Goal: Task Accomplishment & Management: Complete application form

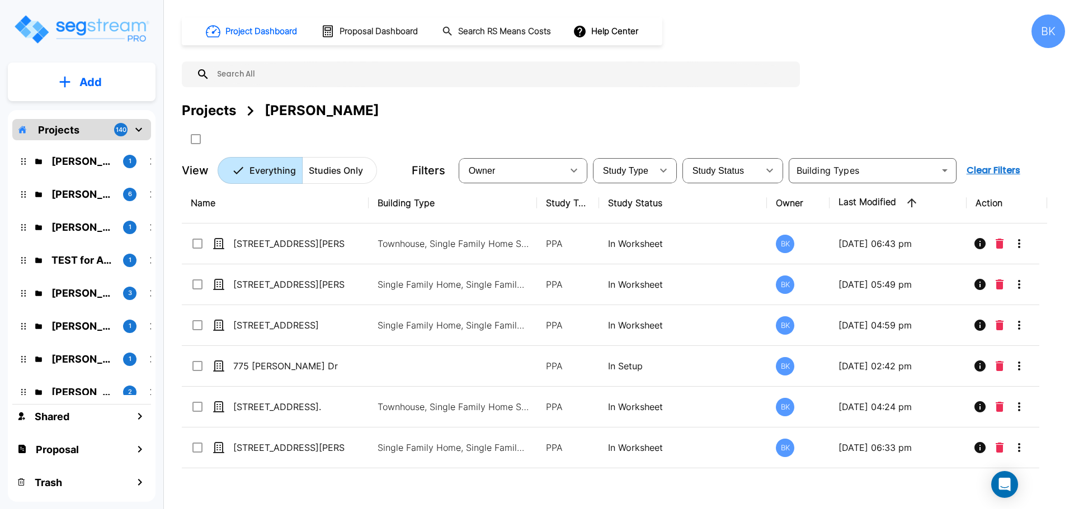
click at [88, 95] on button "Add" at bounding box center [82, 82] width 148 height 32
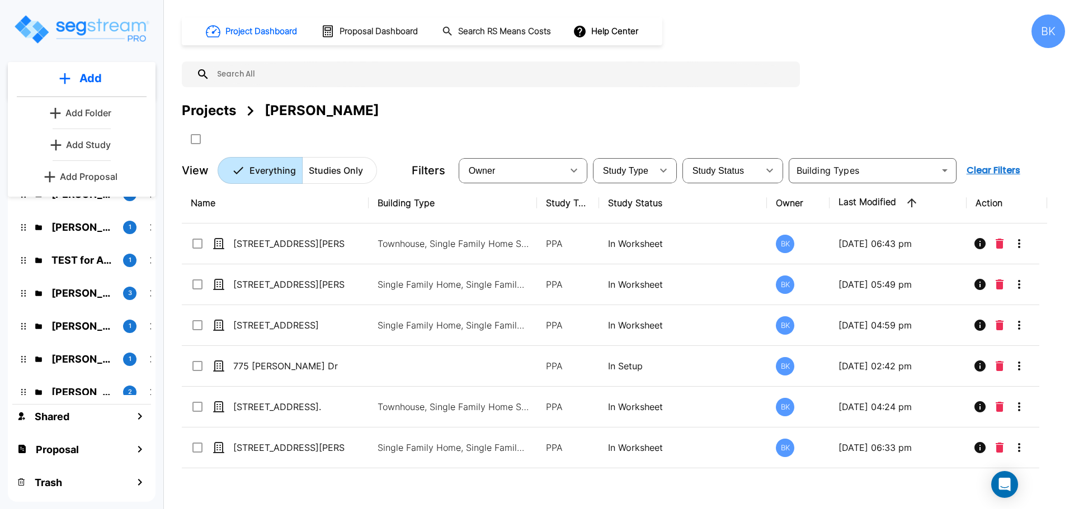
click at [95, 157] on div "Add Add Folder Add Study Add Proposal" at bounding box center [82, 129] width 148 height 135
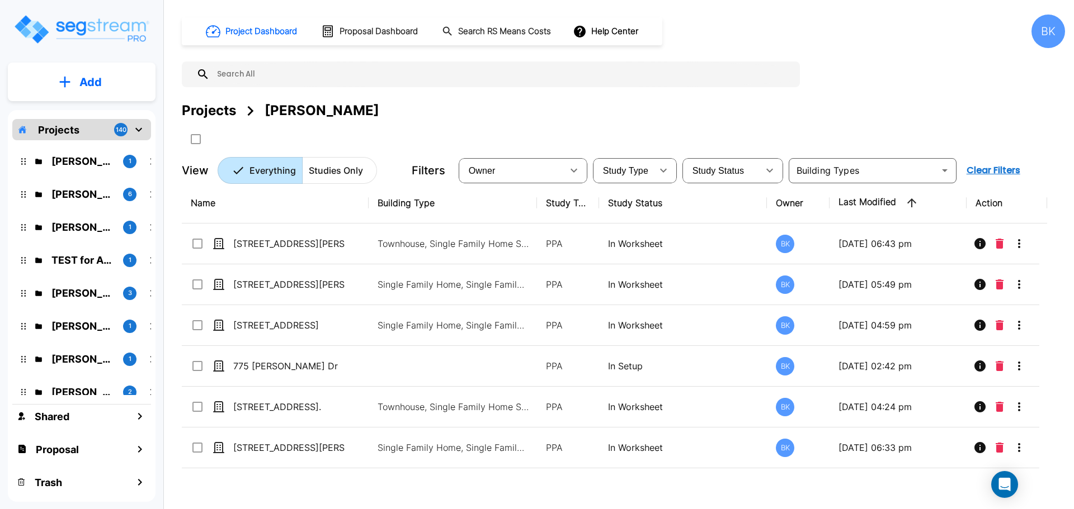
click at [95, 98] on div "Add" at bounding box center [82, 82] width 148 height 39
click at [105, 74] on button "Add" at bounding box center [82, 82] width 148 height 32
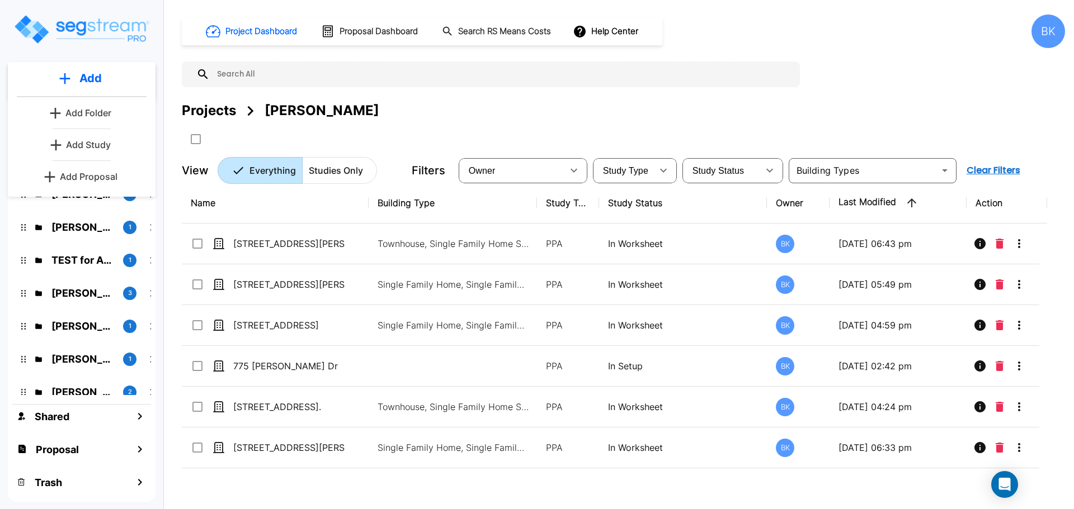
click at [86, 144] on p "Add Study" at bounding box center [88, 144] width 45 height 13
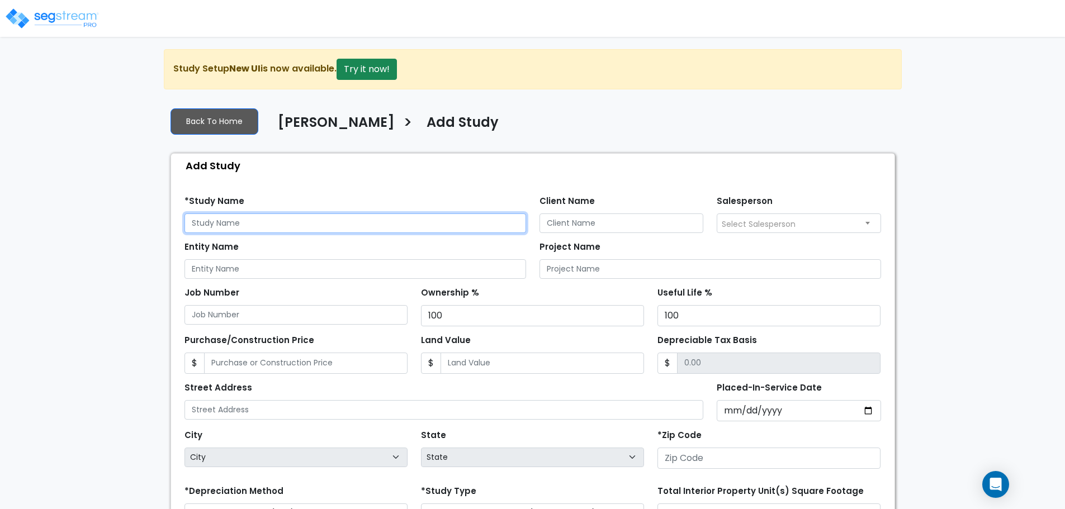
click at [257, 229] on input "text" at bounding box center [356, 224] width 342 height 20
paste input "199 E Broad St., Winder, GA 30680"
type input "[STREET_ADDRESS]"
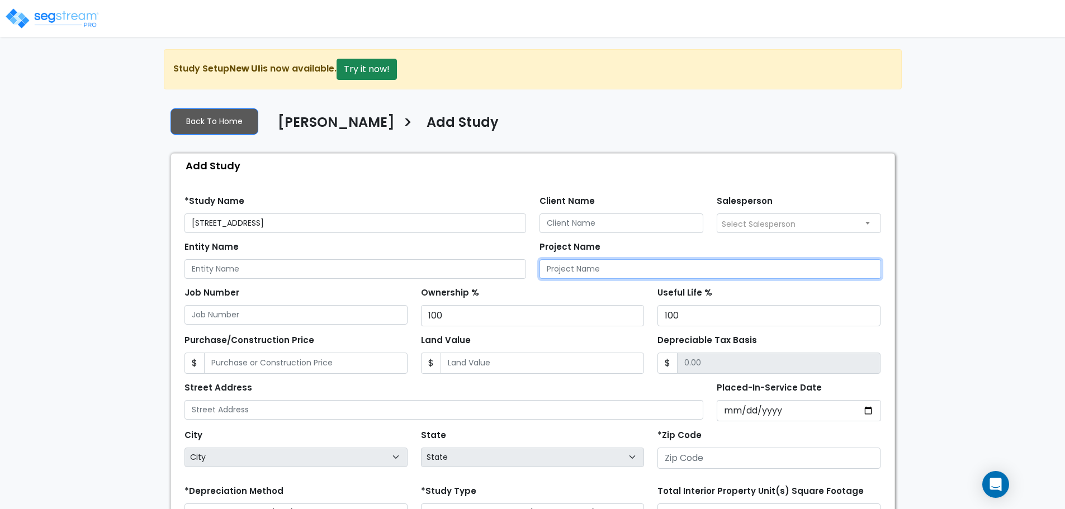
click at [627, 267] on input "Project Name" at bounding box center [711, 269] width 342 height 20
paste input "[STREET_ADDRESS]"
type input "[STREET_ADDRESS]"
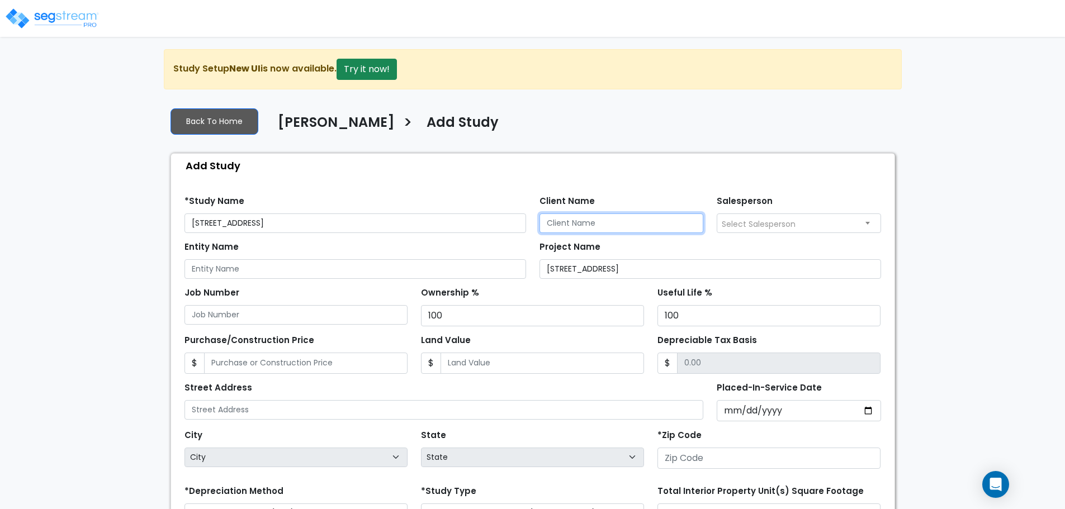
click at [567, 220] on input "Client Name" at bounding box center [622, 224] width 164 height 20
click at [564, 223] on input "Client Name" at bounding box center [622, 224] width 164 height 20
type input "[PERSON_NAME]"
click at [564, 223] on input "[PERSON_NAME]" at bounding box center [622, 224] width 164 height 20
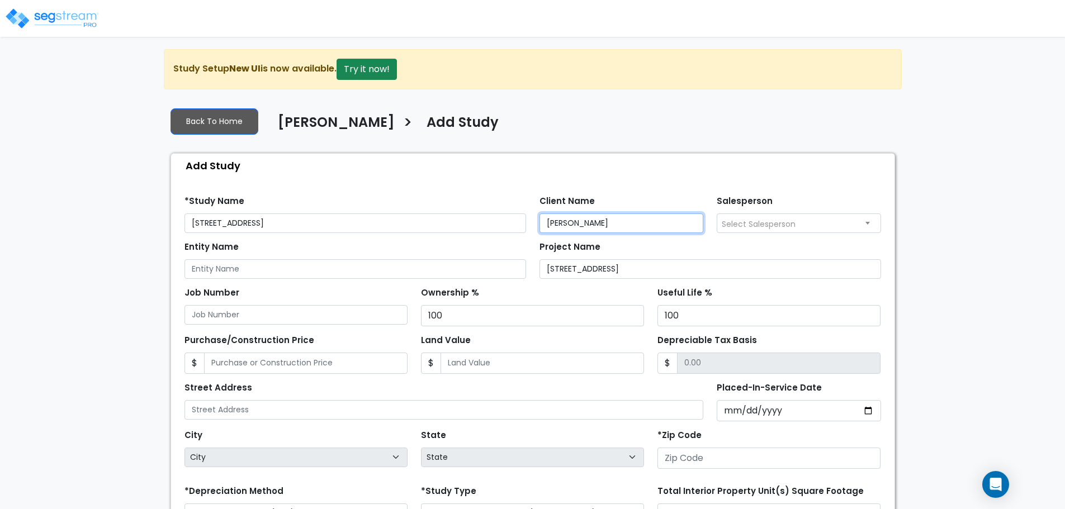
click at [564, 223] on input "[PERSON_NAME]" at bounding box center [622, 224] width 164 height 20
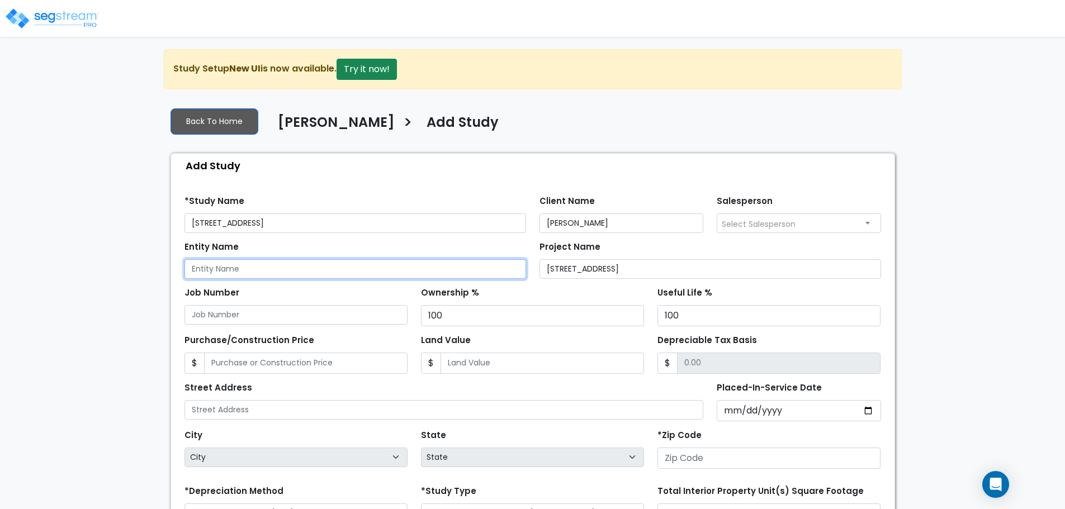
click at [394, 268] on input "Entity Name" at bounding box center [356, 269] width 342 height 20
paste input "[PERSON_NAME]"
type input "[PERSON_NAME]"
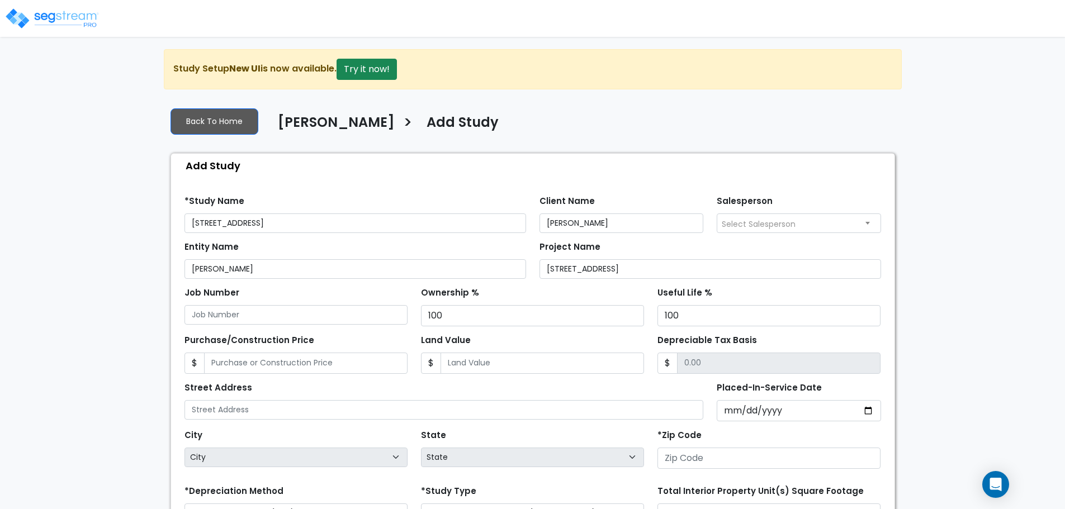
scroll to position [112, 0]
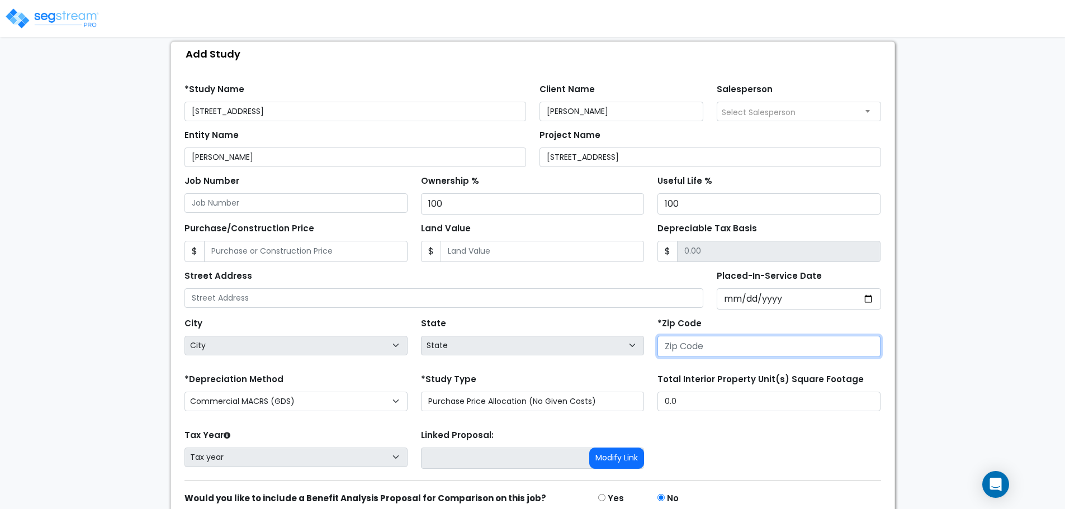
click at [712, 348] on input "number" at bounding box center [769, 346] width 223 height 21
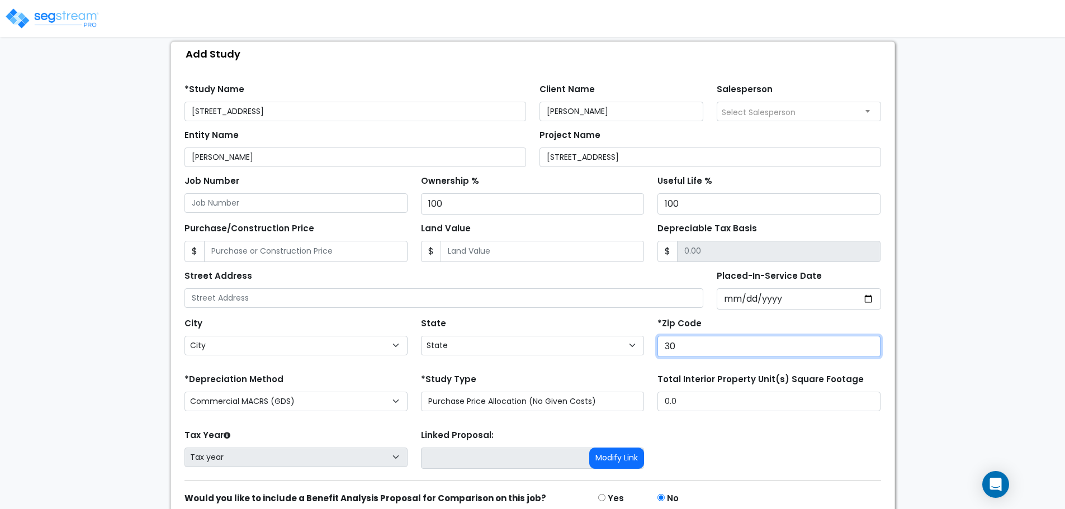
type input "306"
select select "GA"
type input "30680"
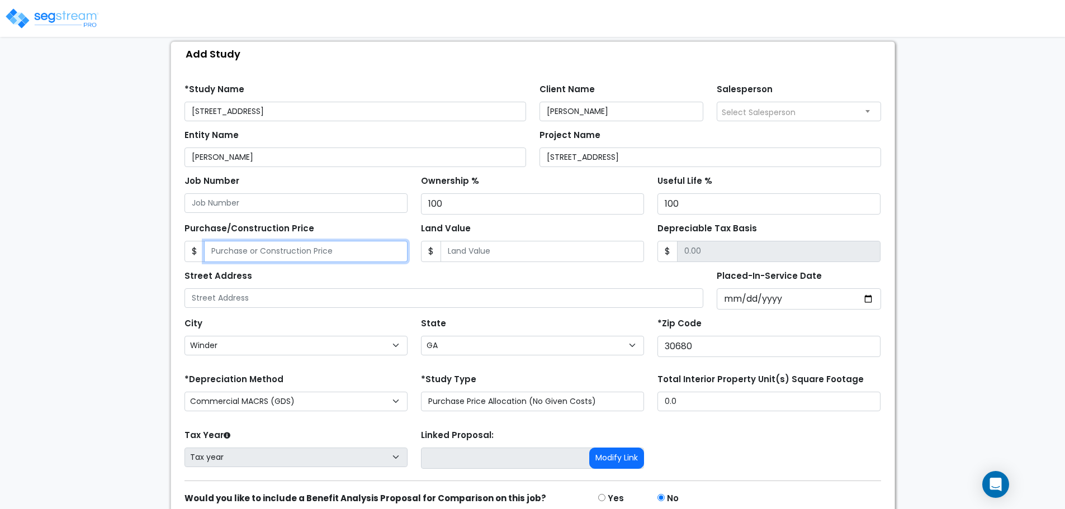
click at [256, 254] on input "Purchase/Construction Price" at bounding box center [306, 251] width 204 height 21
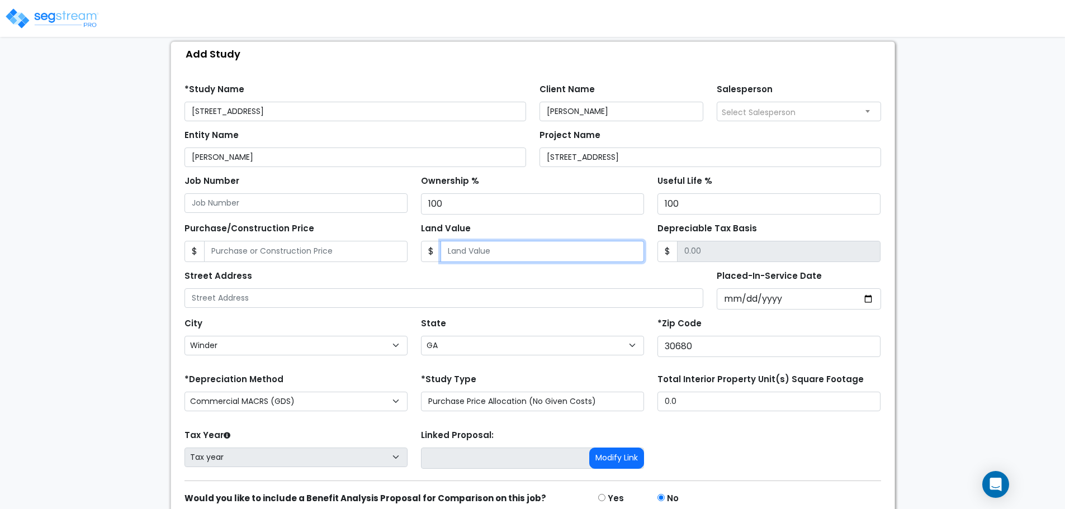
click at [484, 252] on input "Land Value" at bounding box center [543, 251] width 204 height 21
type input "18,932"
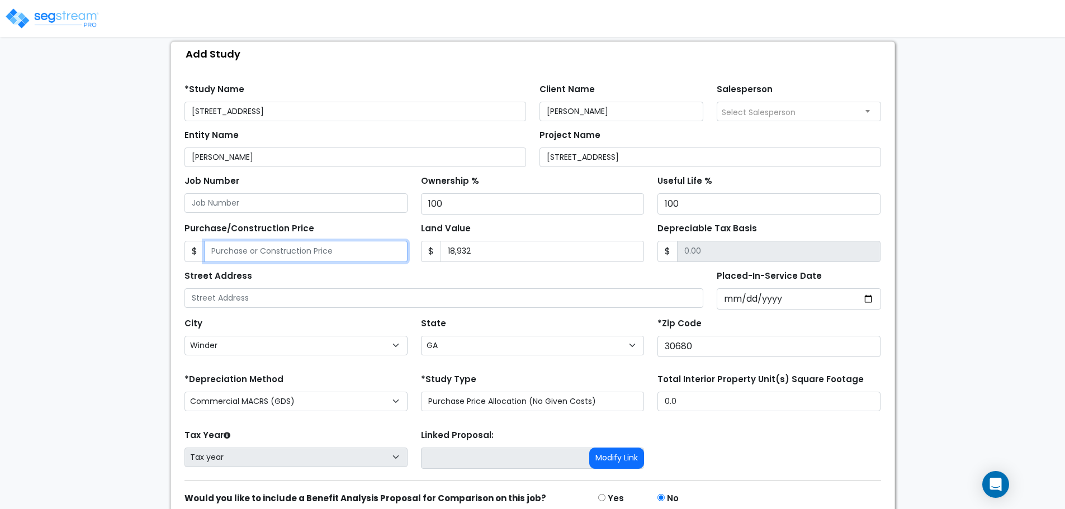
click at [364, 243] on input "Purchase/Construction Price" at bounding box center [306, 251] width 204 height 21
click at [329, 253] on input "Purchase/Construction Price" at bounding box center [306, 251] width 204 height 21
type input "3"
type input "-18,929.00"
type input "31"
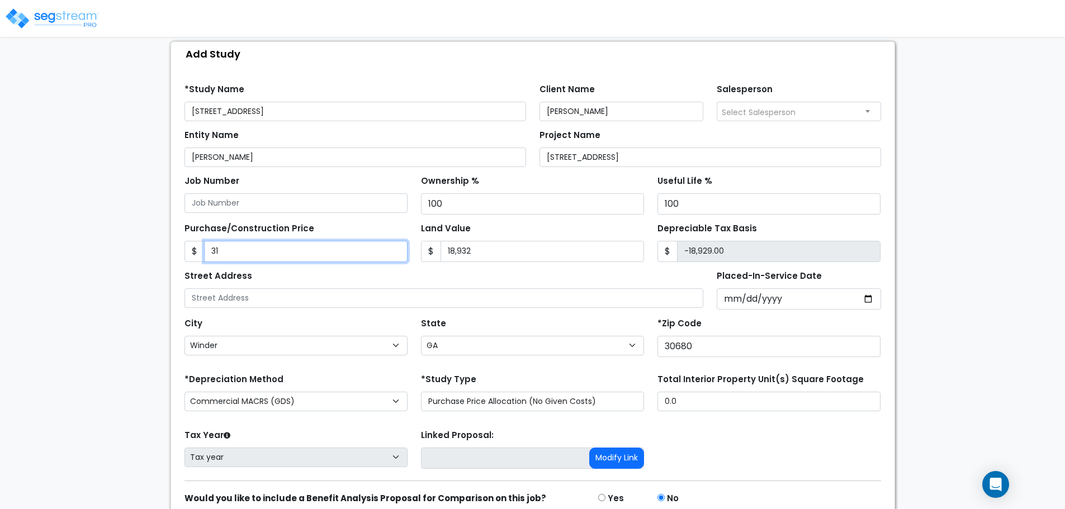
type input "-18,901.00"
type input "311"
type input "-18,621.00"
type input "3113"
type input "-15,819.00"
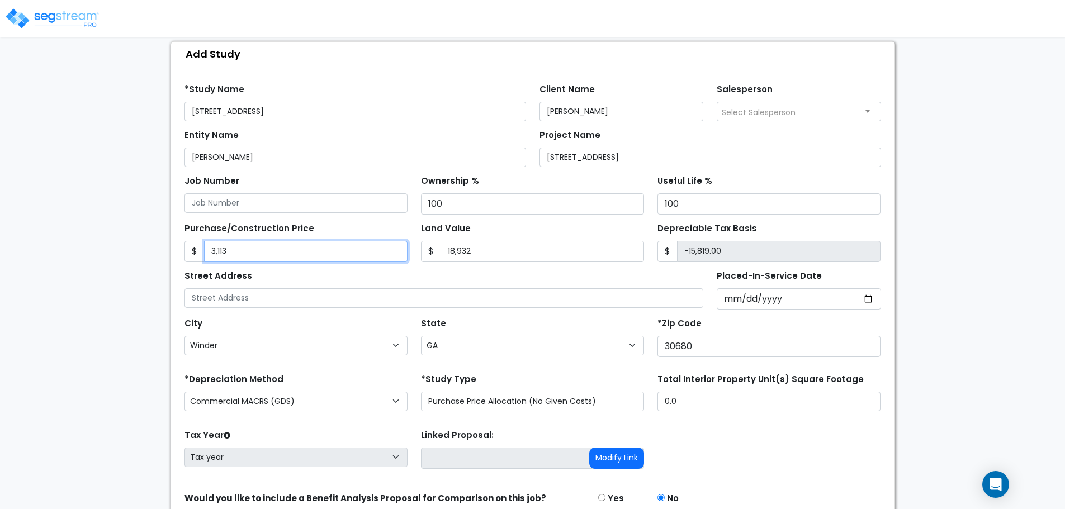
type input "3,1134"
type input "12,202.00"
type input "31,1345"
type input "292,413.00"
click at [455, 268] on div "Street Address" at bounding box center [445, 288] width 520 height 40
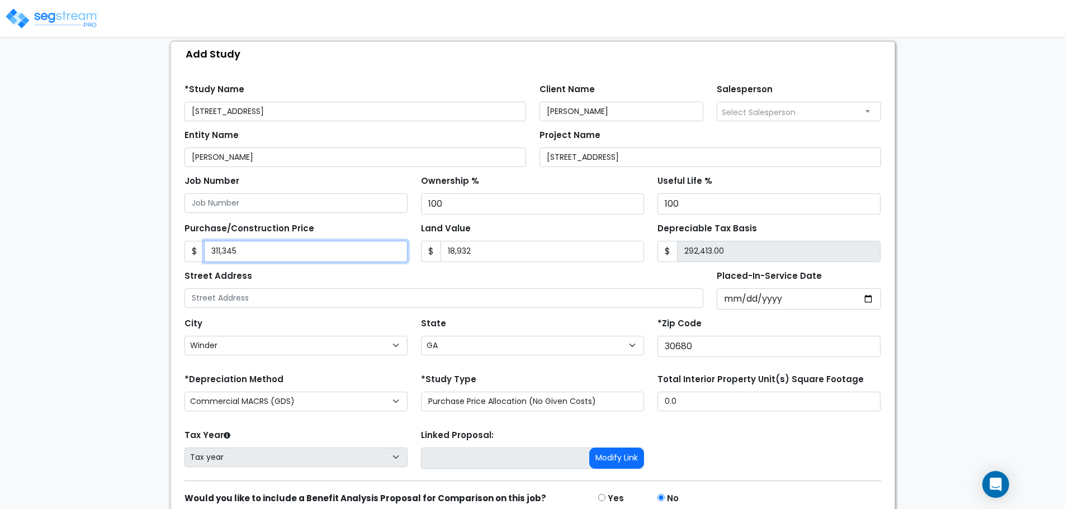
click at [273, 252] on input "311,345" at bounding box center [306, 251] width 204 height 21
click at [242, 251] on input "311,345" at bounding box center [306, 251] width 204 height 21
type input "3"
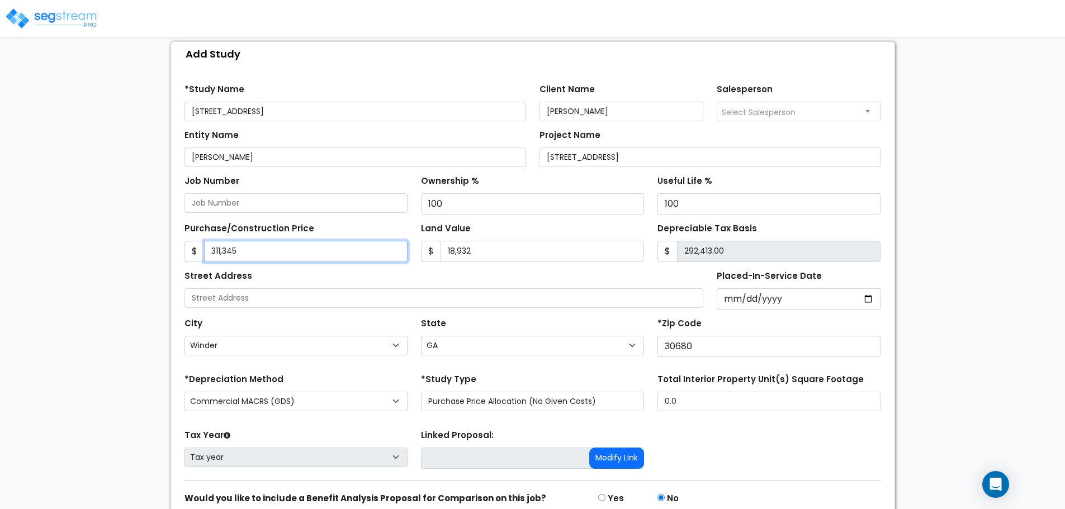
type input "-18,929.00"
type input "33"
type input "-18,899.00"
type input "330"
type input "-18,602.00"
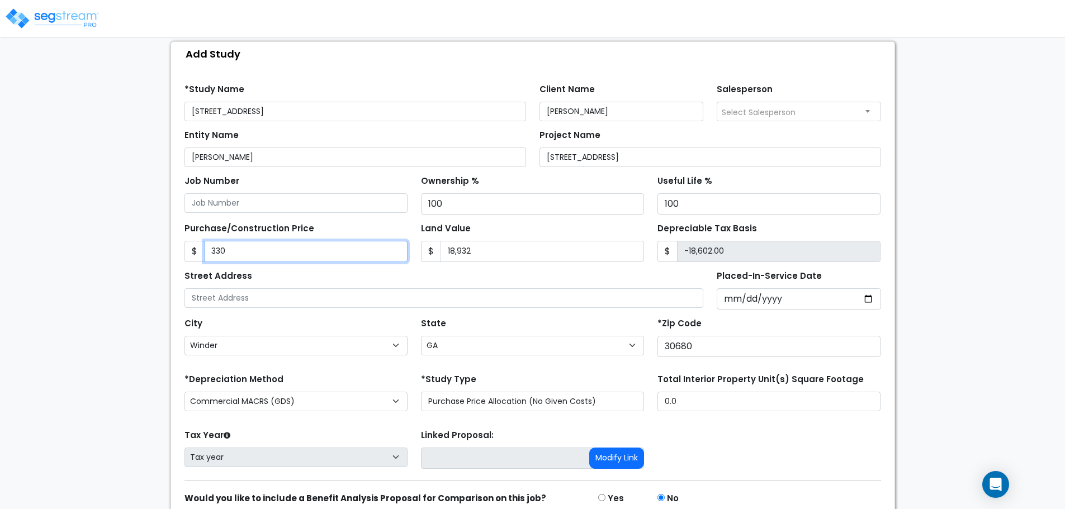
type input "3302"
type input "-15,630.00"
type input "3,3022"
type input "14,090.00"
type input "33,02"
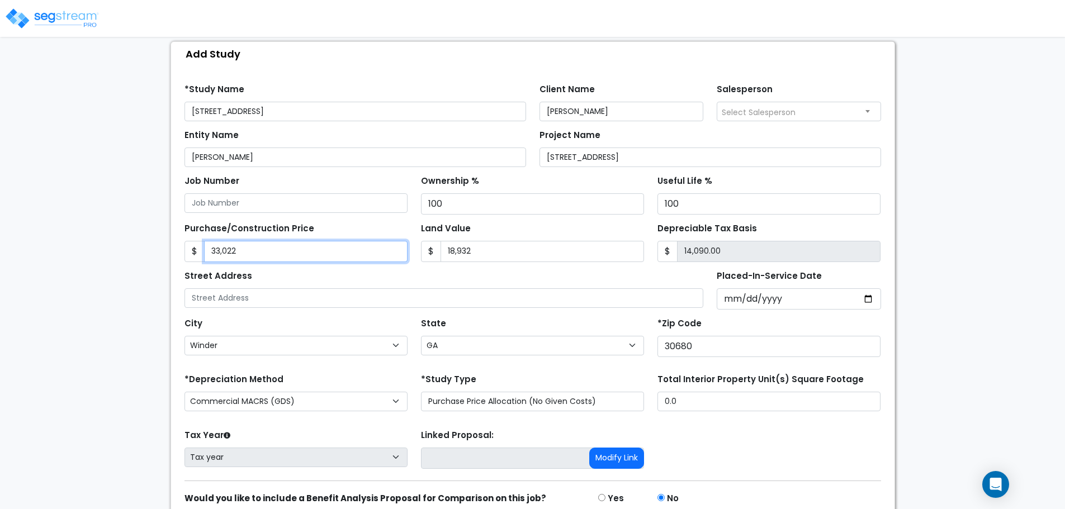
type input "-15,630.00"
type input "3,3027"
type input "14,095.00"
type input "33,0277"
type input "311,345.00"
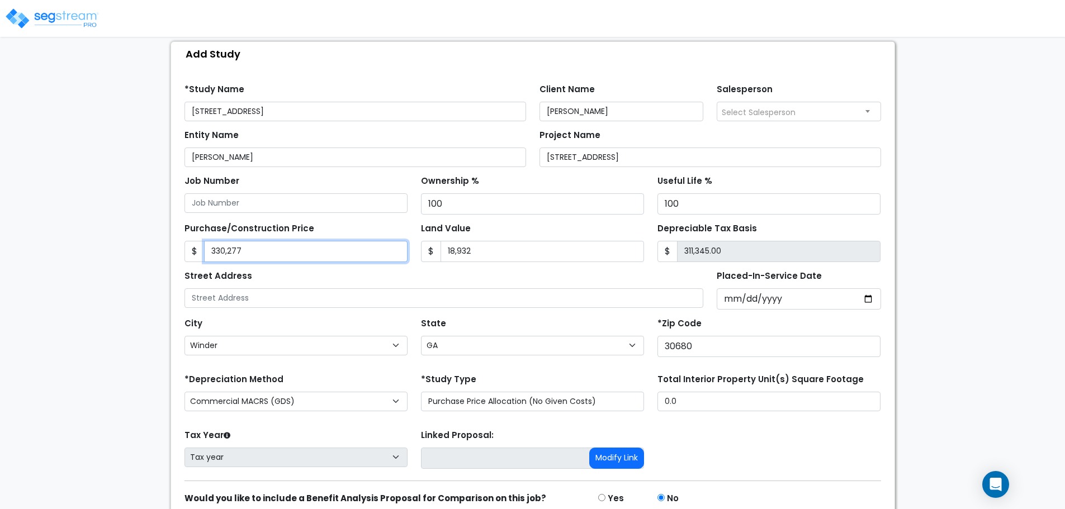
type input "330,277"
click at [437, 273] on div "Street Address" at bounding box center [445, 288] width 520 height 40
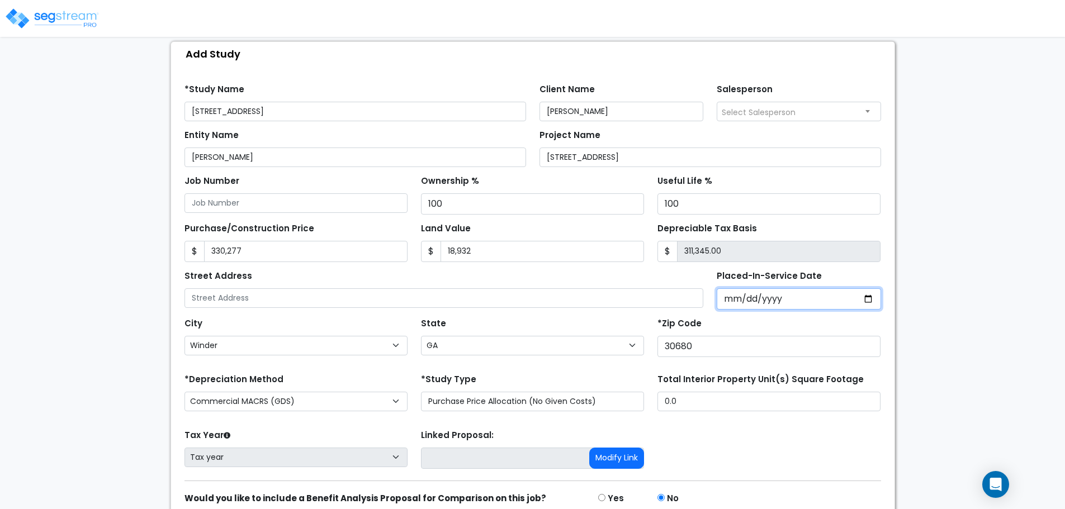
click at [730, 298] on input "Placed-In-Service Date" at bounding box center [799, 299] width 164 height 21
click at [740, 295] on input "Placed-In-Service Date" at bounding box center [799, 299] width 164 height 21
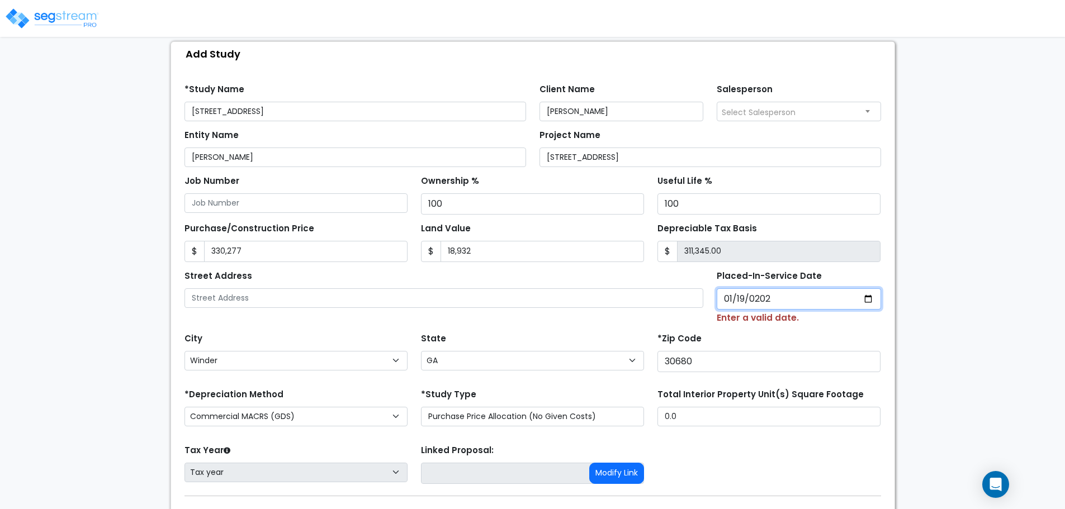
type input "2022-01-19"
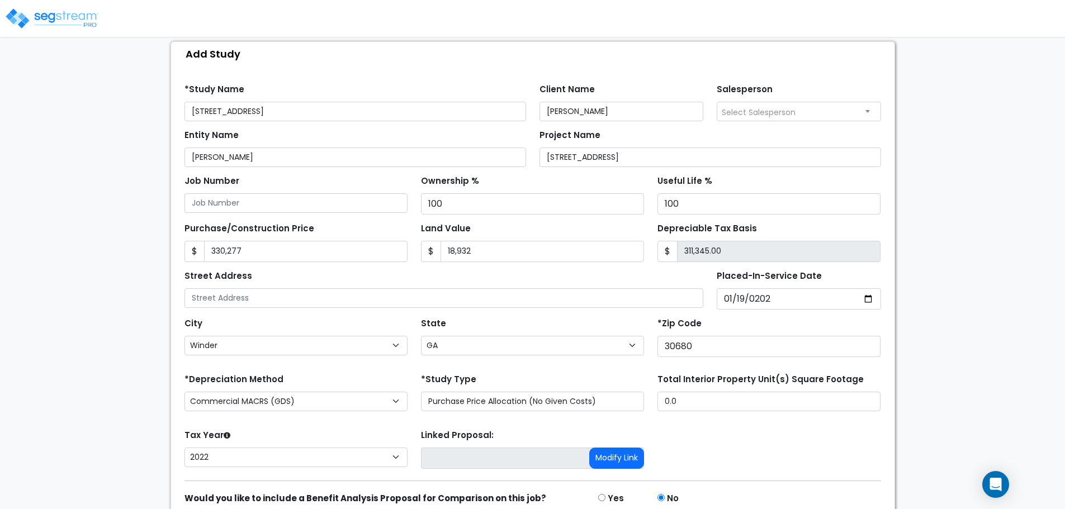
click at [745, 319] on div "*Zip Code 30680" at bounding box center [769, 336] width 223 height 42
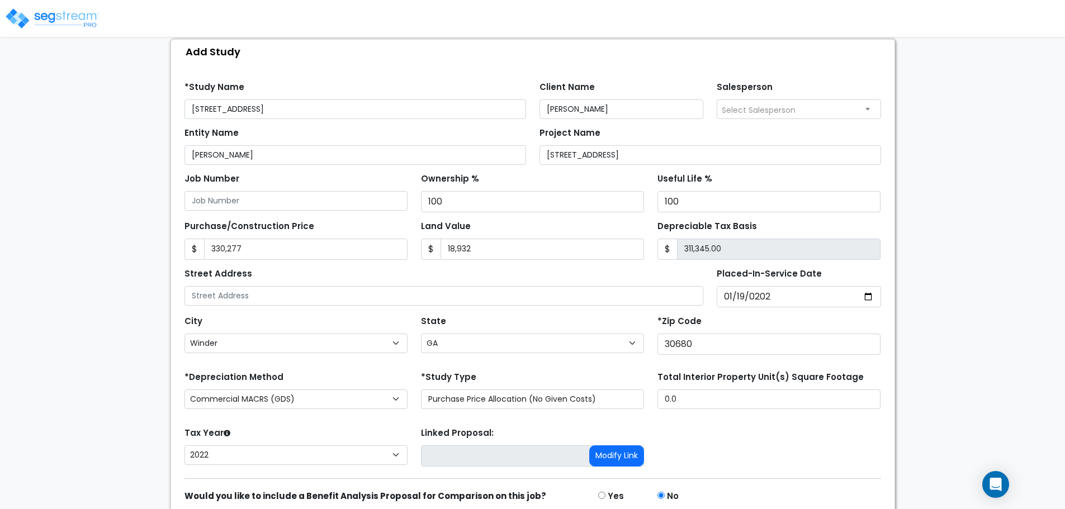
scroll to position [163, 0]
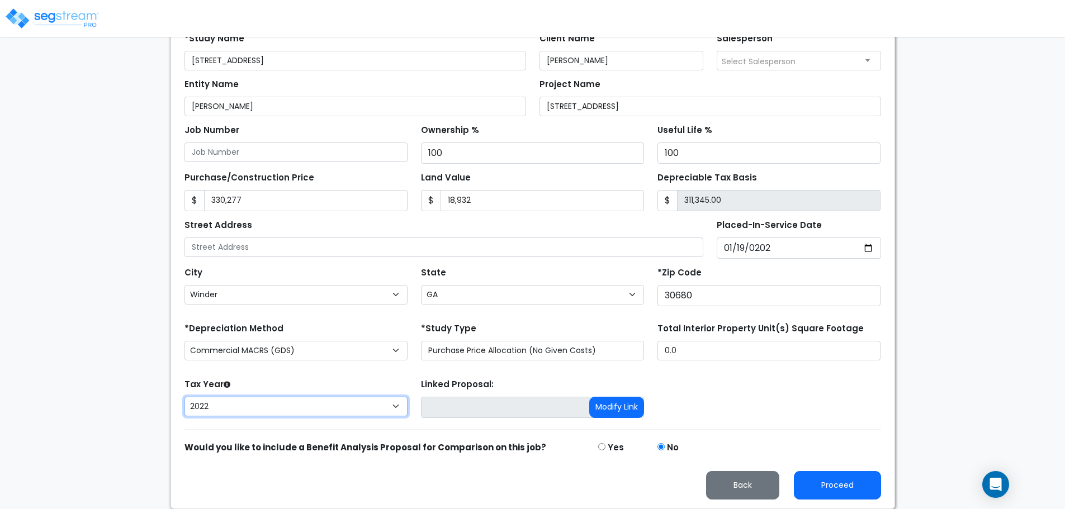
click at [310, 404] on select "2026 2025 2024 2023 2022" at bounding box center [296, 407] width 223 height 20
select select "2024"
click at [185, 397] on select "2026 2025 2024 2023 2022" at bounding box center [296, 407] width 223 height 20
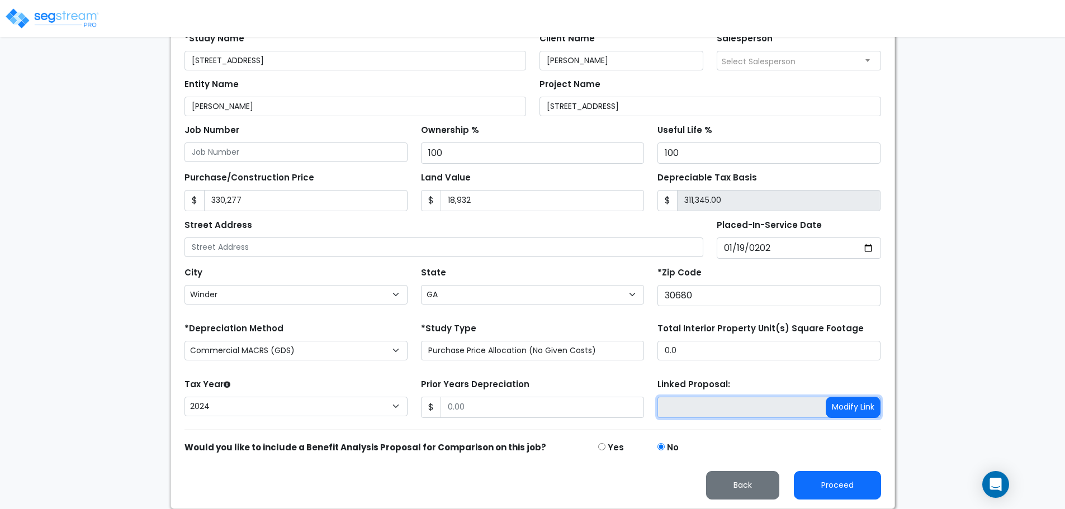
click at [716, 405] on input at bounding box center [769, 407] width 223 height 21
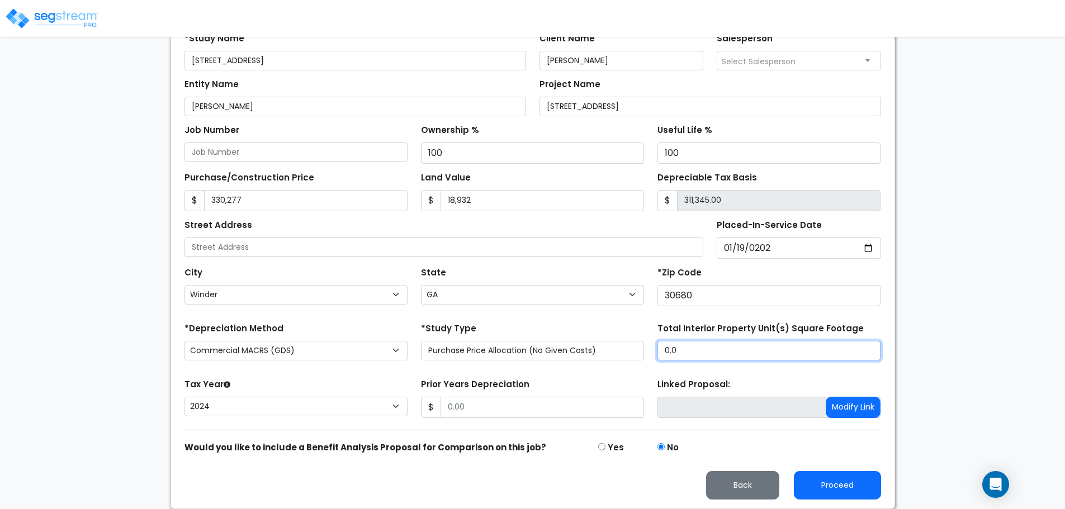
click at [707, 357] on input "0.0" at bounding box center [769, 351] width 223 height 20
type input "."
type input "3,493"
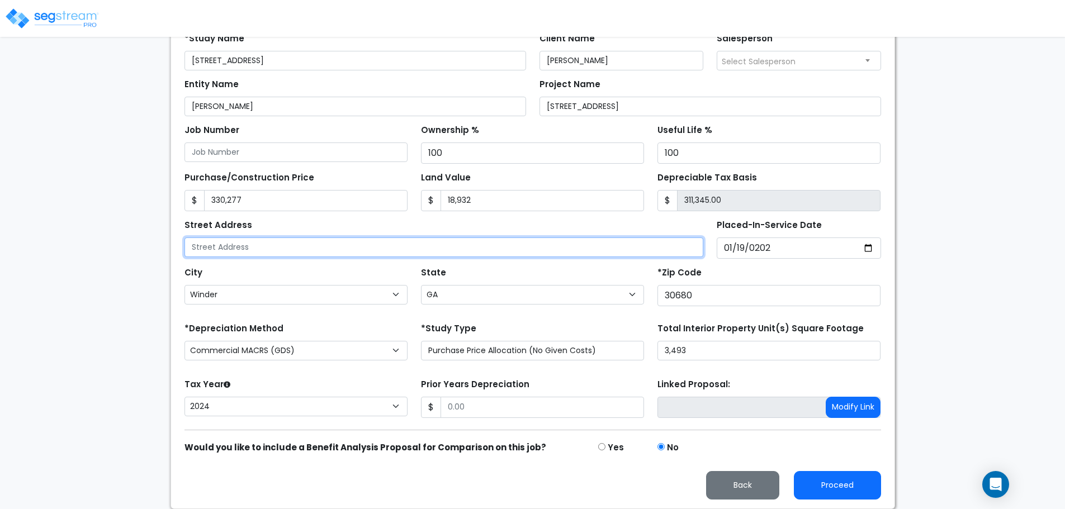
click at [258, 248] on input "text" at bounding box center [445, 248] width 520 height 20
paste input "199 E Broad St., Winder, GA 30680"
drag, startPoint x: 341, startPoint y: 248, endPoint x: 254, endPoint y: 258, distance: 86.7
click at [254, 258] on div "Street Address 199 E Broad St., Winder, GA 30680" at bounding box center [444, 238] width 533 height 42
type input "[STREET_ADDRESS]"
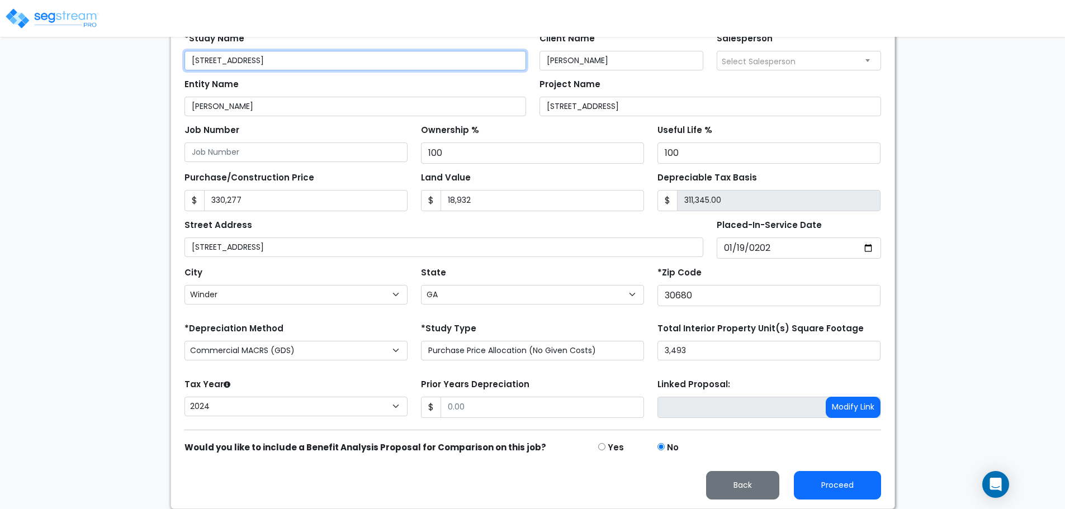
drag, startPoint x: 251, startPoint y: 63, endPoint x: 357, endPoint y: 64, distance: 106.3
click at [357, 64] on input "199 E Broad St., Winder, GA 30680" at bounding box center [356, 61] width 342 height 20
type input "[STREET_ADDRESS]"
click at [988, 142] on div "We are Building your Study. So please grab a coffee and let us do the heavy lif…" at bounding box center [532, 197] width 1065 height 623
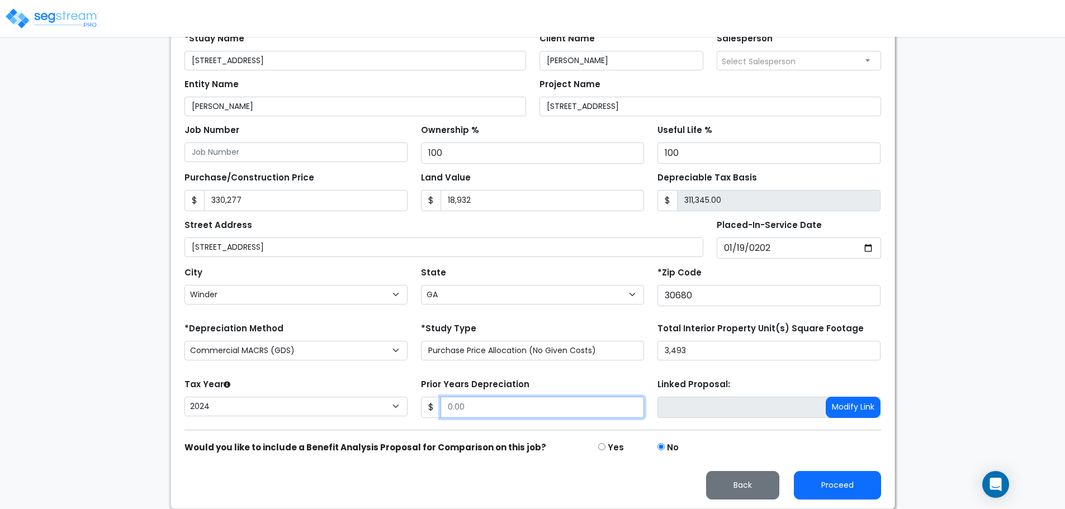
click at [483, 414] on input "Prior Years Depreciation" at bounding box center [543, 407] width 204 height 21
type input "12,218"
click at [1031, 236] on div "We are Building your Study. So please grab a coffee and let us do the heavy lif…" at bounding box center [532, 197] width 1065 height 623
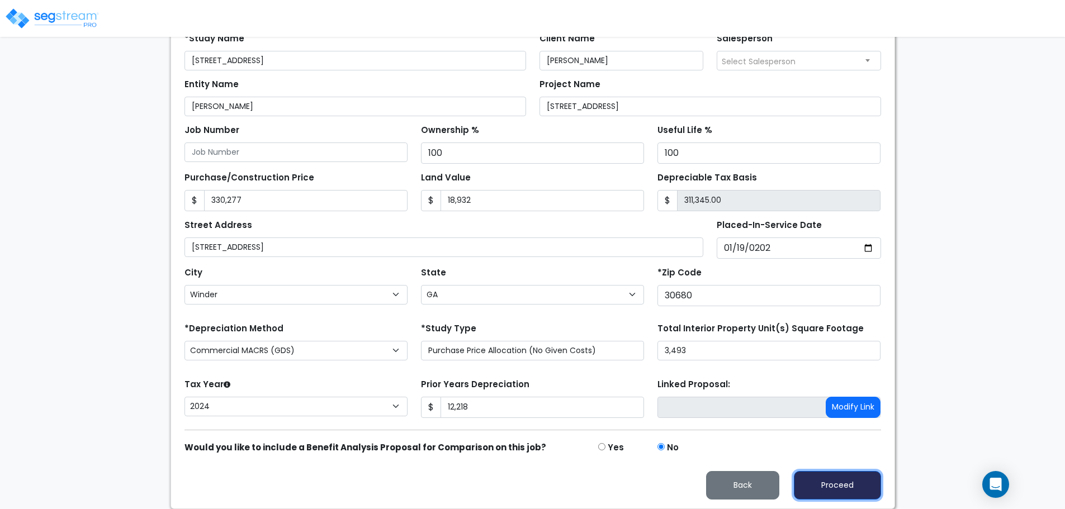
click at [858, 486] on button "Proceed" at bounding box center [837, 485] width 87 height 29
type input "330277"
type input "18932"
type input "12218"
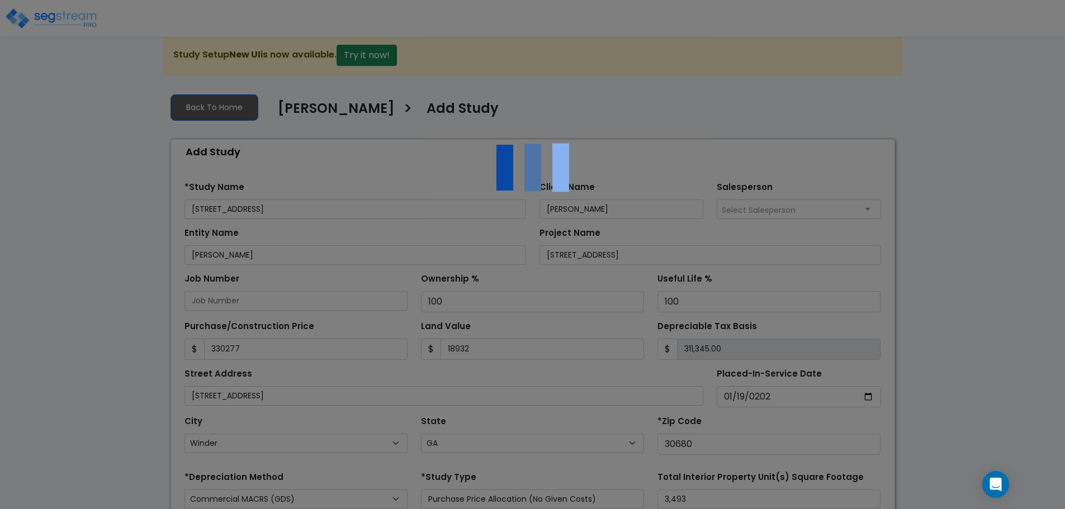
scroll to position [0, 0]
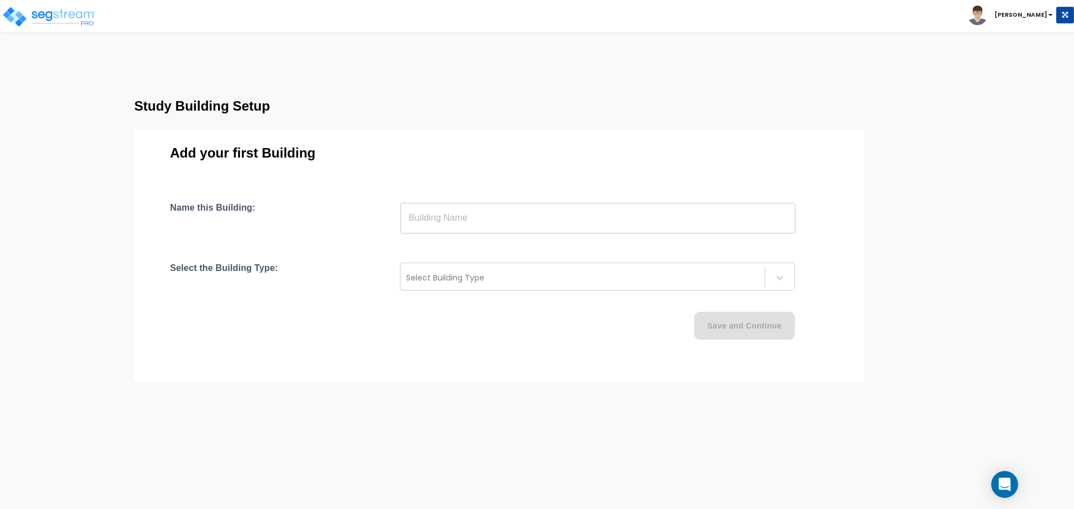
click at [547, 205] on input "text" at bounding box center [597, 217] width 395 height 31
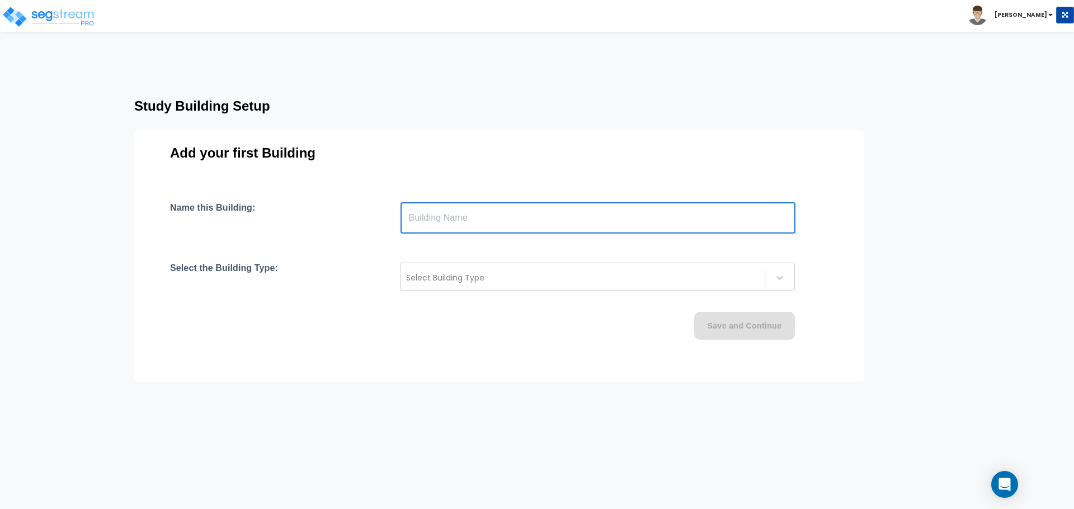
type input "P"
type input "Office"
click at [591, 176] on div "Add your first Building Name this Building: Office ​ Select the Building Type: …" at bounding box center [499, 256] width 730 height 253
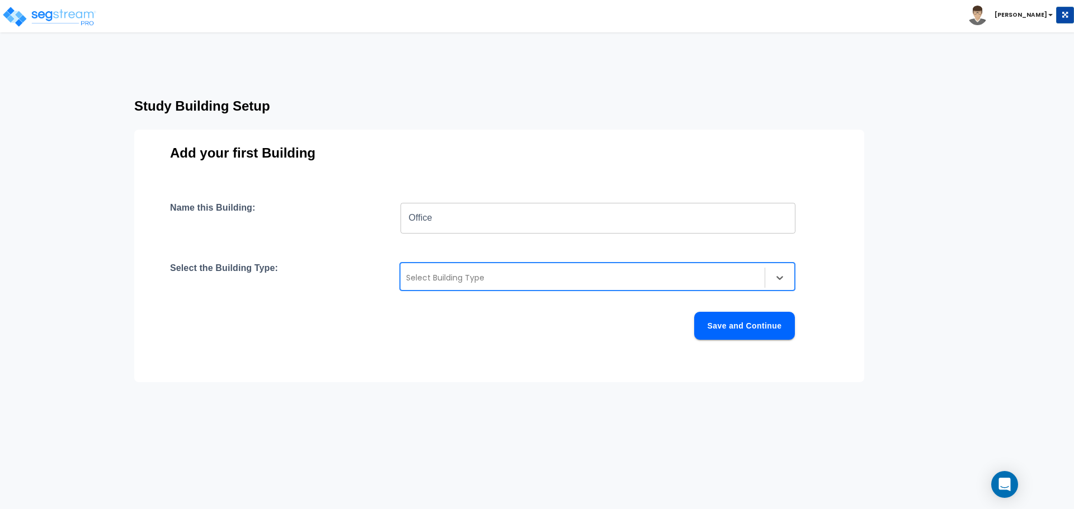
click at [441, 289] on div "Select Building Type" at bounding box center [597, 277] width 395 height 28
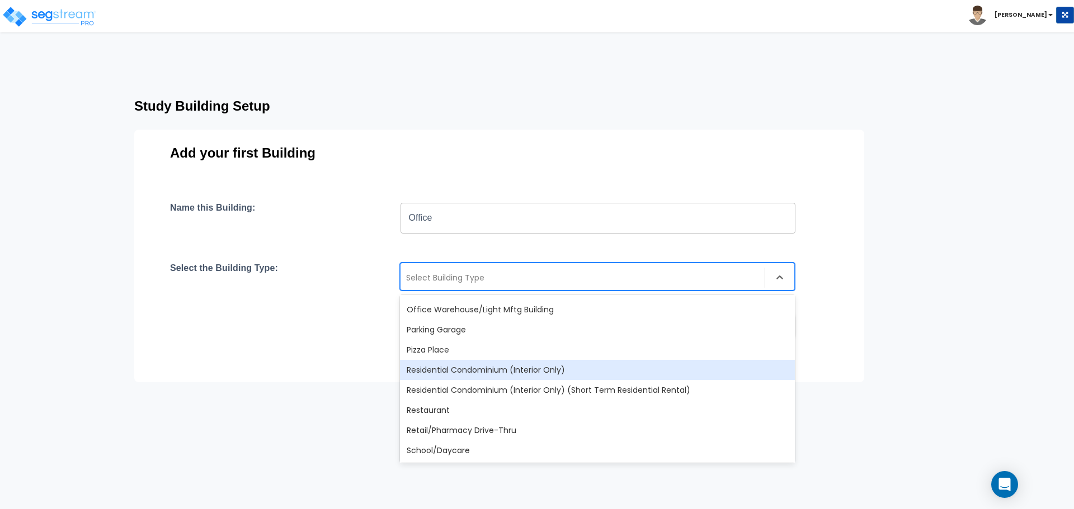
scroll to position [727, 0]
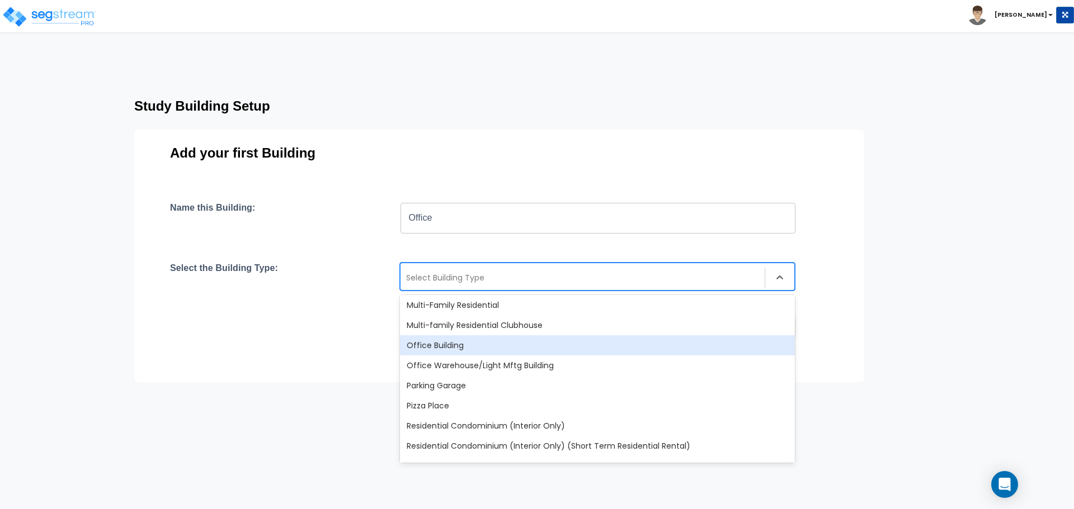
click at [451, 345] on div "Office Building" at bounding box center [597, 346] width 395 height 20
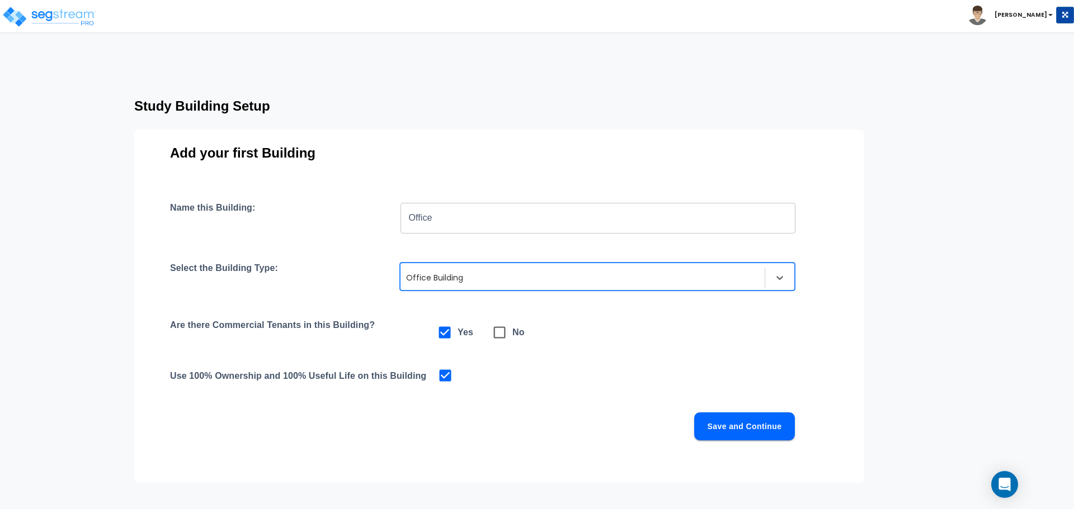
click at [469, 282] on div at bounding box center [582, 277] width 353 height 13
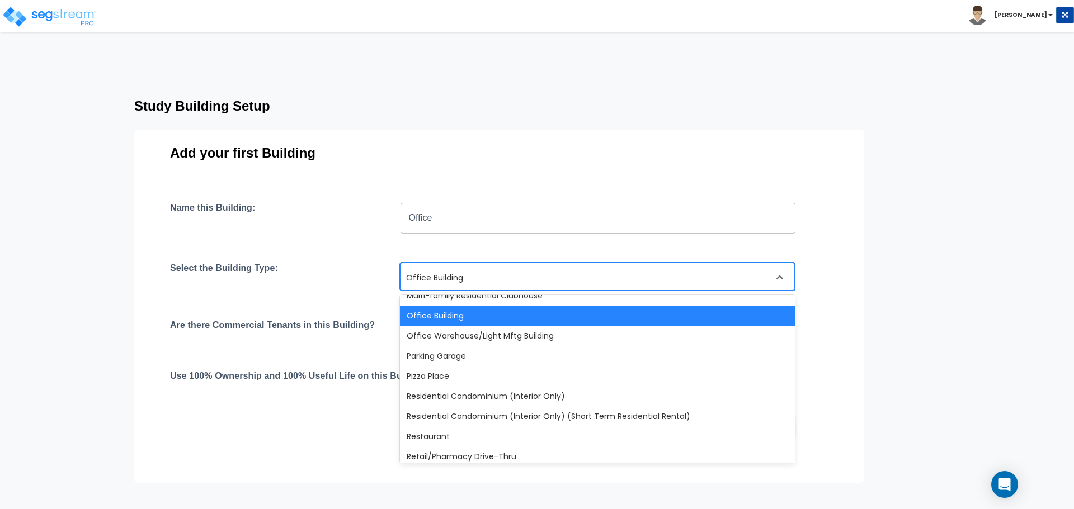
scroll to position [740, 0]
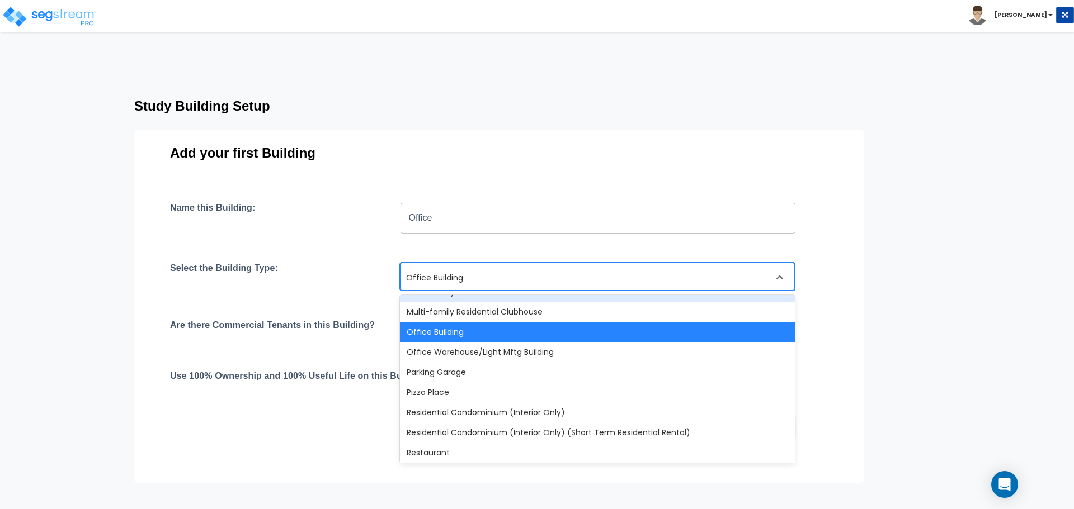
click at [375, 251] on div "Name this Building: Office ​ Select the Building Type: option Office Building, …" at bounding box center [499, 334] width 658 height 265
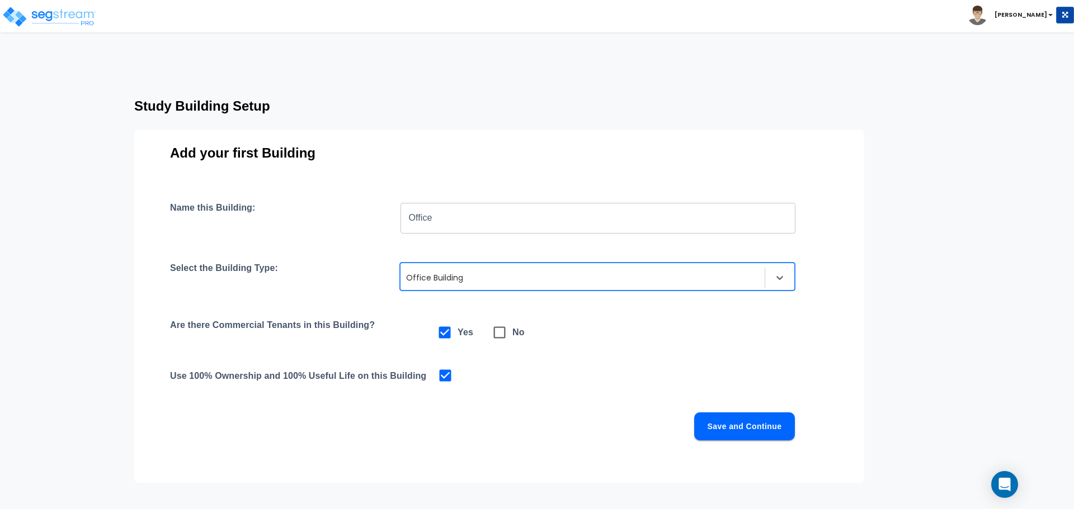
click at [494, 334] on icon at bounding box center [500, 333] width 12 height 12
checkbox input "false"
checkbox input "true"
click at [718, 422] on button "Save and Continue" at bounding box center [744, 427] width 101 height 28
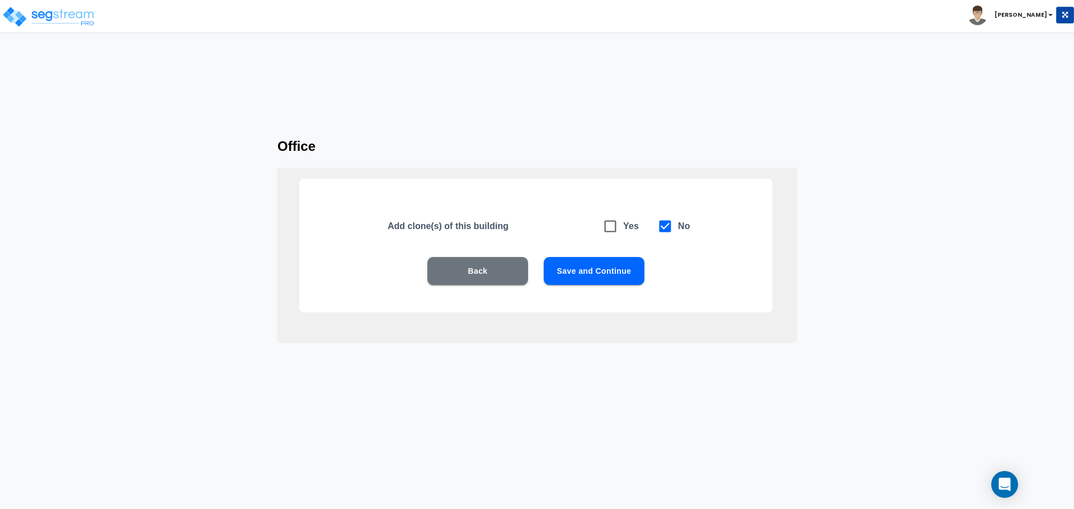
click at [578, 272] on button "Save and Continue" at bounding box center [594, 271] width 101 height 28
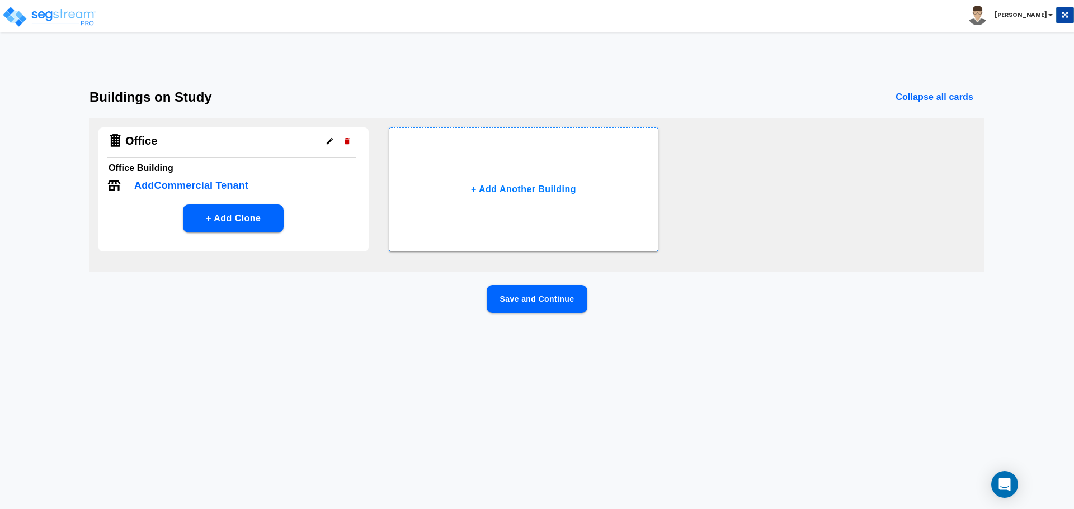
click at [218, 185] on p "Add Commercial Tenant" at bounding box center [191, 185] width 114 height 15
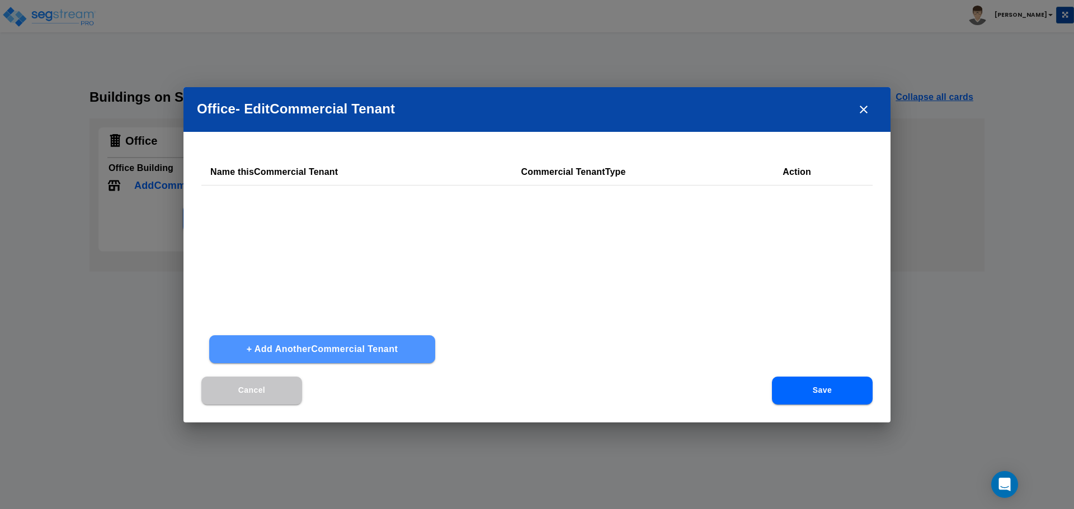
click at [289, 337] on button "+ Add Another Commercial Tenant" at bounding box center [322, 350] width 226 height 28
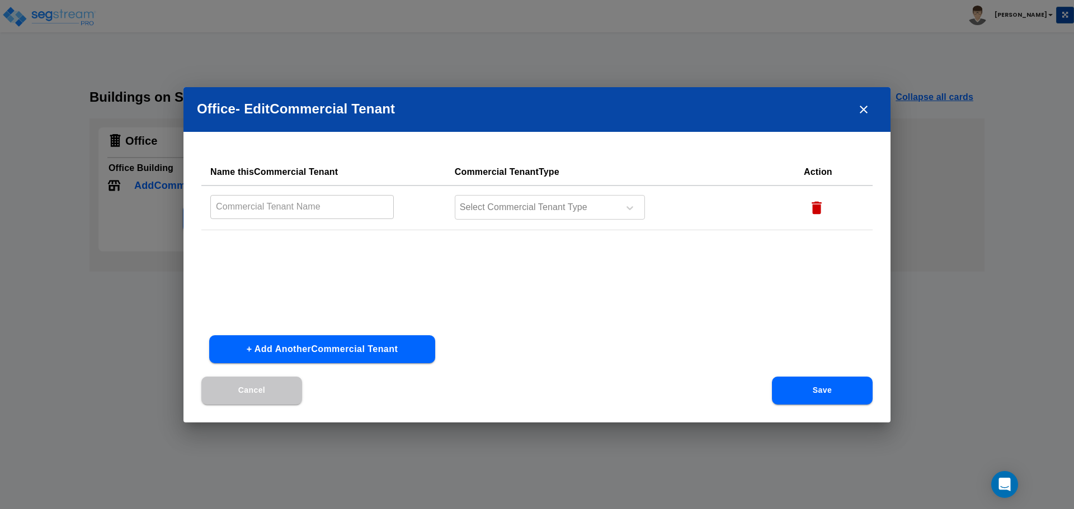
click at [263, 221] on td "​" at bounding box center [323, 208] width 244 height 45
click at [266, 215] on input "text" at bounding box center [301, 207] width 183 height 24
type input "1"
click at [577, 196] on div "Select Commercial Tenant Type" at bounding box center [550, 207] width 190 height 25
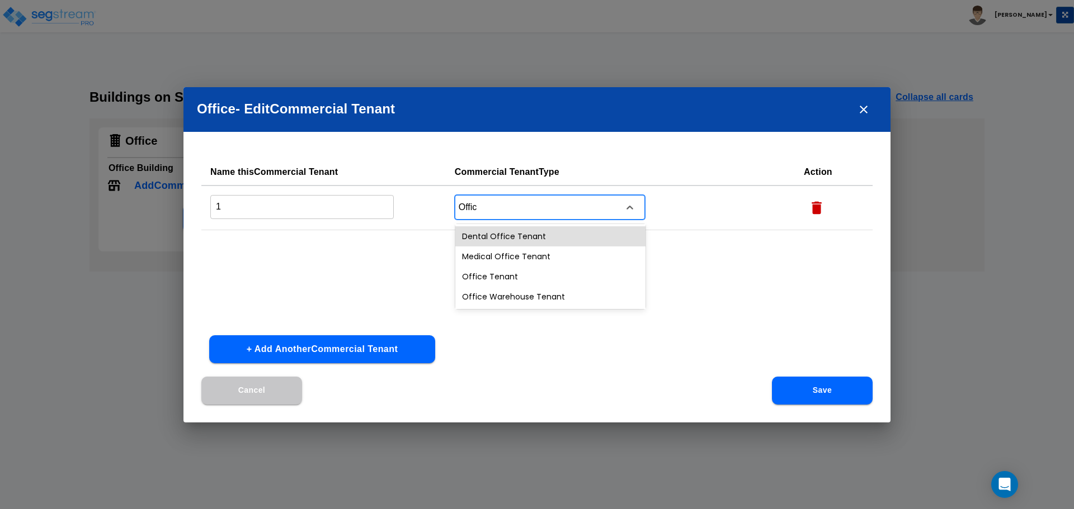
type input "Office"
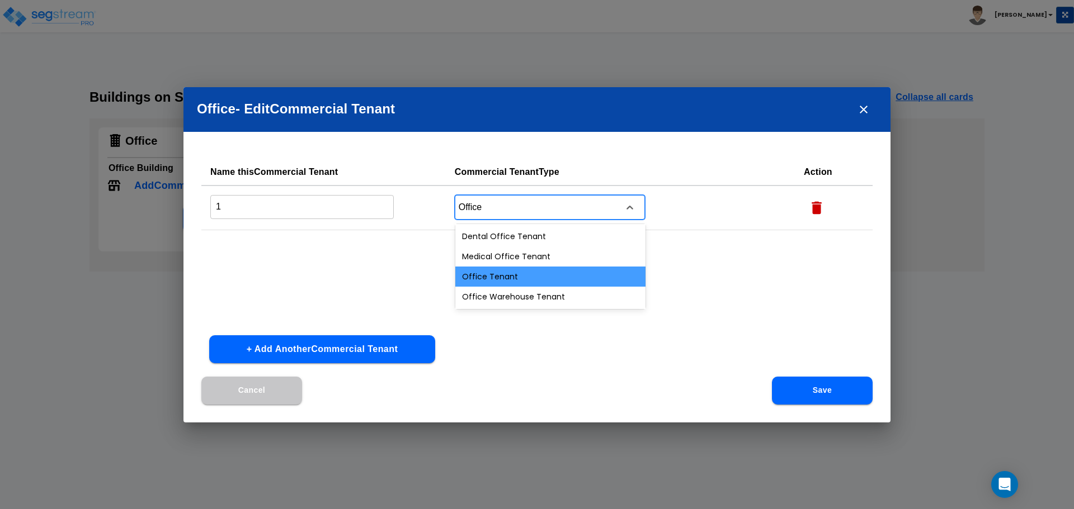
click at [542, 281] on div "Office Tenant" at bounding box center [550, 277] width 190 height 20
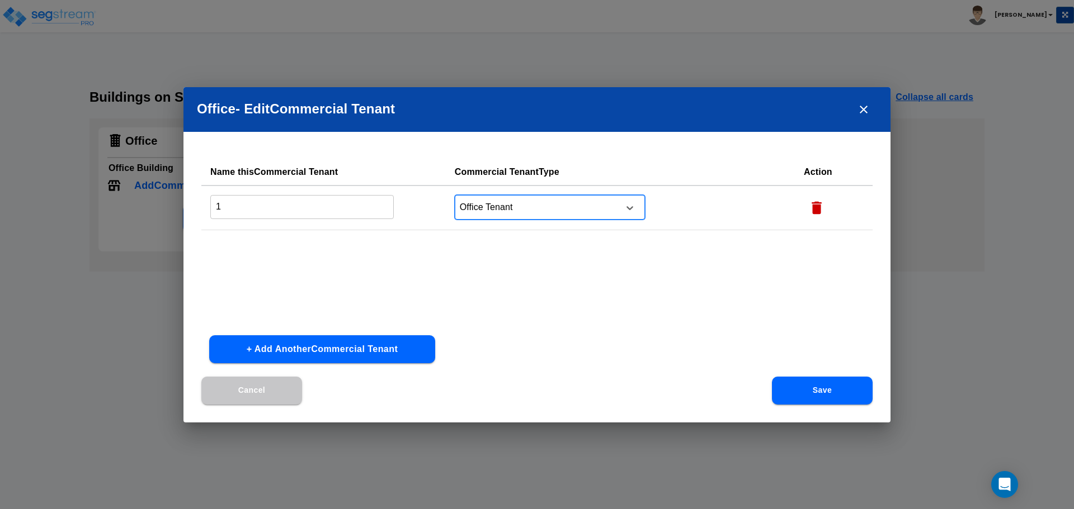
click at [281, 204] on input "1" at bounding box center [301, 207] width 183 height 24
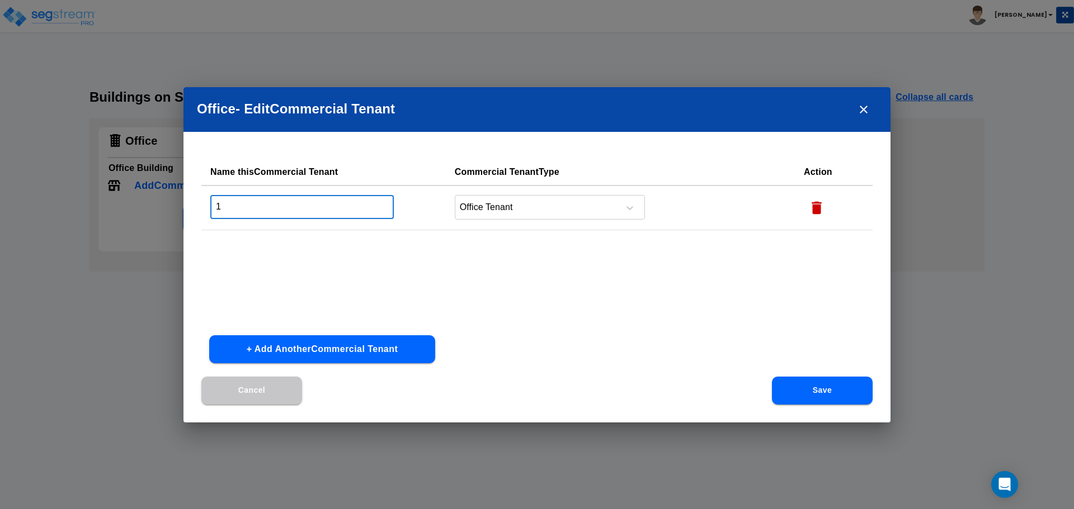
click at [281, 204] on input "1" at bounding box center [301, 207] width 183 height 24
type input "1"
type input "Office"
click at [753, 305] on div "Name this Commercial Tenant Commercial Tenant Type Action Office ​ Office Tenant" at bounding box center [536, 243] width 671 height 168
click at [824, 405] on div "Cancel Save" at bounding box center [536, 400] width 707 height 46
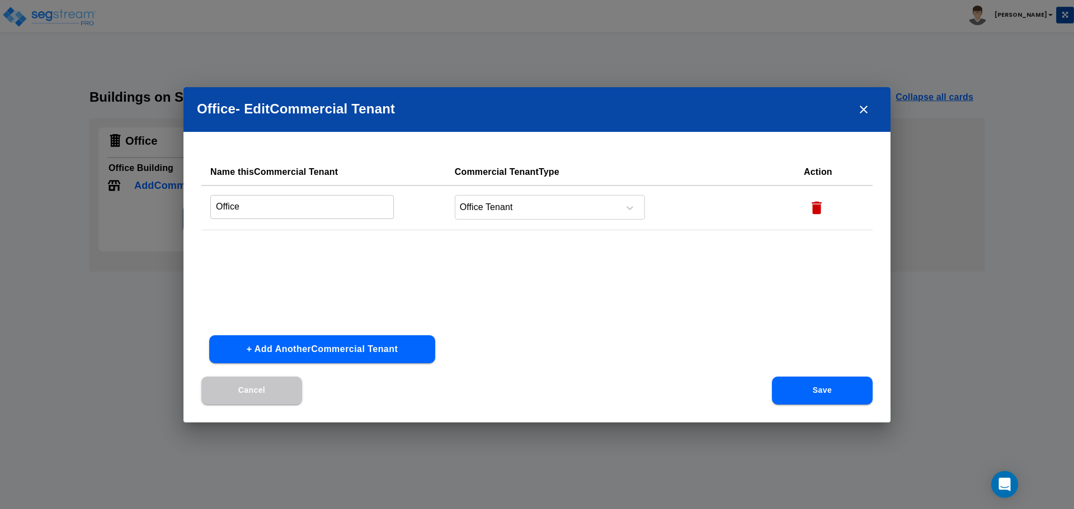
click at [814, 398] on button "Save" at bounding box center [822, 391] width 101 height 28
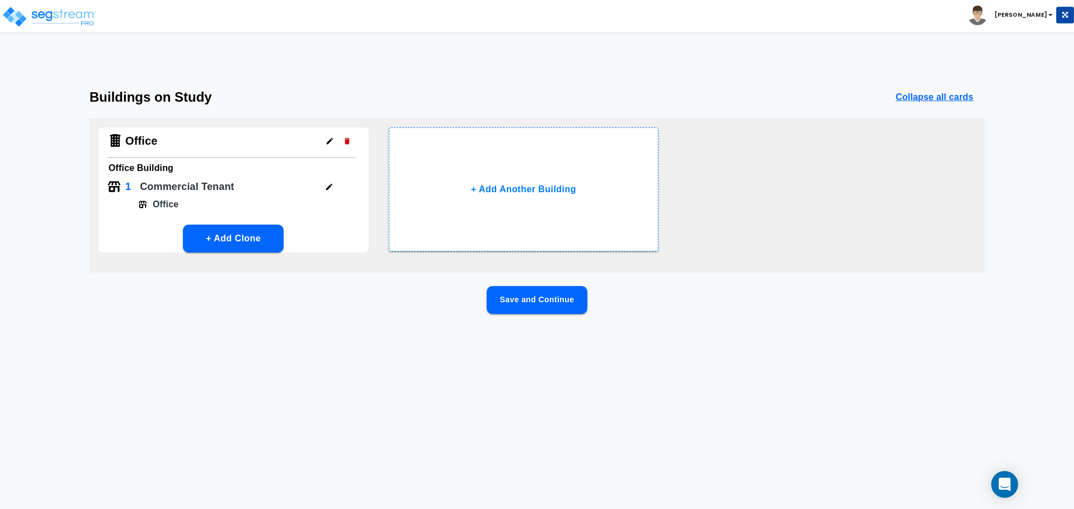
click at [535, 302] on button "Save and Continue" at bounding box center [537, 300] width 101 height 28
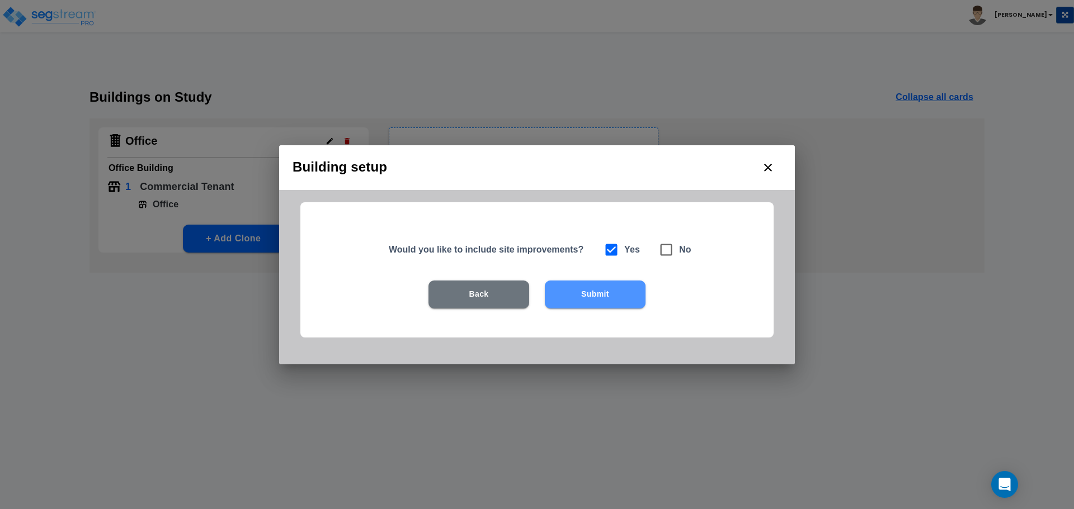
click at [588, 292] on button "Submit" at bounding box center [595, 295] width 101 height 28
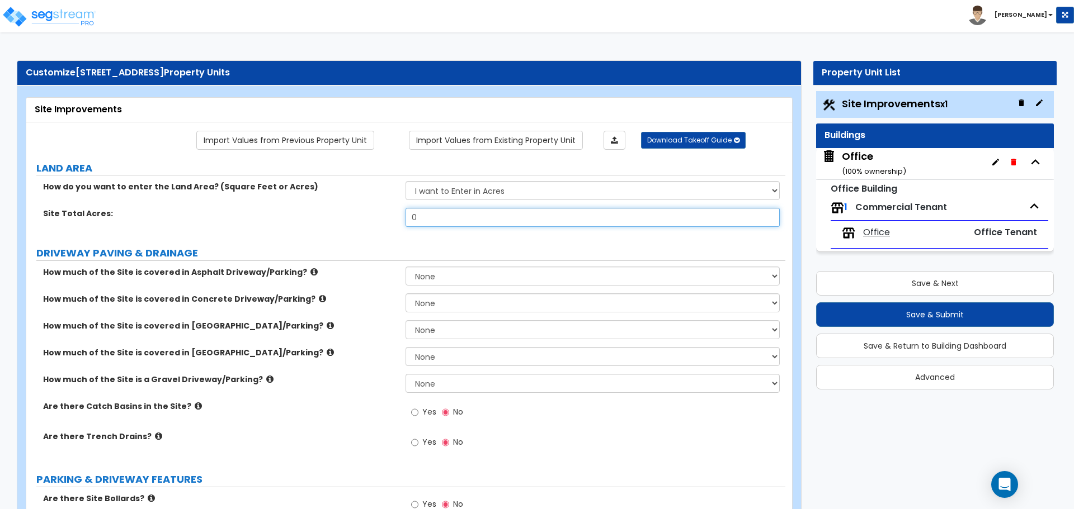
click at [450, 219] on input "0" at bounding box center [592, 217] width 374 height 19
type input "0.6"
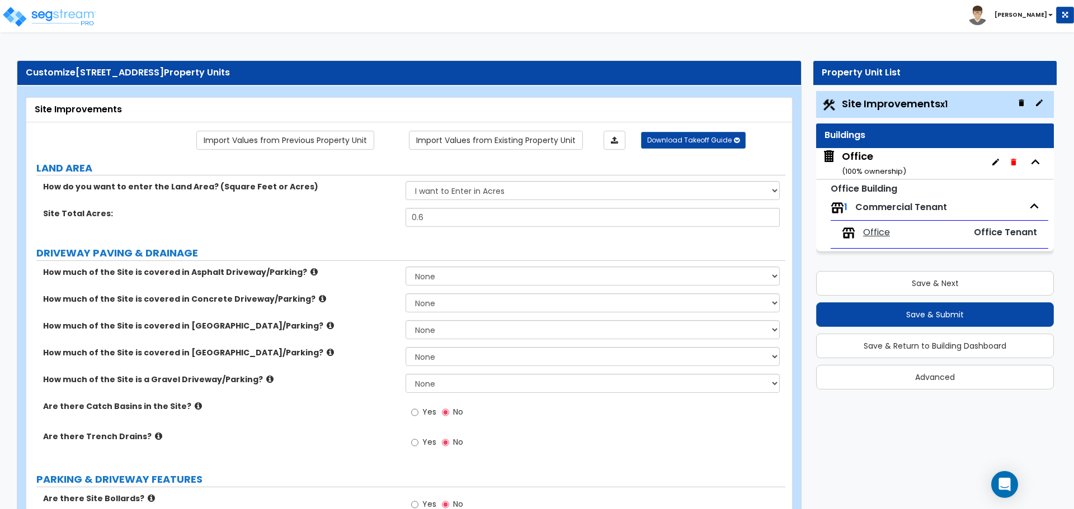
click at [388, 211] on label "Site Total Acres:" at bounding box center [220, 213] width 354 height 11
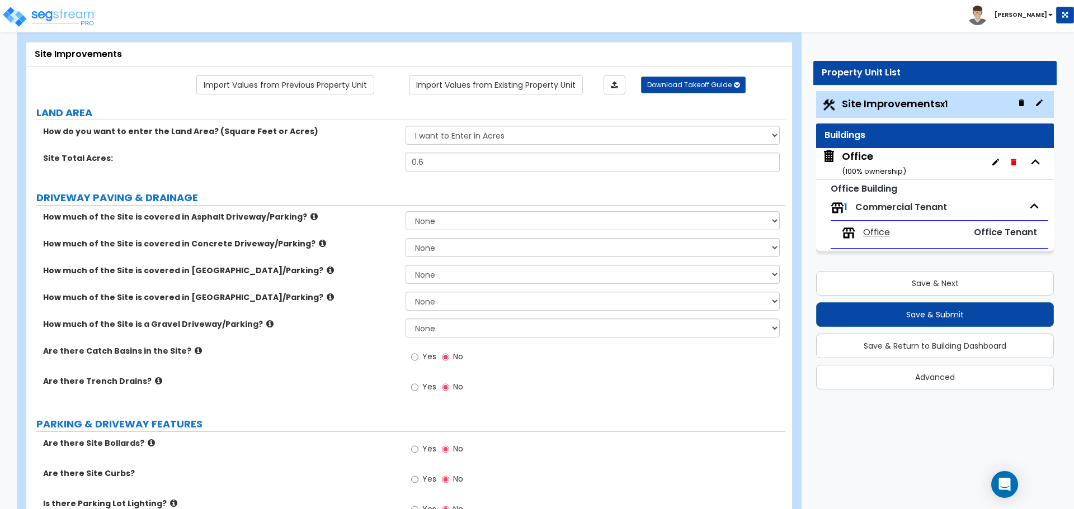
scroll to position [56, 0]
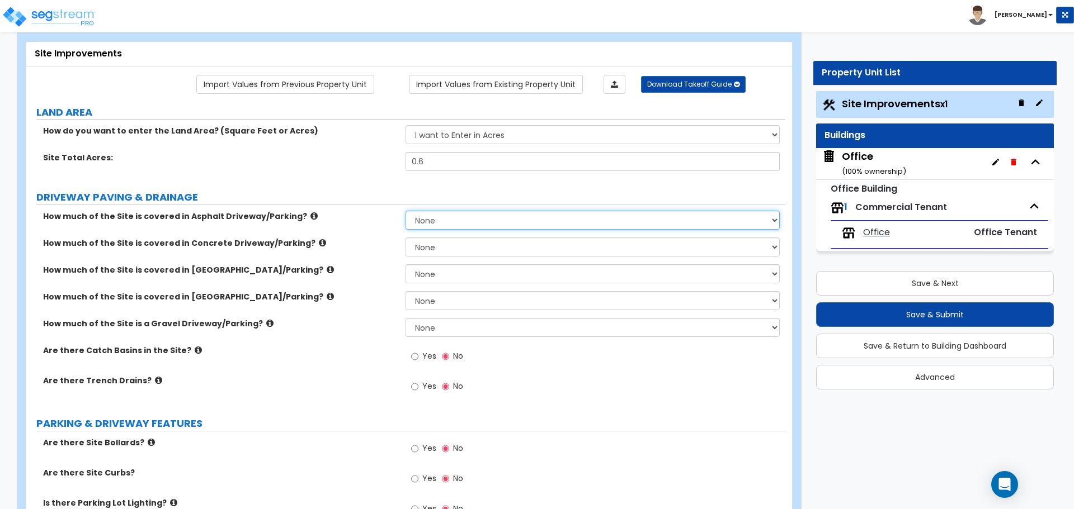
click at [419, 213] on select "None I want to Enter an Approximate Percentage I want to Enter the Square Foota…" at bounding box center [592, 220] width 374 height 19
click at [426, 224] on select "None I want to Enter an Approximate Percentage I want to Enter the Square Foota…" at bounding box center [592, 220] width 374 height 19
select select "2"
click at [405, 211] on select "None I want to Enter an Approximate Percentage I want to Enter the Square Foota…" at bounding box center [592, 220] width 374 height 19
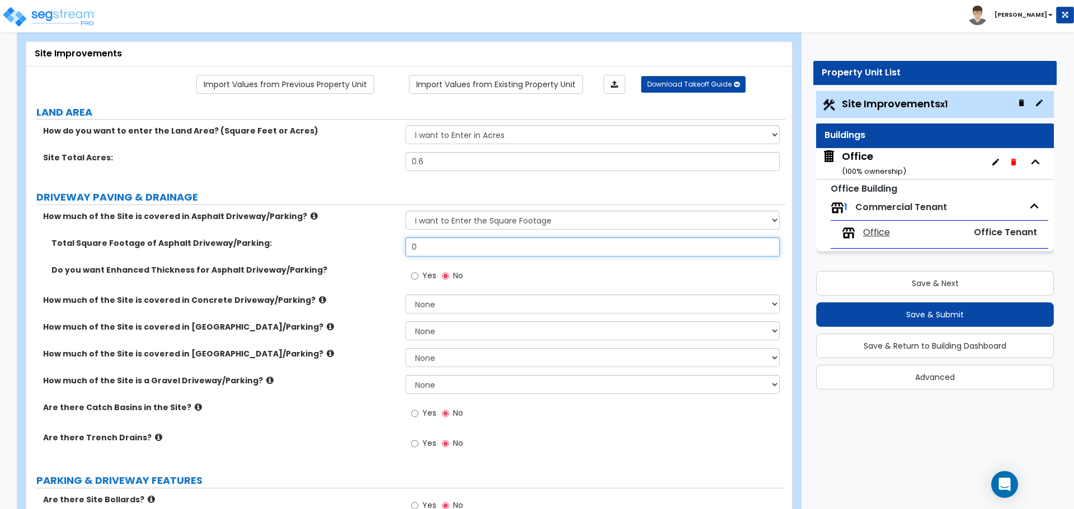
click at [480, 246] on input "0" at bounding box center [592, 247] width 374 height 19
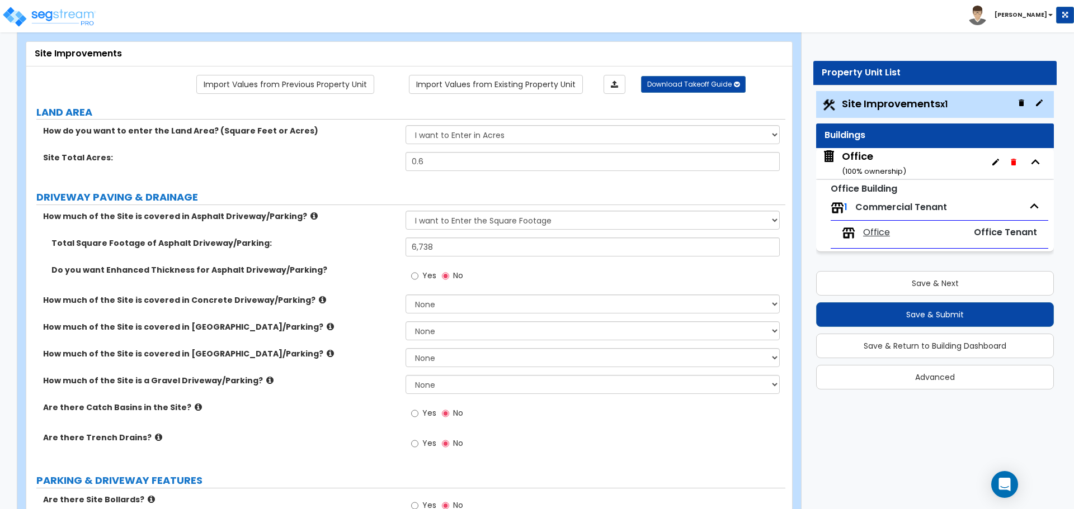
click at [381, 258] on div "Total Square Footage of Asphalt Driveway/Parking: 6,738" at bounding box center [405, 251] width 759 height 27
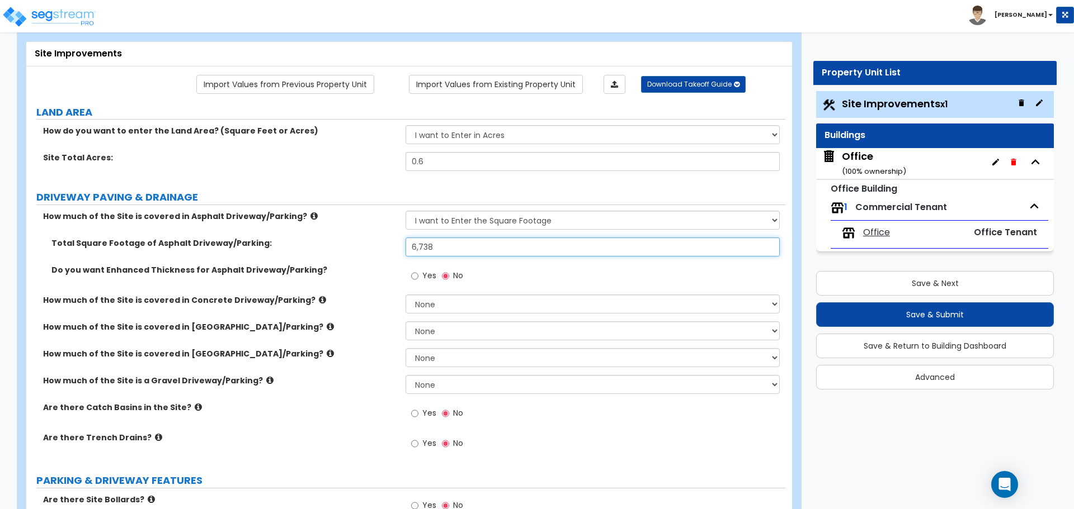
click at [447, 247] on input "6,738" at bounding box center [592, 247] width 374 height 19
type input "6,030"
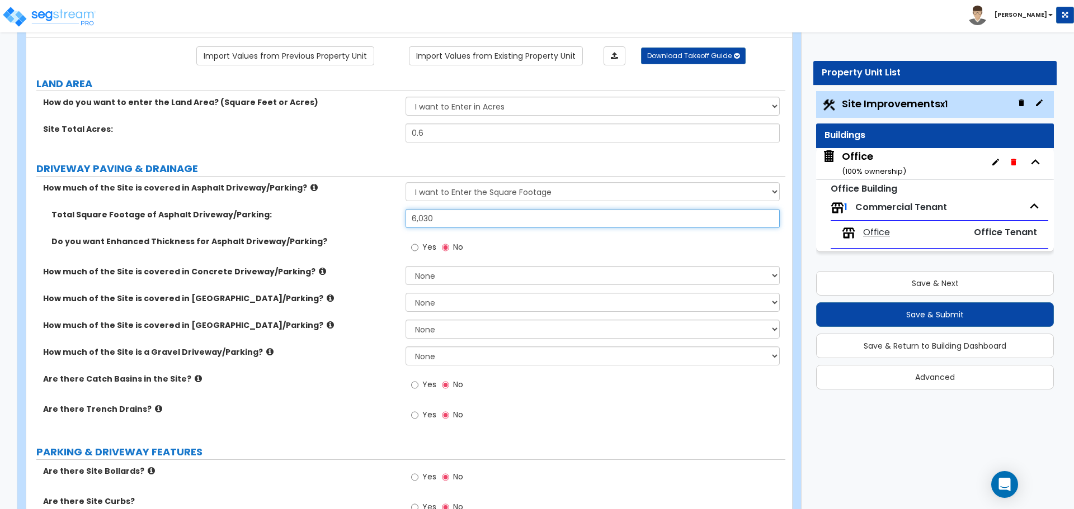
scroll to position [112, 0]
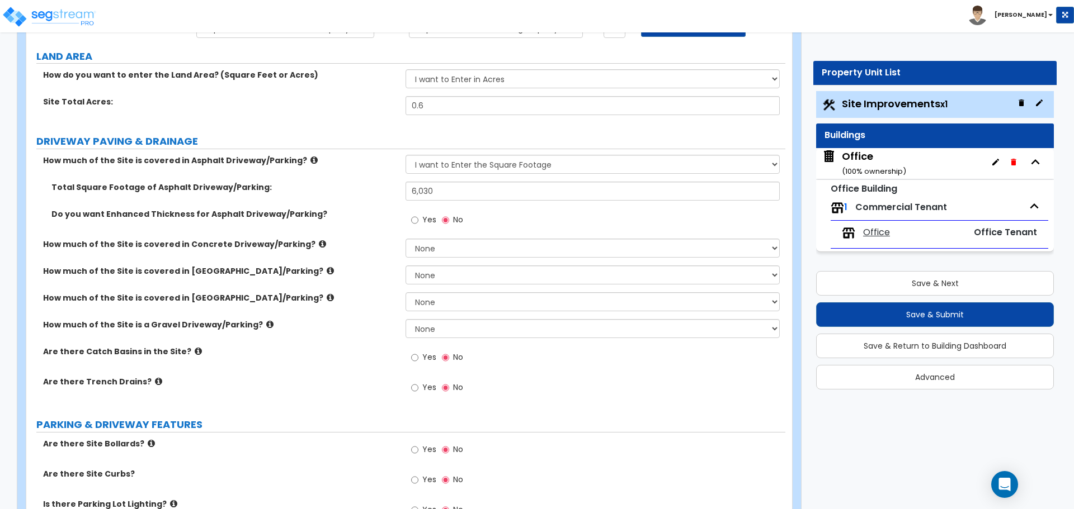
click at [389, 174] on div "How much of the Site is covered in Asphalt Driveway/Parking? None I want to Ent…" at bounding box center [405, 168] width 759 height 27
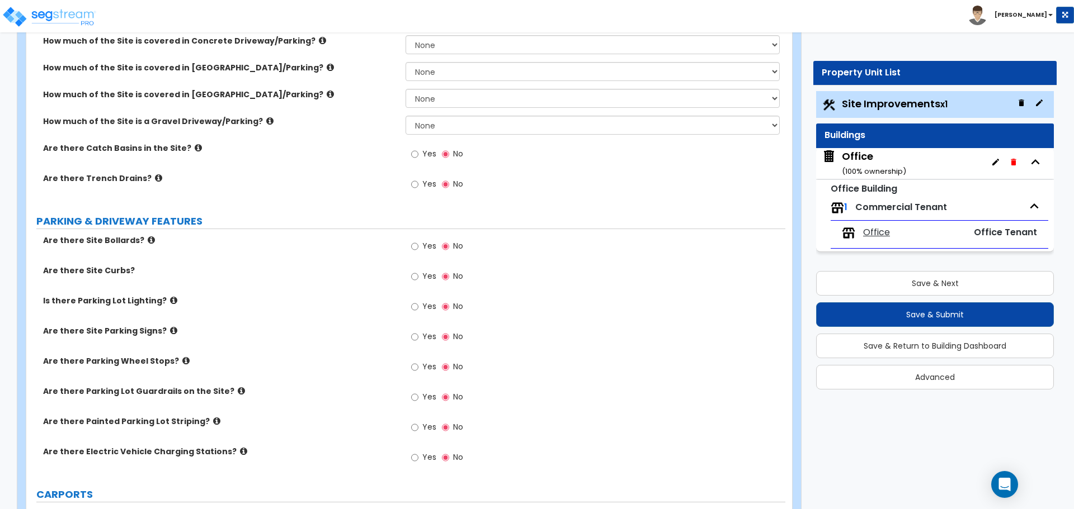
scroll to position [336, 0]
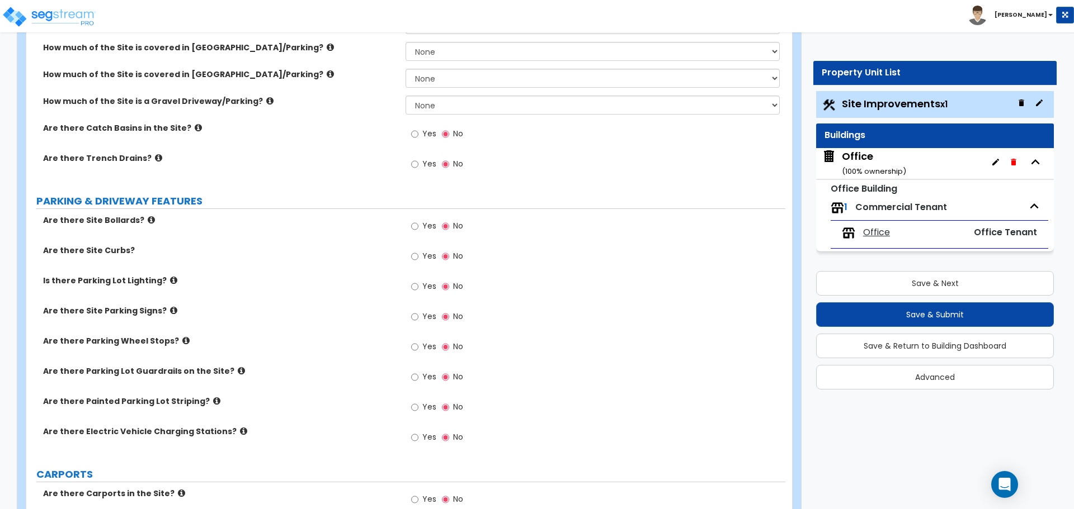
click at [419, 411] on label "Yes" at bounding box center [423, 408] width 25 height 19
click at [418, 411] on input "Yes" at bounding box center [414, 408] width 7 height 12
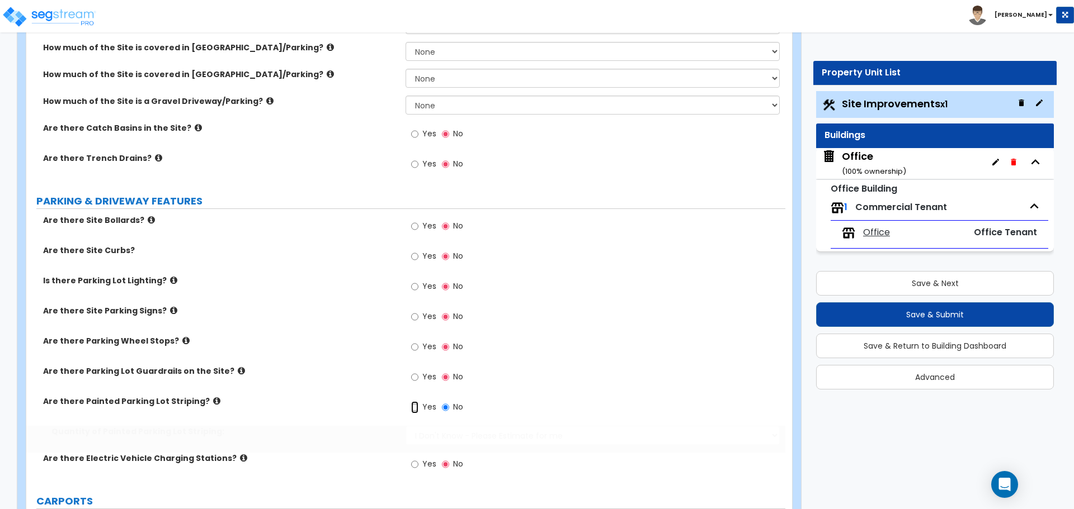
radio input "true"
click at [448, 446] on div "Quantity of Painted Parking Lot Striping: I Don't Know - Please Estimate for me…" at bounding box center [405, 439] width 759 height 27
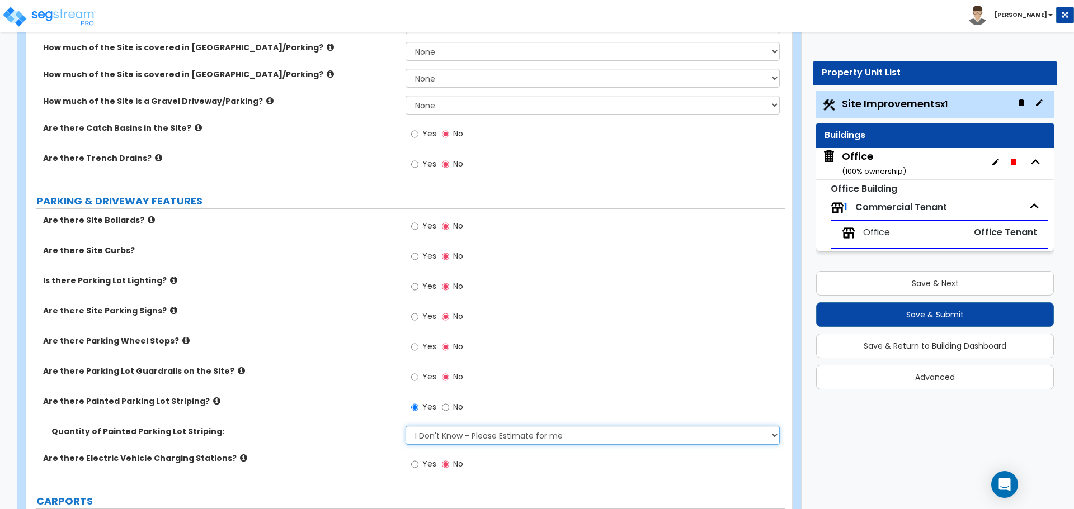
click at [448, 439] on select "I Don't Know - Please Estimate for me I Want to Enter the Number of Parking Spa…" at bounding box center [592, 435] width 374 height 19
select select "1"
click at [405, 426] on select "I Don't Know - Please Estimate for me I Want to Enter the Number of Parking Spa…" at bounding box center [592, 435] width 374 height 19
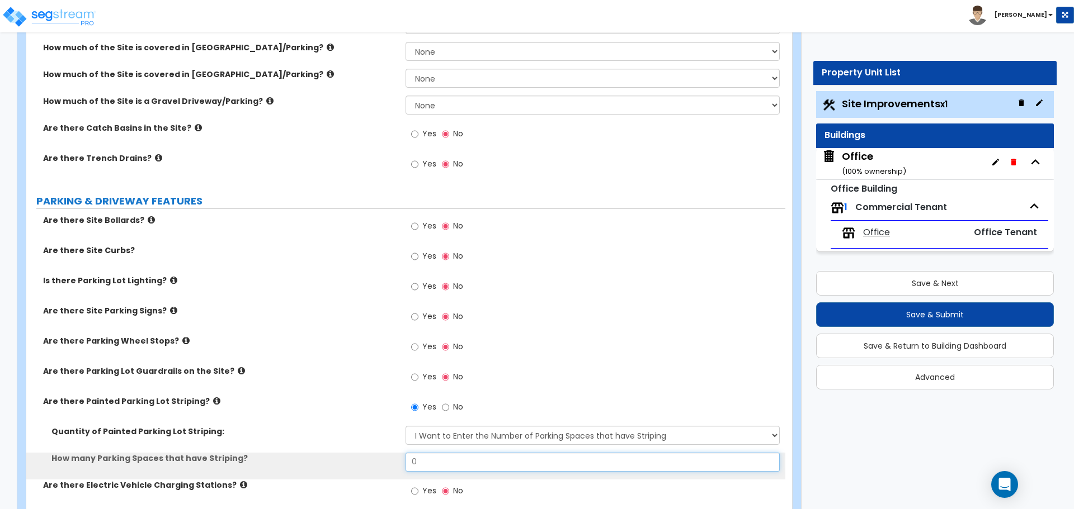
click at [433, 464] on input "0" at bounding box center [592, 462] width 374 height 19
type input "12"
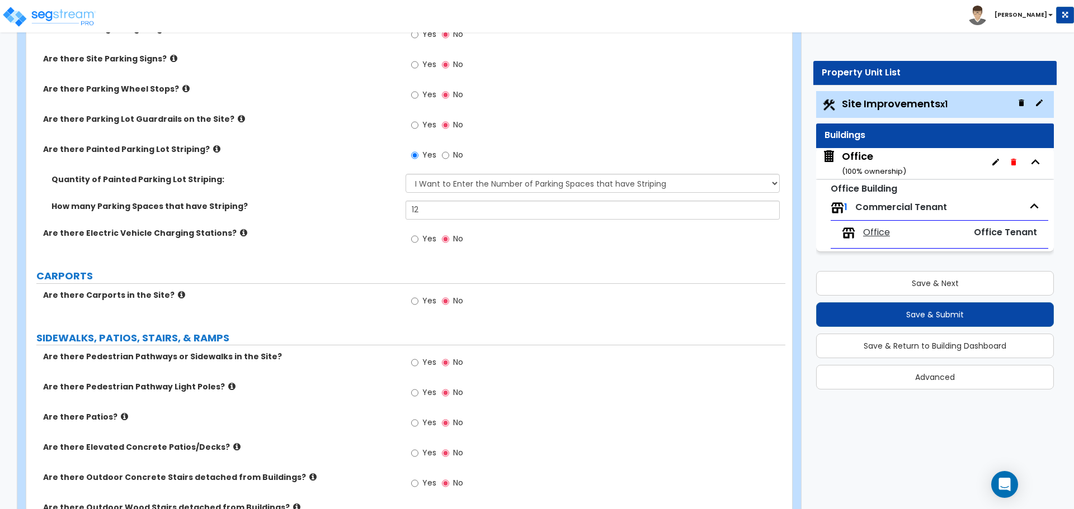
scroll to position [615, 0]
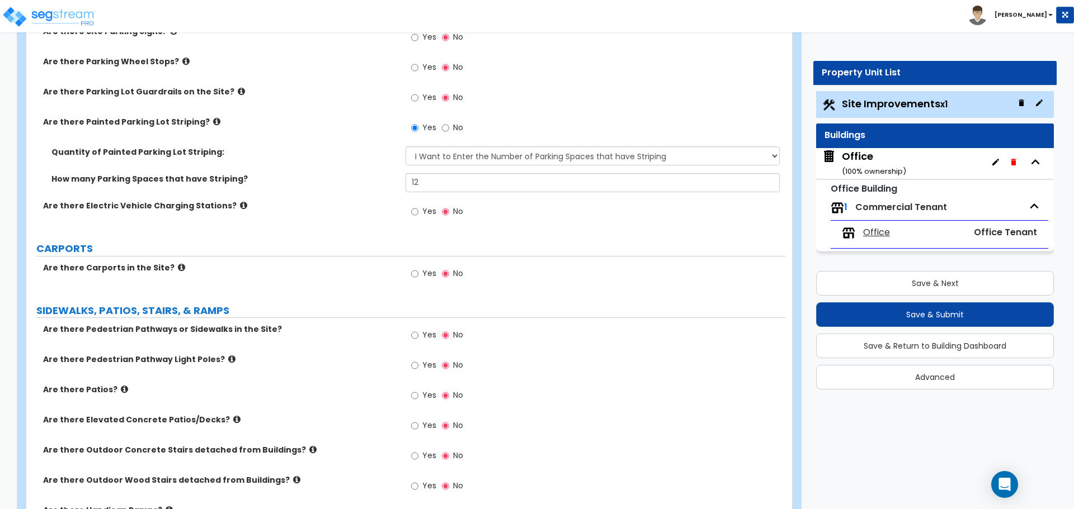
click at [178, 270] on icon at bounding box center [181, 267] width 7 height 8
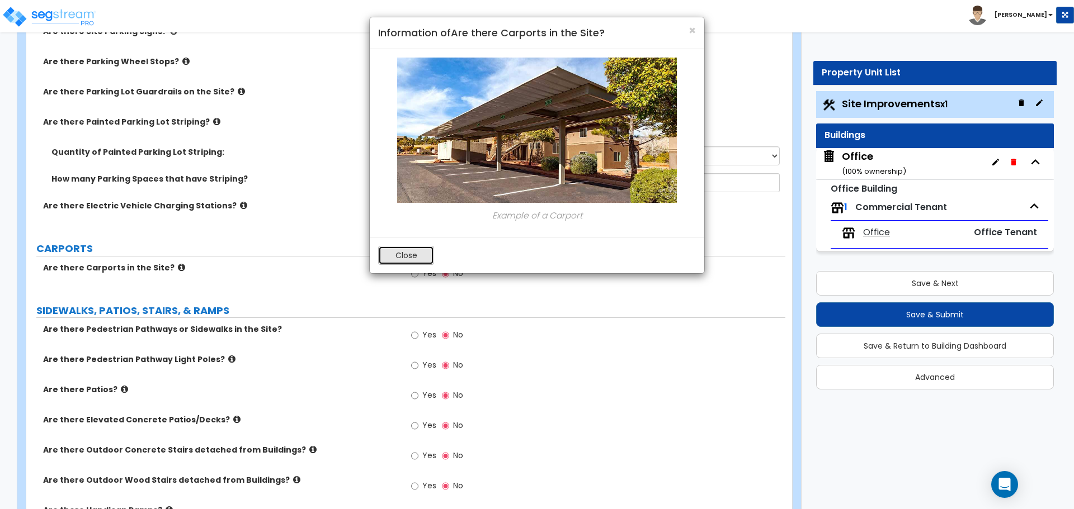
click at [382, 257] on button "Close" at bounding box center [406, 255] width 56 height 19
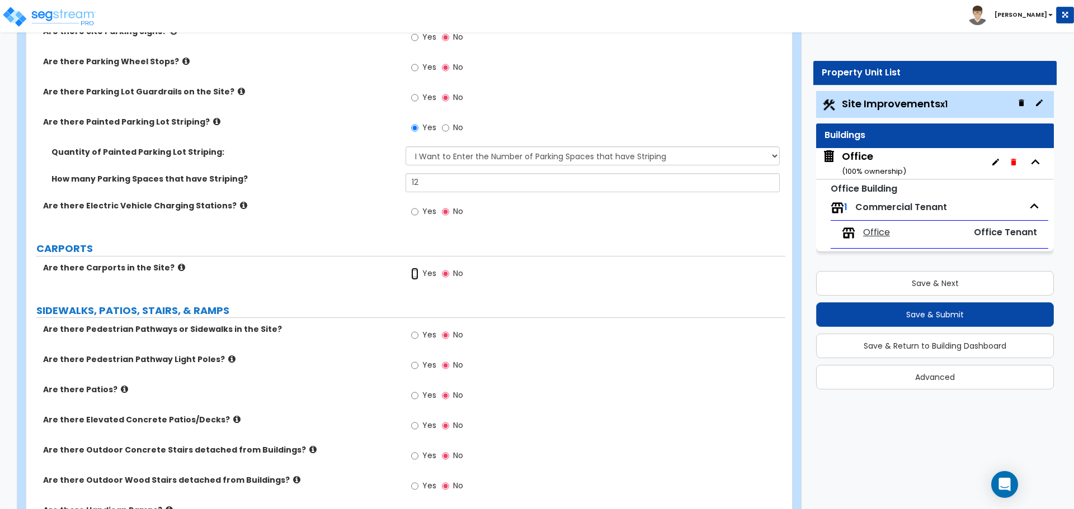
click at [414, 278] on input "Yes" at bounding box center [414, 274] width 7 height 12
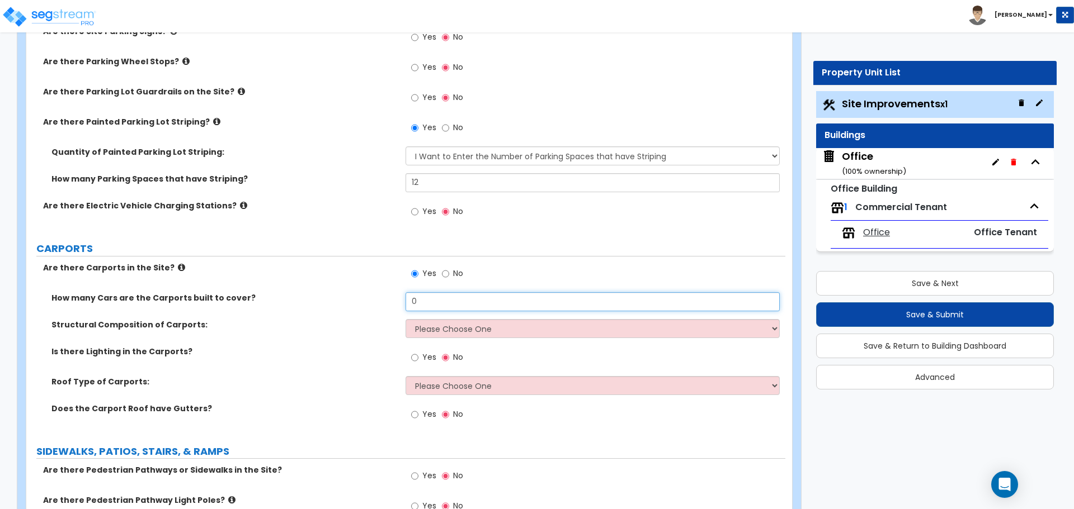
click at [434, 304] on input "0" at bounding box center [592, 301] width 374 height 19
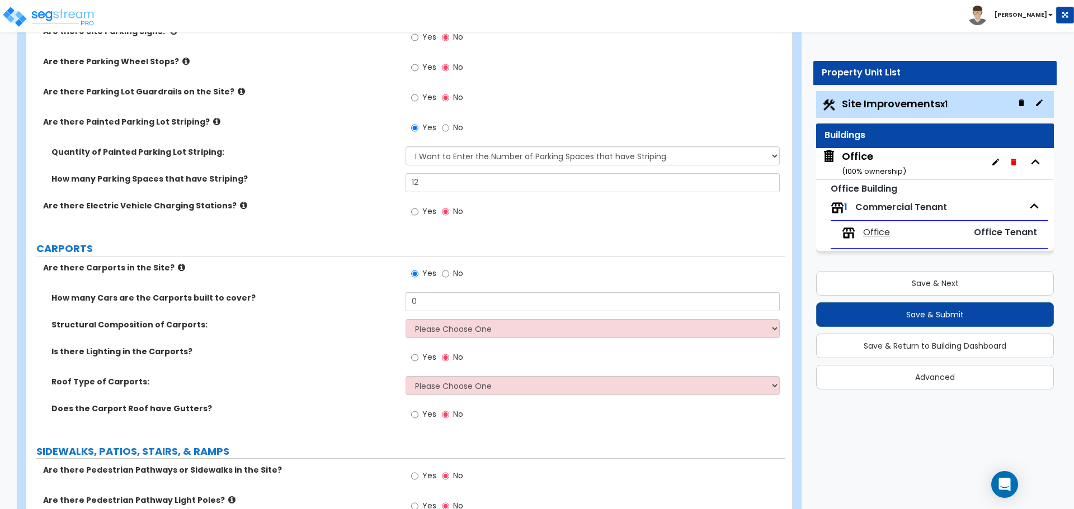
click at [449, 273] on label "No" at bounding box center [452, 275] width 21 height 19
click at [449, 273] on input "No" at bounding box center [445, 274] width 7 height 12
radio input "false"
radio input "true"
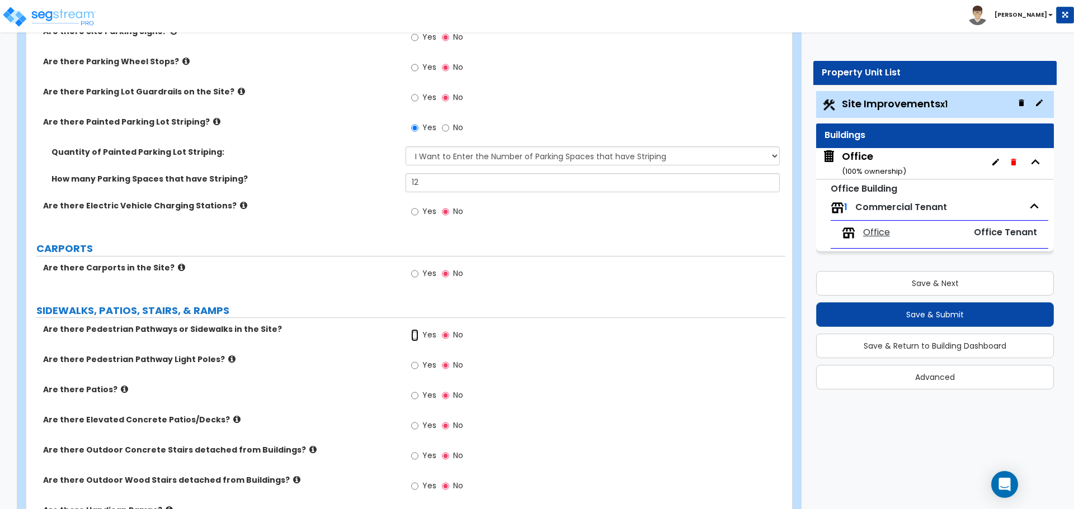
click at [414, 334] on input "Yes" at bounding box center [414, 335] width 7 height 12
radio input "true"
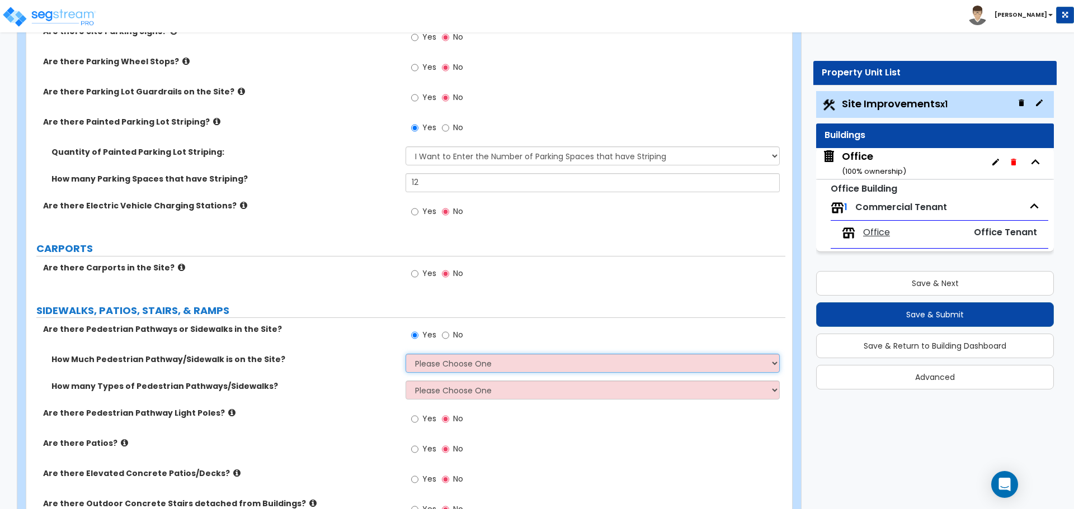
click at [438, 363] on select "Please Choose One I Don't Know, Please Estimate For Me Enter Linear Footage" at bounding box center [592, 363] width 374 height 19
select select "2"
click at [405, 354] on select "Please Choose One I Don't Know, Please Estimate For Me Enter Linear Footage" at bounding box center [592, 363] width 374 height 19
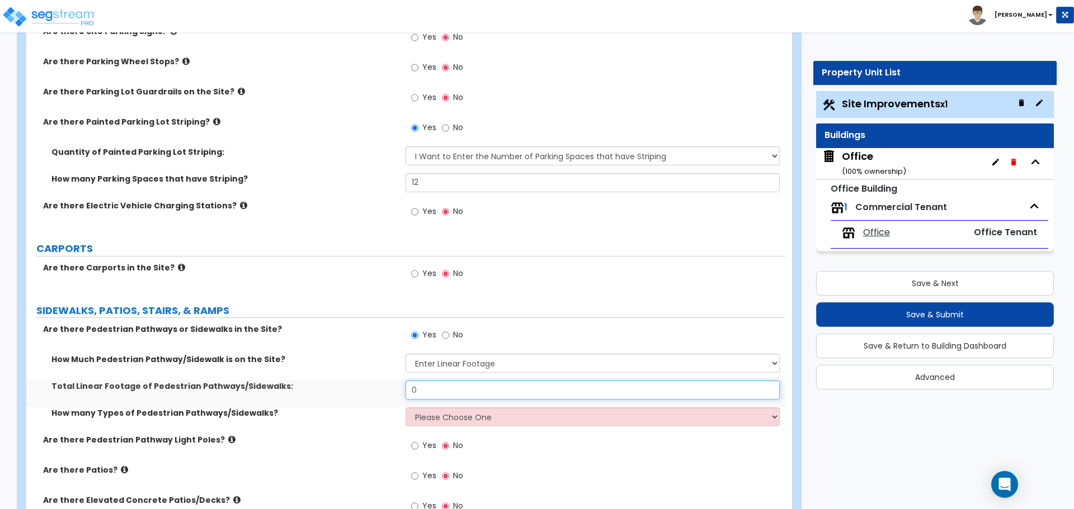
click at [456, 390] on input "0" at bounding box center [592, 390] width 374 height 19
click at [426, 387] on input "0" at bounding box center [592, 390] width 374 height 19
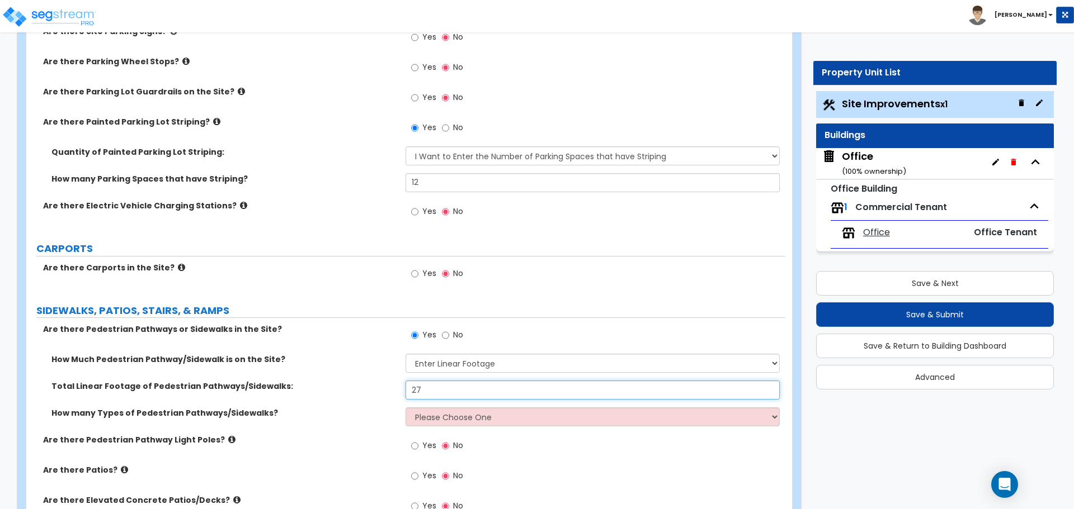
type input "27"
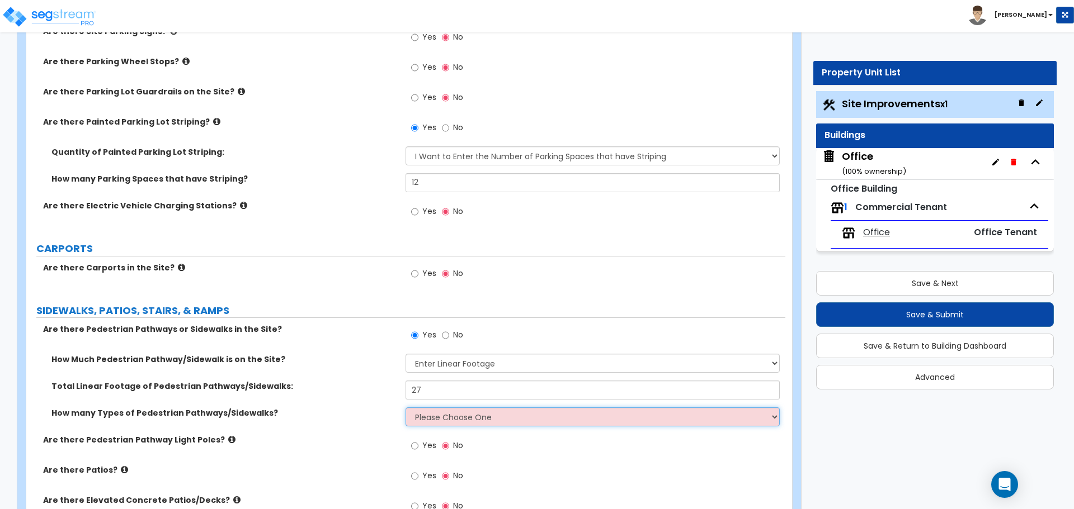
click at [443, 417] on select "Please Choose One 1 2 3" at bounding box center [592, 417] width 374 height 19
select select "1"
click at [405, 408] on select "Please Choose One 1 2 3" at bounding box center [592, 417] width 374 height 19
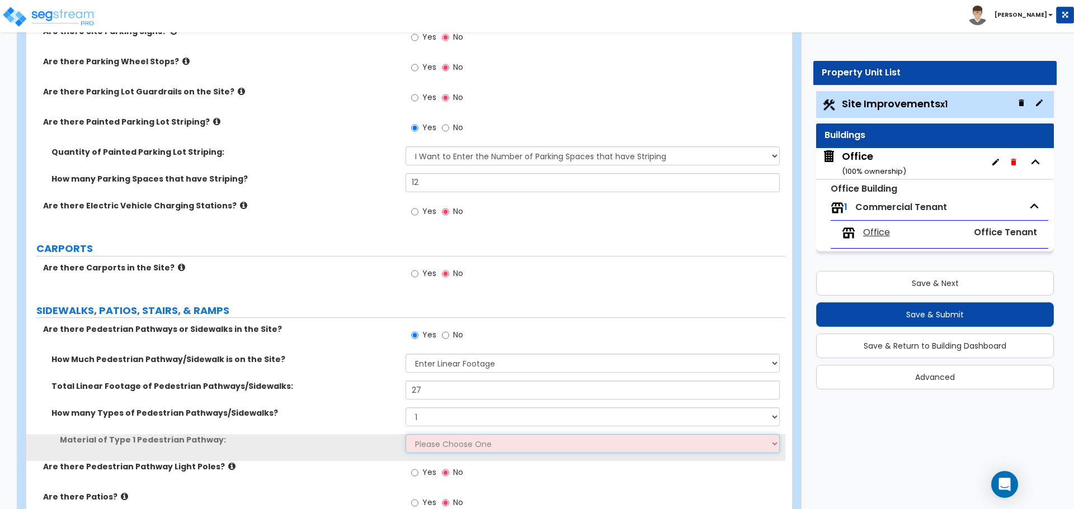
click at [435, 442] on select "Please Choose One Bare Concrete Stamped Concrete Brick Pavers Stone Pavers Wood…" at bounding box center [592, 444] width 374 height 19
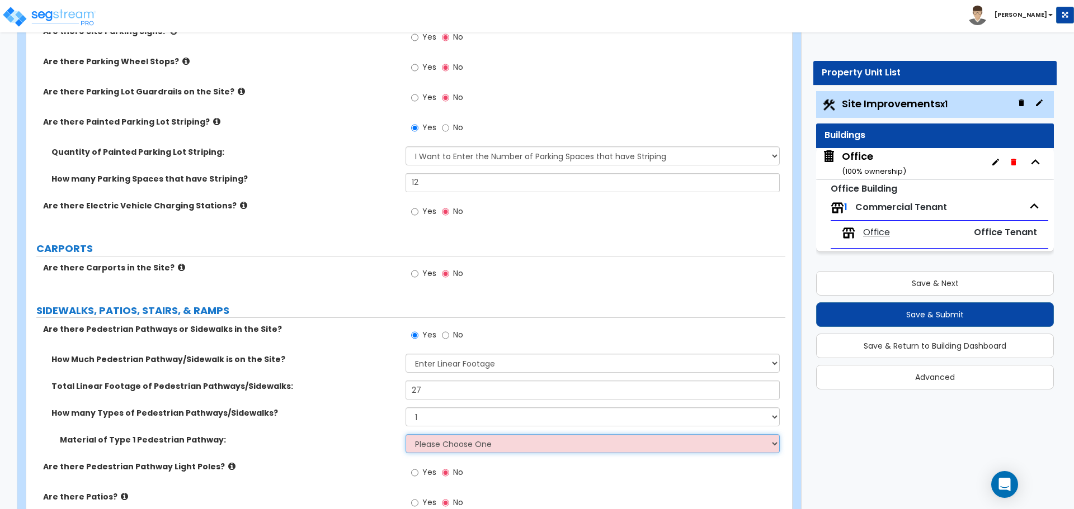
select select "4"
click at [405, 435] on select "Please Choose One Bare Concrete Stamped Concrete Brick Pavers Stone Pavers Wood…" at bounding box center [592, 444] width 374 height 19
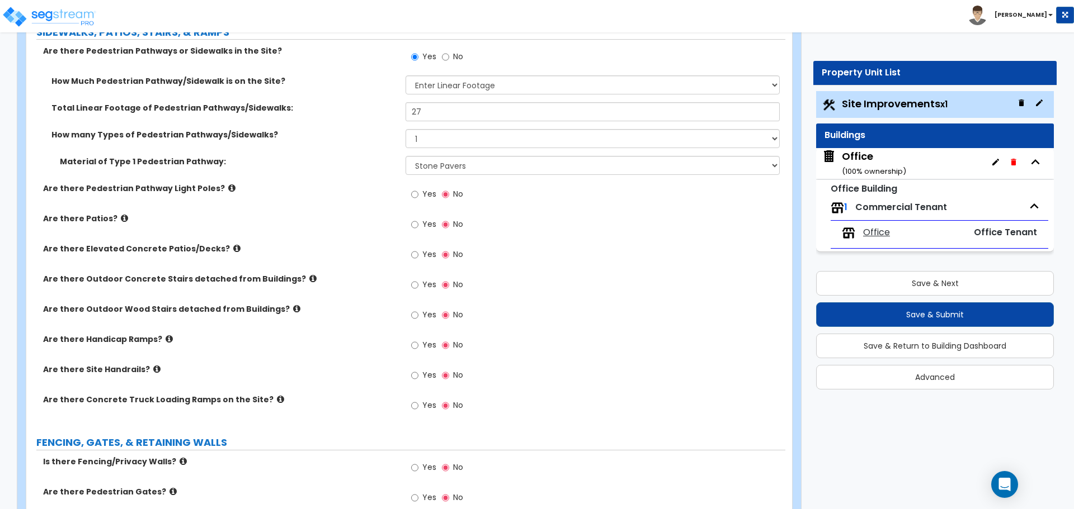
scroll to position [895, 0]
click at [293, 309] on icon at bounding box center [296, 308] width 7 height 8
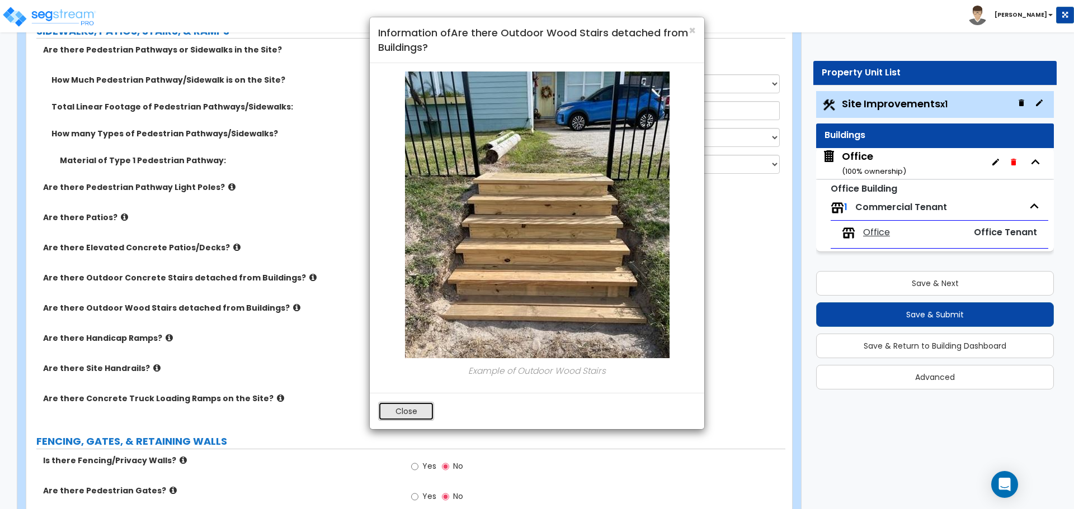
click at [398, 417] on button "Close" at bounding box center [406, 411] width 56 height 19
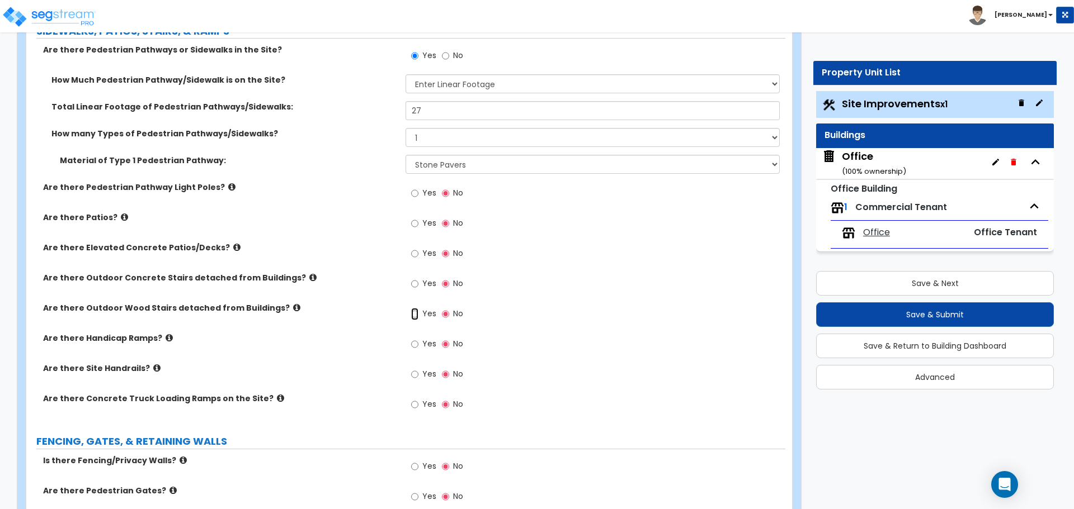
click at [413, 316] on input "Yes" at bounding box center [414, 314] width 7 height 12
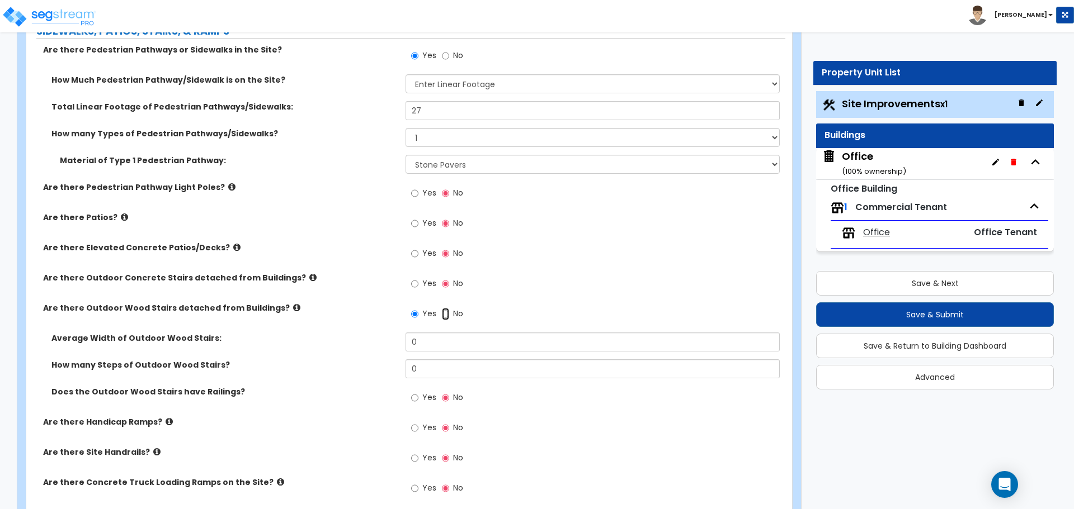
click at [446, 314] on input "No" at bounding box center [445, 314] width 7 height 12
radio input "false"
radio input "true"
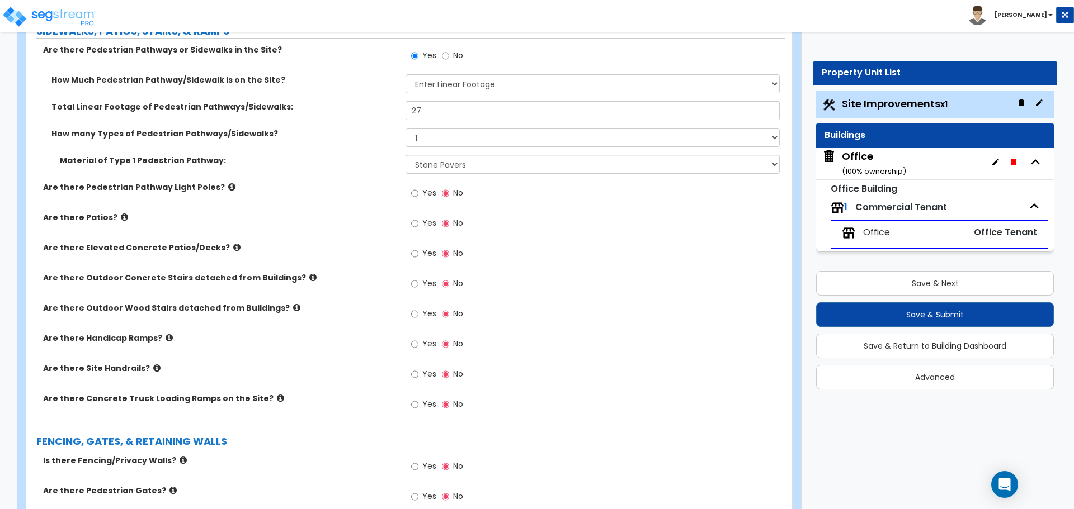
click at [286, 280] on label "Are there Outdoor Concrete Stairs detached from Buildings?" at bounding box center [220, 277] width 354 height 11
click at [309, 280] on icon at bounding box center [312, 277] width 7 height 8
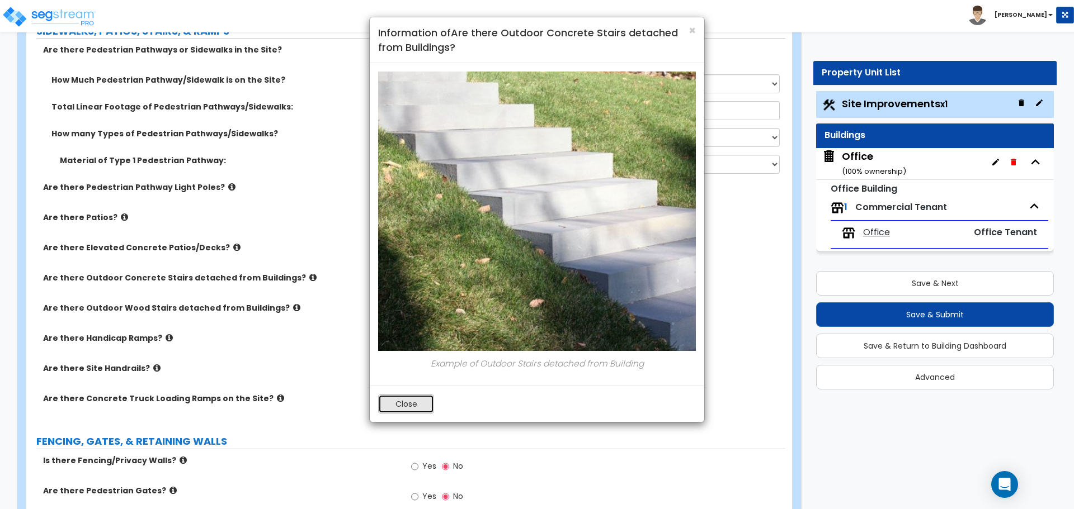
click at [389, 400] on button "Close" at bounding box center [406, 404] width 56 height 19
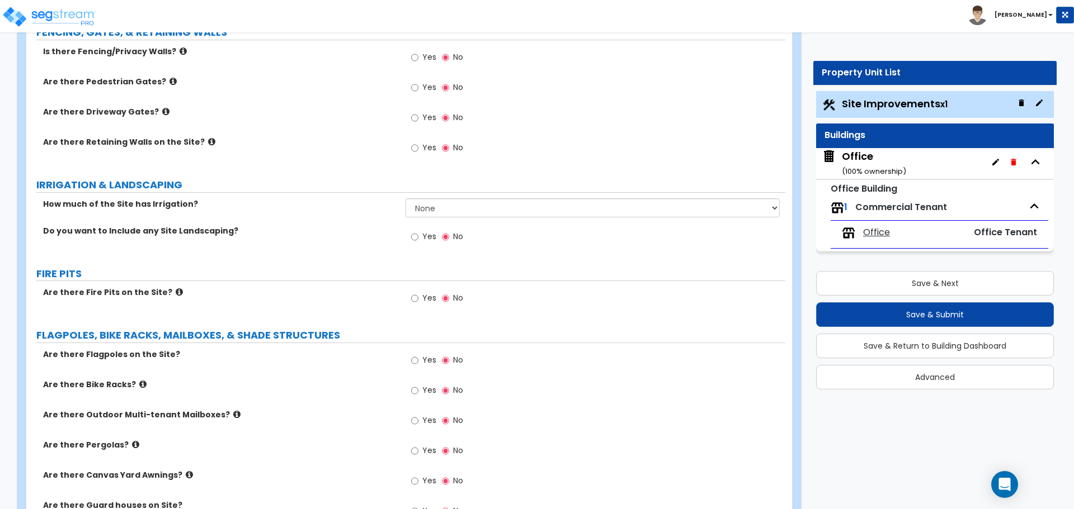
scroll to position [1342, 0]
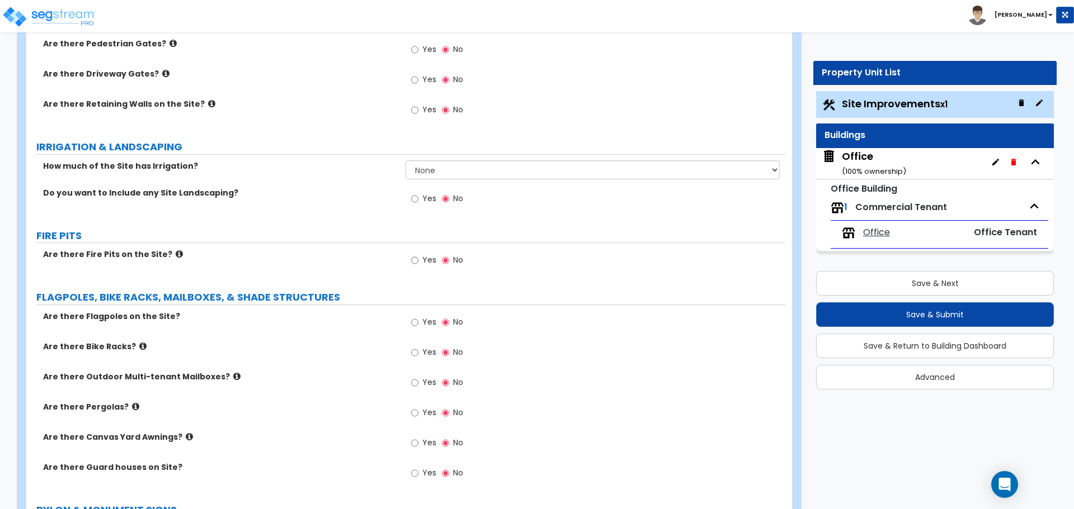
click at [419, 197] on label "Yes" at bounding box center [423, 200] width 25 height 19
click at [418, 197] on input "Yes" at bounding box center [414, 199] width 7 height 12
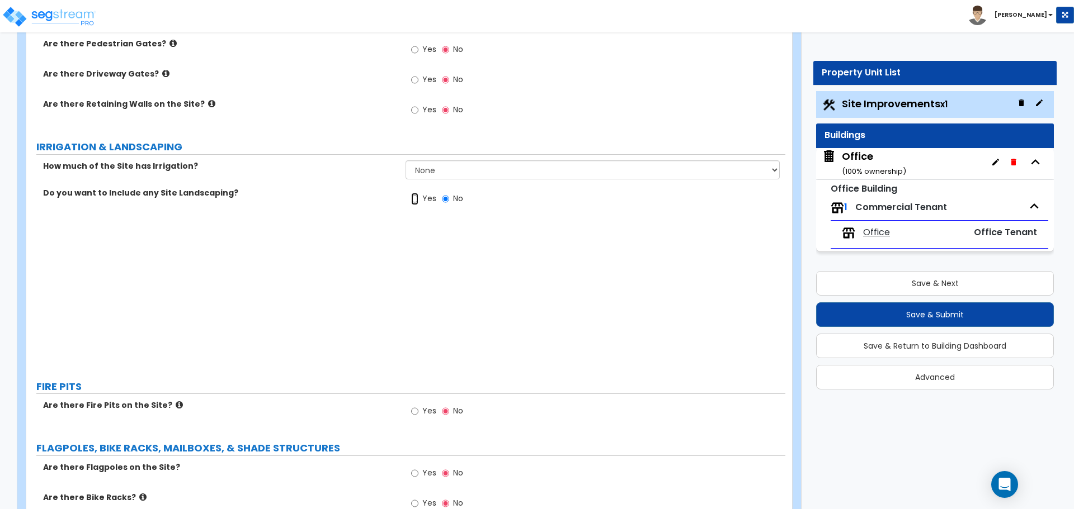
radio input "true"
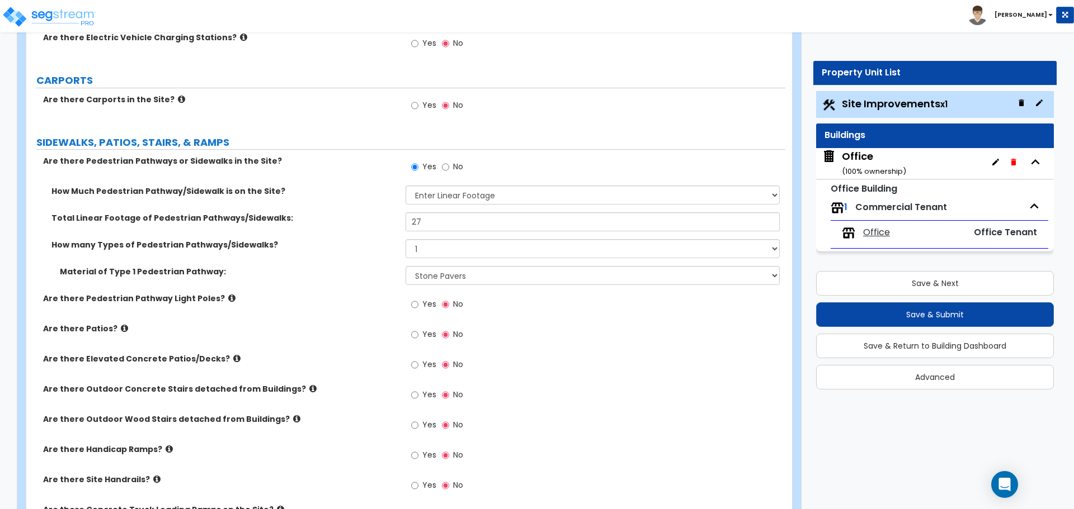
scroll to position [783, 0]
click at [457, 275] on select "Please Choose One Bare Concrete Stamped Concrete Brick Pavers Stone Pavers Wood…" at bounding box center [592, 276] width 374 height 19
select select "1"
click at [405, 267] on select "Please Choose One Bare Concrete Stamped Concrete Brick Pavers Stone Pavers Wood…" at bounding box center [592, 276] width 374 height 19
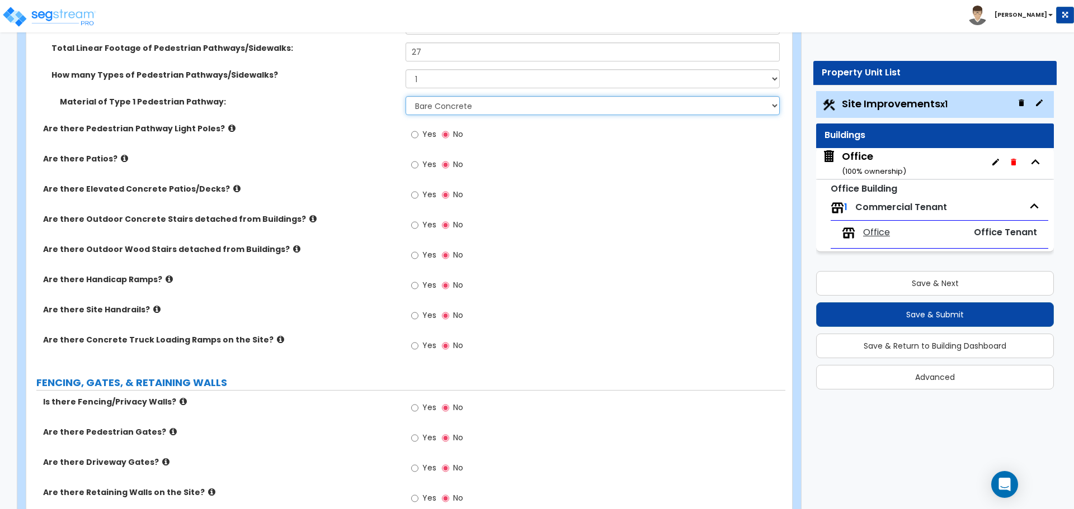
scroll to position [1007, 0]
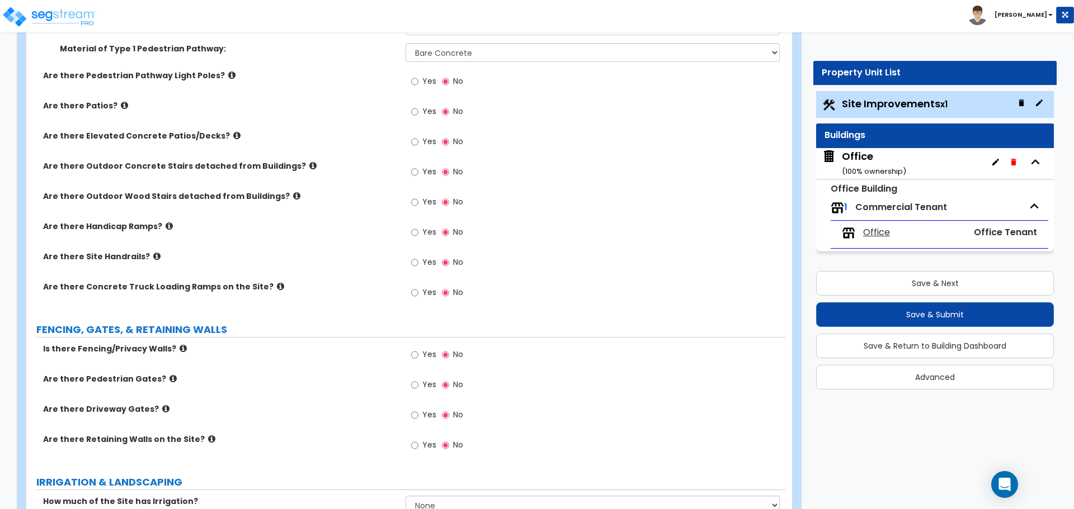
click at [343, 206] on div "Are there Outdoor Wood Stairs detached from Buildings? Yes No" at bounding box center [405, 206] width 759 height 30
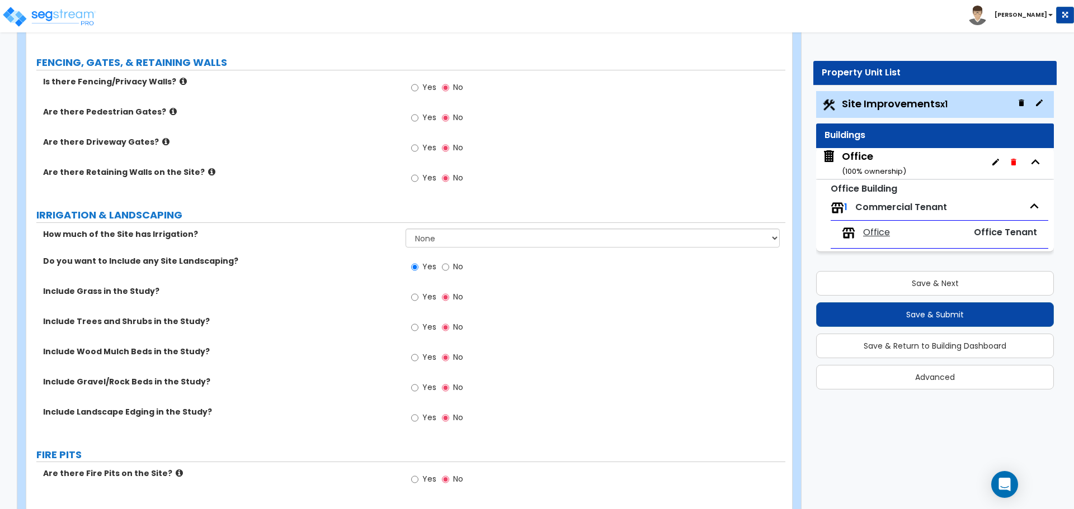
scroll to position [1286, 0]
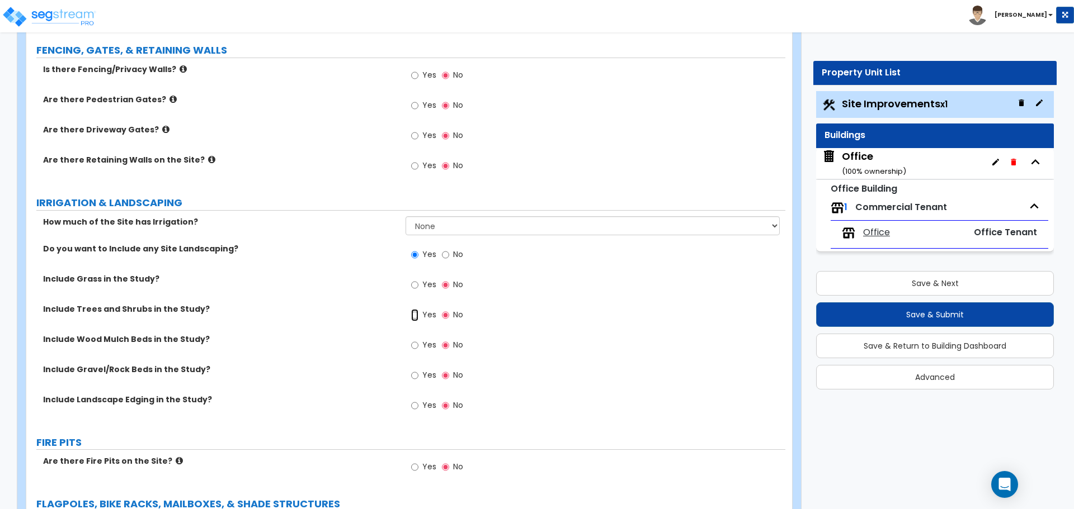
click at [413, 314] on input "Yes" at bounding box center [414, 315] width 7 height 12
radio input "true"
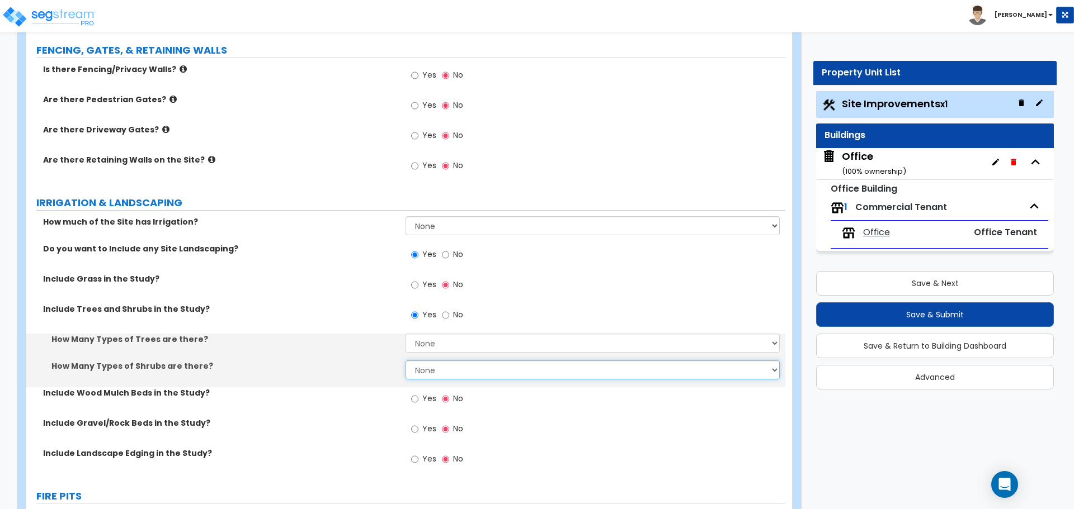
click at [431, 368] on select "None 1 2 3" at bounding box center [592, 370] width 374 height 19
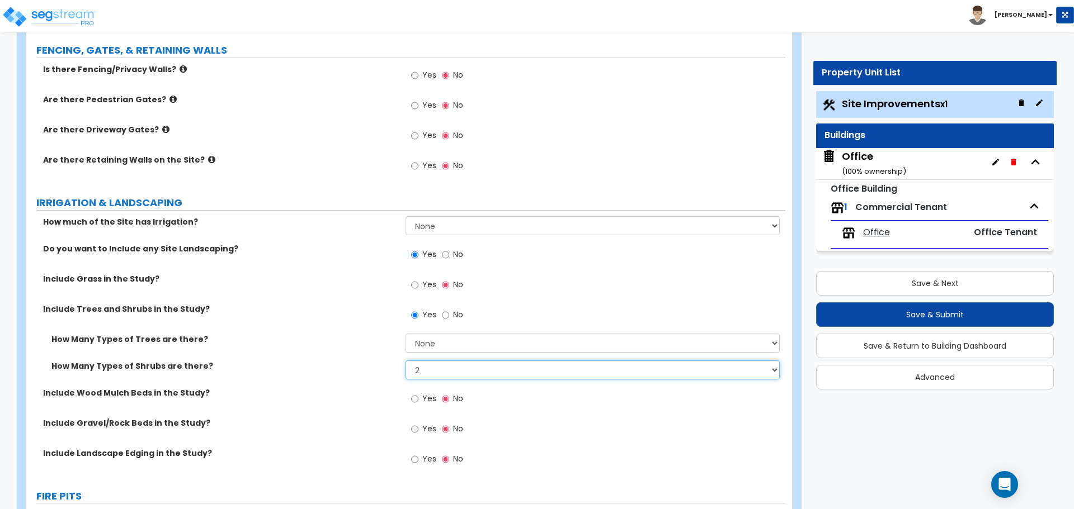
click at [405, 361] on select "None 1 2 3" at bounding box center [592, 370] width 374 height 19
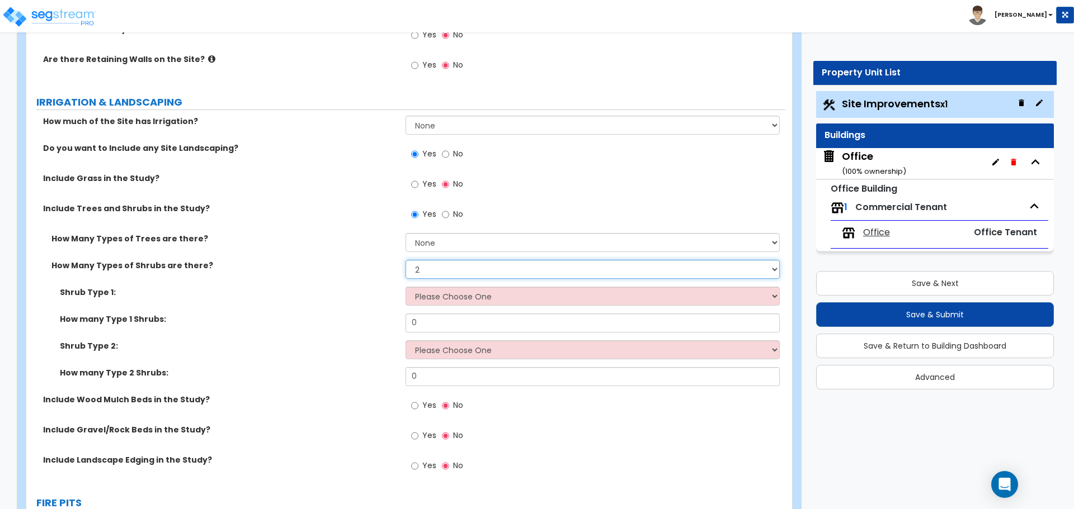
scroll to position [1398, 0]
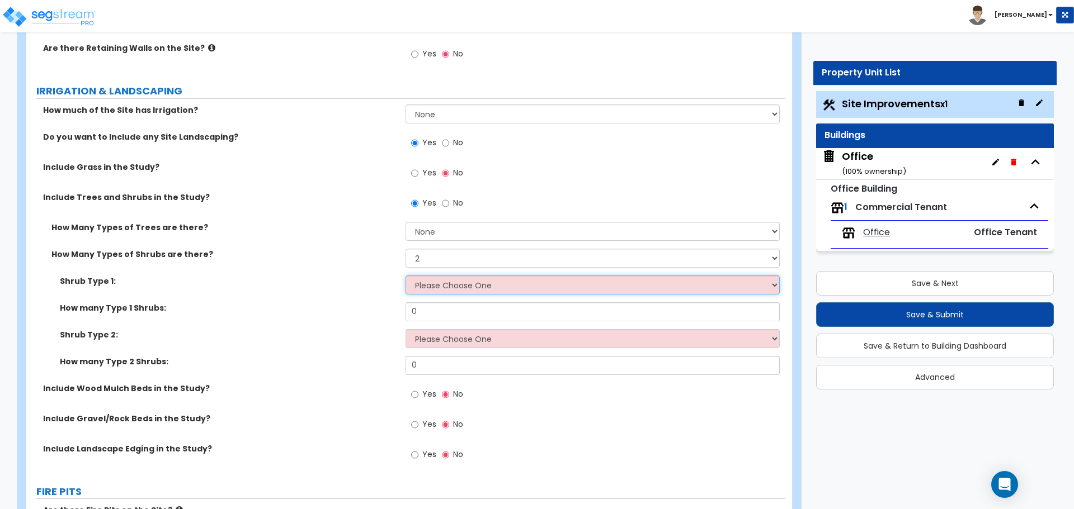
click at [431, 277] on select "Please Choose One Arborvitae Azalea Yew Boxwood Juniper Holly Cotoneaster Euony…" at bounding box center [592, 285] width 374 height 19
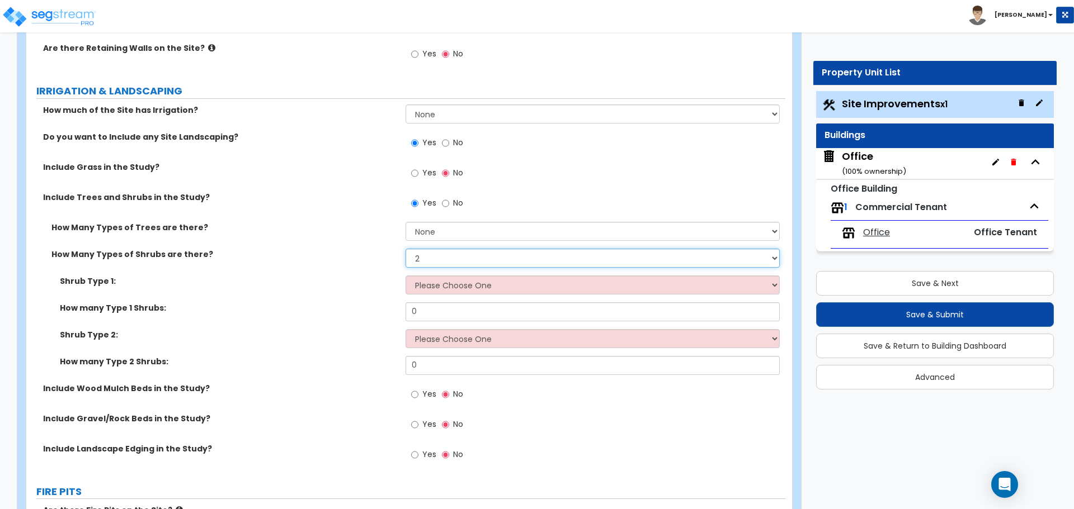
click at [433, 265] on select "None 1 2 3" at bounding box center [592, 258] width 374 height 19
select select "1"
click at [405, 249] on select "None 1 2 3" at bounding box center [592, 258] width 374 height 19
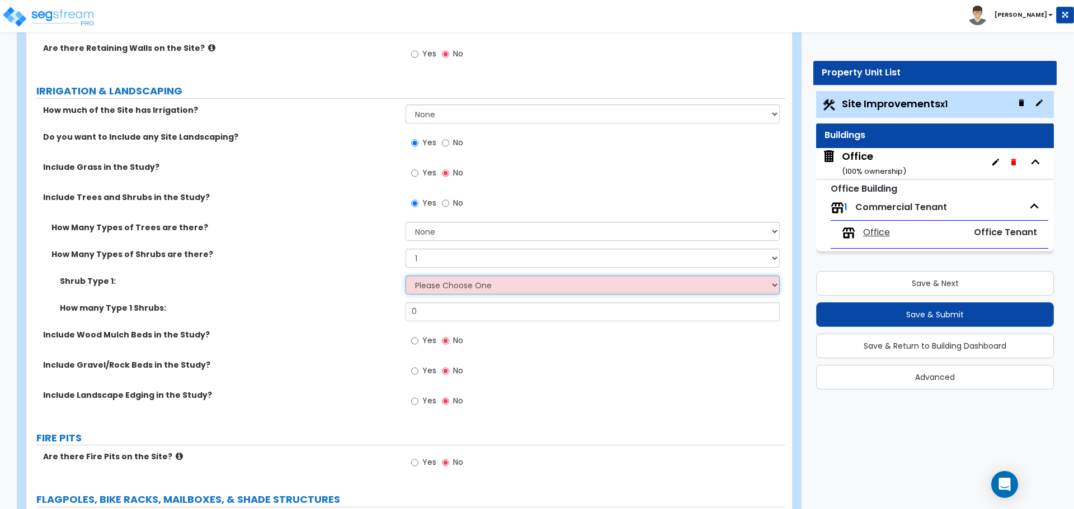
click at [440, 278] on select "Please Choose One Arborvitae Azalea Yew Boxwood Juniper Holly Cotoneaster Euony…" at bounding box center [592, 285] width 374 height 19
select select "3"
click at [405, 276] on select "Please Choose One Arborvitae Azalea Yew Boxwood Juniper Holly Cotoneaster Euony…" at bounding box center [592, 285] width 374 height 19
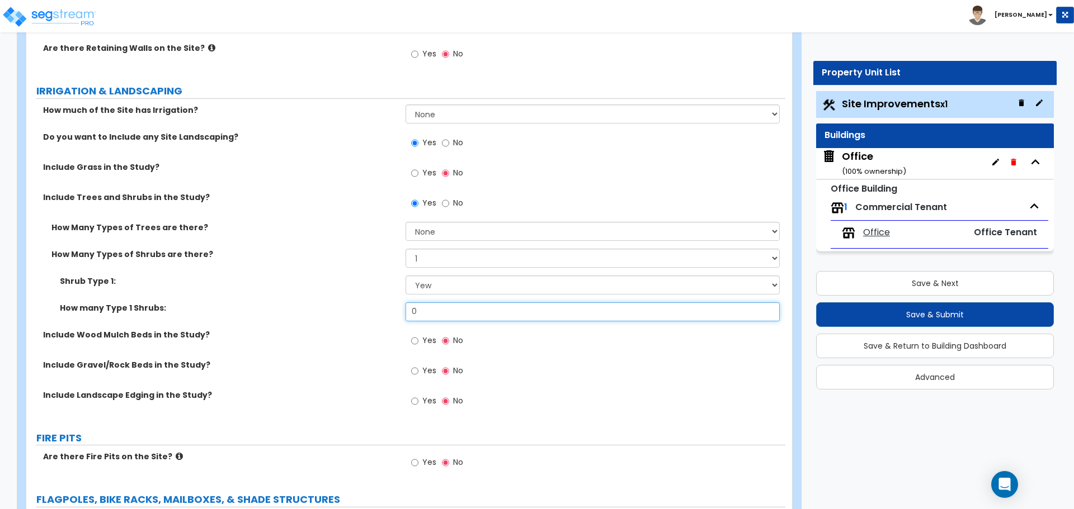
click at [442, 318] on input "0" at bounding box center [592, 312] width 374 height 19
type input "3"
click at [383, 310] on label "How many Type 1 Shrubs:" at bounding box center [228, 308] width 337 height 11
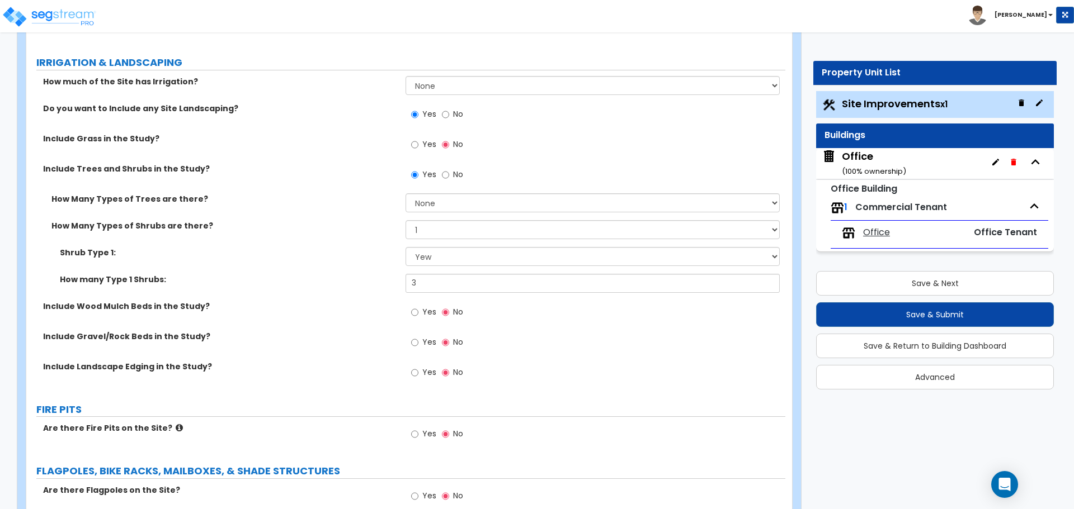
scroll to position [1454, 0]
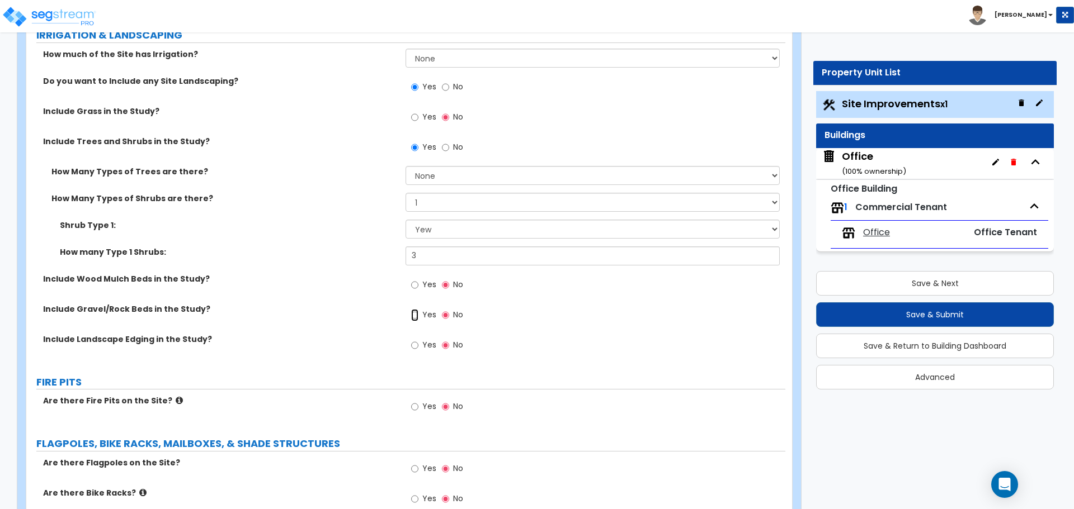
click at [414, 317] on input "Yes" at bounding box center [414, 315] width 7 height 12
radio input "true"
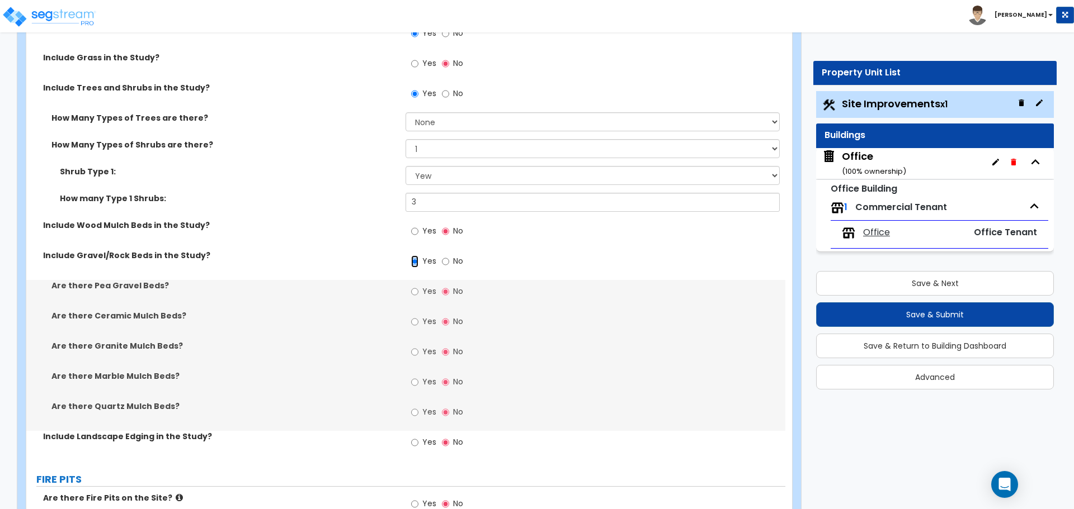
scroll to position [1510, 0]
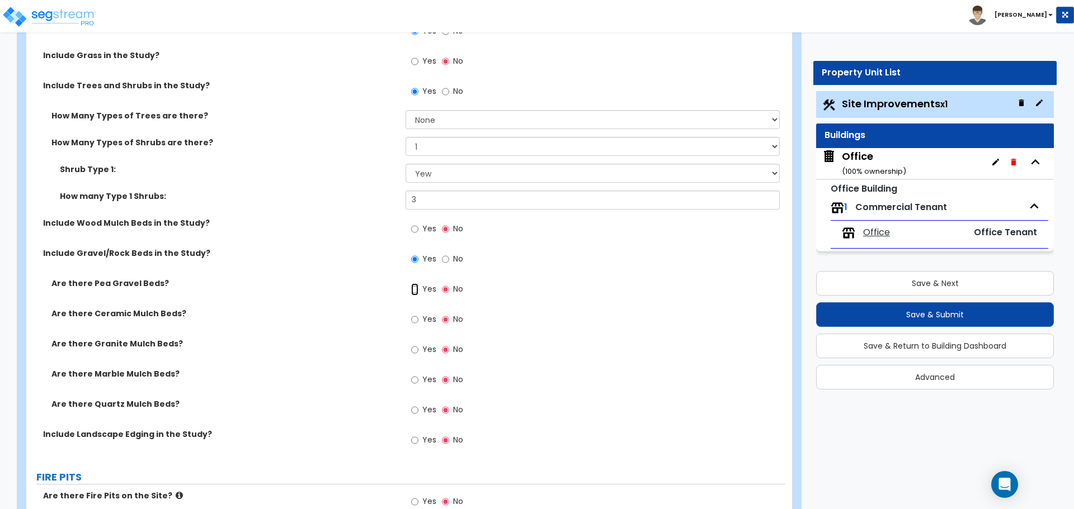
click at [412, 289] on input "Yes" at bounding box center [414, 290] width 7 height 12
radio input "true"
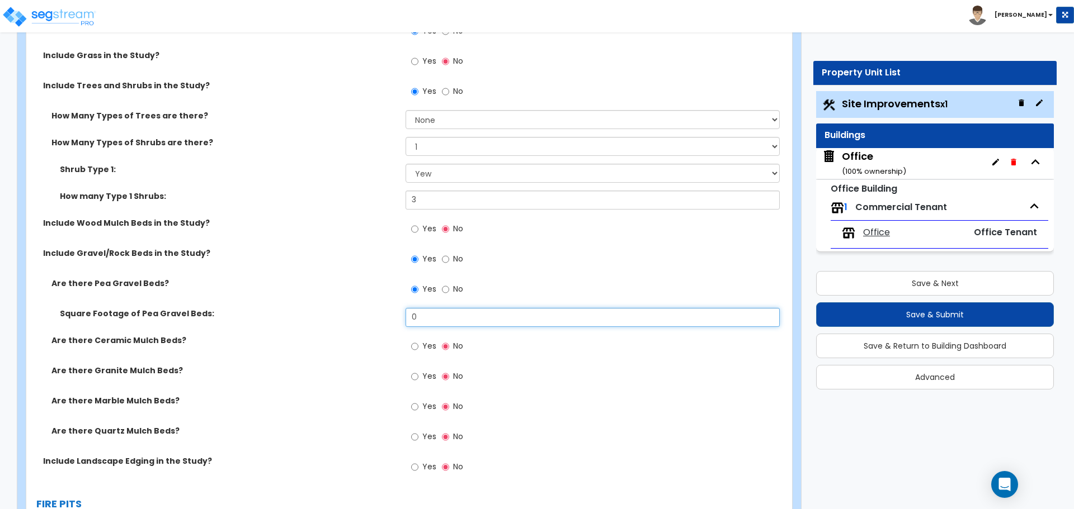
click at [465, 317] on input "0" at bounding box center [592, 317] width 374 height 19
type input "130"
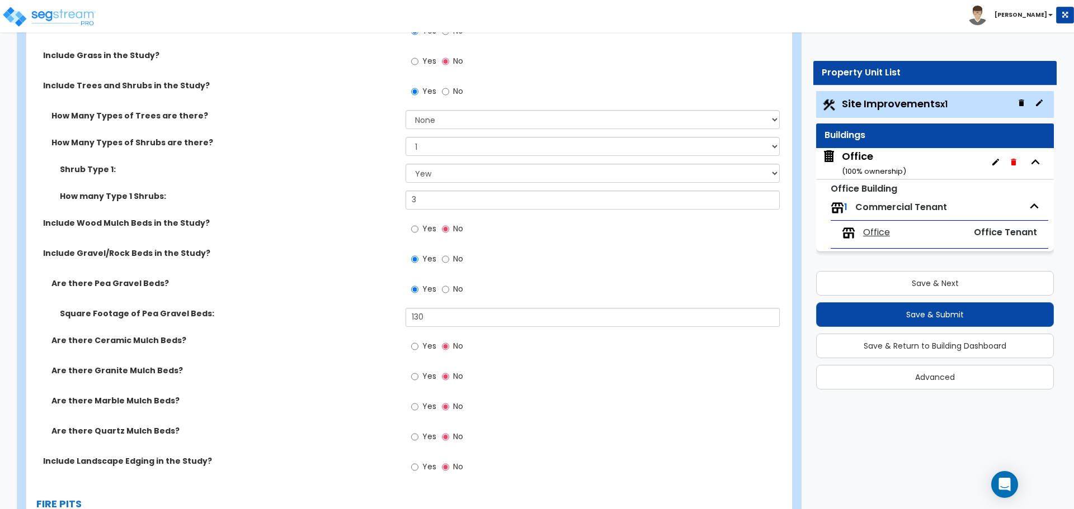
click at [276, 282] on label "Are there Pea Gravel Beds?" at bounding box center [224, 283] width 346 height 11
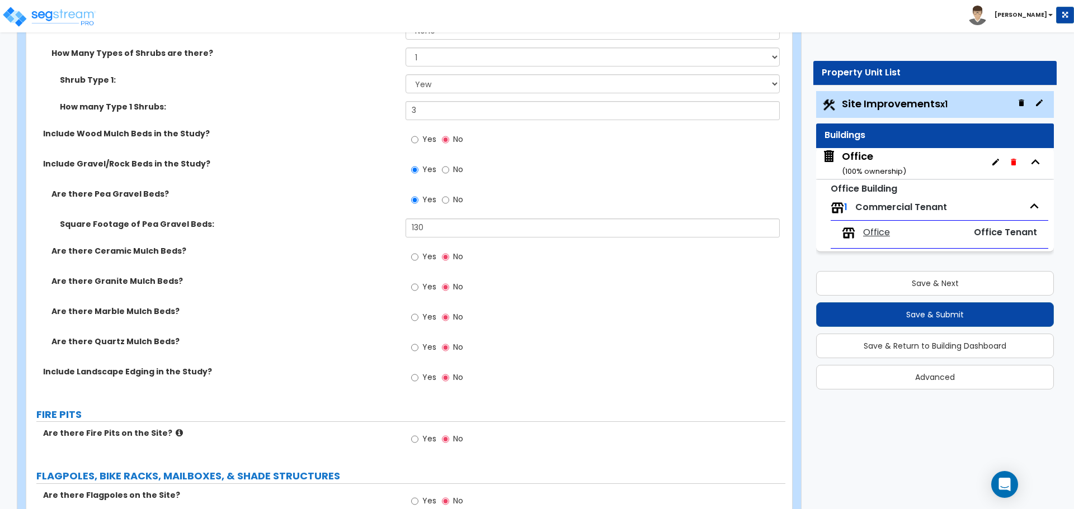
scroll to position [1622, 0]
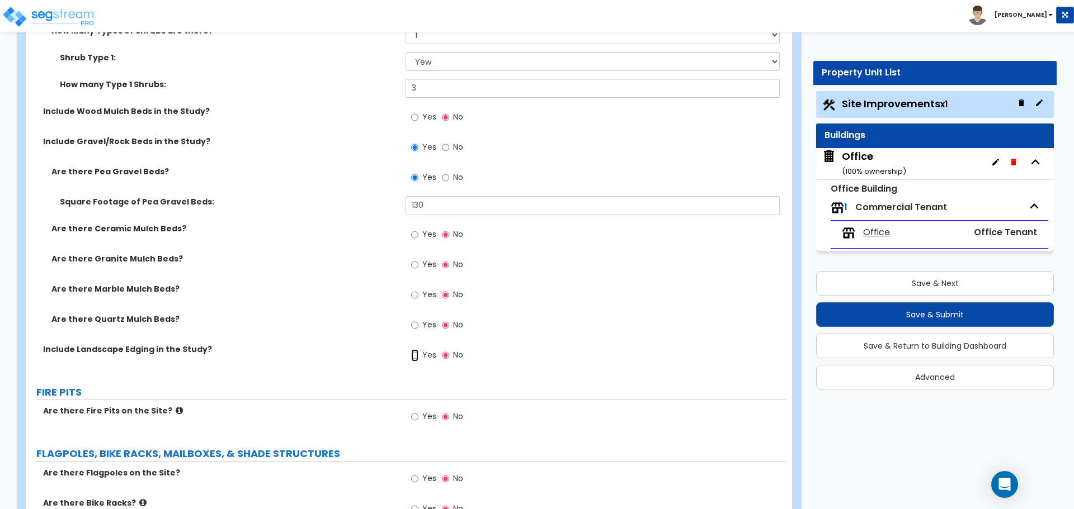
click at [418, 358] on input "Yes" at bounding box center [414, 356] width 7 height 12
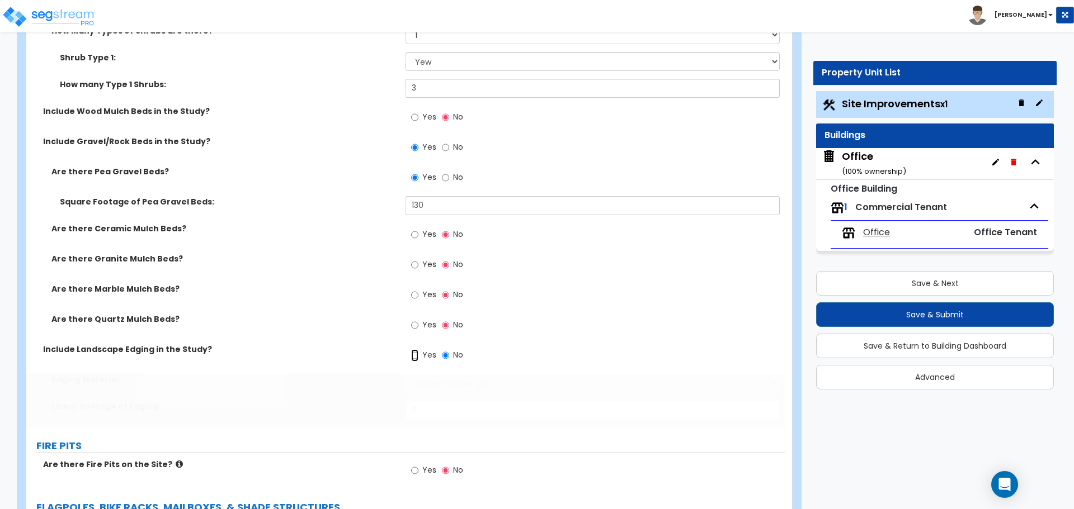
radio input "true"
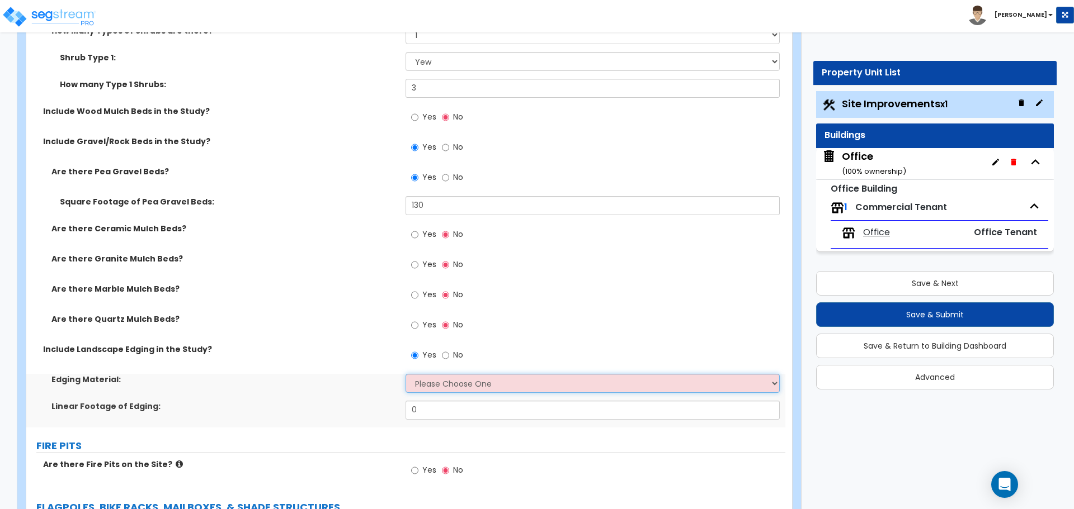
click at [447, 385] on select "Please Choose One Metal Brick Railroad Ties Concrete" at bounding box center [592, 383] width 374 height 19
select select "3"
click at [405, 374] on select "Please Choose One Metal Brick Railroad Ties Concrete" at bounding box center [592, 383] width 374 height 19
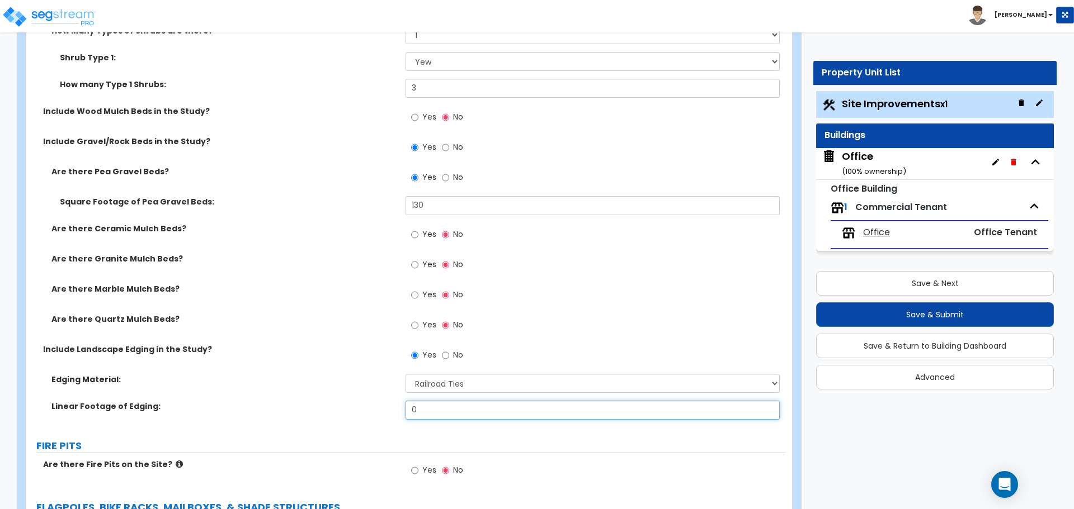
click at [434, 415] on input "0" at bounding box center [592, 410] width 374 height 19
type input "75"
click at [366, 398] on div "Edging Material: Please Choose One Metal Brick Railroad Ties Concrete" at bounding box center [405, 387] width 759 height 27
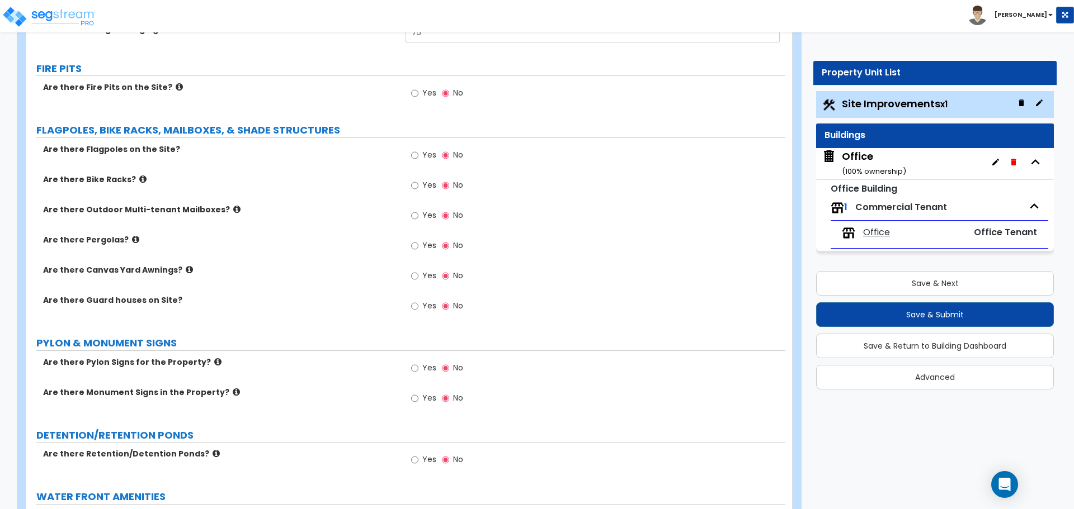
scroll to position [2013, 0]
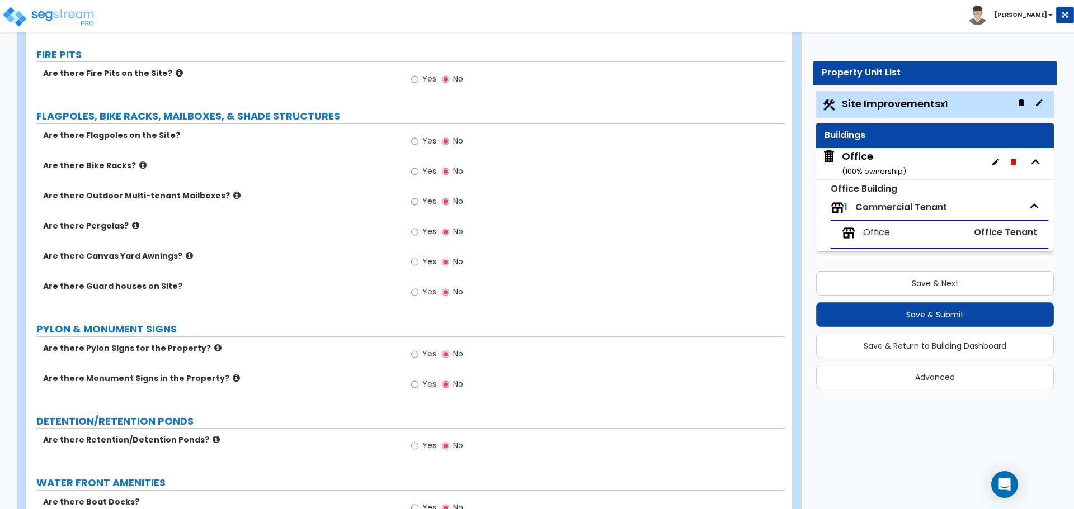
click at [186, 258] on icon at bounding box center [189, 256] width 7 height 8
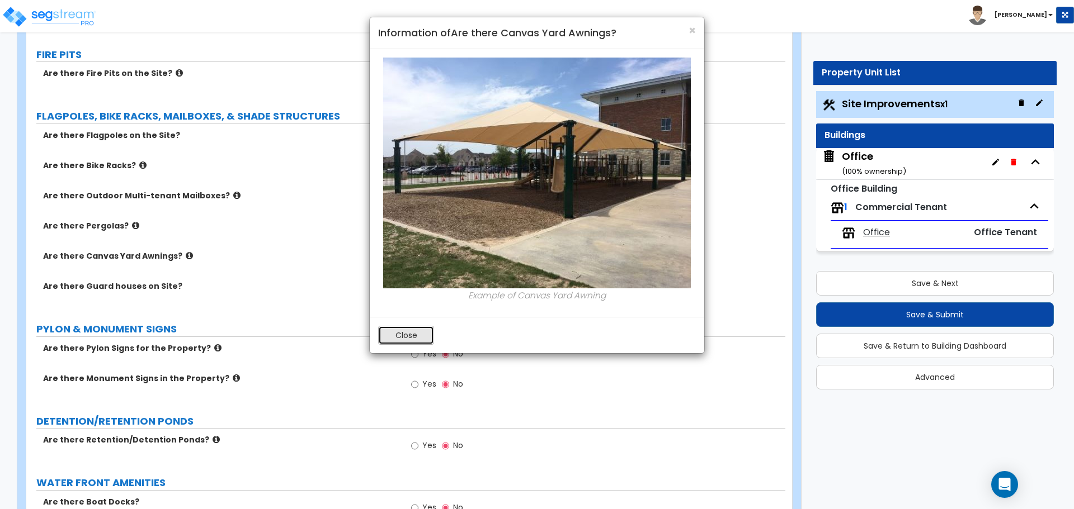
click at [405, 333] on button "Close" at bounding box center [406, 335] width 56 height 19
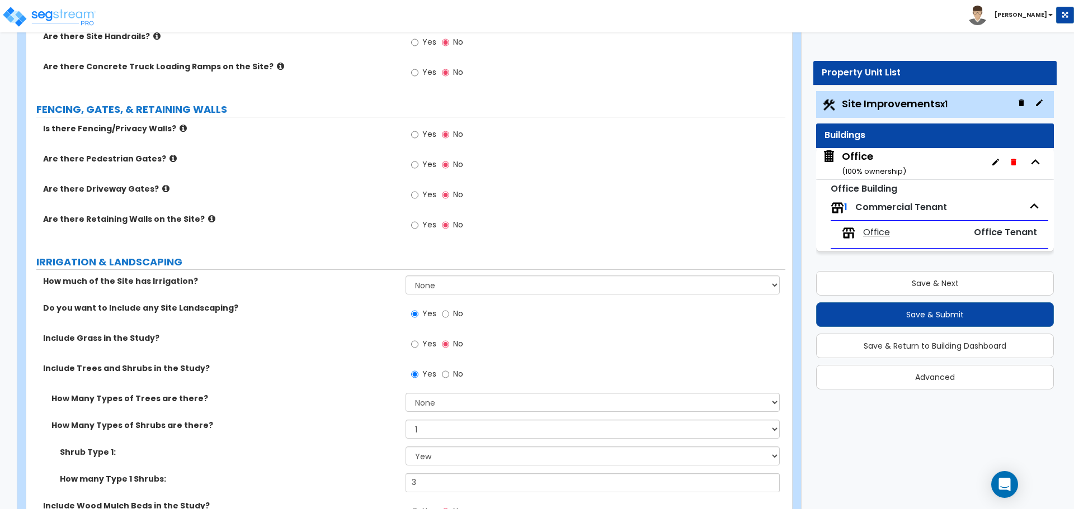
scroll to position [1258, 0]
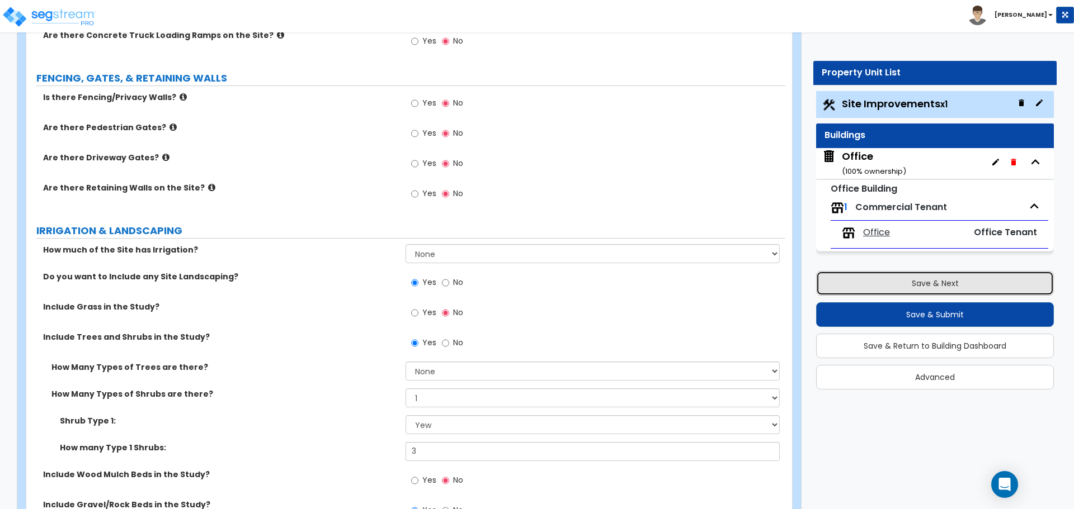
click at [891, 281] on button "Save & Next" at bounding box center [935, 283] width 238 height 25
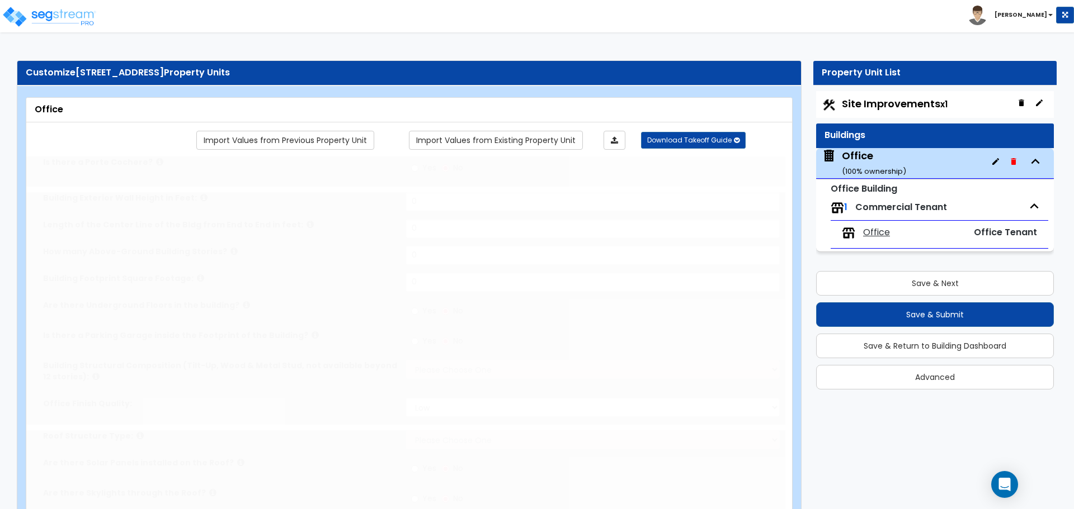
type input "1"
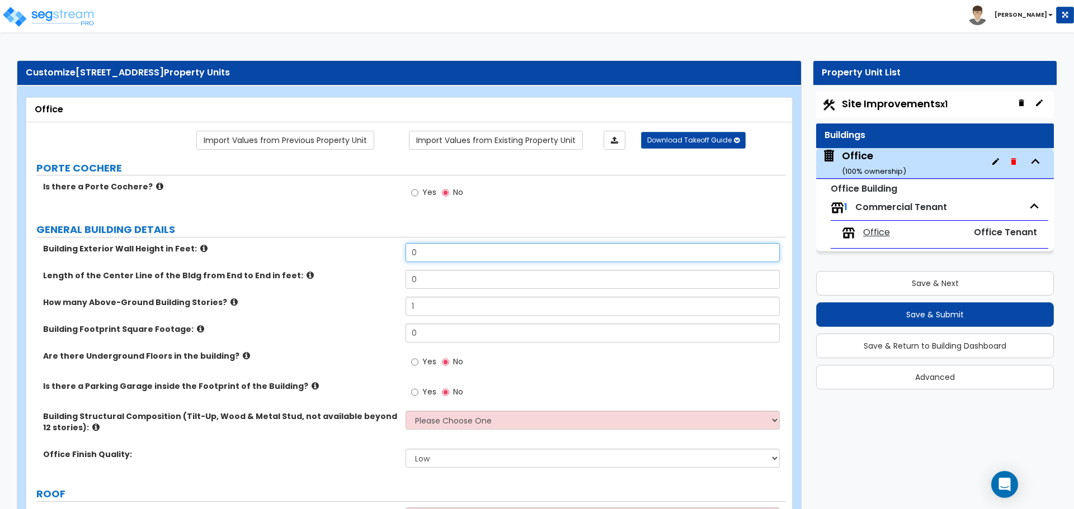
click at [443, 256] on input "0" at bounding box center [592, 252] width 374 height 19
click at [200, 248] on icon at bounding box center [203, 248] width 7 height 8
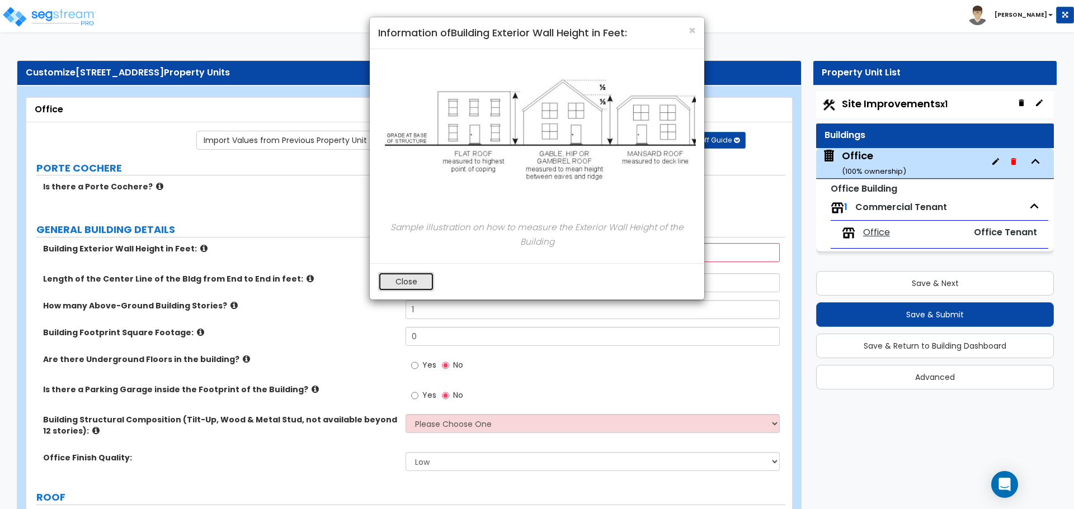
click at [406, 277] on button "Close" at bounding box center [406, 281] width 56 height 19
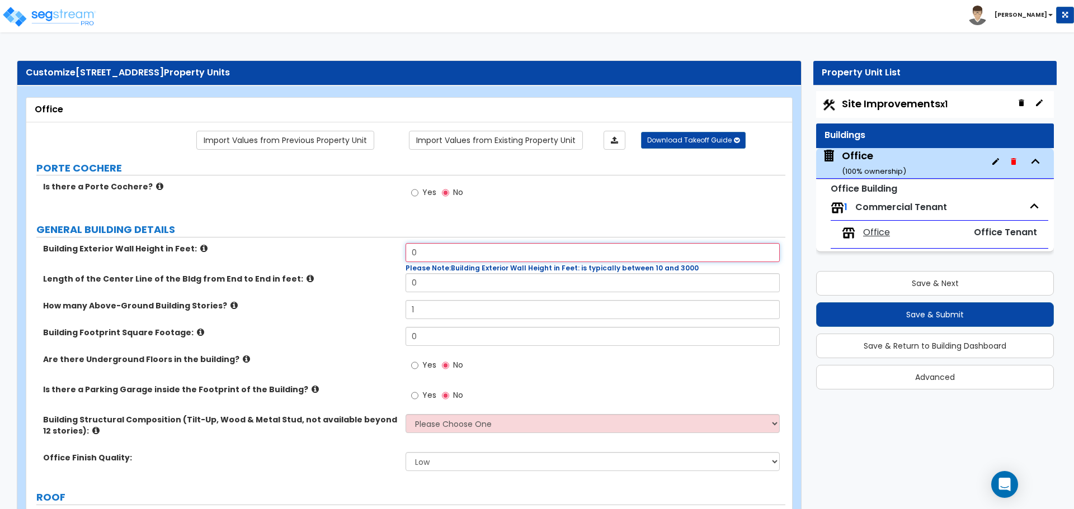
click at [424, 244] on input "0" at bounding box center [592, 252] width 374 height 19
type input "22"
click at [351, 261] on div "Building Exterior Wall Height in Feet: 22 Please Note: Building Exterior Wall H…" at bounding box center [405, 258] width 759 height 30
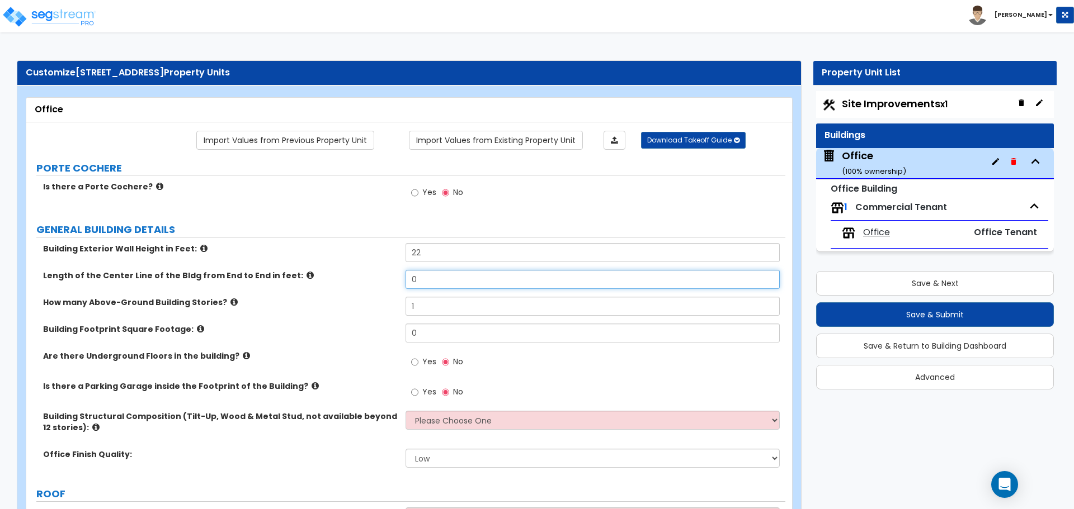
click at [428, 274] on input "0" at bounding box center [592, 279] width 374 height 19
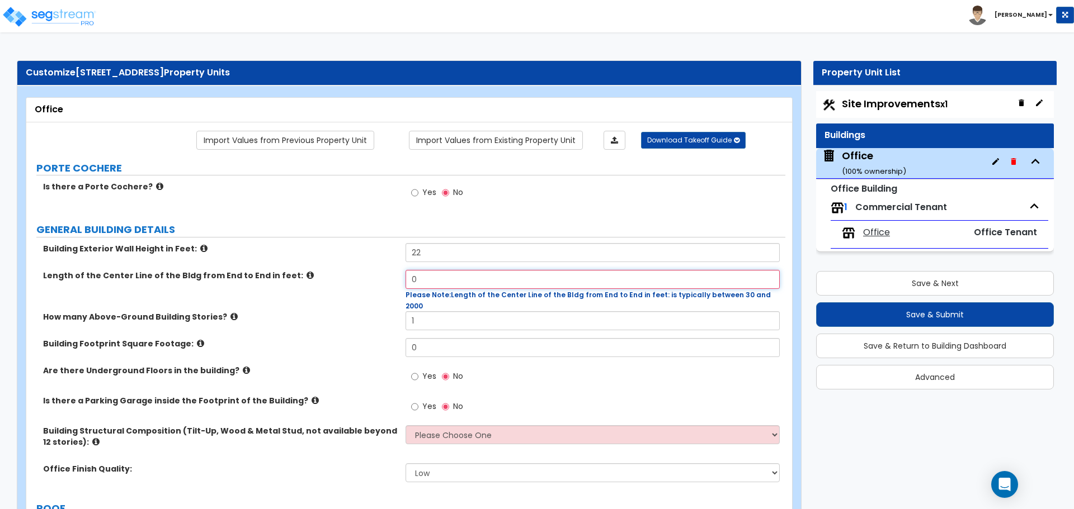
click at [428, 282] on input "0" at bounding box center [592, 279] width 374 height 19
type input "69"
click at [382, 272] on label "Length of the Center Line of the Bldg from End to End in feet:" at bounding box center [220, 275] width 354 height 11
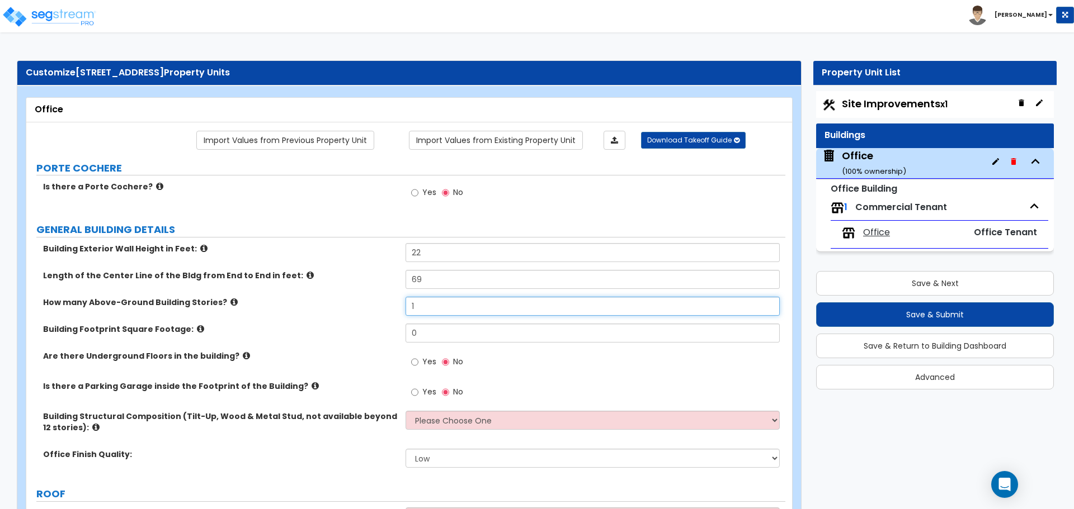
click at [417, 312] on input "1" at bounding box center [592, 306] width 374 height 19
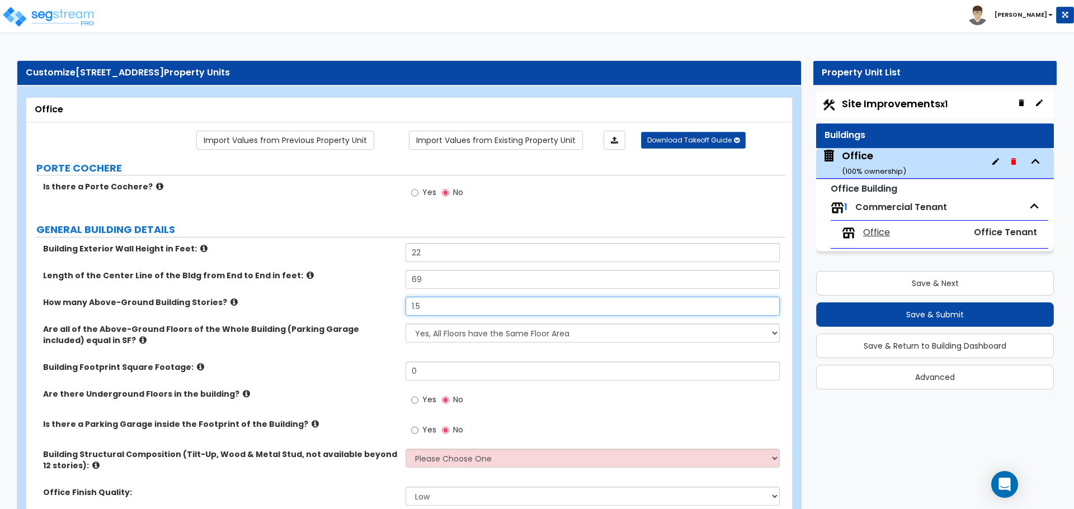
type input "1.5"
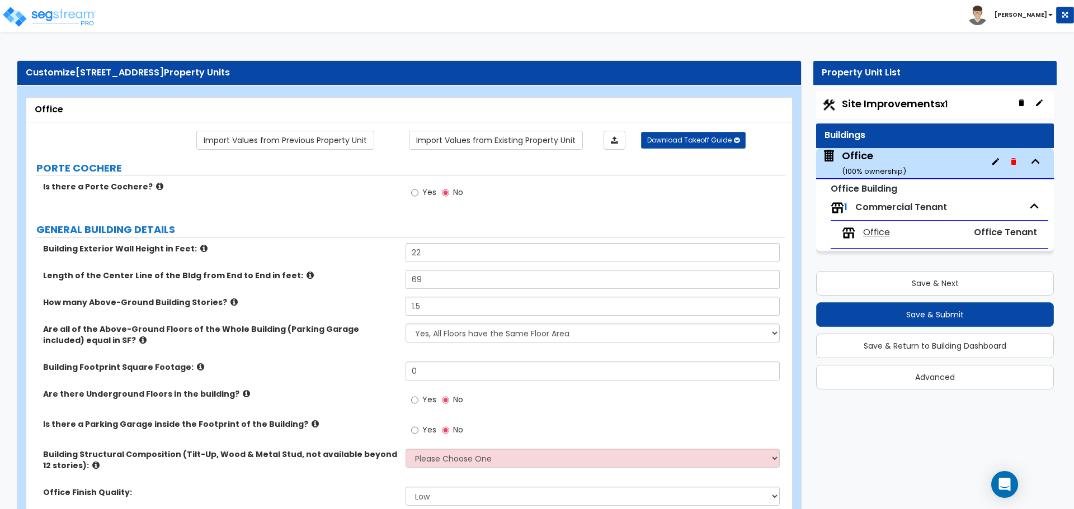
click at [230, 304] on icon at bounding box center [233, 302] width 7 height 8
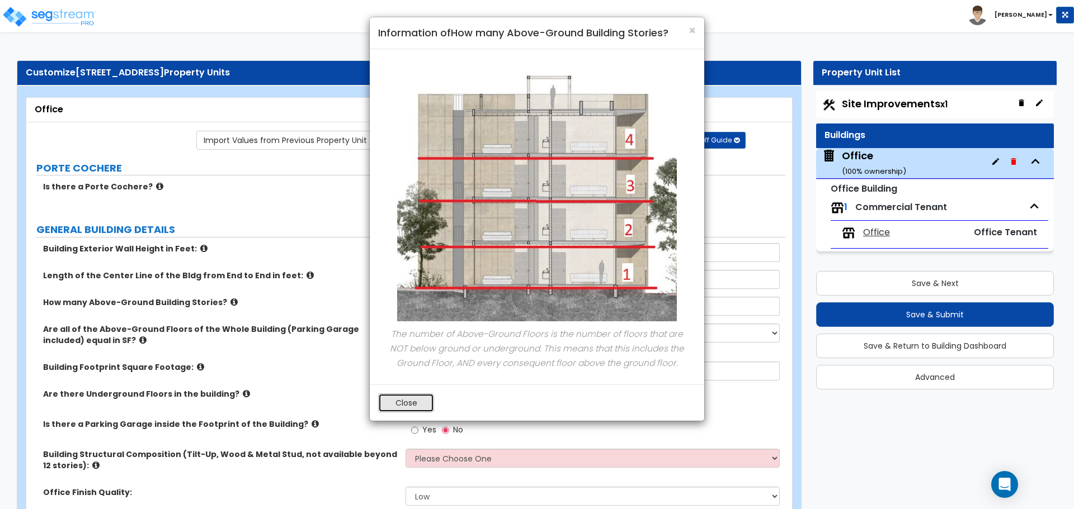
click at [412, 397] on button "Close" at bounding box center [406, 403] width 56 height 19
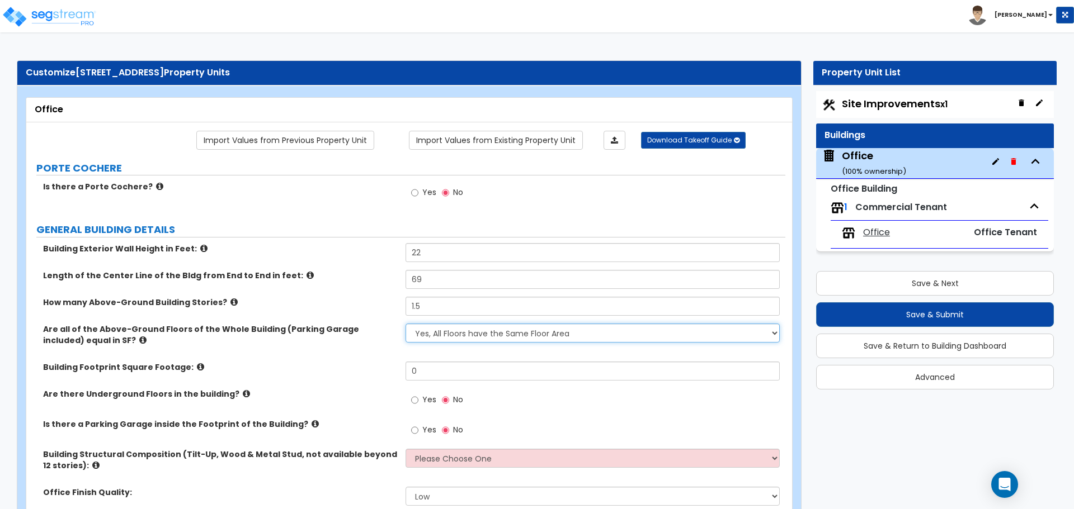
click at [450, 338] on select "Yes, All Floors have the Same Floor Area No, Not All Floor Areas are the Same" at bounding box center [592, 333] width 374 height 19
select select "1"
click at [405, 324] on select "Yes, All Floors have the Same Floor Area No, Not All Floor Areas are the Same" at bounding box center [592, 333] width 374 height 19
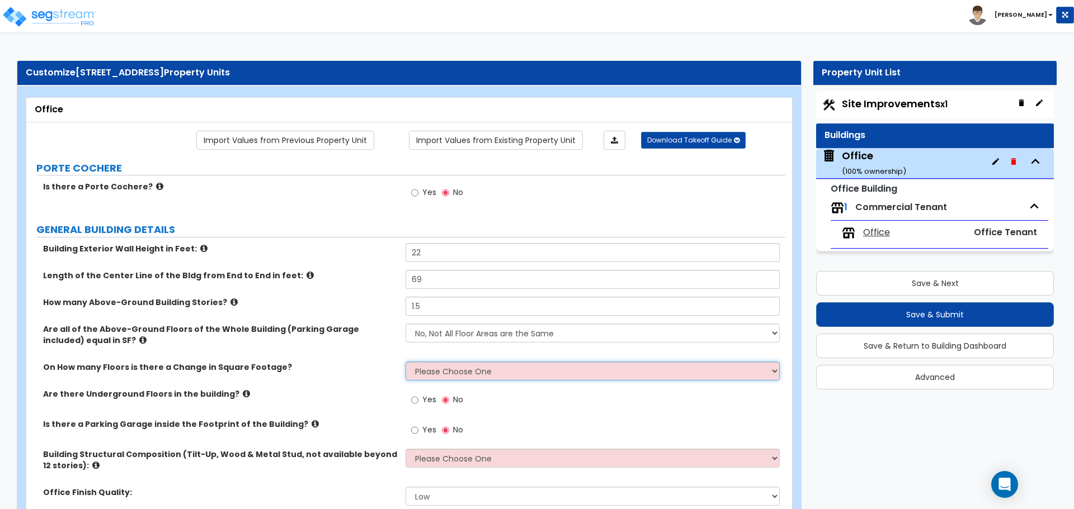
click at [434, 371] on select "Please Choose One 1 2 3 4 5" at bounding box center [592, 371] width 374 height 19
select select "1"
click at [405, 362] on select "Please Choose One 1 2 3 4 5" at bounding box center [592, 371] width 374 height 19
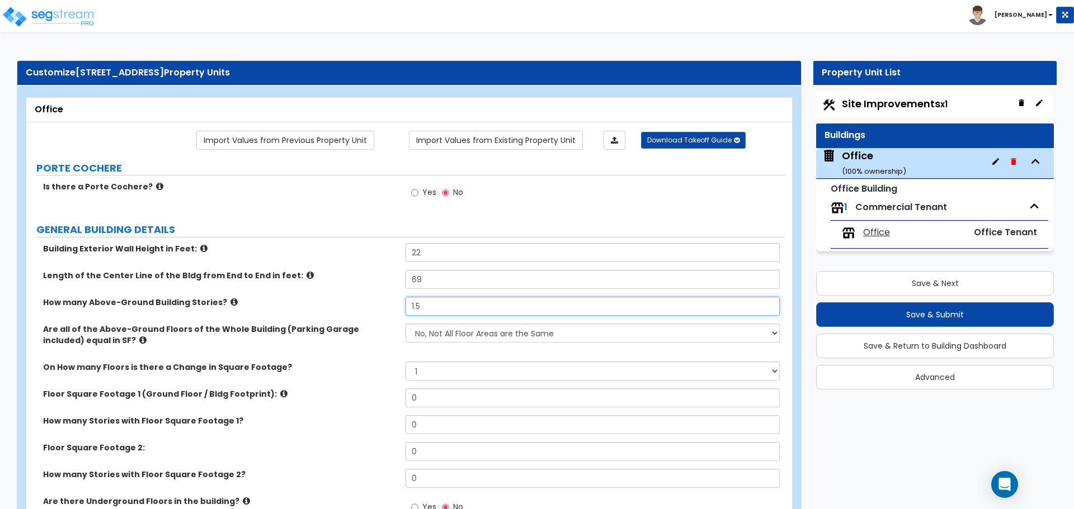
click at [430, 303] on input "1.5" at bounding box center [592, 306] width 374 height 19
type input "2"
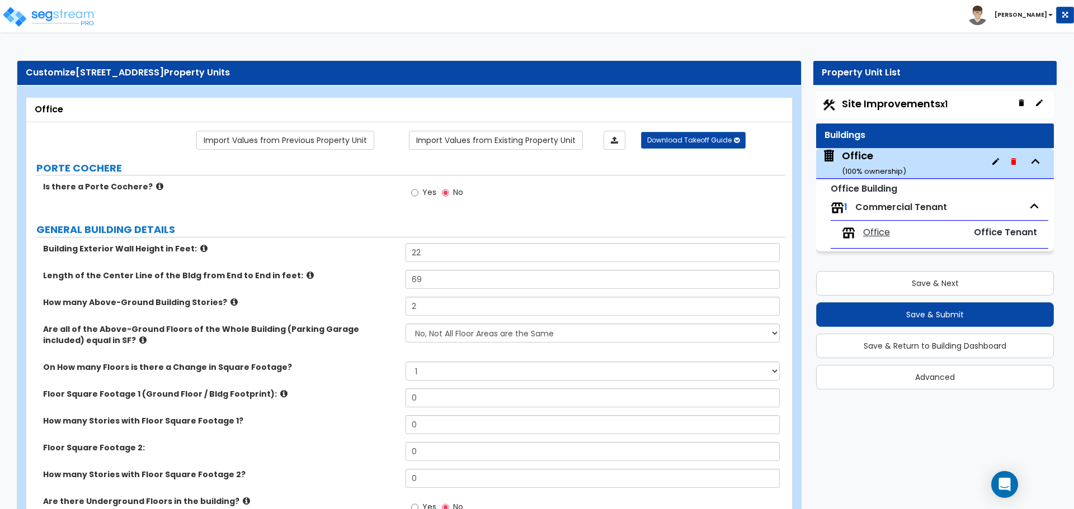
click at [395, 309] on div "How many Above-Ground Building Stories? 2" at bounding box center [405, 310] width 759 height 27
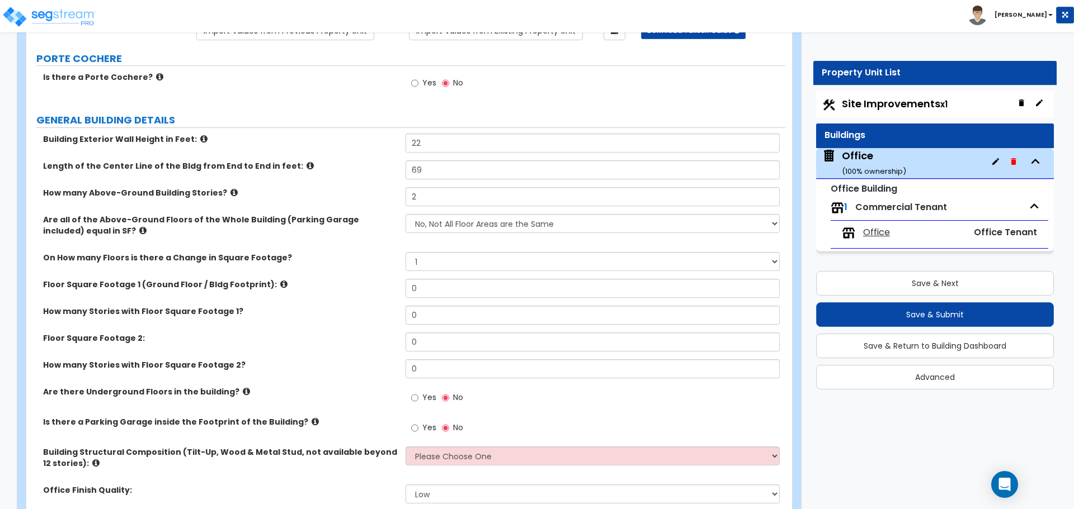
scroll to position [112, 0]
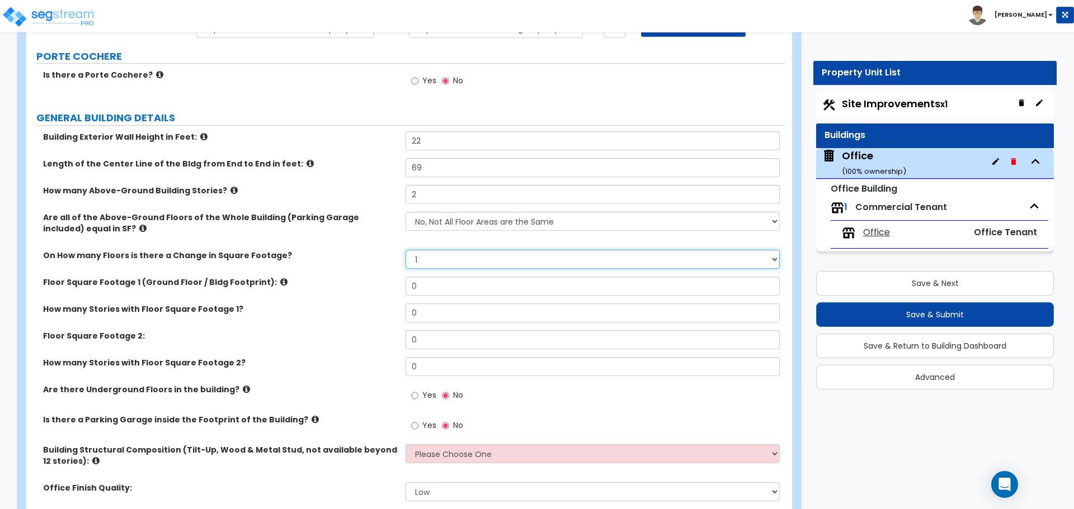
click at [441, 262] on select "Please Choose One 1 2 3 4 5" at bounding box center [592, 259] width 374 height 19
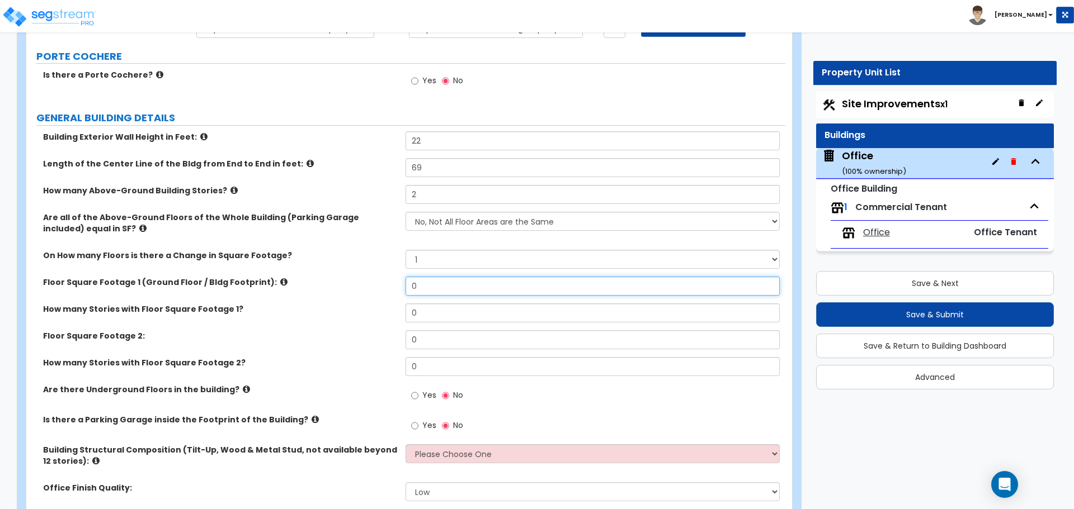
click at [423, 283] on input "0" at bounding box center [592, 286] width 374 height 19
type input "2,686"
click at [425, 319] on input "0" at bounding box center [592, 313] width 374 height 19
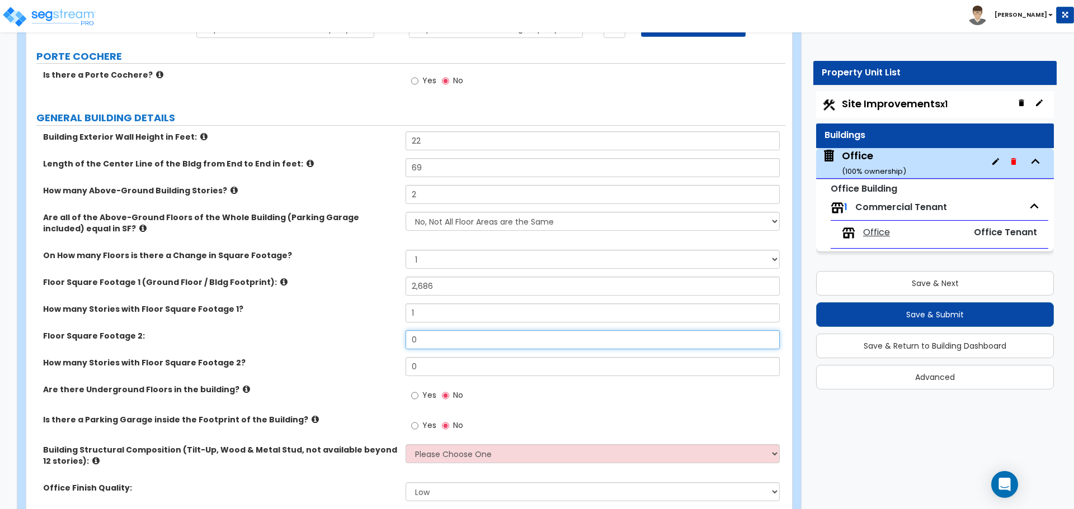
click at [443, 344] on input "0" at bounding box center [592, 340] width 374 height 19
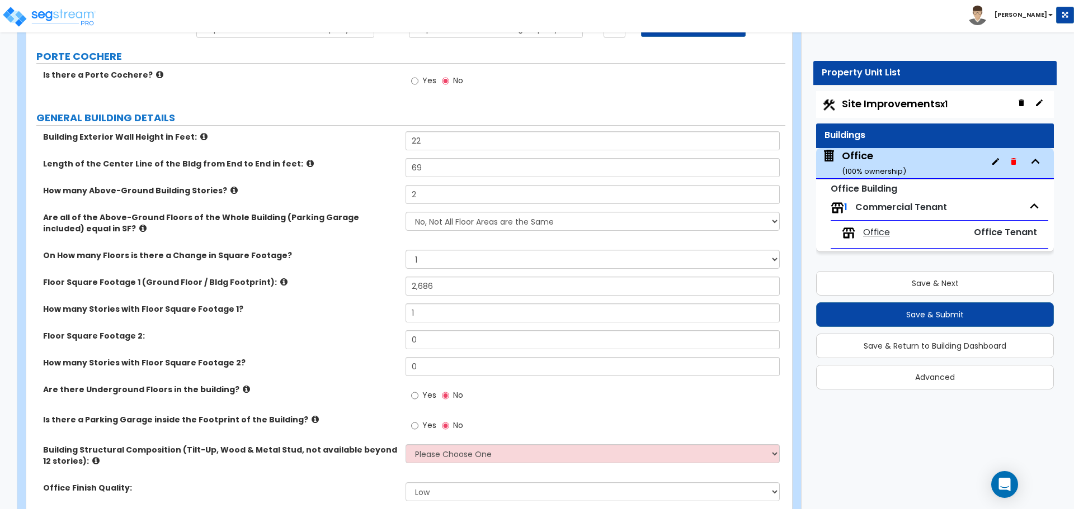
click at [335, 342] on label "Floor Square Footage 2:" at bounding box center [220, 336] width 354 height 11
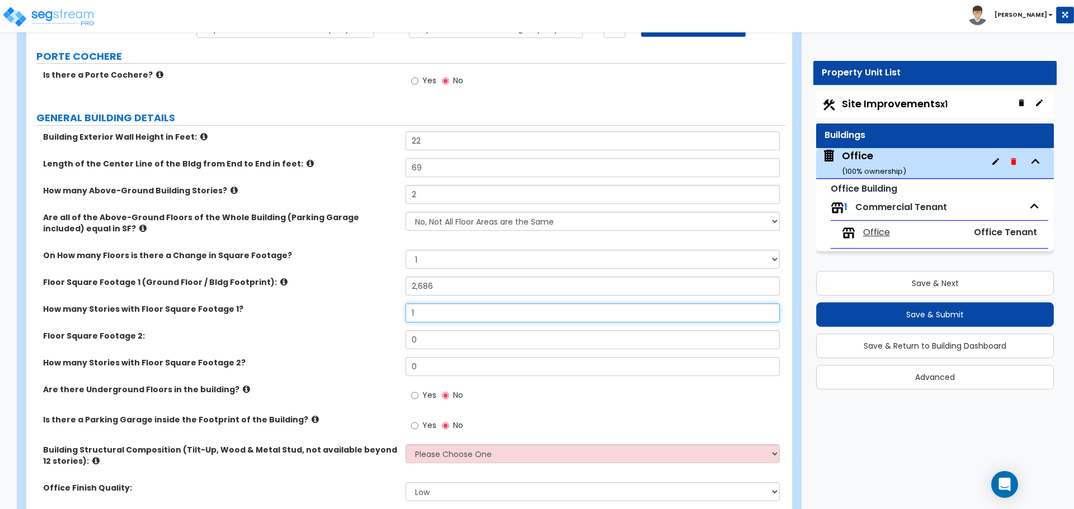
click at [429, 305] on input "1" at bounding box center [592, 313] width 374 height 19
type input "1,716"
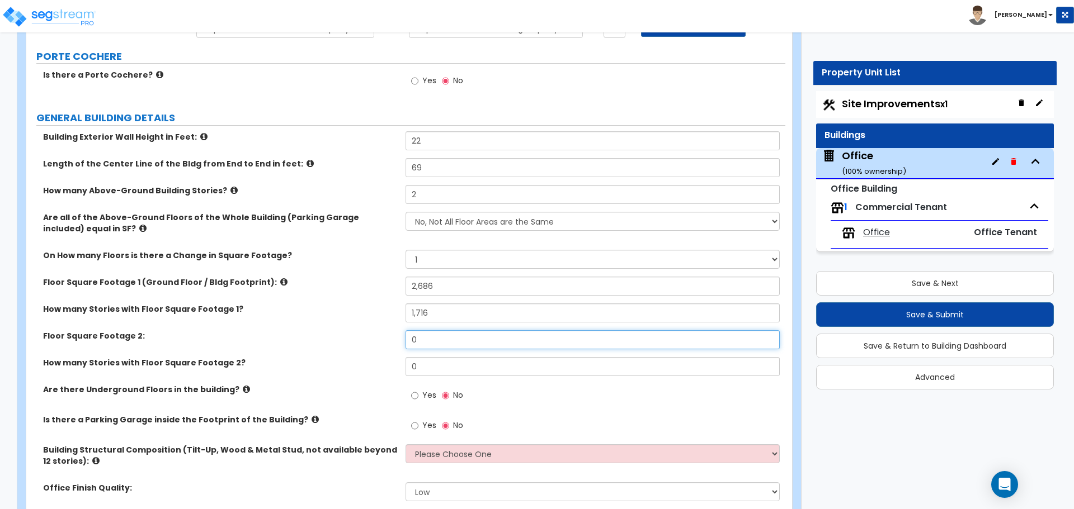
click at [417, 339] on input "0" at bounding box center [592, 340] width 374 height 19
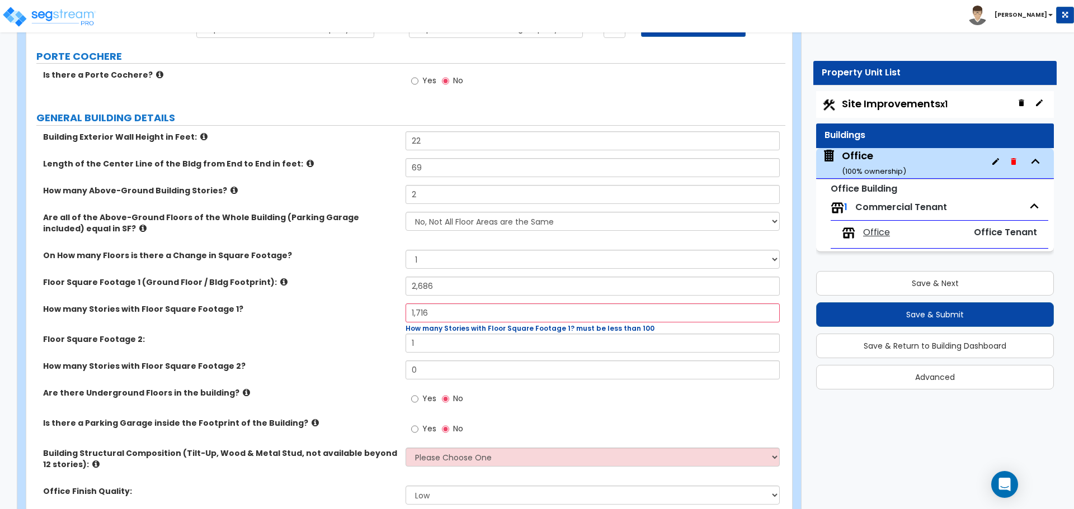
click at [384, 341] on label "Floor Square Footage 2:" at bounding box center [220, 339] width 354 height 11
click at [461, 308] on input "1,716" at bounding box center [592, 313] width 374 height 19
click at [456, 310] on input "1,716" at bounding box center [592, 313] width 374 height 19
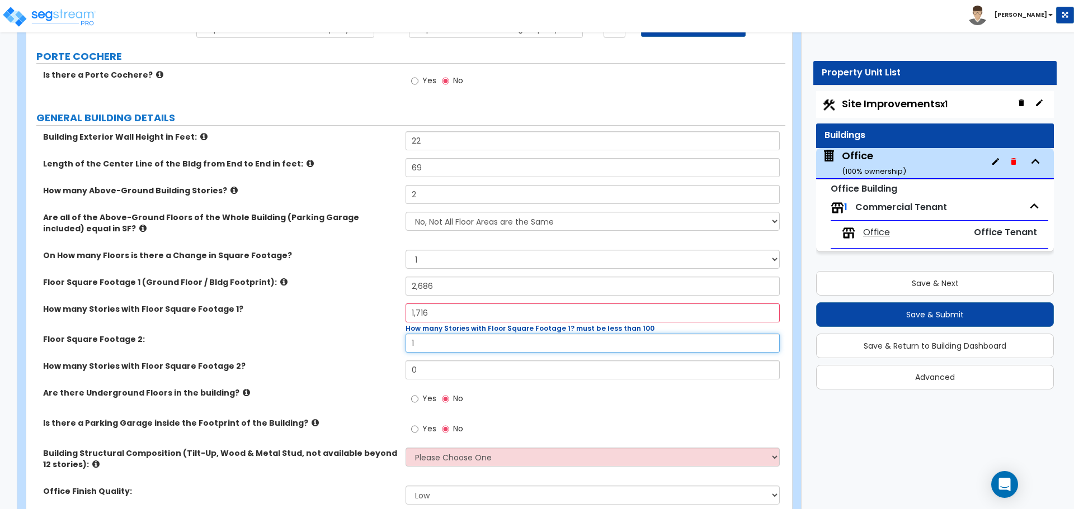
click at [436, 343] on input "1" at bounding box center [592, 343] width 374 height 19
paste input "1716"
type input "11,716"
click at [442, 311] on input "1,716" at bounding box center [592, 313] width 374 height 19
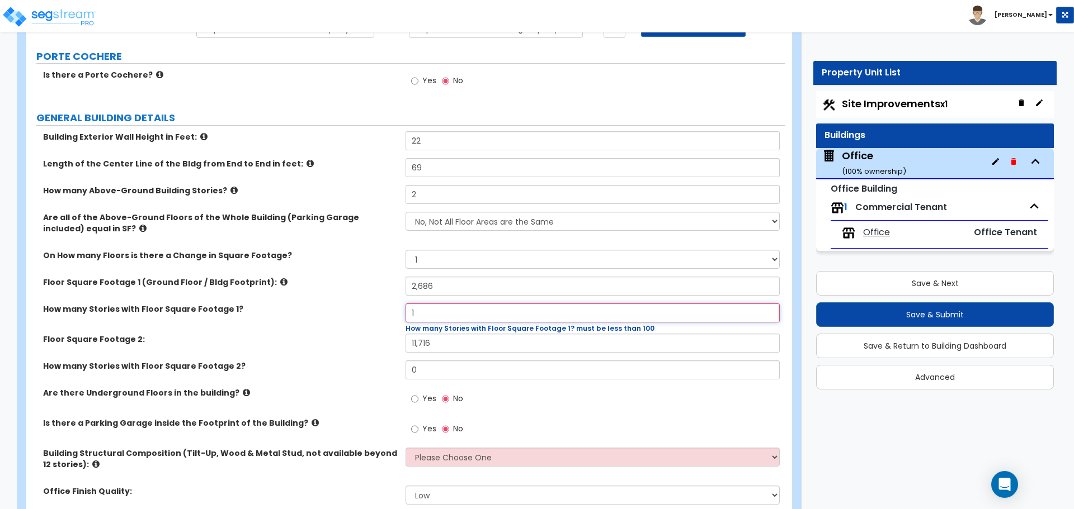
type input "1"
click at [417, 344] on input "11,716" at bounding box center [592, 343] width 374 height 19
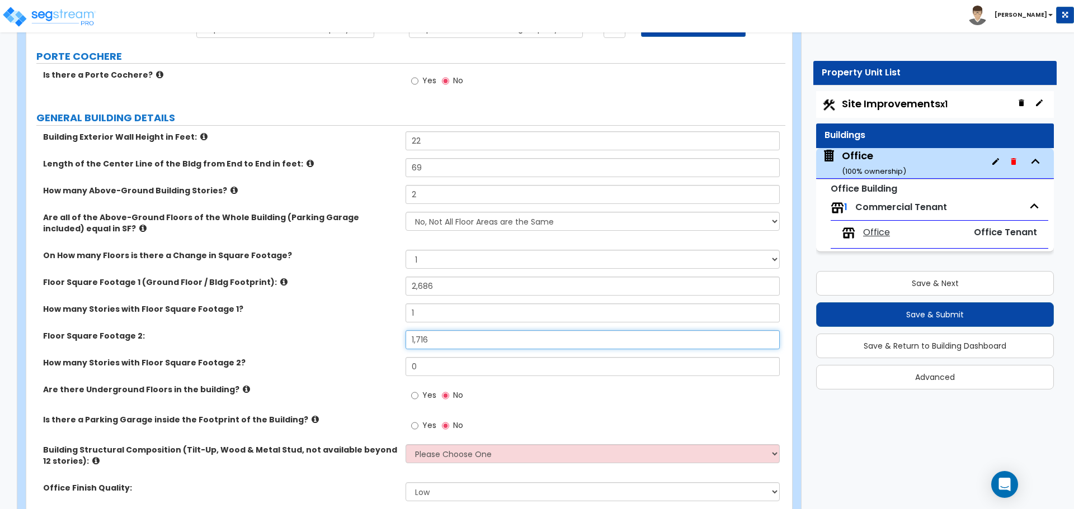
type input "1,716"
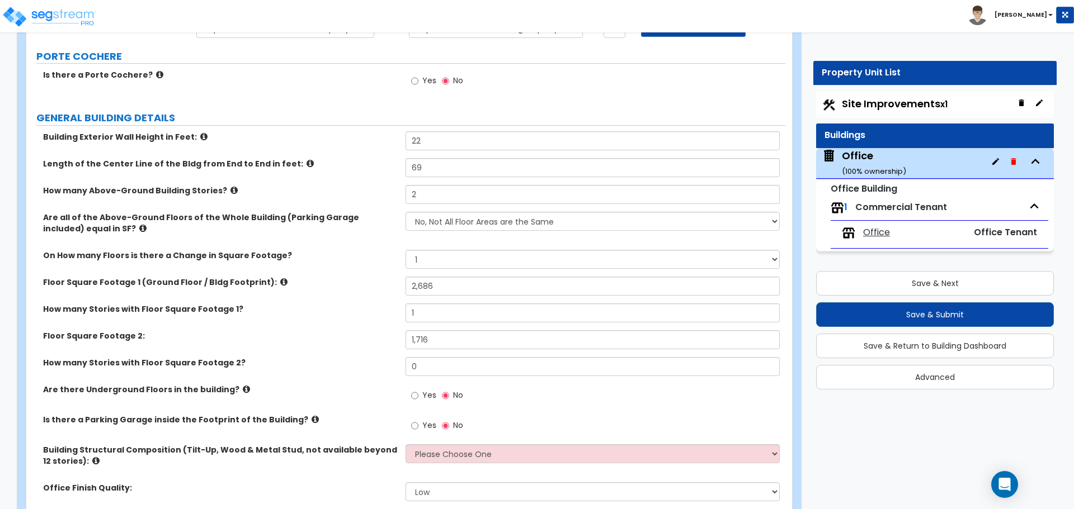
click at [358, 353] on div "Floor Square Footage 2: 1,716" at bounding box center [405, 344] width 759 height 27
click at [435, 370] on input "0" at bounding box center [592, 366] width 374 height 19
type input "1"
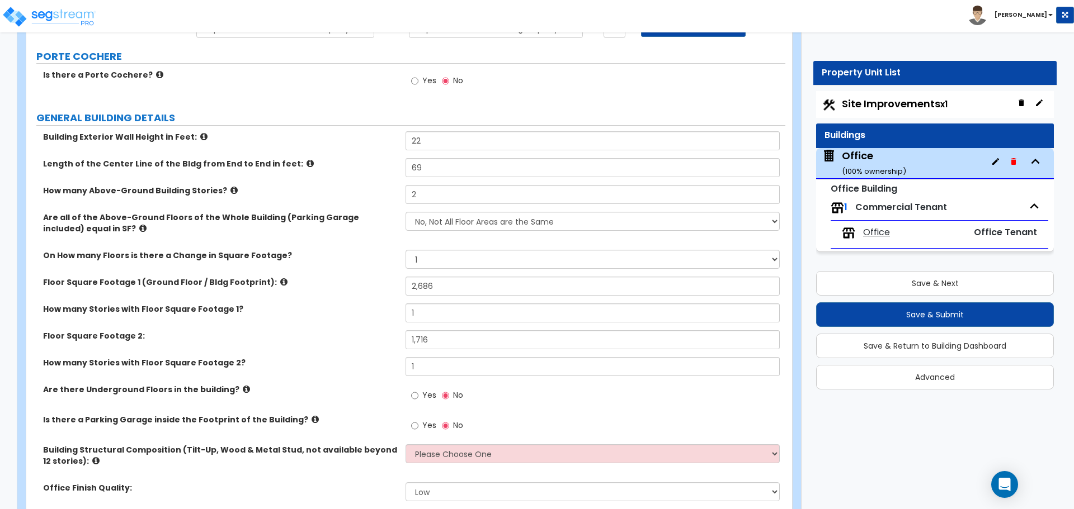
click at [354, 361] on label "How many Stories with Floor Square Footage 2?" at bounding box center [220, 362] width 354 height 11
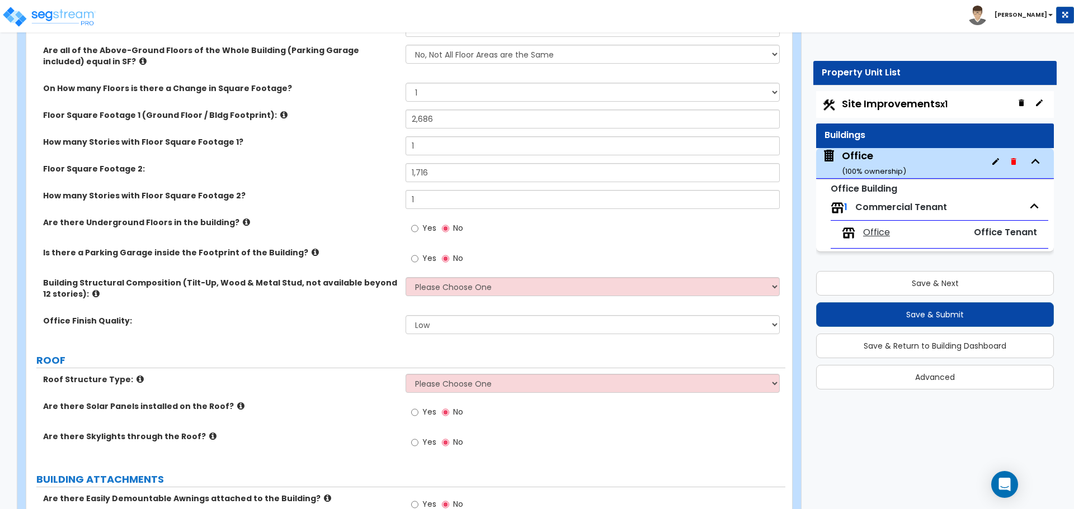
scroll to position [280, 0]
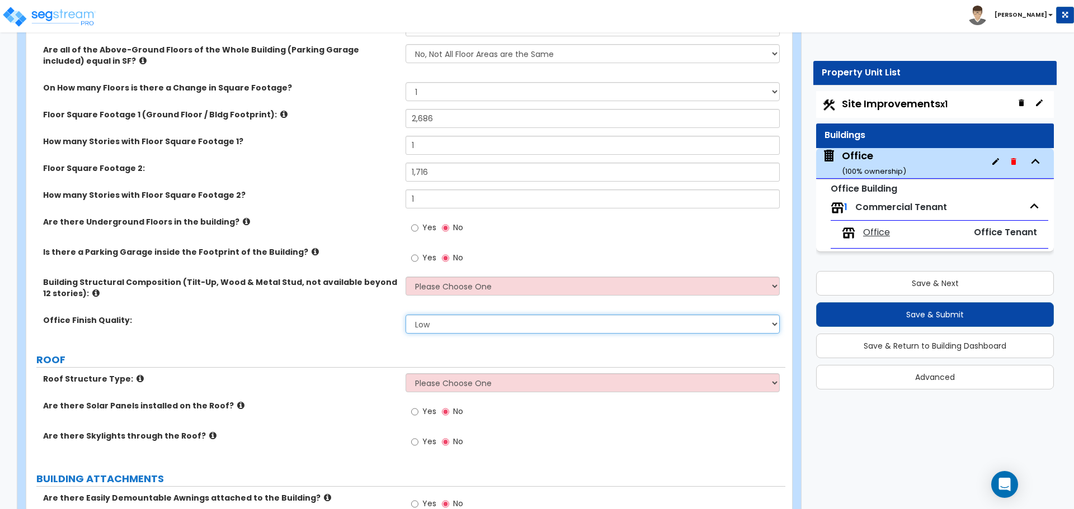
click at [448, 318] on select "Low Average High" at bounding box center [592, 324] width 374 height 19
select select "1"
click at [405, 315] on select "Low Average High" at bounding box center [592, 324] width 374 height 19
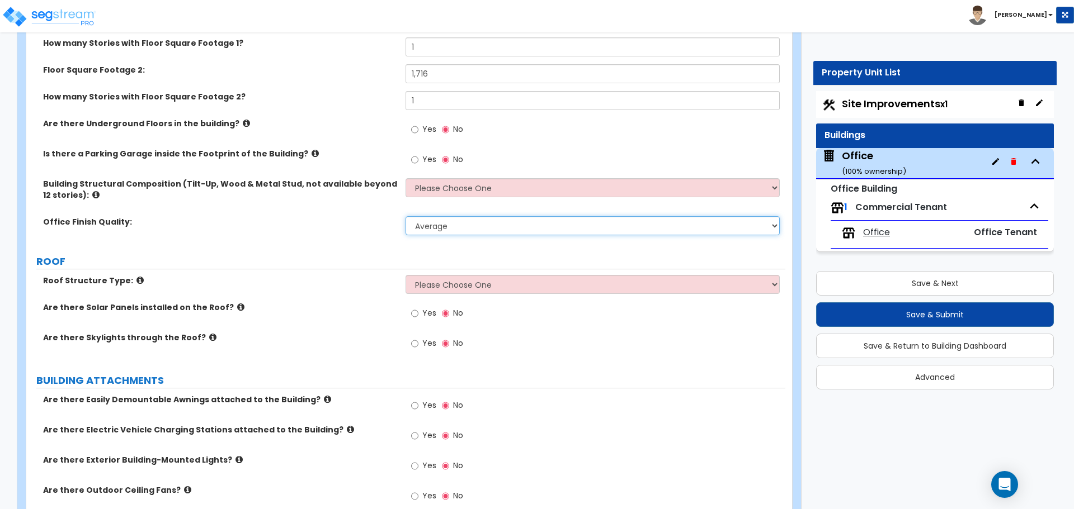
scroll to position [391, 0]
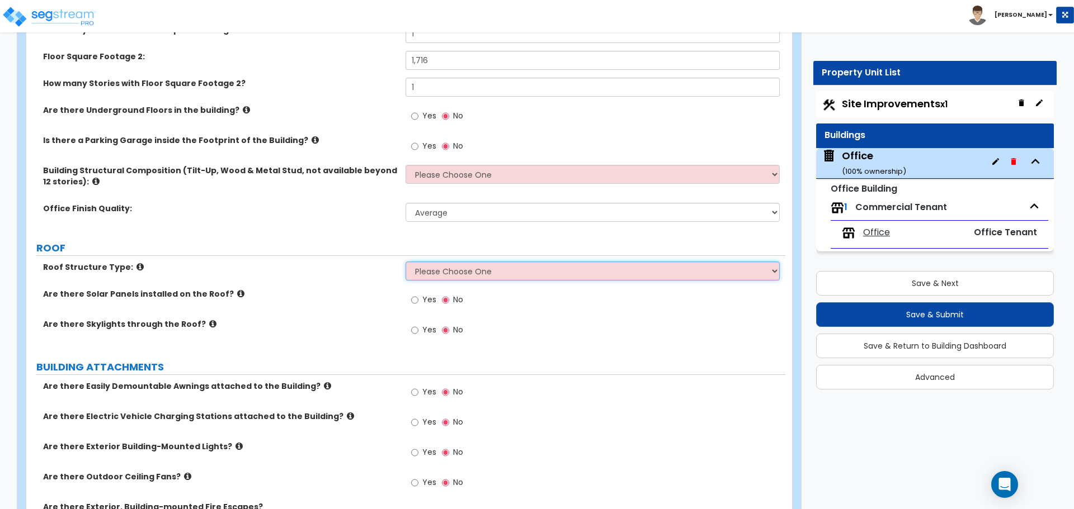
click at [440, 280] on select "Please Choose One Gable Roof Flat Roof Hybrid Gable & Flat Roof" at bounding box center [592, 271] width 374 height 19
select select "1"
click at [405, 262] on select "Please Choose One Gable Roof Flat Roof Hybrid Gable & Flat Roof" at bounding box center [592, 271] width 374 height 19
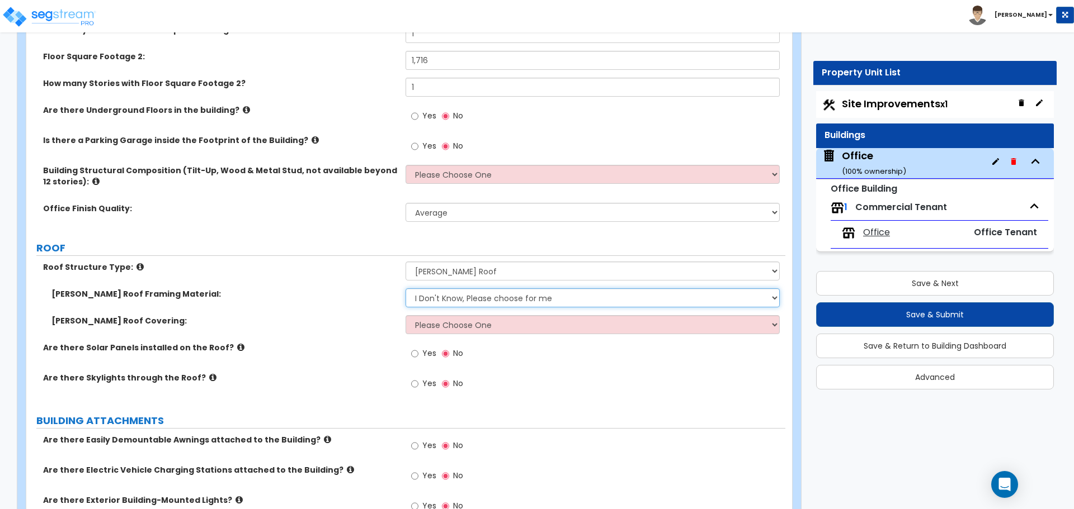
click at [441, 297] on select "I Don't Know, Please choose for me Metal Wood" at bounding box center [592, 298] width 374 height 19
select select "2"
click at [405, 289] on select "I Don't Know, Please choose for me Metal Wood" at bounding box center [592, 298] width 374 height 19
click at [443, 330] on select "Please Choose One Asphalt Shingle Clay Tile Wood Shingle Metal Shingle Standing…" at bounding box center [592, 324] width 374 height 19
select select "1"
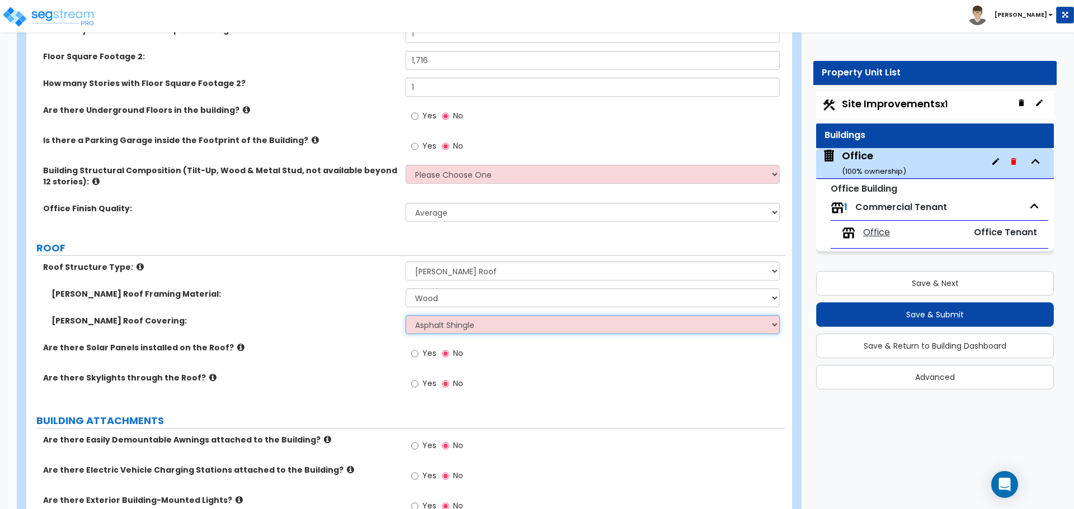
click at [405, 315] on select "Please Choose One Asphalt Shingle Clay Tile Wood Shingle Metal Shingle Standing…" at bounding box center [592, 324] width 374 height 19
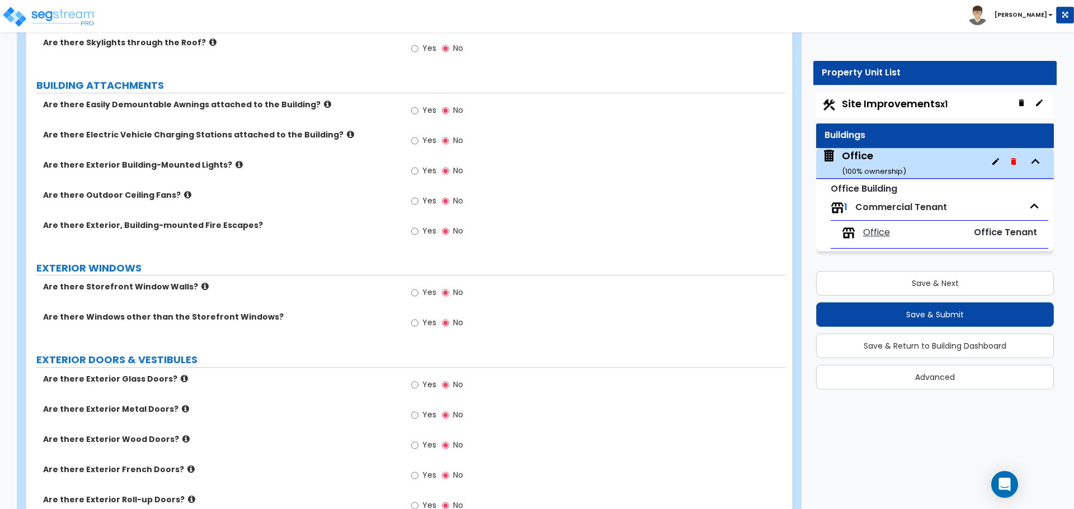
scroll to position [783, 0]
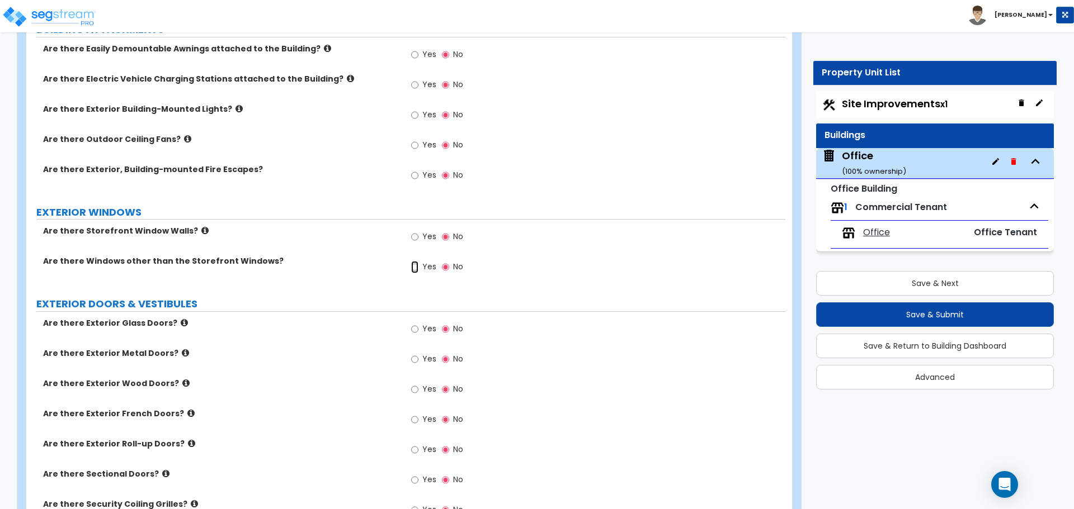
click at [413, 267] on input "Yes" at bounding box center [414, 267] width 7 height 12
radio input "true"
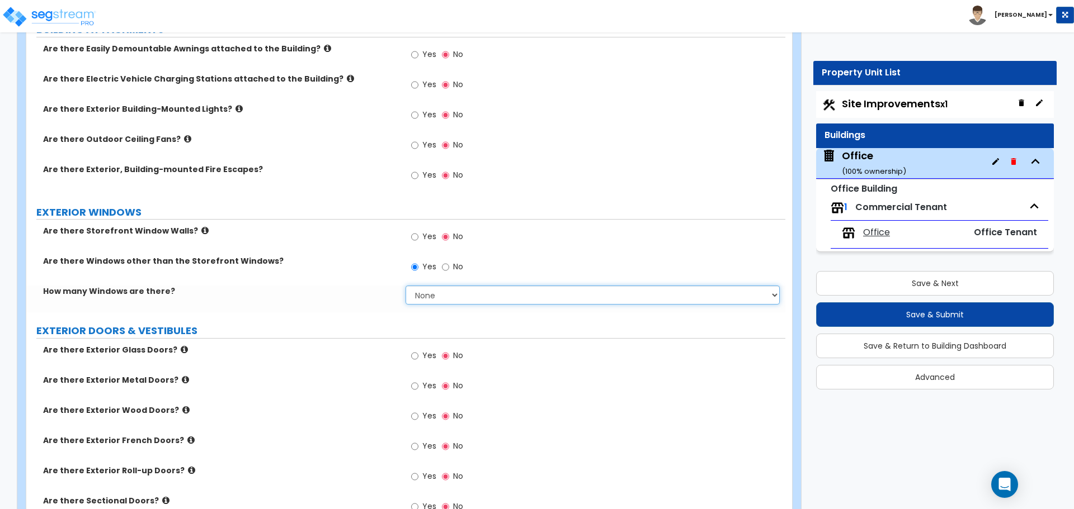
click at [418, 296] on select "None I want to enter a Percentage of the Exterior Windows I want to enter the N…" at bounding box center [592, 295] width 374 height 19
select select "2"
click at [405, 286] on select "None I want to enter a Percentage of the Exterior Windows I want to enter the N…" at bounding box center [592, 295] width 374 height 19
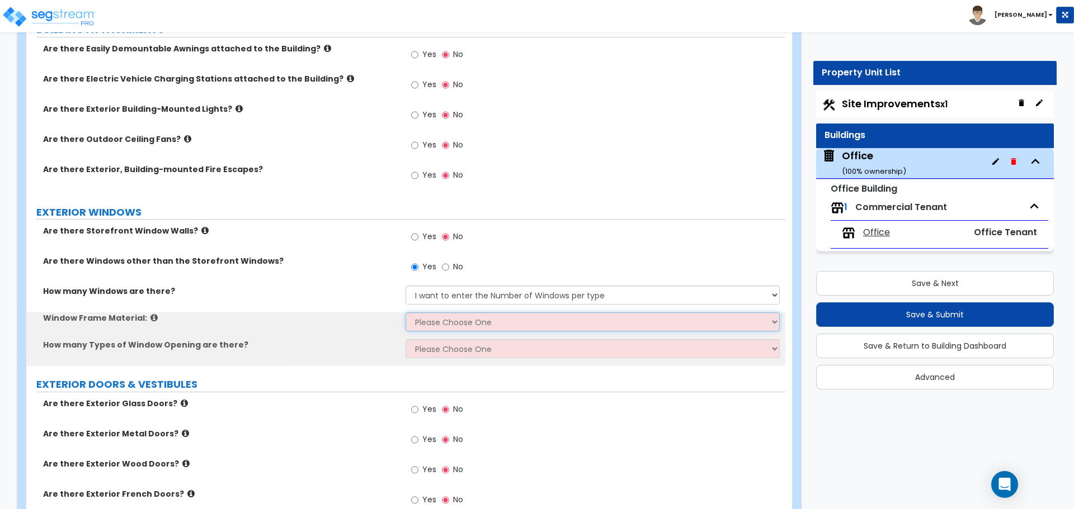
click at [432, 322] on select "Please Choose One Vinyl Aluminum Wood" at bounding box center [592, 322] width 374 height 19
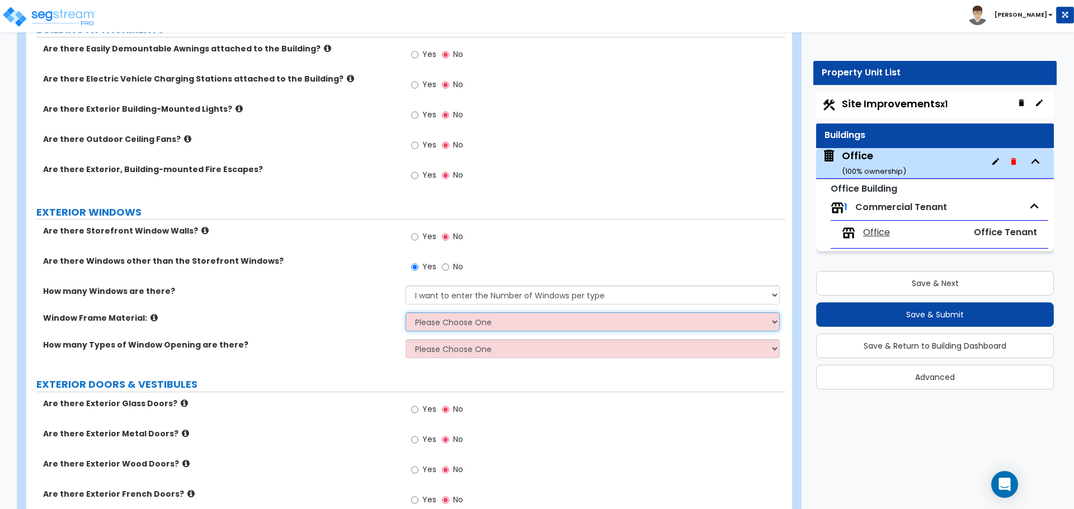
select select "1"
click at [405, 313] on select "Please Choose One Vinyl Aluminum Wood" at bounding box center [592, 322] width 374 height 19
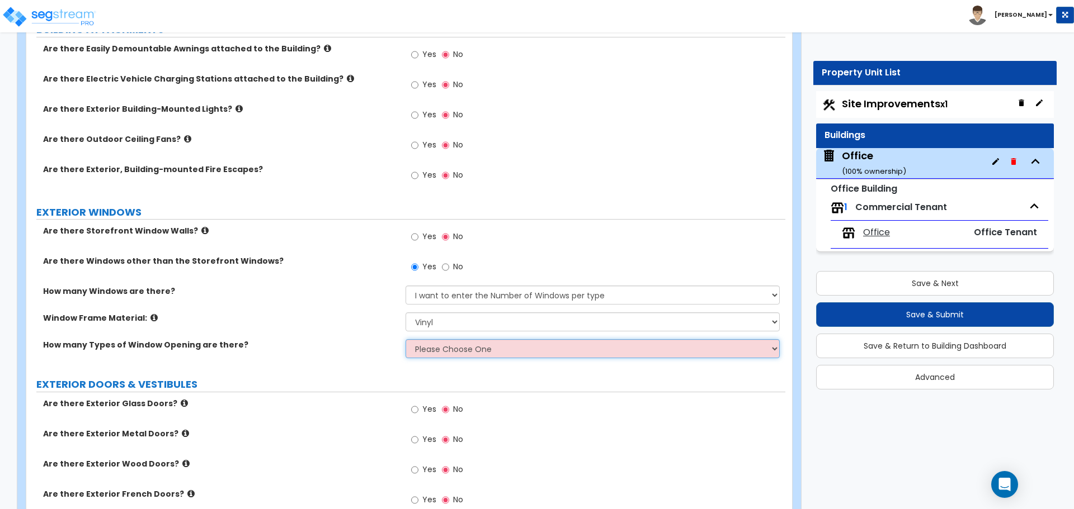
click at [431, 351] on select "Please Choose One 1 2 3 4" at bounding box center [592, 348] width 374 height 19
click at [405, 339] on select "Please Choose One 1 2 3 4" at bounding box center [592, 348] width 374 height 19
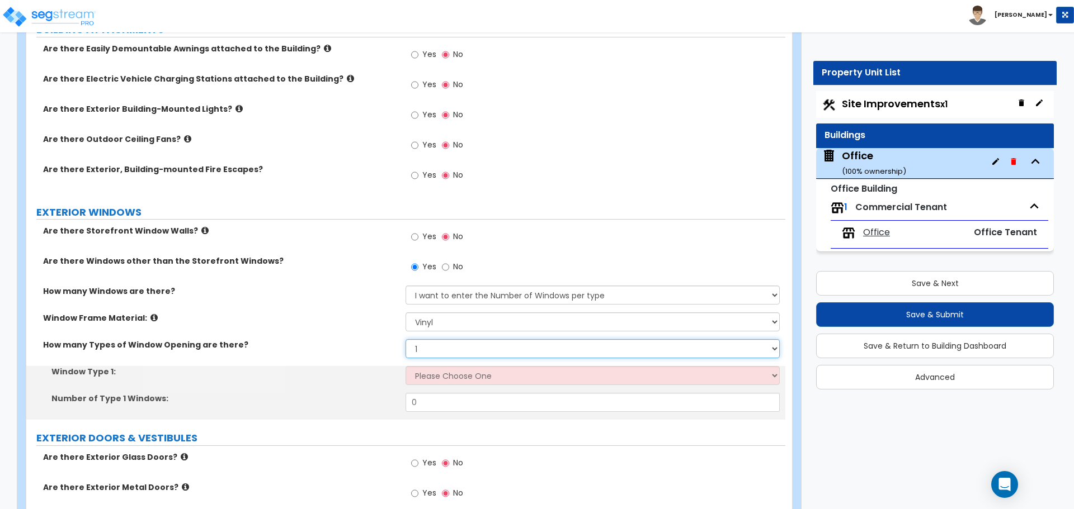
click at [437, 352] on select "Please Choose One 1 2 3 4" at bounding box center [592, 348] width 374 height 19
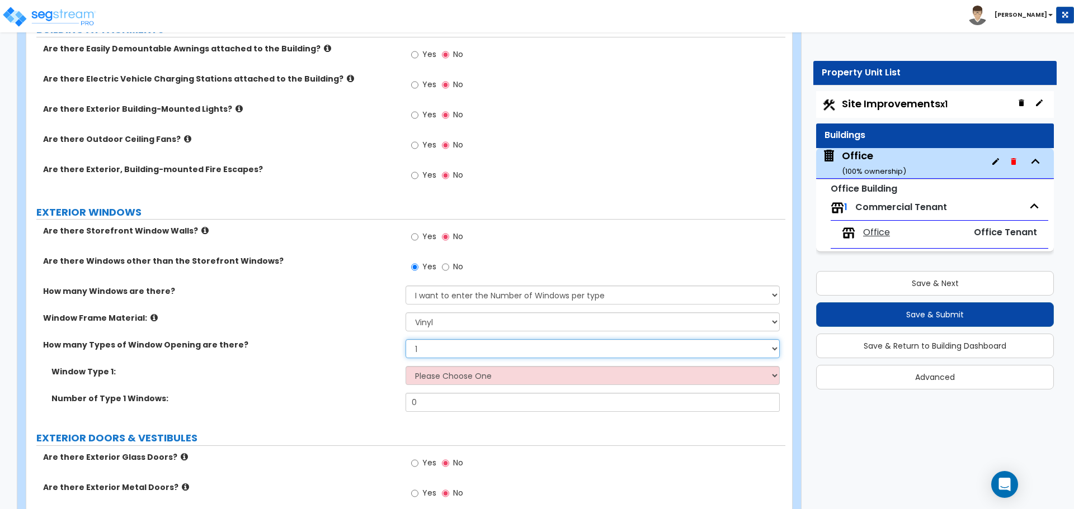
select select "2"
click at [405, 339] on select "Please Choose One 1 2 3 4" at bounding box center [592, 348] width 374 height 19
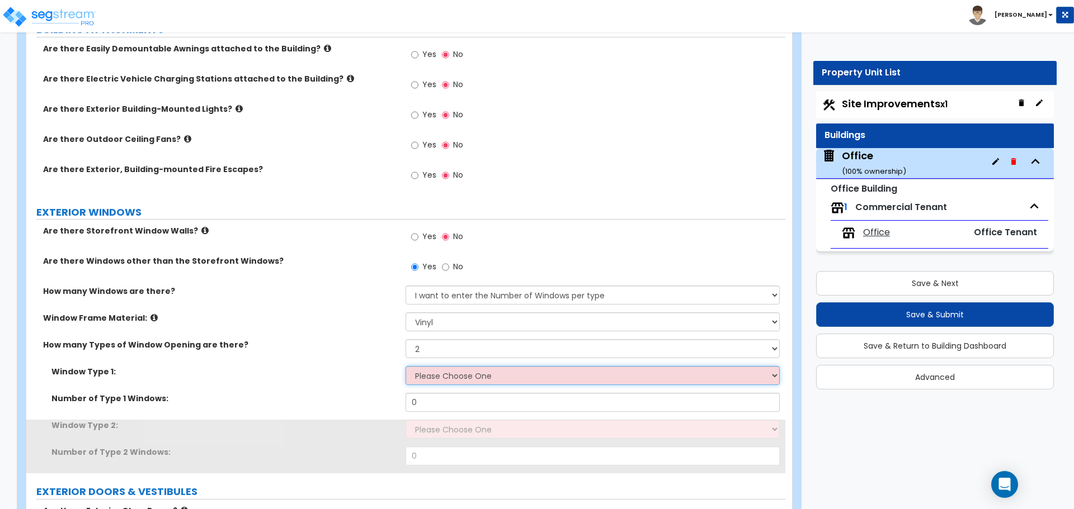
click at [436, 379] on select "Please Choose One Sliding Picture/Fixed Double/Single Hung Awning Swing" at bounding box center [592, 375] width 374 height 19
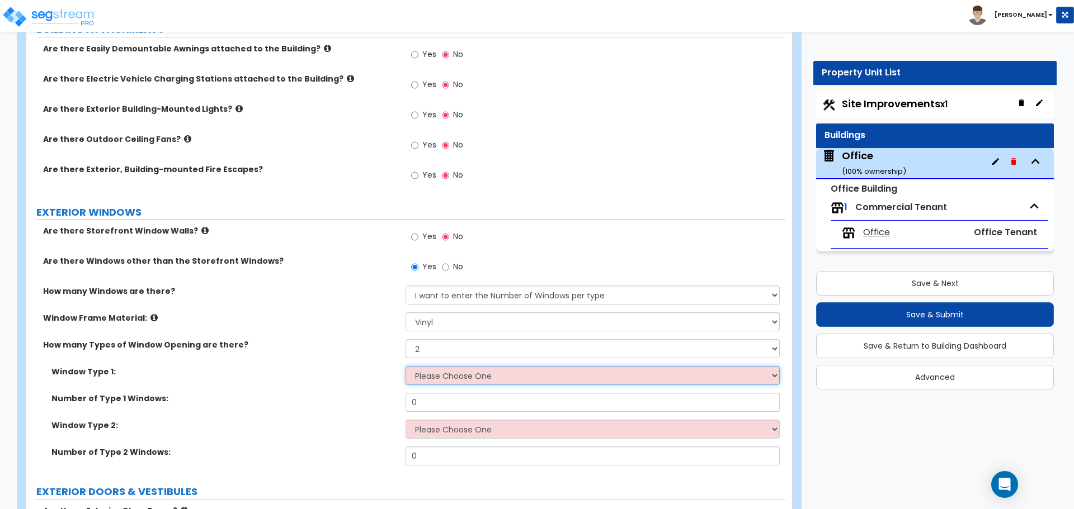
select select "2"
click at [405, 366] on select "Please Choose One Sliding Picture/Fixed Double/Single Hung Awning Swing" at bounding box center [592, 375] width 374 height 19
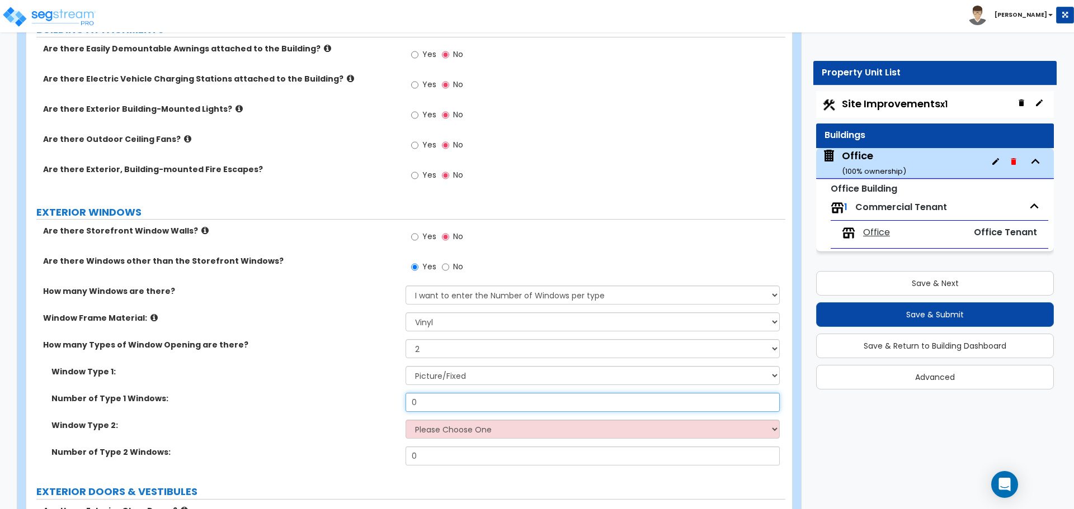
click at [438, 403] on input "0" at bounding box center [592, 402] width 374 height 19
type input "1"
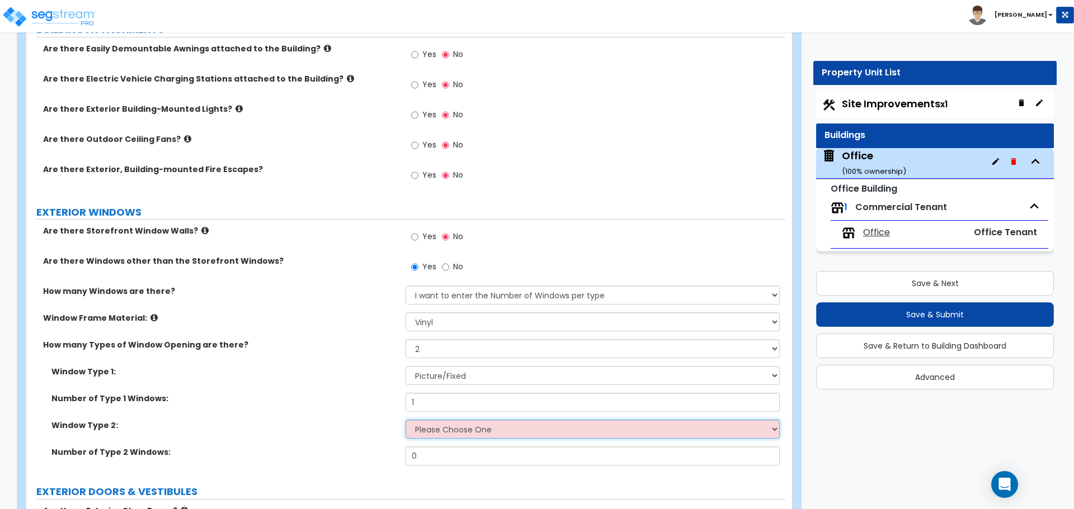
click at [429, 432] on select "Please Choose One Sliding Picture/Fixed Double/Single Hung Awning Swing" at bounding box center [592, 429] width 374 height 19
select select "3"
click at [405, 420] on select "Please Choose One Sliding Picture/Fixed Double/Single Hung Awning Swing" at bounding box center [592, 429] width 374 height 19
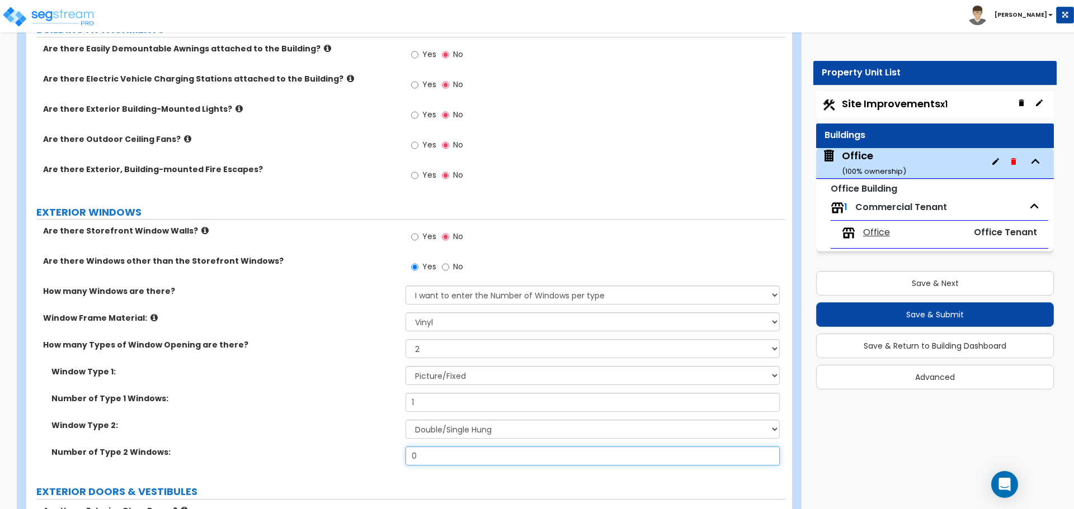
click at [435, 450] on input "0" at bounding box center [592, 456] width 374 height 19
click at [433, 452] on input "0" at bounding box center [592, 456] width 374 height 19
click at [432, 450] on input "0" at bounding box center [592, 456] width 374 height 19
type input "28"
click at [372, 452] on label "Number of Type 2 Windows:" at bounding box center [224, 452] width 346 height 11
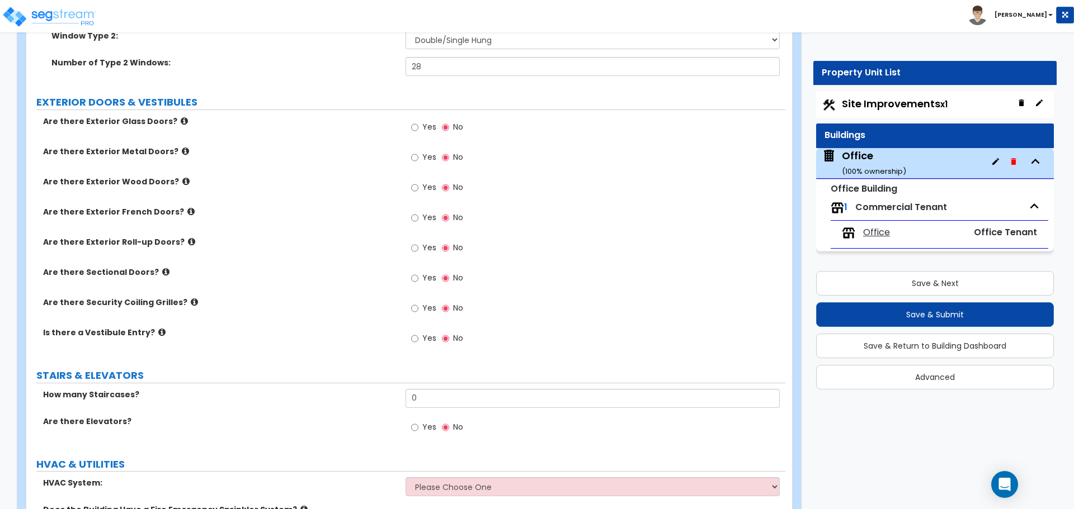
scroll to position [1174, 0]
click at [187, 211] on icon at bounding box center [190, 210] width 7 height 8
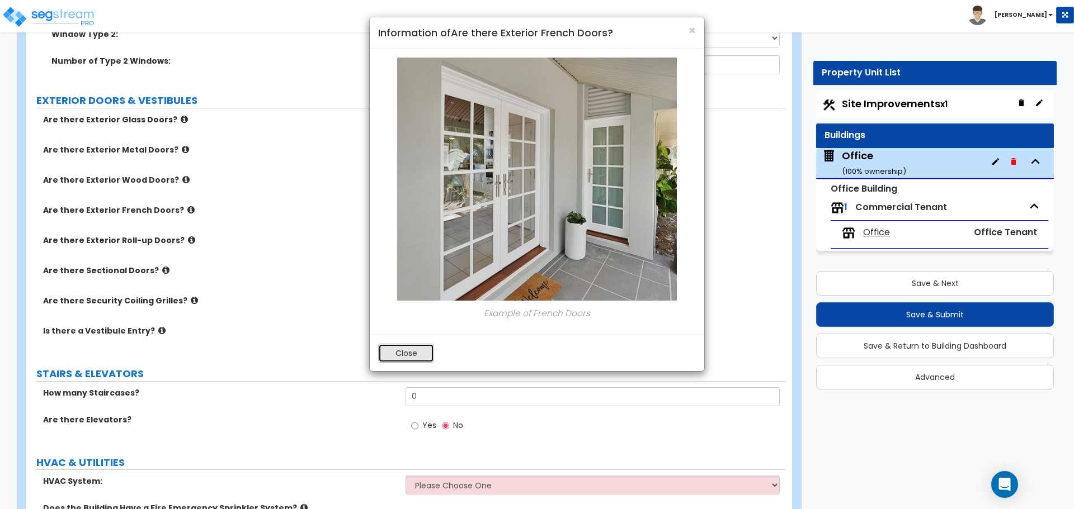
click at [406, 358] on button "Close" at bounding box center [406, 353] width 56 height 19
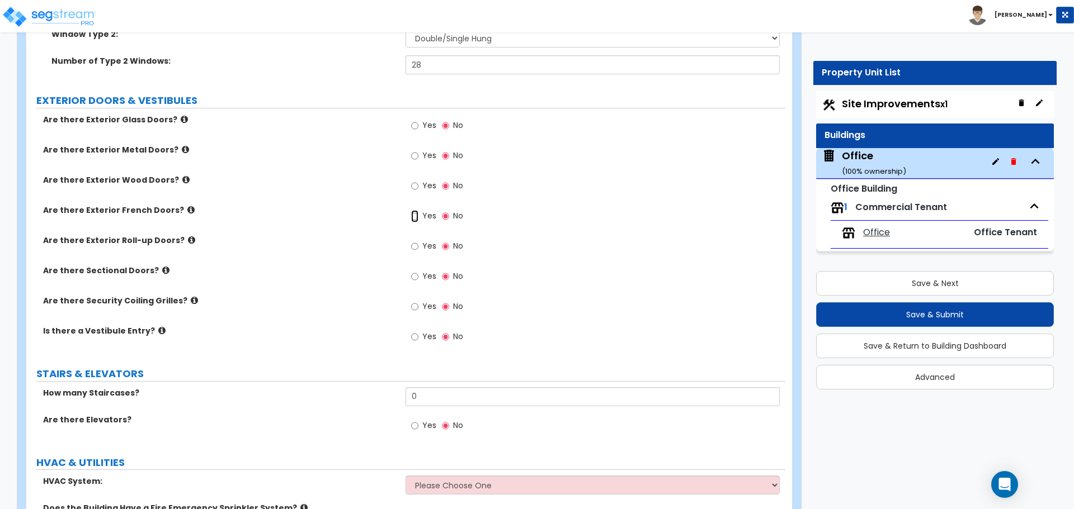
click at [415, 216] on input "Yes" at bounding box center [414, 216] width 7 height 12
radio input "true"
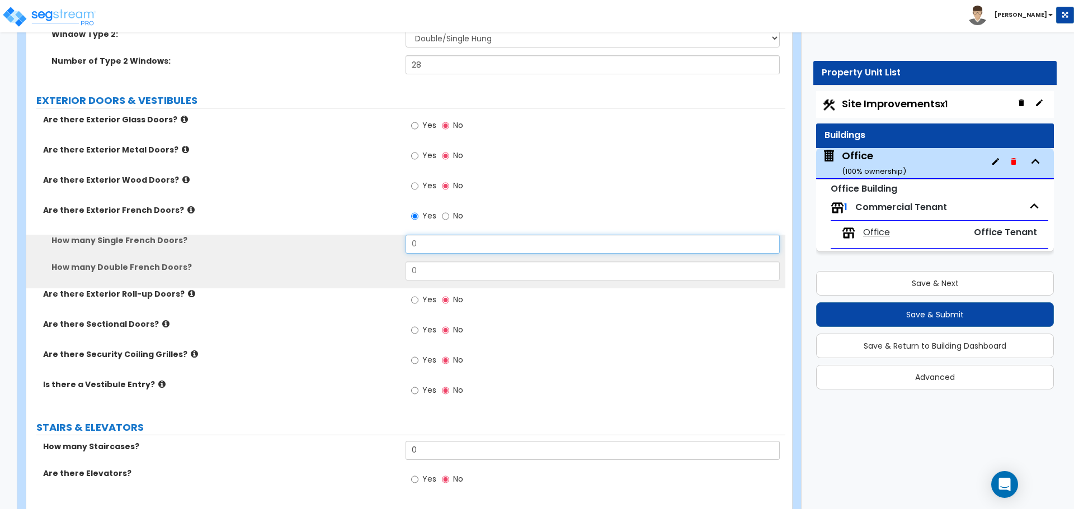
click at [428, 241] on input "0" at bounding box center [592, 244] width 374 height 19
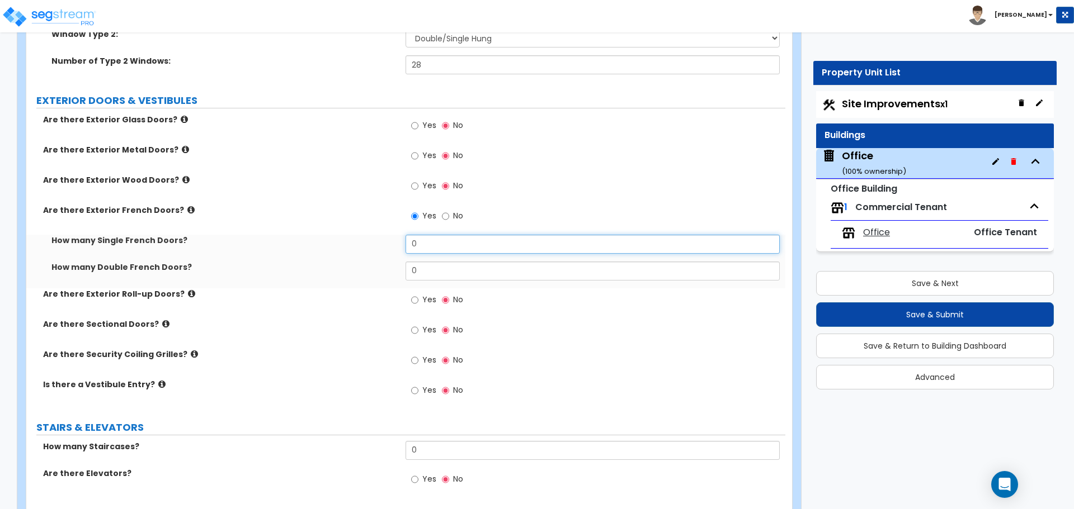
click at [428, 241] on input "0" at bounding box center [592, 244] width 374 height 19
type input "1"
click at [365, 243] on label "How many Single French Doors?" at bounding box center [224, 240] width 346 height 11
click at [414, 188] on input "Yes" at bounding box center [414, 186] width 7 height 12
radio input "true"
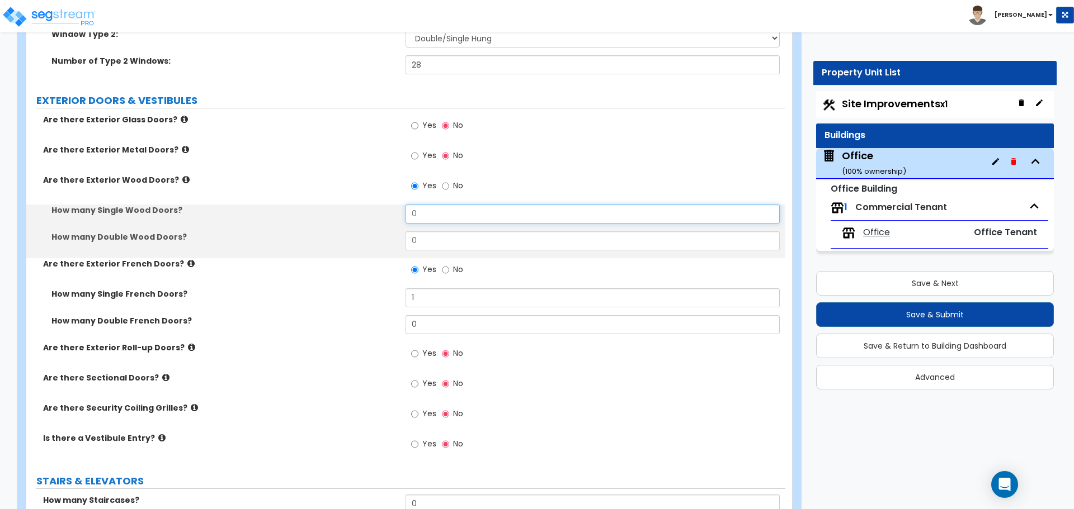
click at [432, 210] on input "0" at bounding box center [592, 214] width 374 height 19
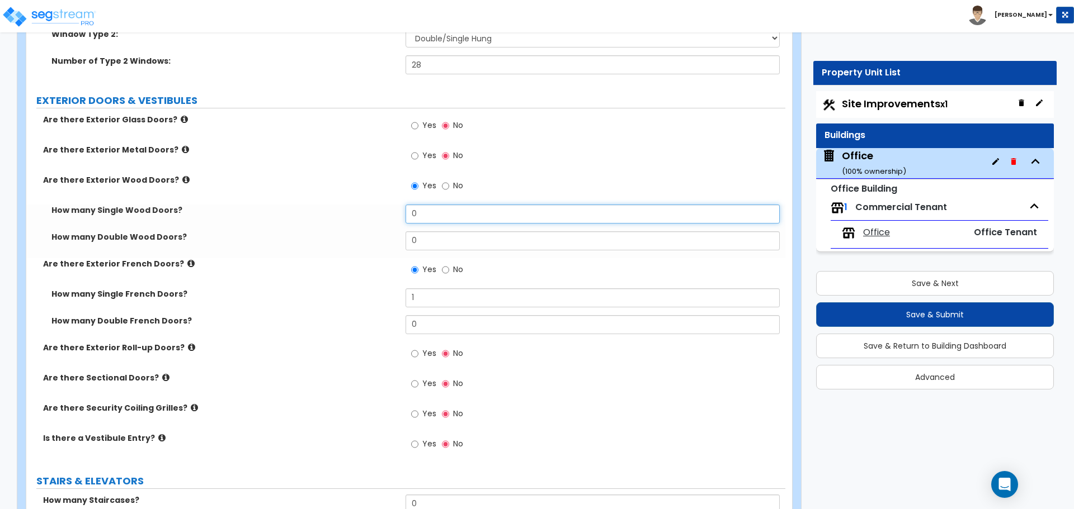
click at [432, 210] on input "0" at bounding box center [592, 214] width 374 height 19
type input "2"
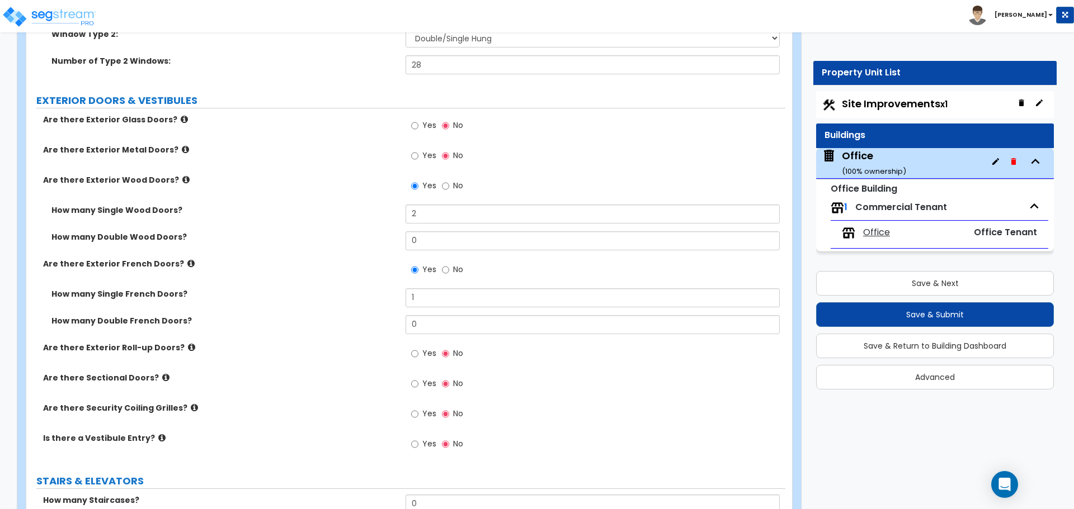
click at [376, 209] on label "How many Single Wood Doors?" at bounding box center [224, 210] width 346 height 11
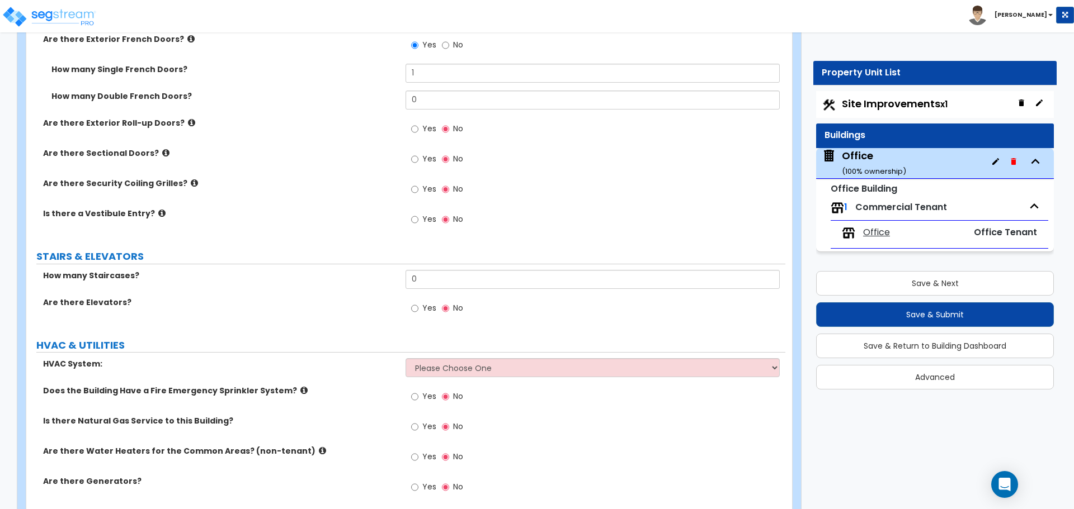
scroll to position [1447, 0]
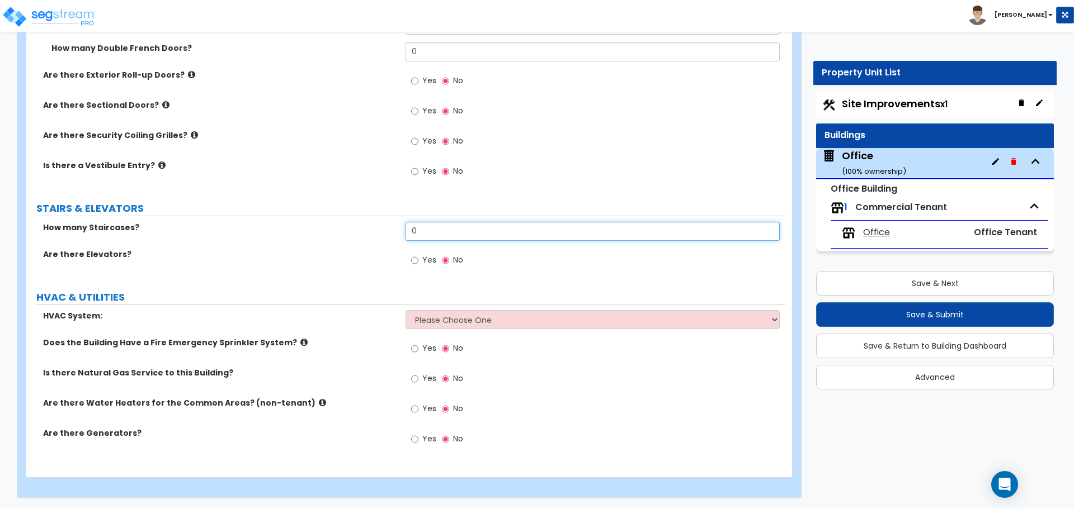
click at [413, 232] on input "0" at bounding box center [592, 231] width 374 height 19
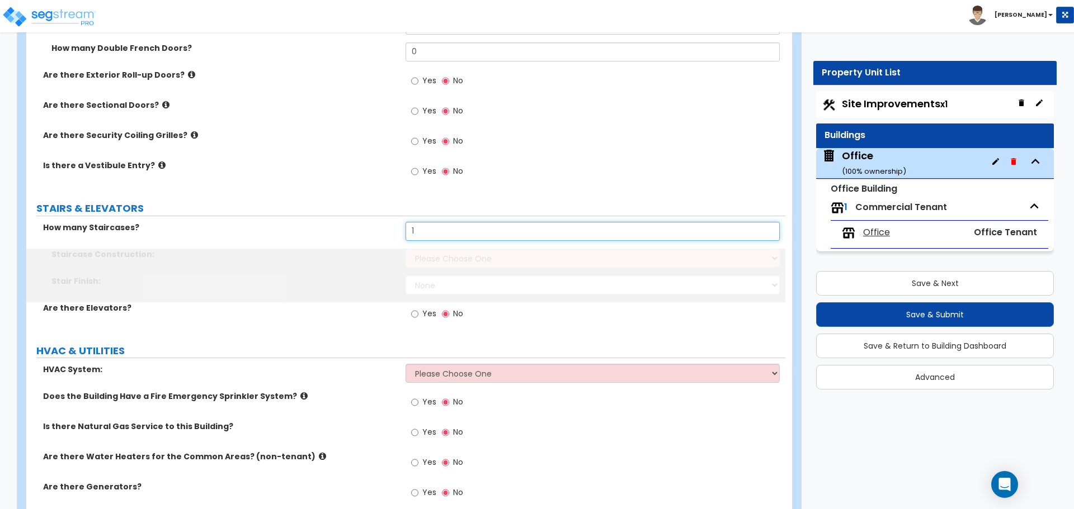
type input "1"
click at [343, 238] on div "How many Staircases? 1" at bounding box center [405, 235] width 759 height 27
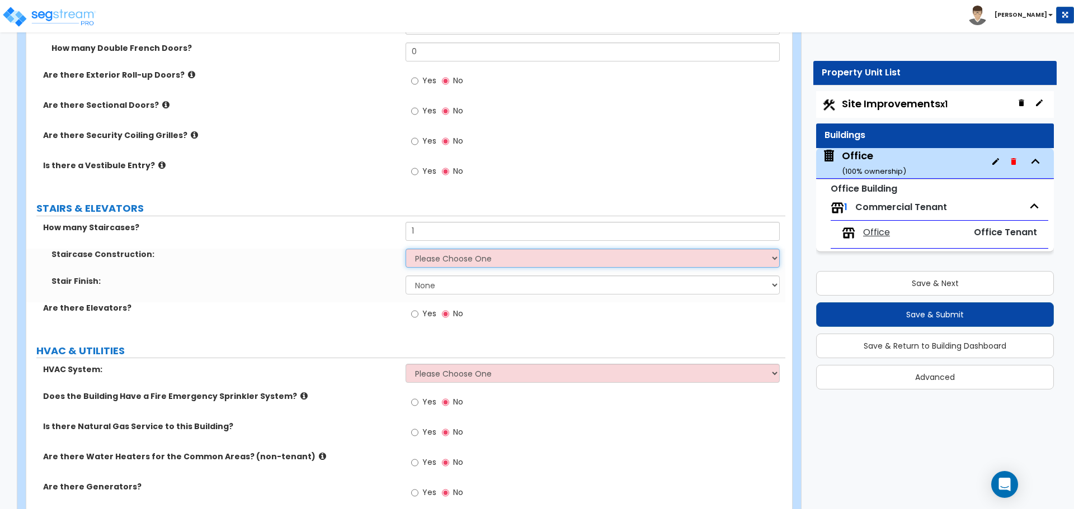
click at [418, 259] on select "Please Choose One Concrete Steel Wood Please Choose For Me" at bounding box center [592, 258] width 374 height 19
select select "3"
click at [405, 249] on select "Please Choose One Concrete Steel Wood Please Choose For Me" at bounding box center [592, 258] width 374 height 19
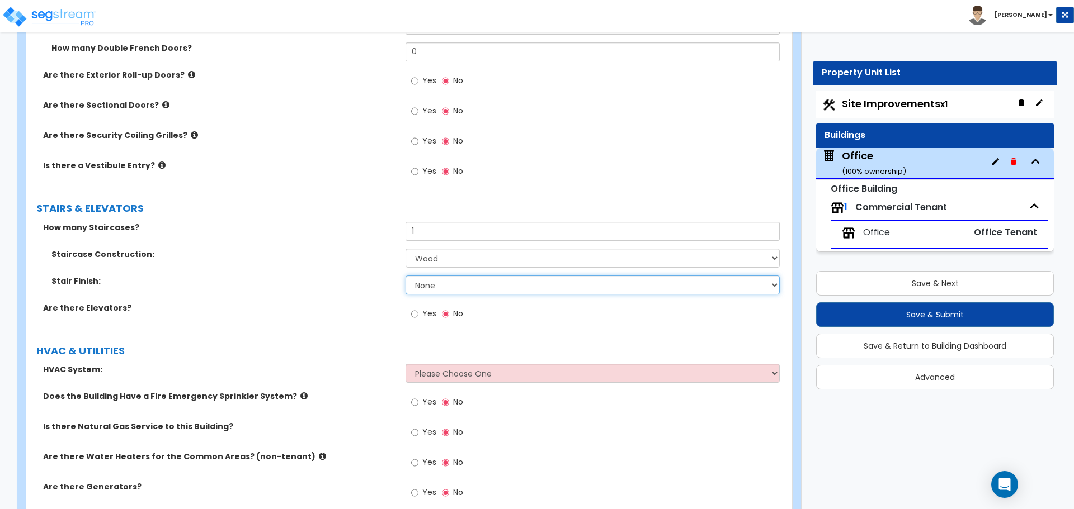
click at [435, 282] on select "None Tile Wood Laminate VCT Sheet Carpet Sheet Vinyl Carpet Tile" at bounding box center [592, 285] width 374 height 19
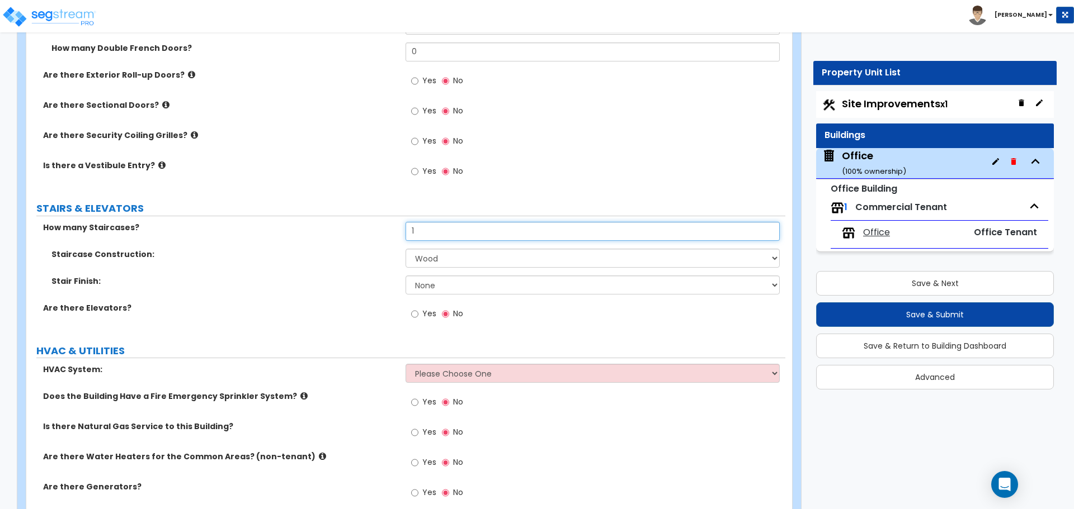
click at [432, 227] on input "1" at bounding box center [592, 231] width 374 height 19
click at [430, 232] on input "1" at bounding box center [592, 231] width 374 height 19
type input "2"
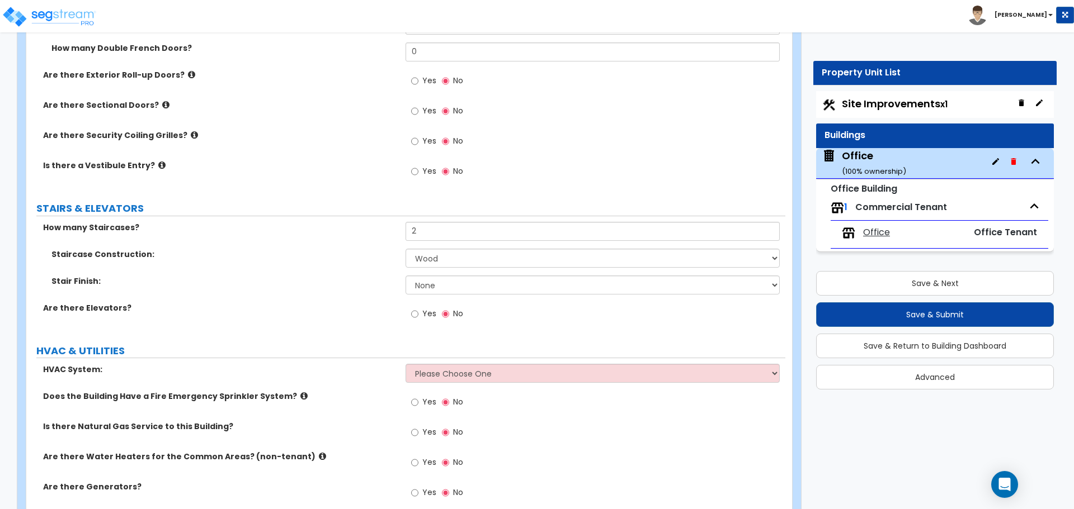
click at [384, 253] on label "Staircase Construction:" at bounding box center [224, 254] width 346 height 11
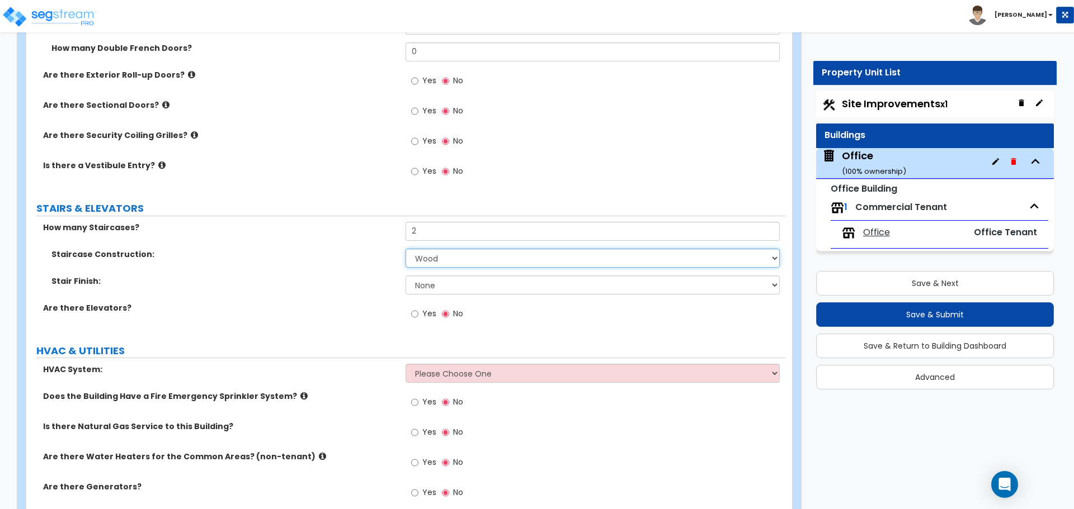
click at [429, 254] on select "Please Choose One Concrete Steel Wood Please Choose For Me" at bounding box center [592, 258] width 374 height 19
click at [405, 249] on select "Please Choose One Concrete Steel Wood Please Choose For Me" at bounding box center [592, 258] width 374 height 19
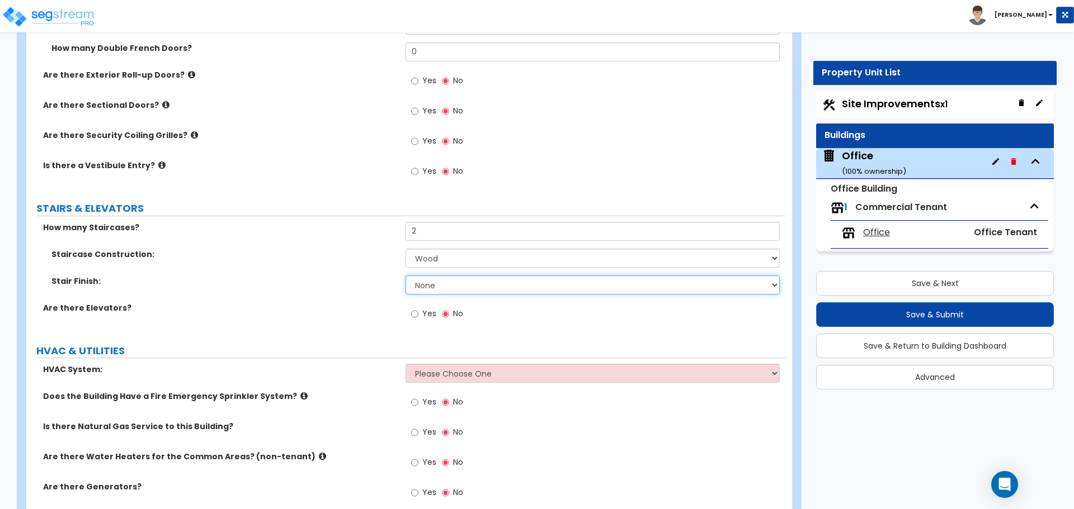
click at [429, 289] on select "None Tile Wood Laminate VCT Sheet Carpet Sheet Vinyl Carpet Tile" at bounding box center [592, 285] width 374 height 19
select select "2"
click at [405, 276] on select "None Tile Wood Laminate VCT Sheet Carpet Sheet Vinyl Carpet Tile" at bounding box center [592, 285] width 374 height 19
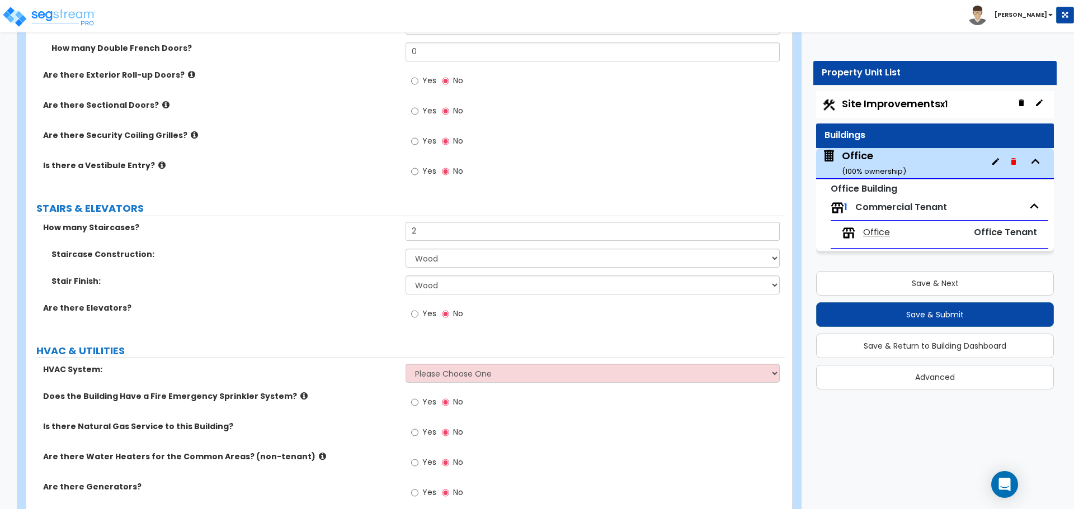
click at [350, 271] on div "Staircase Construction: Please Choose One Concrete Steel Wood Please Choose For…" at bounding box center [405, 262] width 759 height 27
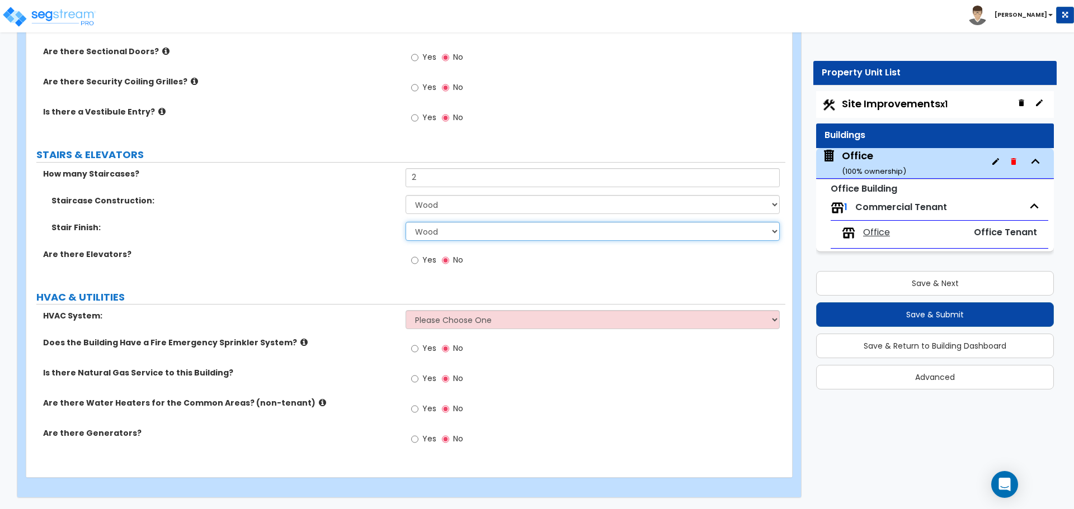
click at [432, 233] on select "None Tile Wood Laminate VCT Sheet Carpet Sheet Vinyl Carpet Tile" at bounding box center [592, 231] width 374 height 19
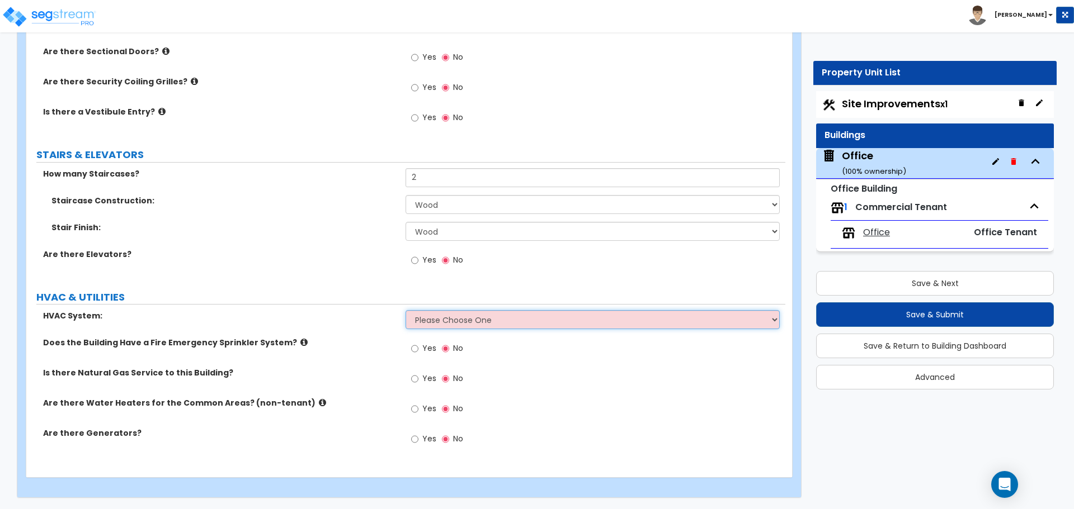
click at [482, 324] on select "Please Choose One Rooftop Unit Furnace-Condenser Forced Air Split Heating/Cooli…" at bounding box center [592, 319] width 374 height 19
select select "2"
click at [405, 310] on select "Please Choose One Rooftop Unit Furnace-Condenser Forced Air Split Heating/Cooli…" at bounding box center [592, 319] width 374 height 19
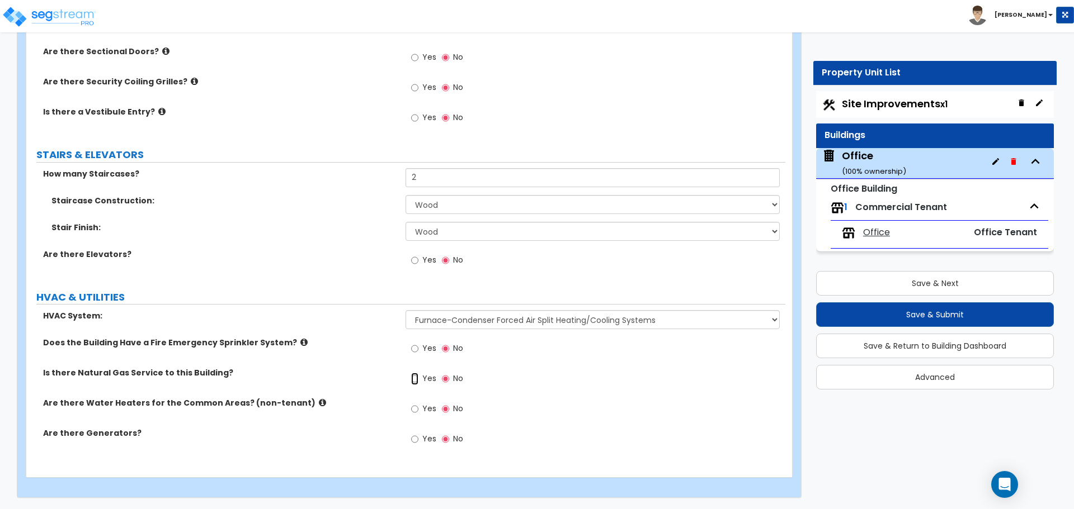
click at [417, 381] on input "Yes" at bounding box center [414, 379] width 7 height 12
radio input "true"
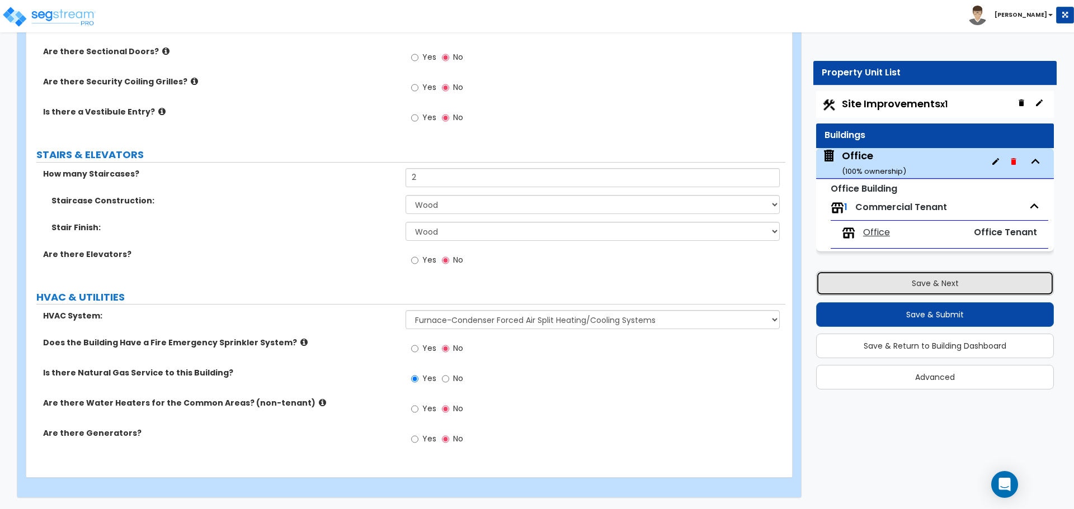
click at [898, 288] on button "Save & Next" at bounding box center [935, 283] width 238 height 25
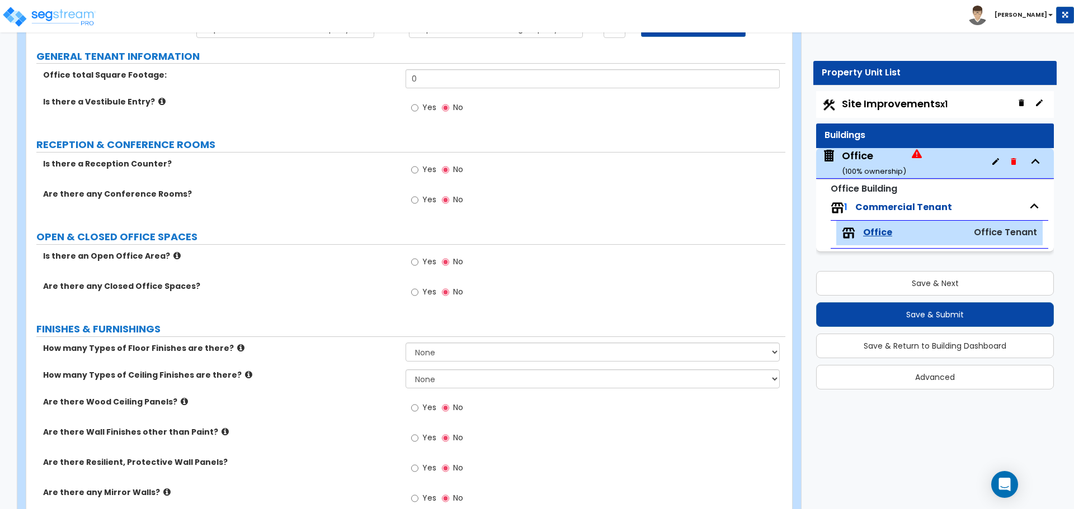
scroll to position [56, 0]
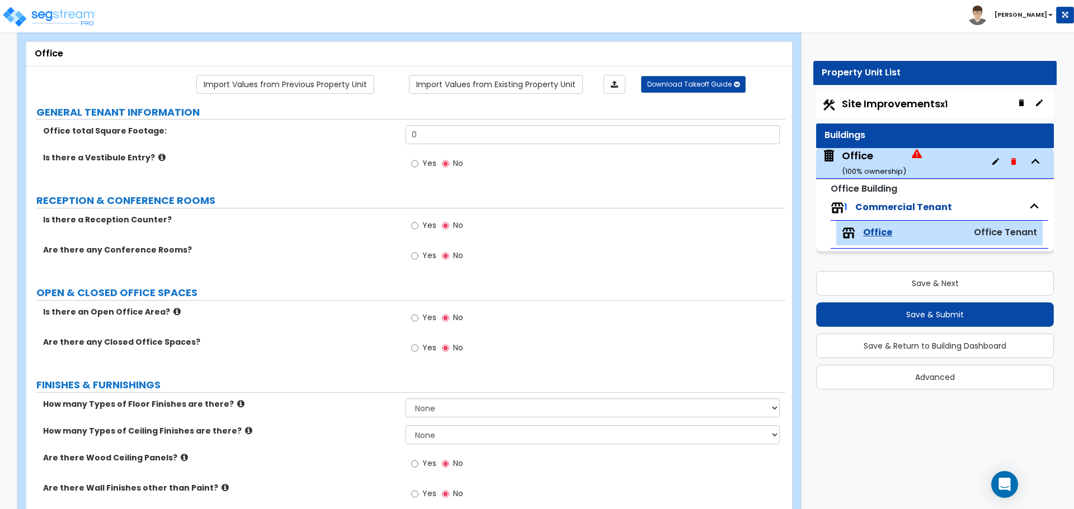
click at [460, 147] on div "Office total Square Footage: 0" at bounding box center [405, 138] width 759 height 27
click at [455, 135] on input "0" at bounding box center [592, 134] width 374 height 19
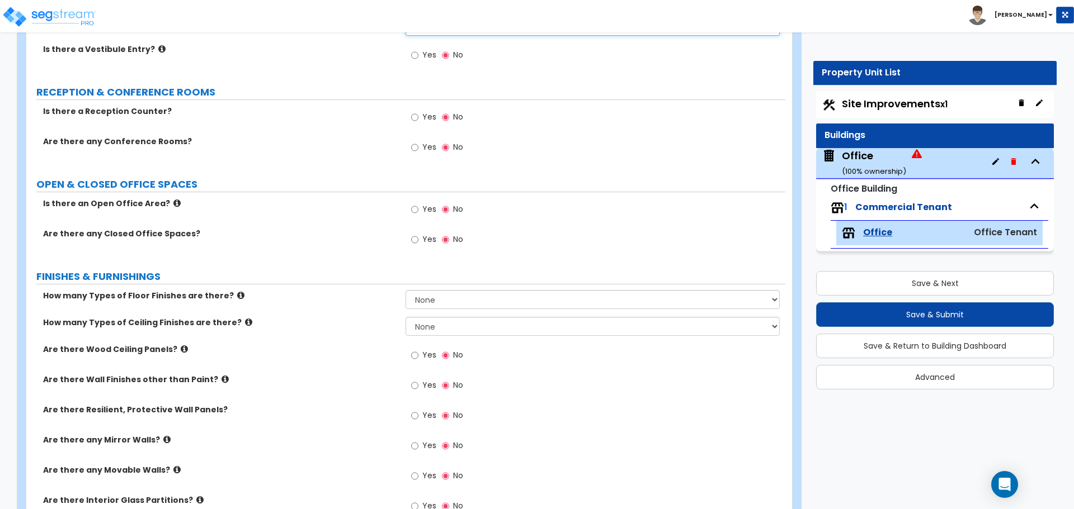
scroll to position [168, 0]
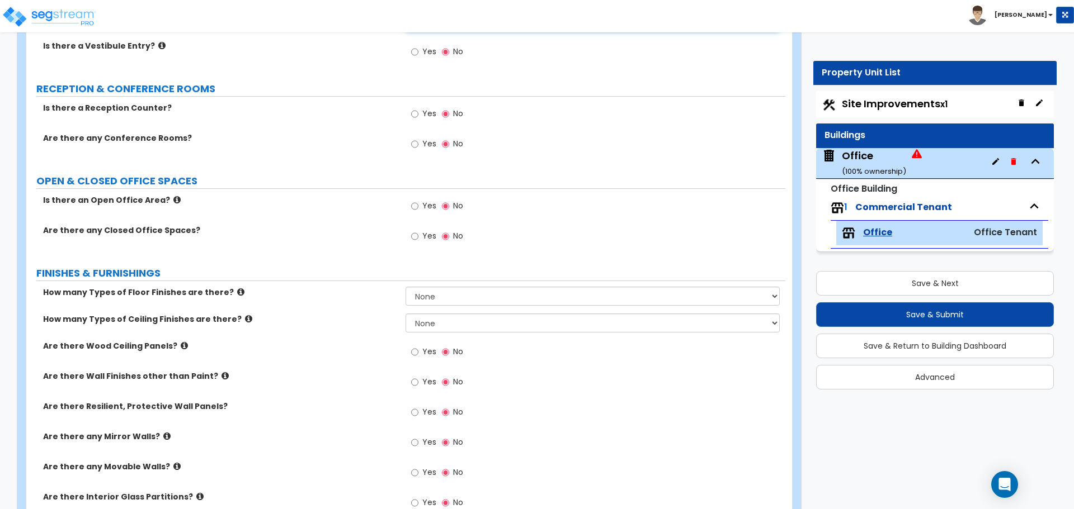
type input "3,493"
click at [415, 143] on input "Yes" at bounding box center [414, 144] width 7 height 12
radio input "true"
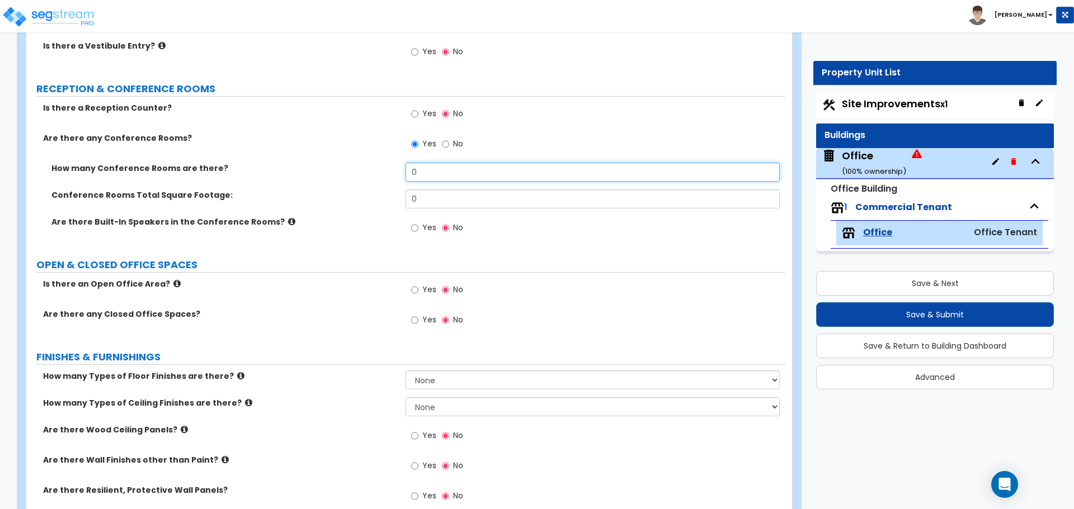
click at [437, 169] on input "0" at bounding box center [592, 172] width 374 height 19
type input "1"
click at [437, 193] on input "0" at bounding box center [592, 199] width 374 height 19
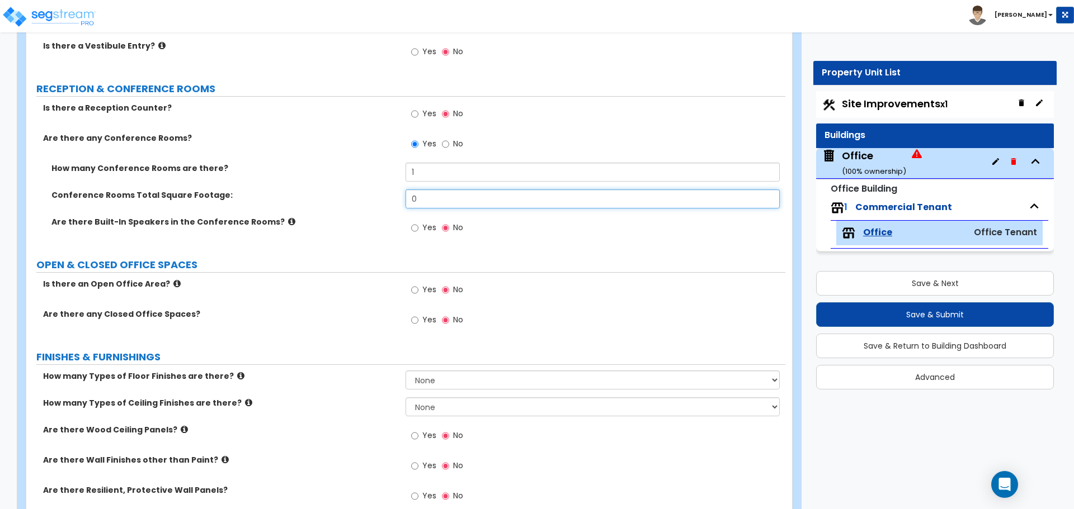
click at [437, 193] on input "0" at bounding box center [592, 199] width 374 height 19
type input "400"
click at [345, 214] on div "Conference Rooms Total Square Footage: 400" at bounding box center [405, 203] width 759 height 27
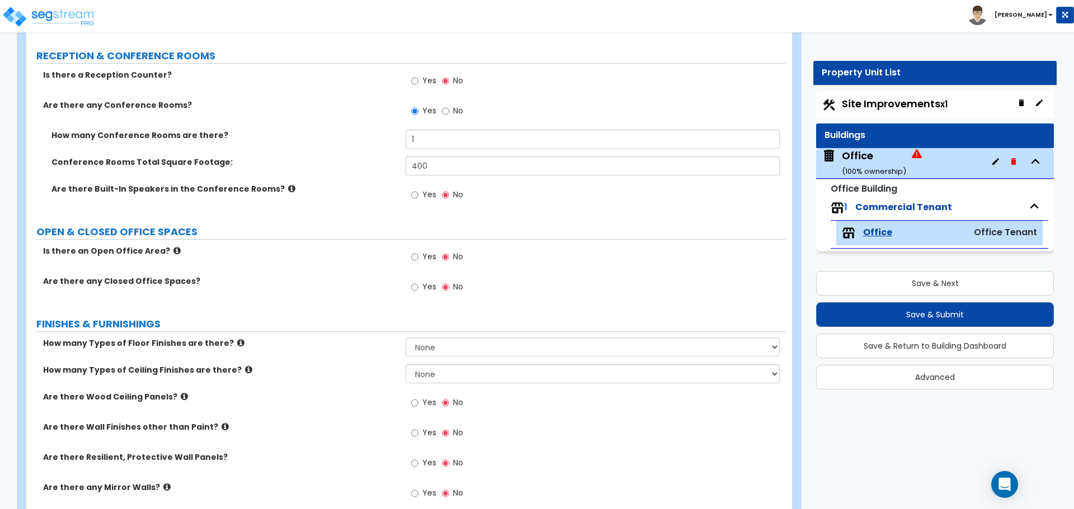
scroll to position [224, 0]
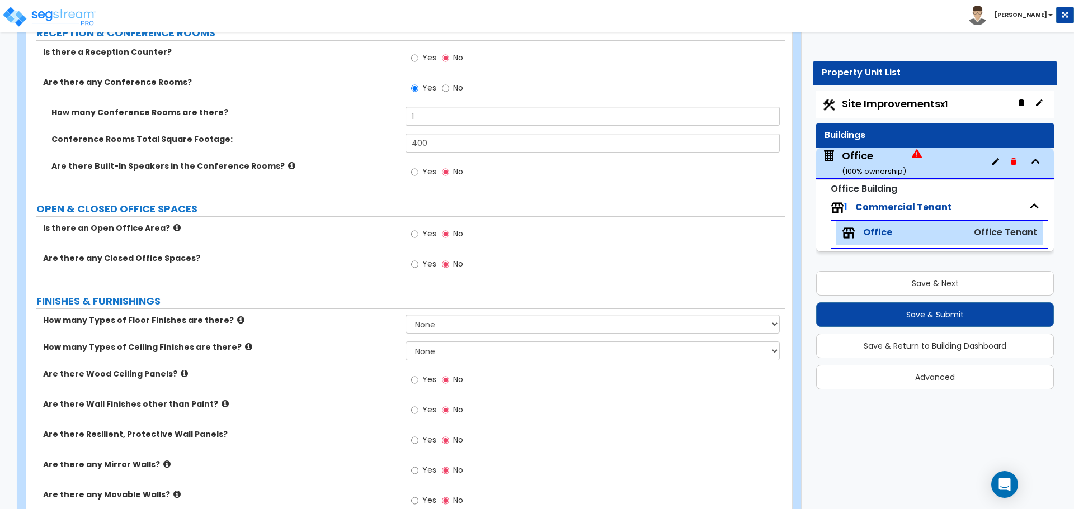
click at [423, 261] on span "Yes" at bounding box center [429, 263] width 14 height 11
click at [418, 261] on input "Yes" at bounding box center [414, 264] width 7 height 12
radio input "true"
select select "1"
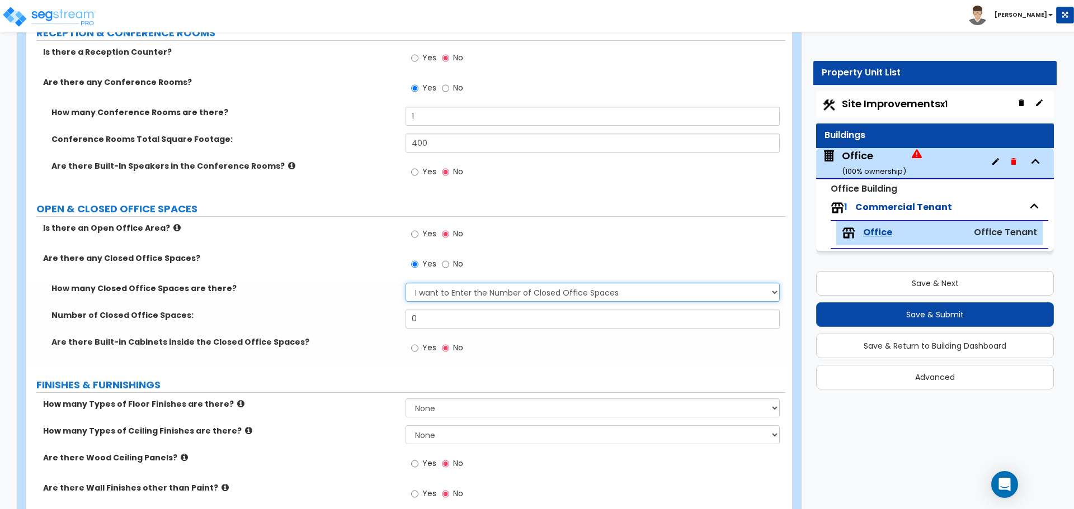
click at [445, 298] on select "I Don’t Know - Please Estimate for me I want to Enter the Number of Closed Offi…" at bounding box center [592, 292] width 374 height 19
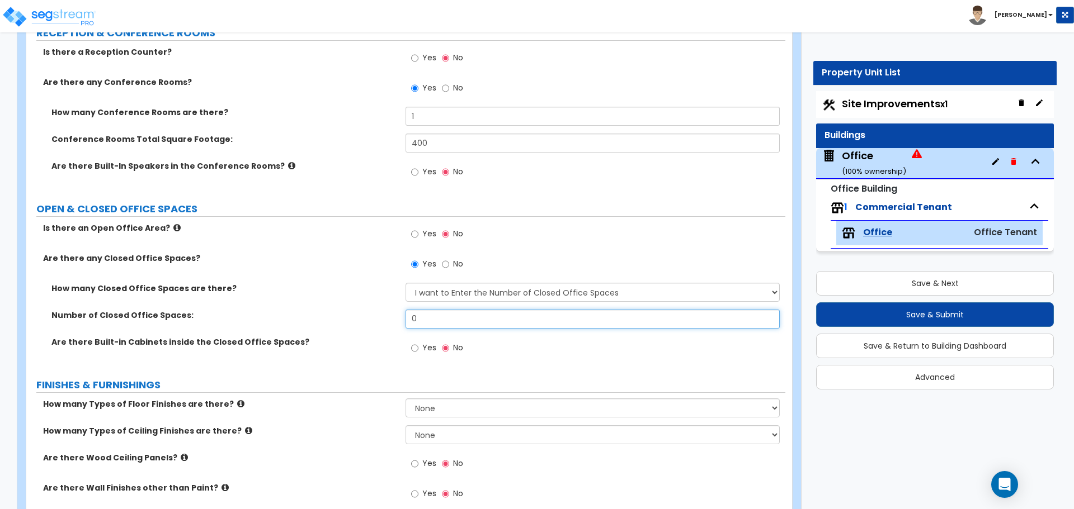
click at [445, 314] on input "0" at bounding box center [592, 319] width 374 height 19
type input "10"
click at [365, 330] on div "Number of Closed Office Spaces: 10" at bounding box center [405, 323] width 759 height 27
click at [418, 351] on input "Yes" at bounding box center [414, 348] width 7 height 12
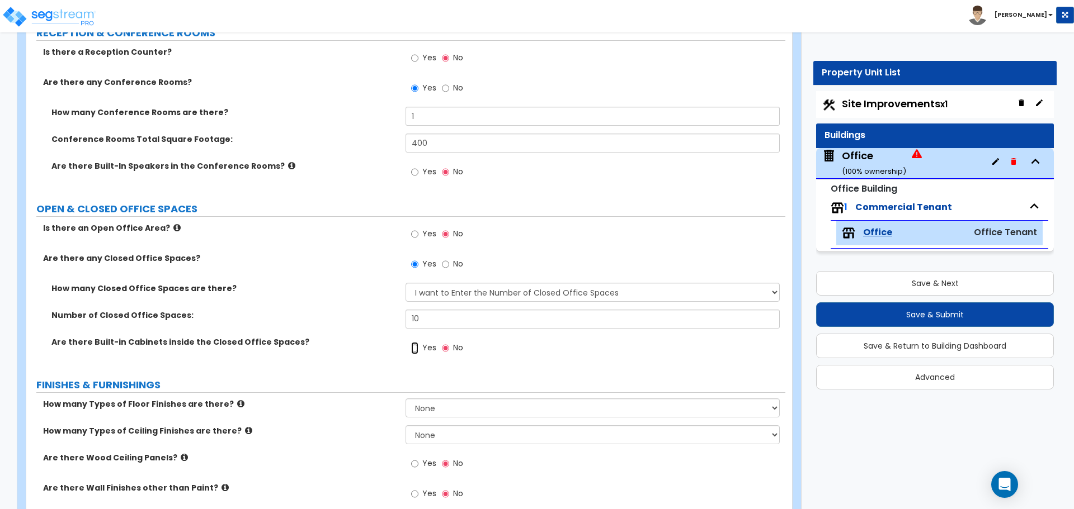
radio input "true"
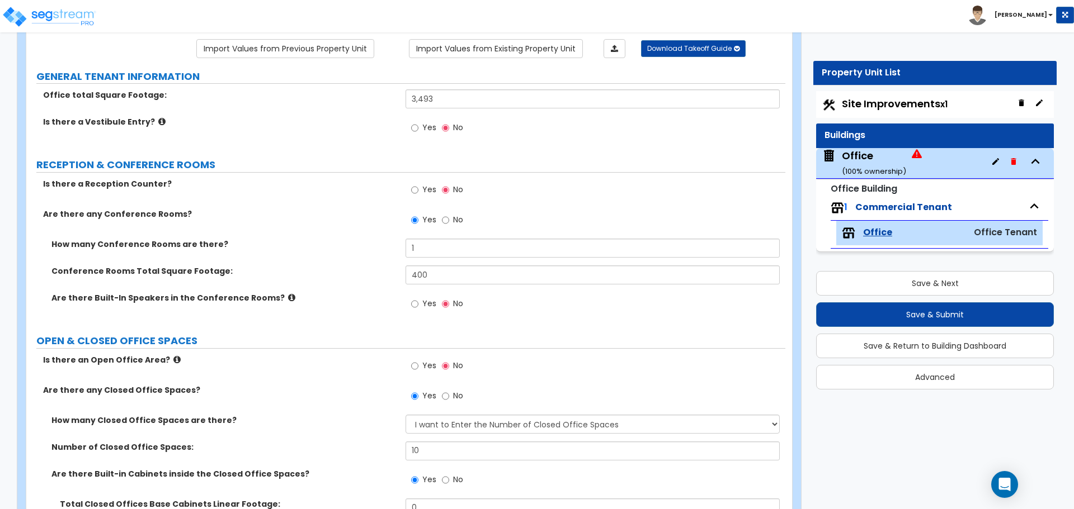
scroll to position [0, 0]
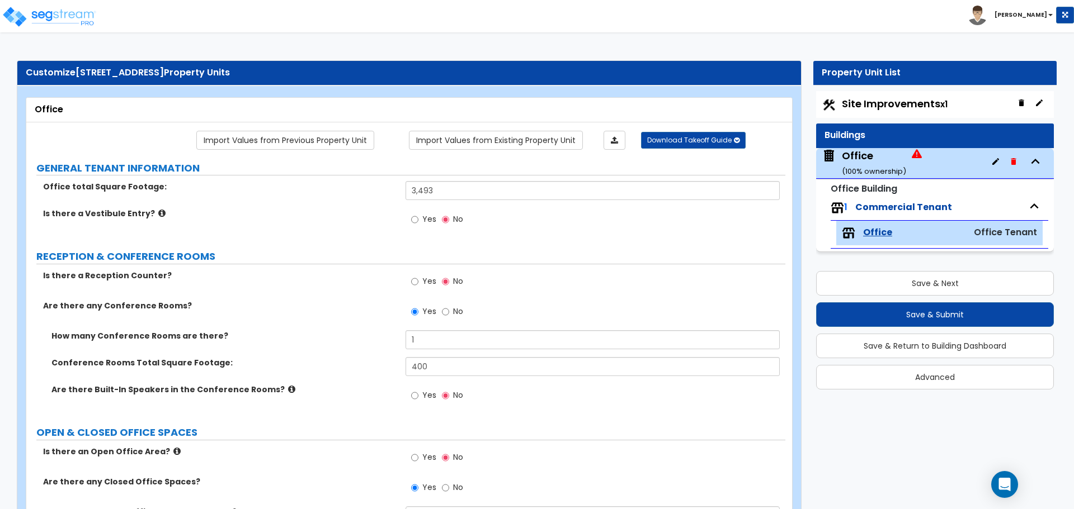
click at [945, 163] on div "Office ( 100 % ownership)" at bounding box center [935, 163] width 238 height 31
click at [871, 161] on div "Office ( 100 % ownership)" at bounding box center [874, 163] width 64 height 29
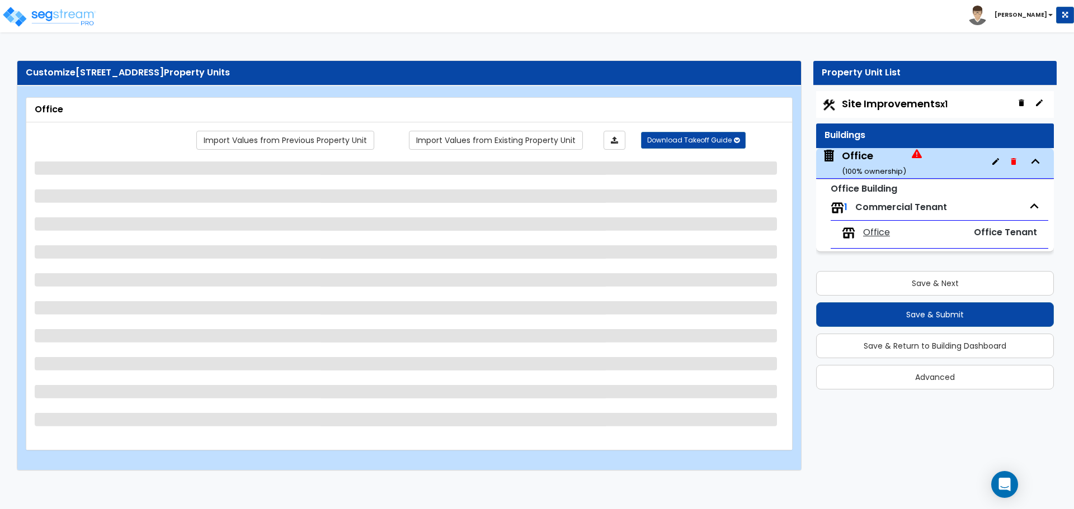
select select "1"
select select "2"
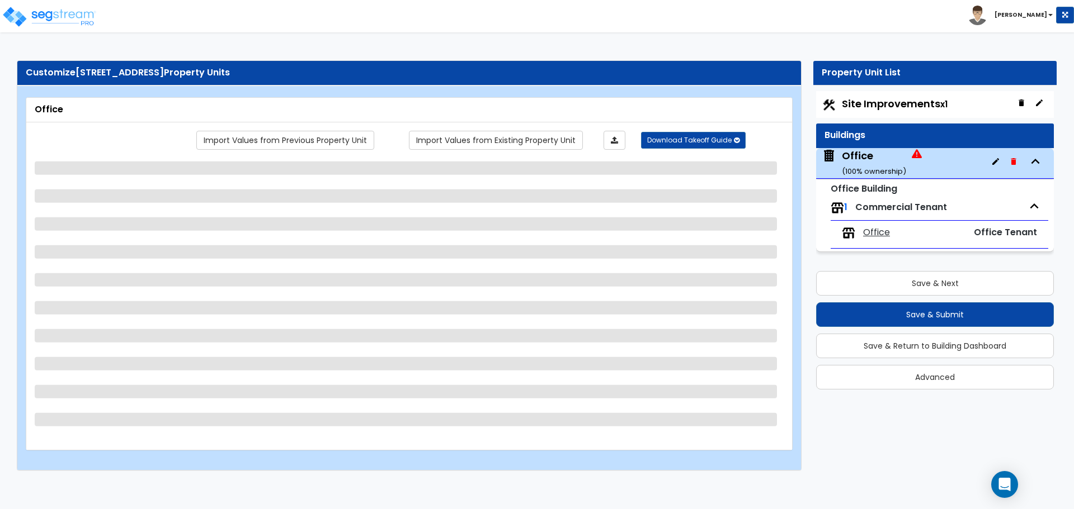
select select "1"
select select "2"
select select "1"
select select "2"
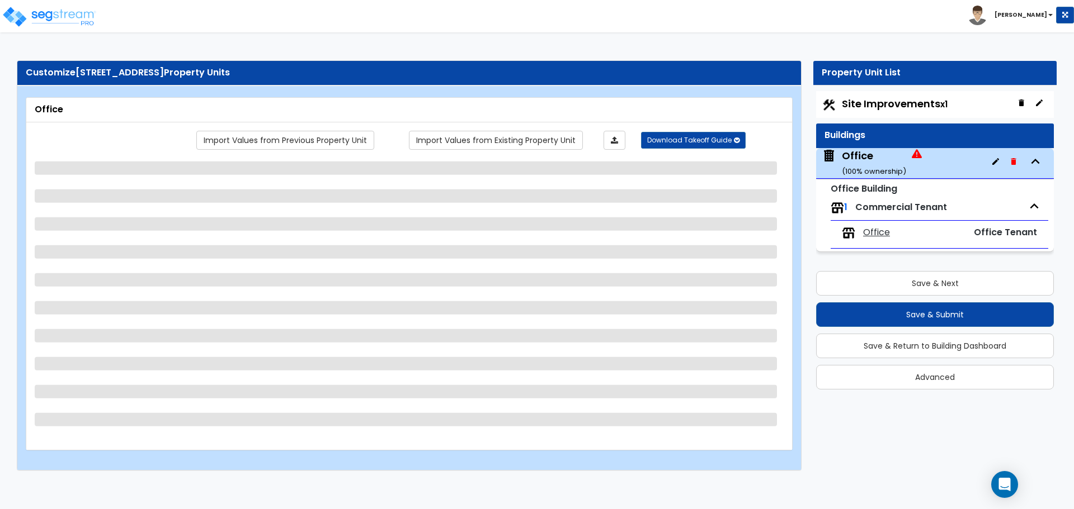
select select "3"
select select "2"
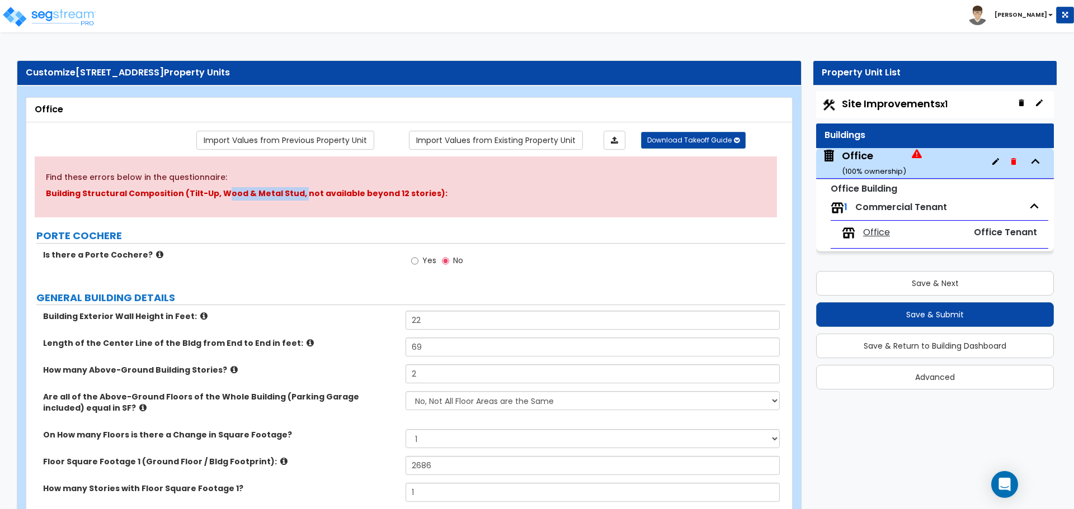
drag, startPoint x: 221, startPoint y: 197, endPoint x: 294, endPoint y: 197, distance: 72.7
click at [294, 197] on p "Building Structural Composition (Tilt-Up, Wood & Metal Stud, not available beyo…" at bounding box center [406, 193] width 720 height 13
click at [199, 197] on p "Building Structural Composition (Tilt-Up, Wood & Metal Stud, not available beyo…" at bounding box center [406, 193] width 720 height 13
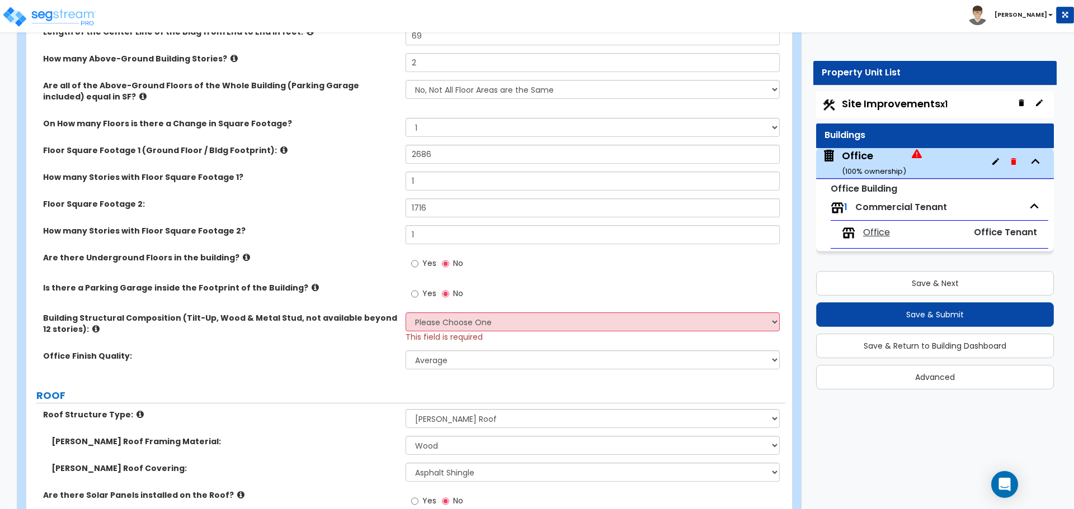
scroll to position [336, 0]
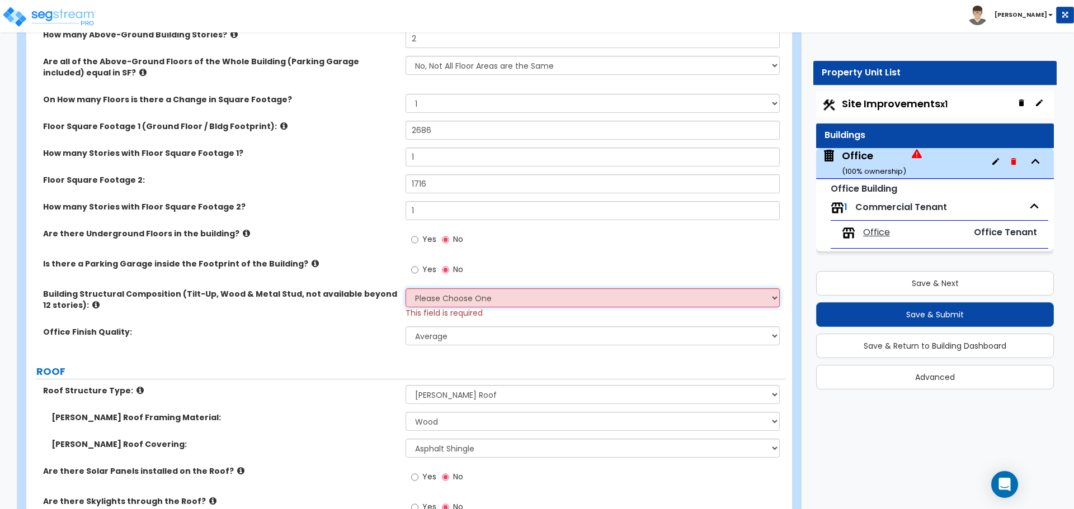
click at [438, 295] on select "Please Choose One Tilt-up Wall Construction Reinforced Concrete Structural Stee…" at bounding box center [592, 298] width 374 height 19
select select "7"
click at [405, 289] on select "Please Choose One Tilt-up Wall Construction Reinforced Concrete Structural Stee…" at bounding box center [592, 298] width 374 height 19
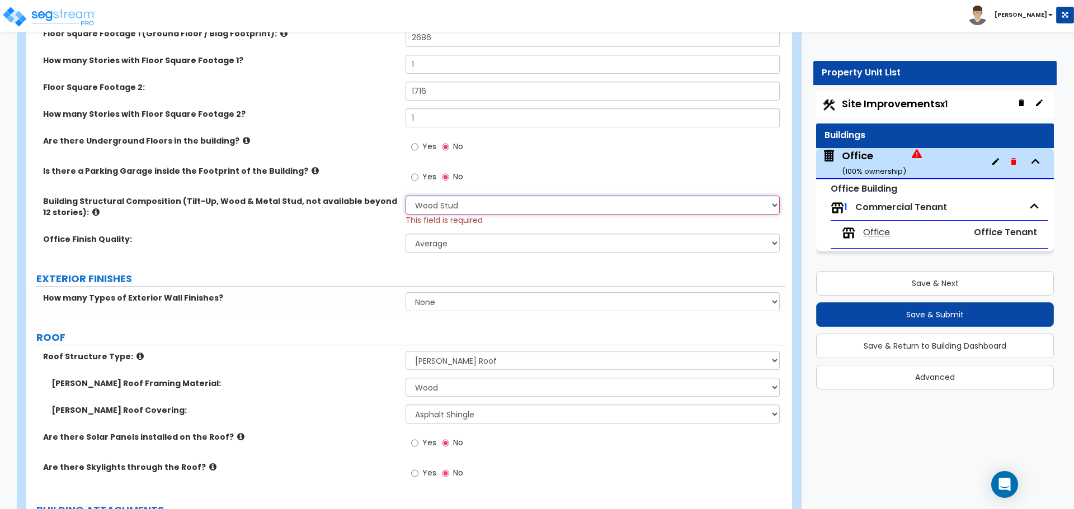
scroll to position [447, 0]
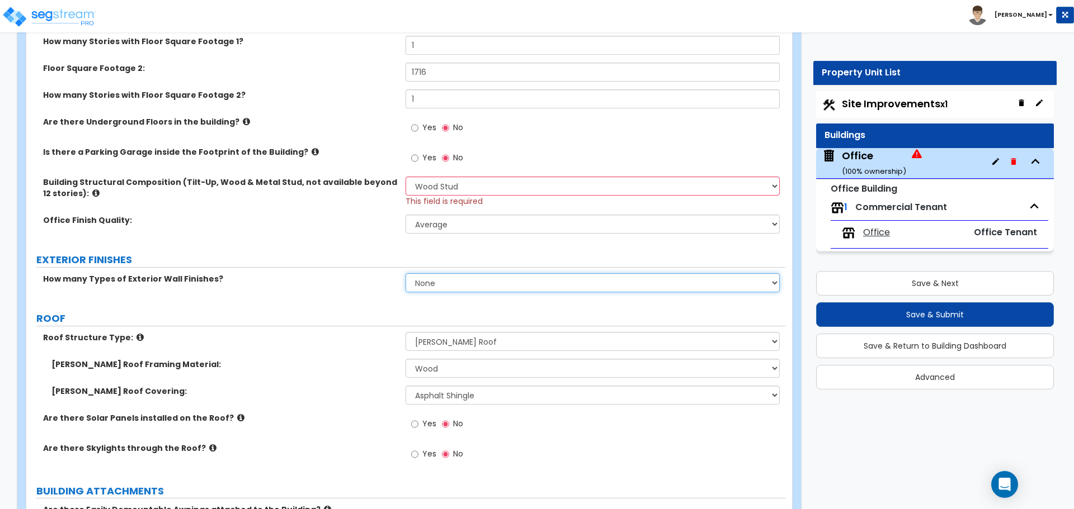
click at [464, 281] on select "None 1 2 3" at bounding box center [592, 282] width 374 height 19
select select "1"
click at [405, 273] on select "None 1 2 3" at bounding box center [592, 282] width 374 height 19
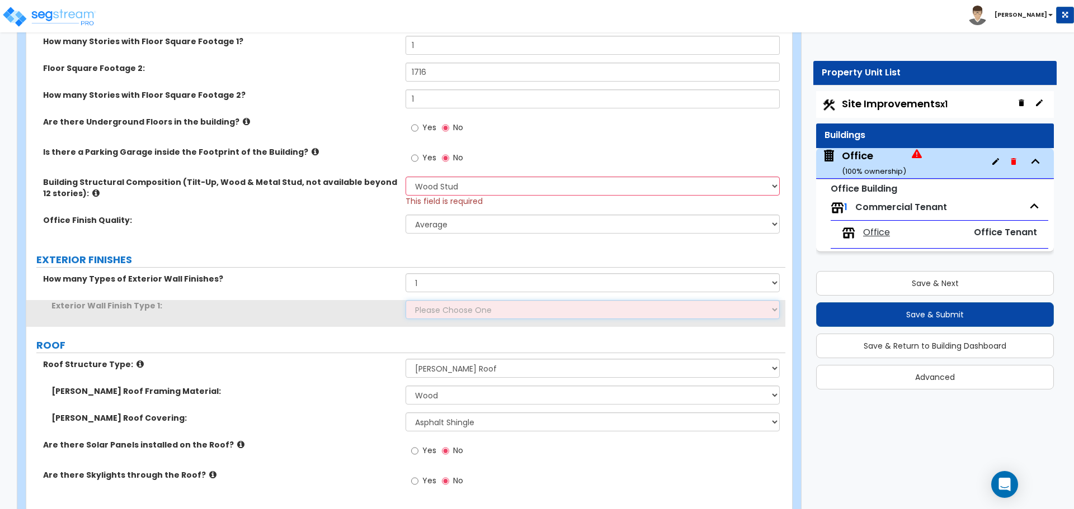
click at [440, 308] on select "Please Choose One No Finish/Shared Wall No Wall Brick Veneer Stone Veneer Wood …" at bounding box center [592, 309] width 374 height 19
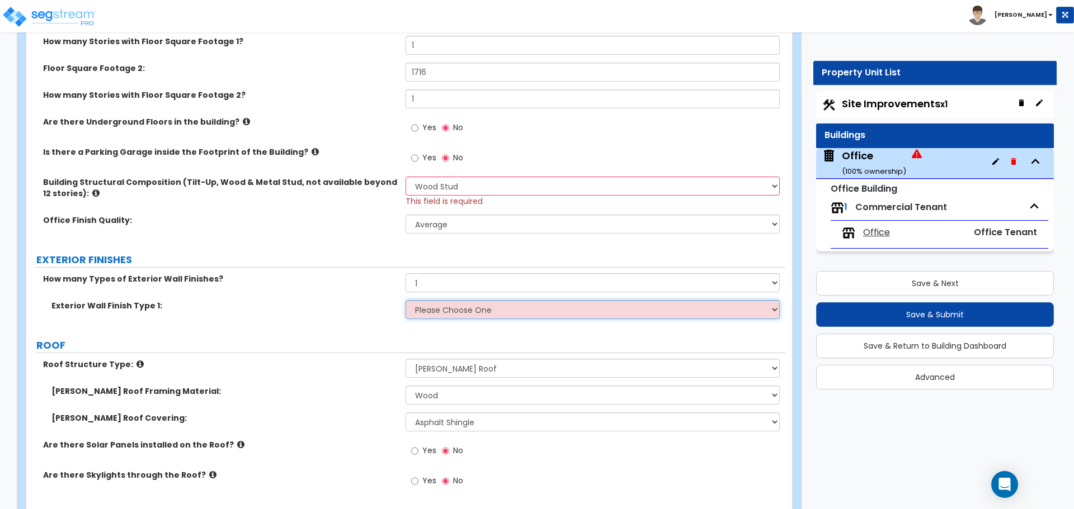
select select "9"
click at [405, 300] on select "Please Choose One No Finish/Shared Wall No Wall Brick Veneer Stone Veneer Wood …" at bounding box center [592, 309] width 374 height 19
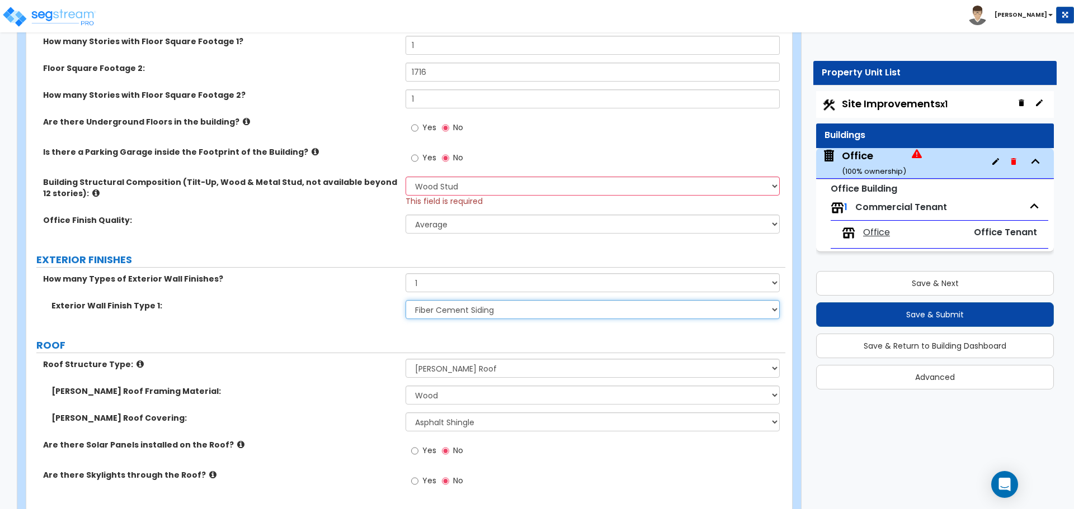
click at [425, 309] on select "Please Choose One No Finish/Shared Wall No Wall Brick Veneer Stone Veneer Wood …" at bounding box center [592, 309] width 374 height 19
click at [445, 315] on select "Please Choose One No Finish/Shared Wall No Wall Brick Veneer Stone Veneer Wood …" at bounding box center [592, 309] width 374 height 19
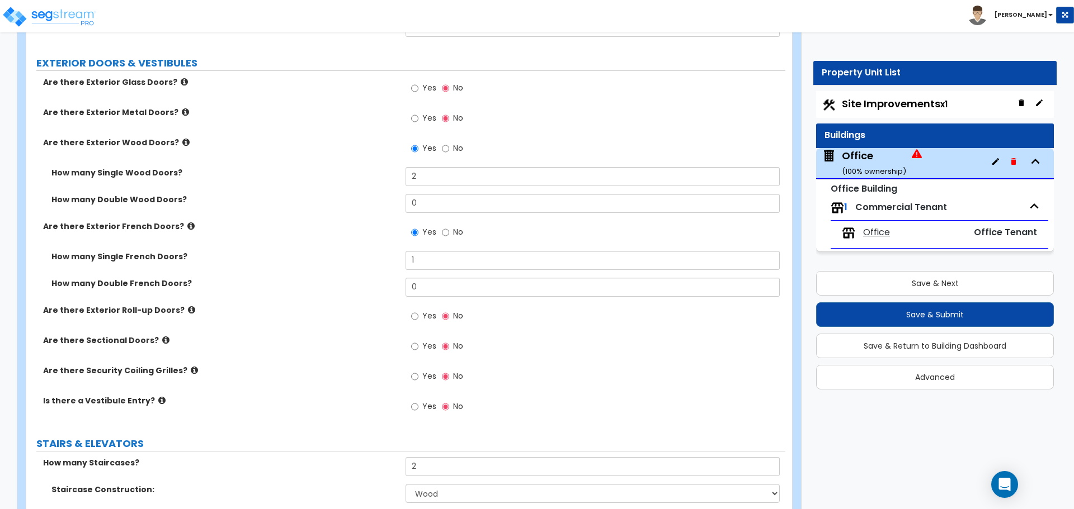
scroll to position [1510, 0]
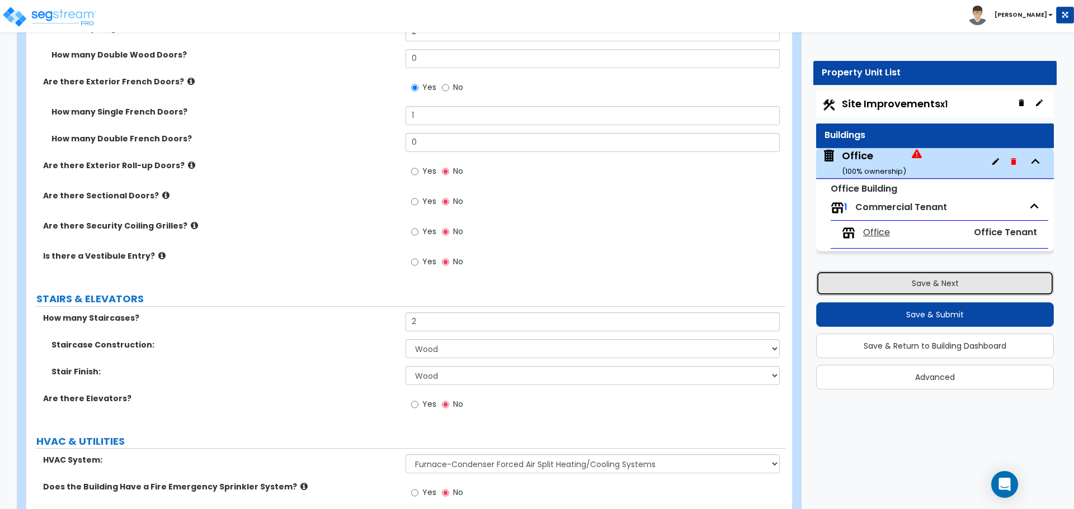
click at [894, 282] on button "Save & Next" at bounding box center [935, 283] width 238 height 25
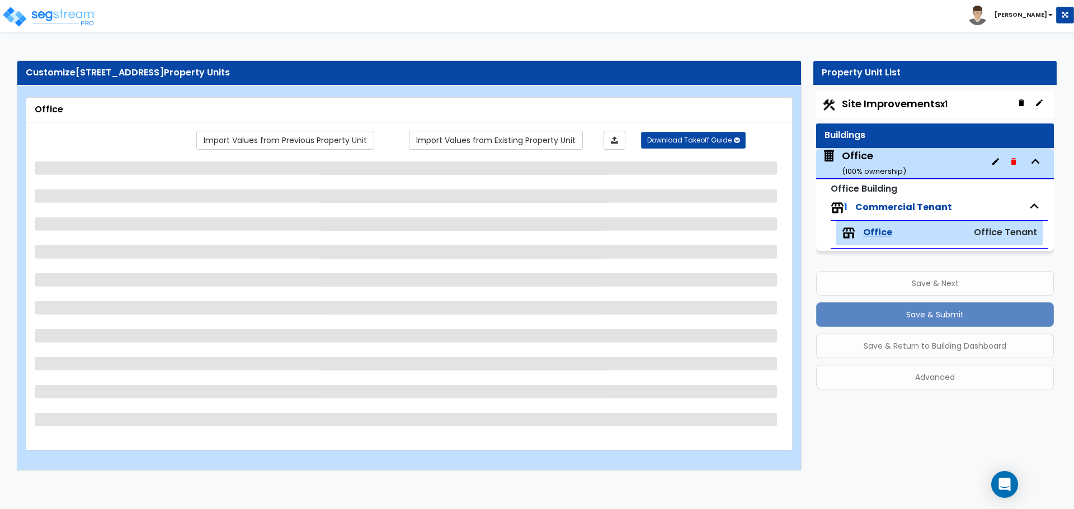
scroll to position [0, 0]
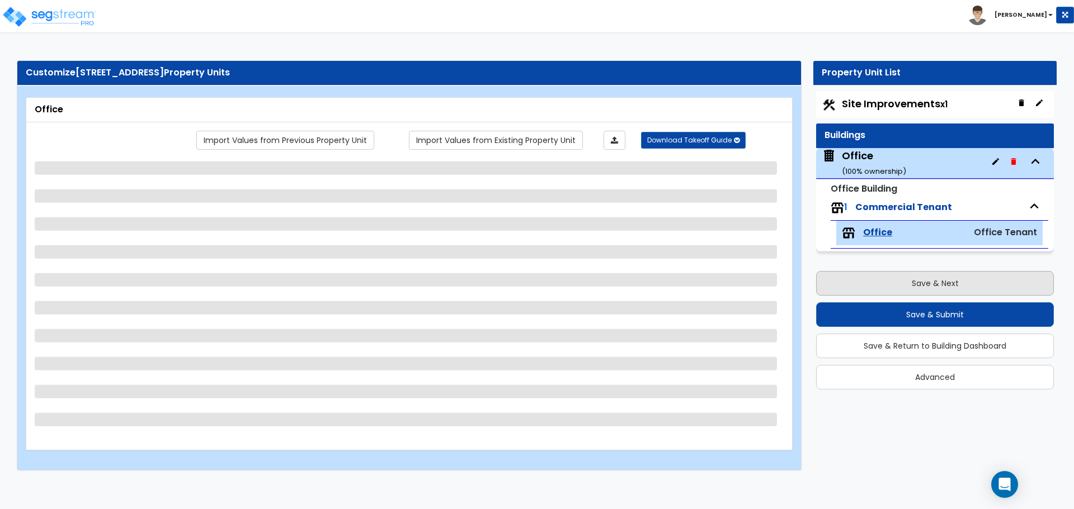
select select "1"
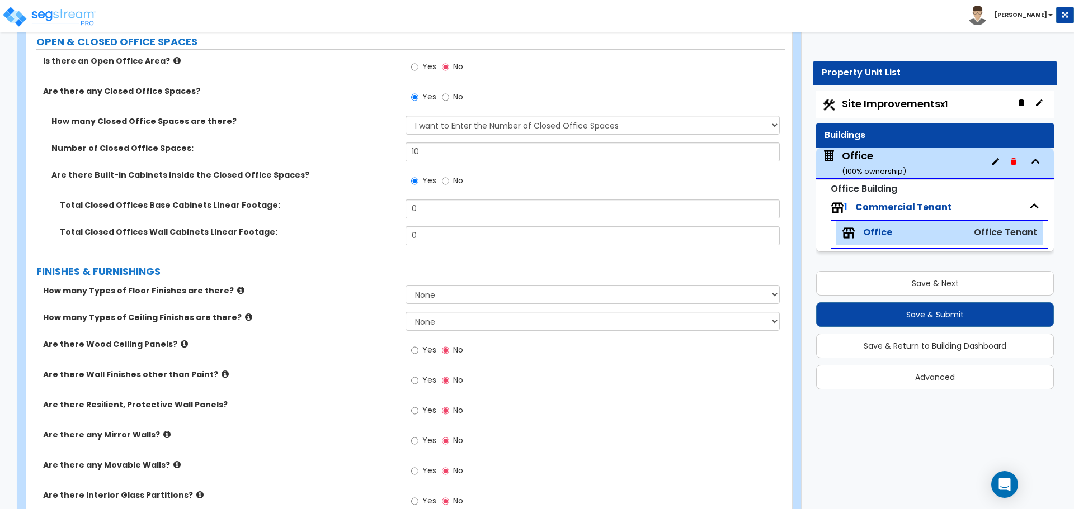
scroll to position [391, 0]
click at [439, 204] on input "0" at bounding box center [592, 208] width 374 height 19
type input "12"
click at [395, 234] on label "Total Closed Offices Wall Cabinets Linear Footage:" at bounding box center [228, 231] width 337 height 11
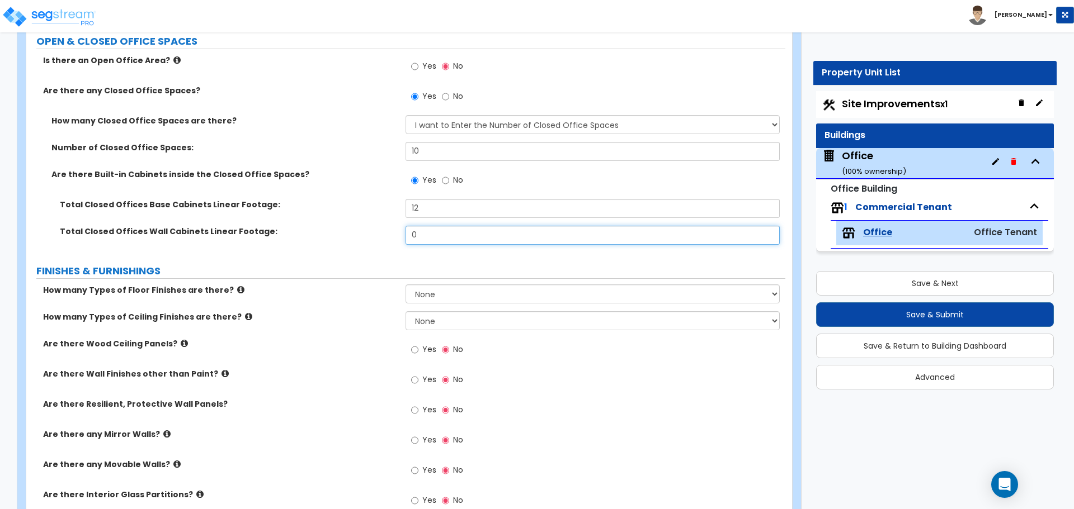
click at [428, 233] on input "0" at bounding box center [592, 235] width 374 height 19
click at [378, 220] on div "Total Closed Offices Base Cabinets Linear Footage: 12" at bounding box center [405, 212] width 759 height 27
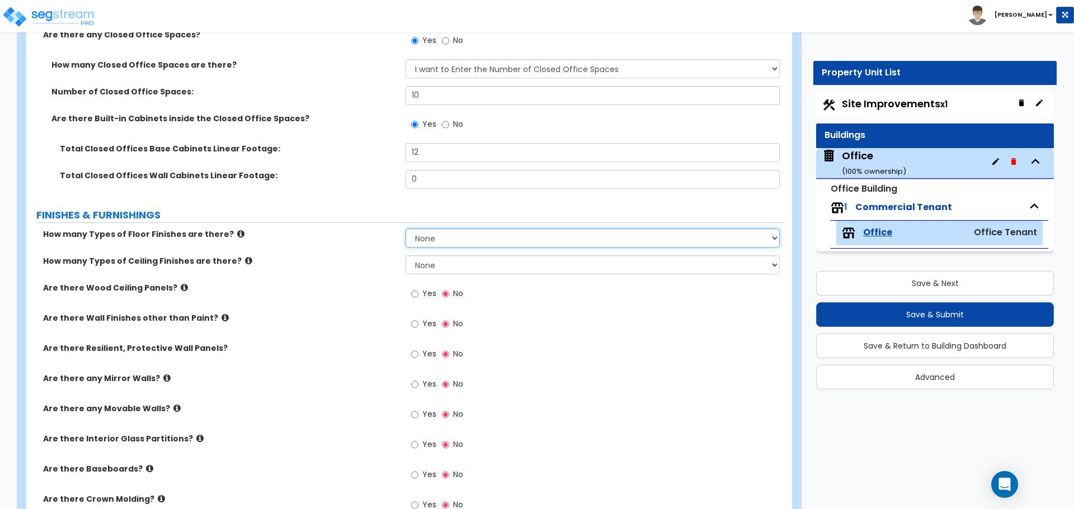
click at [425, 244] on select "None 1 2 3 4" at bounding box center [592, 238] width 374 height 19
select select "1"
click at [405, 229] on select "None 1 2 3 4" at bounding box center [592, 238] width 374 height 19
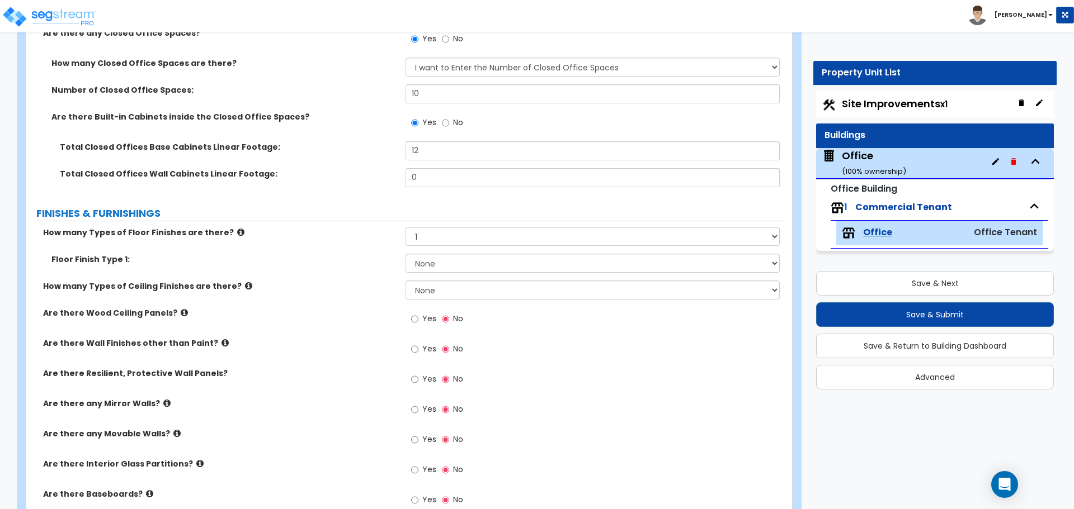
scroll to position [503, 0]
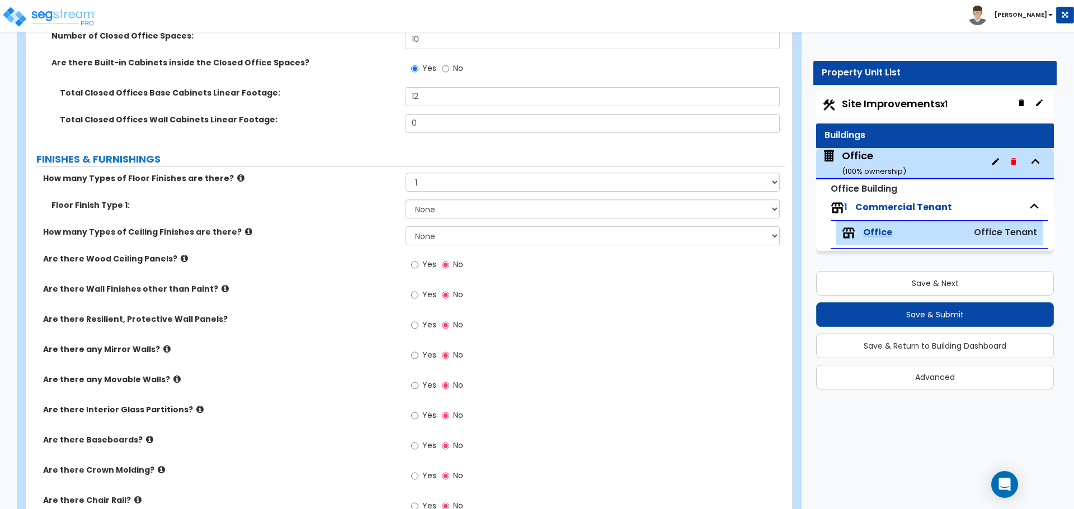
click at [886, 189] on small "Office Building" at bounding box center [863, 188] width 67 height 13
click at [861, 155] on div "Office ( 100 % ownership)" at bounding box center [874, 163] width 64 height 29
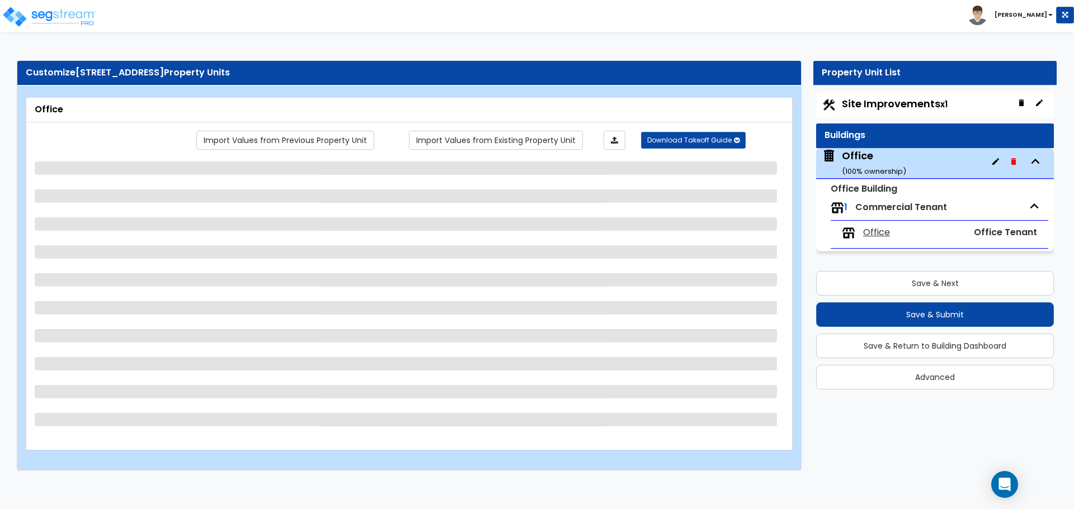
scroll to position [0, 0]
select select "1"
select select "7"
select select "1"
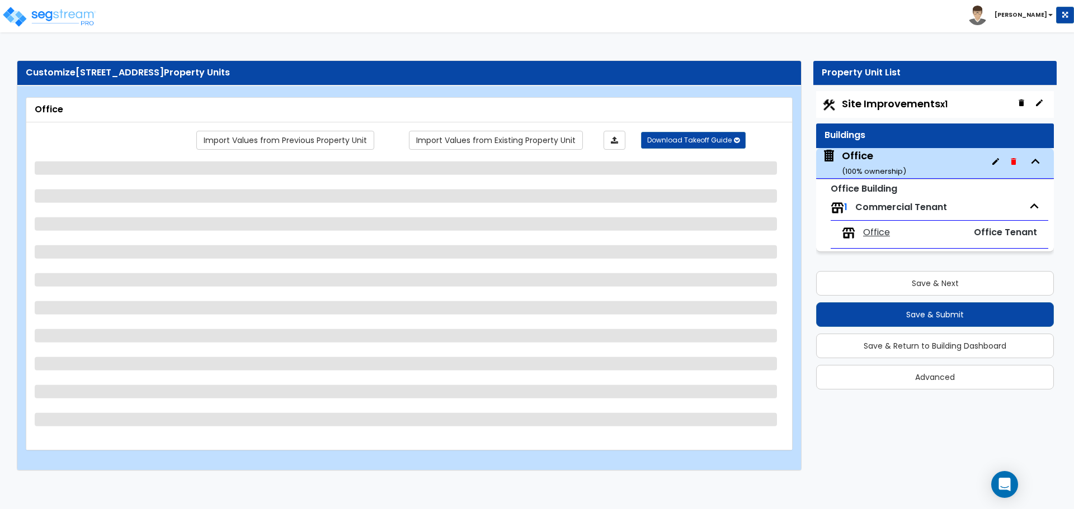
select select "1"
select select "9"
select select "1"
select select "2"
select select "1"
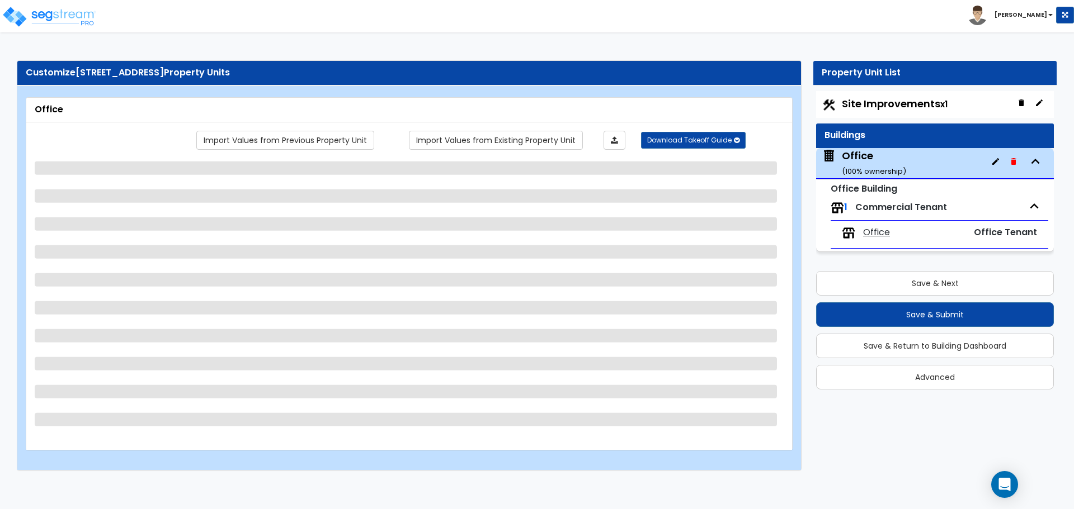
select select "2"
select select "1"
select select "2"
select select "3"
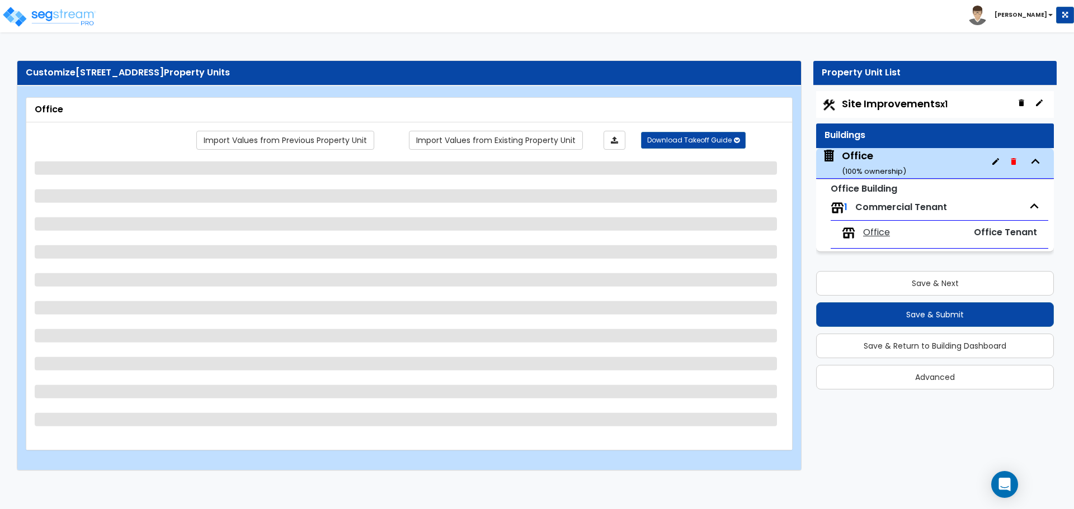
select select "3"
select select "2"
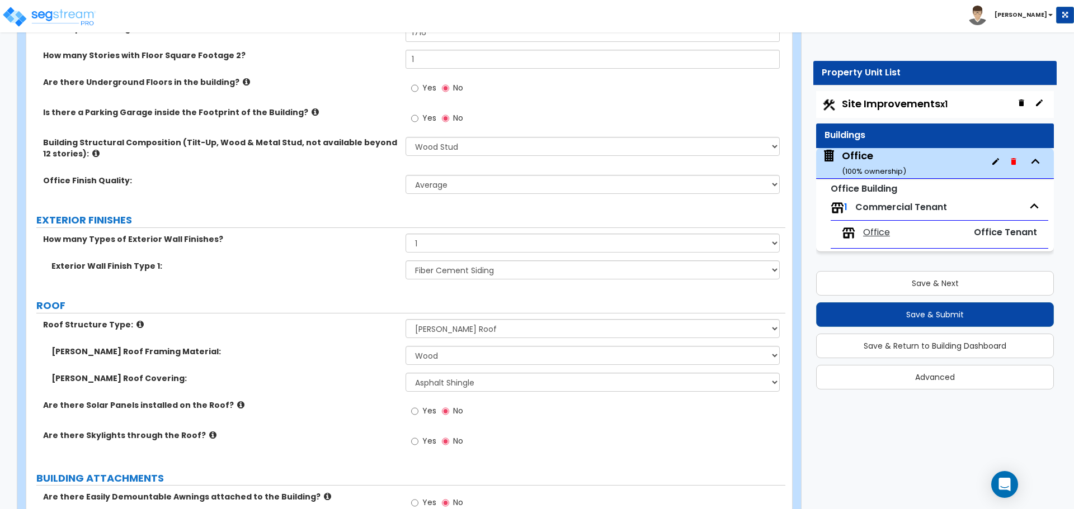
scroll to position [447, 0]
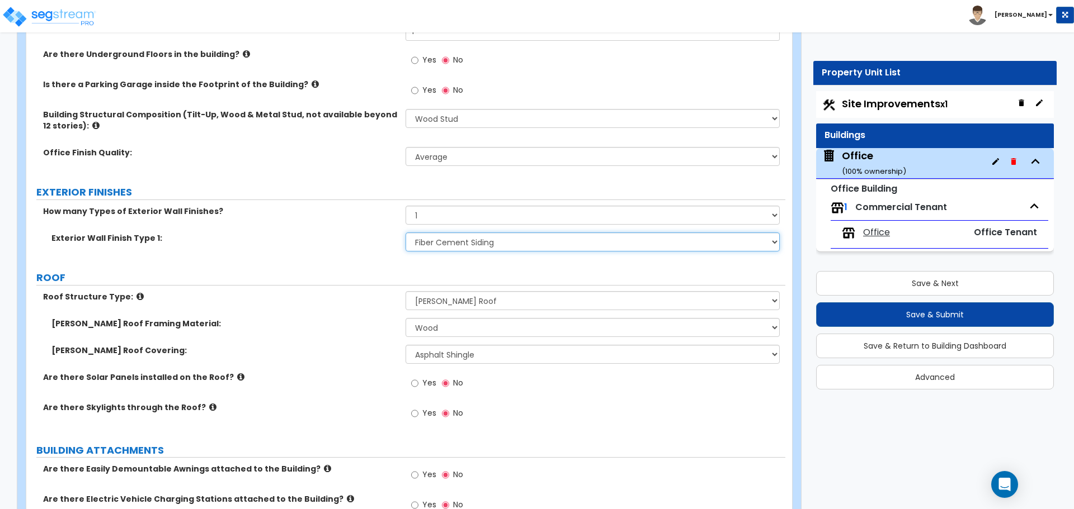
click at [434, 250] on select "Please Choose One No Finish/Shared Wall No Wall Brick Veneer Stone Veneer Wood …" at bounding box center [592, 242] width 374 height 19
click at [436, 246] on select "Please Choose One No Finish/Shared Wall No Wall Brick Veneer Stone Veneer Wood …" at bounding box center [592, 242] width 374 height 19
select select "4"
click at [405, 233] on select "Please Choose One No Finish/Shared Wall No Wall Brick Veneer Stone Veneer Wood …" at bounding box center [592, 242] width 374 height 19
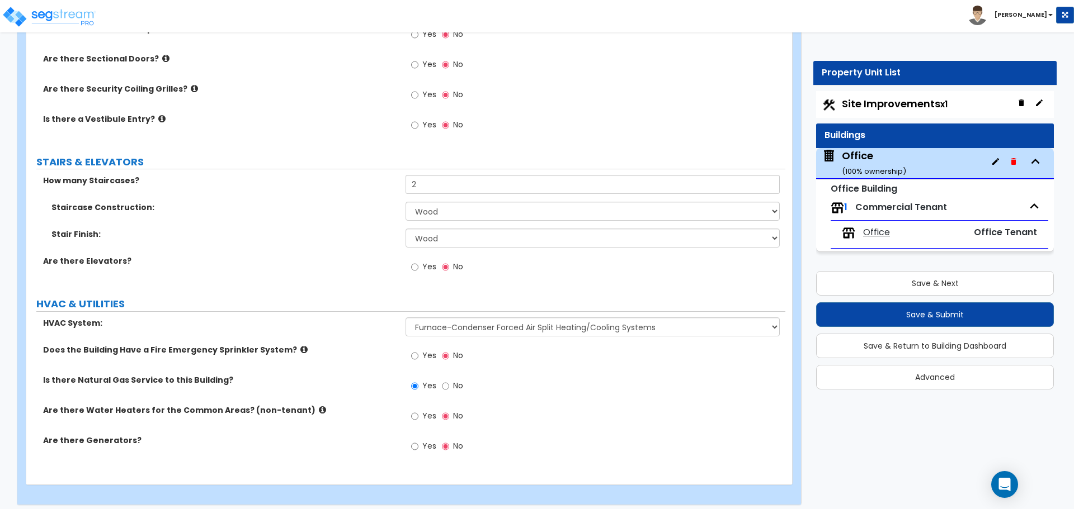
scroll to position [1587, 0]
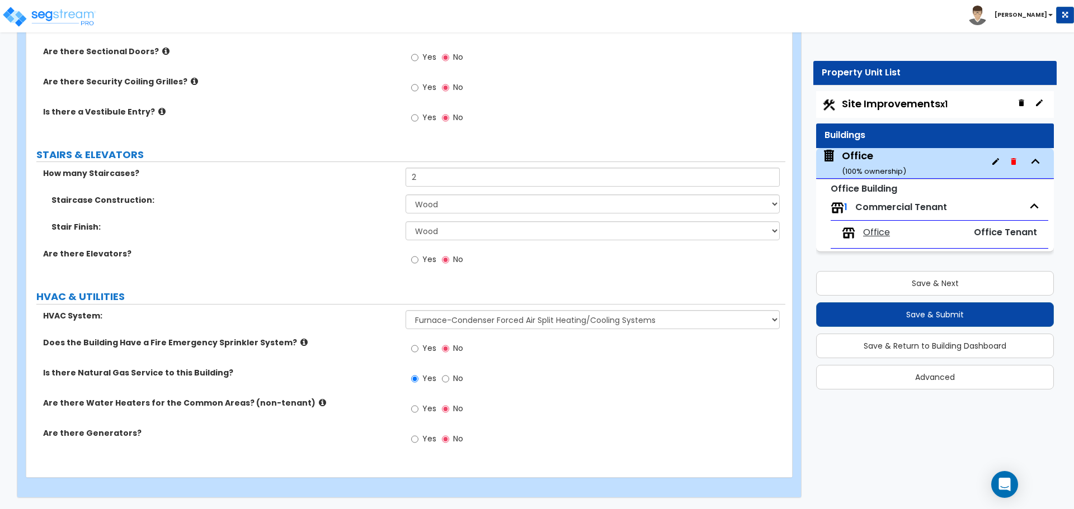
click at [870, 235] on span "Office" at bounding box center [876, 232] width 27 height 13
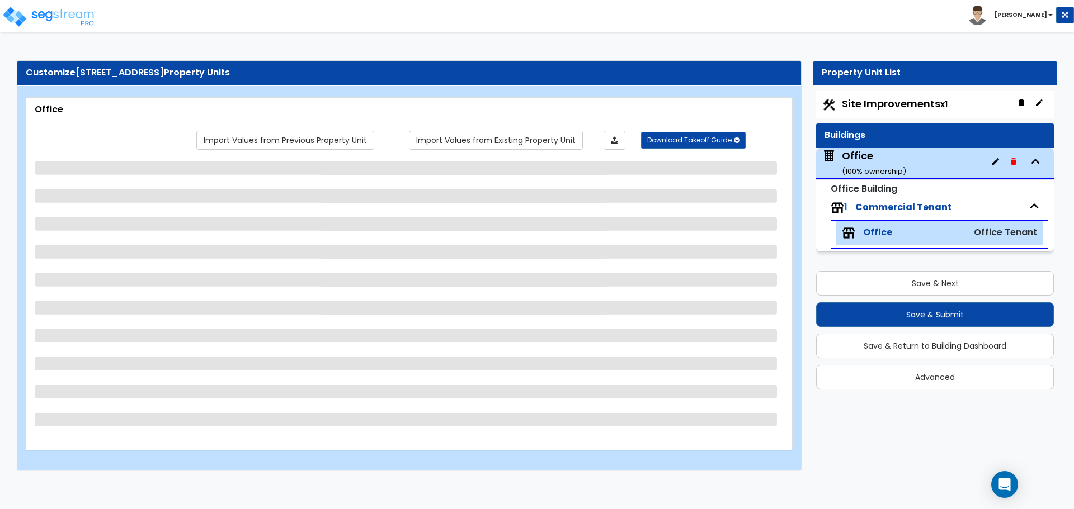
scroll to position [0, 0]
select select "1"
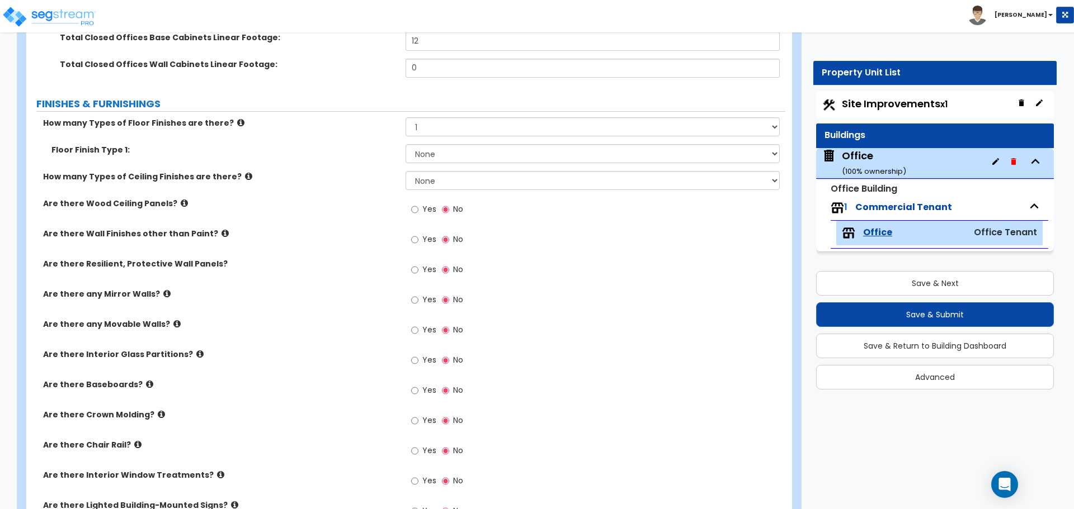
scroll to position [559, 0]
click at [458, 155] on select "None Tile Flooring Marble Flooring Hardwood Flooring Resilient Laminate Floorin…" at bounding box center [592, 153] width 374 height 19
click at [374, 169] on div "Floor Finish Type 1: None Tile Flooring Marble Flooring Hardwood Flooring Resil…" at bounding box center [405, 157] width 759 height 27
click at [416, 159] on select "None Tile Flooring Marble Flooring Hardwood Flooring Resilient Laminate Floorin…" at bounding box center [592, 153] width 374 height 19
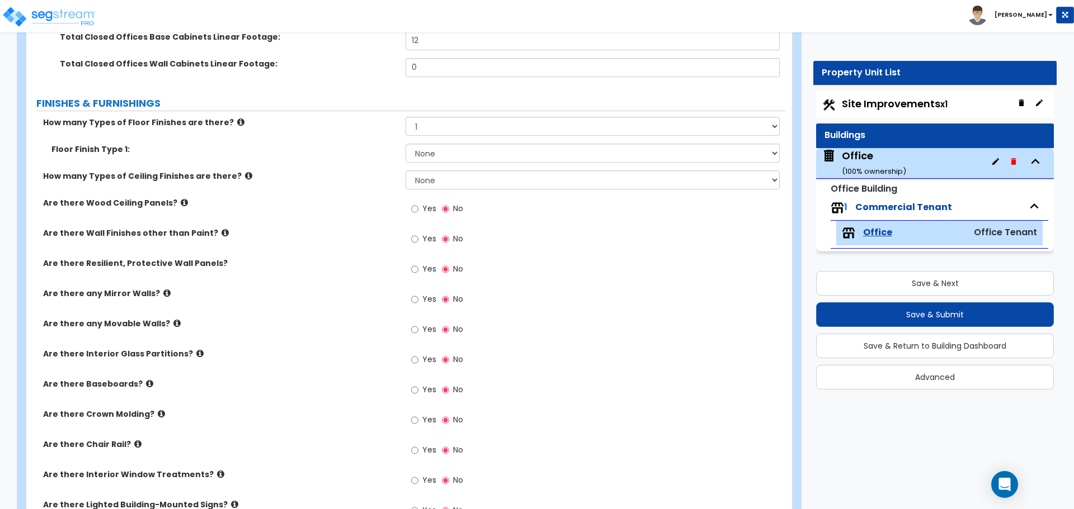
click at [317, 168] on div "Floor Finish Type 1: None Tile Flooring Marble Flooring Hardwood Flooring Resil…" at bounding box center [405, 157] width 759 height 27
click at [436, 153] on select "None Tile Flooring Marble Flooring Hardwood Flooring Resilient Laminate Floorin…" at bounding box center [592, 153] width 374 height 19
click at [370, 155] on div "Floor Finish Type 1: None Tile Flooring Marble Flooring Hardwood Flooring Resil…" at bounding box center [405, 157] width 759 height 27
click at [417, 154] on select "None Tile Flooring Marble Flooring Hardwood Flooring Resilient Laminate Floorin…" at bounding box center [592, 153] width 374 height 19
click at [365, 154] on label "Floor Finish Type 1:" at bounding box center [224, 149] width 346 height 11
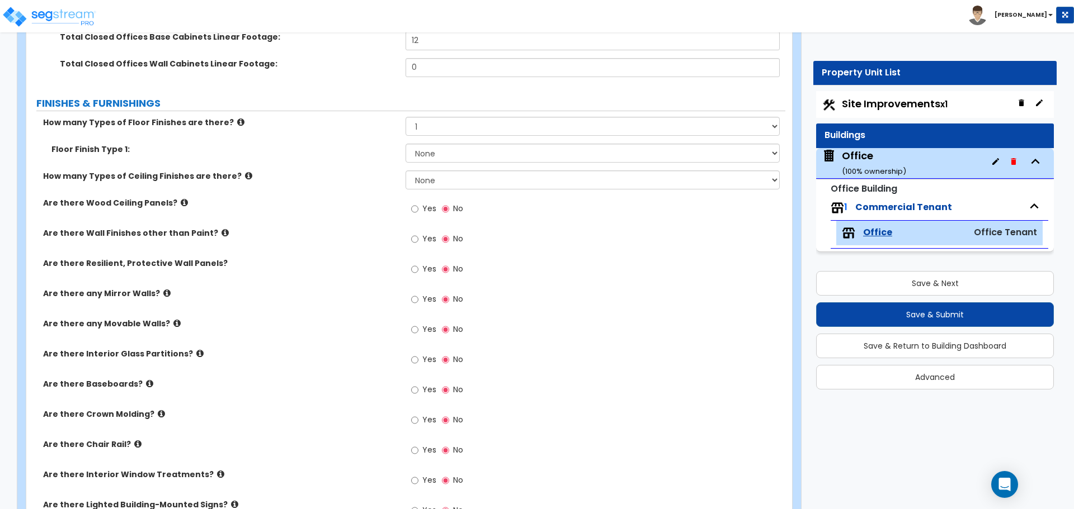
click at [441, 140] on div "How many Types of Floor Finishes are there? None 1 2 3 4" at bounding box center [405, 130] width 759 height 27
click at [437, 146] on select "None Tile Flooring Marble Flooring Hardwood Flooring Resilient Laminate Floorin…" at bounding box center [592, 153] width 374 height 19
click at [352, 154] on label "Floor Finish Type 1:" at bounding box center [224, 149] width 346 height 11
click at [449, 158] on select "None Tile Flooring Marble Flooring Hardwood Flooring Resilient Laminate Floorin…" at bounding box center [592, 153] width 374 height 19
select select "3"
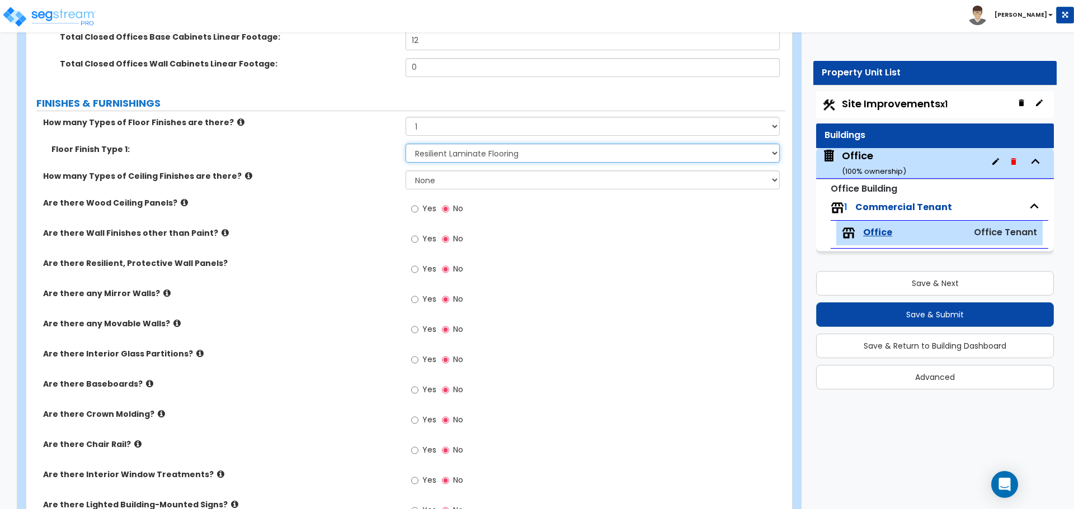
click at [405, 144] on select "None Tile Flooring Marble Flooring Hardwood Flooring Resilient Laminate Floorin…" at bounding box center [592, 153] width 374 height 19
click at [418, 182] on select "None 1 2 3" at bounding box center [592, 180] width 374 height 19
select select "1"
click at [405, 171] on select "None 1 2 3" at bounding box center [592, 180] width 374 height 19
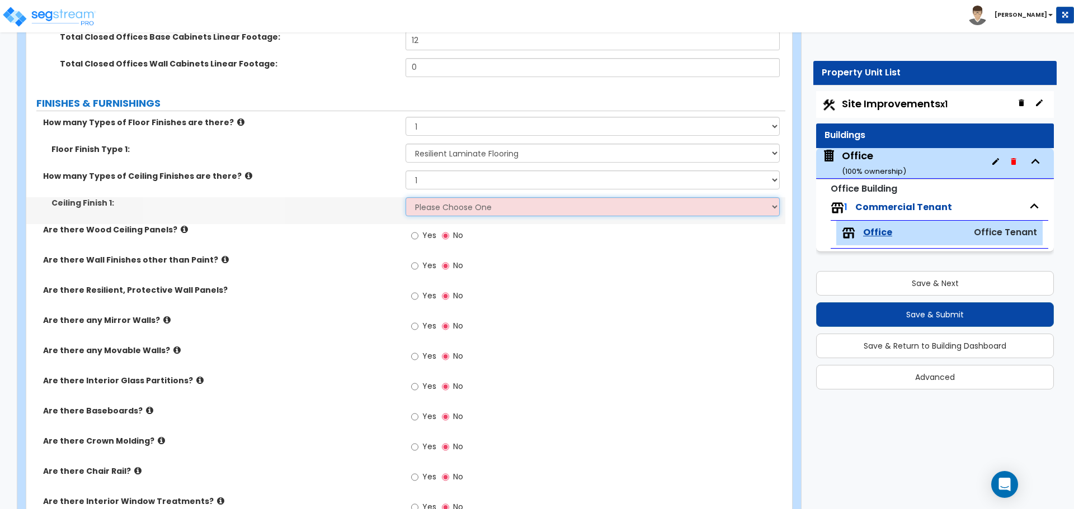
click at [422, 211] on select "Please Choose One Drop Ceiling Open Ceiling Drywall Ceiling" at bounding box center [592, 206] width 374 height 19
select select "3"
click at [405, 197] on select "Please Choose One Drop Ceiling Open Ceiling Drywall Ceiling" at bounding box center [592, 206] width 374 height 19
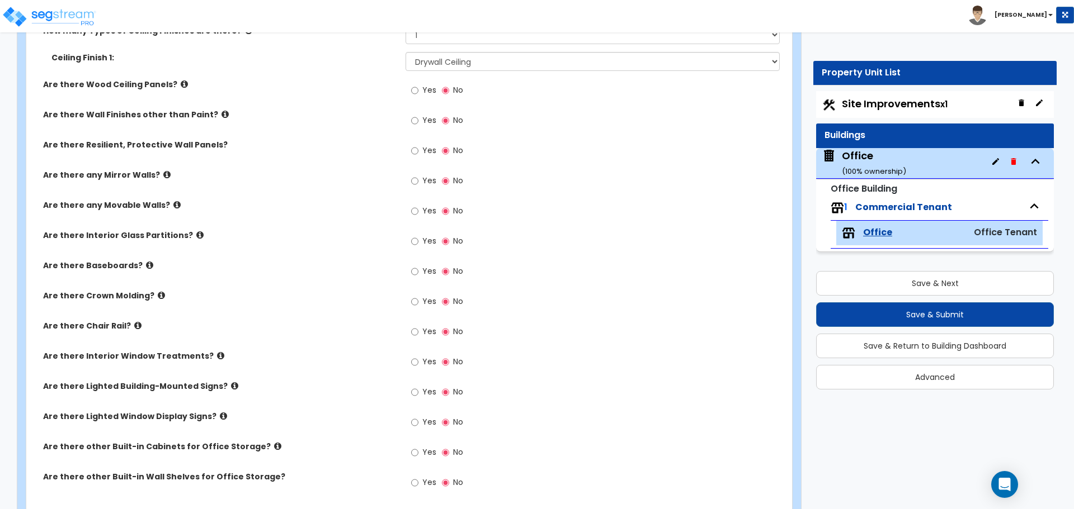
scroll to position [727, 0]
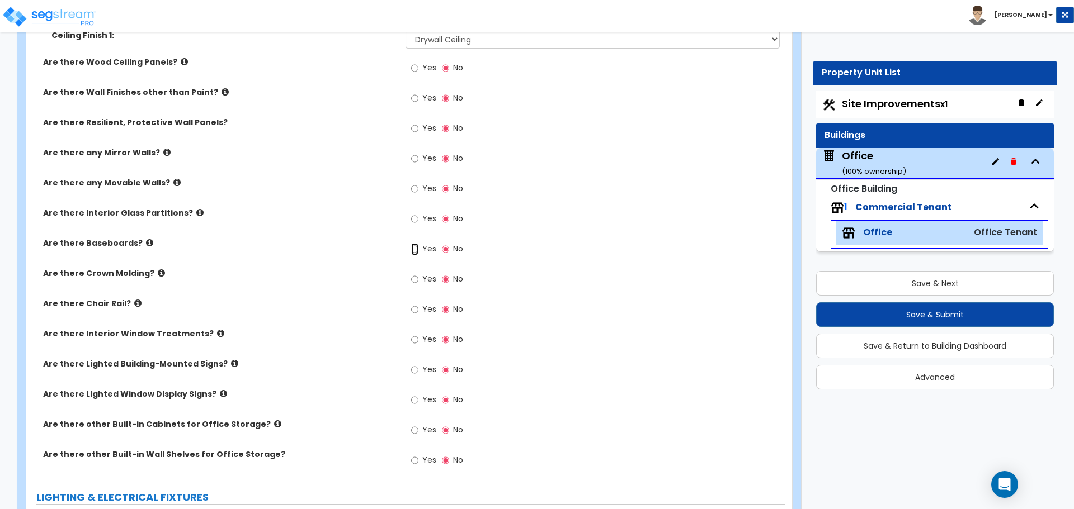
click at [417, 251] on input "Yes" at bounding box center [414, 249] width 7 height 12
radio input "true"
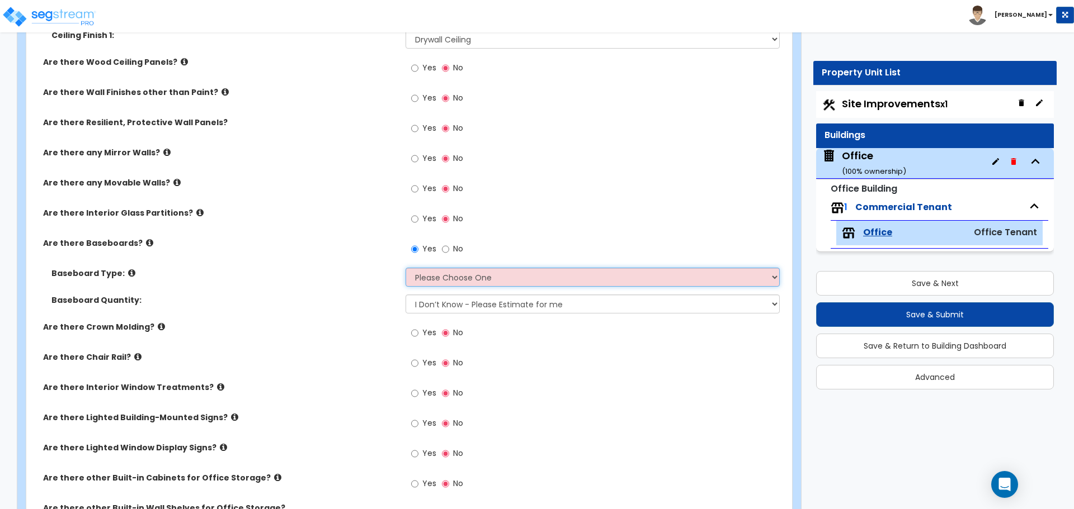
click at [474, 280] on select "Please Choose One Wood Vinyl Carpet Tile" at bounding box center [592, 277] width 374 height 19
select select "1"
click at [405, 268] on select "Please Choose One Wood Vinyl Carpet Tile" at bounding box center [592, 277] width 374 height 19
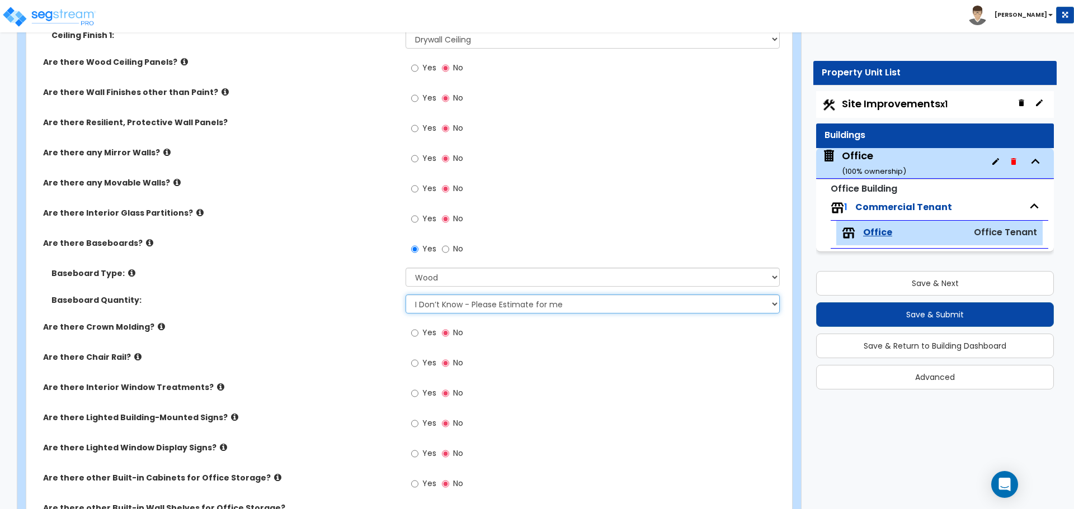
click at [436, 304] on select "I Don’t Know - Please Estimate for me I want to Enter the Linear Footage" at bounding box center [592, 304] width 374 height 19
click at [426, 306] on select "I Don’t Know - Please Estimate for me I want to Enter the Linear Footage" at bounding box center [592, 304] width 374 height 19
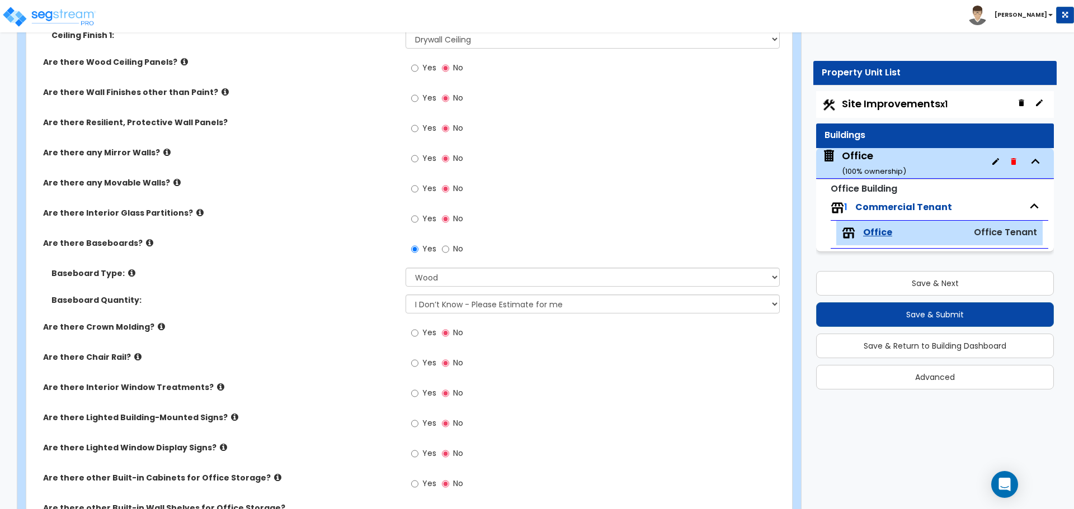
click at [348, 289] on div "Baseboard Type: Please Choose One Wood Vinyl Carpet Tile" at bounding box center [405, 281] width 759 height 27
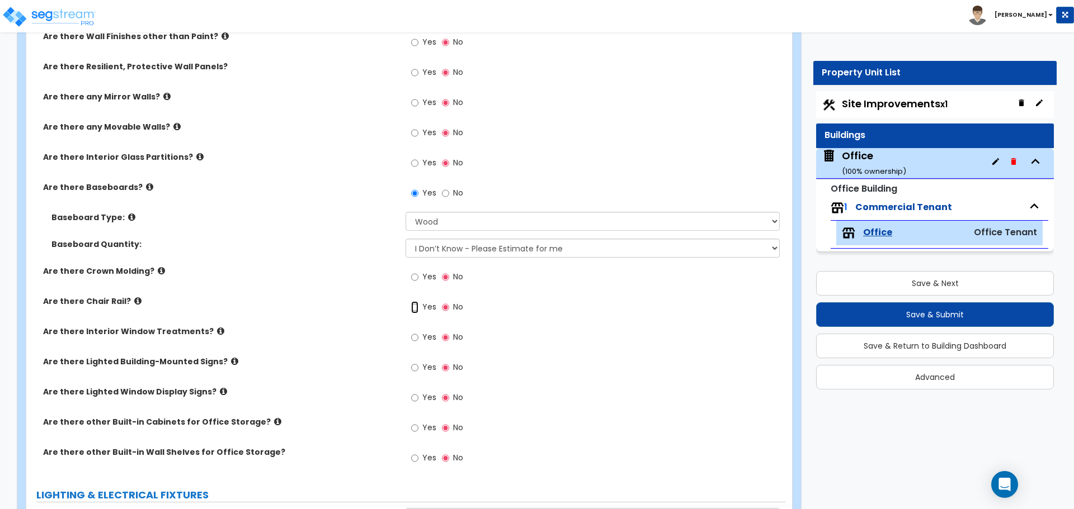
click at [417, 306] on input "Yes" at bounding box center [414, 307] width 7 height 12
radio input "true"
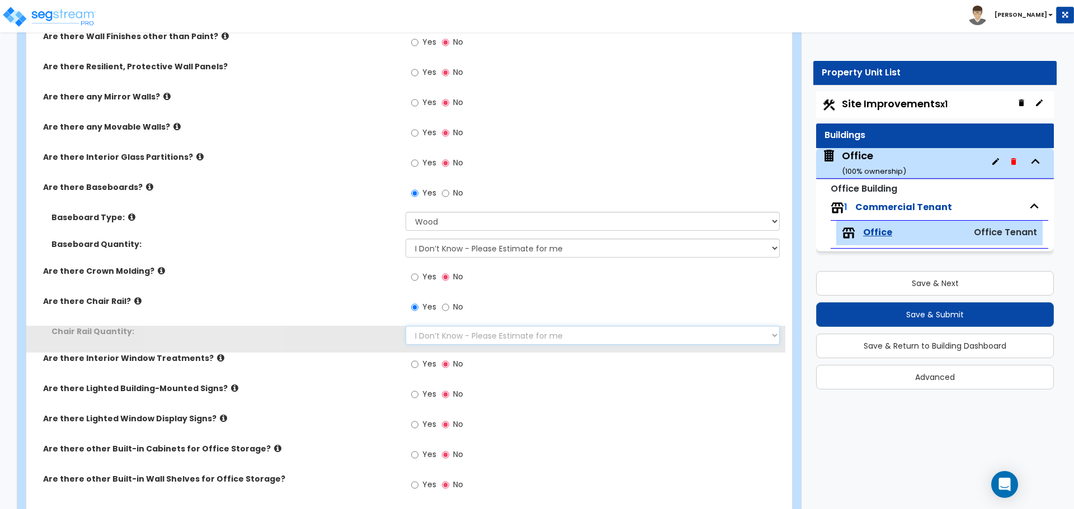
click at [446, 338] on select "I Don’t Know - Please Estimate for me I want to Enter the Linear Footage" at bounding box center [592, 335] width 374 height 19
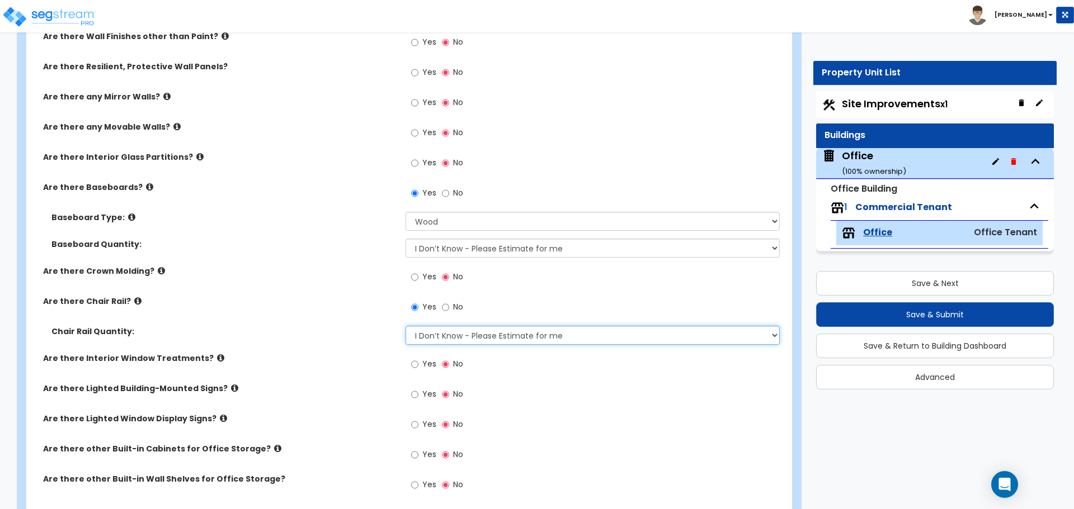
select select "1"
click at [405, 326] on select "I Don’t Know - Please Estimate for me I want to Enter the Linear Footage" at bounding box center [592, 335] width 374 height 19
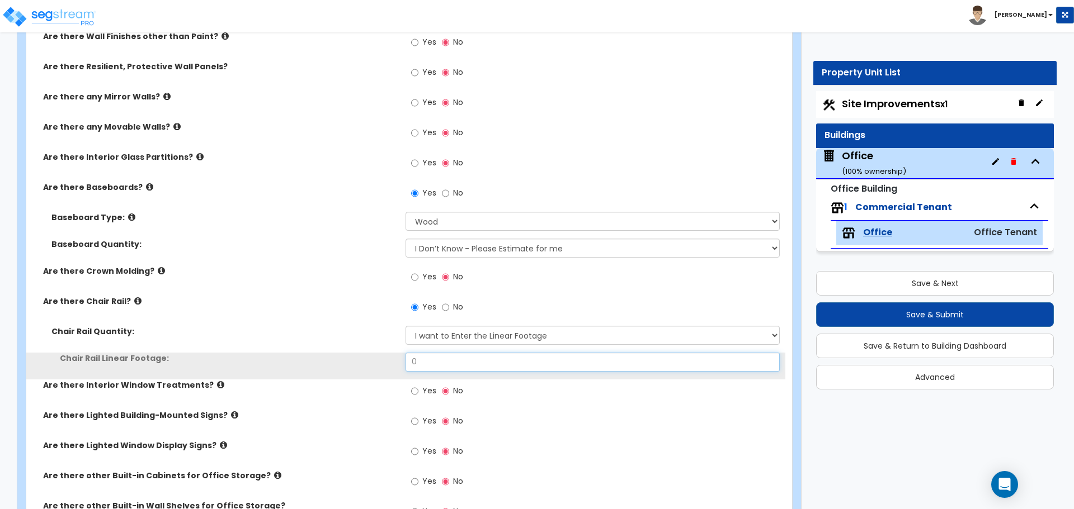
click at [430, 361] on input "0" at bounding box center [592, 362] width 374 height 19
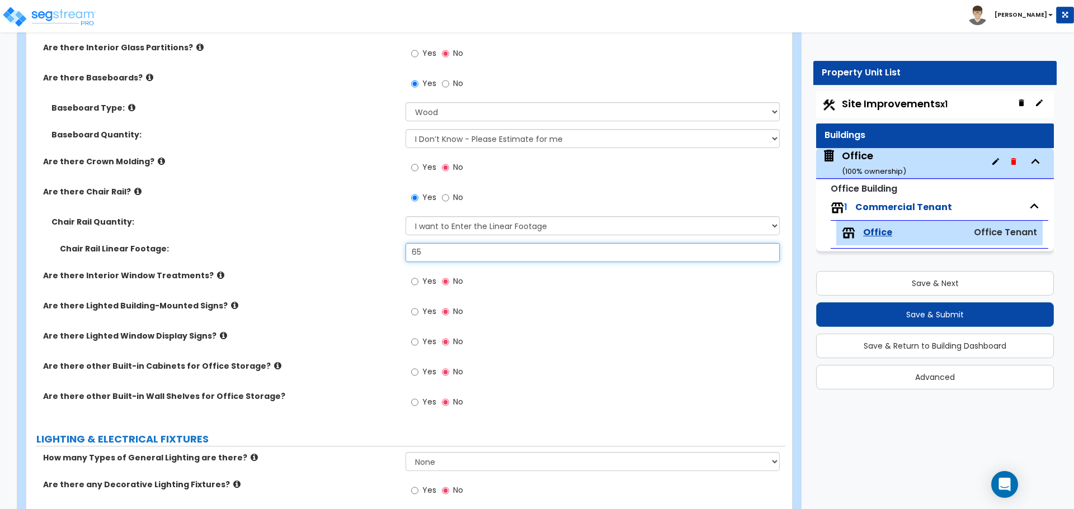
scroll to position [895, 0]
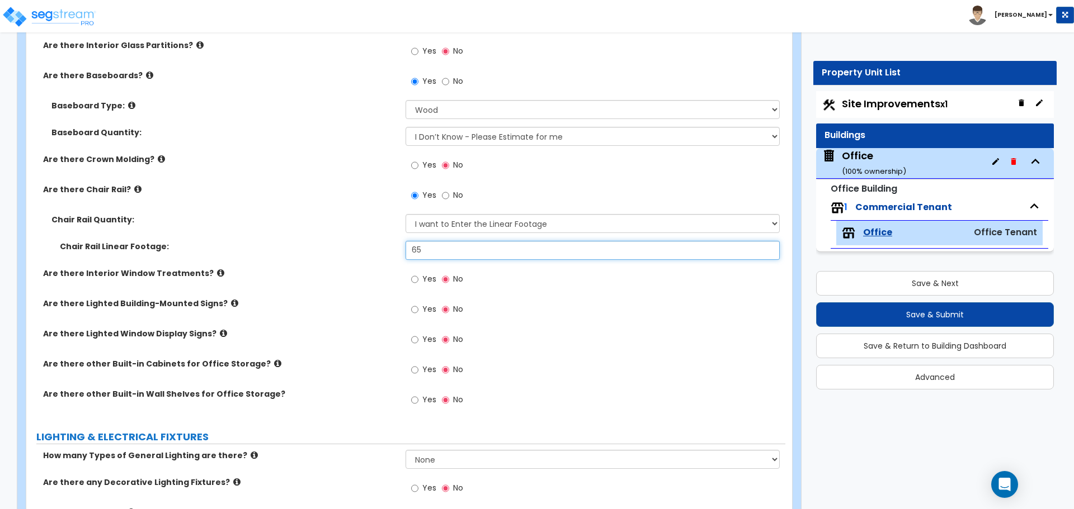
type input "65"
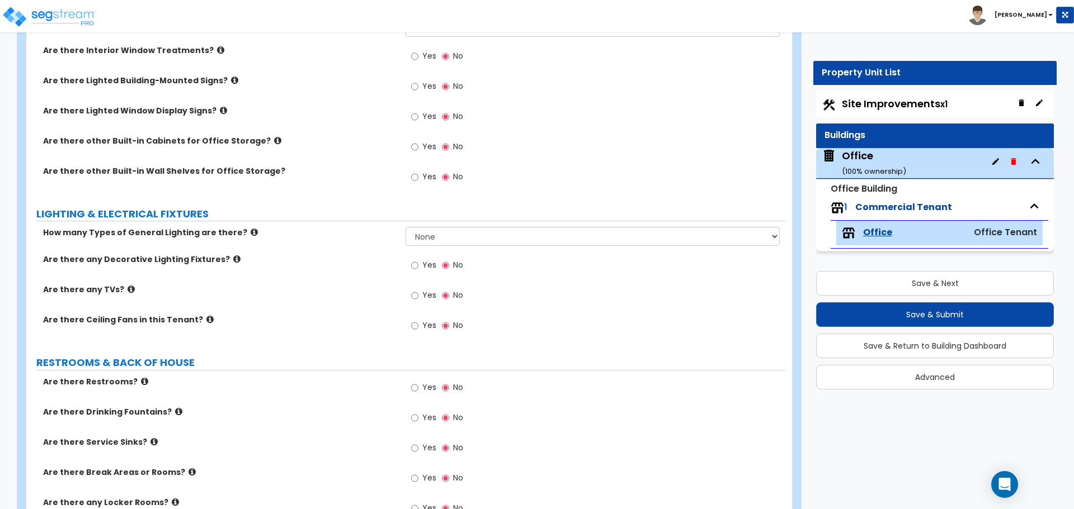
scroll to position [1118, 0]
click at [433, 234] on select "None 1 2 3" at bounding box center [592, 235] width 374 height 19
click at [426, 237] on select "None 1 2 3" at bounding box center [592, 235] width 374 height 19
click at [405, 226] on select "None 1 2 3" at bounding box center [592, 235] width 374 height 19
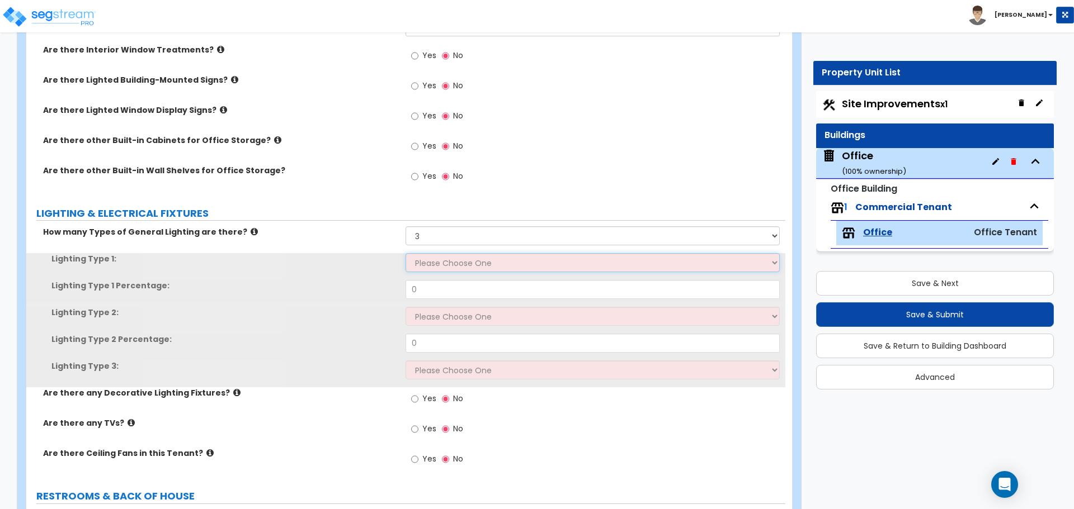
click at [427, 264] on select "Please Choose One LED Surface-Mounted LED Recessed Fluorescent Surface-Mounted …" at bounding box center [592, 262] width 374 height 19
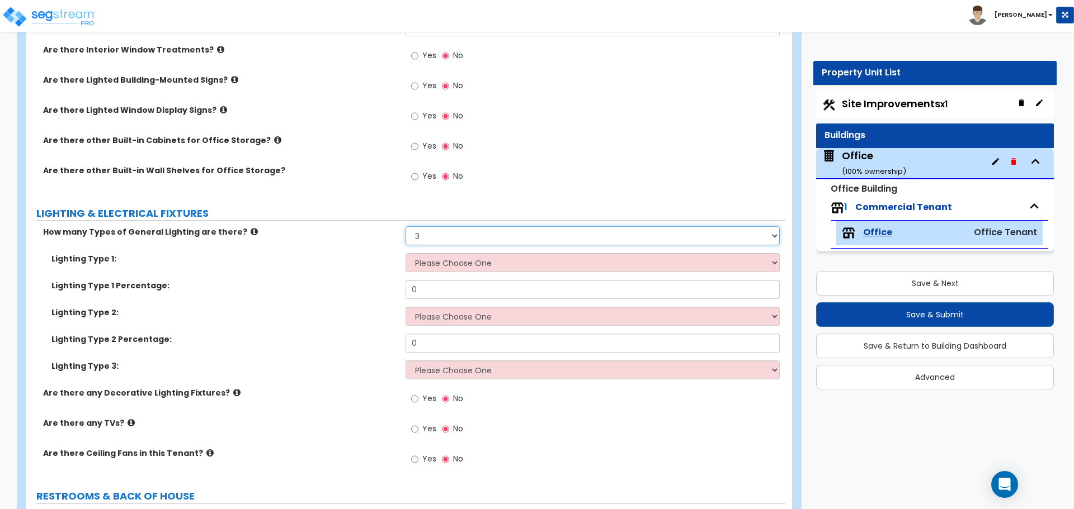
click at [436, 232] on select "None 1 2 3" at bounding box center [592, 235] width 374 height 19
select select "2"
click at [405, 226] on select "None 1 2 3" at bounding box center [592, 235] width 374 height 19
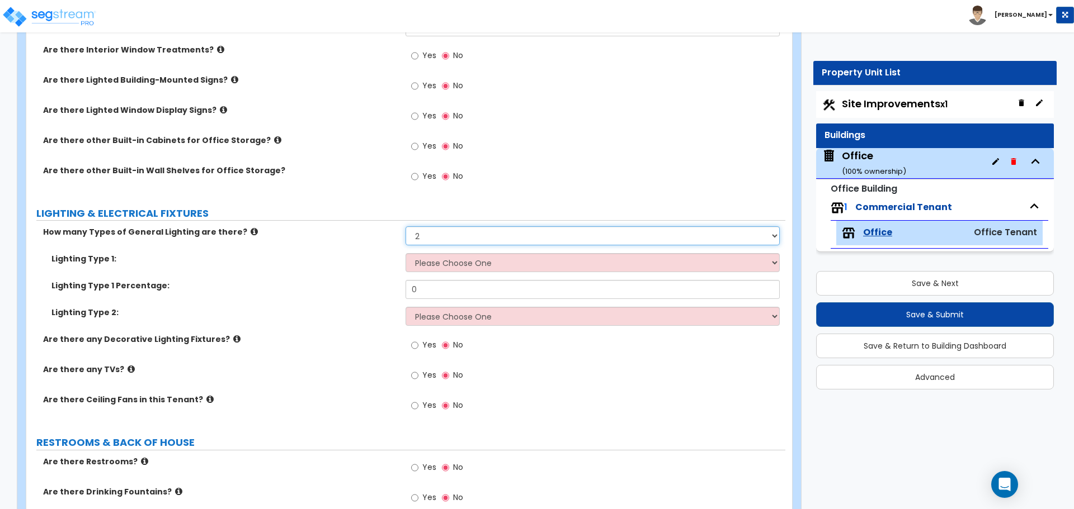
click at [437, 233] on select "None 1 2 3" at bounding box center [592, 235] width 374 height 19
click at [434, 241] on select "None 1 2 3" at bounding box center [592, 235] width 374 height 19
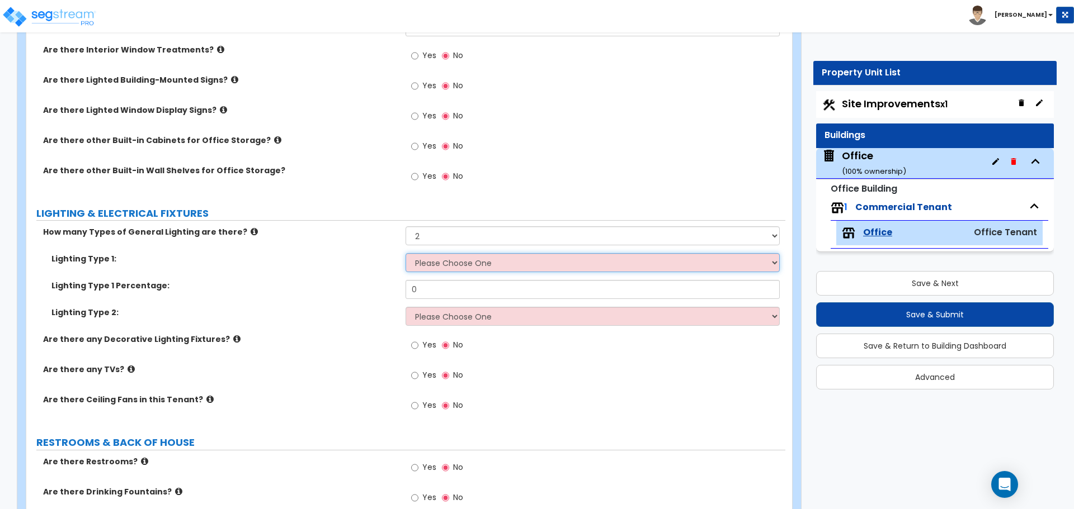
click at [426, 267] on select "Please Choose One LED Surface-Mounted LED Recessed Fluorescent Surface-Mounted …" at bounding box center [592, 262] width 374 height 19
select select "3"
click at [405, 253] on select "Please Choose One LED Surface-Mounted LED Recessed Fluorescent Surface-Mounted …" at bounding box center [592, 262] width 374 height 19
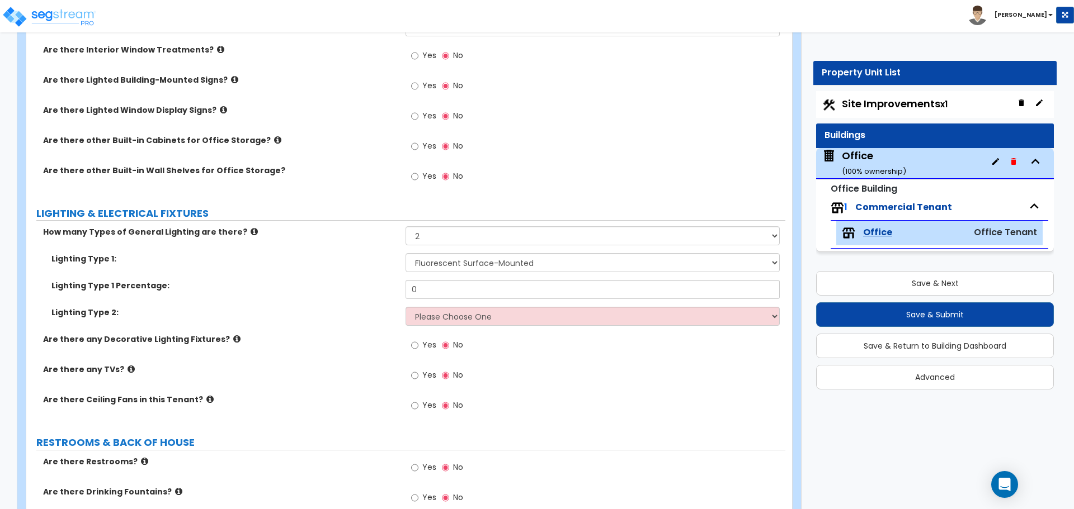
click at [432, 279] on div "Lighting Type 1: Please Choose One LED Surface-Mounted LED Recessed Fluorescent…" at bounding box center [405, 266] width 759 height 27
click at [428, 291] on input "0" at bounding box center [592, 289] width 374 height 19
click at [446, 292] on input "20" at bounding box center [592, 289] width 374 height 19
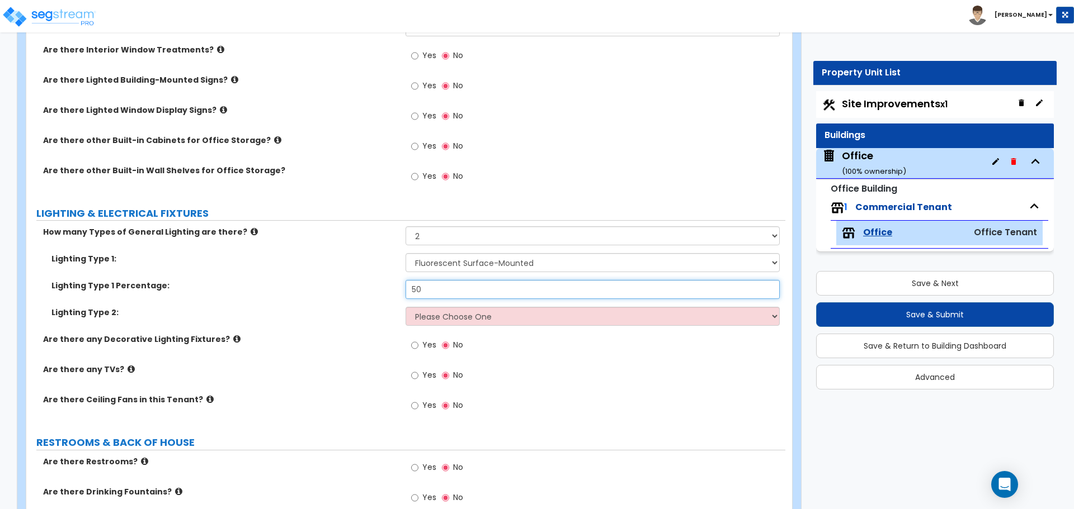
type input "50"
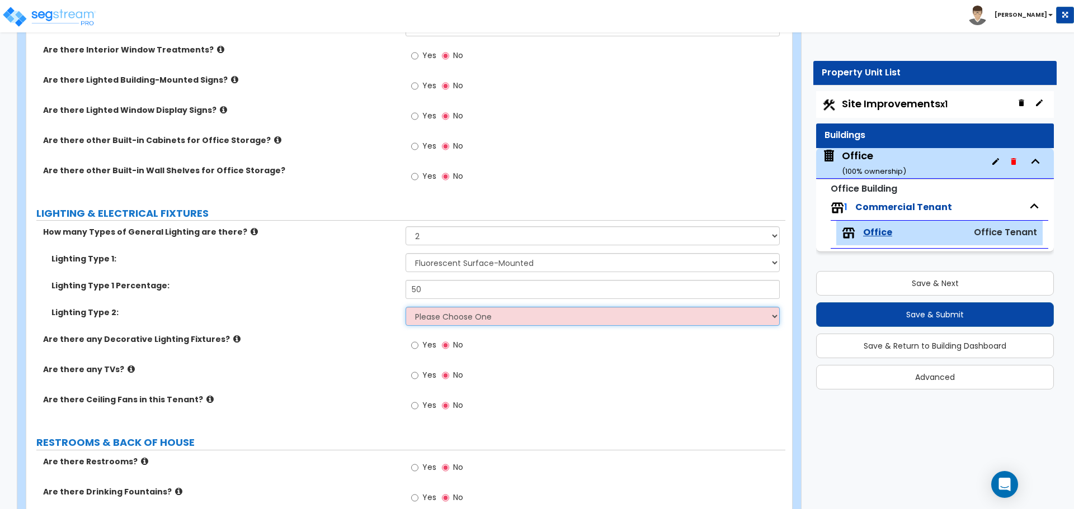
click at [438, 318] on select "Please Choose One LED Surface-Mounted LED Recessed Fluorescent Surface-Mounted …" at bounding box center [592, 316] width 374 height 19
select select "6"
click at [405, 307] on select "Please Choose One LED Surface-Mounted LED Recessed Fluorescent Surface-Mounted …" at bounding box center [592, 316] width 374 height 19
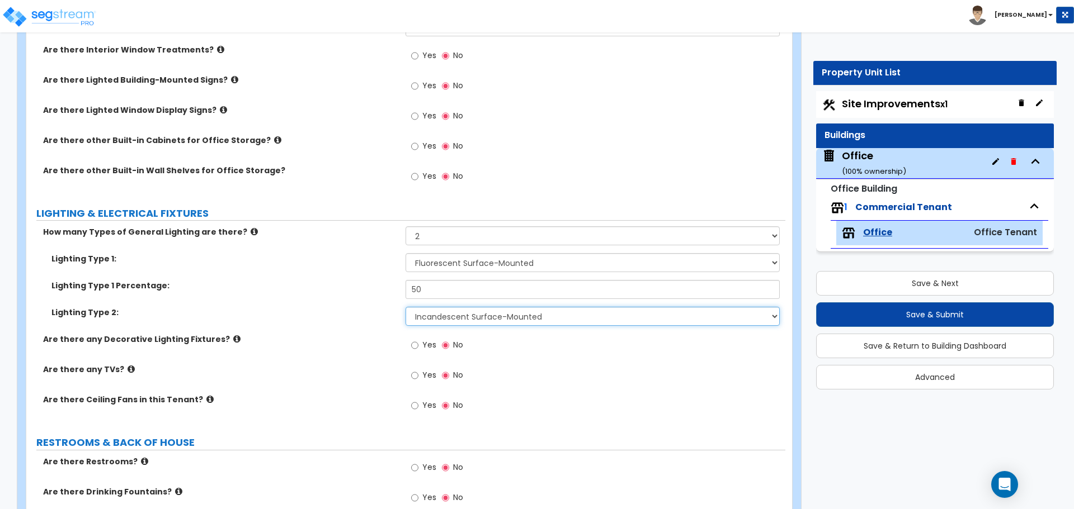
click at [451, 320] on select "Please Choose One LED Surface-Mounted LED Recessed Fluorescent Surface-Mounted …" at bounding box center [592, 316] width 374 height 19
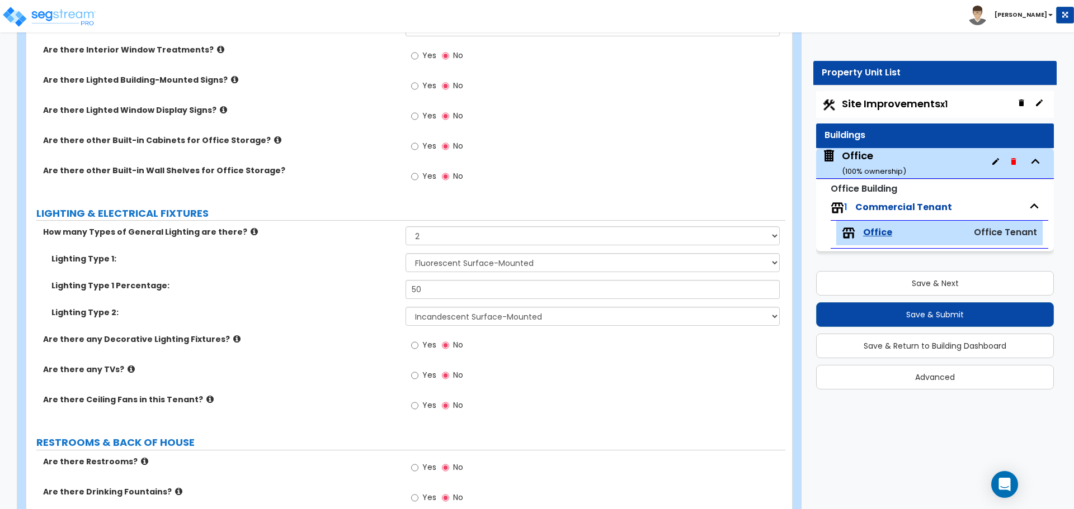
click at [366, 317] on label "Lighting Type 2:" at bounding box center [224, 312] width 346 height 11
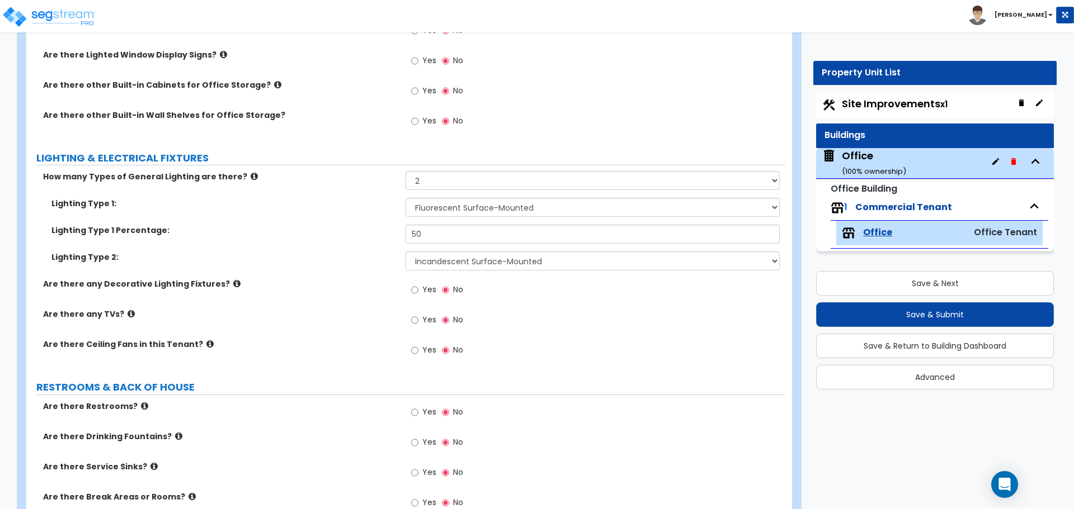
scroll to position [1174, 0]
click at [413, 292] on input "Yes" at bounding box center [414, 290] width 7 height 12
radio input "true"
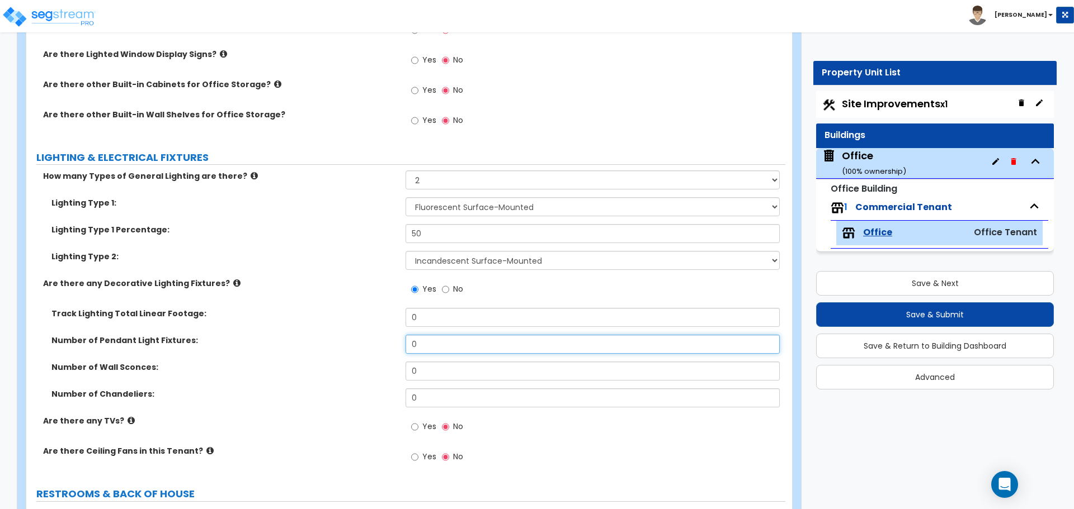
click at [417, 335] on input "0" at bounding box center [592, 344] width 374 height 19
click at [422, 343] on input "0" at bounding box center [592, 344] width 374 height 19
type input "1"
click at [331, 333] on div "Track Lighting Total Linear Footage: 0" at bounding box center [405, 321] width 759 height 27
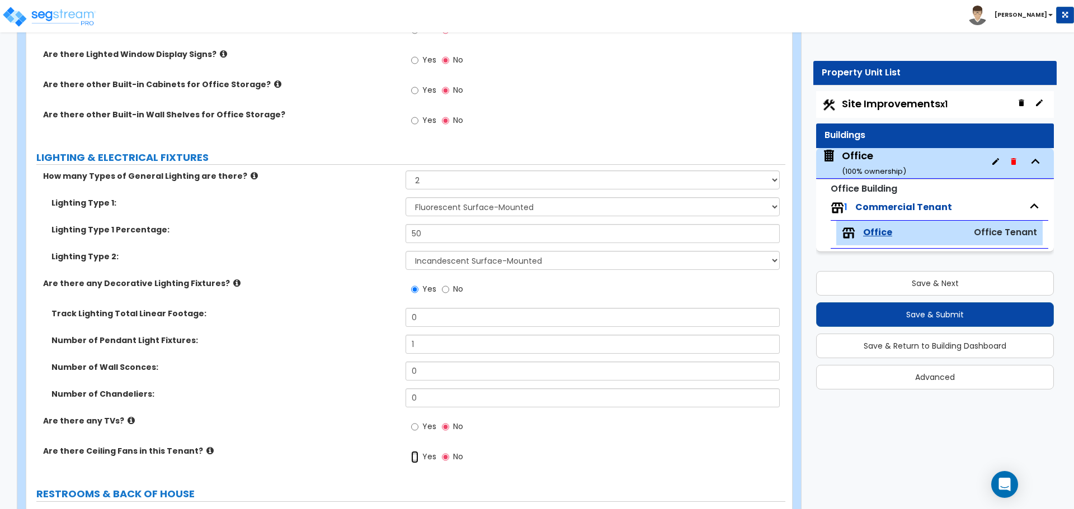
click at [416, 458] on input "Yes" at bounding box center [414, 457] width 7 height 12
radio input "true"
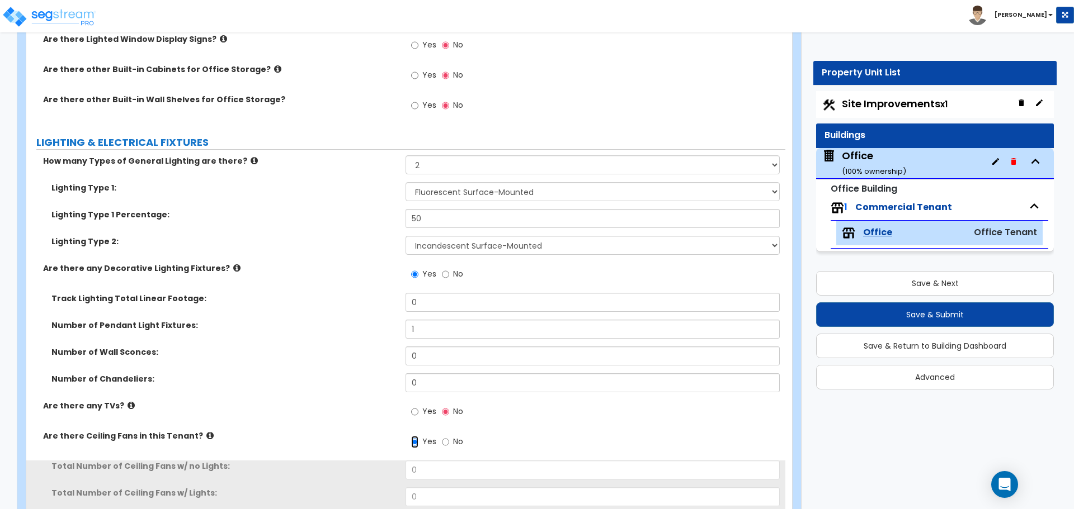
scroll to position [1398, 0]
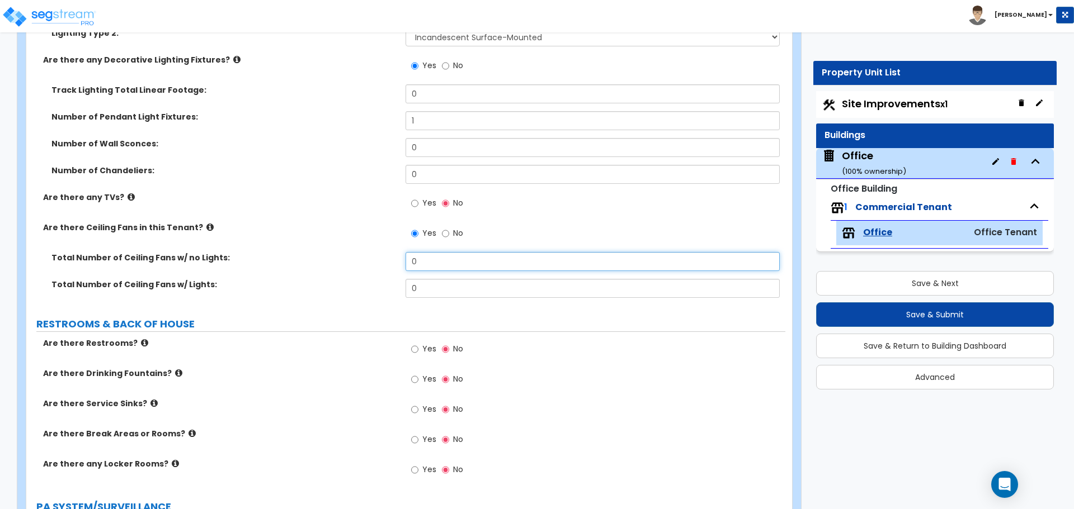
click at [437, 261] on input "0" at bounding box center [592, 261] width 374 height 19
click at [427, 287] on input "0" at bounding box center [592, 288] width 374 height 19
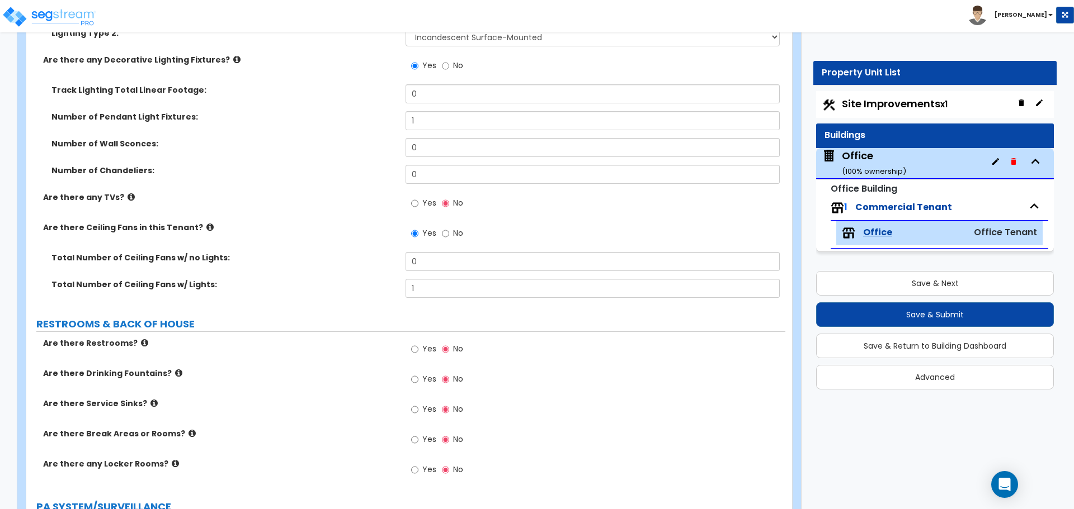
click at [390, 284] on label "Total Number of Ceiling Fans w/ Lights:" at bounding box center [224, 284] width 346 height 11
click at [420, 287] on input "1" at bounding box center [592, 288] width 374 height 19
type input "11"
click at [384, 286] on label "Total Number of Ceiling Fans w/ Lights:" at bounding box center [224, 284] width 346 height 11
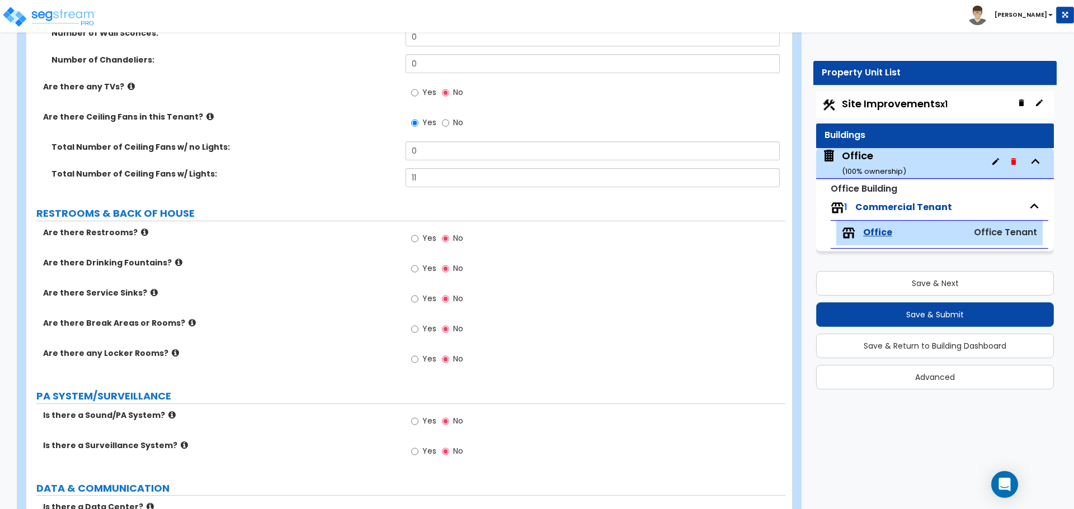
scroll to position [1510, 0]
click at [419, 238] on label "Yes" at bounding box center [423, 238] width 25 height 19
click at [418, 238] on input "Yes" at bounding box center [414, 238] width 7 height 12
radio input "true"
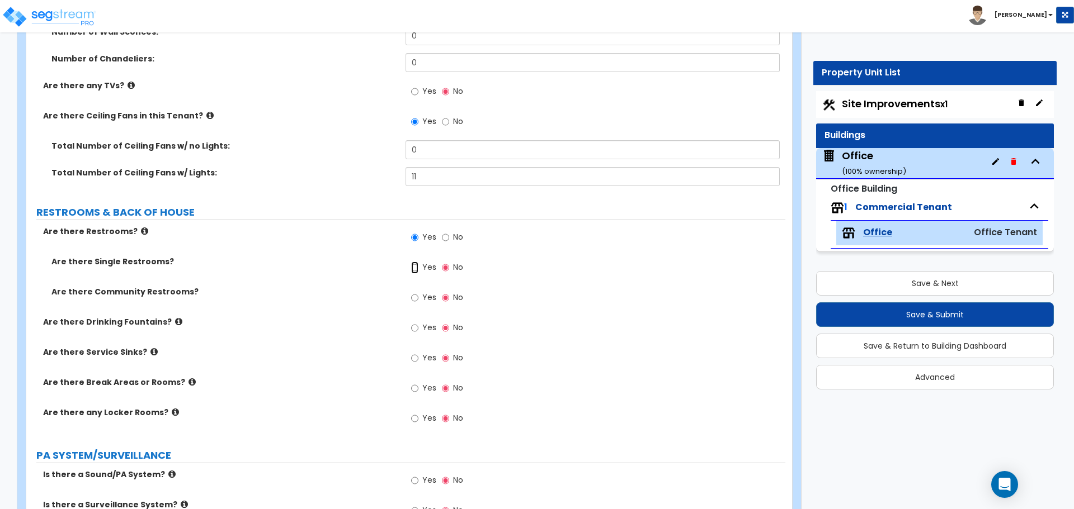
click at [417, 271] on input "Yes" at bounding box center [414, 268] width 7 height 12
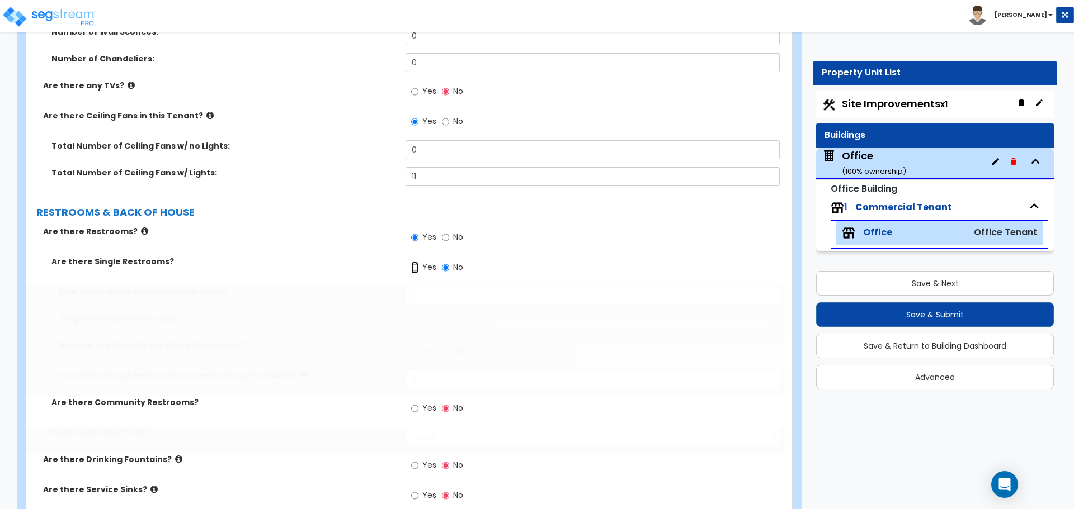
radio input "true"
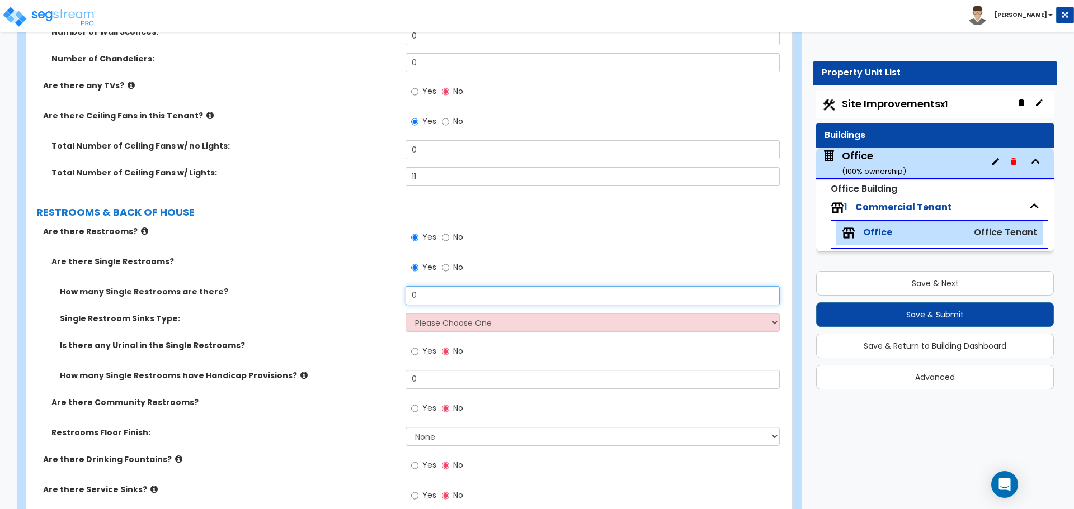
click at [427, 299] on input "0" at bounding box center [592, 295] width 374 height 19
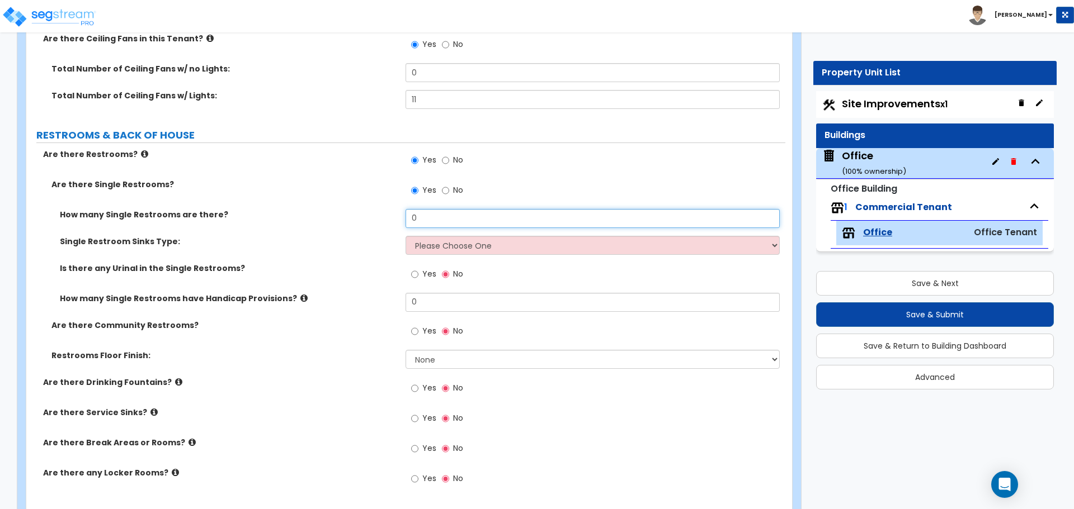
scroll to position [1622, 0]
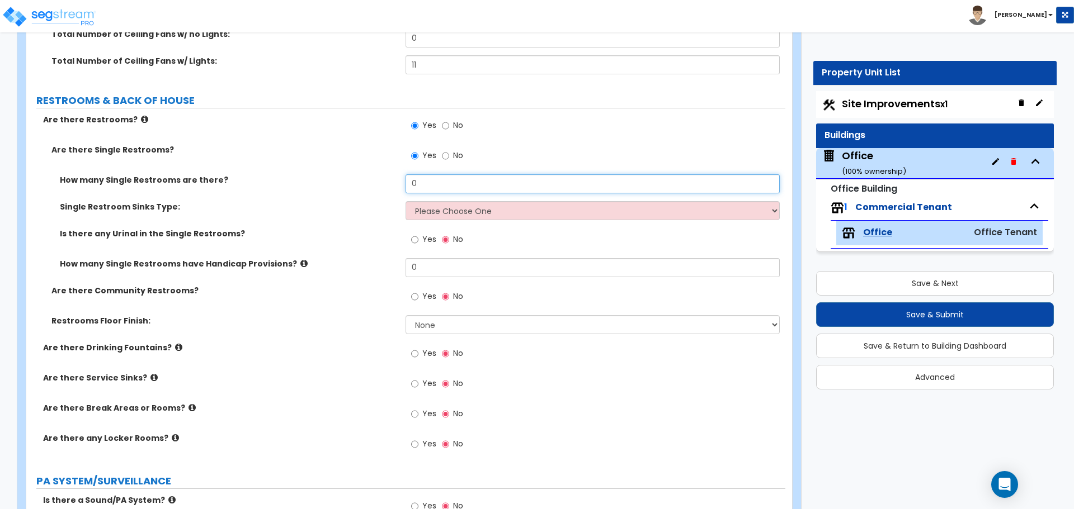
click at [432, 185] on input "0" at bounding box center [592, 183] width 374 height 19
type input "3"
click at [427, 211] on select "Please Choose One Wall-mounted Vanity-mounted" at bounding box center [592, 210] width 374 height 19
select select "2"
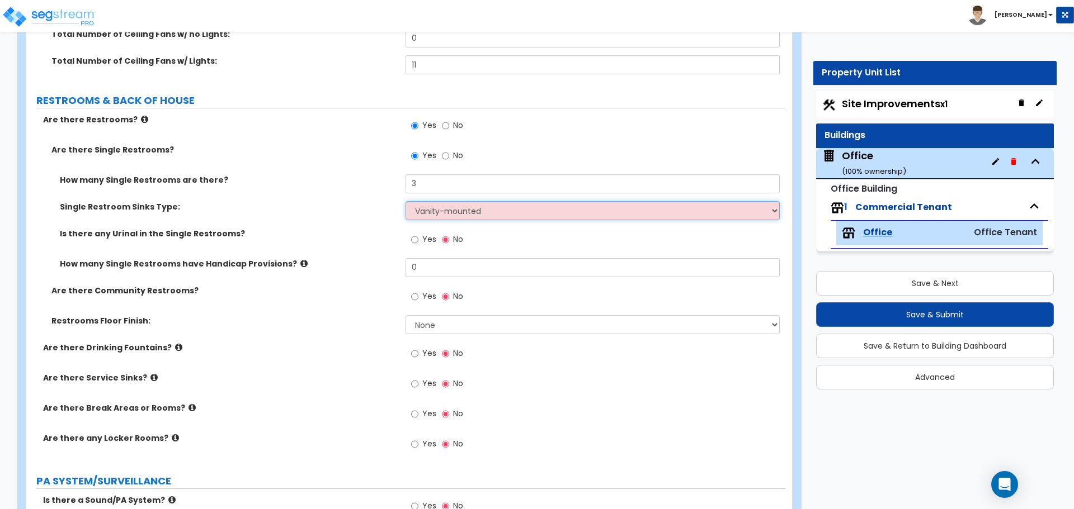
click at [405, 201] on select "Please Choose One Wall-mounted Vanity-mounted" at bounding box center [592, 210] width 374 height 19
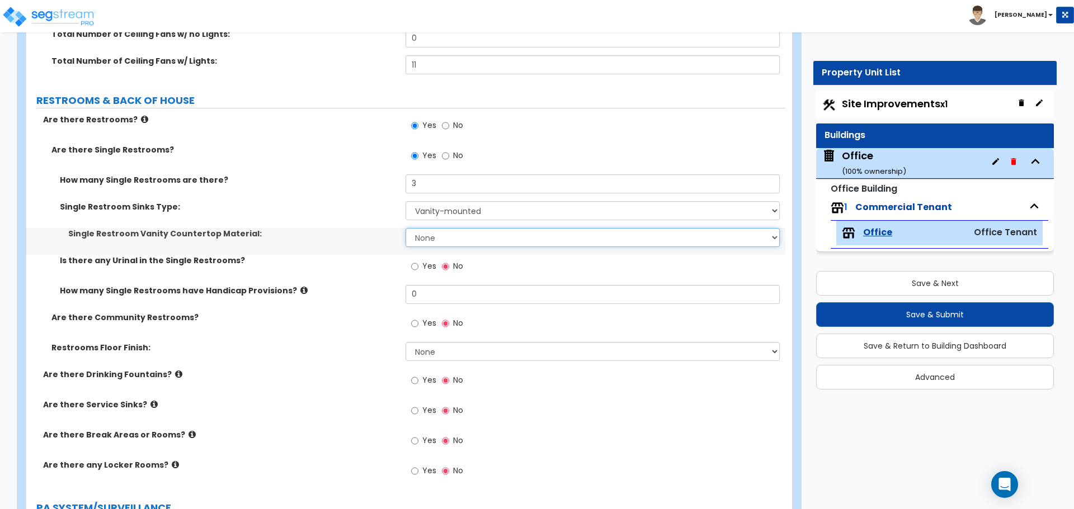
click at [436, 232] on select "None Plastic Laminate Solid Surface Stone Quartz Marble Tile Wood Stainless Ste…" at bounding box center [592, 237] width 374 height 19
select select "1"
click at [405, 228] on select "None Plastic Laminate Solid Surface Stone Quartz Marble Tile Wood Stainless Ste…" at bounding box center [592, 237] width 374 height 19
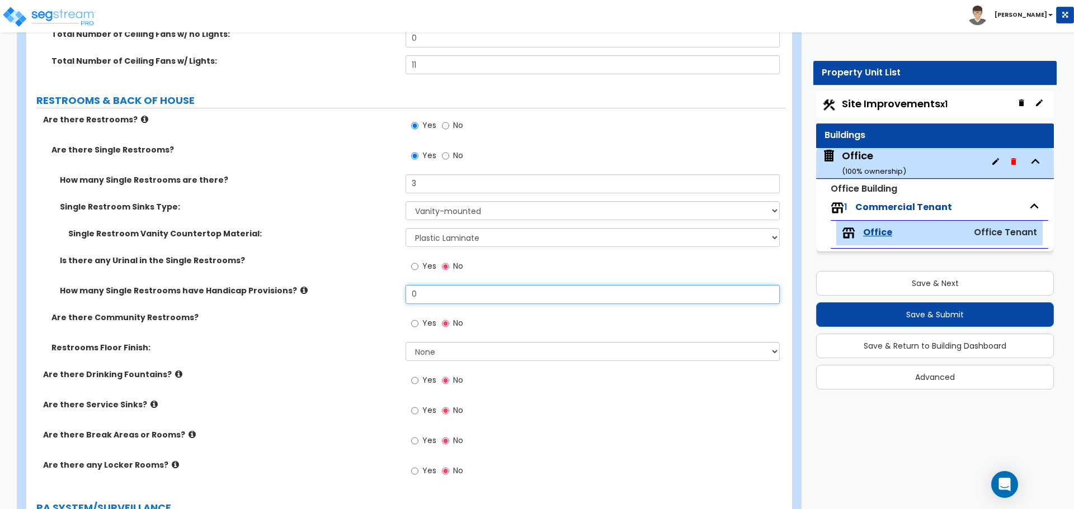
click at [431, 294] on input "0" at bounding box center [592, 294] width 374 height 19
type input "3"
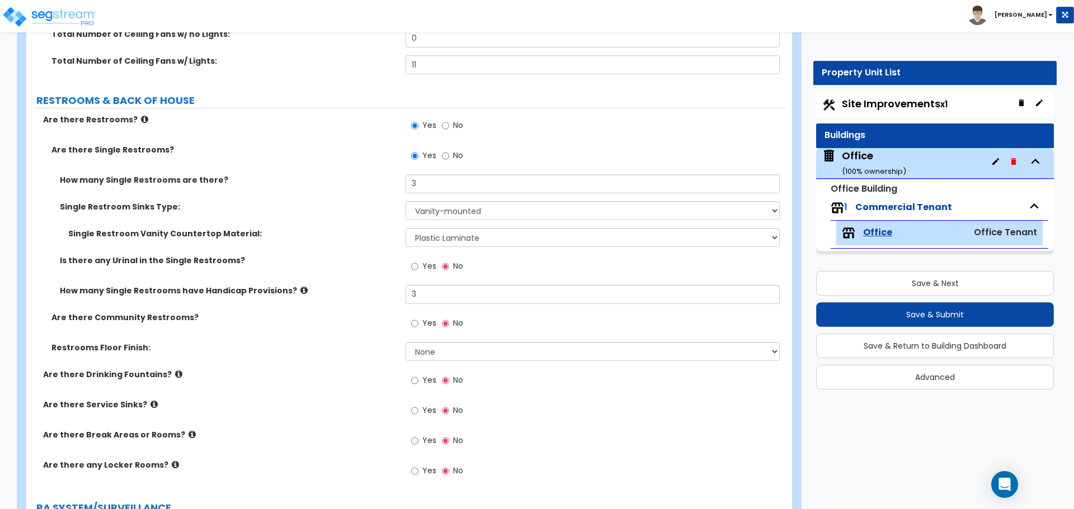
click at [379, 287] on label "How many Single Restrooms have Handicap Provisions?" at bounding box center [228, 290] width 337 height 11
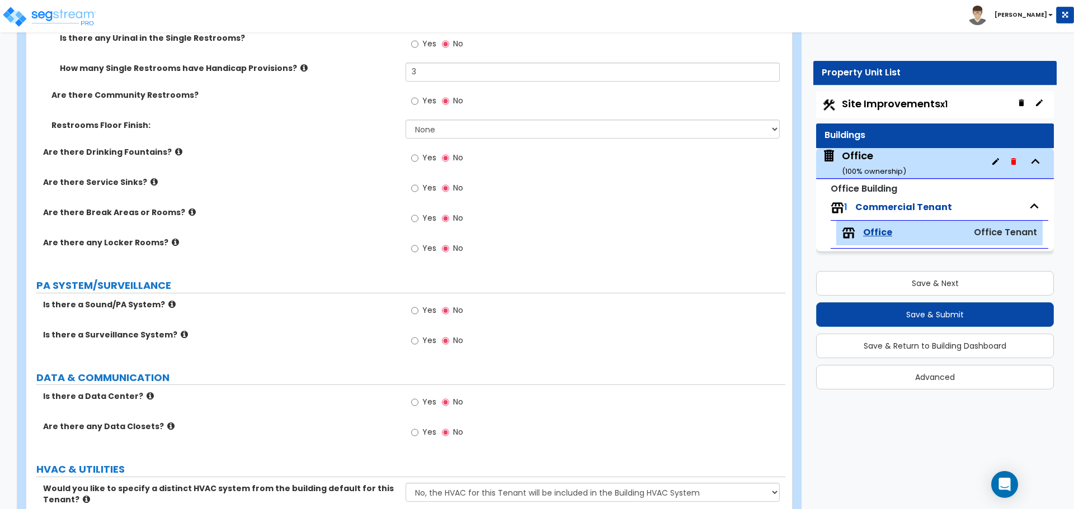
scroll to position [1790, 0]
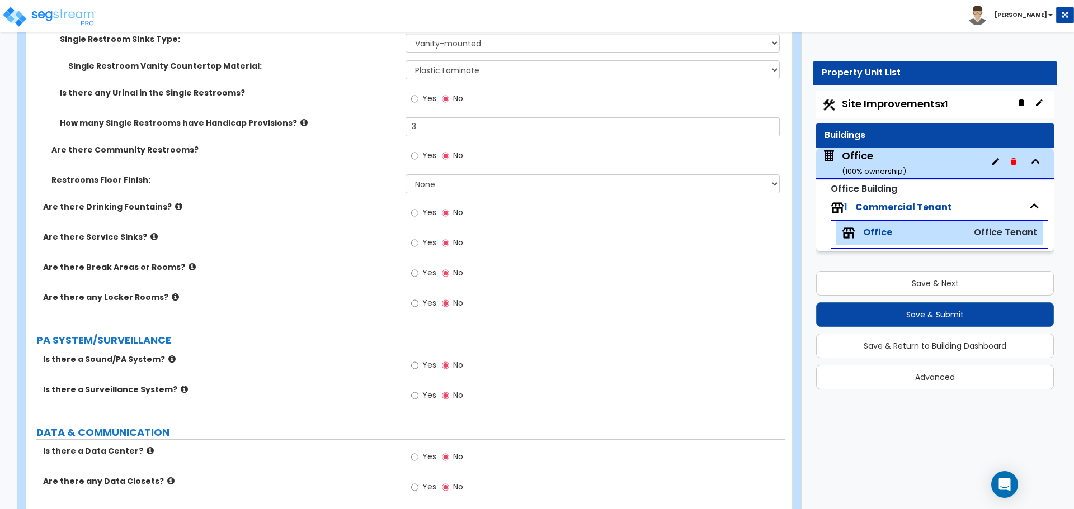
click at [286, 308] on div "Are there any Locker Rooms? Yes No" at bounding box center [405, 307] width 759 height 30
click at [288, 308] on div "Are there any Locker Rooms? Yes No" at bounding box center [405, 307] width 759 height 30
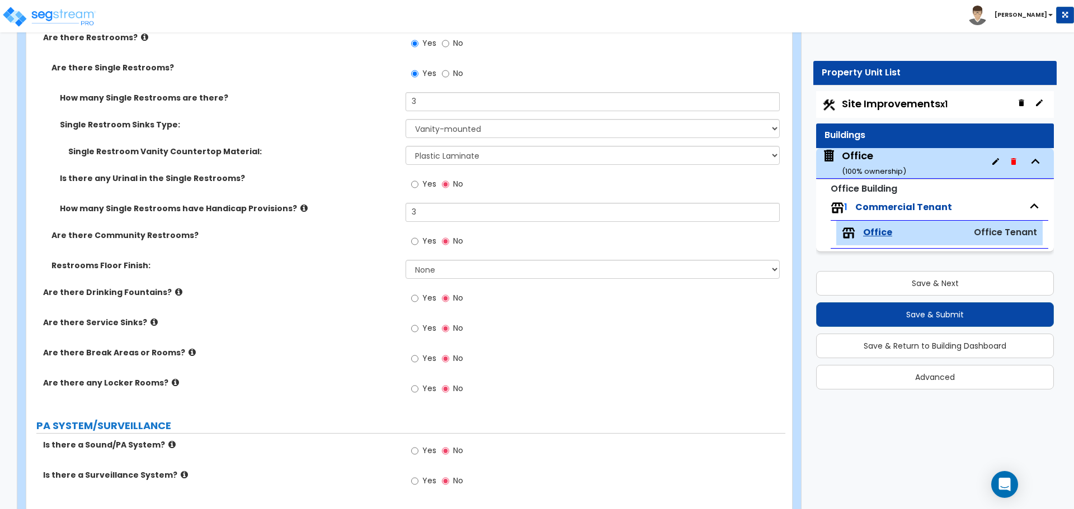
scroll to position [1678, 0]
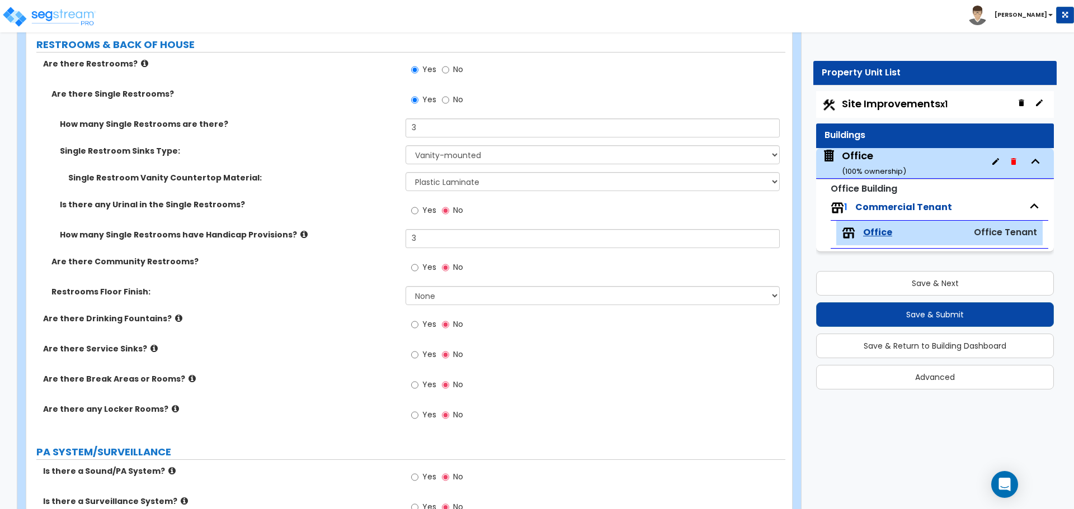
click at [291, 274] on div "Are there Community Restrooms? Yes No" at bounding box center [405, 271] width 759 height 30
click at [168, 259] on label "Are there Community Restrooms?" at bounding box center [224, 261] width 346 height 11
click at [418, 270] on input "Yes" at bounding box center [414, 268] width 7 height 12
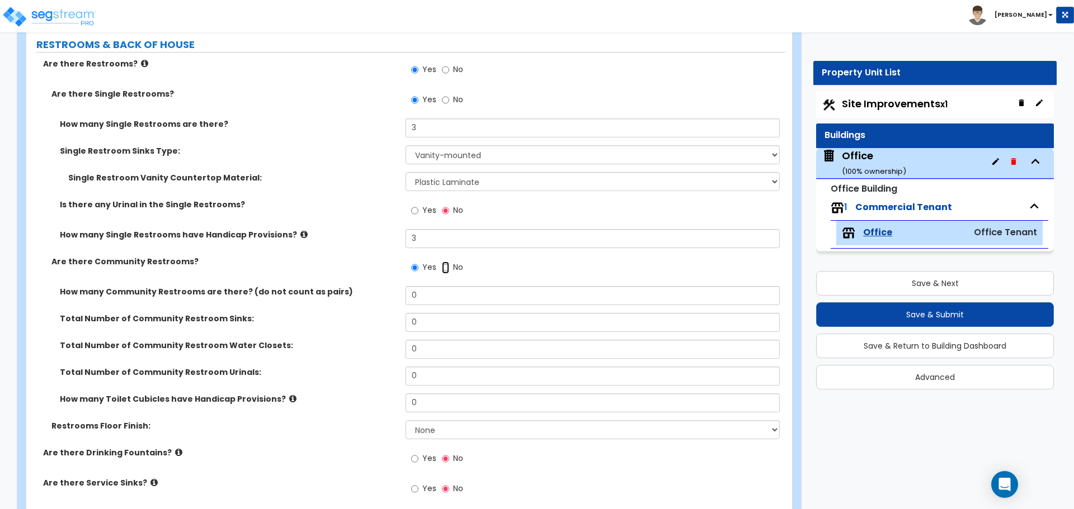
click at [443, 269] on input "No" at bounding box center [445, 268] width 7 height 12
radio input "false"
radio input "true"
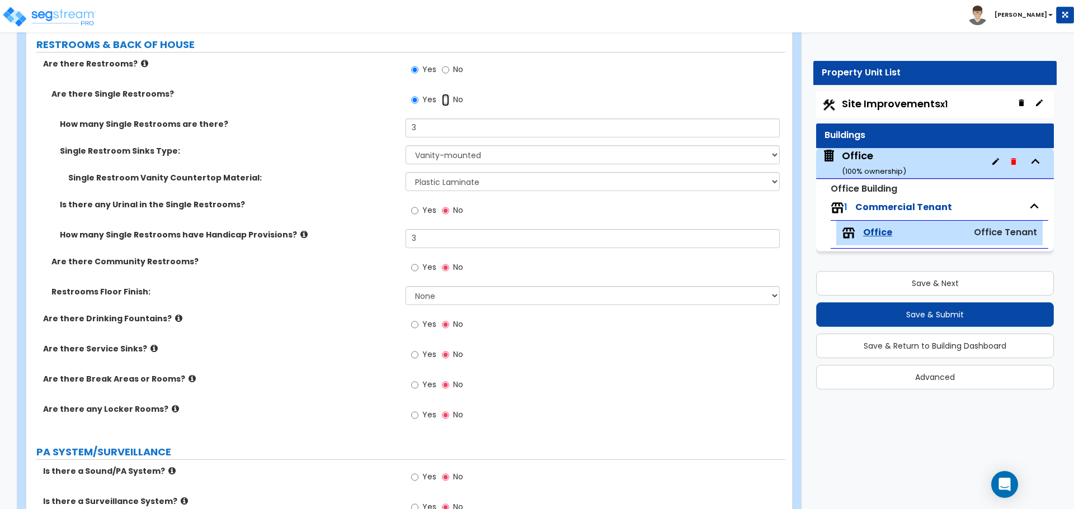
click at [444, 102] on input "No" at bounding box center [445, 100] width 7 height 12
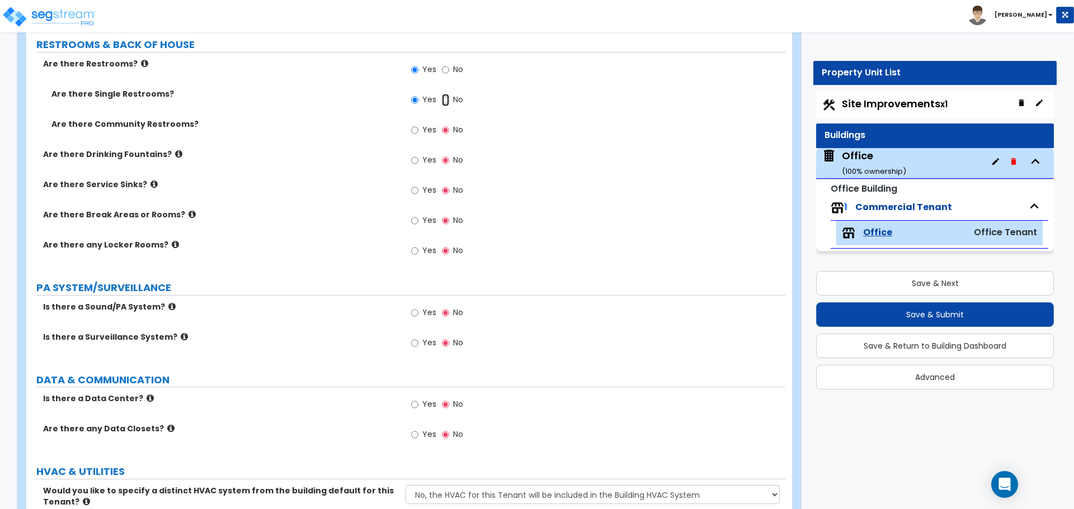
radio input "false"
radio input "true"
click at [419, 102] on label "Yes" at bounding box center [423, 101] width 25 height 19
click at [418, 102] on input "Yes" at bounding box center [414, 100] width 7 height 12
radio input "true"
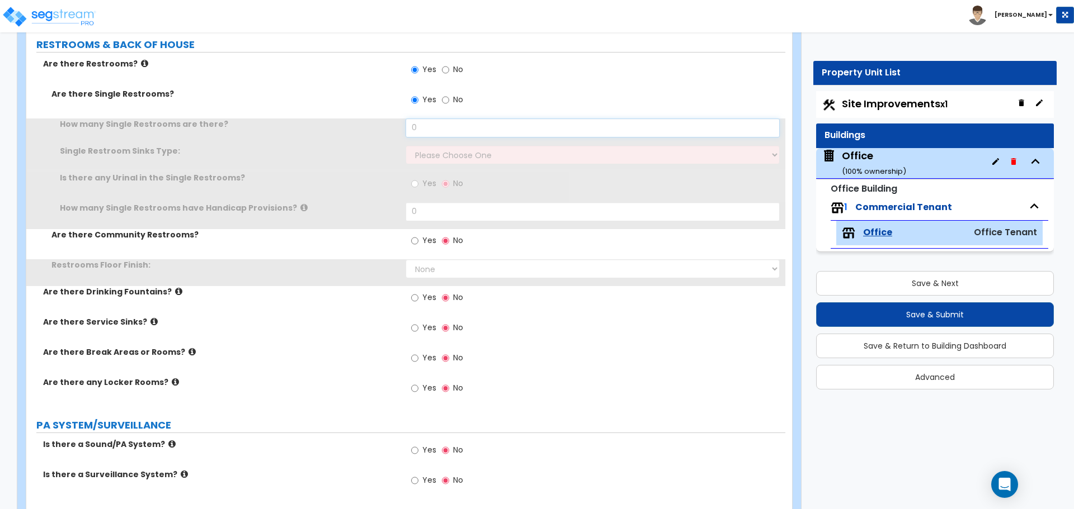
click at [426, 134] on input "0" at bounding box center [592, 128] width 374 height 19
click at [426, 128] on input "0" at bounding box center [592, 128] width 374 height 19
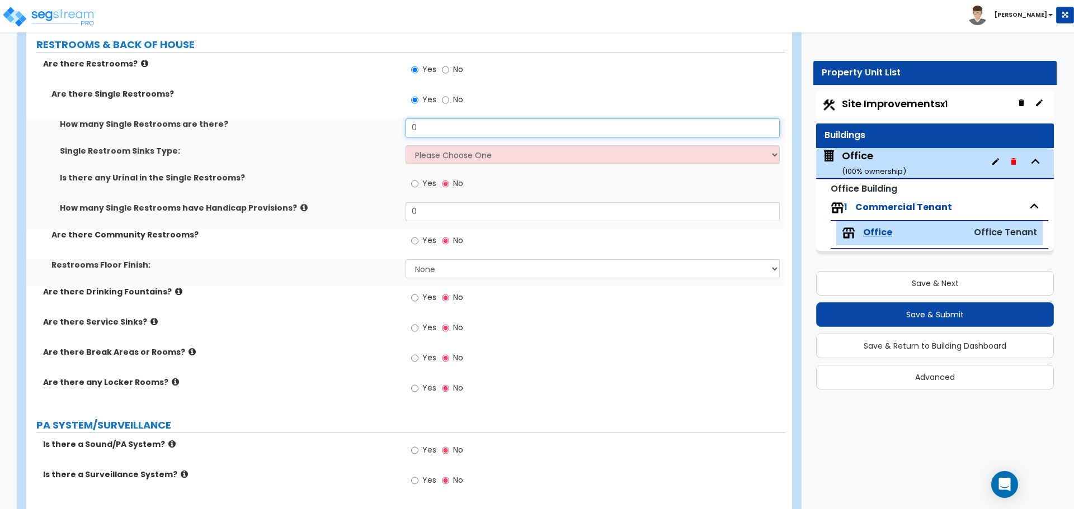
click at [426, 128] on input "0" at bounding box center [592, 128] width 374 height 19
type input "3"
click at [427, 154] on select "Please Choose One Wall-mounted Vanity-mounted" at bounding box center [592, 154] width 374 height 19
select select "2"
click at [405, 145] on select "Please Choose One Wall-mounted Vanity-mounted" at bounding box center [592, 154] width 374 height 19
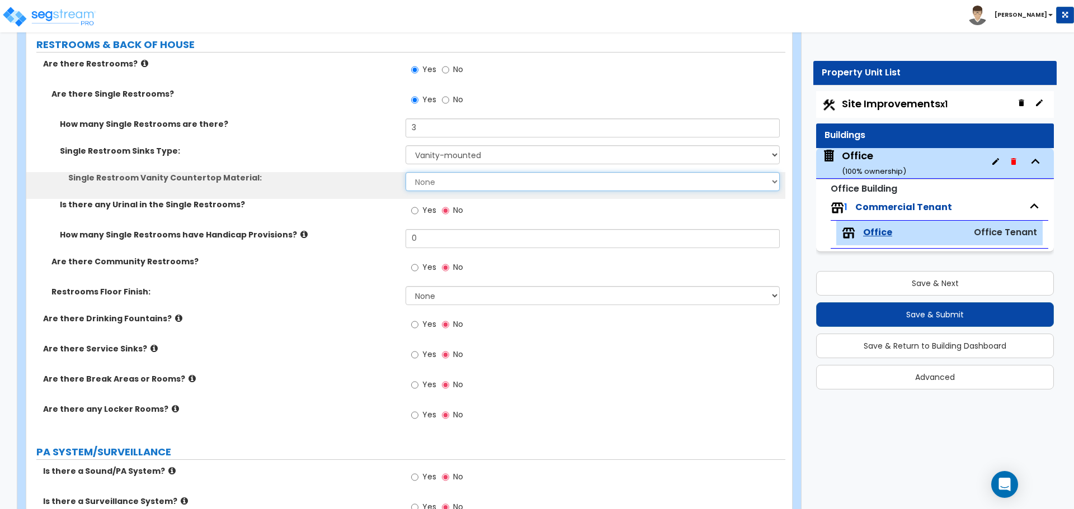
click at [430, 180] on select "None Plastic Laminate Solid Surface Stone Quartz Marble Tile Wood Stainless Ste…" at bounding box center [592, 181] width 374 height 19
select select "1"
click at [405, 172] on select "None Plastic Laminate Solid Surface Stone Quartz Marble Tile Wood Stainless Ste…" at bounding box center [592, 181] width 374 height 19
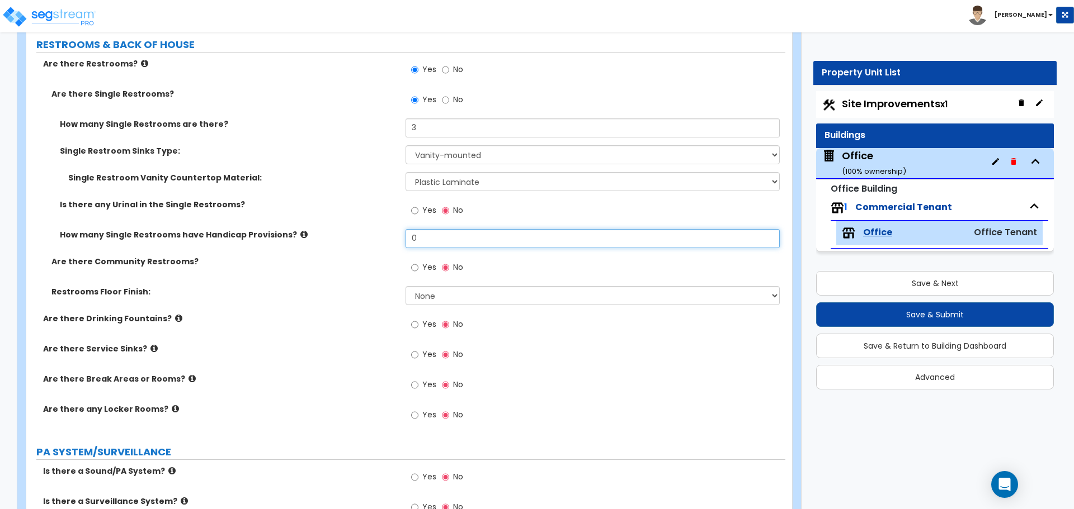
click at [438, 242] on input "0" at bounding box center [592, 238] width 374 height 19
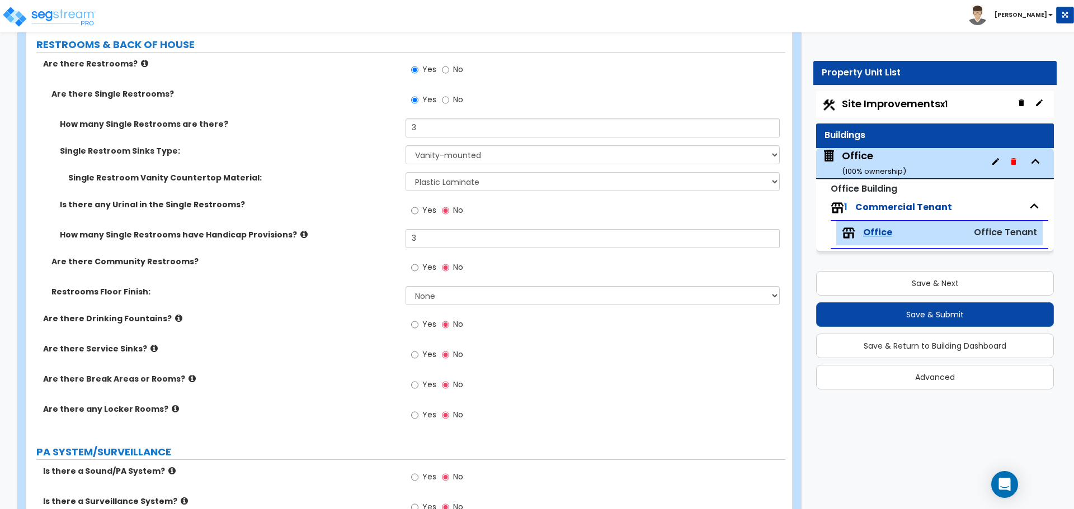
drag, startPoint x: 364, startPoint y: 250, endPoint x: 367, endPoint y: 241, distance: 9.6
click at [365, 249] on div "How many Single Restrooms have Handicap Provisions? 3" at bounding box center [405, 242] width 759 height 27
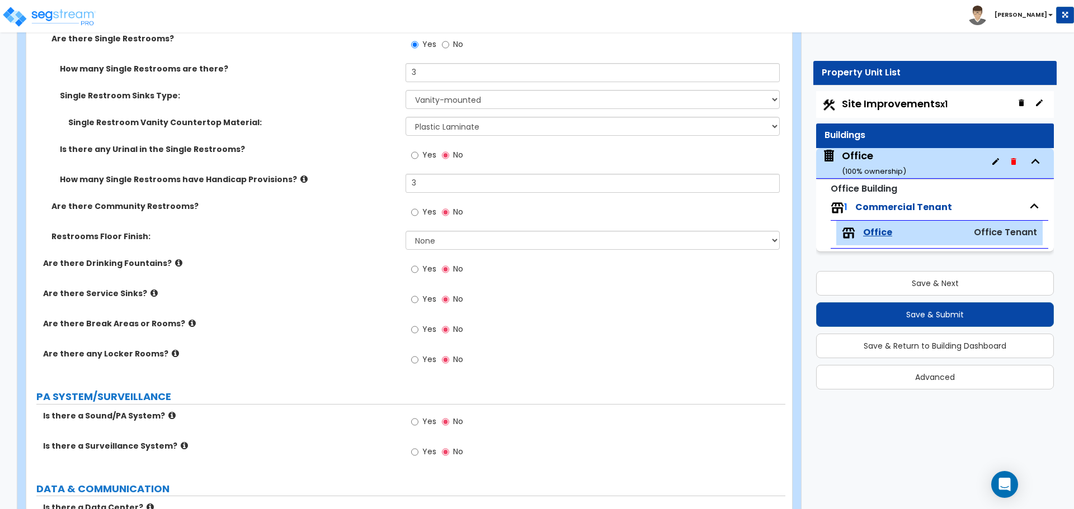
scroll to position [1734, 0]
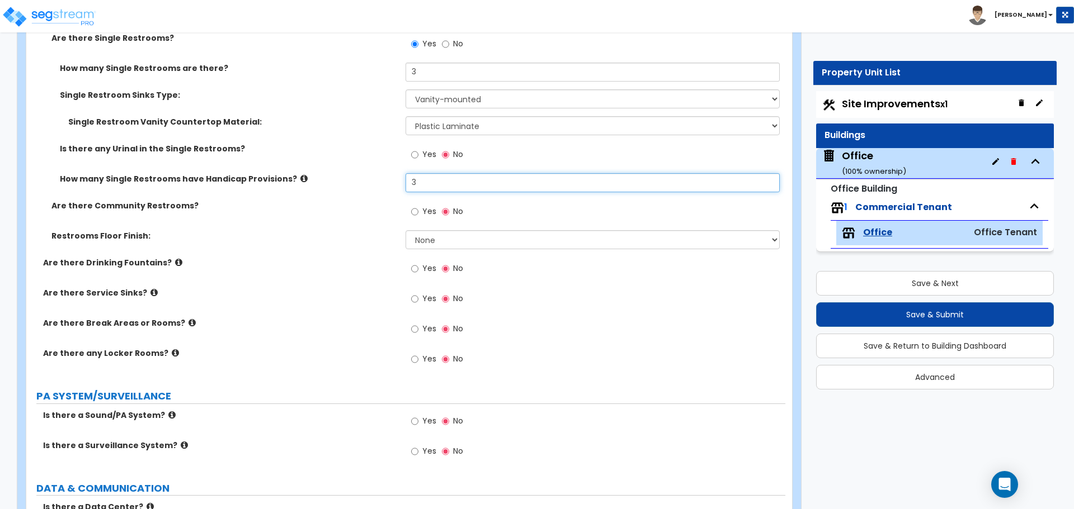
click at [441, 185] on input "3" at bounding box center [592, 182] width 374 height 19
type input "0"
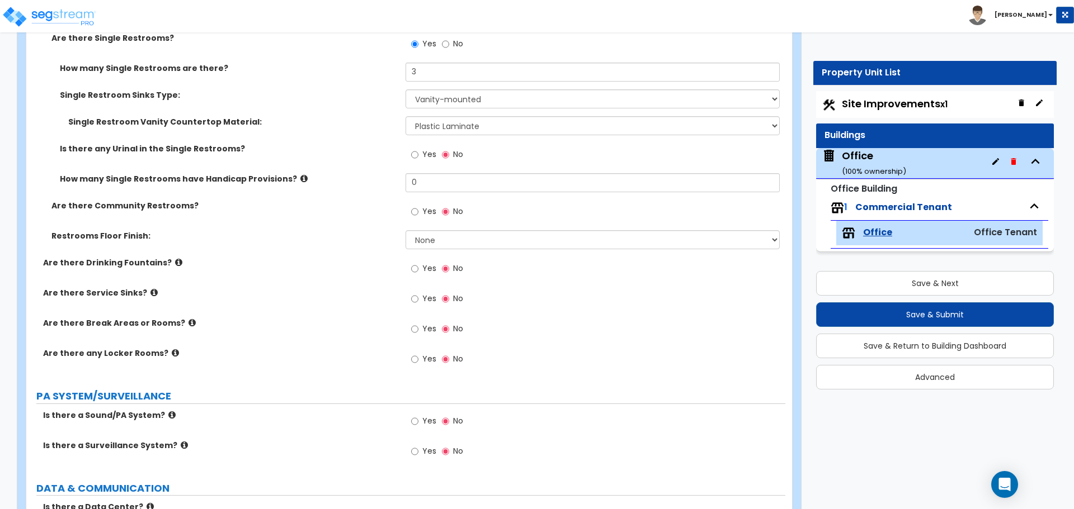
click at [378, 185] on div "How many Single Restrooms have Handicap Provisions? 0" at bounding box center [405, 186] width 759 height 27
click at [416, 155] on input "Yes" at bounding box center [414, 155] width 7 height 12
click at [442, 155] on input "No" at bounding box center [445, 155] width 7 height 12
radio input "false"
radio input "true"
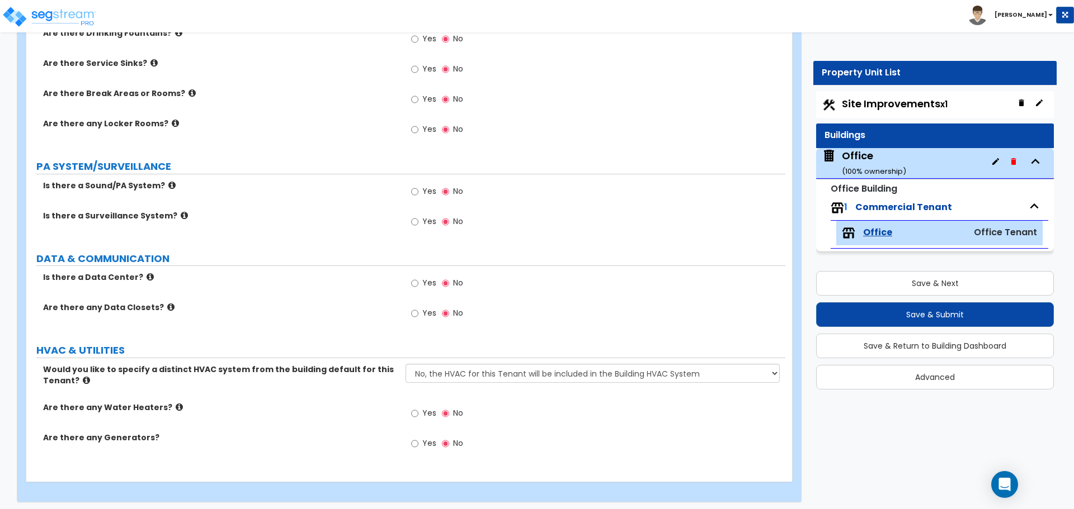
scroll to position [1968, 0]
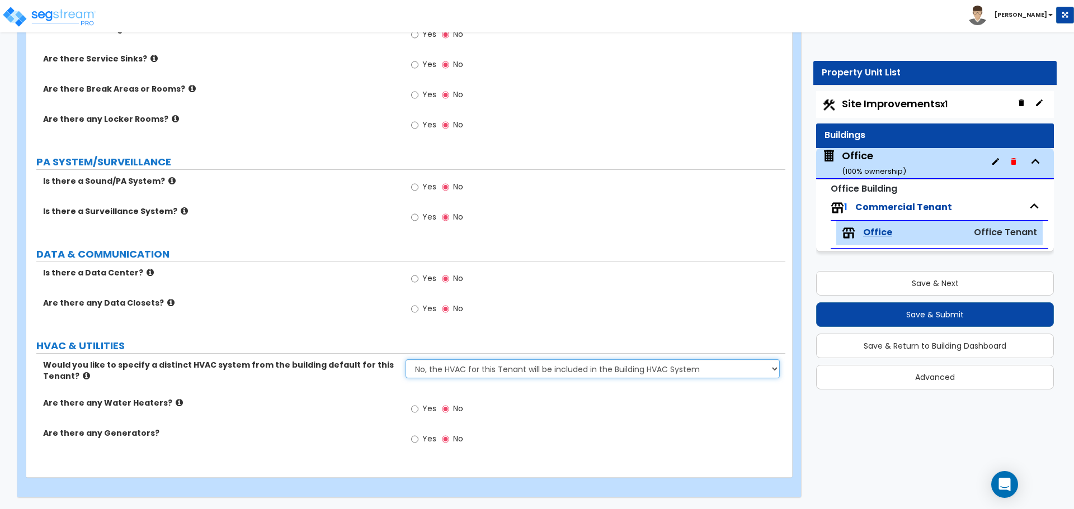
click at [449, 371] on select "No, the HVAC for this Tenant will be included in the Building HVAC System Yes, …" at bounding box center [592, 369] width 374 height 19
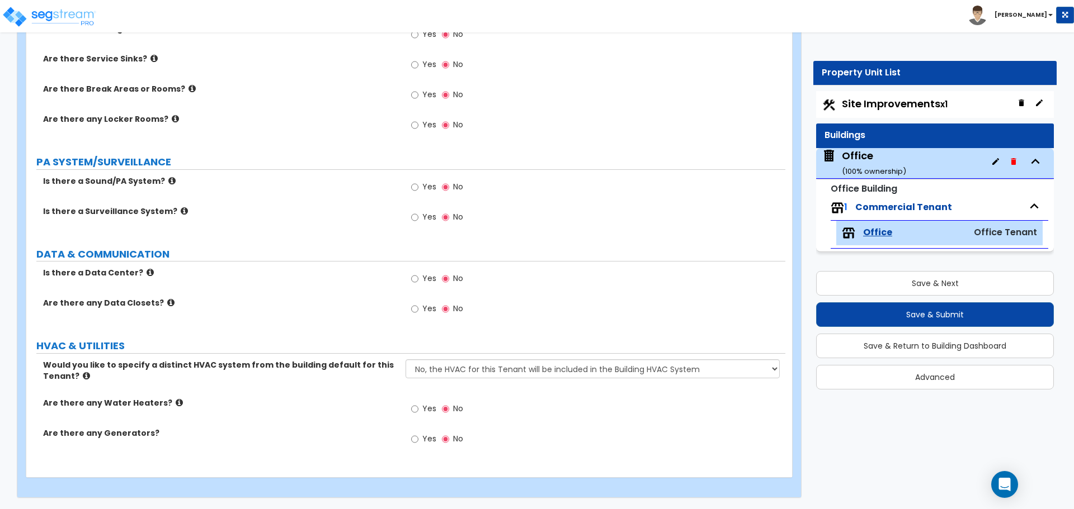
click at [488, 343] on label "HVAC & UTILITIES" at bounding box center [410, 346] width 749 height 15
click at [419, 414] on label "Yes" at bounding box center [423, 410] width 25 height 19
click at [418, 414] on input "Yes" at bounding box center [414, 409] width 7 height 12
radio input "true"
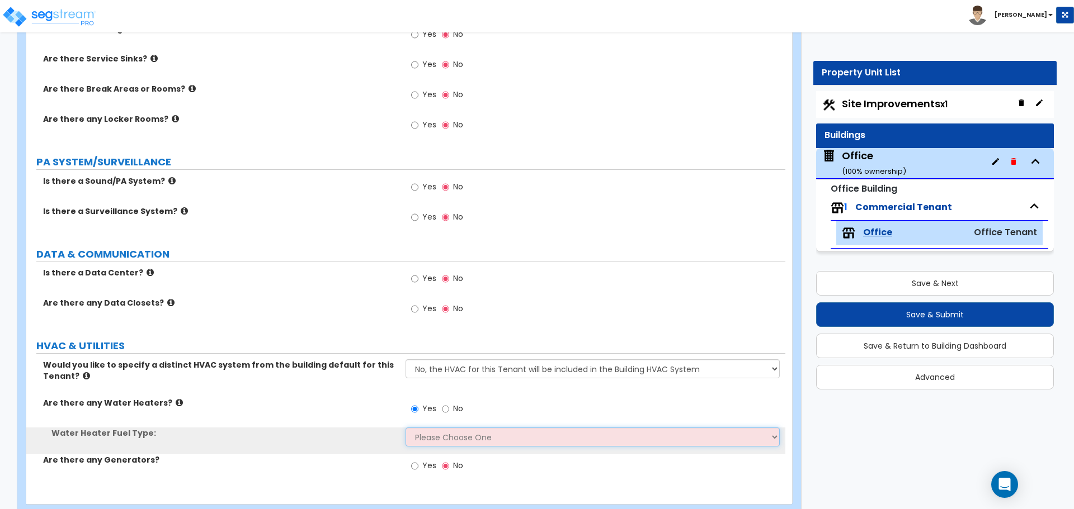
click at [423, 432] on select "Please Choose One Gas Electric" at bounding box center [592, 437] width 374 height 19
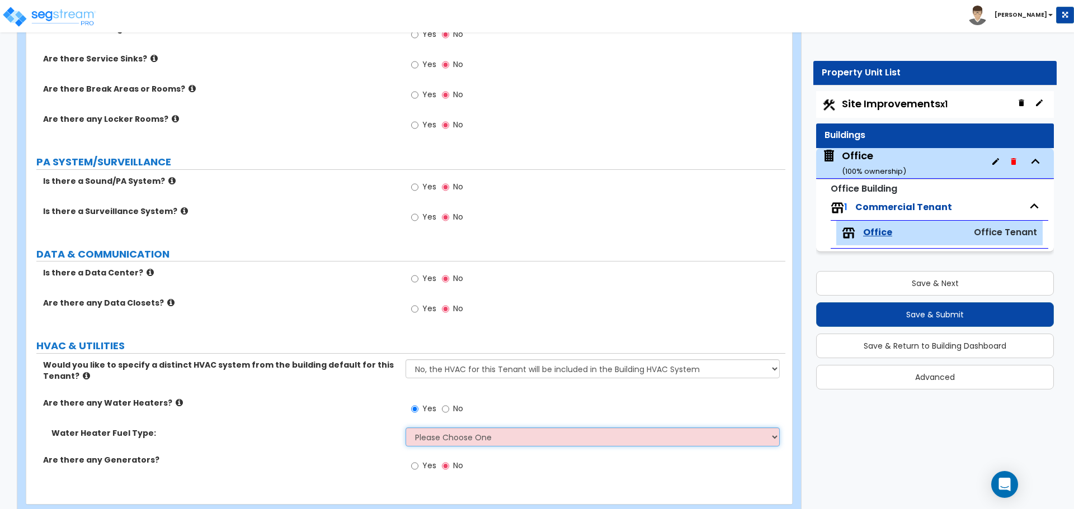
select select "1"
click at [405, 428] on select "Please Choose One Gas Electric" at bounding box center [592, 437] width 374 height 19
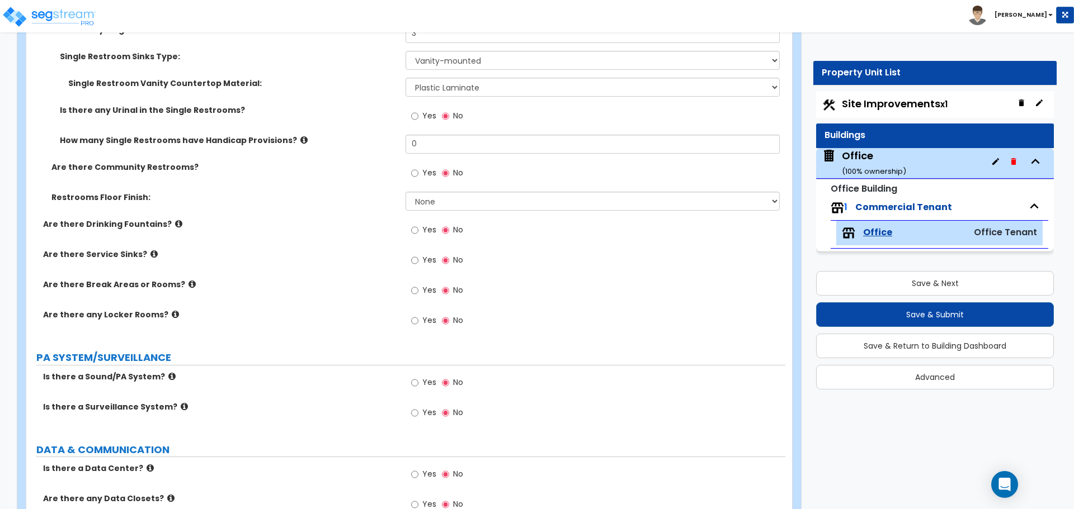
scroll to position [1771, 0]
click at [419, 293] on label "Yes" at bounding box center [423, 293] width 25 height 19
click at [418, 293] on input "Yes" at bounding box center [414, 292] width 7 height 12
radio input "true"
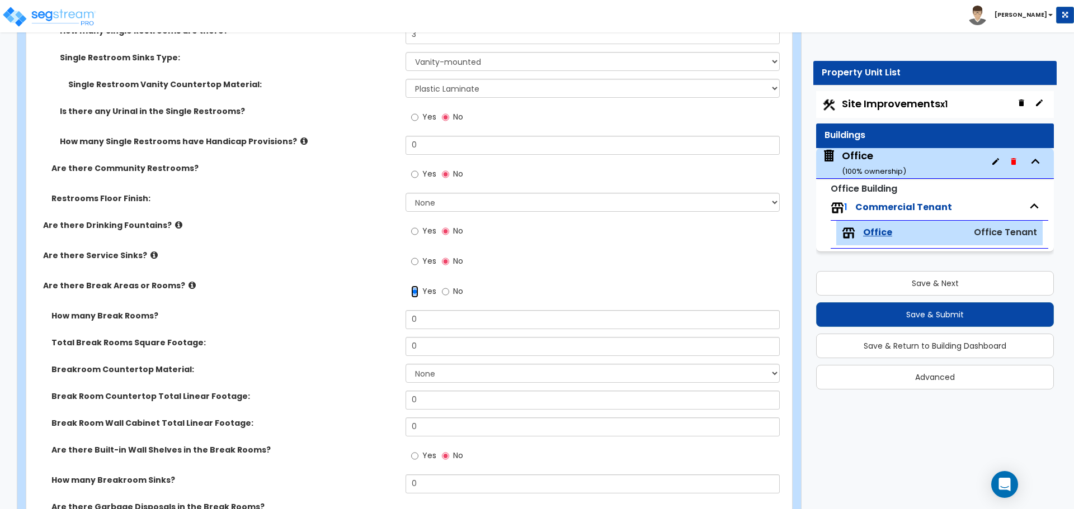
scroll to position [1827, 0]
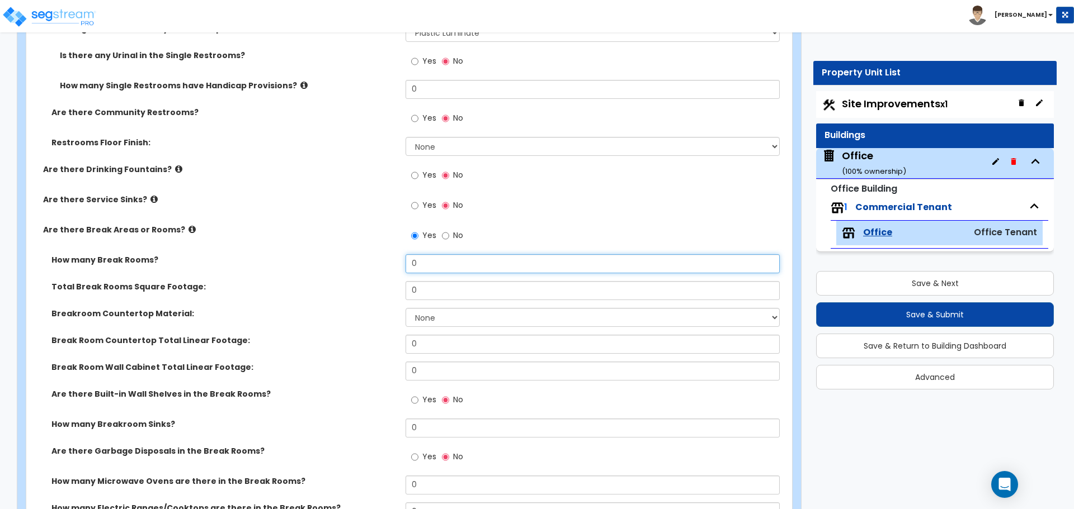
click at [433, 263] on input "0" at bounding box center [592, 263] width 374 height 19
type input "3"
click at [357, 272] on div "How many Break Rooms? 3" at bounding box center [405, 267] width 759 height 27
click at [436, 294] on input "0" at bounding box center [592, 290] width 374 height 19
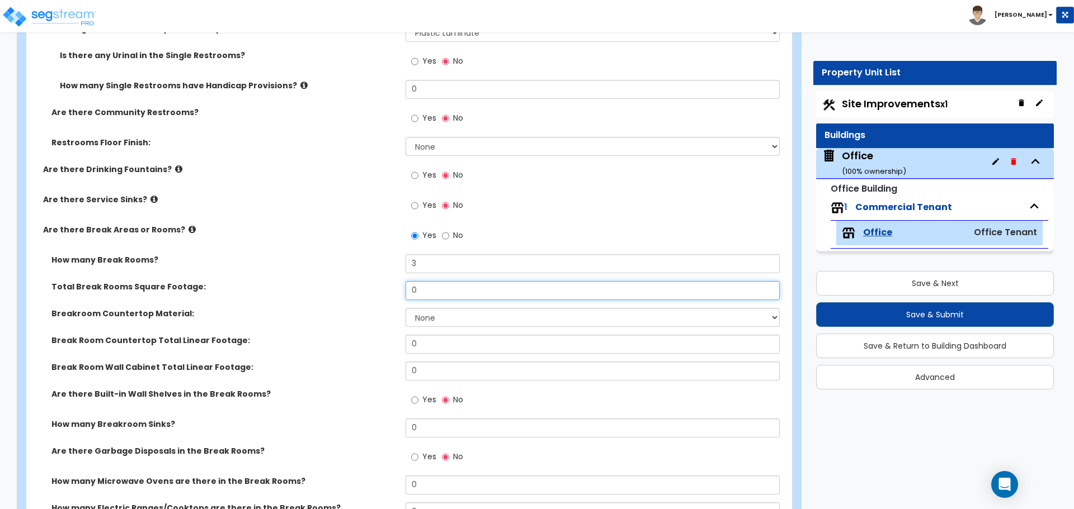
click at [436, 294] on input "0" at bounding box center [592, 290] width 374 height 19
type input "280"
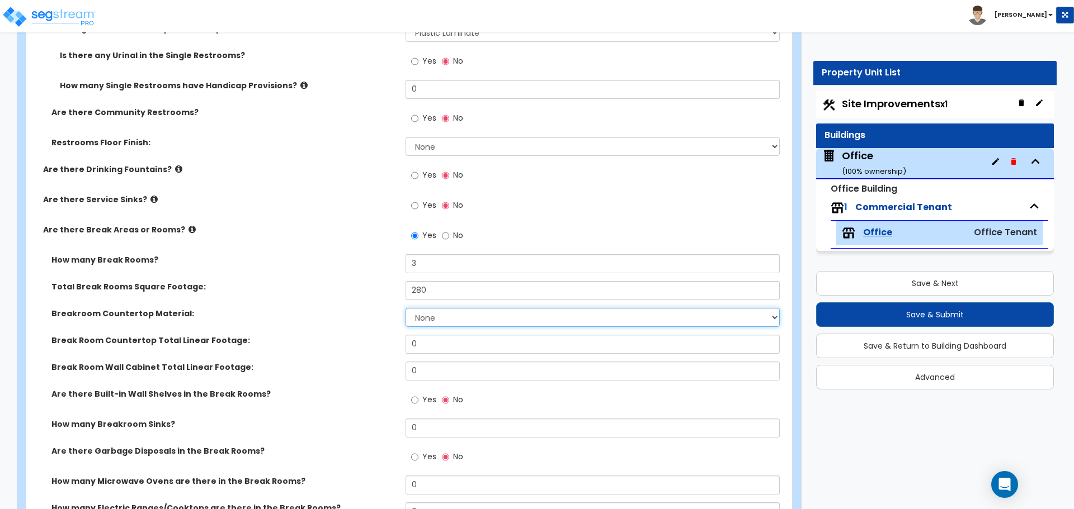
click at [432, 314] on select "None Plastic Laminate Solid Surface Stone Quartz Marble Tile Wood Stainless Ste…" at bounding box center [592, 317] width 374 height 19
select select "7"
click at [405, 308] on select "None Plastic Laminate Solid Surface Stone Quartz Marble Tile Wood Stainless Ste…" at bounding box center [592, 317] width 374 height 19
click at [426, 343] on input "0" at bounding box center [592, 344] width 374 height 19
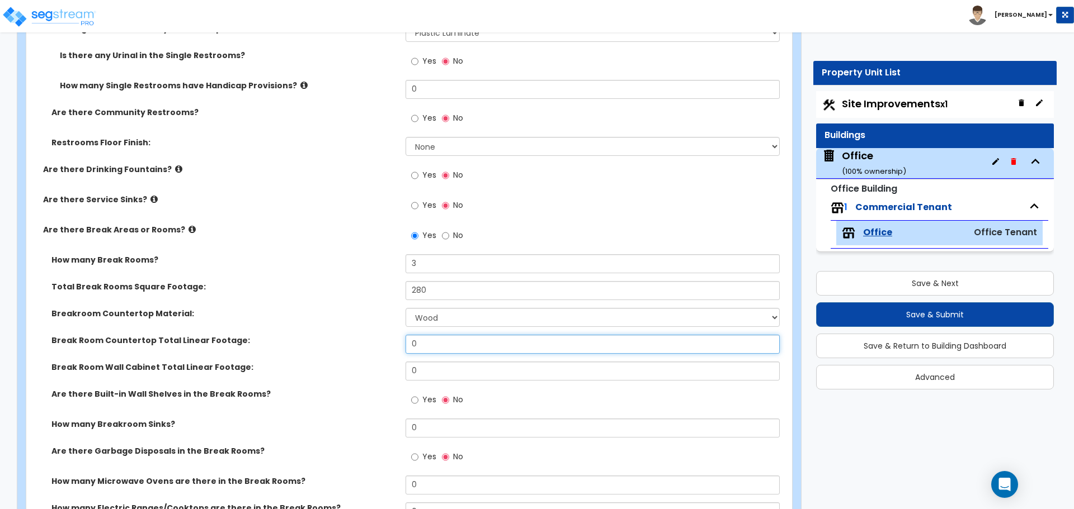
click at [447, 345] on input "0" at bounding box center [592, 344] width 374 height 19
type input "22"
click at [428, 370] on input "0" at bounding box center [592, 371] width 374 height 19
click at [427, 371] on input "0" at bounding box center [592, 371] width 374 height 19
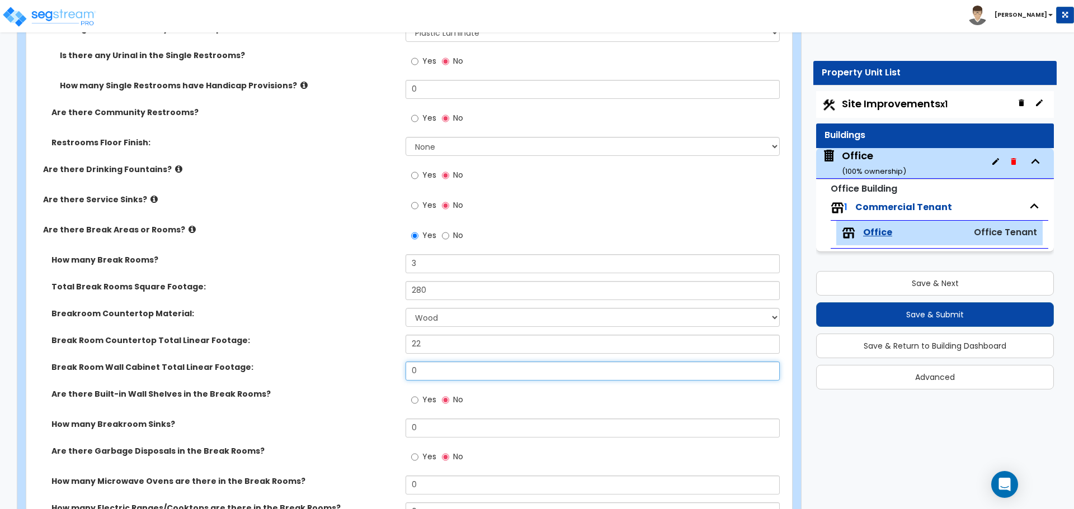
click at [427, 371] on input "0" at bounding box center [592, 371] width 374 height 19
type input "10"
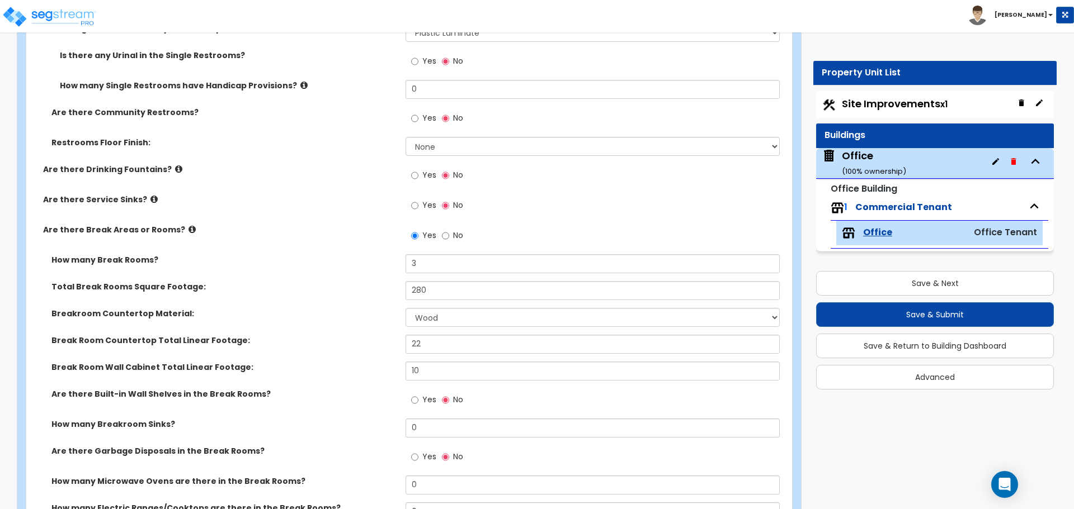
click at [380, 373] on div "Break Room Wall Cabinet Total Linear Footage: 10" at bounding box center [405, 375] width 759 height 27
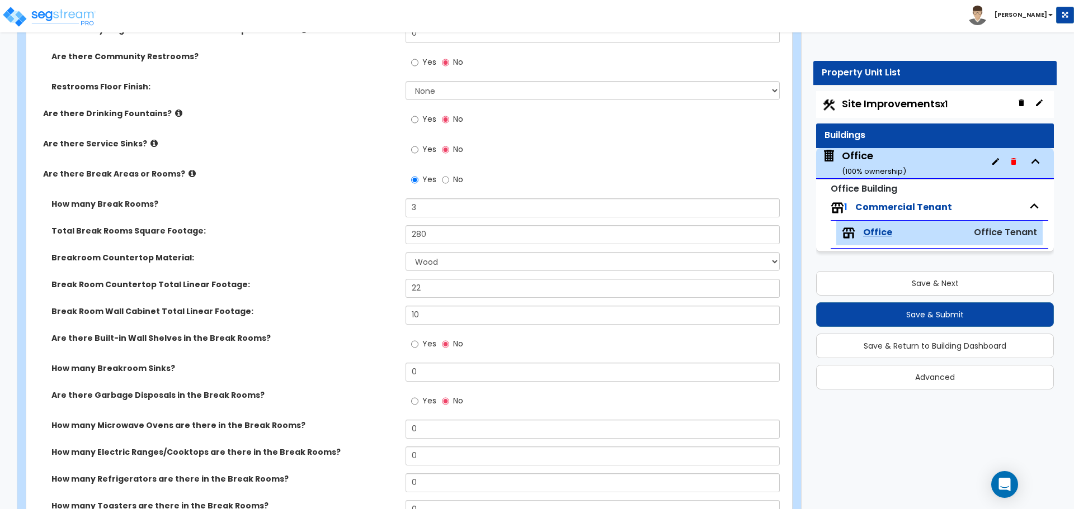
scroll to position [1939, 0]
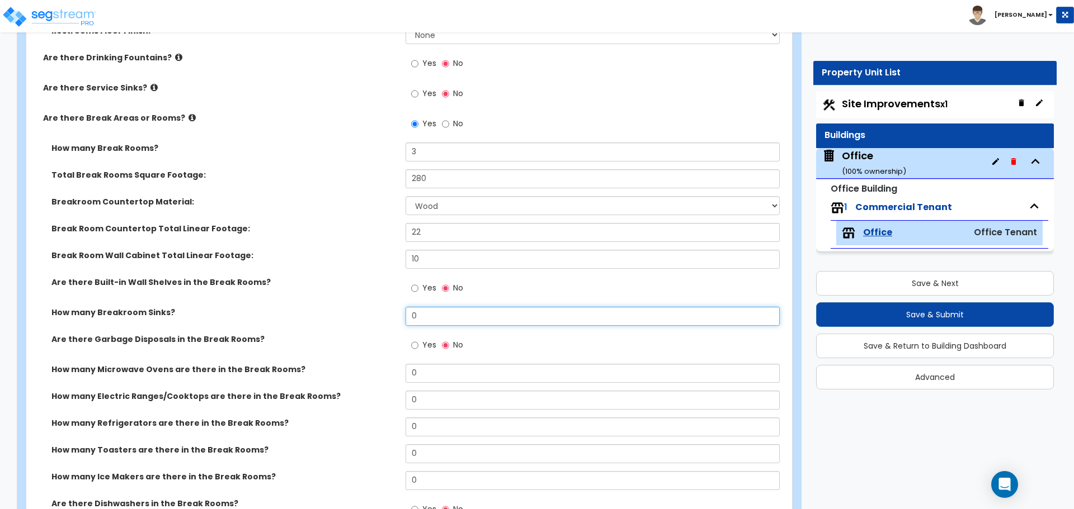
click at [432, 317] on input "0" at bounding box center [592, 316] width 374 height 19
type input "3"
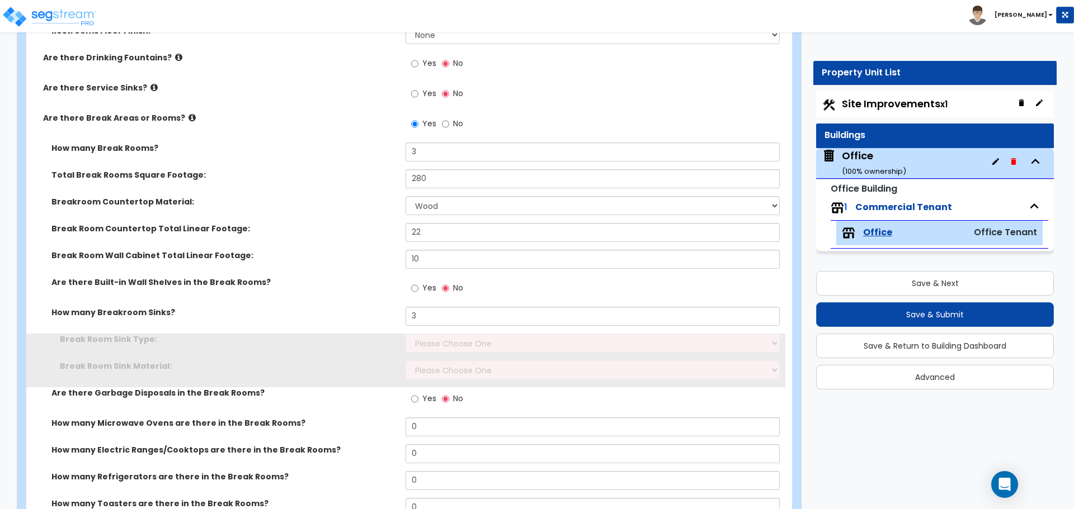
click at [389, 328] on div "How many Breakroom Sinks? 3" at bounding box center [405, 320] width 759 height 27
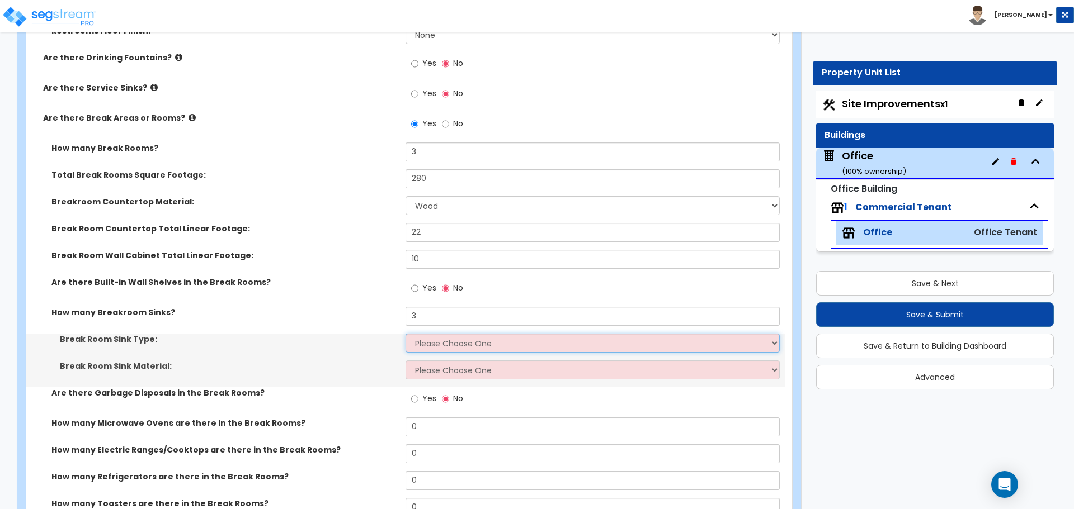
click at [424, 345] on select "Please Choose One Single Sink Double Sink" at bounding box center [592, 343] width 374 height 19
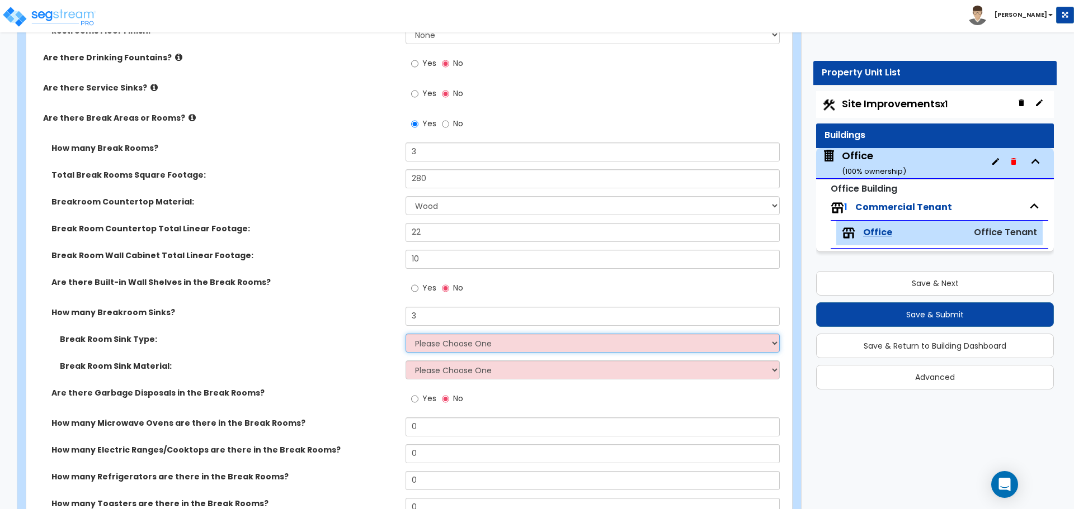
select select "1"
click at [405, 334] on select "Please Choose One Single Sink Double Sink" at bounding box center [592, 343] width 374 height 19
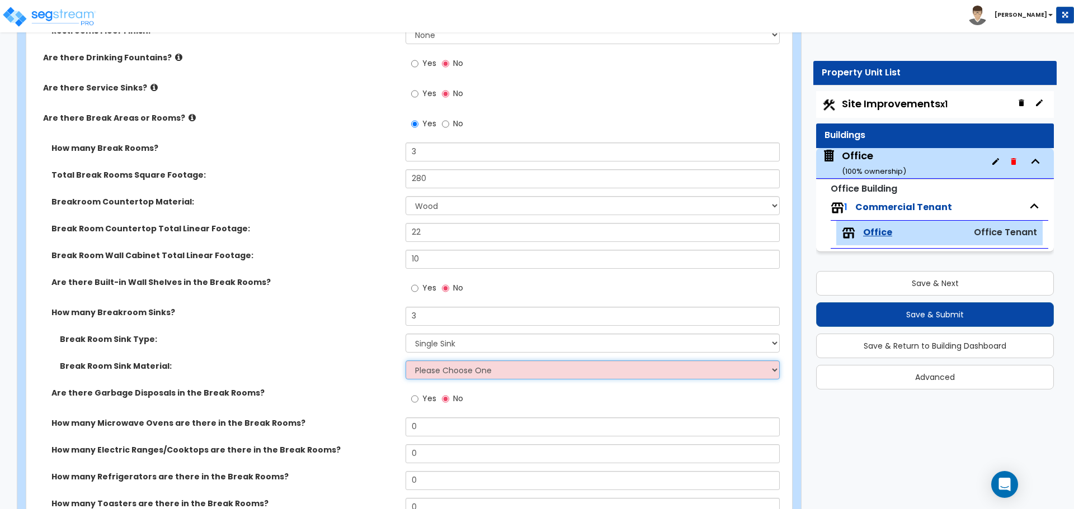
click at [436, 367] on select "Please Choose One Stainless Steel Porcelain Enamel Cast Iron" at bounding box center [592, 370] width 374 height 19
select select "1"
click at [405, 361] on select "Please Choose One Stainless Steel Porcelain Enamel Cast Iron" at bounding box center [592, 370] width 374 height 19
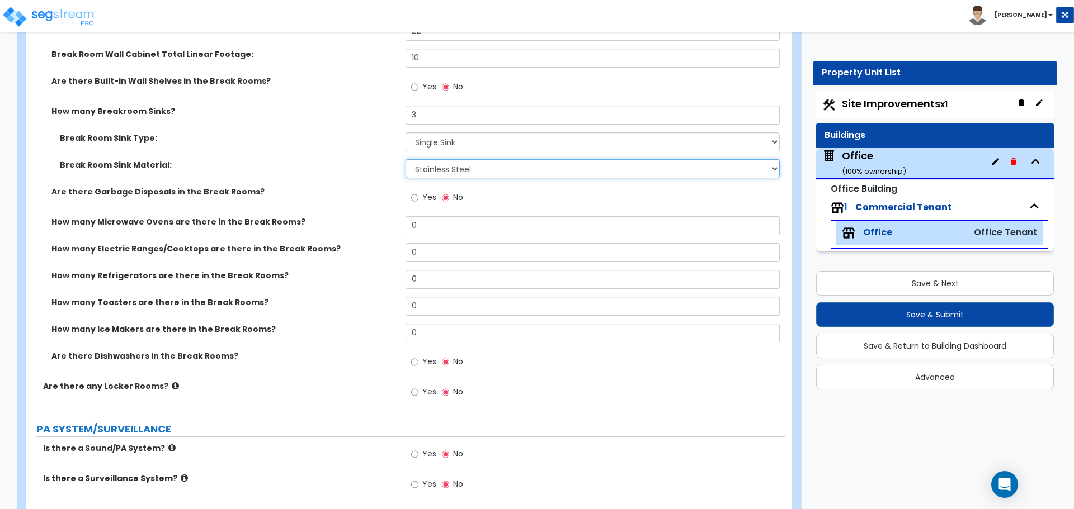
scroll to position [2163, 0]
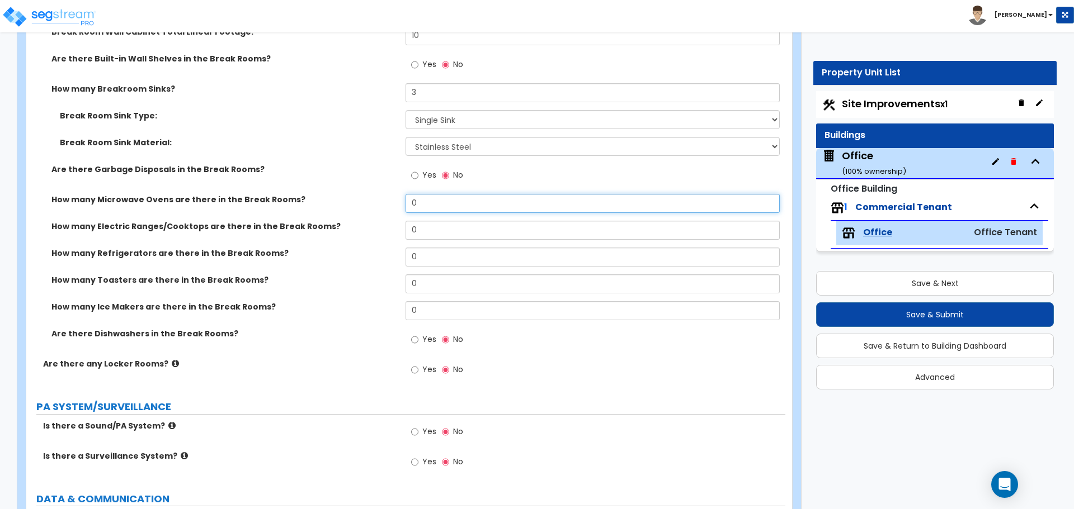
click at [437, 201] on input "0" at bounding box center [592, 203] width 374 height 19
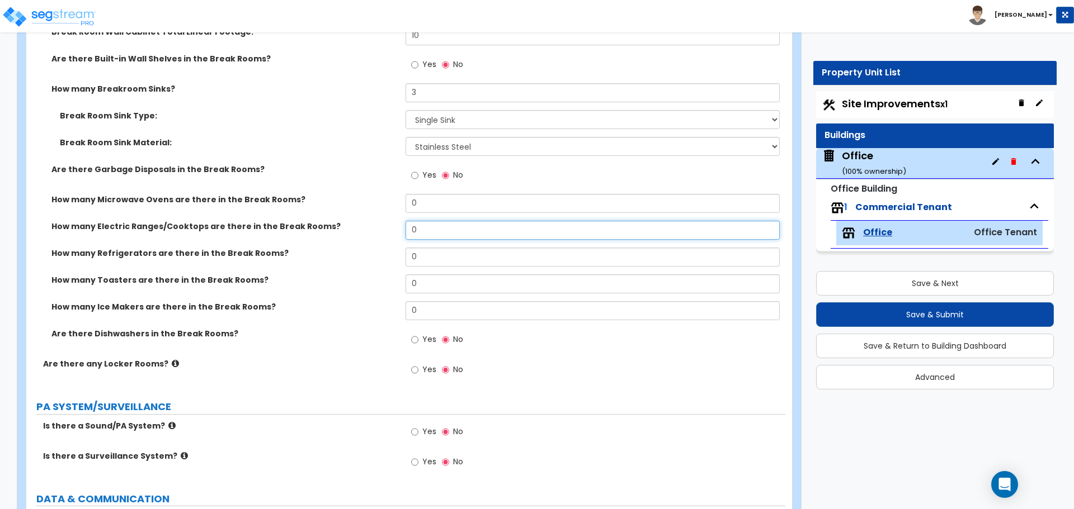
click at [419, 228] on input "0" at bounding box center [592, 230] width 374 height 19
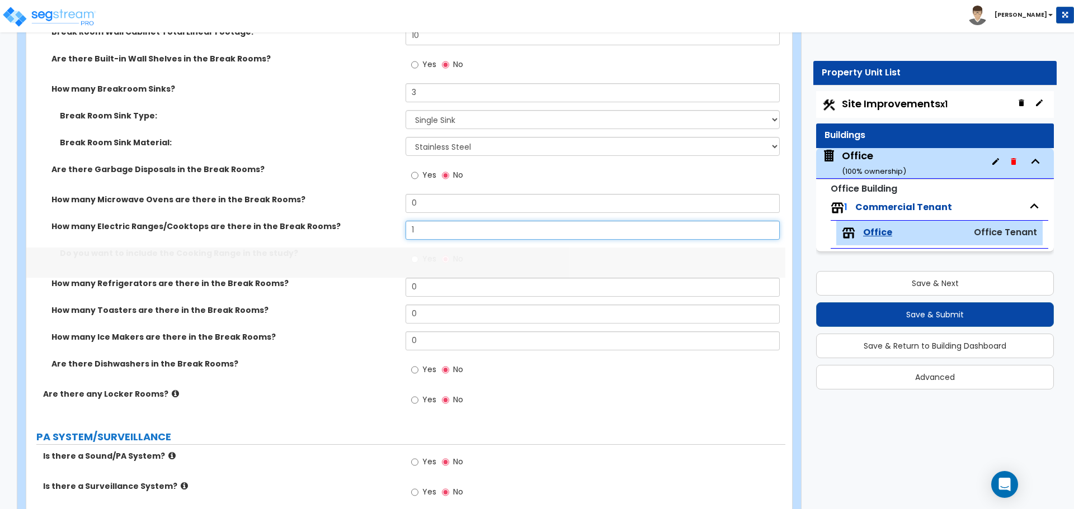
type input "1"
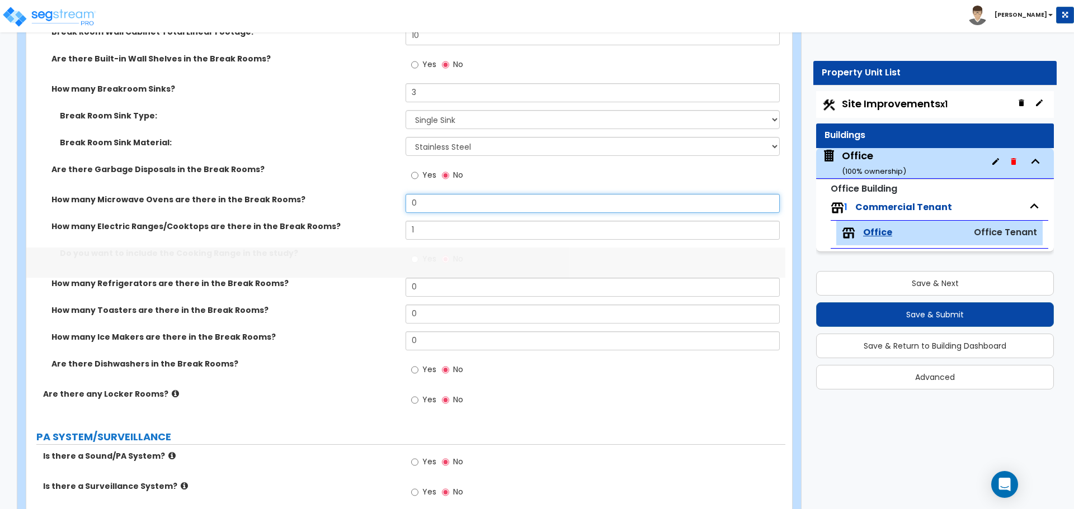
click at [427, 211] on input "0" at bounding box center [592, 203] width 374 height 19
click at [431, 204] on input "0" at bounding box center [592, 203] width 374 height 19
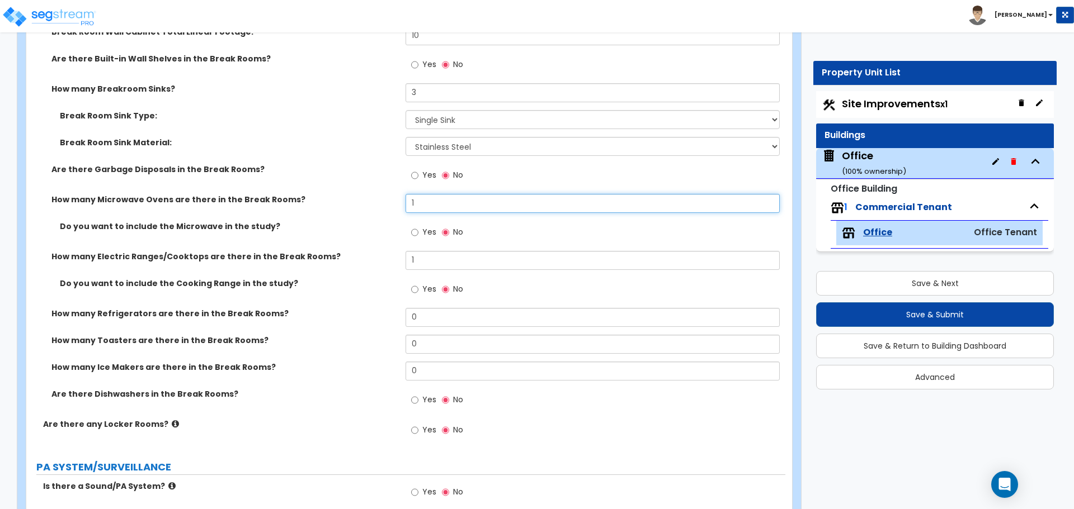
type input "1"
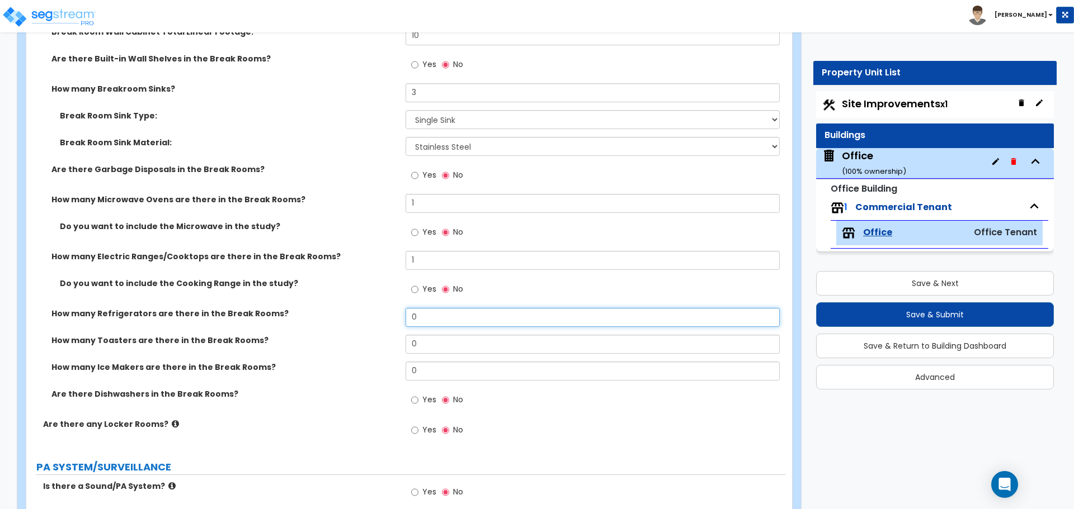
click at [422, 318] on input "0" at bounding box center [592, 317] width 374 height 19
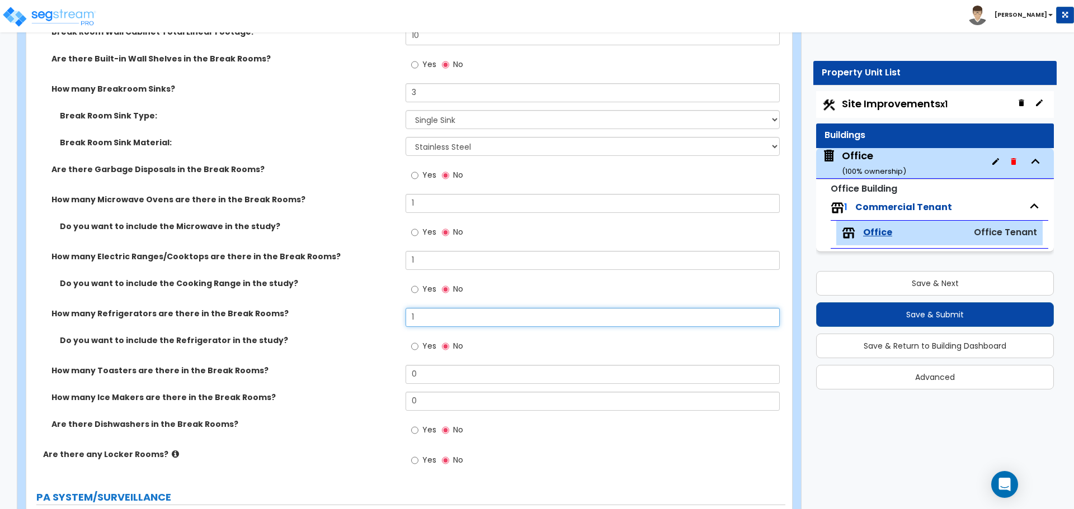
type input "1"
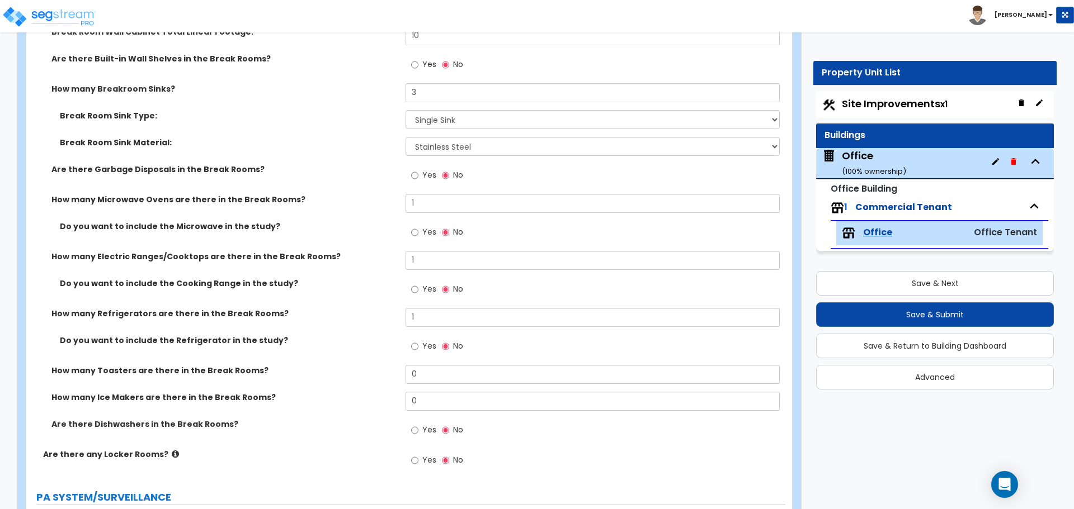
click at [421, 432] on label "Yes" at bounding box center [423, 431] width 25 height 19
click at [418, 432] on input "Yes" at bounding box center [414, 430] width 7 height 12
radio input "true"
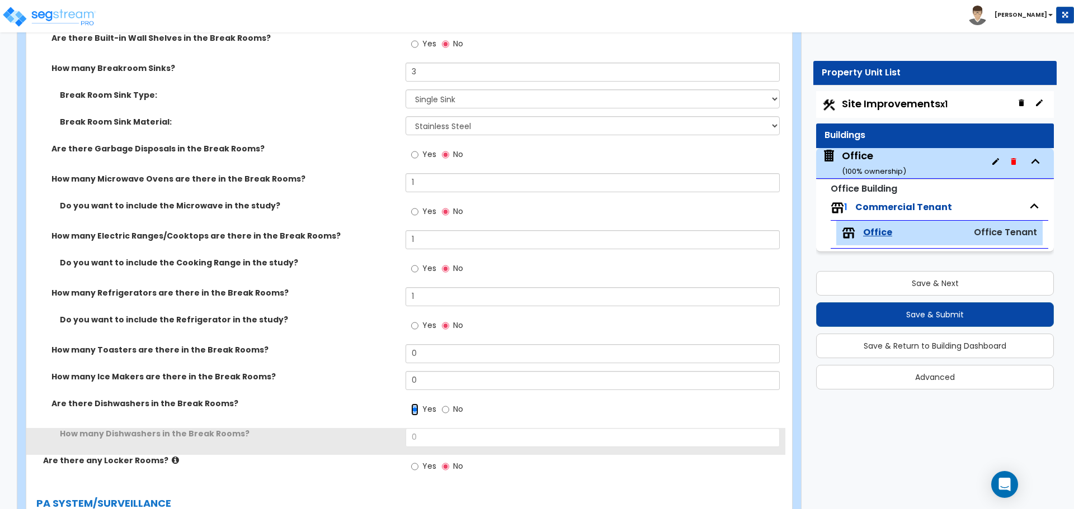
scroll to position [2330, 0]
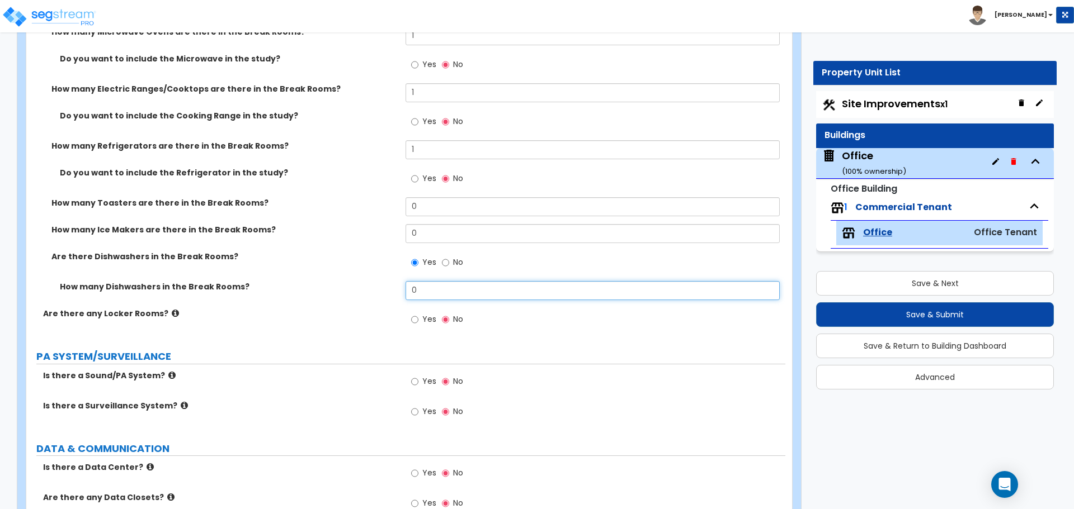
click at [442, 294] on input "0" at bounding box center [592, 290] width 374 height 19
type input "1"
click at [385, 312] on label "Are there any Locker Rooms?" at bounding box center [220, 313] width 354 height 11
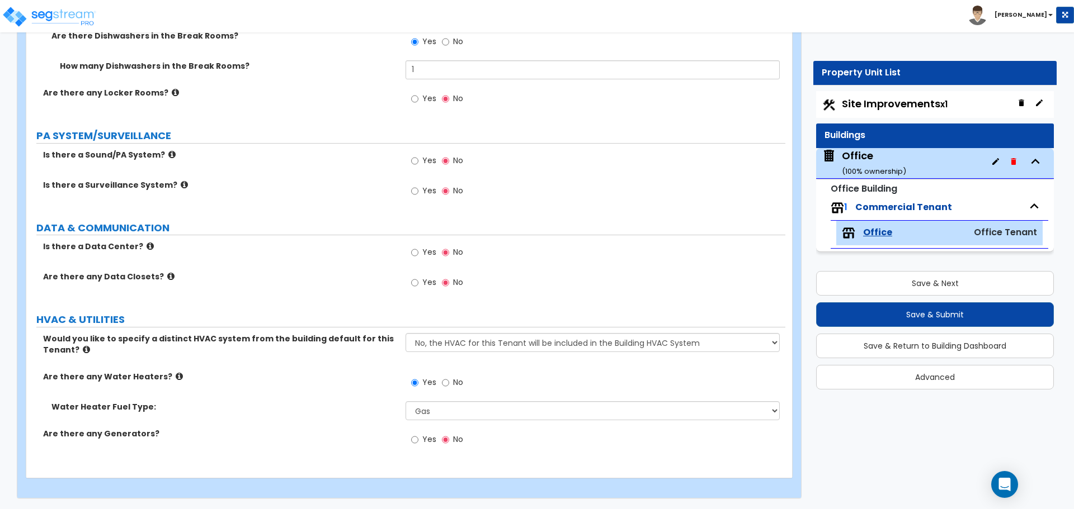
scroll to position [2552, 0]
click at [943, 319] on button "Save & Submit" at bounding box center [935, 315] width 238 height 25
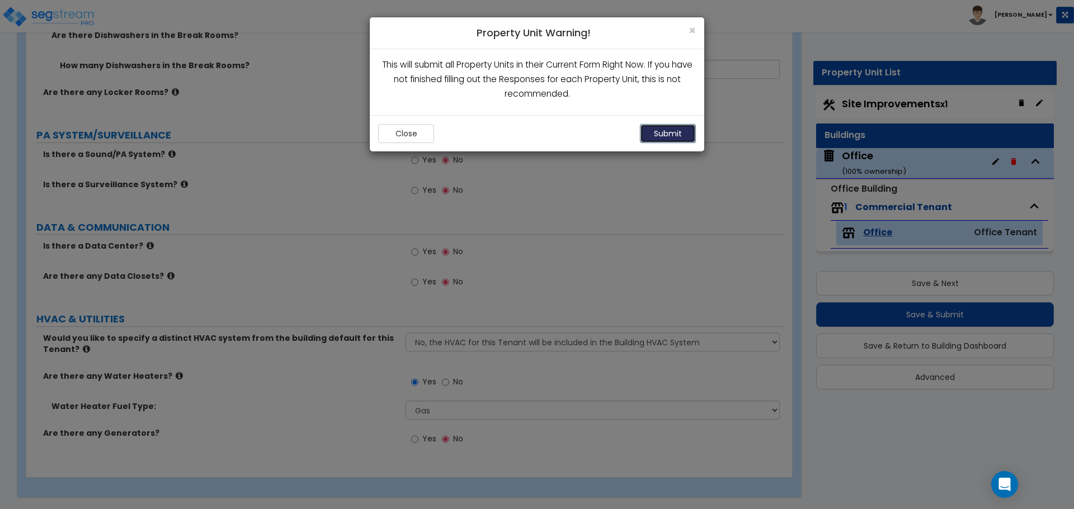
click at [663, 136] on button "Submit" at bounding box center [668, 133] width 56 height 19
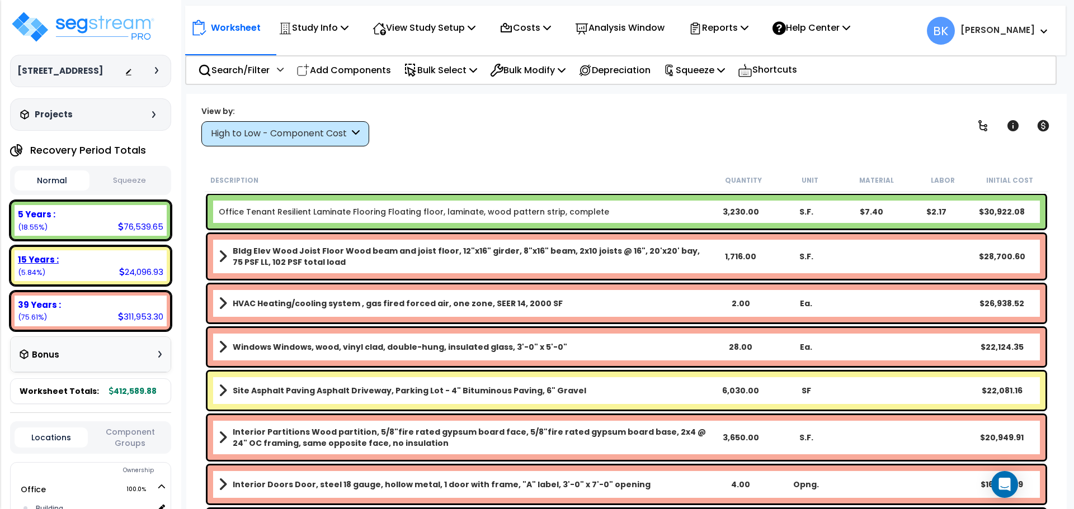
click at [91, 273] on div "15 Years : 24,096.93 (5.84%)" at bounding box center [91, 266] width 152 height 31
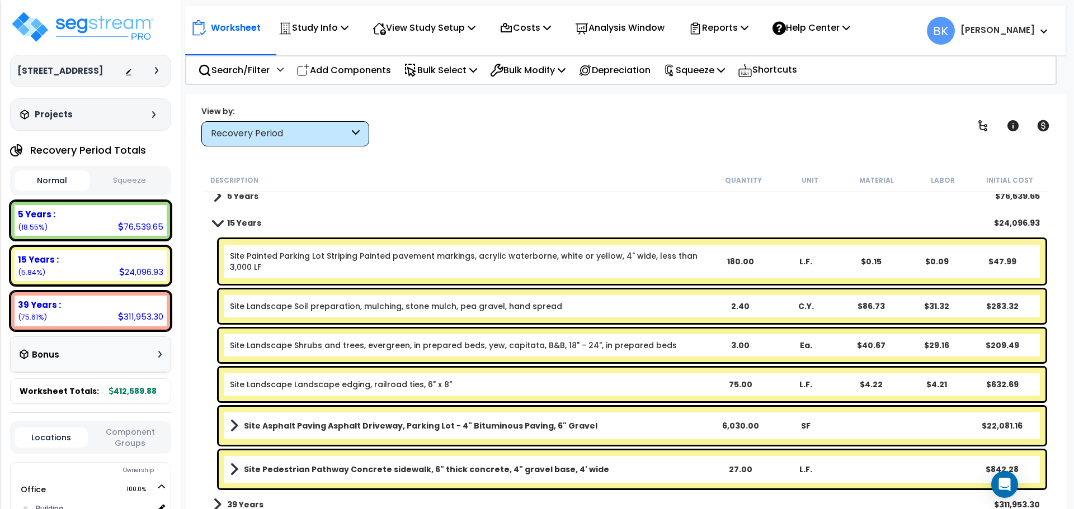
scroll to position [18, 0]
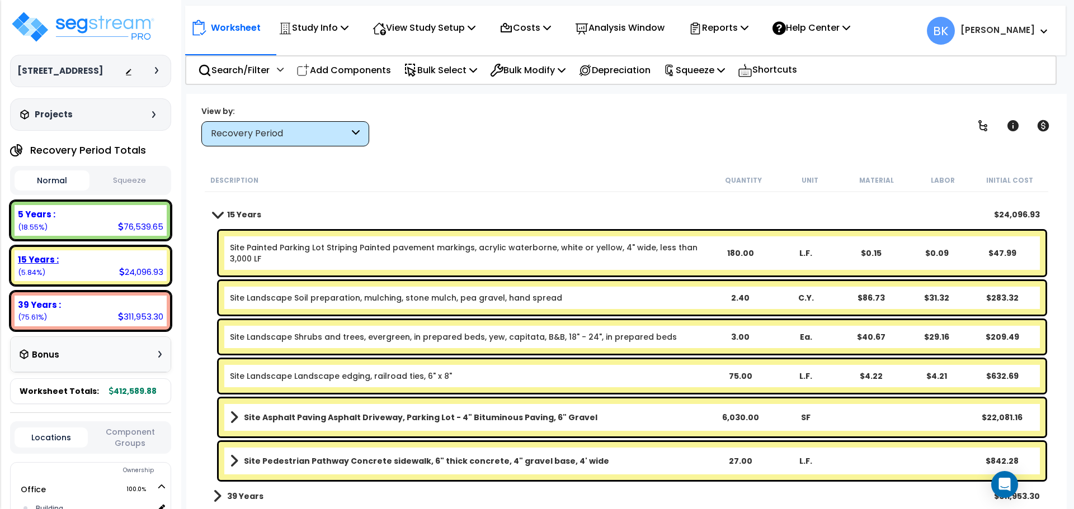
click at [92, 272] on div "15 Years : 24,096.93 (5.84%)" at bounding box center [91, 266] width 152 height 31
click at [102, 241] on div "Expense : 0.00 (0.00%) De Minimis : 0.00 (0.00%) Repairs & Maintenance : 0.00 (…" at bounding box center [90, 266] width 161 height 130
click at [117, 228] on div "5 Years : 76,539.65 (18.55%)" at bounding box center [91, 220] width 152 height 31
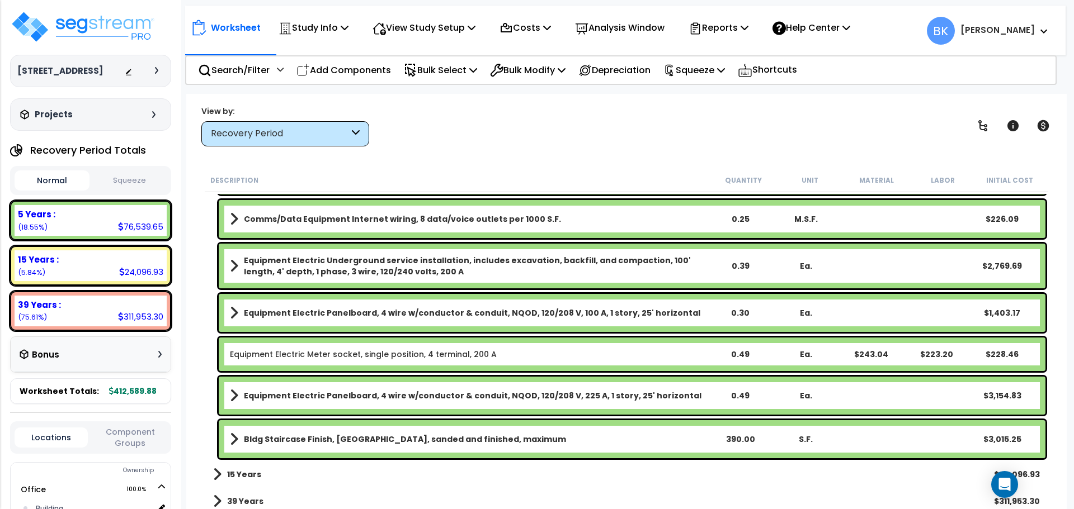
scroll to position [905, 0]
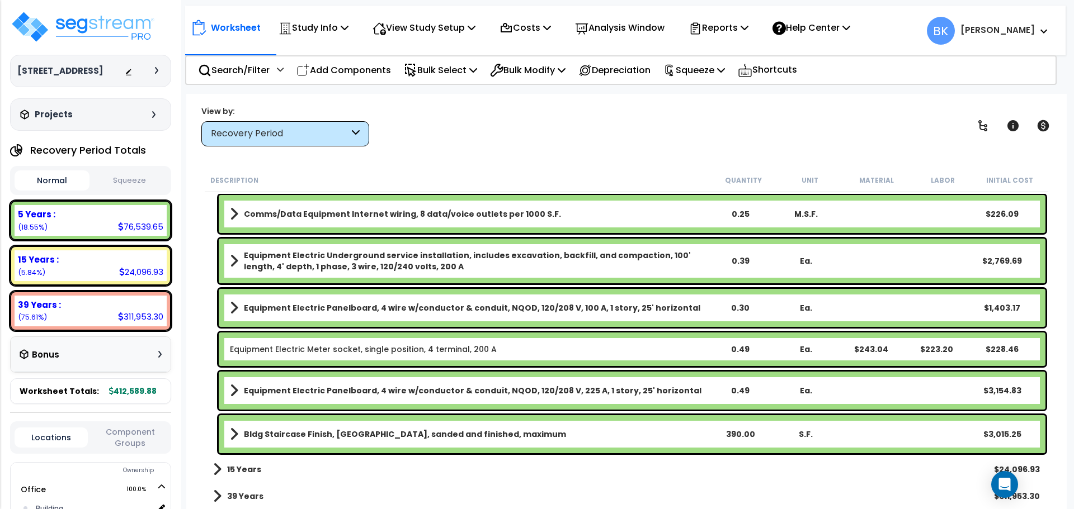
click at [311, 438] on b "Bldg Staircase Finish, Oak strip, sanded and finished, maximum" at bounding box center [405, 434] width 322 height 11
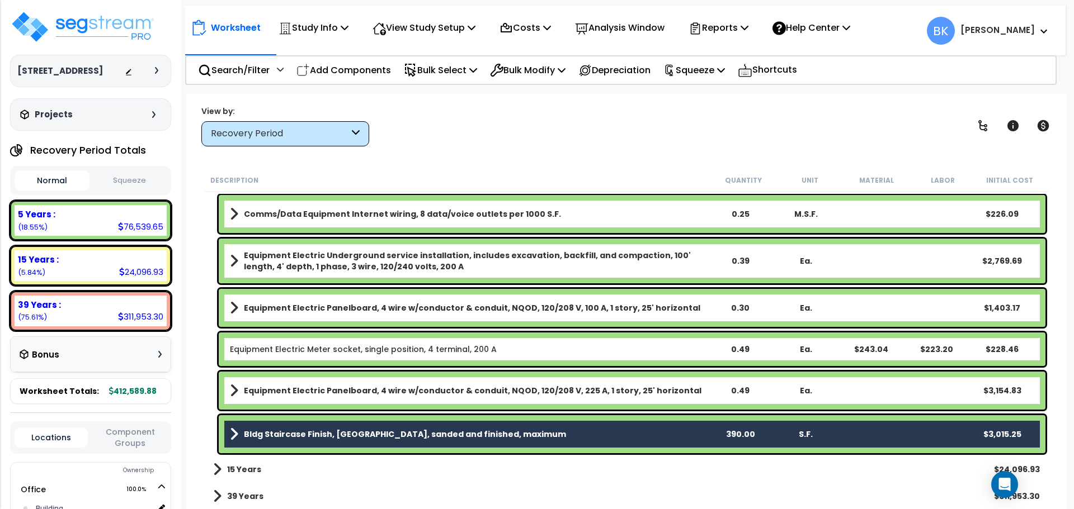
click at [290, 432] on b "Bldg Staircase Finish, Oak strip, sanded and finished, maximum" at bounding box center [405, 434] width 322 height 11
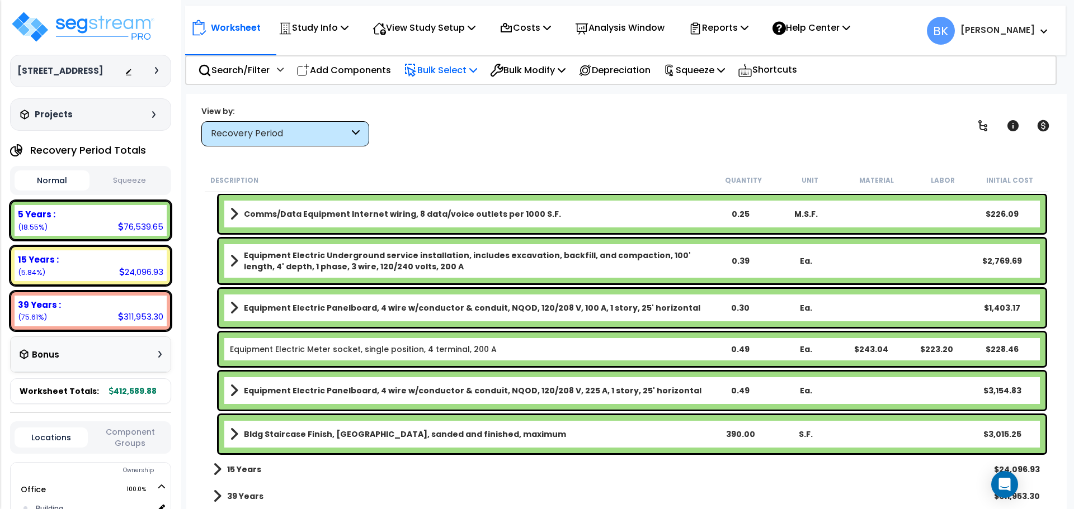
click at [461, 71] on p "Bulk Select" at bounding box center [440, 70] width 73 height 15
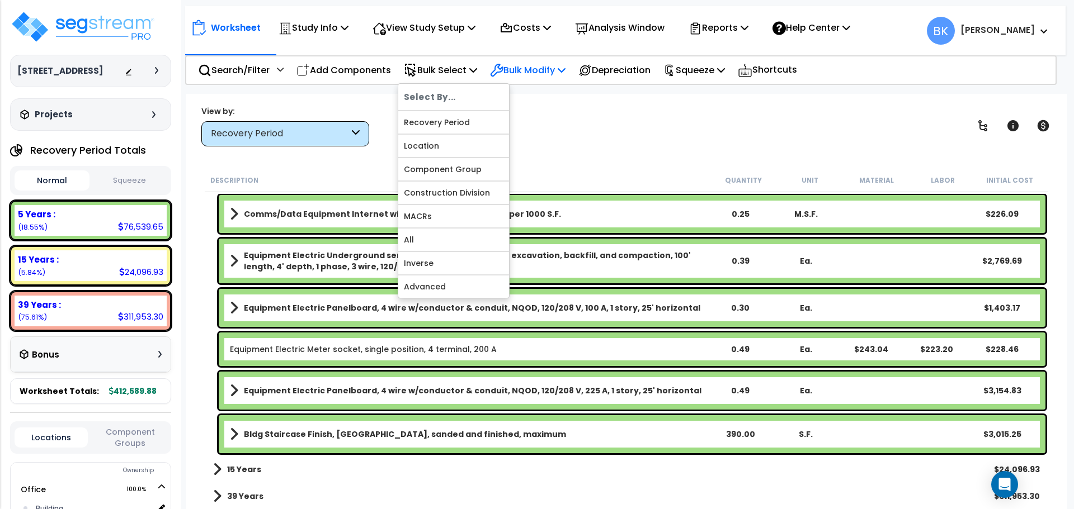
click at [541, 71] on p "Bulk Modify" at bounding box center [527, 70] width 75 height 15
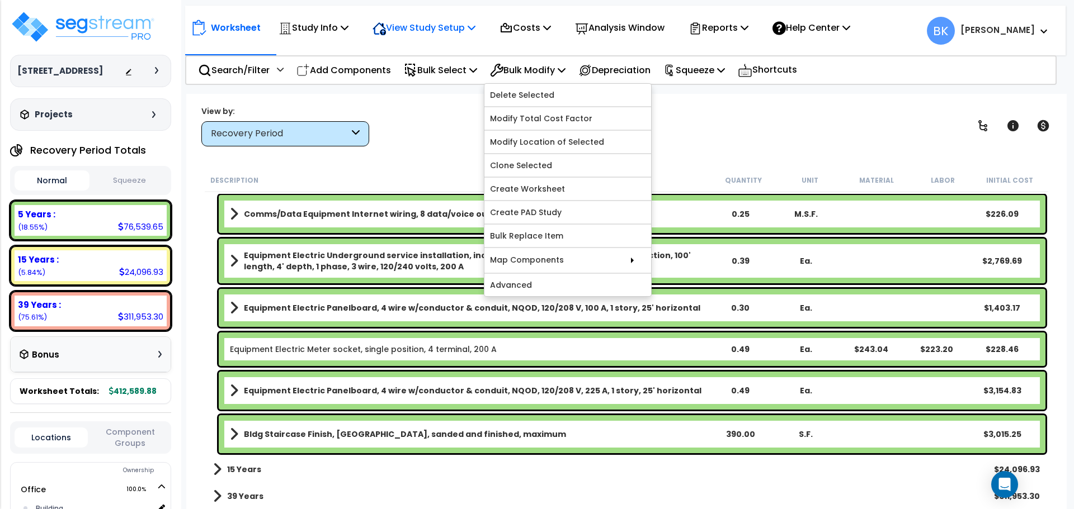
click at [447, 25] on p "View Study Setup" at bounding box center [423, 27] width 103 height 15
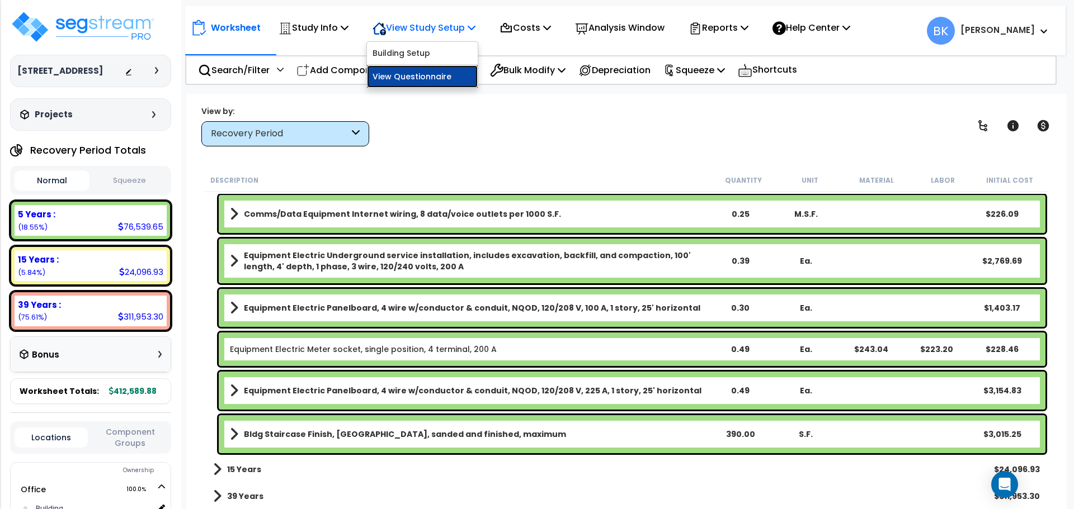
click at [429, 81] on link "View Questionnaire" at bounding box center [422, 76] width 111 height 22
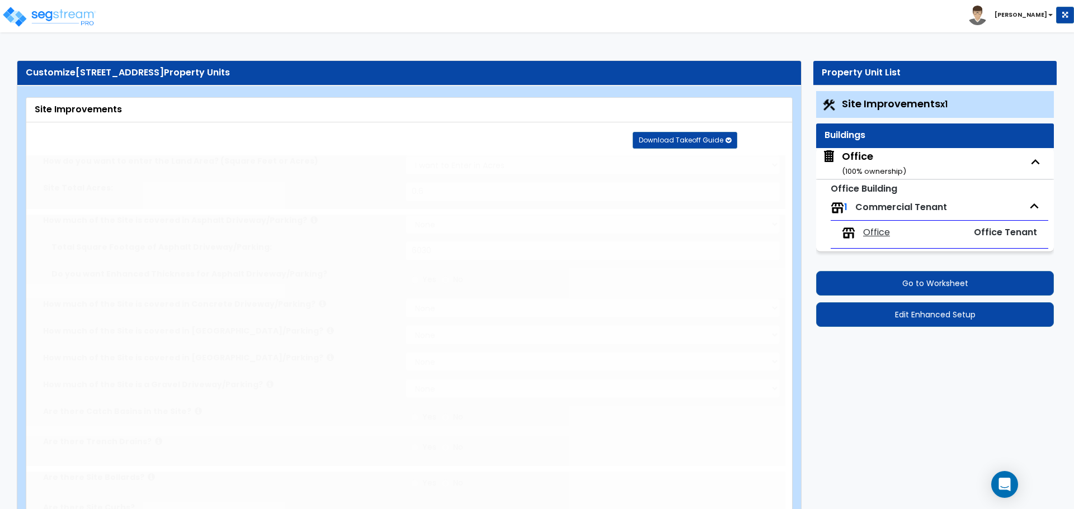
type input "0.6"
select select "2"
type input "6030"
radio input "true"
select select "1"
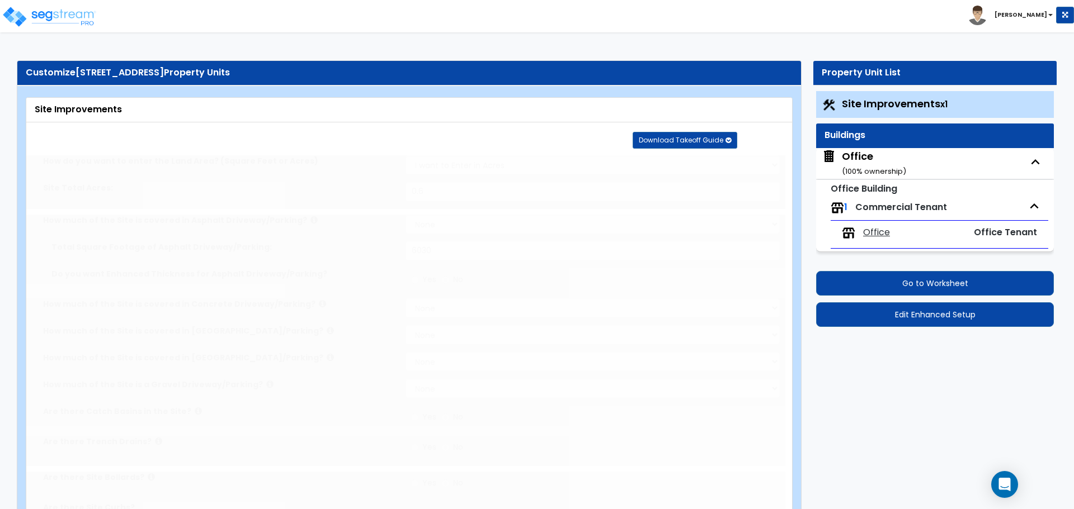
type input "12"
radio input "true"
select select "2"
type input "27"
select select "1"
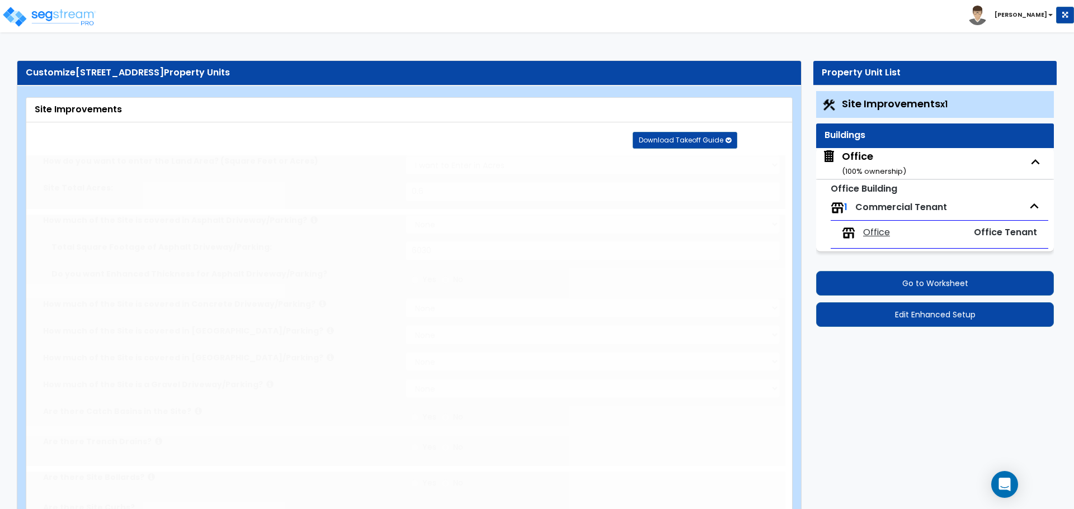
select select "1"
radio input "true"
select select "1"
select select "3"
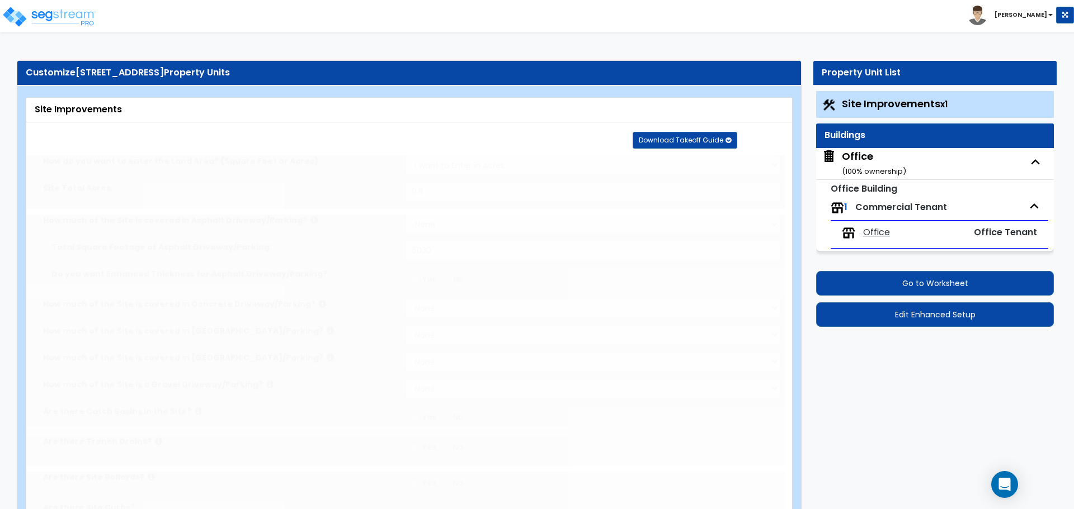
type input "3"
radio input "true"
type input "130"
radio input "true"
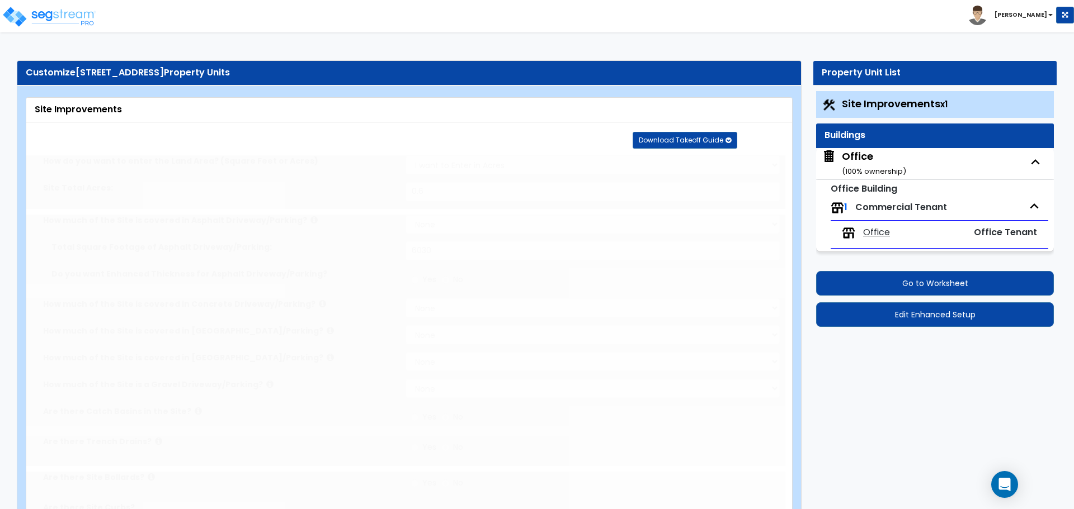
select select "3"
type input "75"
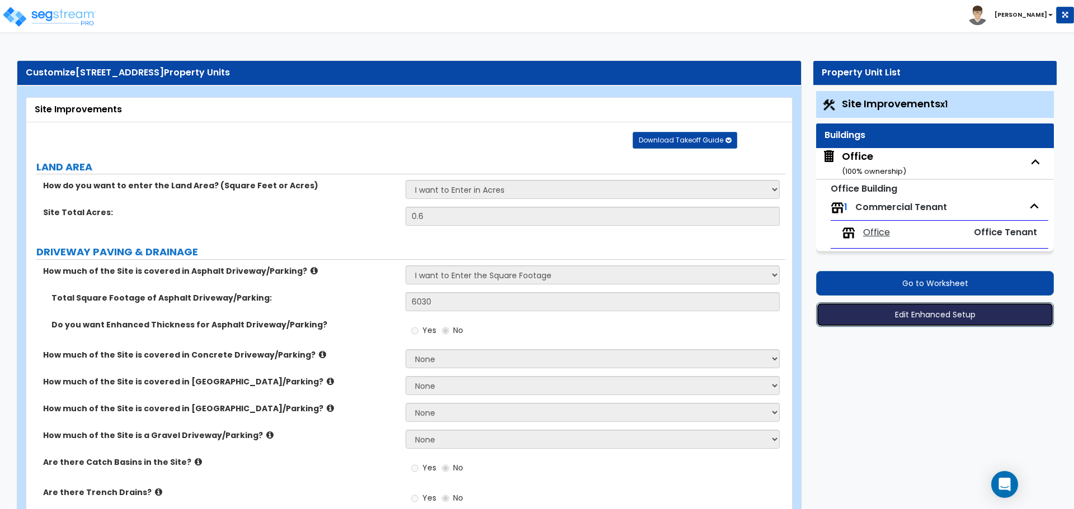
click at [941, 311] on button "Edit Enhanced Setup" at bounding box center [935, 315] width 238 height 25
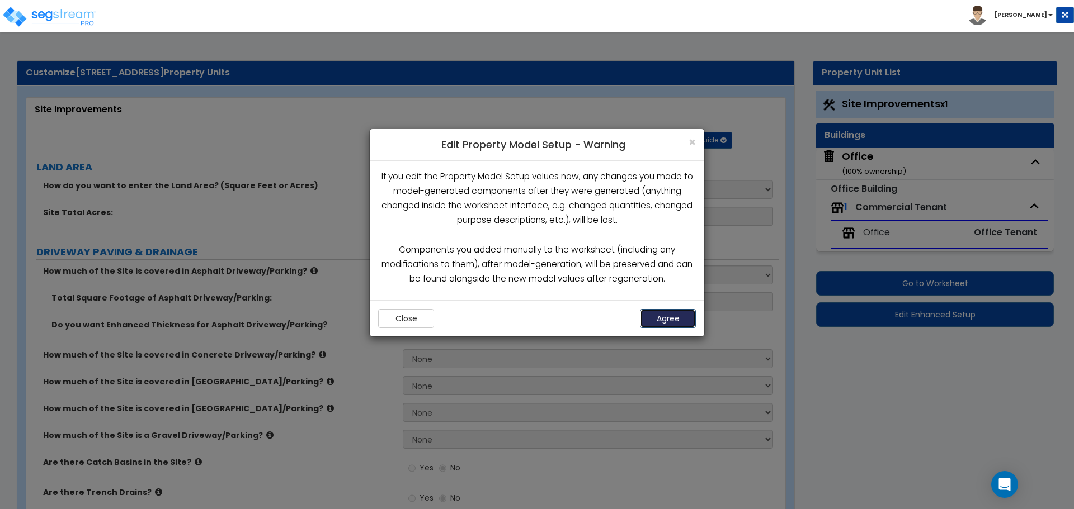
click at [664, 324] on button "Agree" at bounding box center [668, 318] width 56 height 19
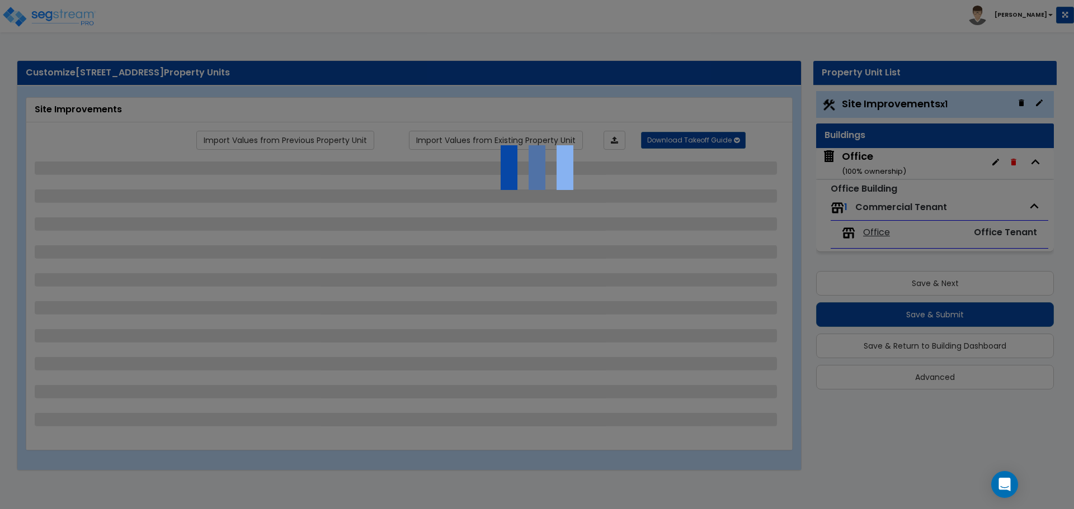
select select "2"
select select "1"
select select "2"
select select "1"
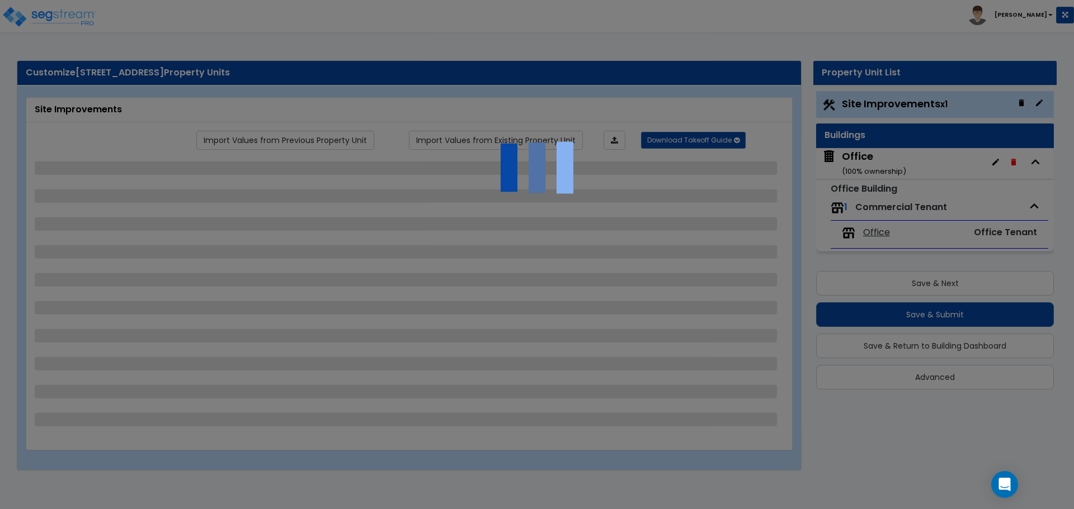
select select "1"
select select "3"
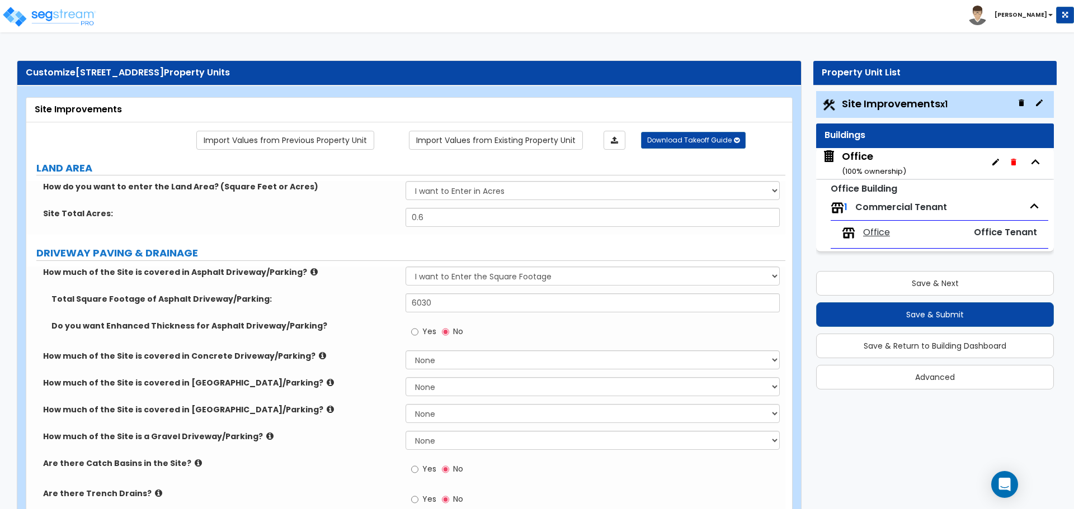
click at [876, 234] on span "Office" at bounding box center [876, 232] width 27 height 13
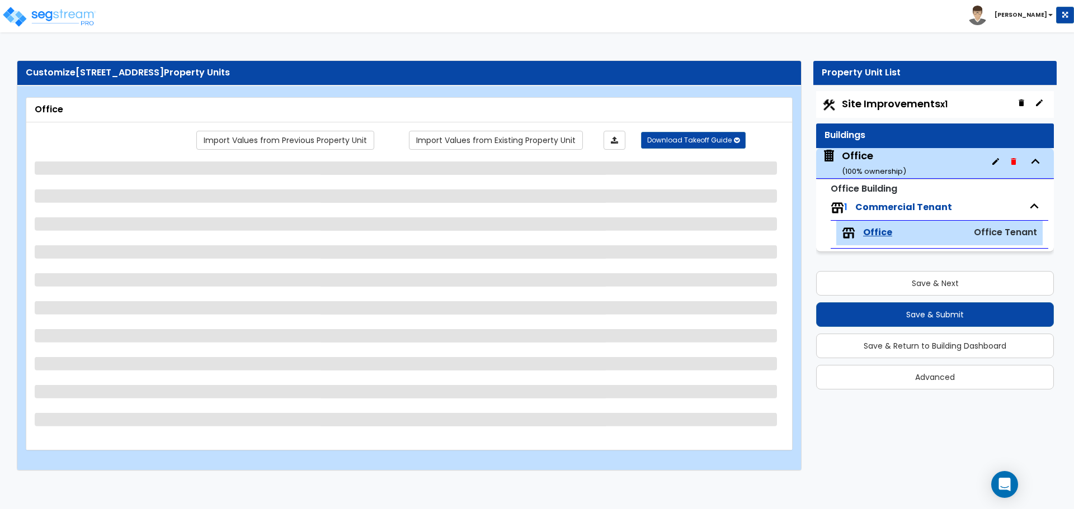
select select "1"
select select "3"
select select "1"
select select "3"
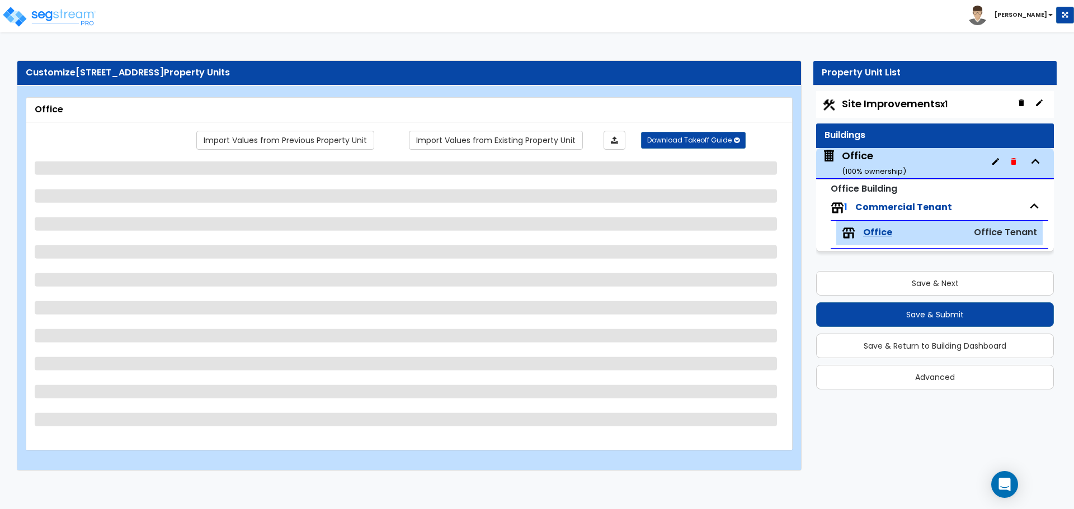
select select "1"
select select "2"
select select "3"
select select "6"
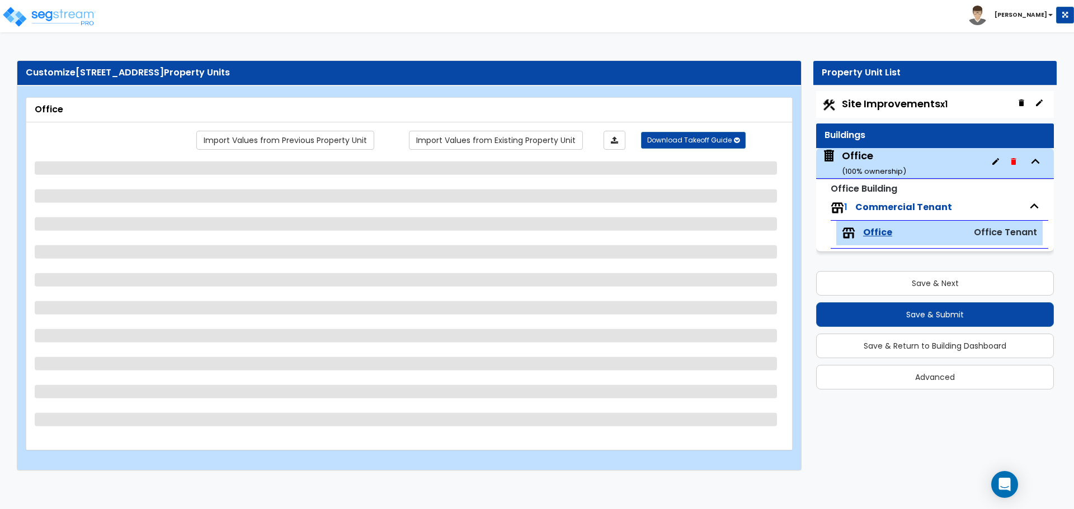
select select "2"
select select "1"
select select "7"
select select "1"
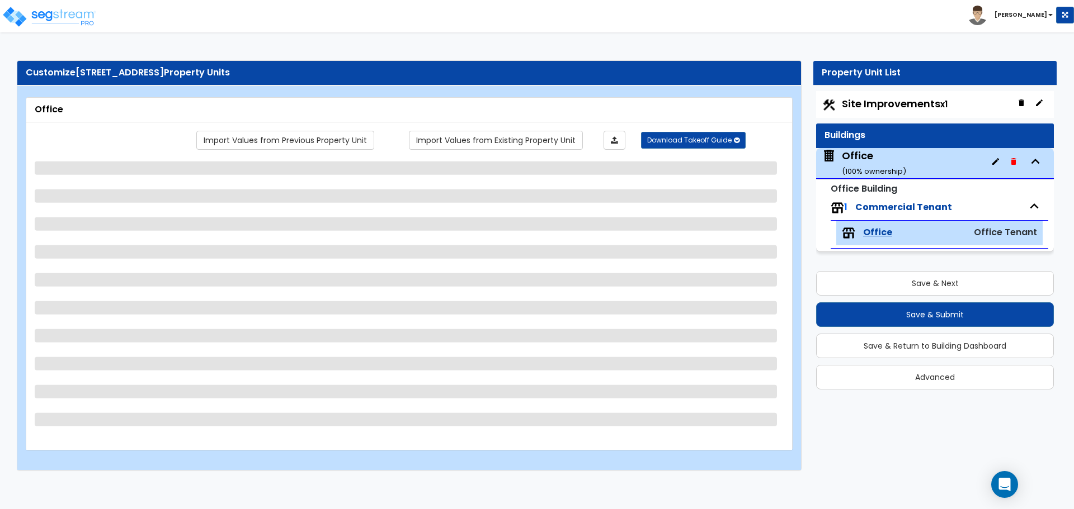
select select "1"
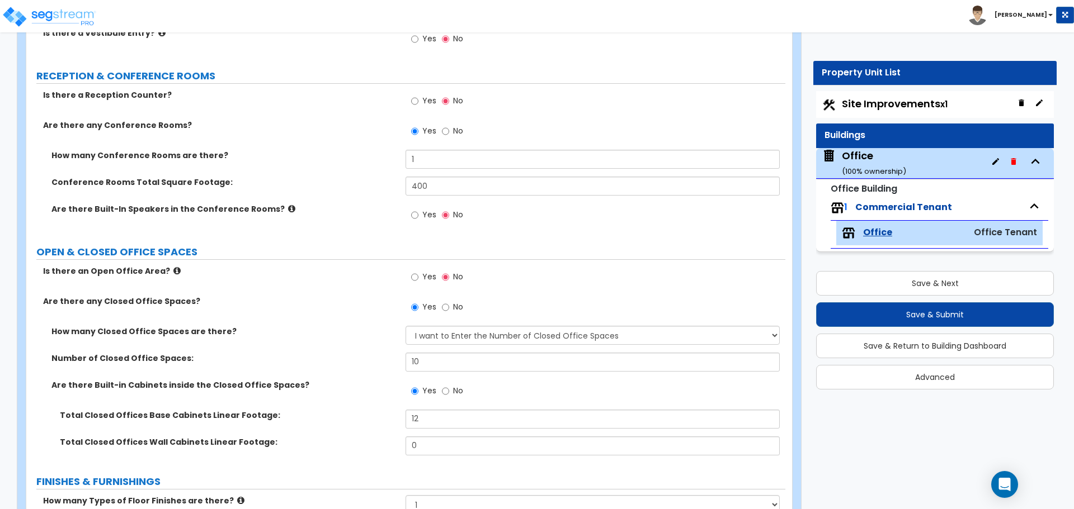
scroll to position [224, 0]
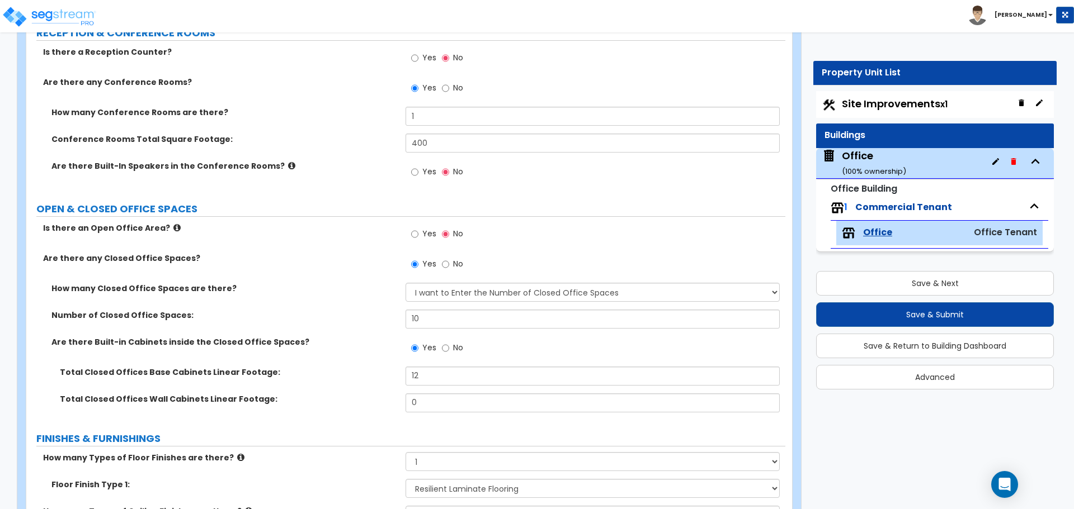
click at [915, 162] on div "Office ( 100 % ownership)" at bounding box center [935, 163] width 238 height 31
click at [856, 163] on div "Office ( 100 % ownership)" at bounding box center [874, 163] width 64 height 29
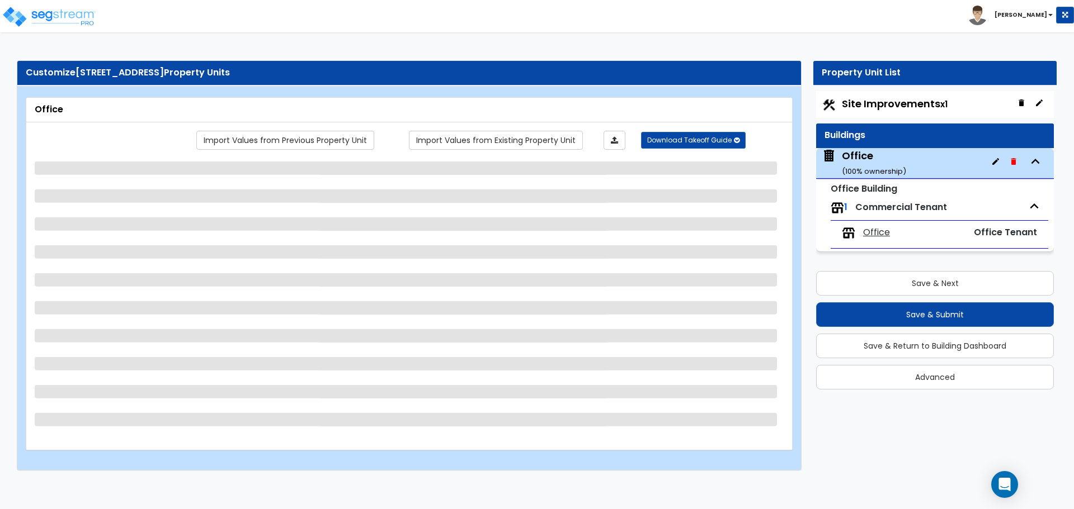
select select "1"
select select "7"
select select "1"
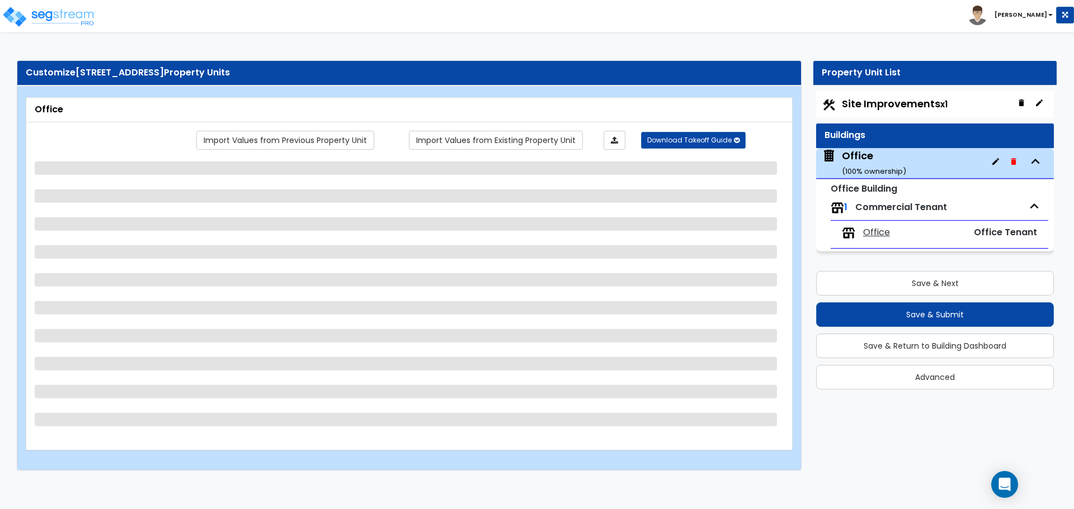
select select "4"
select select "1"
select select "2"
select select "1"
select select "2"
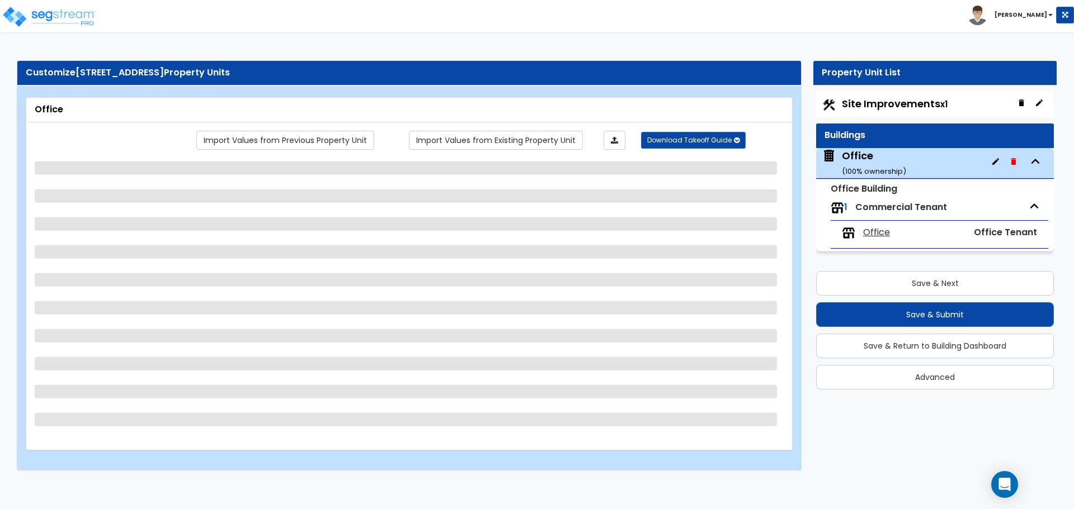
select select "1"
select select "2"
select select "3"
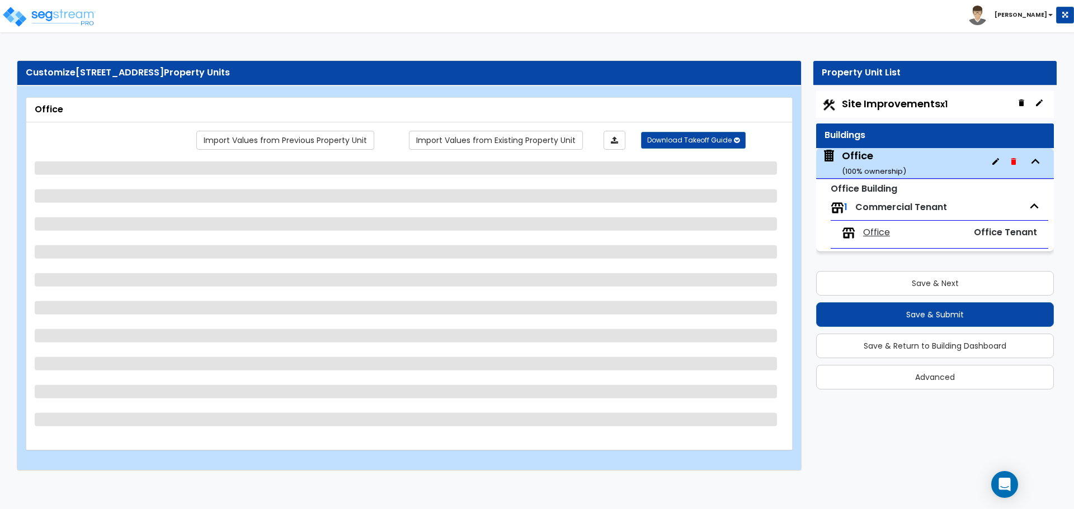
select select "2"
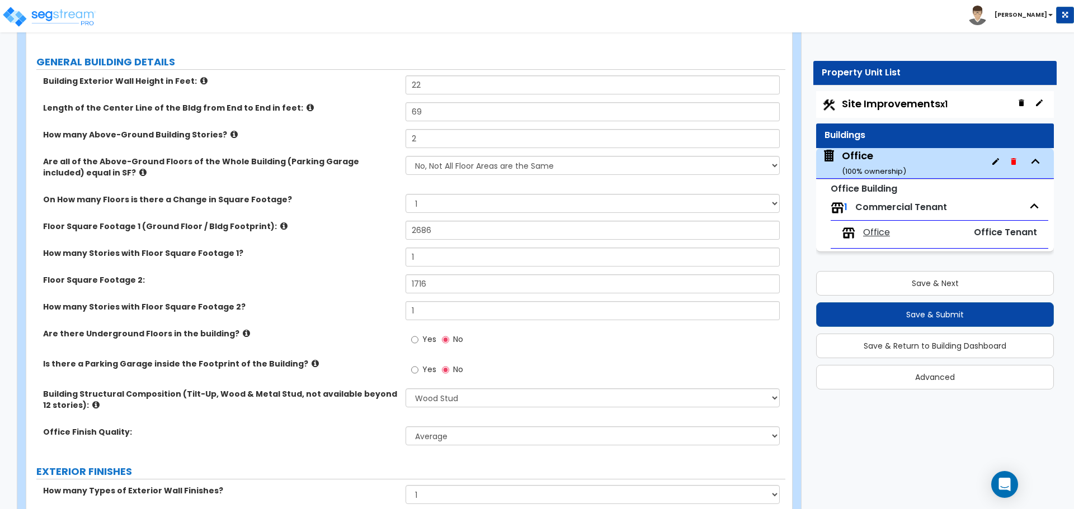
scroll to position [112, 0]
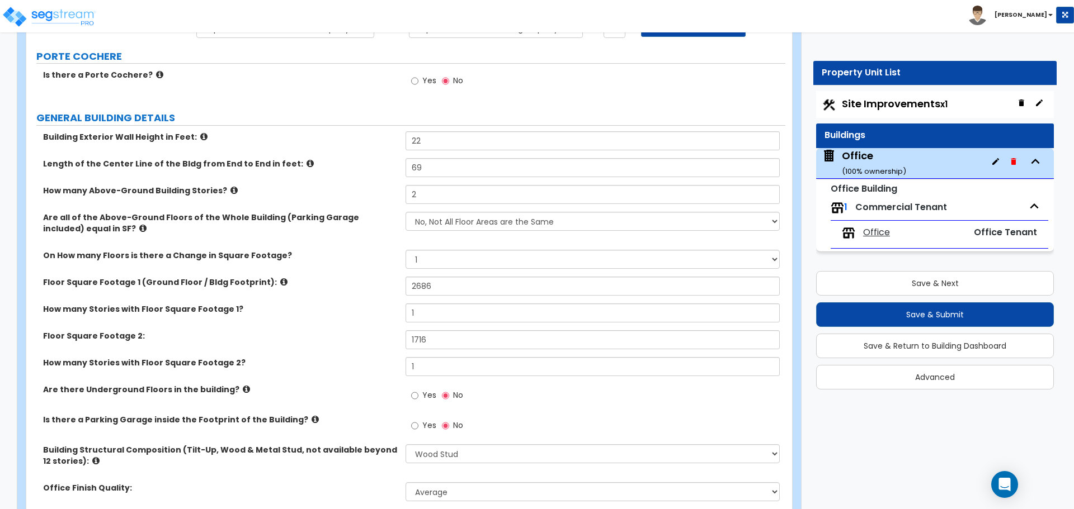
click at [343, 138] on label "Building Exterior Wall Height in Feet:" at bounding box center [220, 136] width 354 height 11
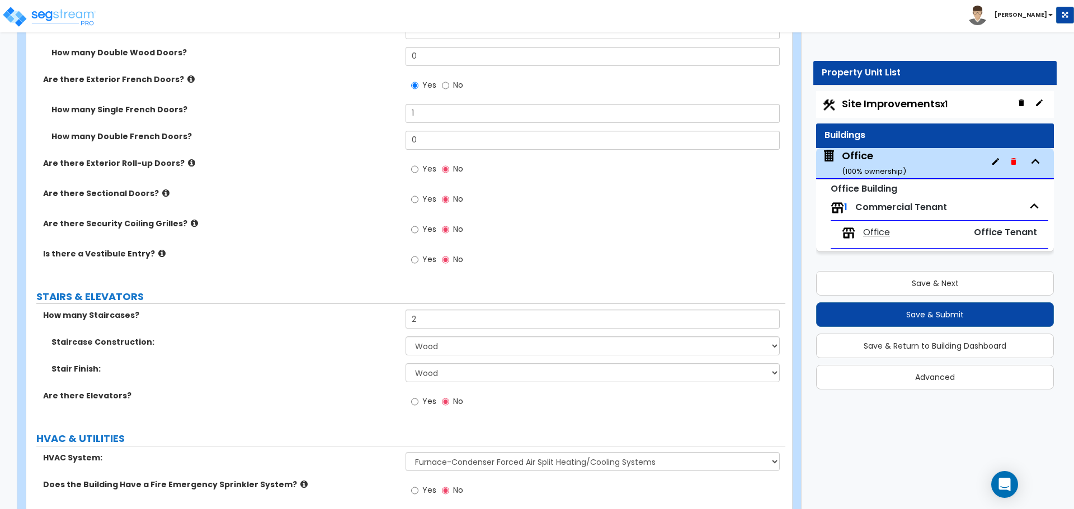
scroll to position [1454, 0]
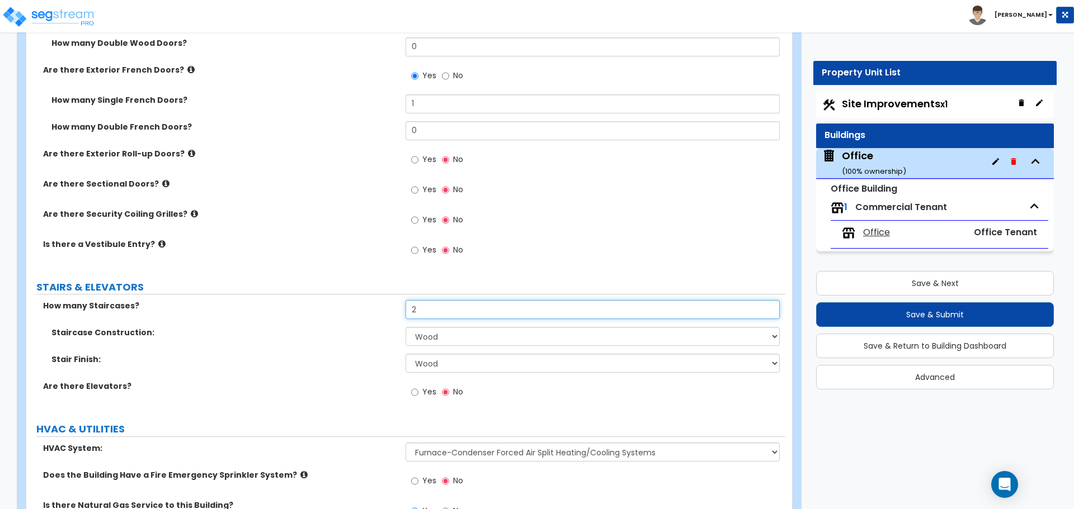
click at [424, 313] on input "2" at bounding box center [592, 309] width 374 height 19
type input "1"
click at [430, 362] on select "None Tile Wood Laminate VCT Sheet Carpet Sheet Vinyl Carpet Tile" at bounding box center [592, 363] width 374 height 19
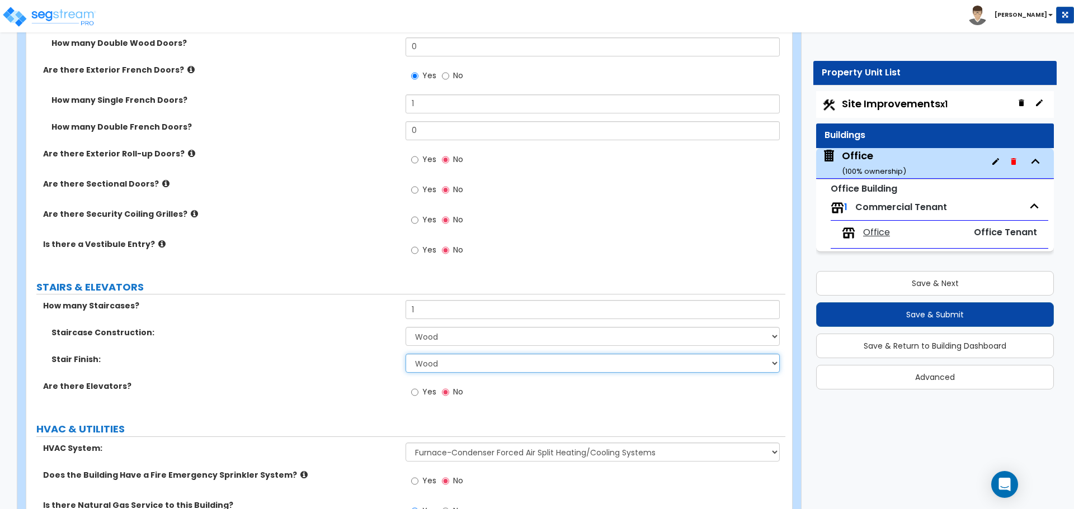
select select "5"
click at [405, 354] on select "None Tile Wood Laminate VCT Sheet Carpet Sheet Vinyl Carpet Tile" at bounding box center [592, 363] width 374 height 19
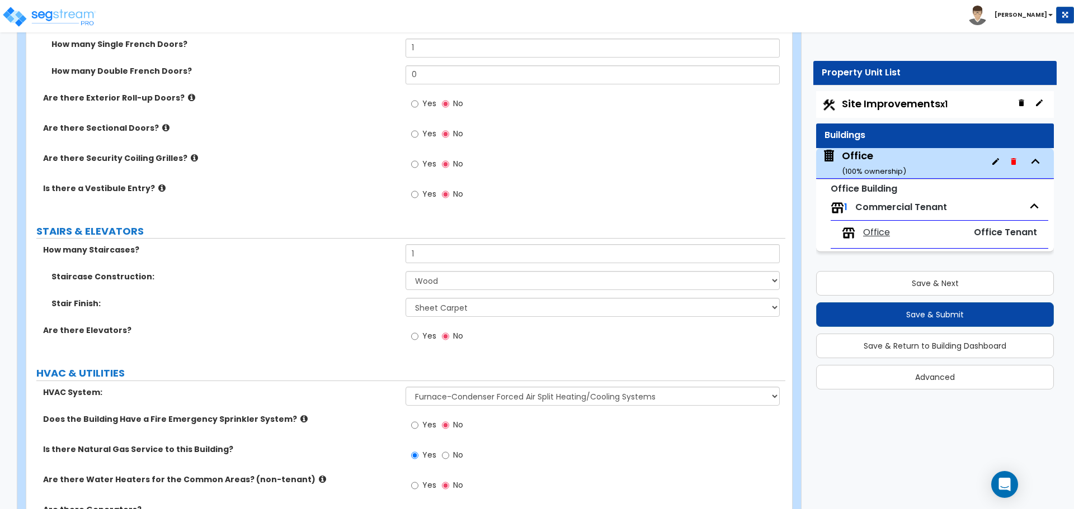
click at [360, 305] on label "Stair Finish:" at bounding box center [224, 303] width 346 height 11
click at [937, 313] on button "Save & Submit" at bounding box center [935, 315] width 238 height 25
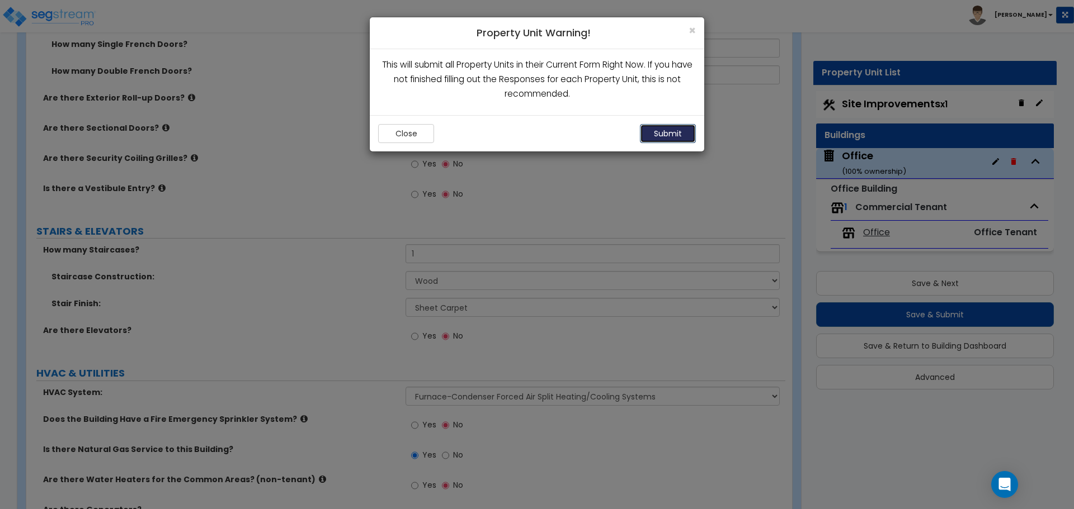
click at [658, 135] on button "Submit" at bounding box center [668, 133] width 56 height 19
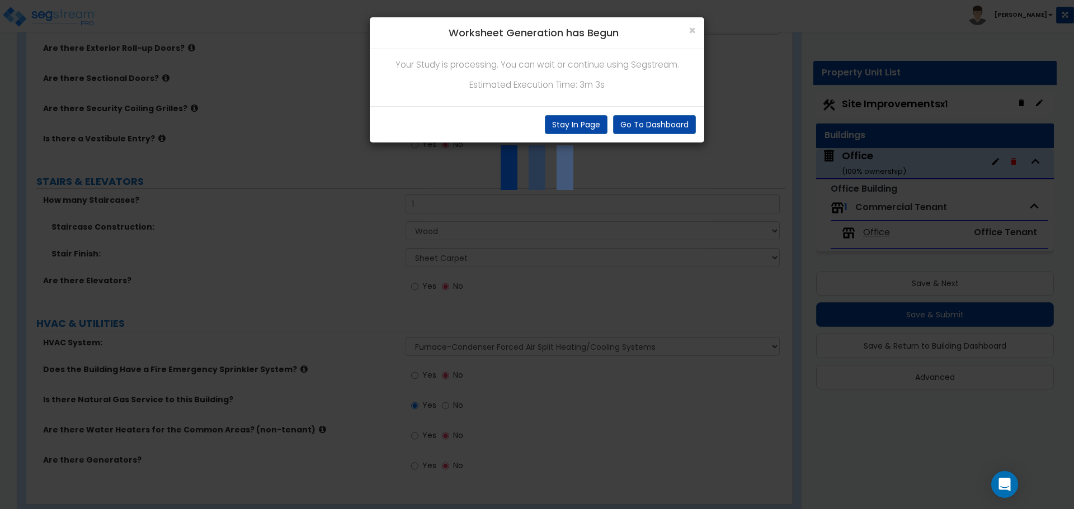
scroll to position [1566, 0]
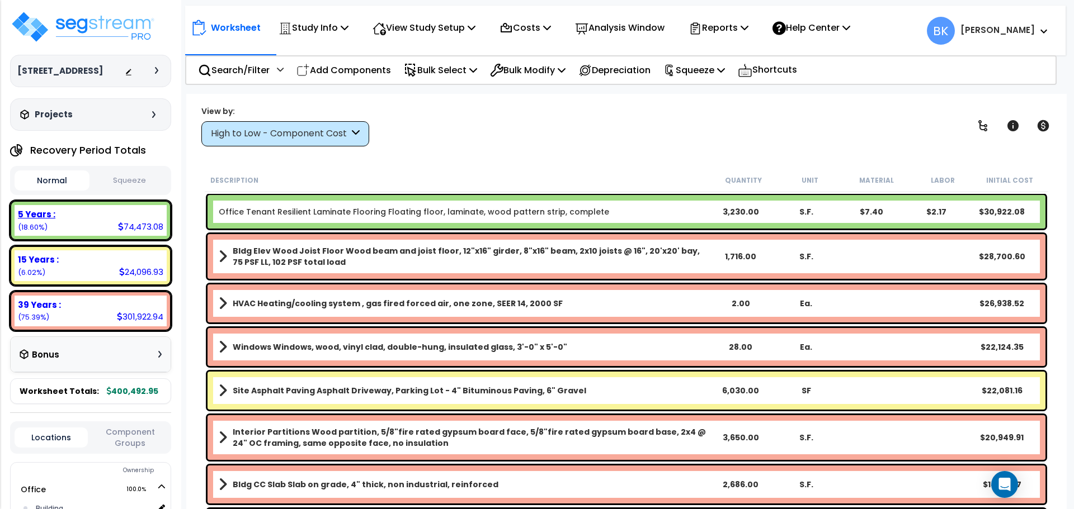
click at [135, 217] on div "5 Years :" at bounding box center [90, 215] width 145 height 12
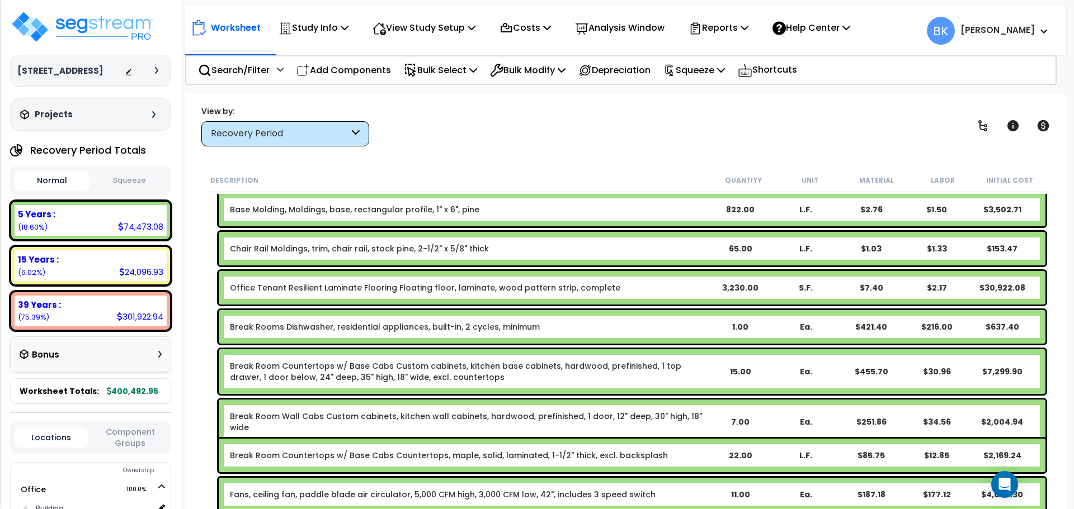
scroll to position [168, 0]
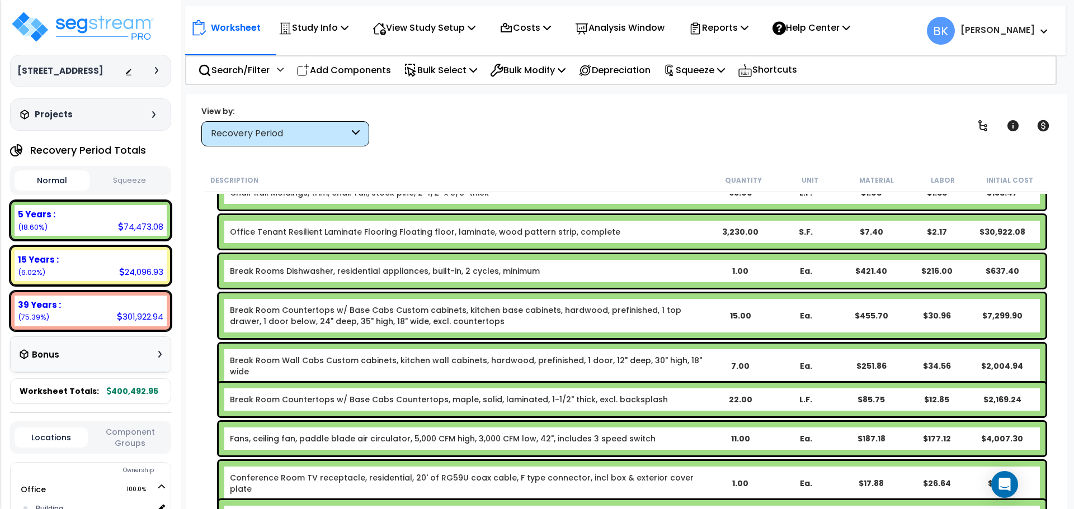
click at [320, 278] on div "Break Rooms Dishwasher, residential appliances, built-in, 2 cycles, minimum 1.0…" at bounding box center [632, 271] width 827 height 34
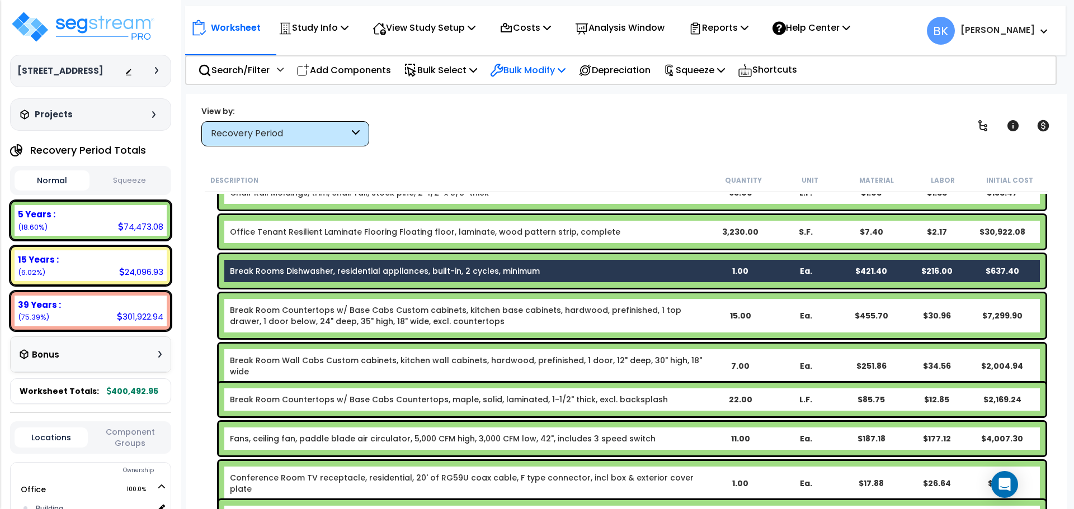
click at [527, 70] on p "Bulk Modify" at bounding box center [527, 70] width 75 height 15
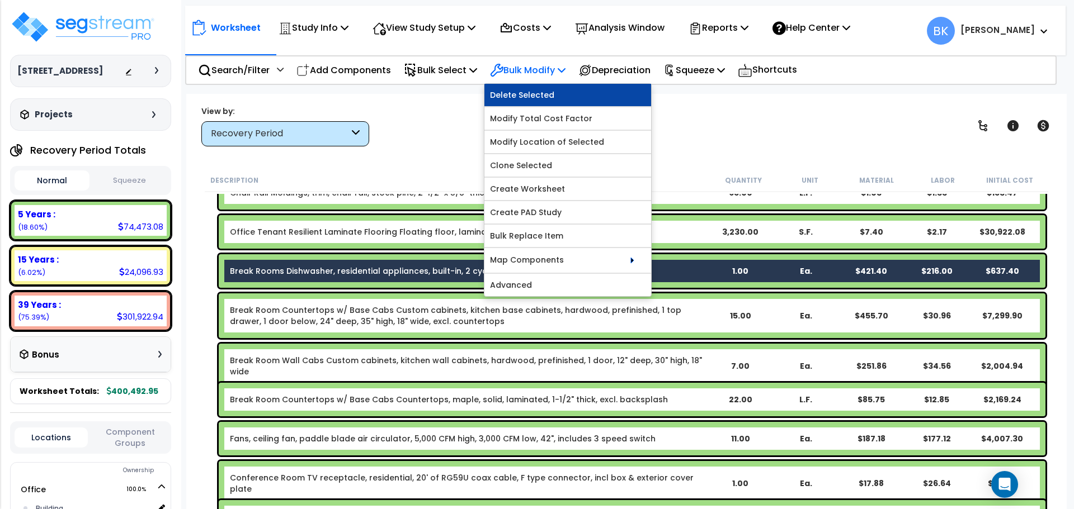
click at [536, 98] on link "Delete Selected" at bounding box center [567, 95] width 167 height 22
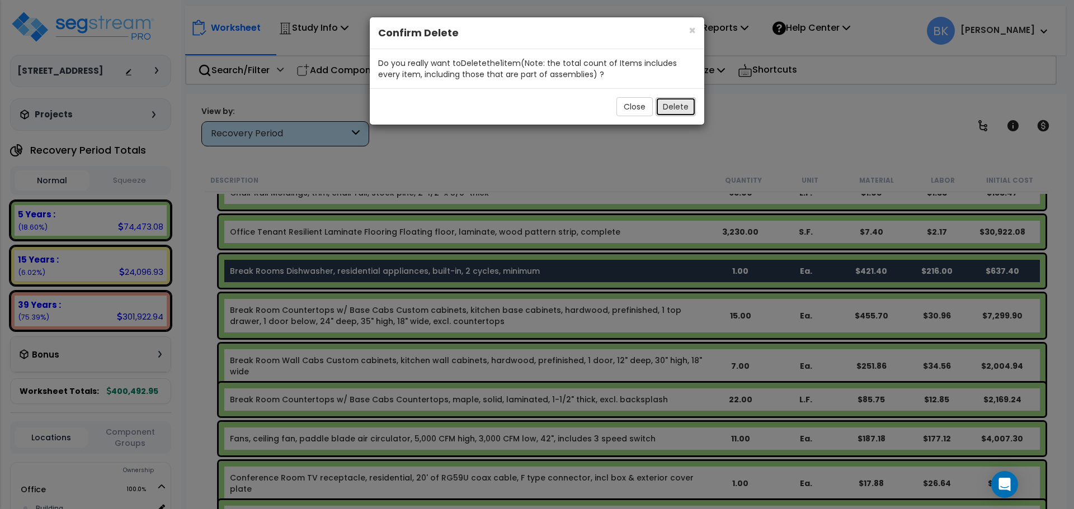
click at [685, 110] on button "Delete" at bounding box center [675, 106] width 40 height 19
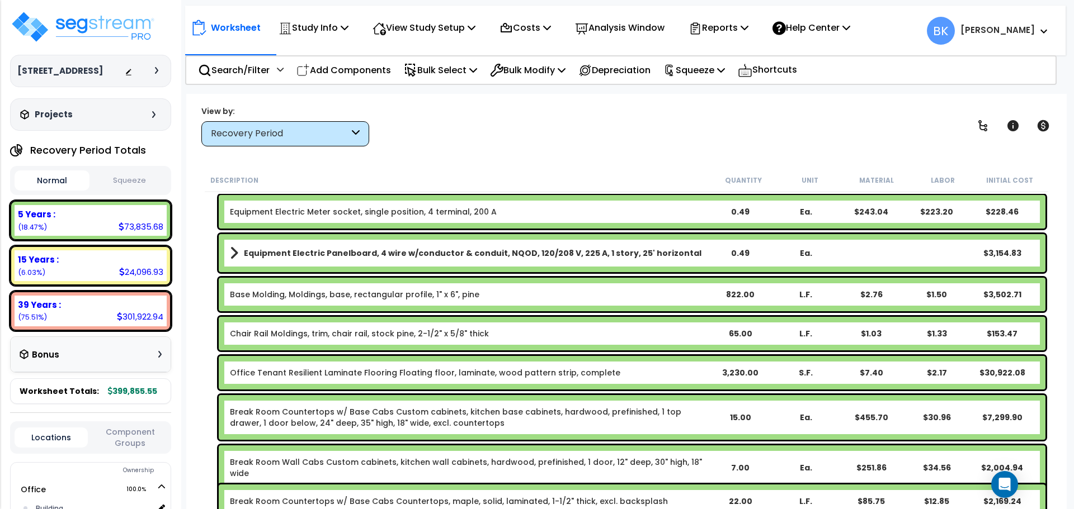
scroll to position [0, 0]
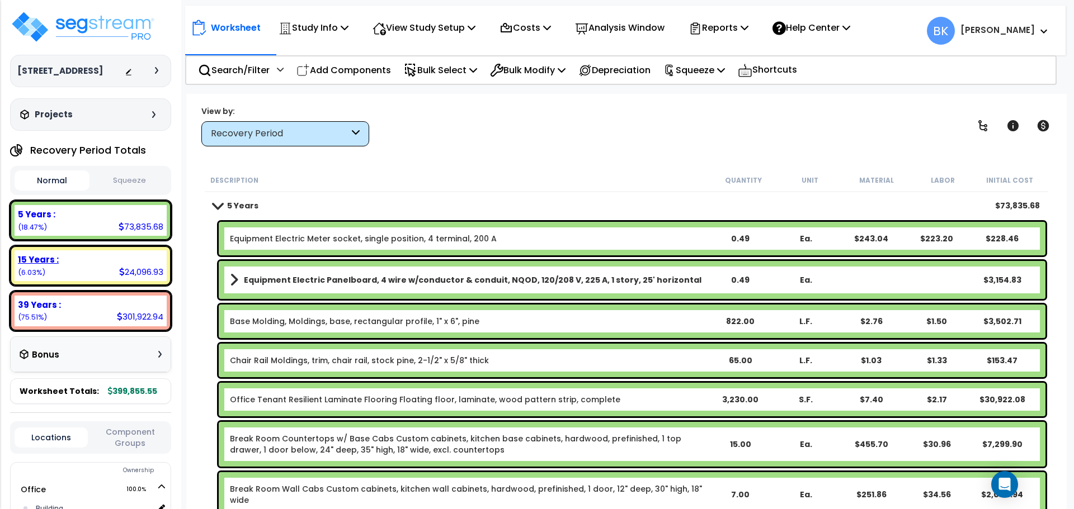
click at [86, 270] on div "15 Years : 24,096.93 (6.03%)" at bounding box center [91, 266] width 152 height 31
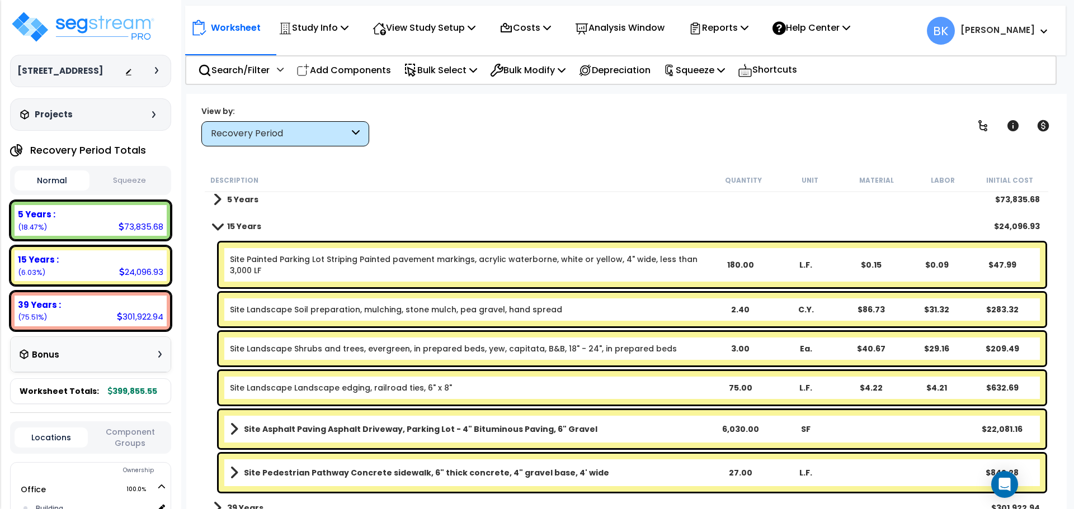
scroll to position [18, 0]
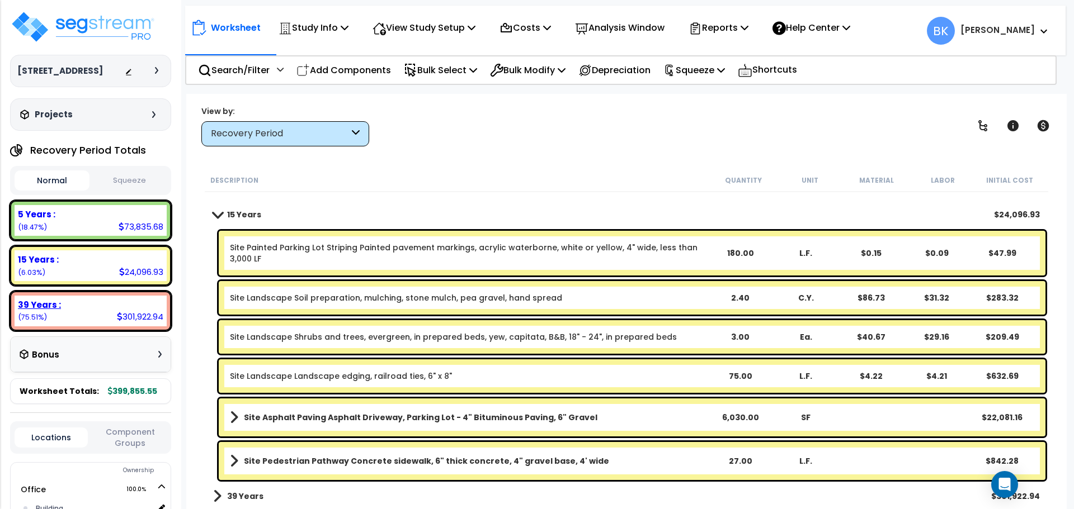
click at [106, 309] on div "39 Years :" at bounding box center [90, 305] width 145 height 12
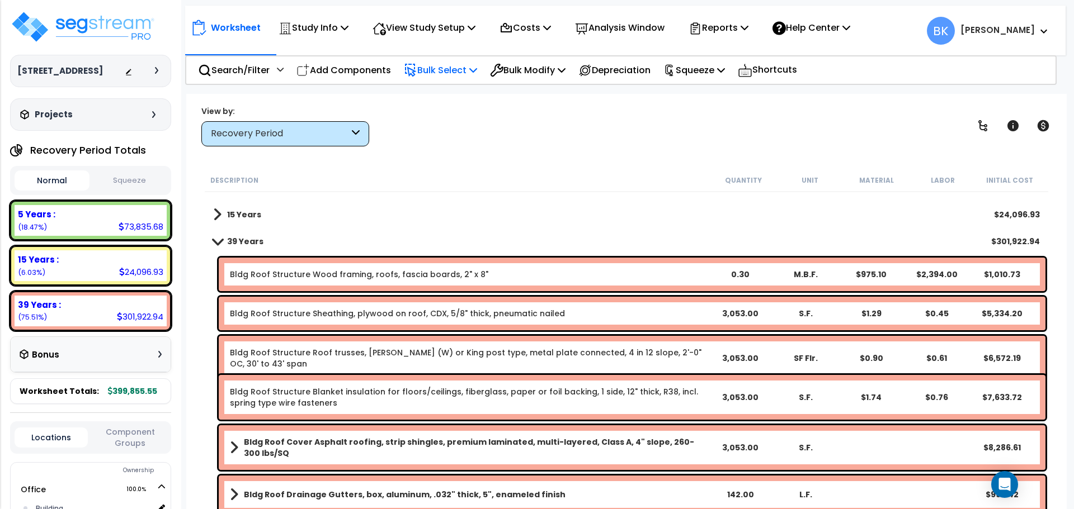
click at [461, 65] on p "Bulk Select" at bounding box center [440, 70] width 73 height 15
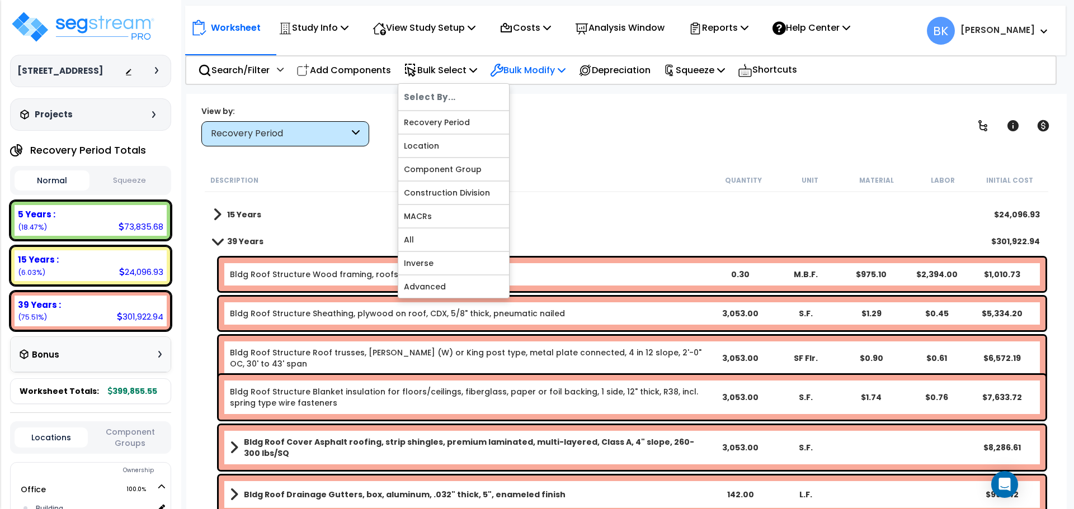
click at [530, 73] on p "Bulk Modify" at bounding box center [527, 70] width 75 height 15
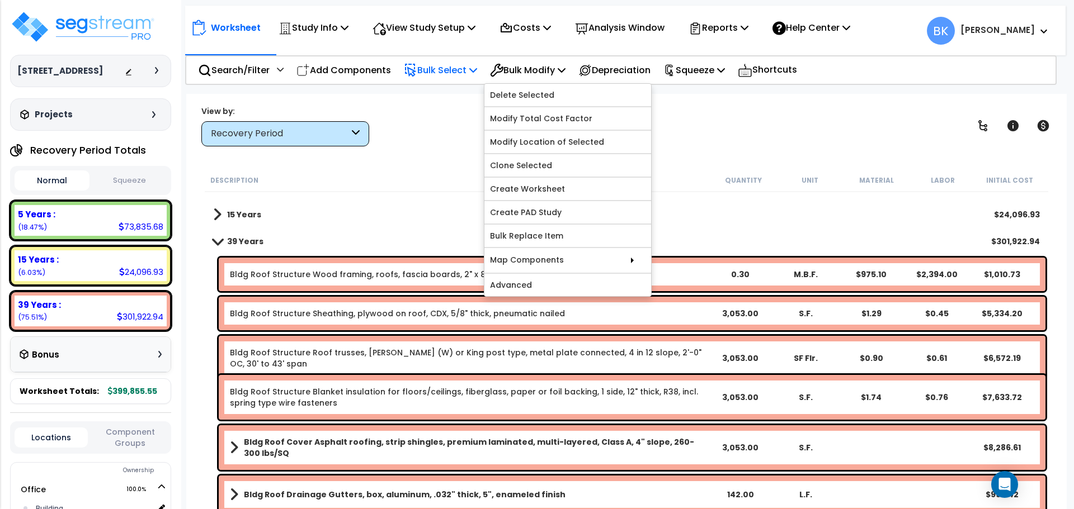
click at [450, 77] on p "Bulk Select" at bounding box center [440, 70] width 73 height 15
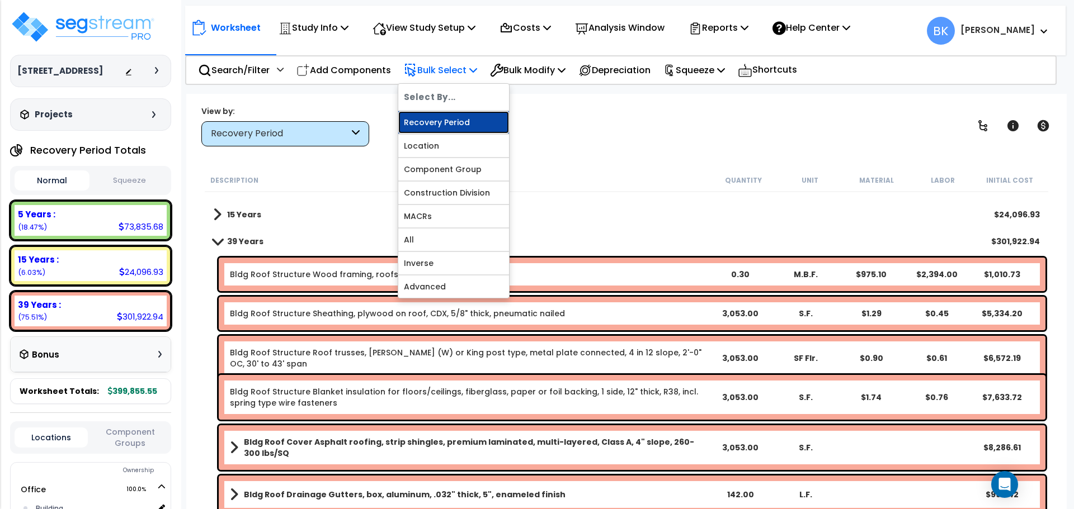
click at [437, 119] on link "Recovery Period" at bounding box center [453, 122] width 111 height 22
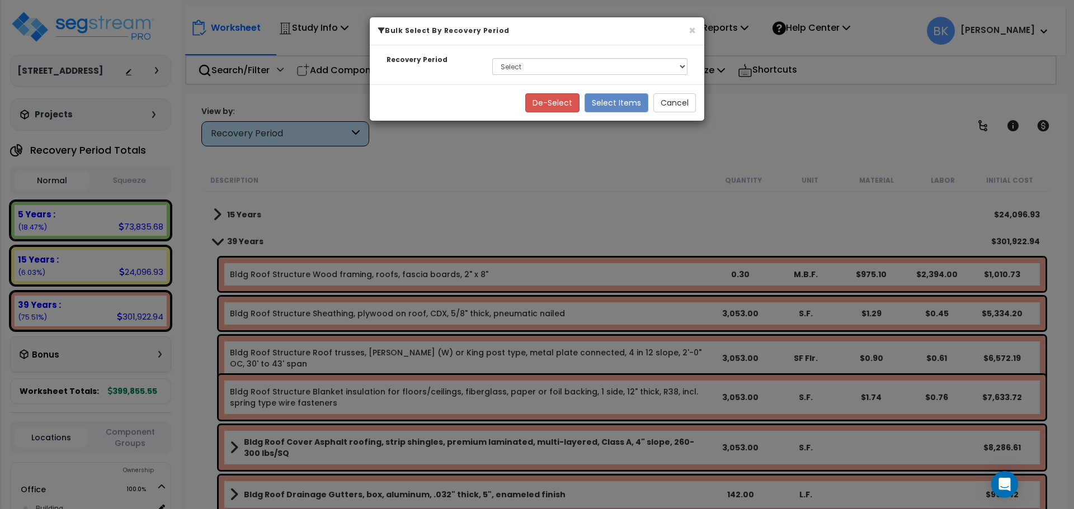
click at [545, 75] on div "Select 5 Years 15 Years 39 Years" at bounding box center [590, 67] width 212 height 26
click at [528, 68] on select "Select 5 Years 15 Years 39 Years" at bounding box center [589, 66] width 195 height 17
select select "5Y"
click at [492, 58] on select "Select 5 Years 15 Years 39 Years" at bounding box center [589, 66] width 195 height 17
click at [616, 96] on button "Select Items" at bounding box center [616, 102] width 64 height 19
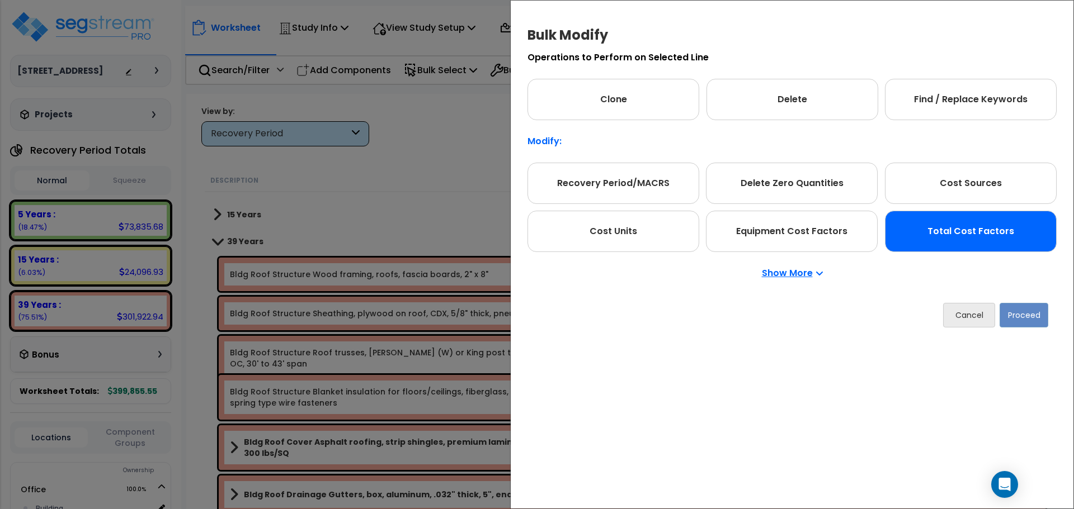
click at [959, 237] on div "Total Cost Factors" at bounding box center [971, 231] width 172 height 41
click at [1026, 313] on button "Proceed" at bounding box center [1023, 315] width 49 height 25
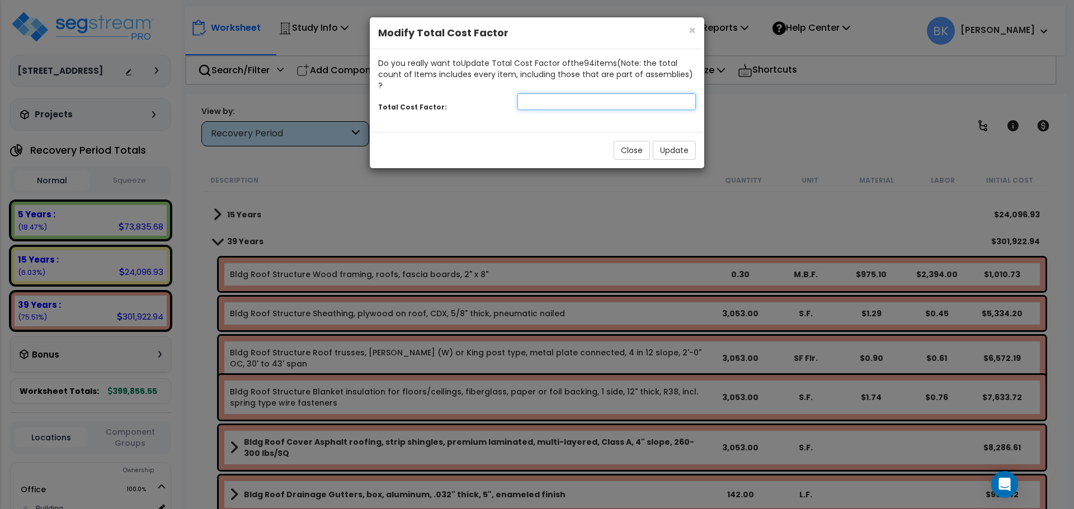
click at [523, 95] on input "number" at bounding box center [606, 101] width 178 height 17
type input "0.88"
click at [689, 143] on button "Update" at bounding box center [674, 150] width 43 height 19
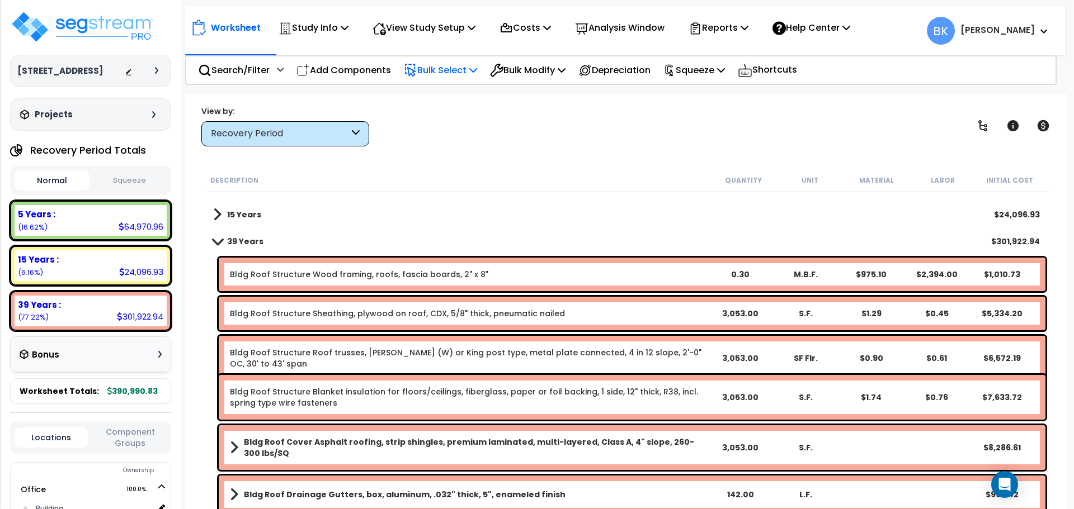
click at [435, 70] on p "Bulk Select" at bounding box center [440, 70] width 73 height 15
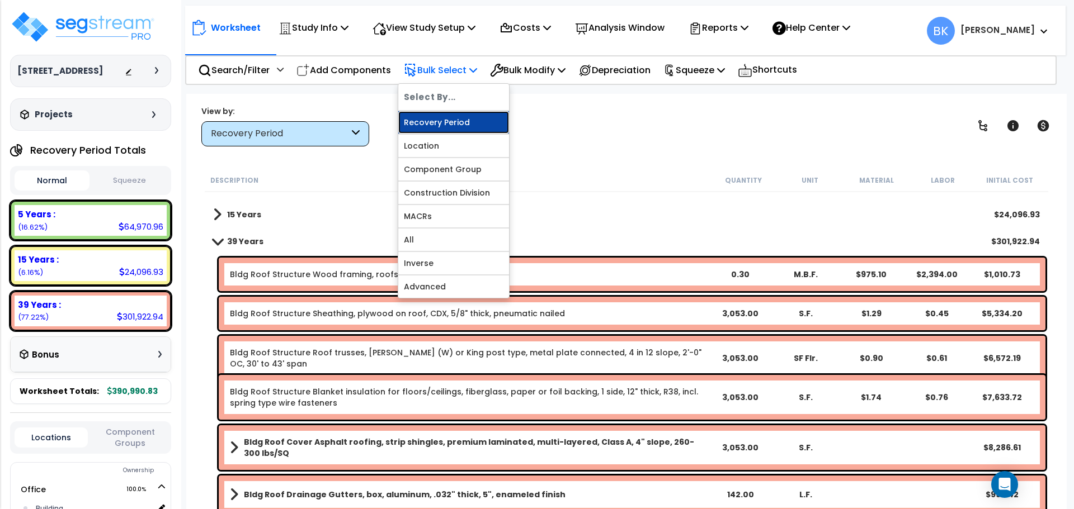
click at [441, 124] on link "Recovery Period" at bounding box center [453, 122] width 111 height 22
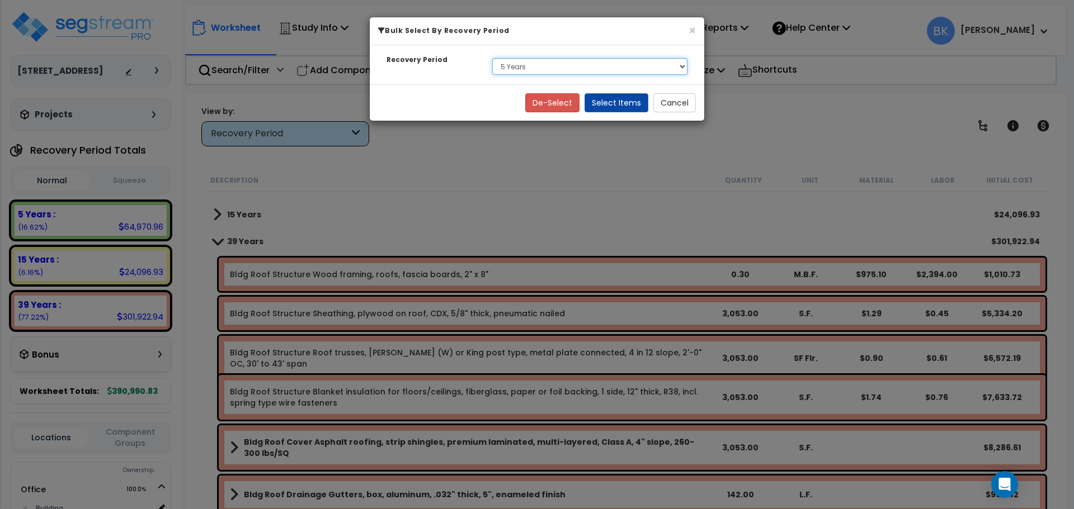
click at [535, 62] on select "Select 5 Years 15 Years 39 Years" at bounding box center [589, 66] width 195 height 17
click at [492, 58] on select "Select 5 Years 15 Years 39 Years" at bounding box center [589, 66] width 195 height 17
click at [601, 100] on button "Select Items" at bounding box center [616, 102] width 64 height 19
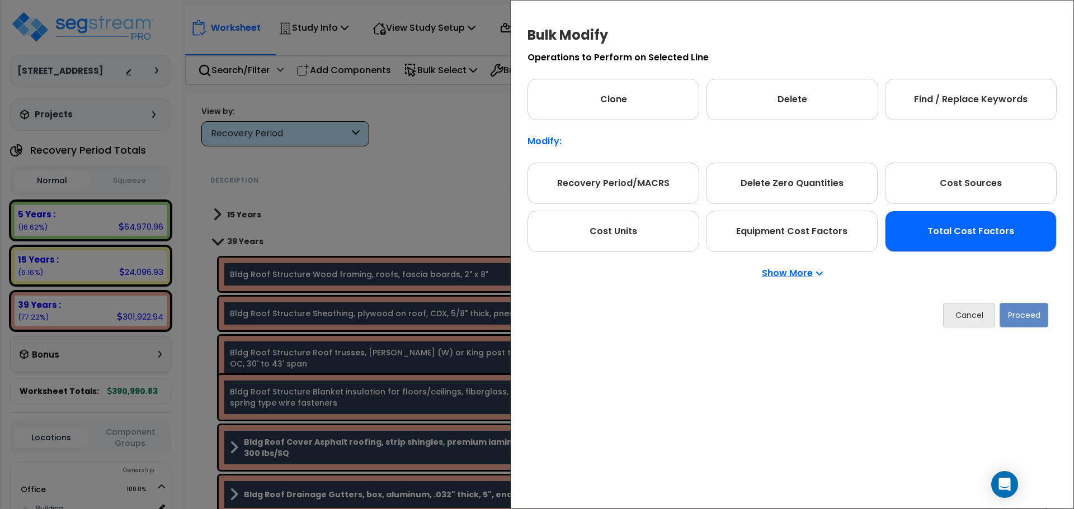
click at [997, 244] on div "Total Cost Factors" at bounding box center [971, 231] width 172 height 41
click at [1022, 312] on button "Proceed" at bounding box center [1023, 315] width 49 height 25
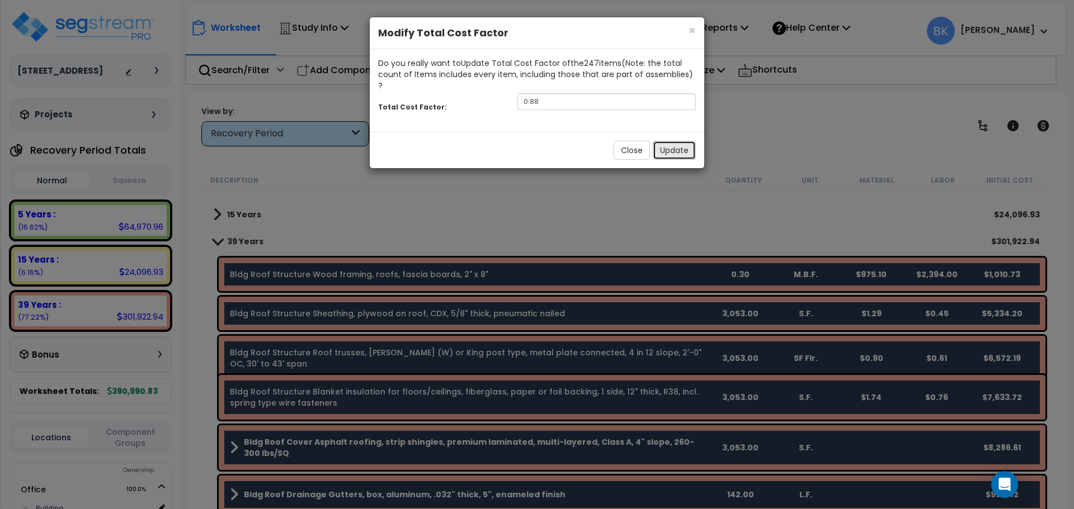
click at [671, 141] on button "Update" at bounding box center [674, 150] width 43 height 19
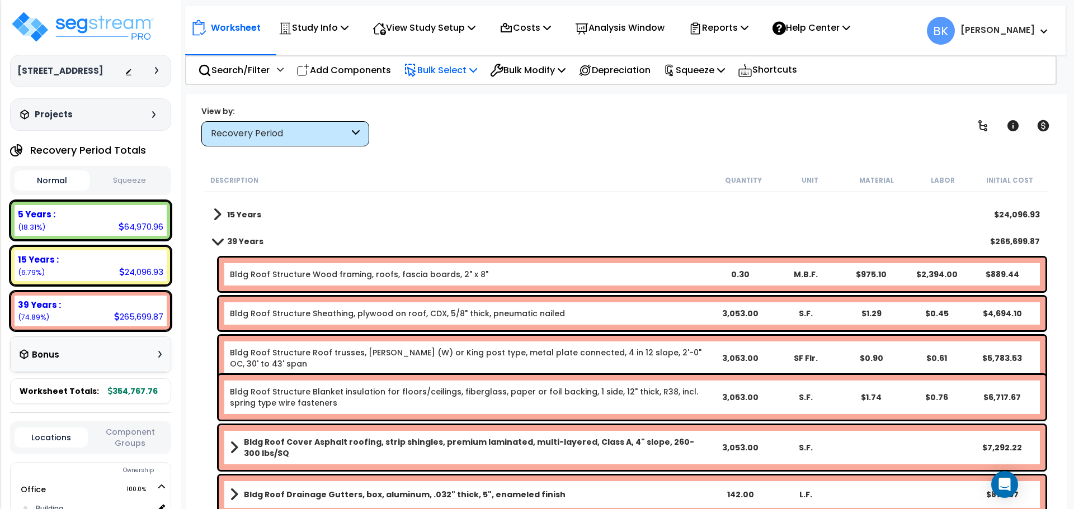
click at [435, 67] on p "Bulk Select" at bounding box center [440, 70] width 73 height 15
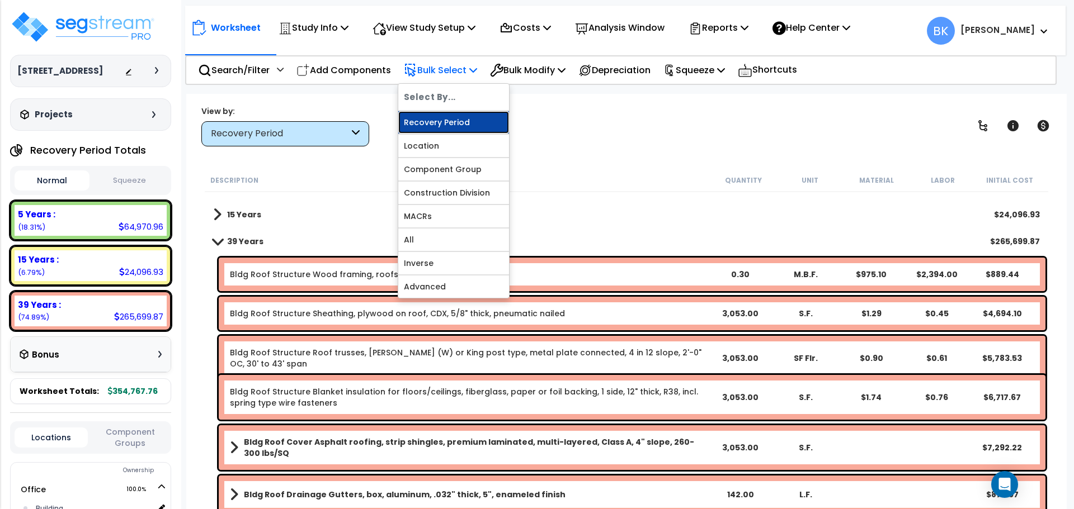
click at [457, 128] on link "Recovery Period" at bounding box center [453, 122] width 111 height 22
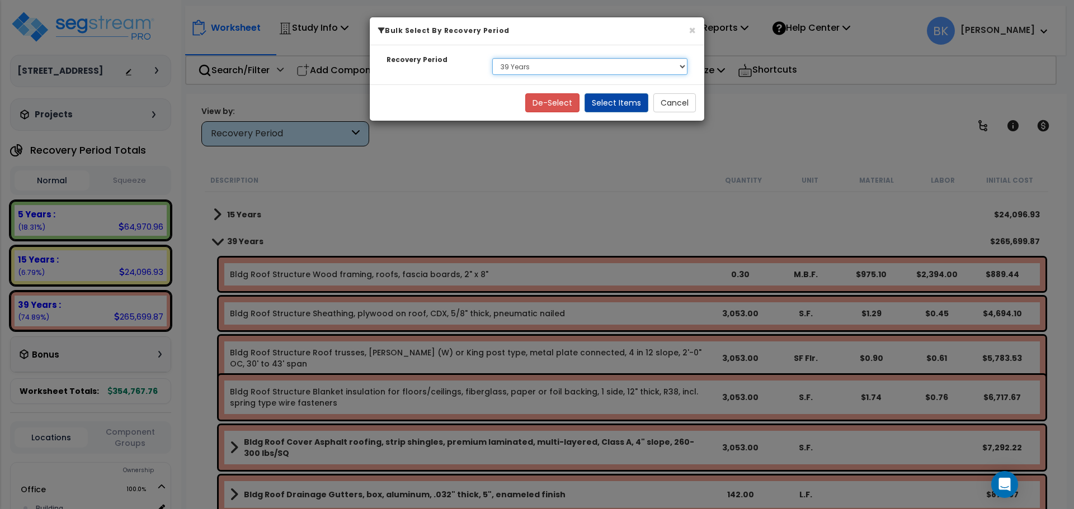
click at [508, 68] on select "Select 5 Years 15 Years 39 Years" at bounding box center [589, 66] width 195 height 17
select select "15Y"
click at [492, 58] on select "Select 5 Years 15 Years 39 Years" at bounding box center [589, 66] width 195 height 17
click at [619, 103] on button "Select Items" at bounding box center [616, 102] width 64 height 19
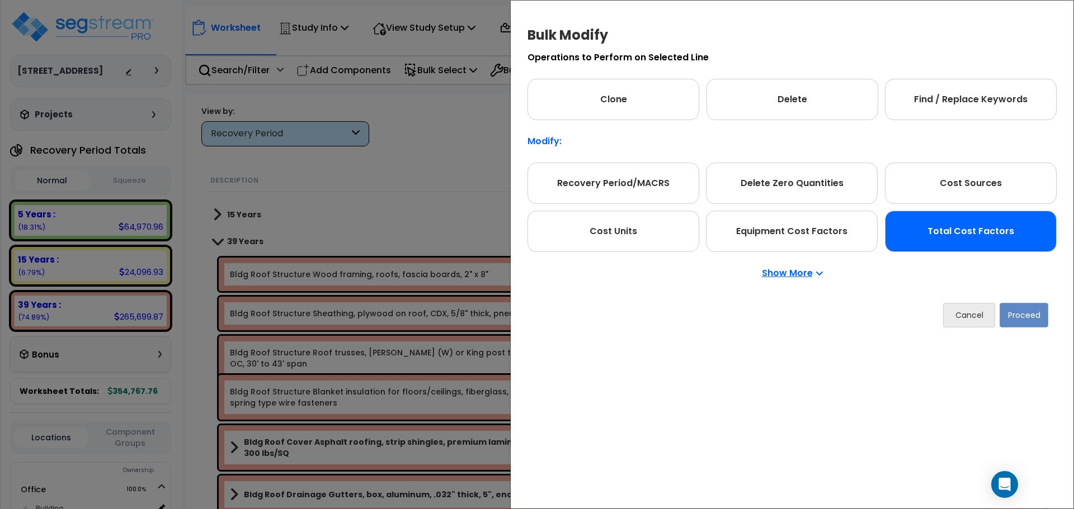
click at [964, 247] on div "Total Cost Factors" at bounding box center [971, 231] width 172 height 41
click at [1016, 315] on button "Proceed" at bounding box center [1023, 315] width 49 height 25
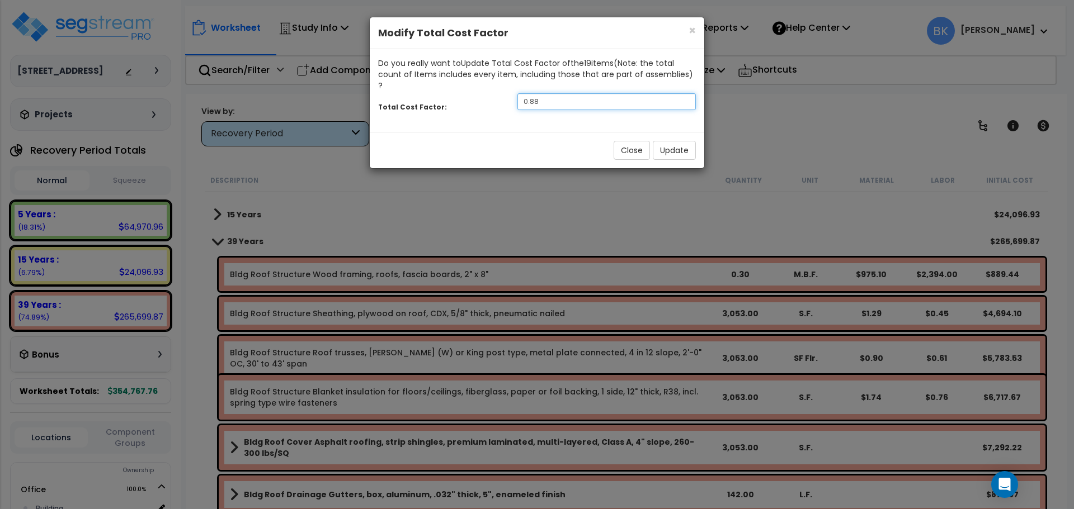
click at [542, 93] on input "0.88" at bounding box center [606, 101] width 178 height 17
type input "0.75"
click at [667, 141] on button "Update" at bounding box center [674, 150] width 43 height 19
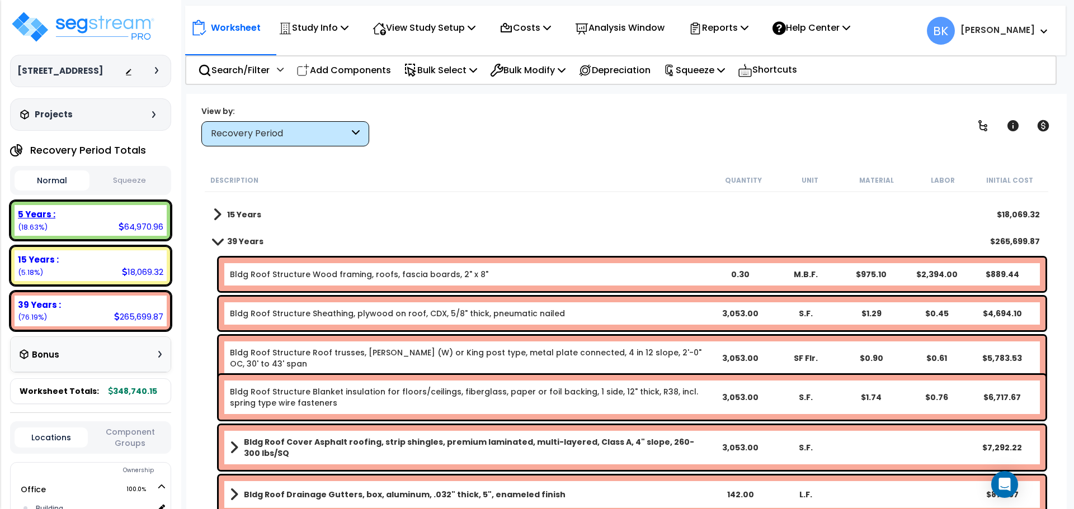
click at [102, 218] on div "5 Years :" at bounding box center [90, 215] width 145 height 12
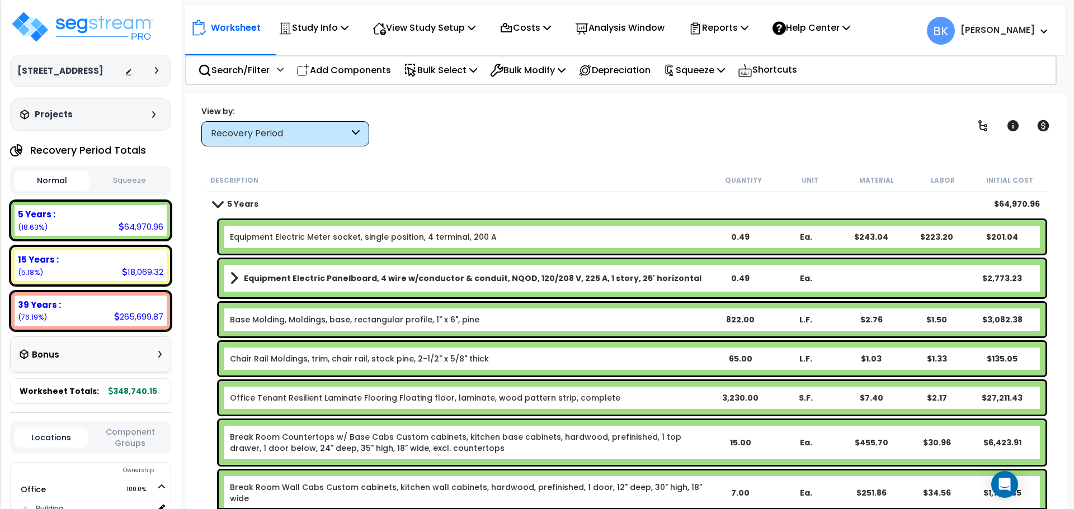
scroll to position [0, 0]
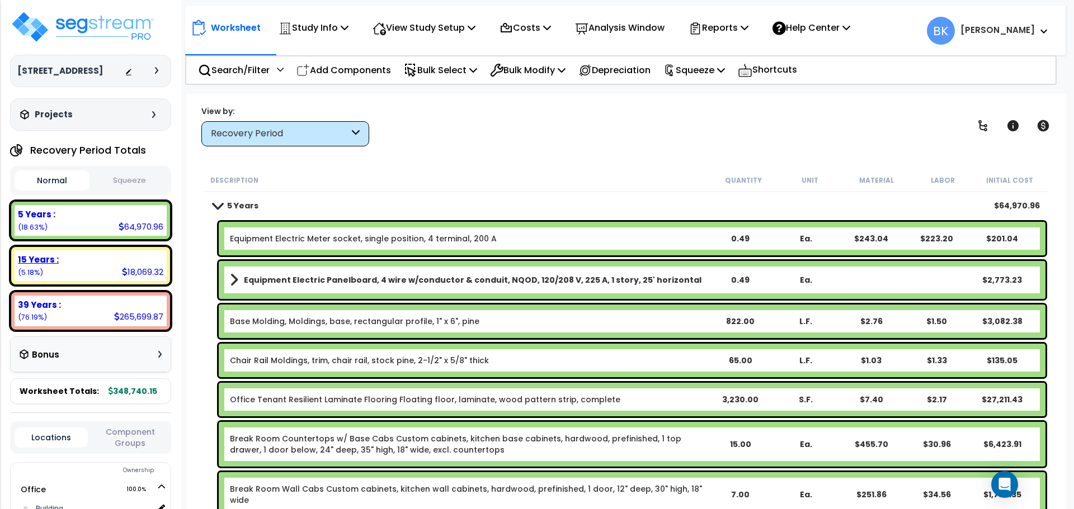
click at [92, 264] on div "15 Years :" at bounding box center [90, 260] width 145 height 12
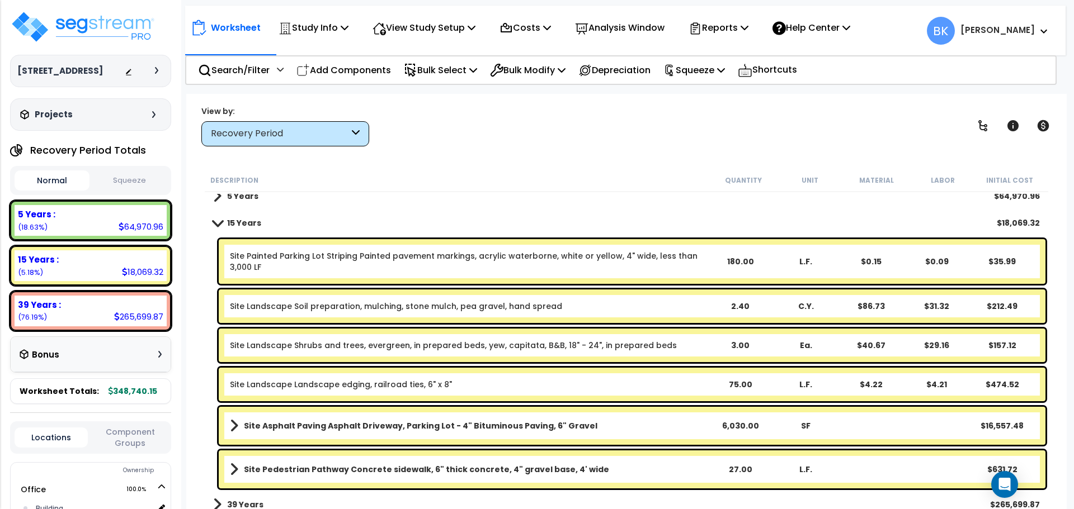
scroll to position [18, 0]
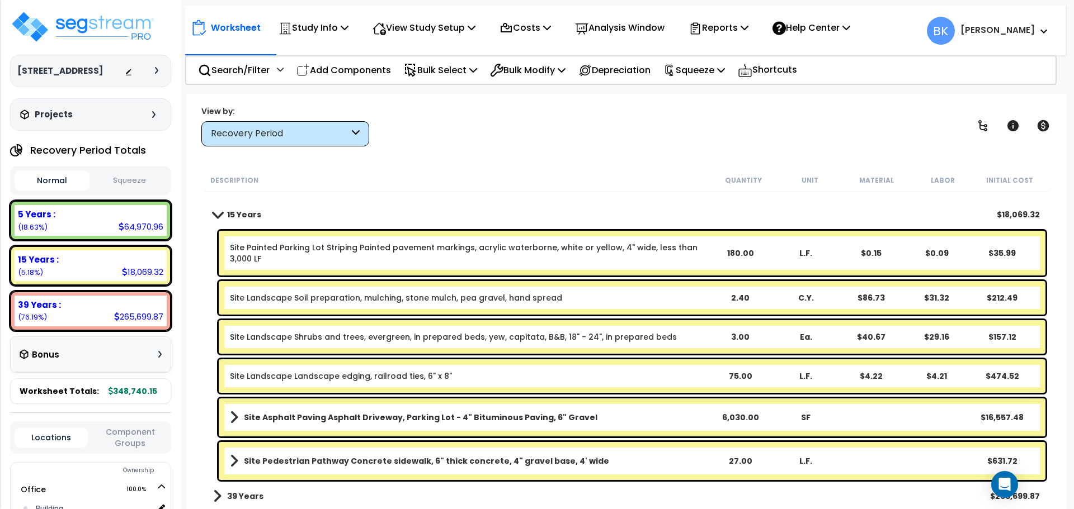
click at [349, 420] on b "Site Asphalt Paving Asphalt Driveway, Parking Lot - 4" Bituminous Paving, 6" Gr…" at bounding box center [420, 417] width 353 height 11
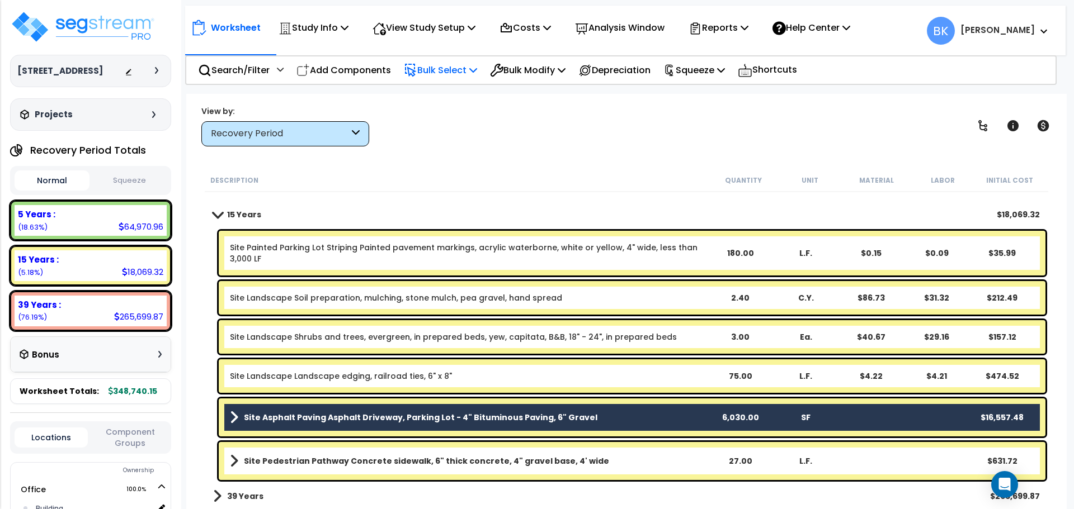
click at [464, 68] on p "Bulk Select" at bounding box center [440, 70] width 73 height 15
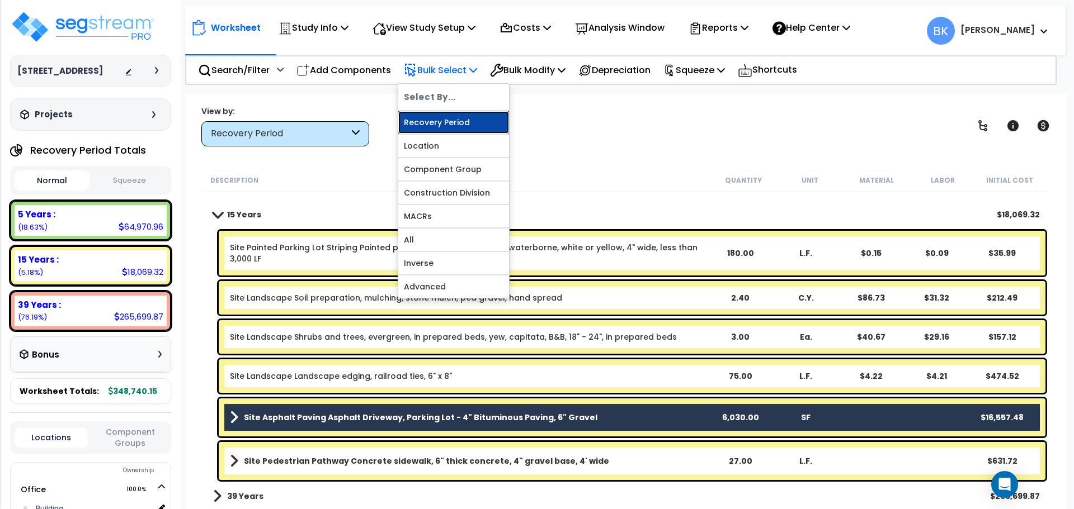
click at [464, 123] on link "Recovery Period" at bounding box center [453, 122] width 111 height 22
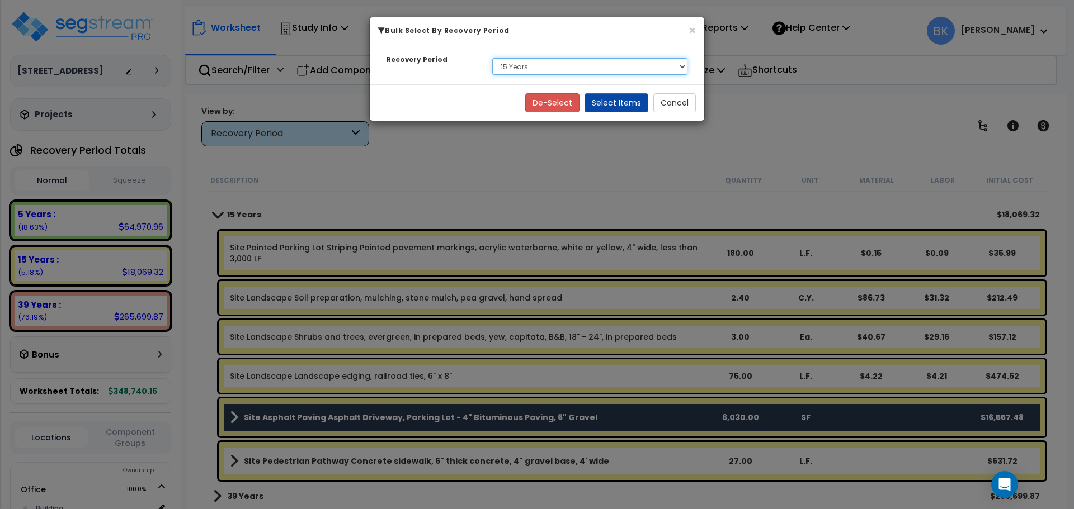
click at [527, 72] on select "Select 5 Years 15 Years 39 Years" at bounding box center [589, 66] width 195 height 17
click at [527, 73] on select "Select 5 Years 15 Years 39 Years" at bounding box center [589, 66] width 195 height 17
click at [672, 101] on button "Cancel" at bounding box center [674, 102] width 43 height 19
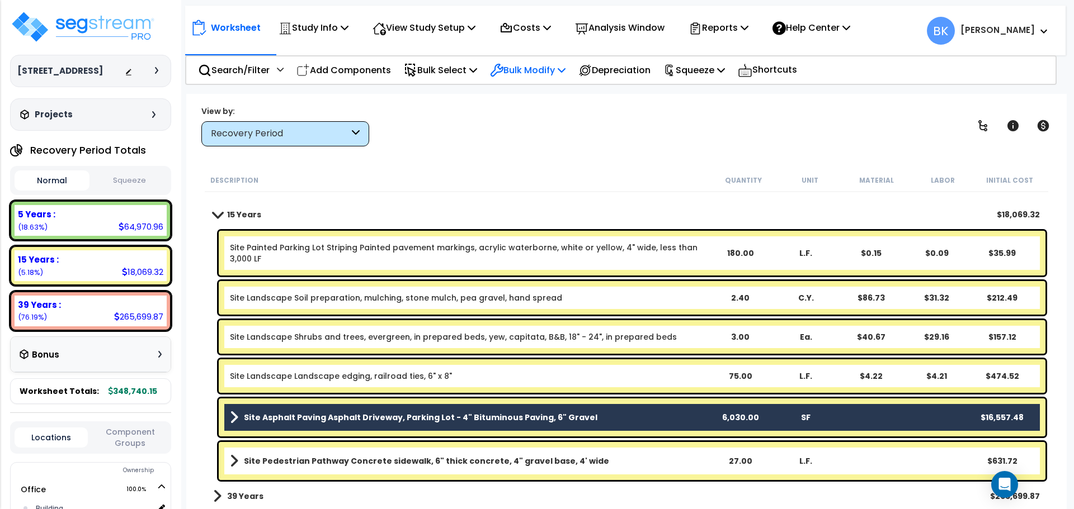
click at [553, 69] on p "Bulk Modify" at bounding box center [527, 70] width 75 height 15
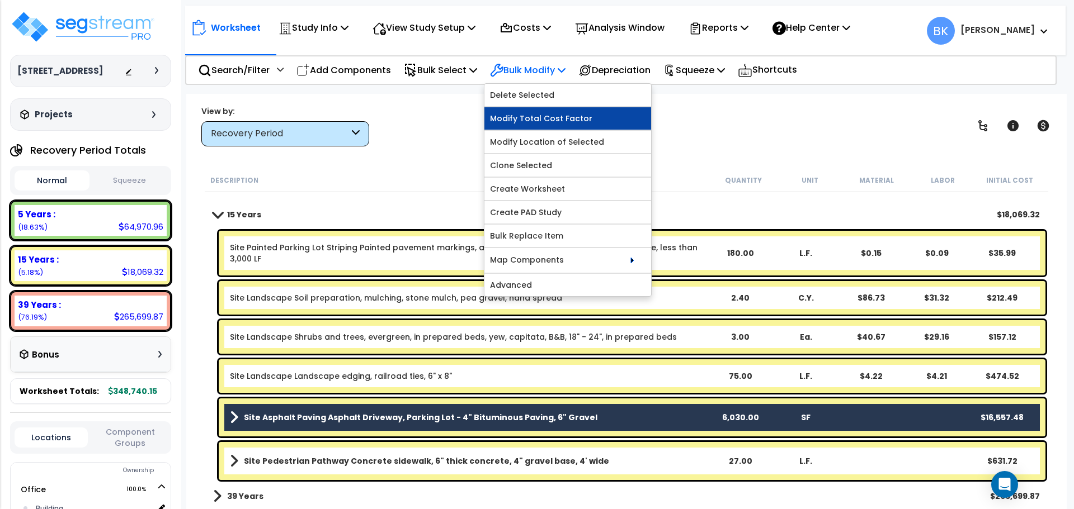
click at [546, 116] on link "Modify Total Cost Factor" at bounding box center [567, 118] width 167 height 22
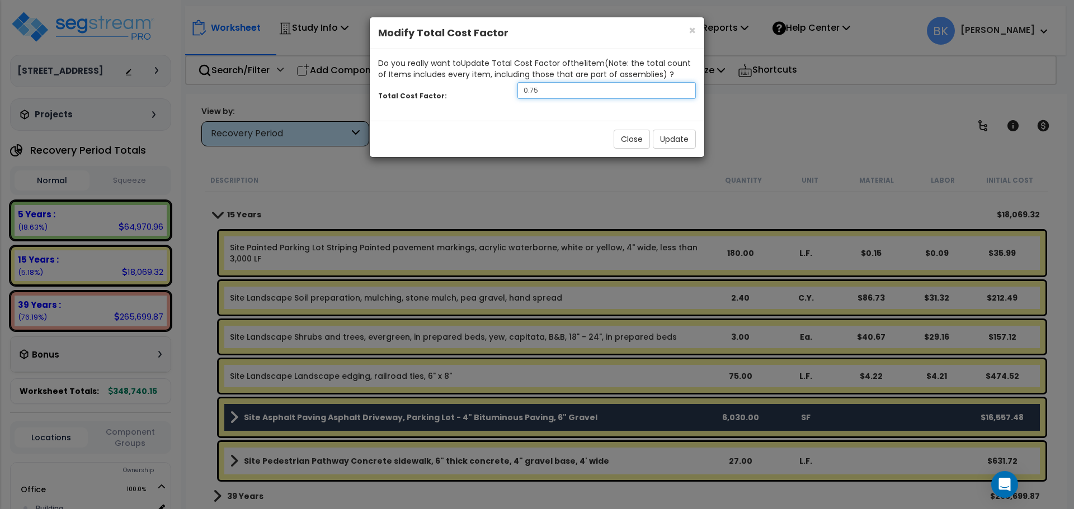
click at [561, 89] on input "0.75" at bounding box center [606, 90] width 178 height 17
type input "0.75"
click at [676, 141] on button "Update" at bounding box center [674, 139] width 43 height 19
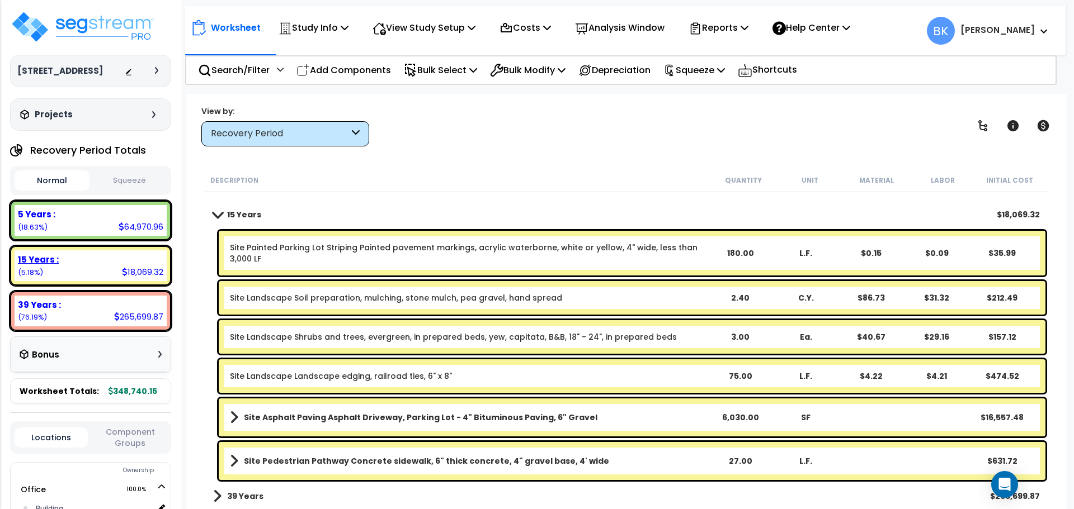
click at [91, 256] on div "15 Years :" at bounding box center [90, 260] width 145 height 12
click at [91, 232] on div "5 Years : 64,970.96 (18.63%)" at bounding box center [91, 220] width 152 height 31
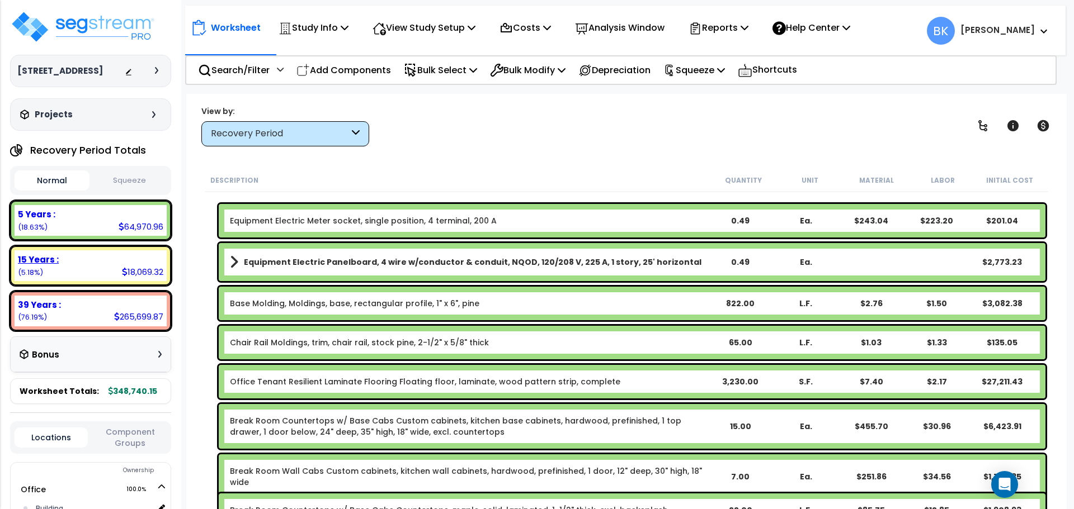
click at [77, 268] on div "15 Years : 18,069.32 (5.18%)" at bounding box center [91, 266] width 152 height 31
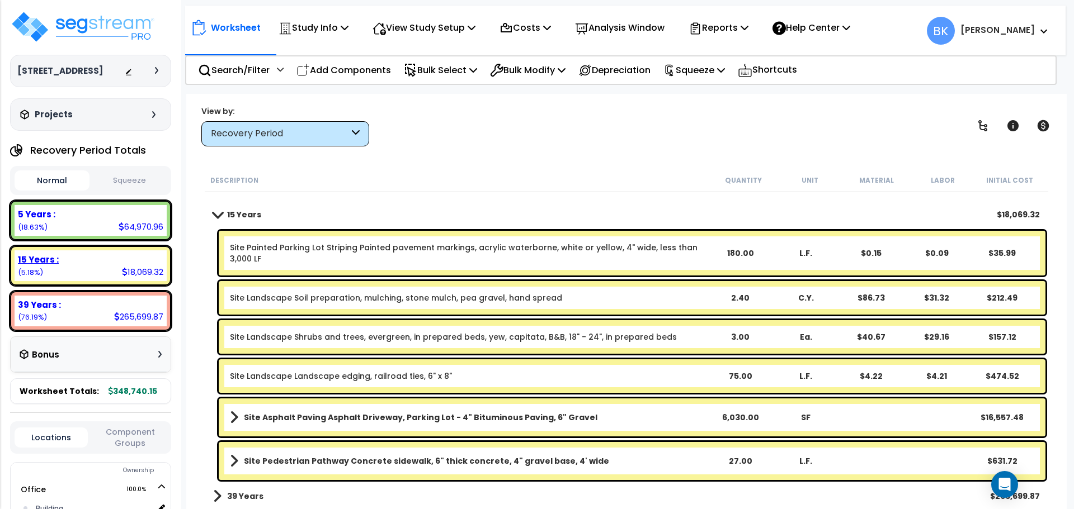
click at [94, 221] on div "5 Years : 64,970.96 (18.63%)" at bounding box center [91, 220] width 152 height 31
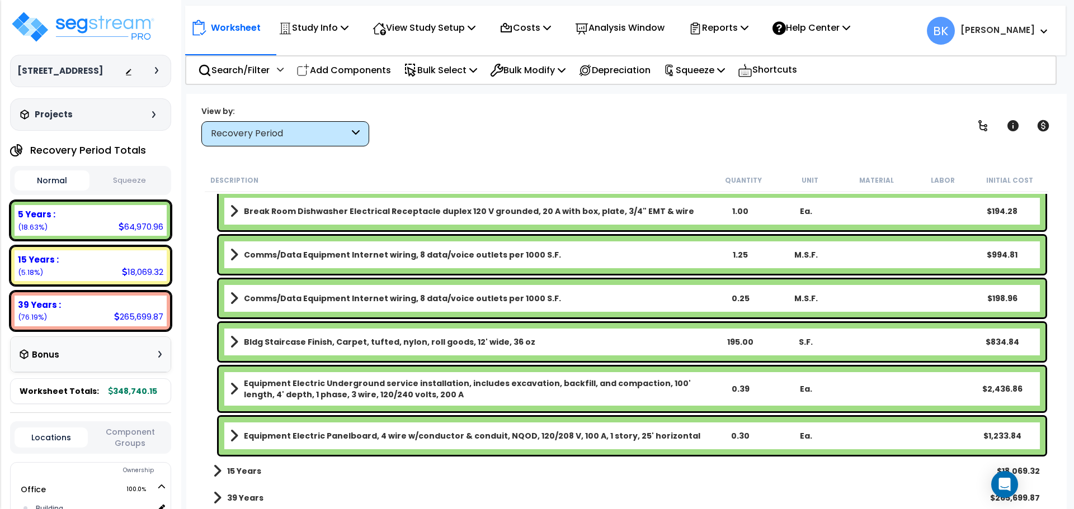
scroll to position [866, 0]
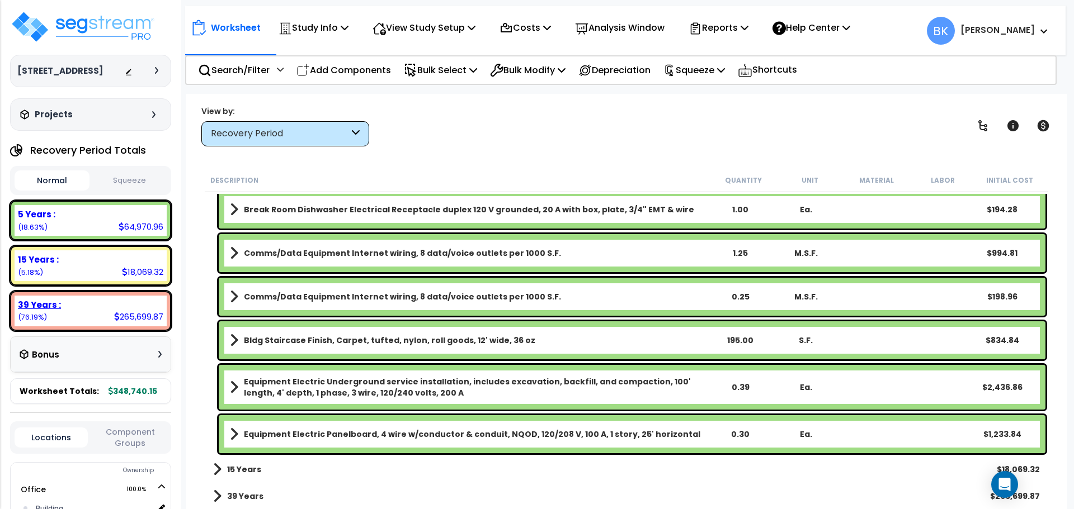
click at [56, 308] on b "39 Years :" at bounding box center [39, 305] width 43 height 12
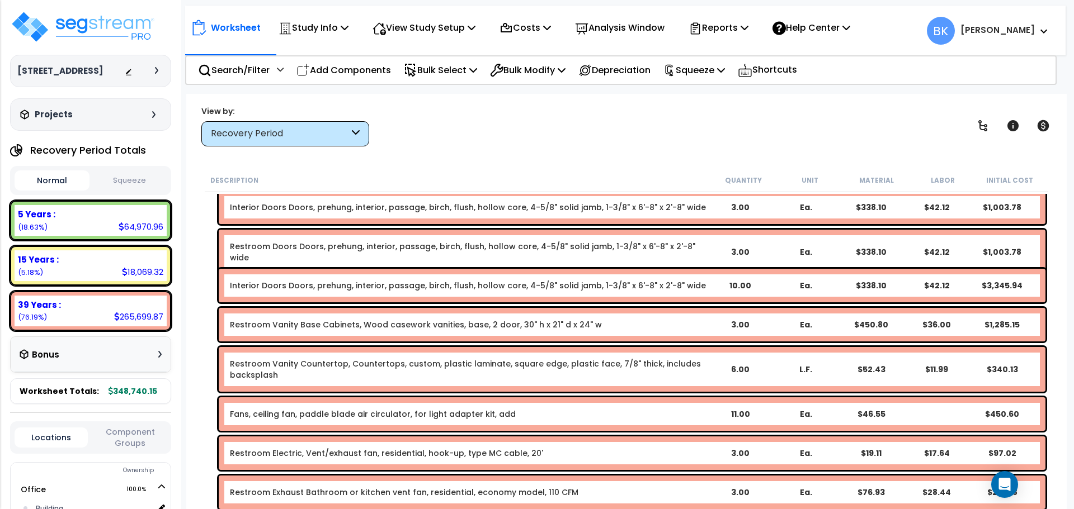
drag, startPoint x: 333, startPoint y: 73, endPoint x: 37, endPoint y: 139, distance: 303.1
click at [333, 73] on p "Add Components" at bounding box center [343, 70] width 95 height 15
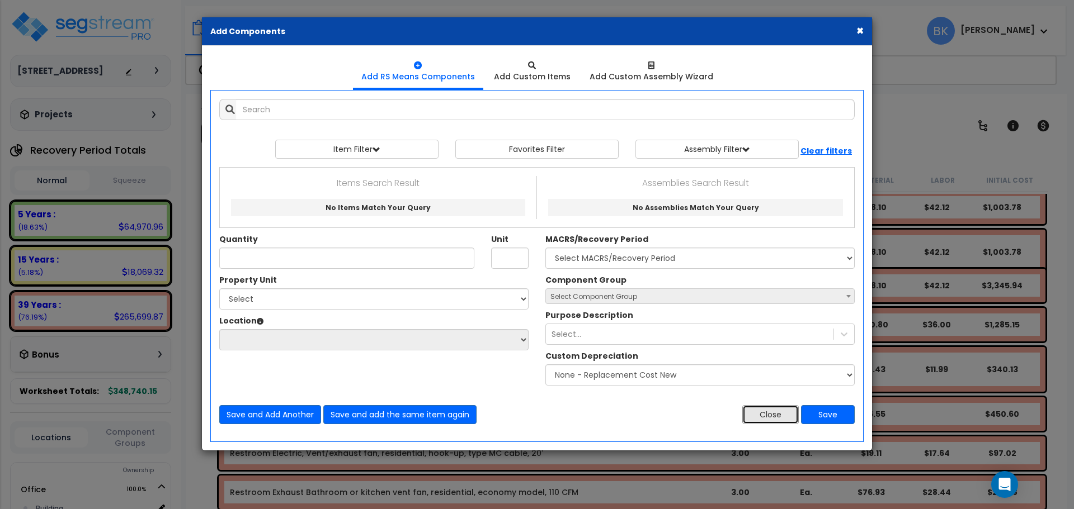
drag, startPoint x: 771, startPoint y: 414, endPoint x: 454, endPoint y: 155, distance: 409.0
click at [771, 414] on button "Close" at bounding box center [770, 414] width 56 height 19
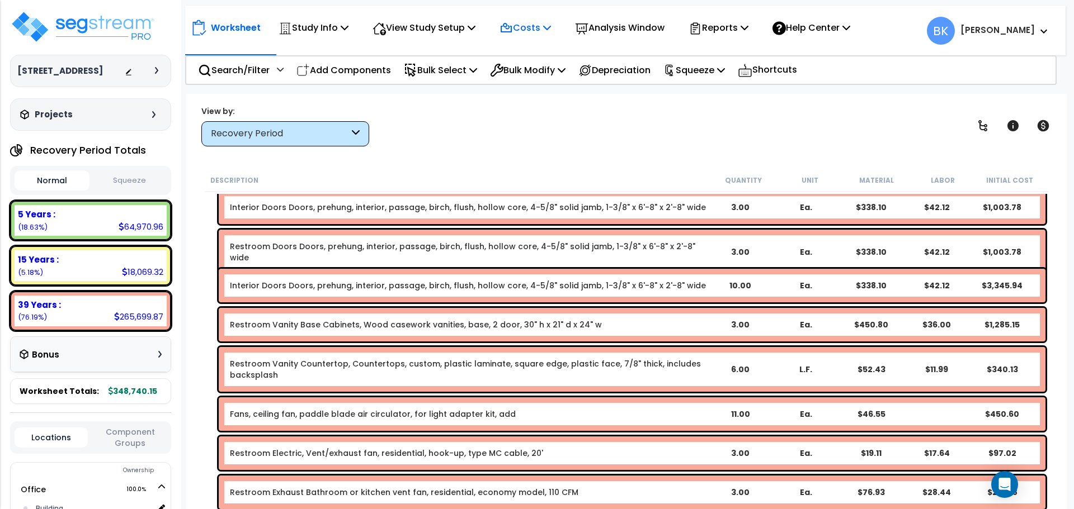
click at [526, 31] on p "Costs" at bounding box center [524, 27] width 51 height 15
click at [528, 78] on link "Direct Costs" at bounding box center [549, 76] width 111 height 22
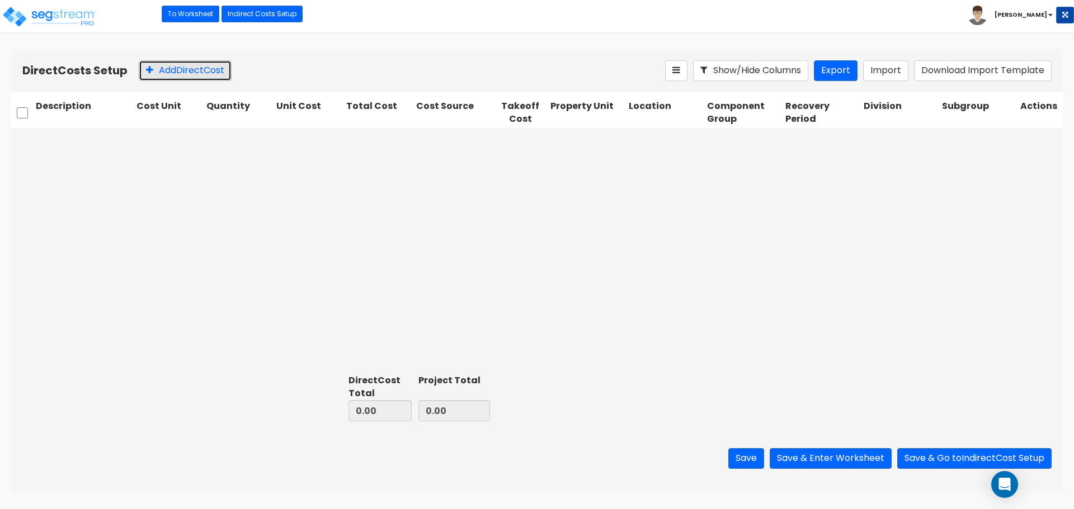
click at [174, 75] on button "Add Direct Cost" at bounding box center [185, 70] width 93 height 21
click at [106, 138] on input "text" at bounding box center [84, 140] width 96 height 21
type input "Refrigerator"
type input "1"
click at [320, 145] on input "0.00" at bounding box center [316, 140] width 68 height 21
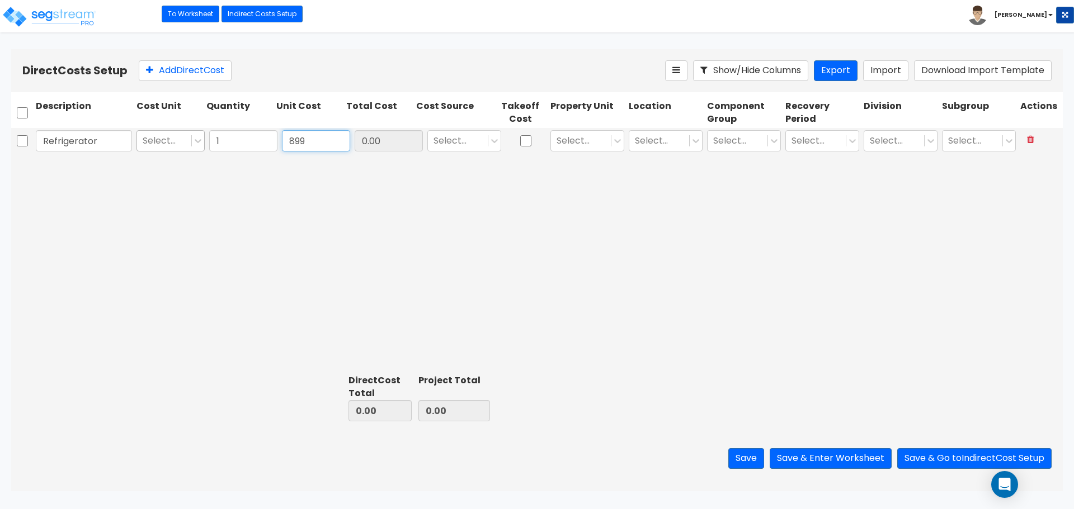
type input "899"
type input "899.00"
click at [172, 149] on div "Select..." at bounding box center [164, 141] width 54 height 20
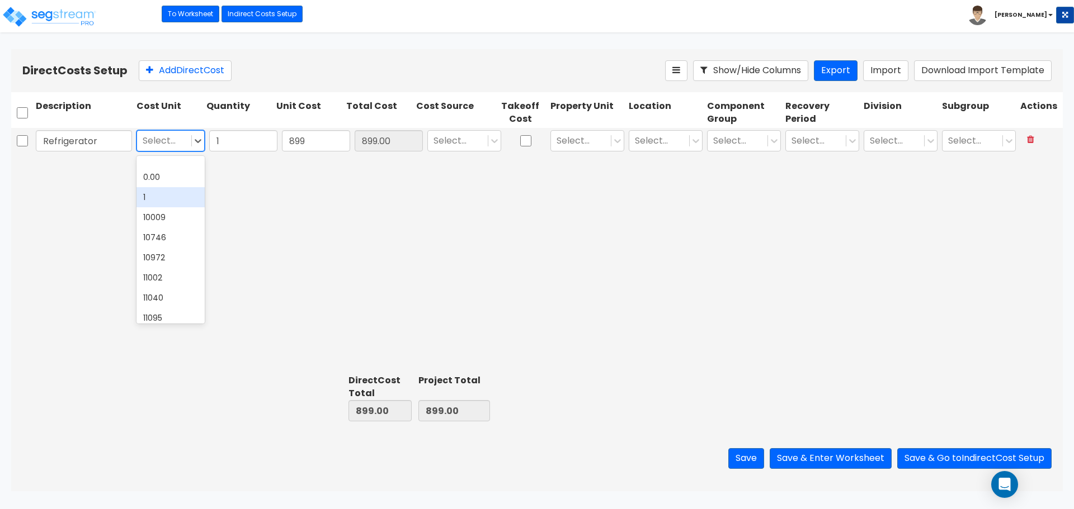
click at [157, 197] on div "1" at bounding box center [170, 197] width 68 height 20
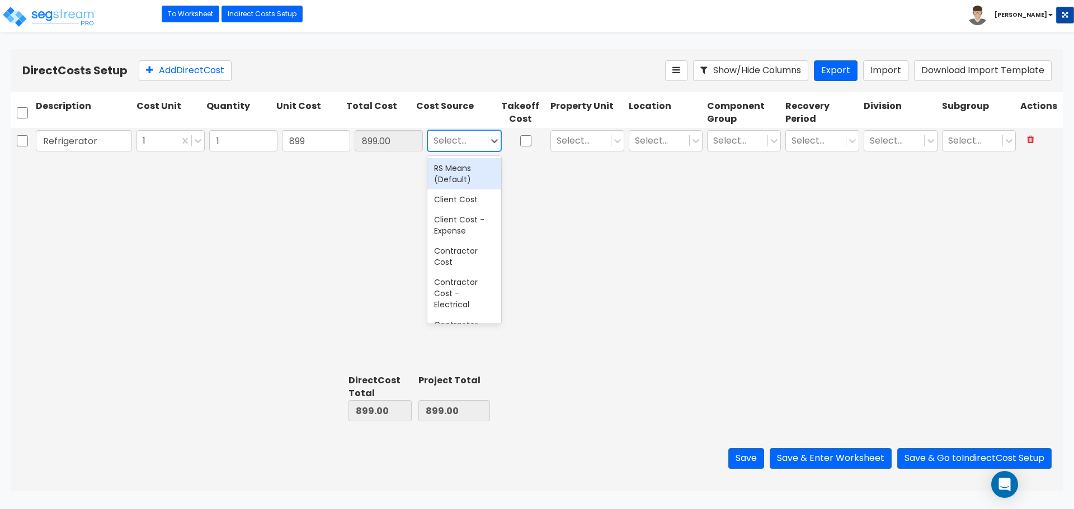
click at [451, 141] on div at bounding box center [457, 141] width 49 height 15
type input "Various"
click at [455, 170] on div "Various" at bounding box center [464, 168] width 74 height 20
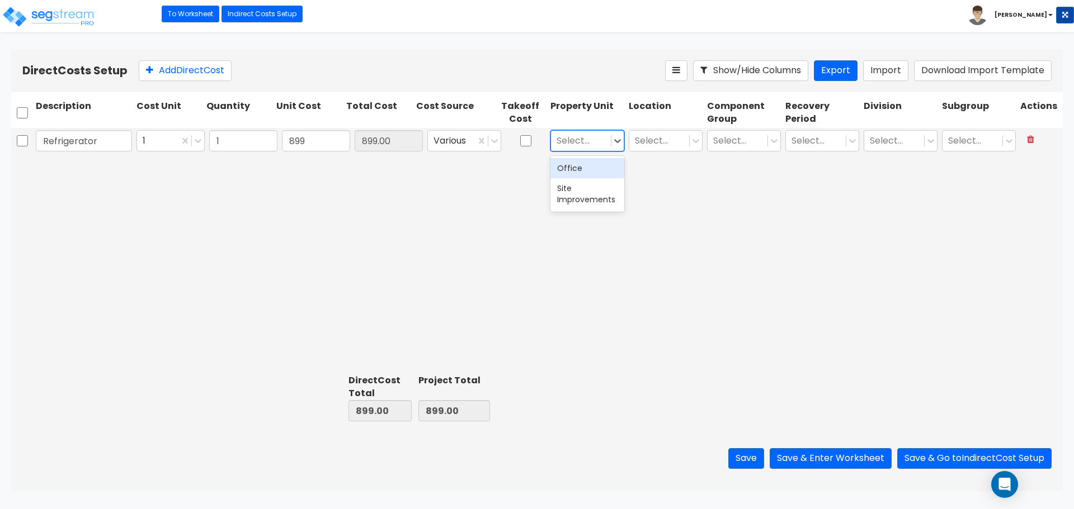
click at [560, 141] on div at bounding box center [580, 141] width 49 height 15
click at [590, 171] on div "Office" at bounding box center [587, 168] width 74 height 20
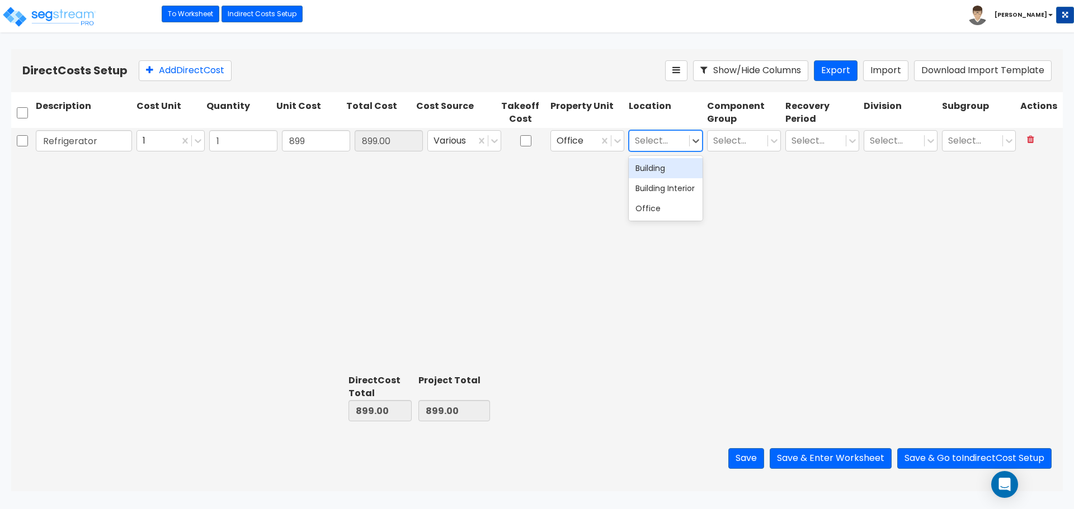
click at [648, 149] on div "Select..." at bounding box center [659, 141] width 60 height 20
click at [649, 193] on div "Building Interior" at bounding box center [666, 188] width 74 height 20
click at [728, 140] on div at bounding box center [737, 141] width 49 height 15
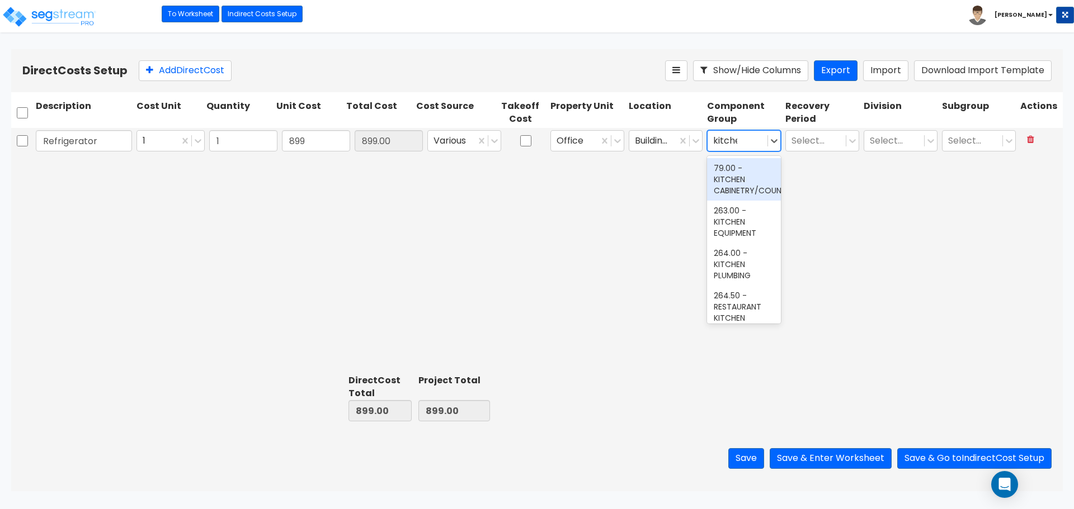
type input "kitchen"
click at [741, 230] on div "263.00 - KITCHEN EQUIPMENT" at bounding box center [744, 222] width 74 height 43
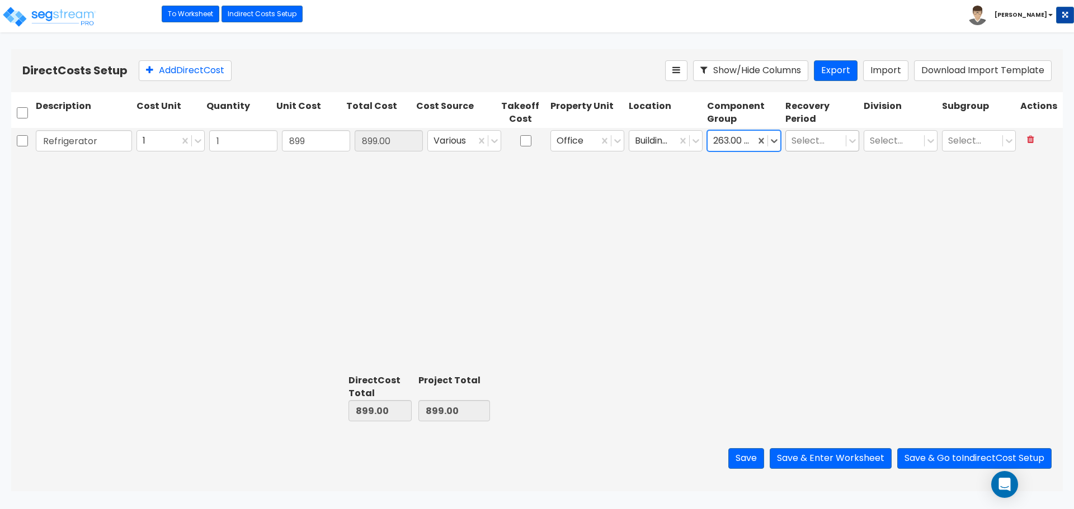
click at [802, 142] on div at bounding box center [815, 141] width 49 height 15
click at [743, 144] on div at bounding box center [731, 141] width 36 height 15
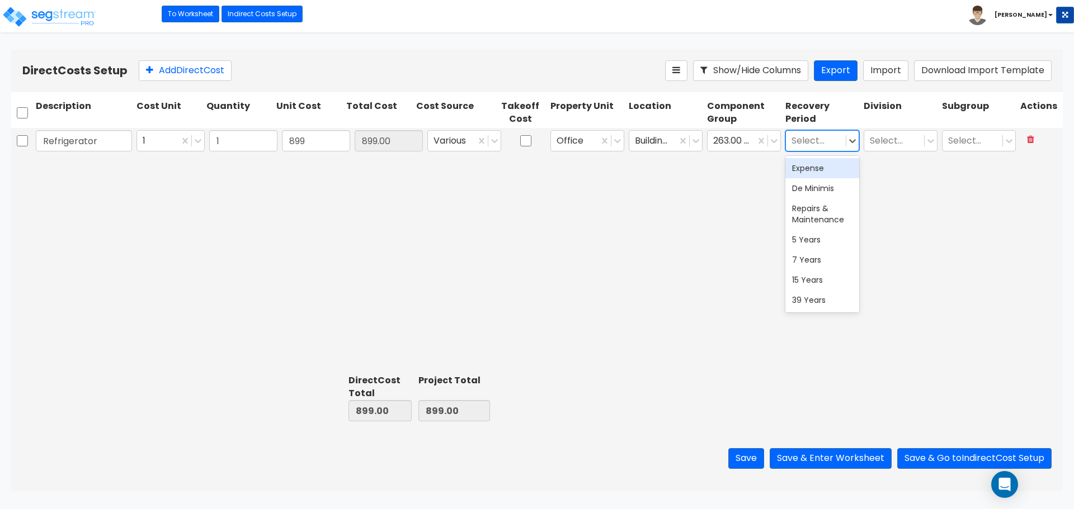
click at [824, 136] on div at bounding box center [815, 141] width 49 height 15
click at [822, 246] on div "5 Years" at bounding box center [822, 240] width 74 height 20
click at [913, 132] on div "Select..." at bounding box center [894, 141] width 60 height 20
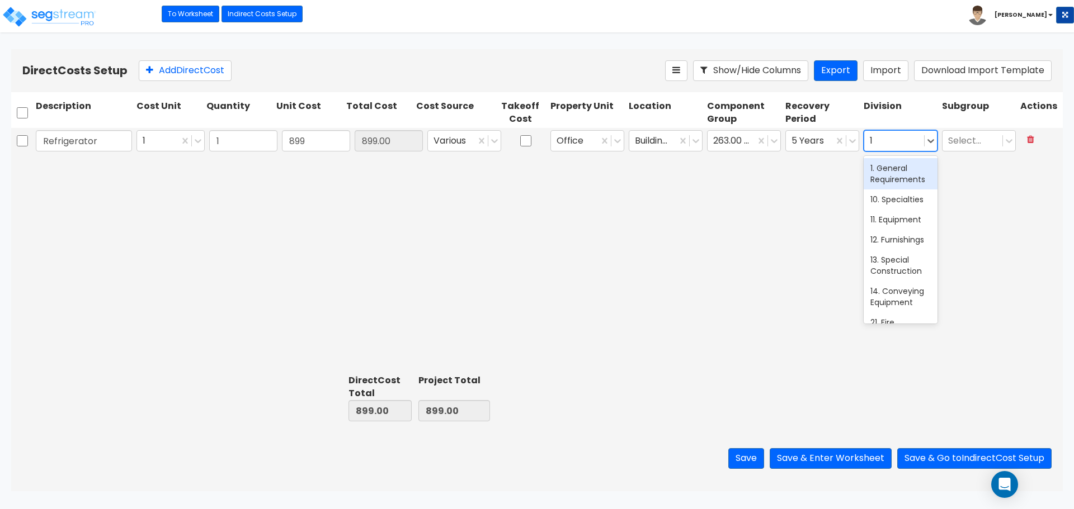
type input "11"
click at [896, 172] on div "11. Equipment" at bounding box center [900, 168] width 74 height 20
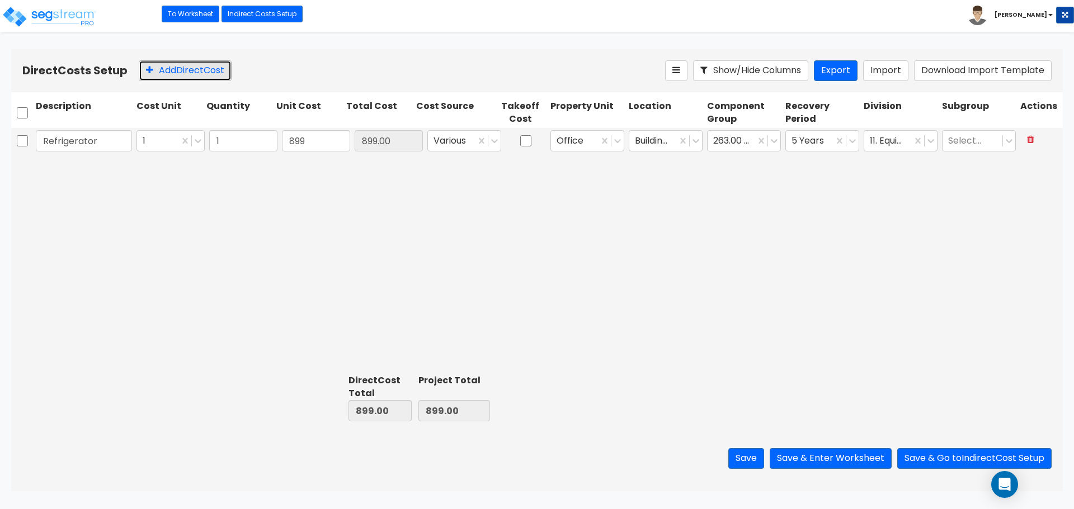
click at [171, 74] on button "Add Direct Cost" at bounding box center [185, 70] width 93 height 21
click at [77, 169] on input "text" at bounding box center [84, 167] width 96 height 21
type input "Microwave"
type input "429"
type input "429.00"
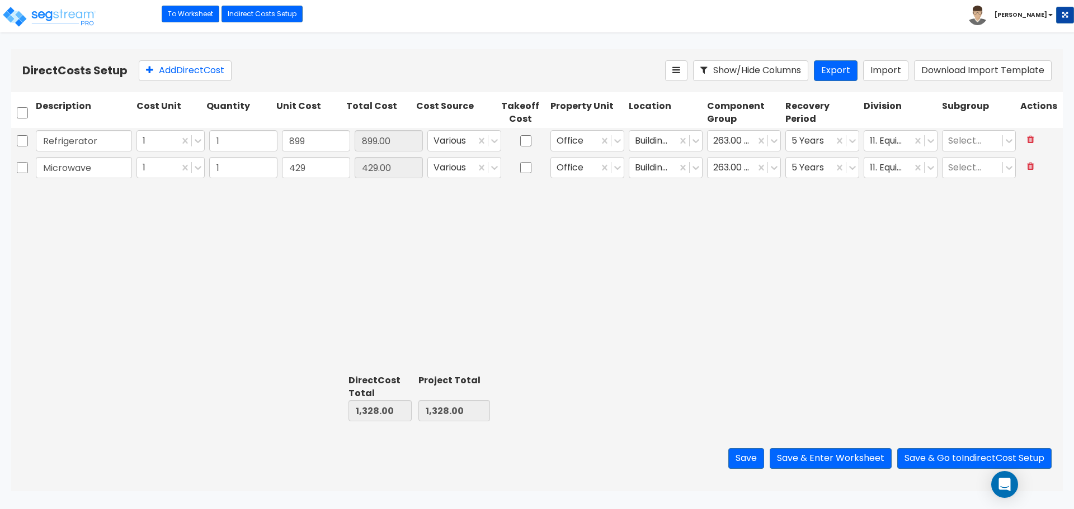
drag, startPoint x: 204, startPoint y: 232, endPoint x: 194, endPoint y: 217, distance: 17.8
click at [202, 232] on div "Refrigerator 1 1 899 899.00 Various Office Building Interior 263.00 - KITCHEN E…" at bounding box center [536, 249] width 1051 height 242
click at [163, 68] on button "Add Direct Cost" at bounding box center [185, 70] width 93 height 21
click at [84, 192] on input "text" at bounding box center [84, 194] width 96 height 21
type input "Range"
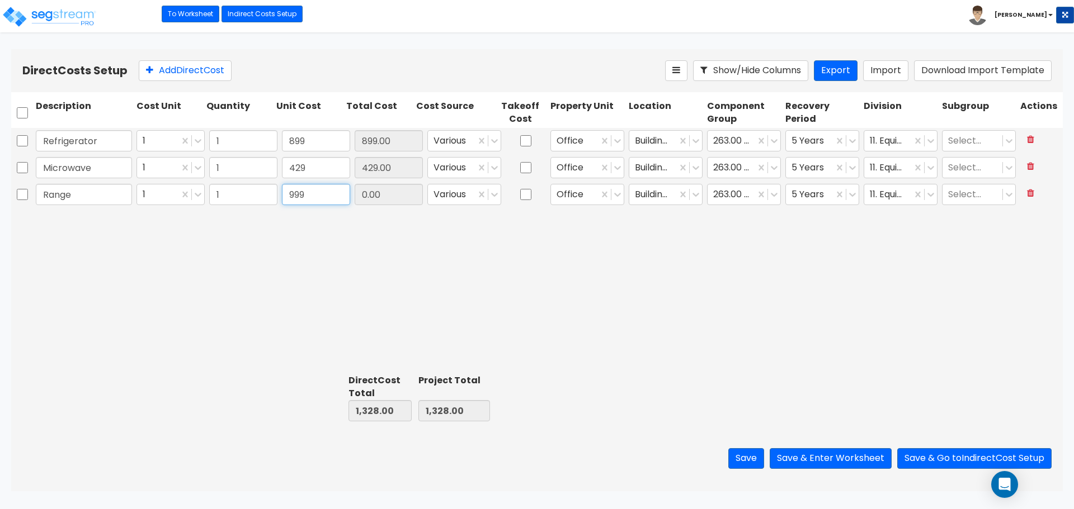
type input "999"
type input "999.00"
click at [513, 361] on div "Refrigerator 1 1 899 899.00 Various Office Building Interior 263.00 - KITCHEN E…" at bounding box center [536, 249] width 1051 height 242
click at [158, 76] on button "Add Direct Cost" at bounding box center [185, 70] width 93 height 21
type input "Dishwasher"
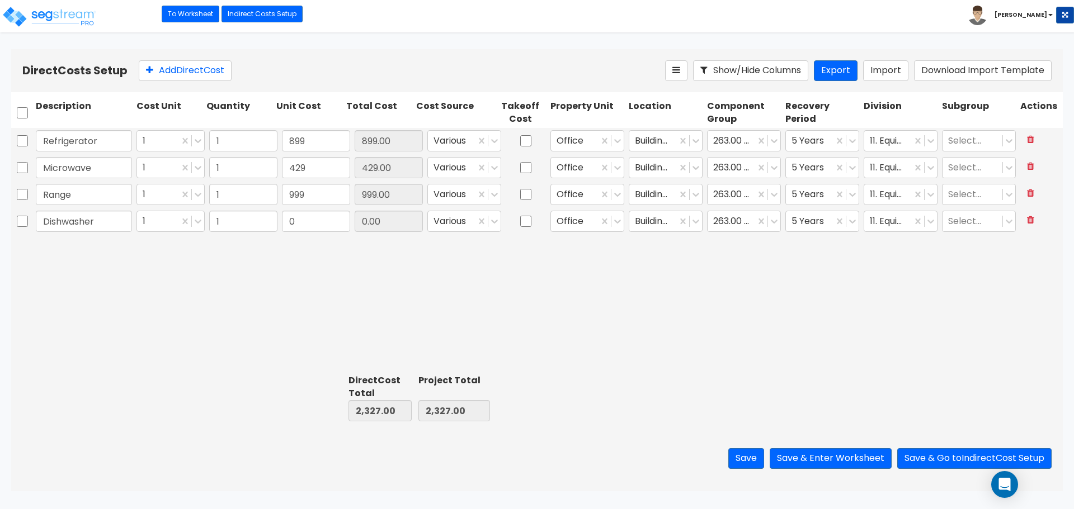
click at [662, 305] on div "Refrigerator 1 1 899 899.00 Various Office Building Interior 263.00 - KITCHEN E…" at bounding box center [536, 249] width 1051 height 242
click at [309, 221] on input "0" at bounding box center [316, 221] width 68 height 21
type input "469"
type input "469.00"
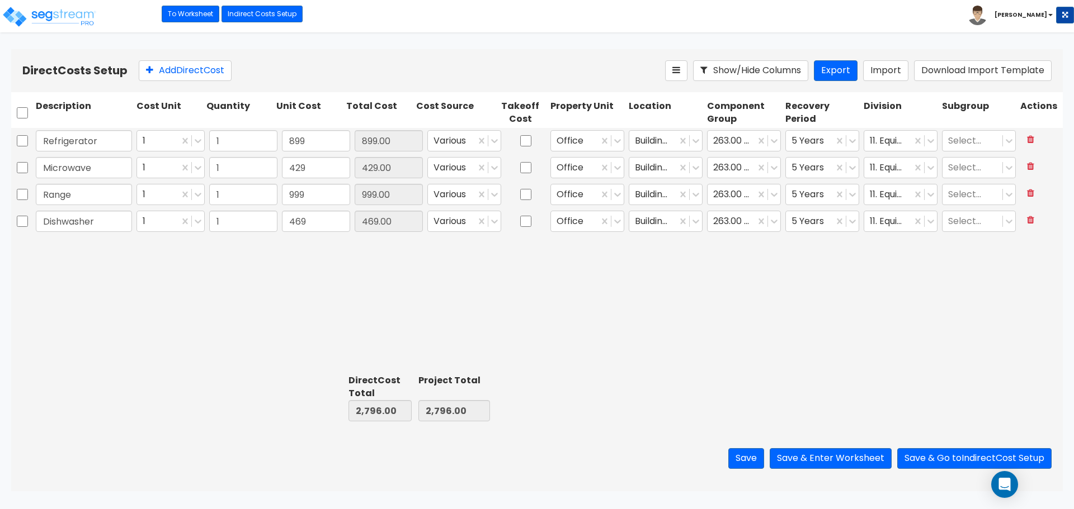
click at [390, 280] on div "Refrigerator 1 1 899 899.00 Various Office Building Interior 263.00 - KITCHEN E…" at bounding box center [536, 249] width 1051 height 242
click at [816, 459] on button "Save & Enter Worksheet" at bounding box center [831, 459] width 122 height 21
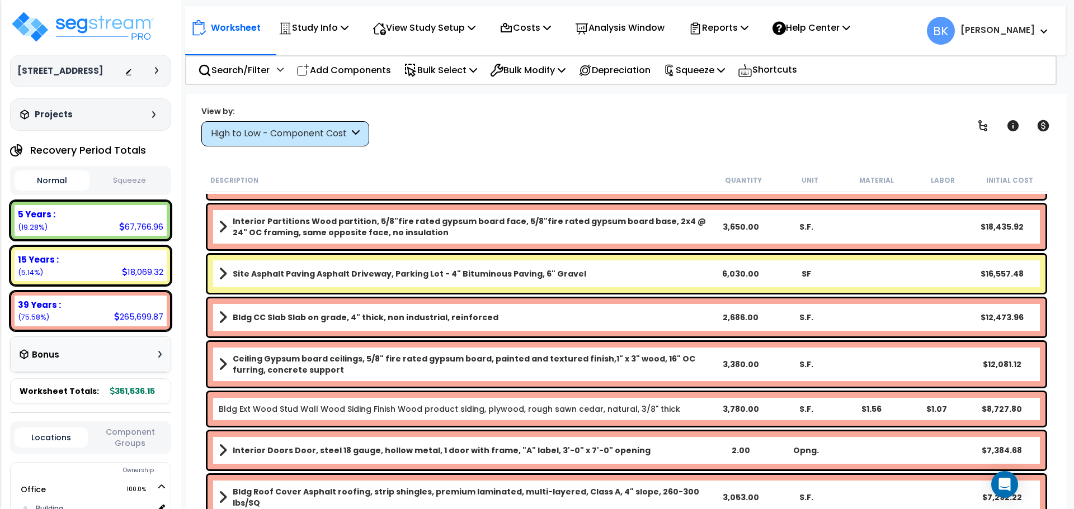
scroll to position [168, 0]
click at [102, 222] on div "5 Years : 67,766.96 (19.28%)" at bounding box center [91, 220] width 152 height 31
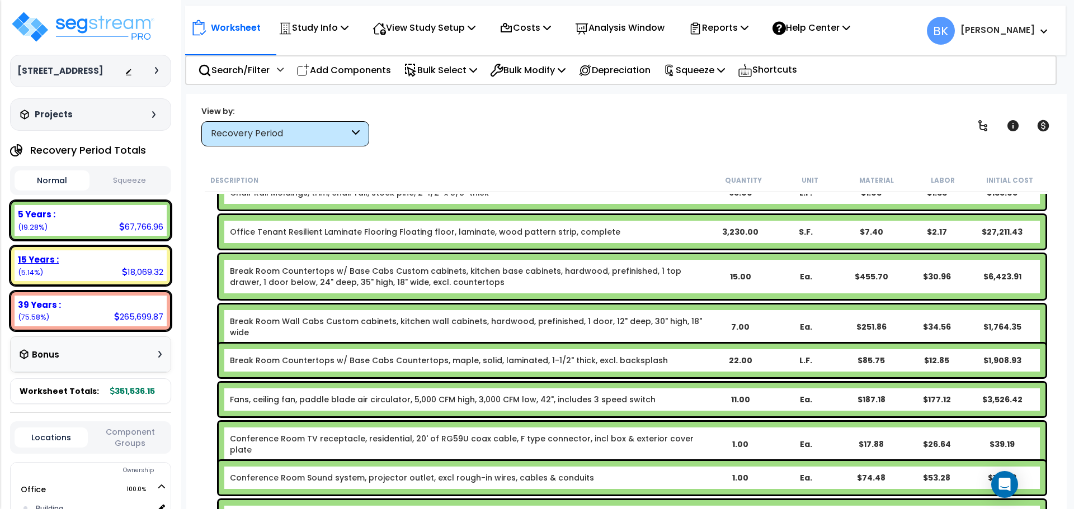
click at [88, 262] on div "15 Years :" at bounding box center [90, 260] width 145 height 12
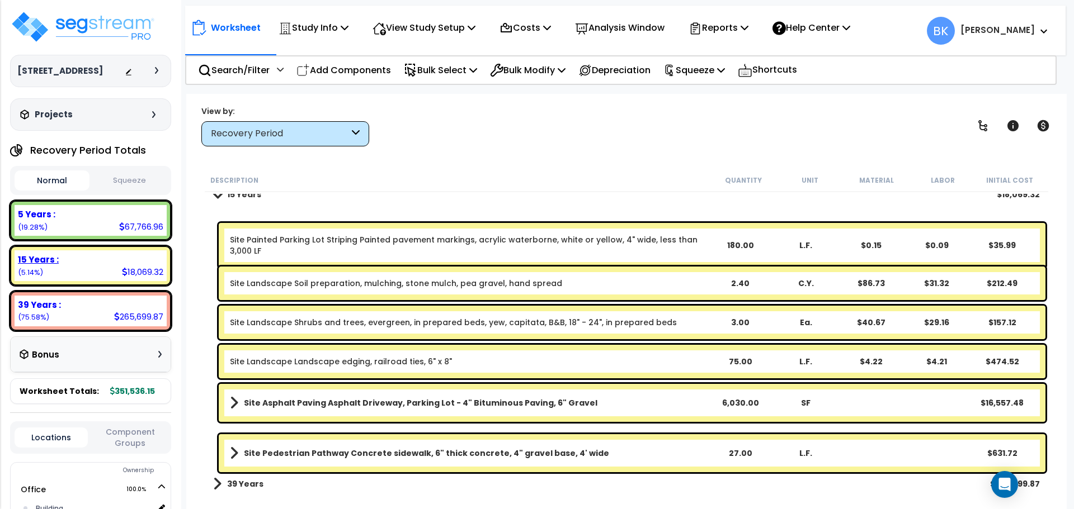
scroll to position [38, 0]
click at [81, 313] on div "39 Years : 265,699.87 (75.58%)" at bounding box center [91, 311] width 152 height 31
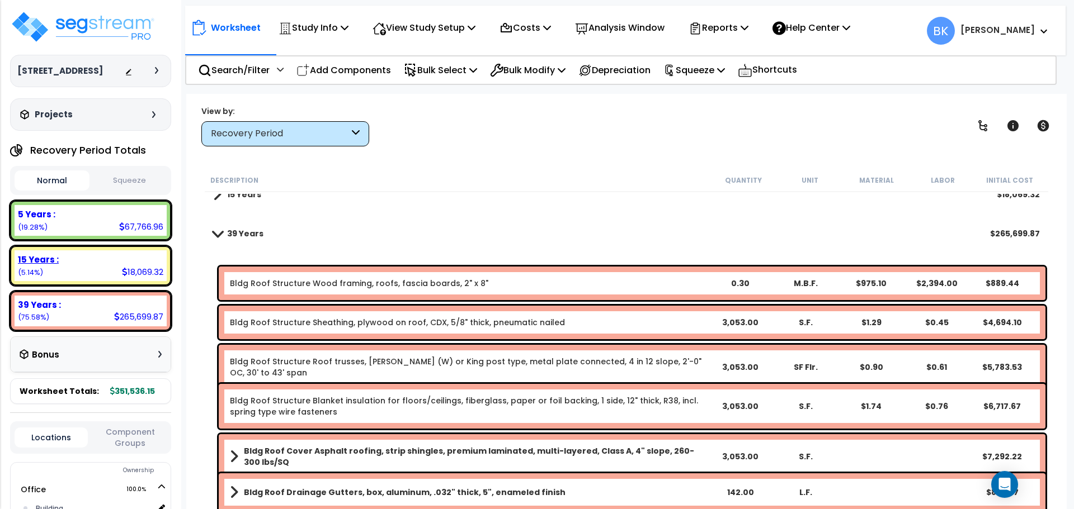
click at [89, 267] on div "15 Years : 18,069.32 (5.14%)" at bounding box center [91, 266] width 152 height 31
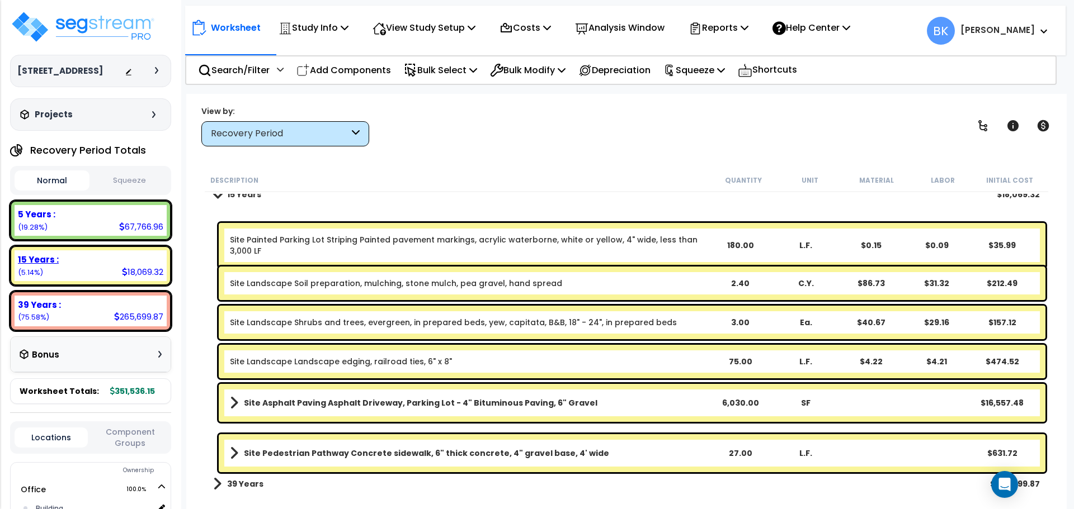
click at [99, 225] on div "5 Years : 67,766.96 (19.28%)" at bounding box center [91, 220] width 152 height 31
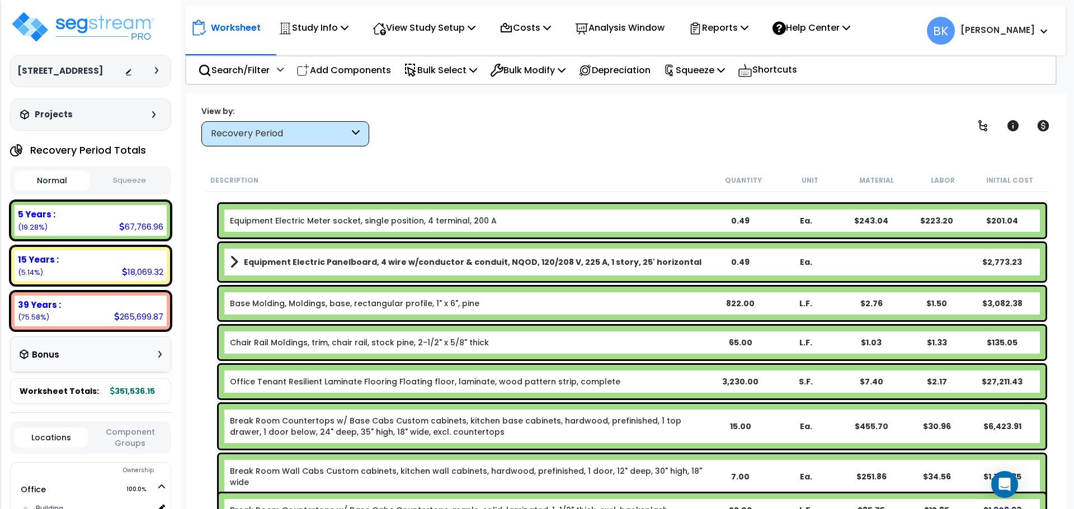
scroll to position [0, 0]
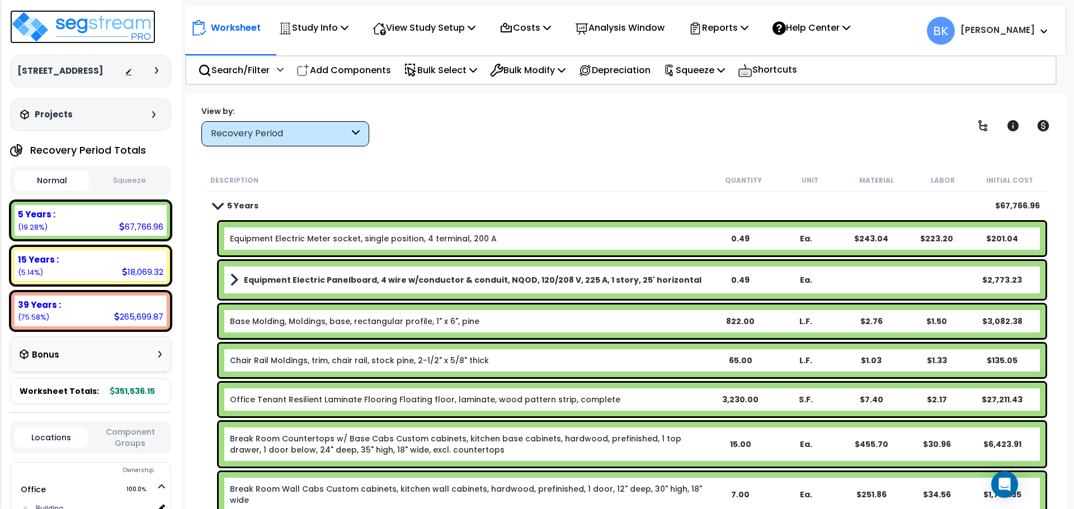
click at [65, 28] on img at bounding box center [82, 27] width 145 height 34
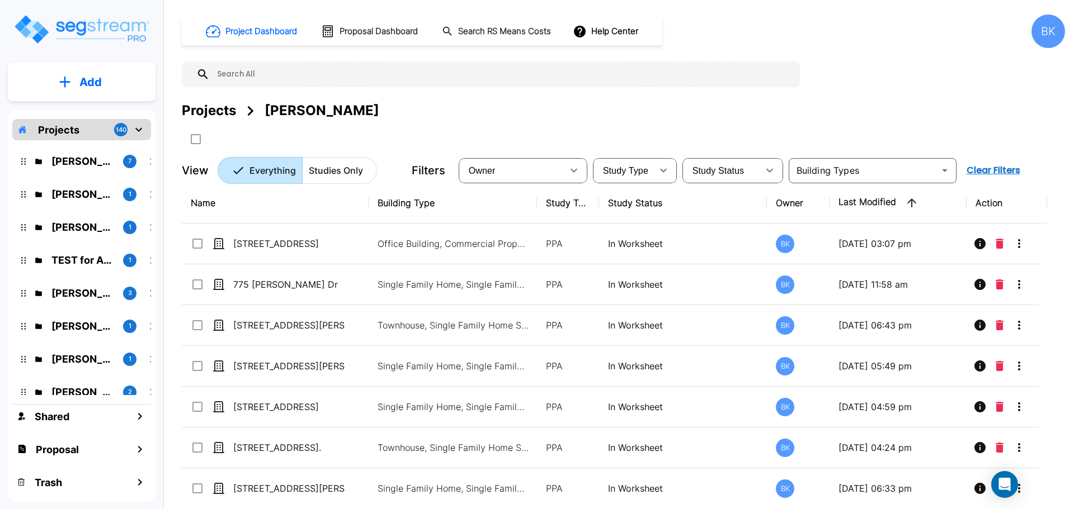
drag, startPoint x: 89, startPoint y: 166, endPoint x: 419, endPoint y: 400, distance: 404.7
click at [89, 166] on p "[PERSON_NAME]" at bounding box center [82, 161] width 63 height 15
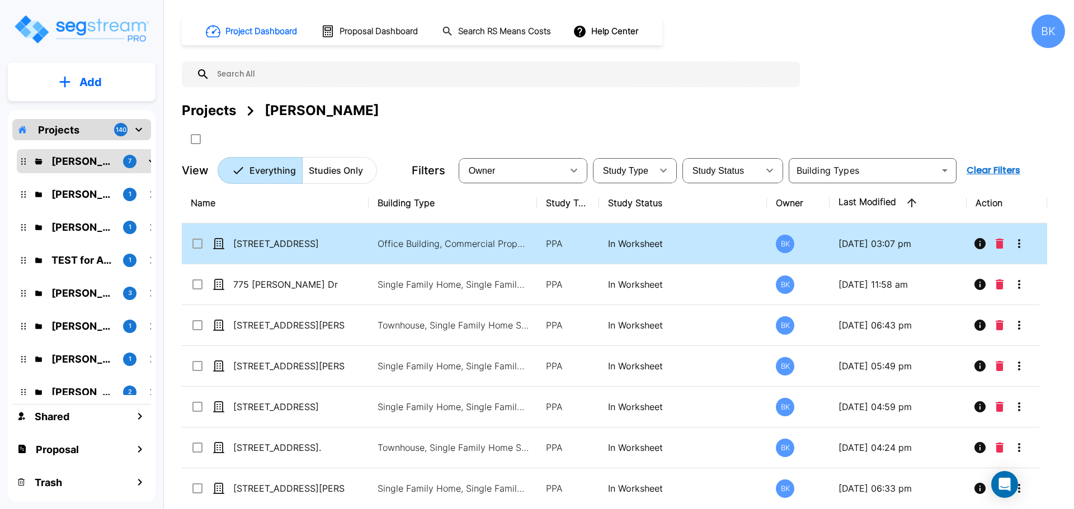
click at [1020, 243] on icon "More-Options" at bounding box center [1018, 243] width 13 height 13
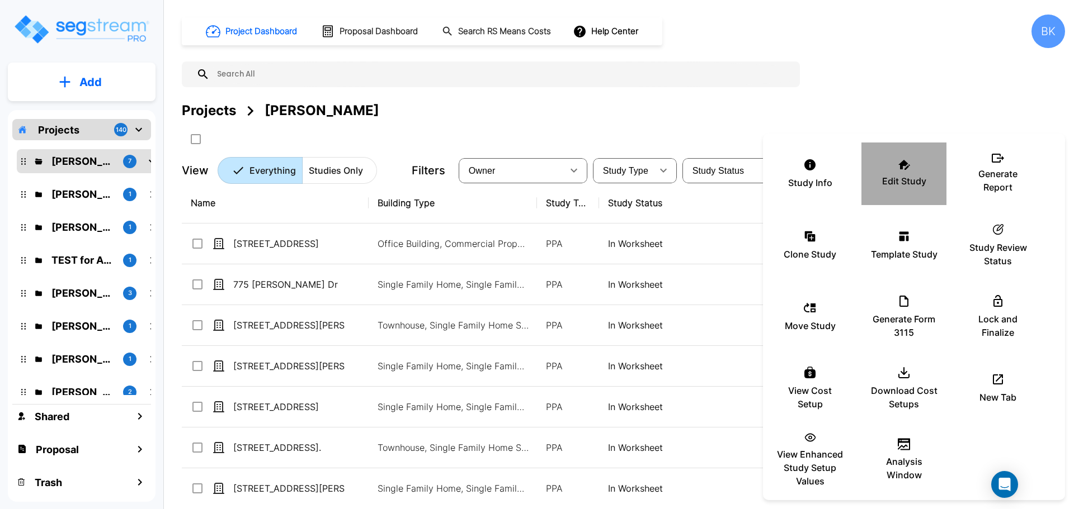
click at [900, 182] on p "Edit Study" at bounding box center [904, 180] width 44 height 13
click at [570, 106] on div at bounding box center [537, 254] width 1074 height 509
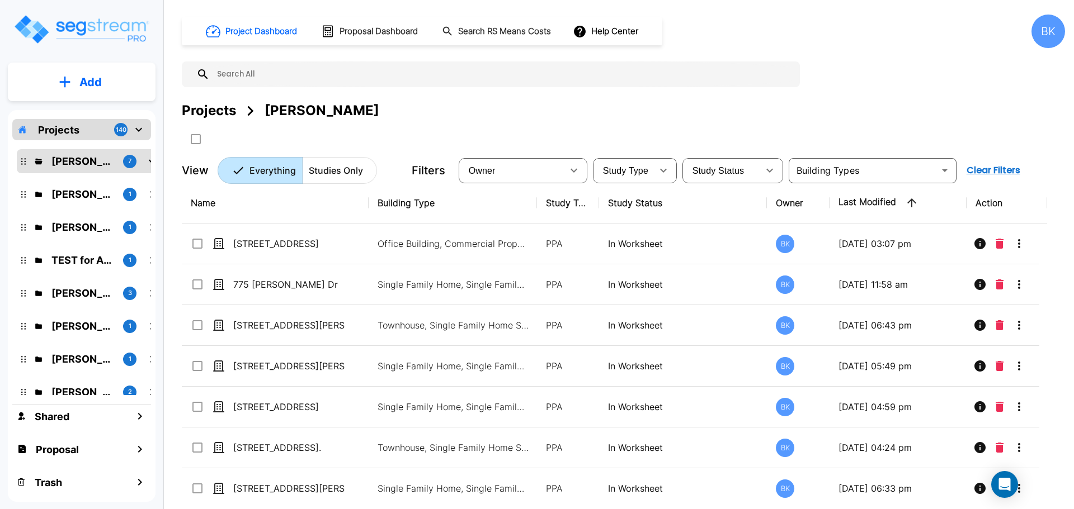
click at [96, 78] on p "Add" at bounding box center [90, 82] width 22 height 17
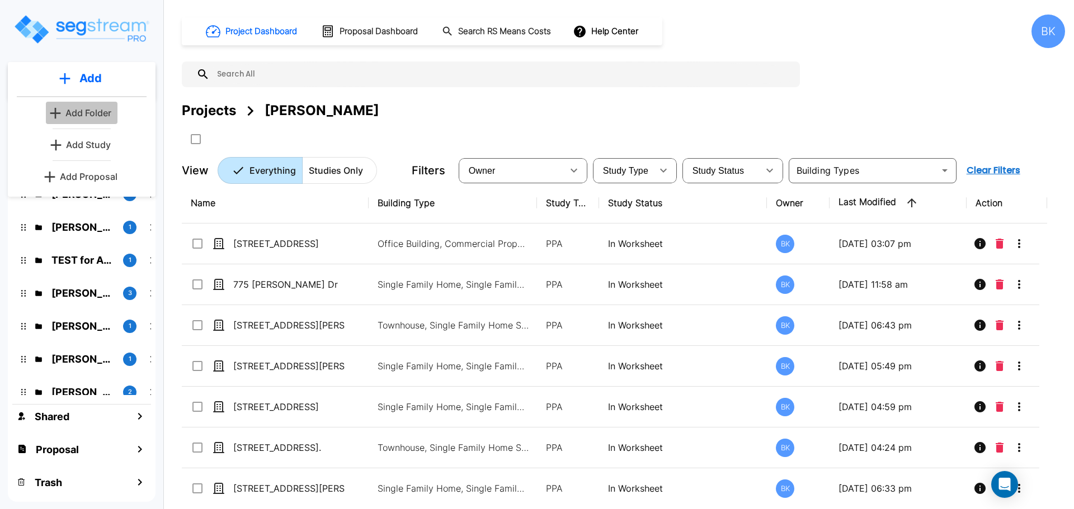
click at [85, 114] on p "Add Folder" at bounding box center [88, 112] width 46 height 13
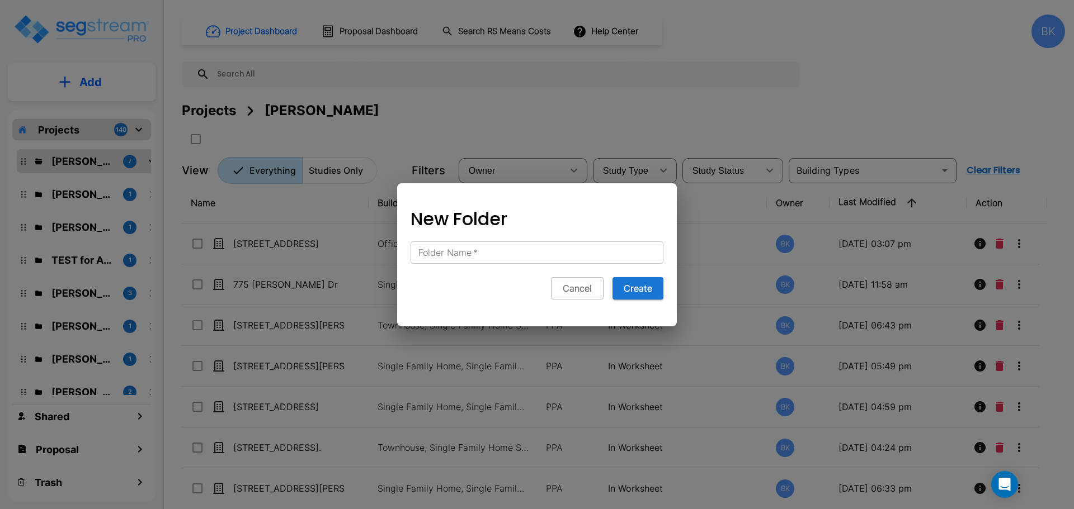
click at [443, 250] on label "Folder Name   *" at bounding box center [447, 253] width 59 height 13
click at [443, 250] on input "Folder Name   *" at bounding box center [536, 253] width 253 height 22
paste input "Virtus Ifeanyichukwu"
type input "Virtus Ifeanyichukwu"
click at [630, 287] on button "Create" at bounding box center [637, 288] width 51 height 22
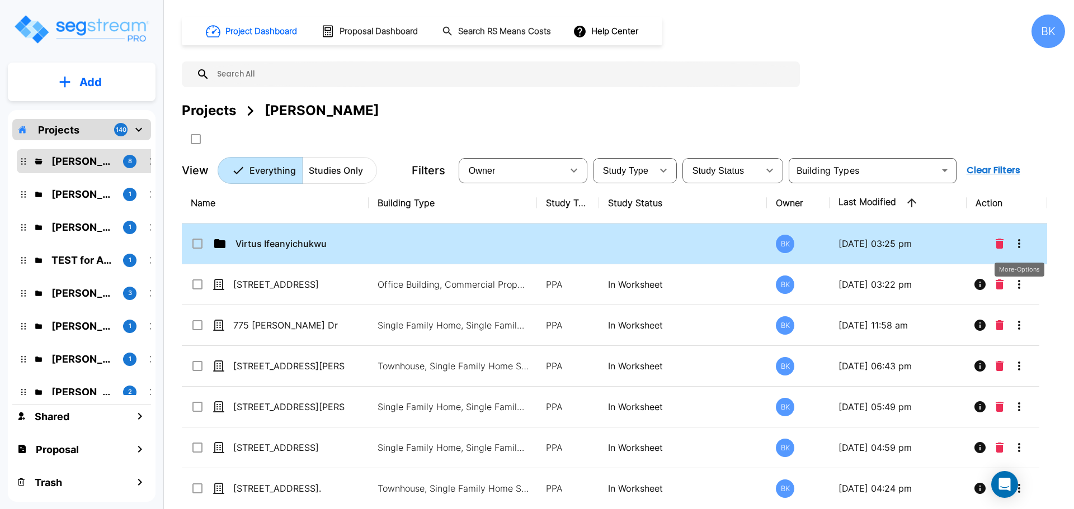
click at [1018, 244] on icon "More-Options" at bounding box center [1019, 243] width 2 height 9
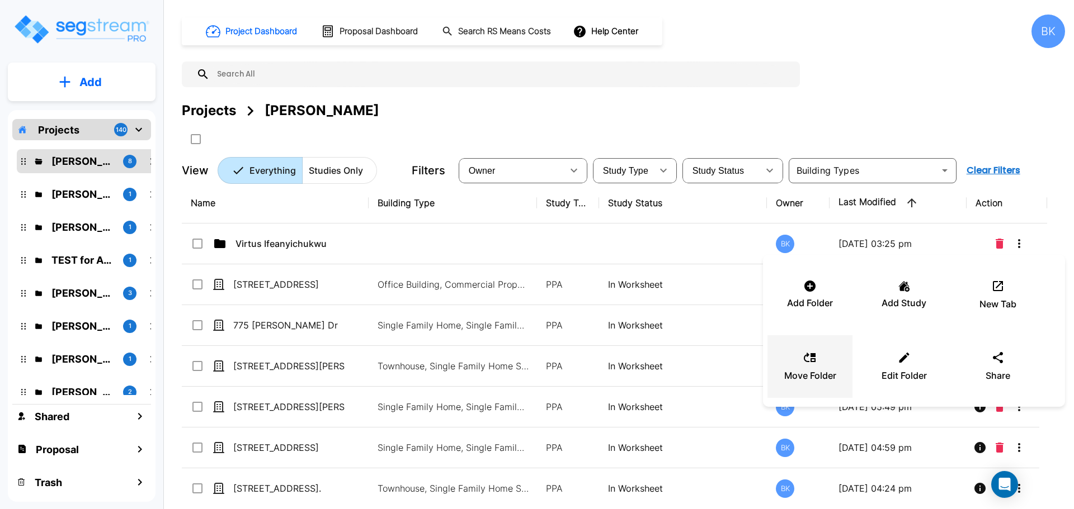
click at [810, 364] on icon at bounding box center [809, 357] width 13 height 13
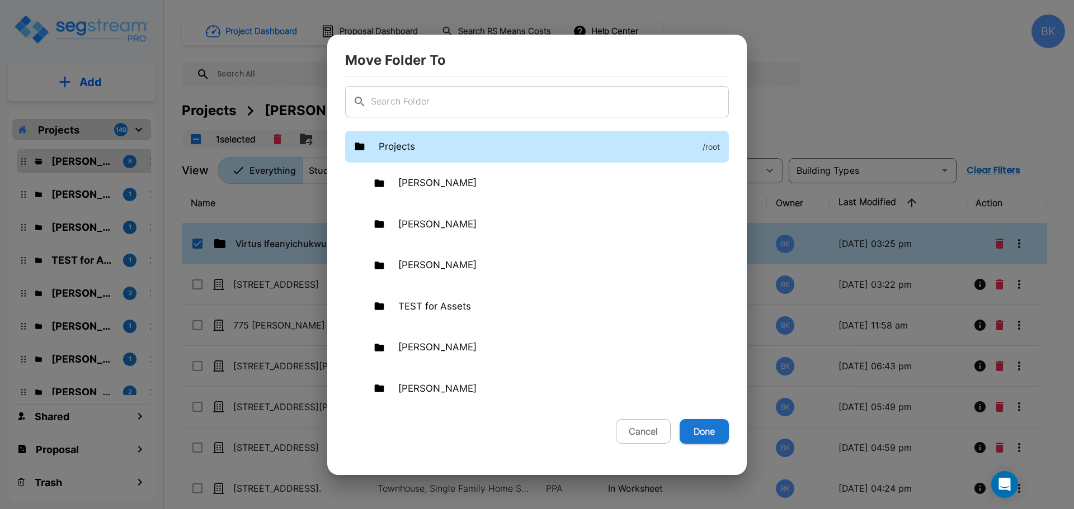
click at [399, 148] on p "Projects" at bounding box center [397, 147] width 36 height 15
click at [706, 436] on button "Done" at bounding box center [703, 431] width 49 height 25
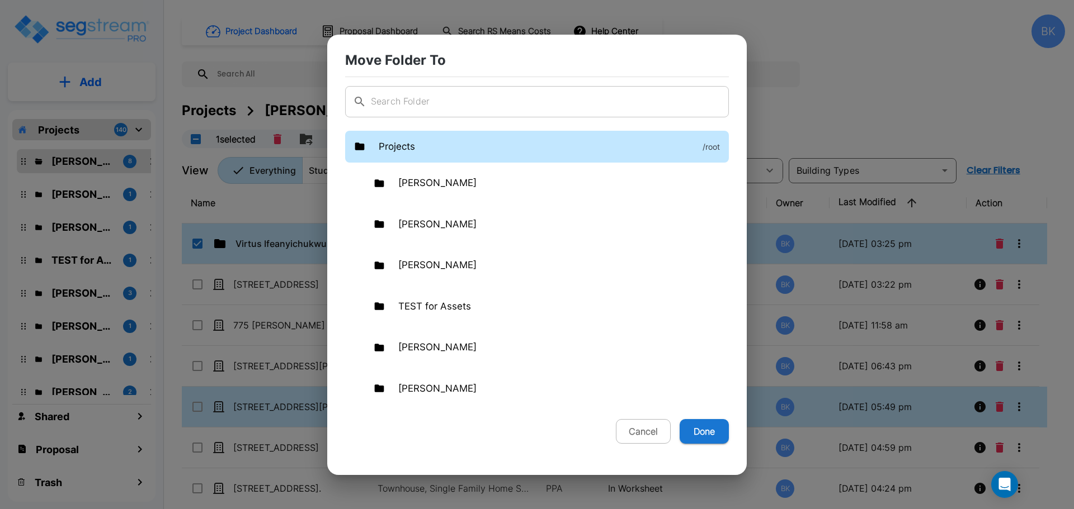
checkbox input "false"
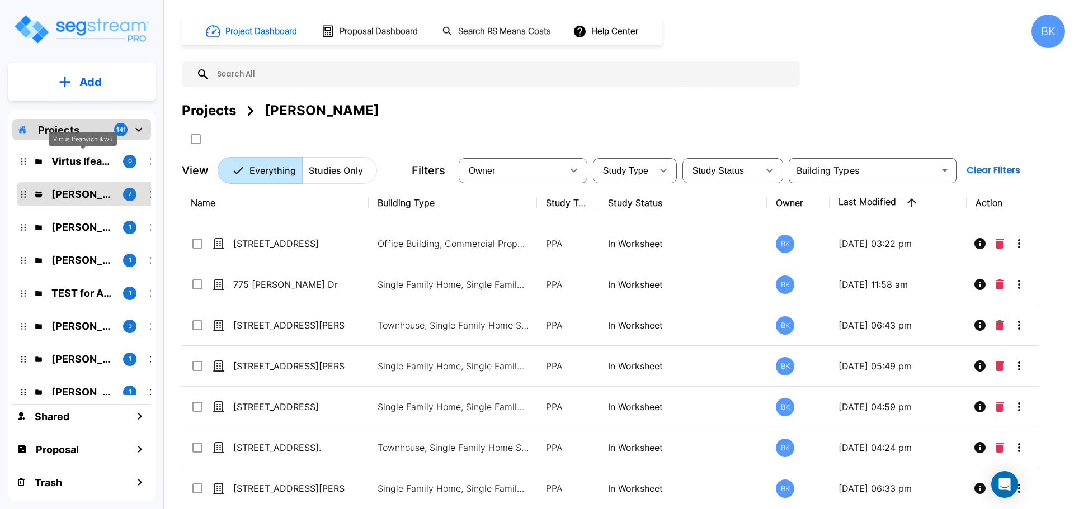
click at [74, 162] on p "Virtus Ifeanyichukwu" at bounding box center [82, 161] width 63 height 15
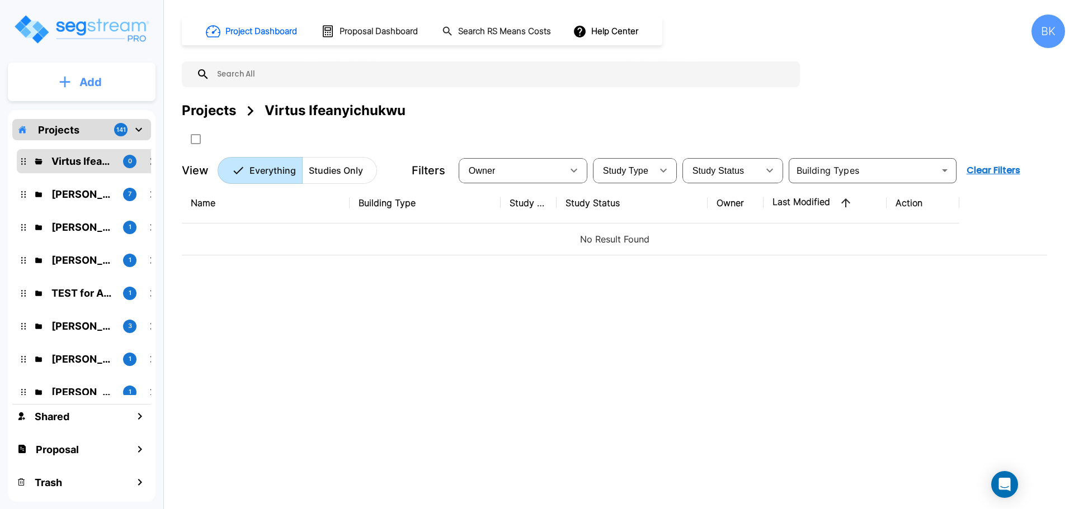
click at [89, 76] on p "Add" at bounding box center [90, 82] width 22 height 17
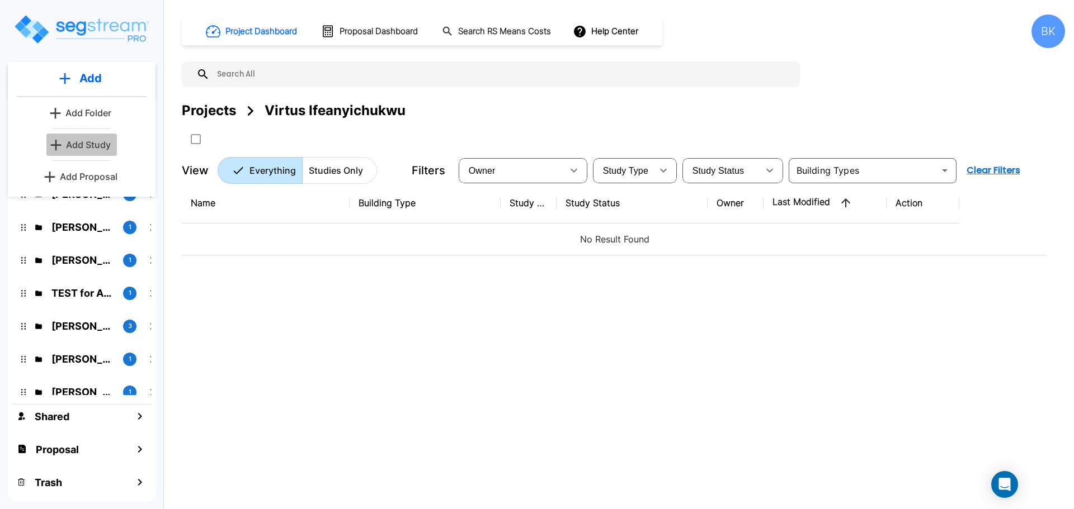
click at [79, 141] on p "Add Study" at bounding box center [88, 144] width 45 height 13
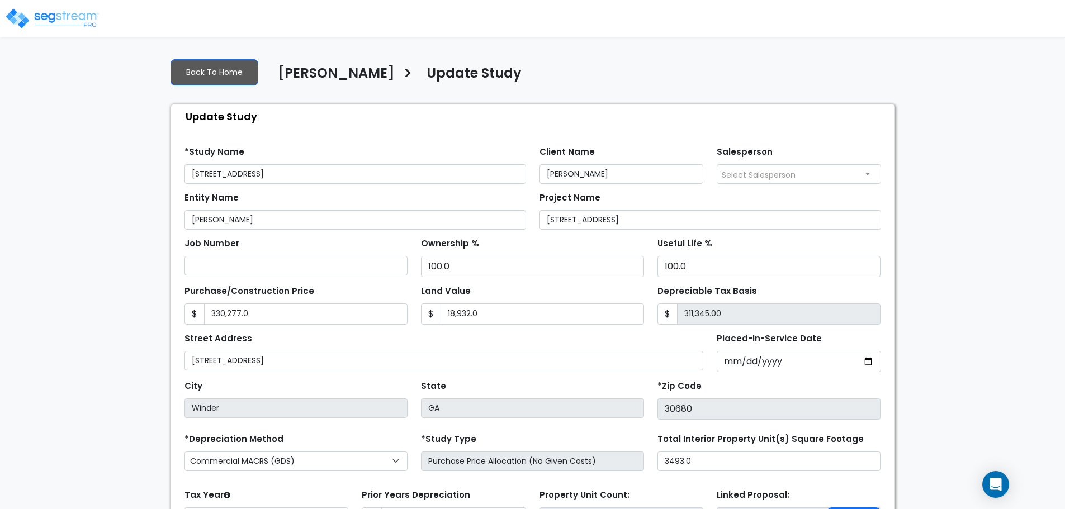
select select "2024"
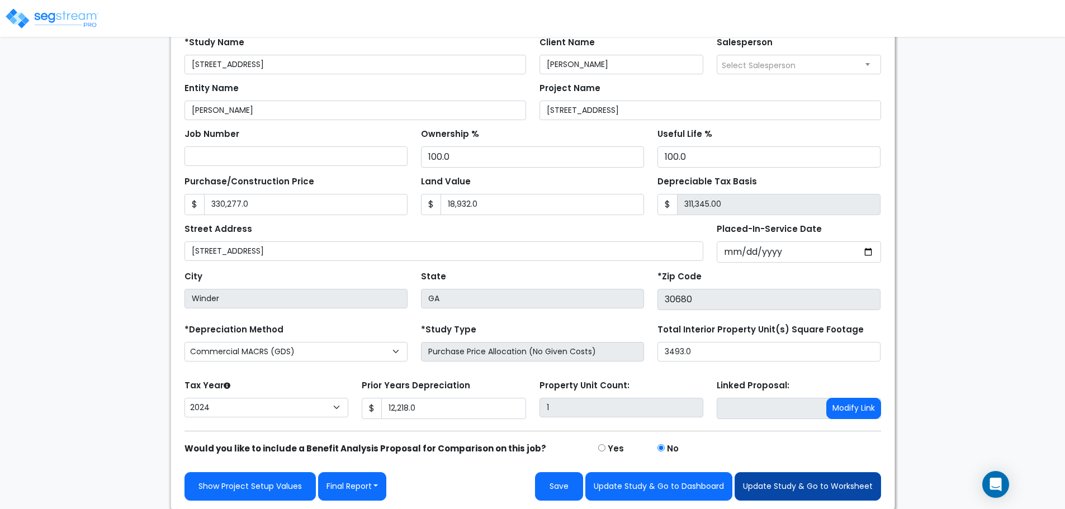
scroll to position [111, 0]
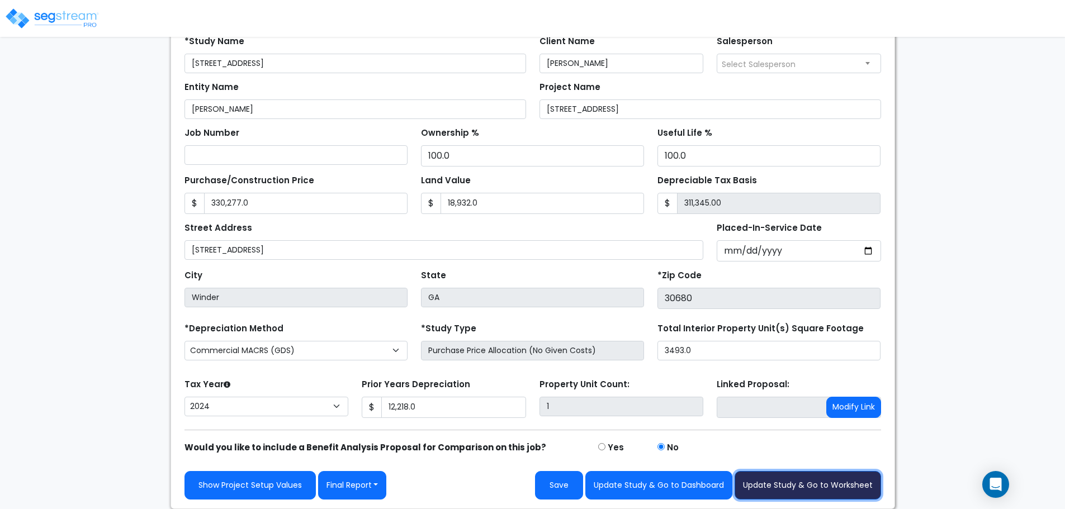
click at [814, 487] on button "Update Study & Go to Worksheet" at bounding box center [808, 485] width 147 height 29
type input "330277"
type input "18932"
type input "12218"
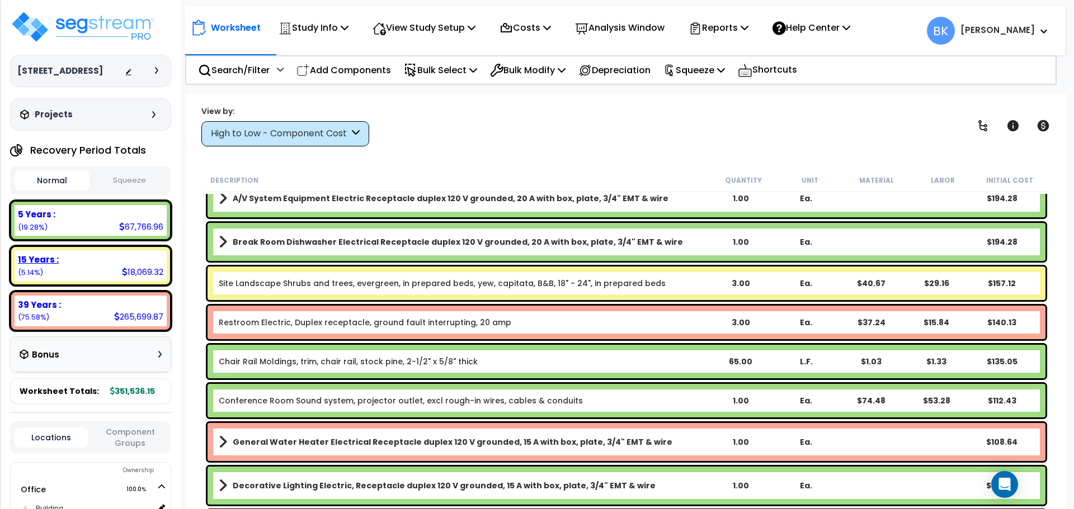
click at [69, 275] on div "15 Years : 18,069.32 (5.14%)" at bounding box center [91, 266] width 152 height 31
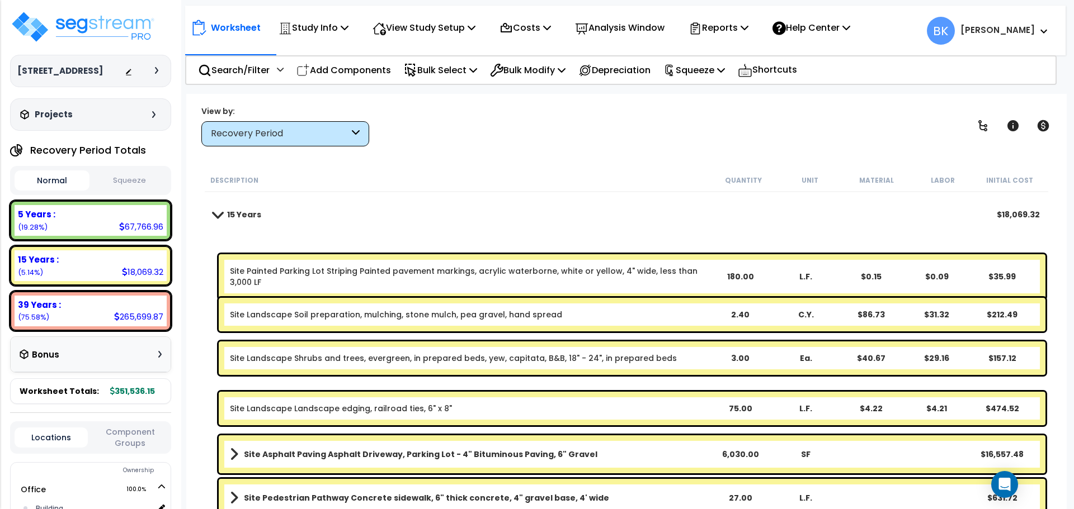
scroll to position [18, 0]
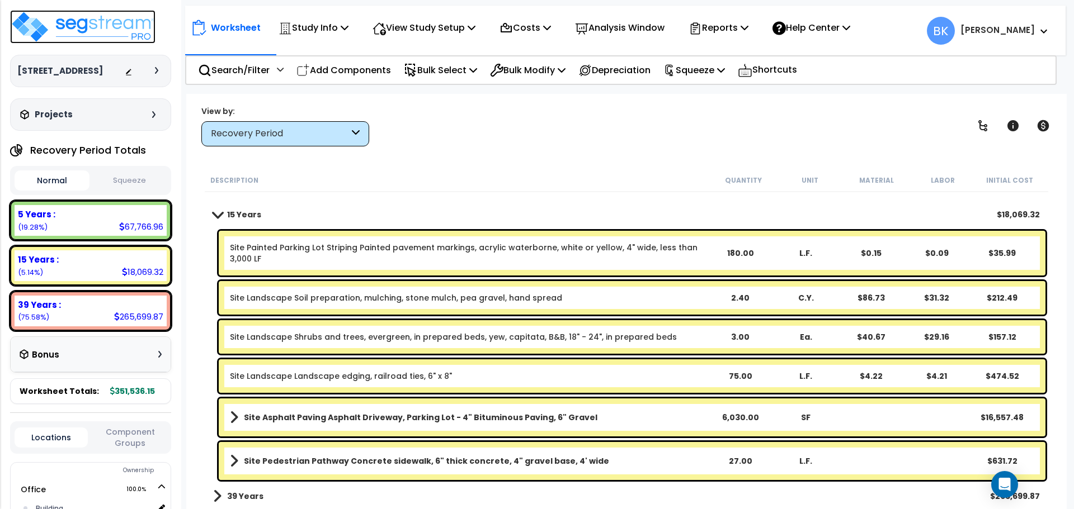
click at [73, 35] on img at bounding box center [82, 27] width 145 height 34
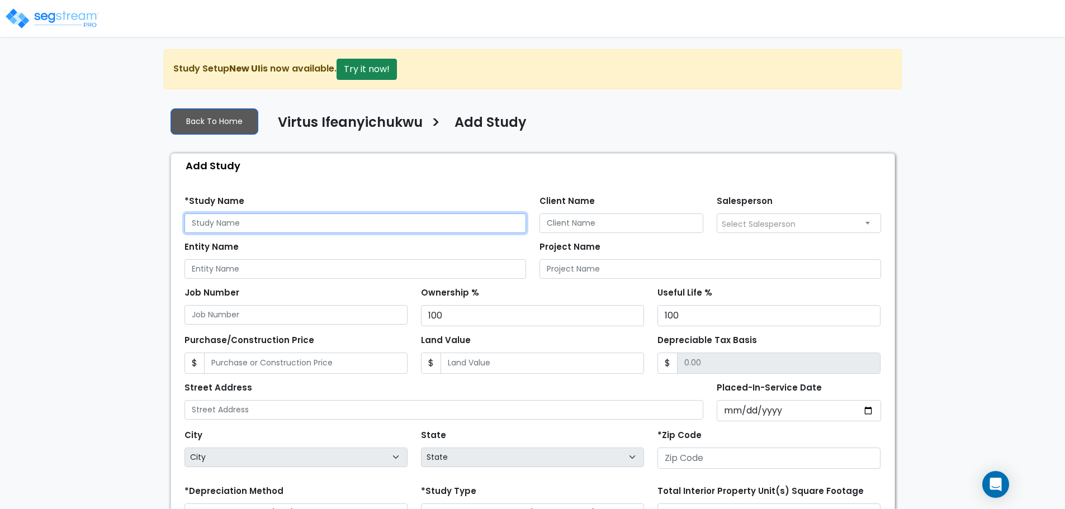
click at [296, 226] on input "text" at bounding box center [356, 224] width 342 height 20
paste input "[STREET_ADDRESS]"
type input "[STREET_ADDRESS]"
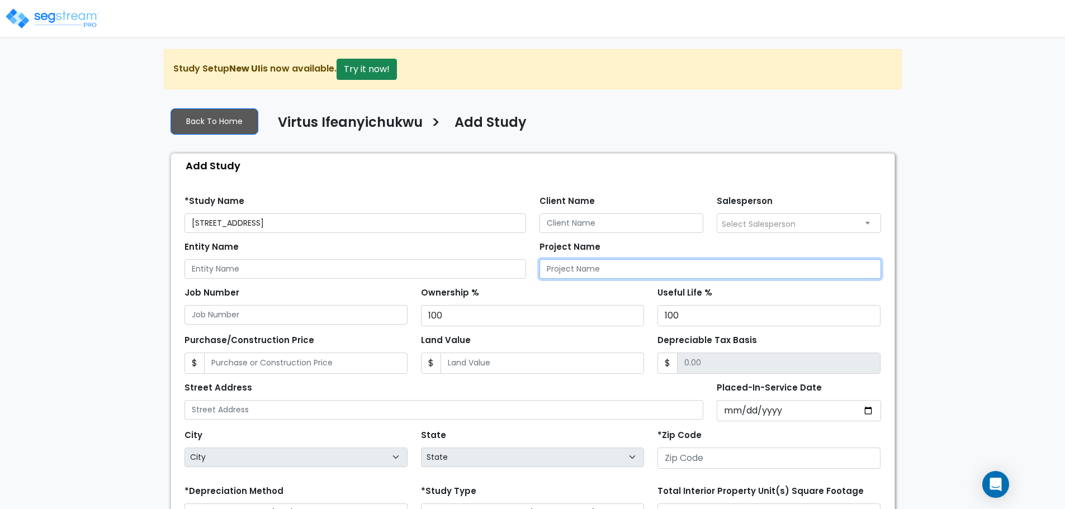
click at [588, 268] on input "Project Name" at bounding box center [711, 269] width 342 height 20
paste input "[STREET_ADDRESS]"
type input "[STREET_ADDRESS]"
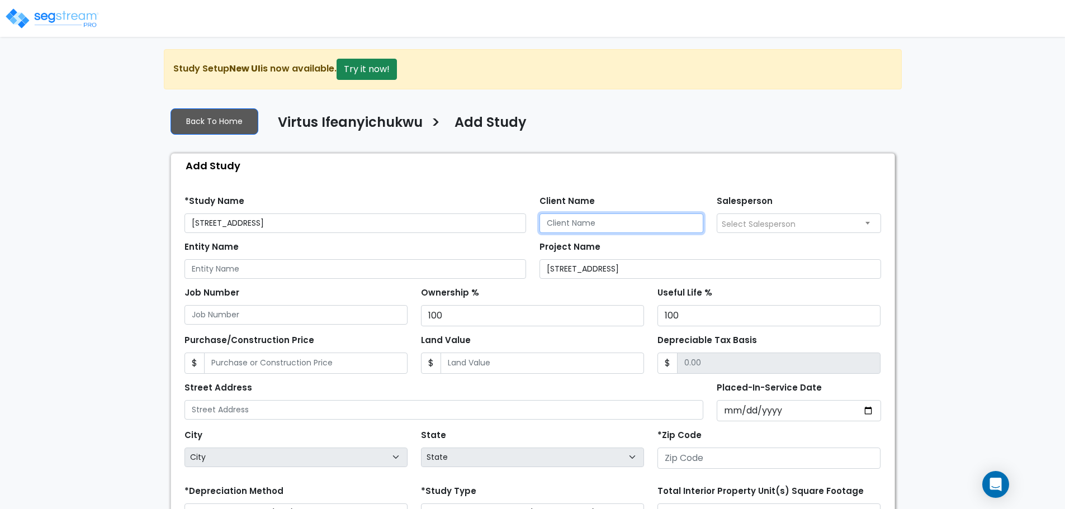
click at [636, 227] on input "Client Name" at bounding box center [622, 224] width 164 height 20
paste input "Virtus Ifeanyichukwu"
type input "Virtus Ifeanyichukwu"
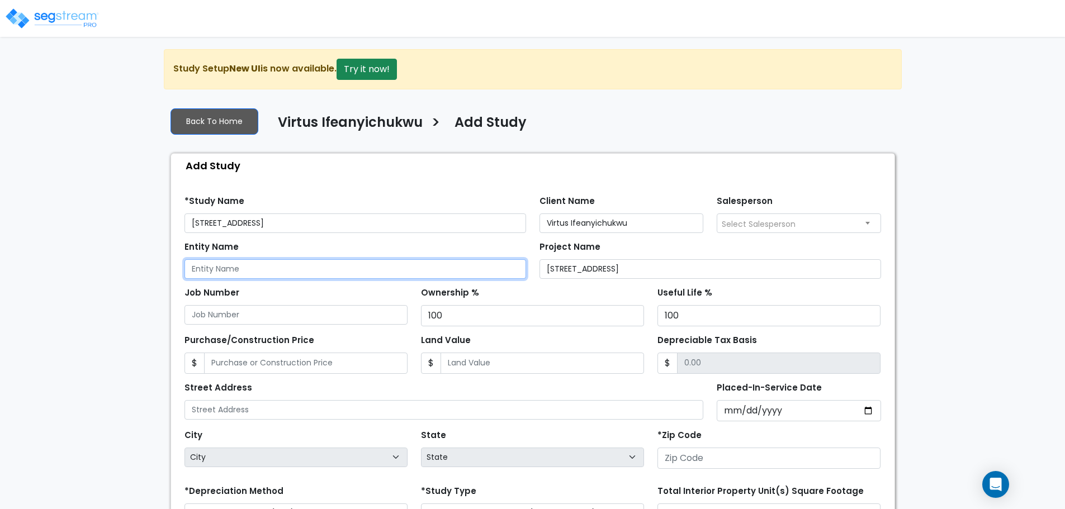
click at [322, 268] on input "Entity Name" at bounding box center [356, 269] width 342 height 20
paste input "Virtus Ifeanyichukwu"
type input "Virtus Ifeanyichukwu"
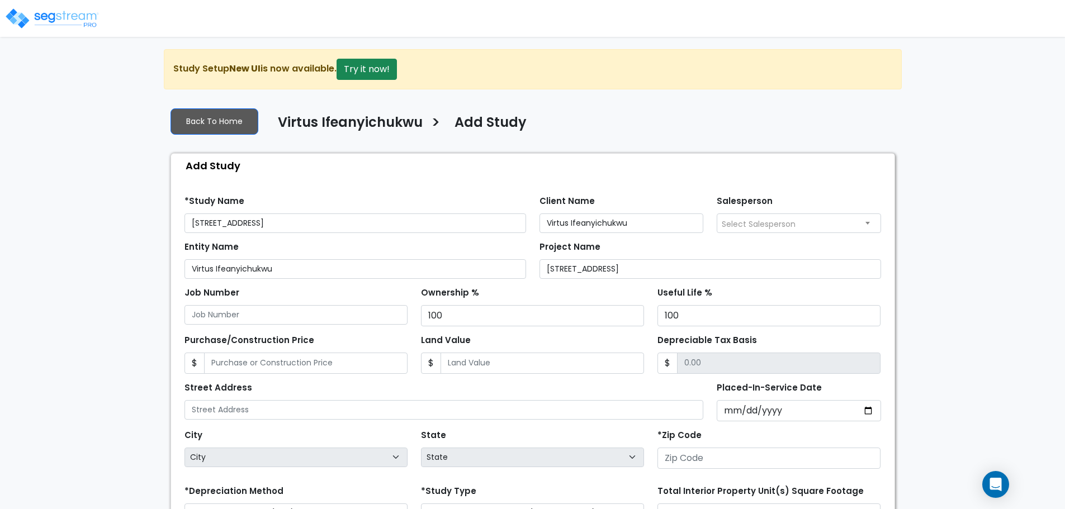
click at [305, 293] on div "Job Number" at bounding box center [296, 305] width 223 height 40
click at [257, 364] on input "Purchase/Construction Price" at bounding box center [306, 363] width 204 height 21
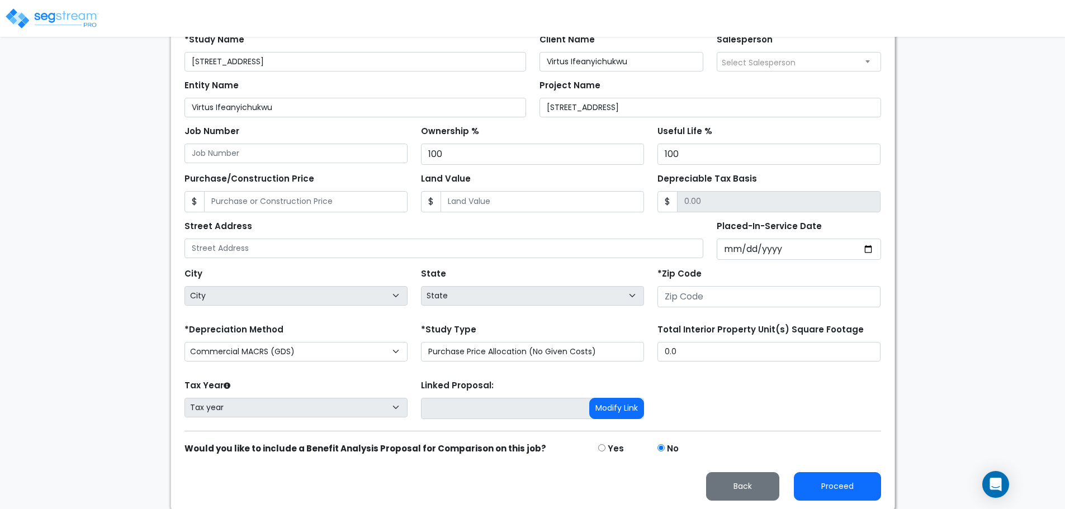
scroll to position [163, 0]
click at [315, 48] on div "*Study Name [STREET_ADDRESS]" at bounding box center [356, 50] width 342 height 40
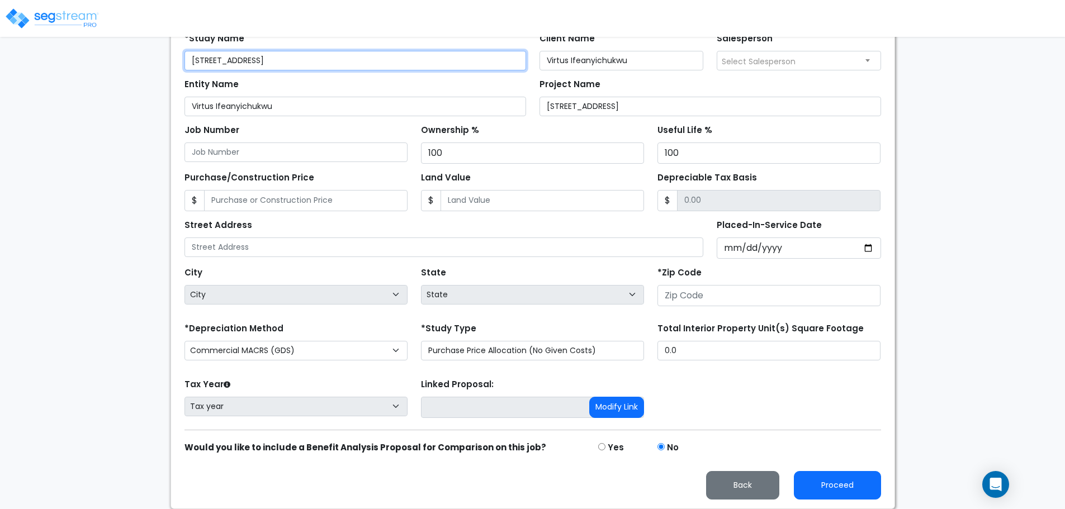
click at [305, 64] on input "[STREET_ADDRESS]" at bounding box center [356, 61] width 342 height 20
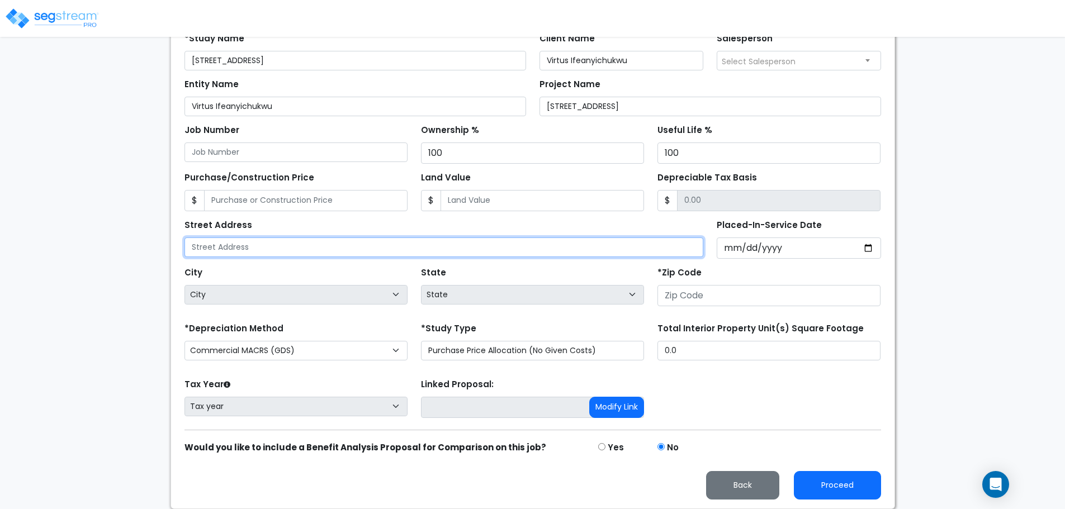
click at [282, 252] on input "text" at bounding box center [445, 248] width 520 height 20
paste input "[STREET_ADDRESS]"
click at [339, 248] on input "[STREET_ADDRESS]" at bounding box center [445, 248] width 520 height 20
type input "[STREET_ADDRESS]"
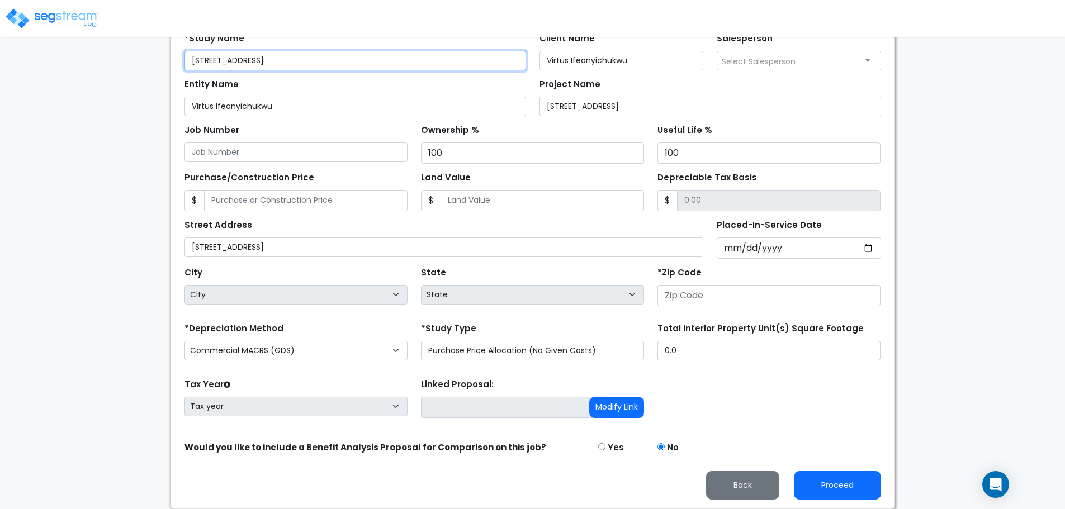
drag, startPoint x: 328, startPoint y: 61, endPoint x: 240, endPoint y: 70, distance: 87.8
click at [240, 70] on form "*Study Name [STREET_ADDRESS] Client Name Virtus Ifeanyichukwu Salesperson 100" at bounding box center [533, 262] width 697 height 475
type input "[STREET_ADDRESS]"
click at [96, 125] on div "We are Building your Study. So please grab a coffee and let us do the heavy lif…" at bounding box center [532, 197] width 1065 height 623
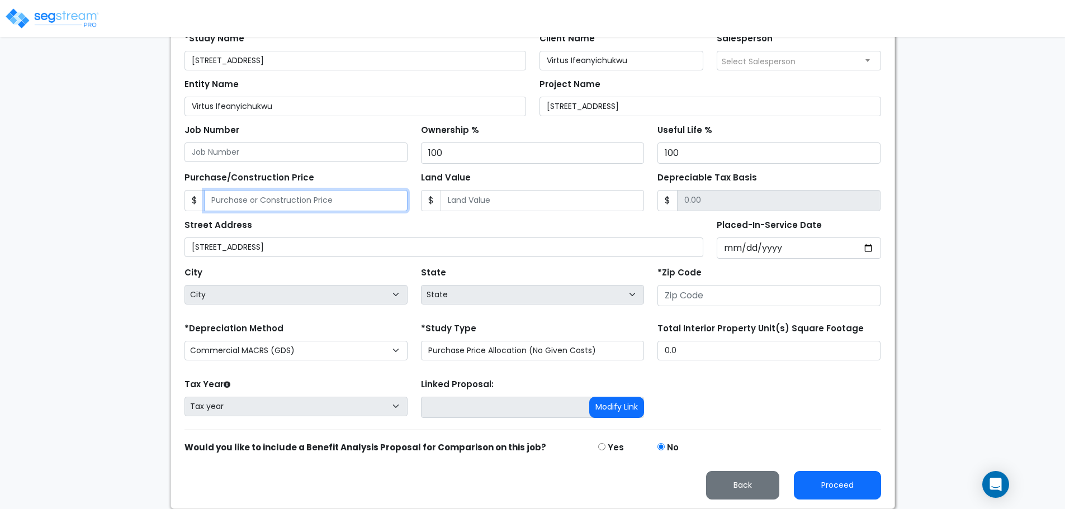
click at [272, 210] on input "Purchase/Construction Price" at bounding box center [306, 200] width 204 height 21
paste input "$370,500.00"
click at [272, 200] on input "370,500.00" at bounding box center [306, 200] width 204 height 21
click at [271, 227] on div "Street Address 412 Avenue H" at bounding box center [445, 237] width 520 height 40
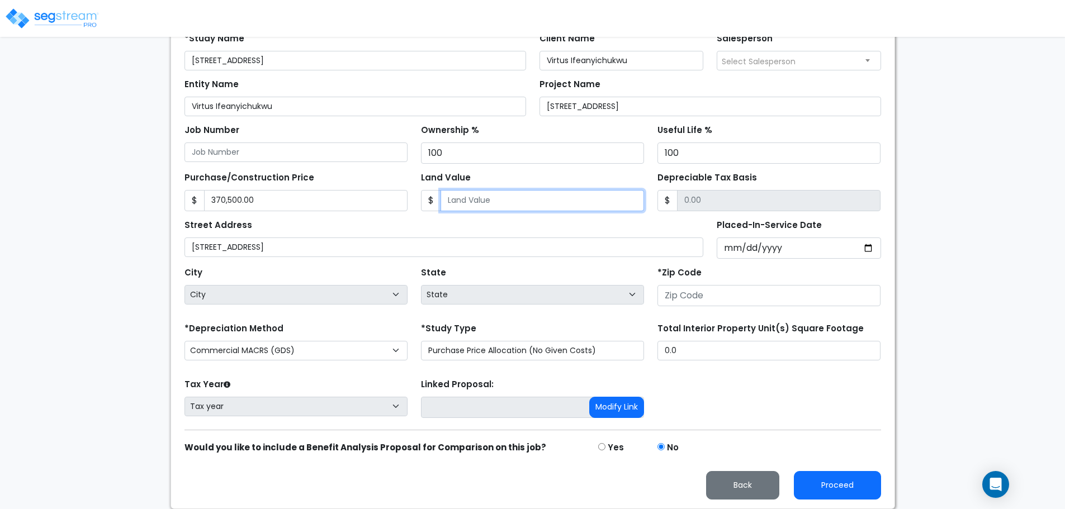
click at [465, 202] on input "Land Value" at bounding box center [543, 200] width 204 height 21
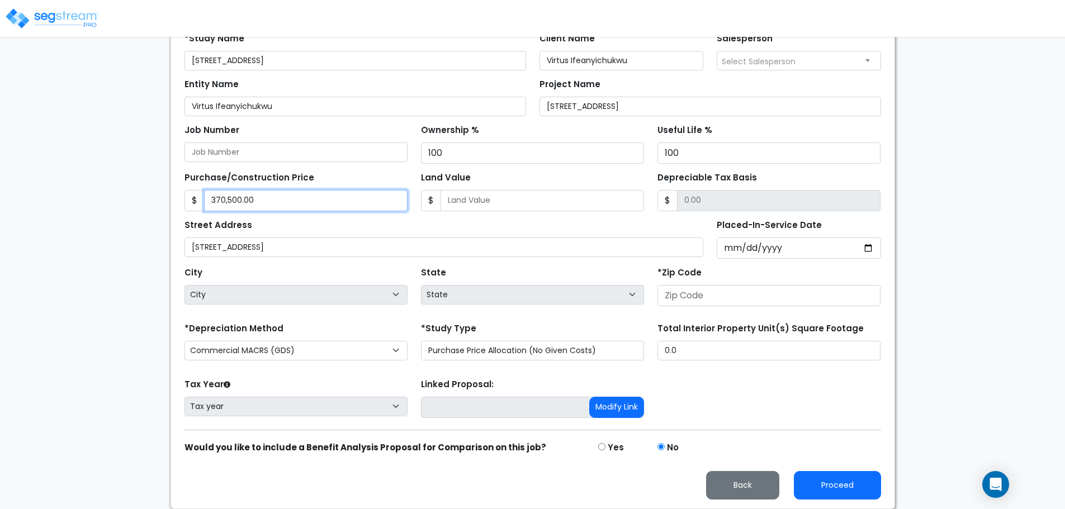
click at [301, 200] on input "370,500.00" at bounding box center [306, 200] width 204 height 21
type input "3"
type input "3.00"
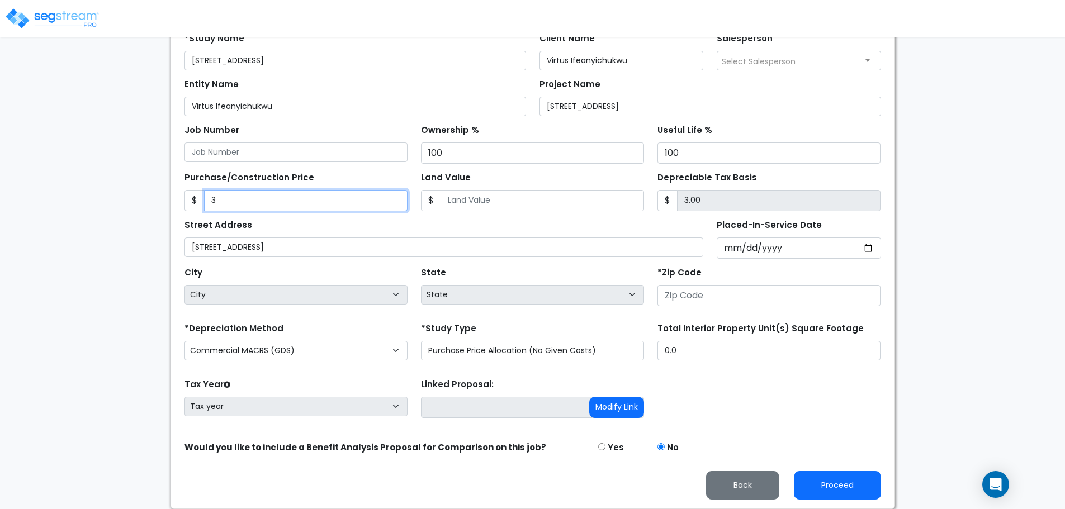
type input "37"
type input "37.00"
type input "370"
type input "370.00"
type input "3705"
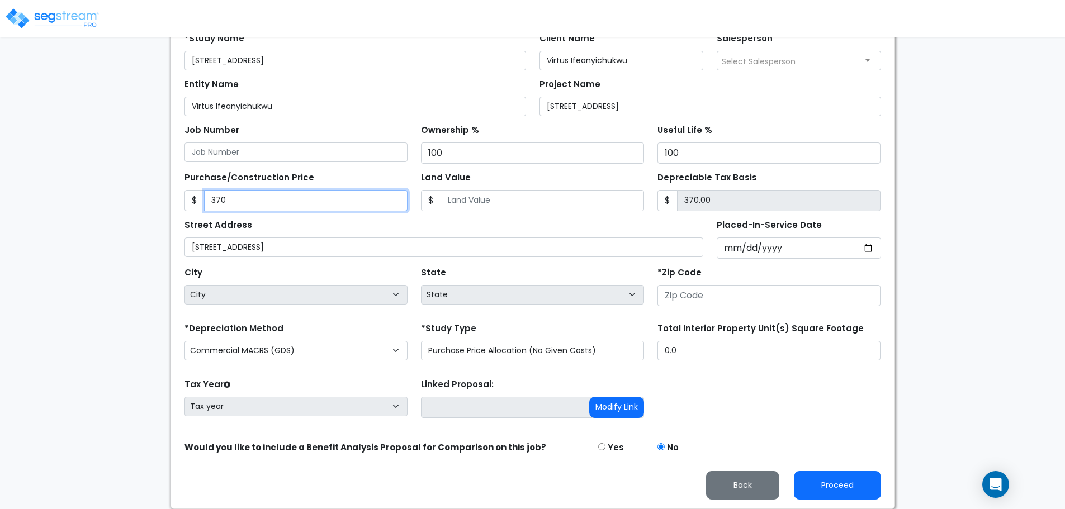
type input "3,705.00"
type input "3,7050"
type input "37,050.00"
type input "37,0500"
type input "370,500.00"
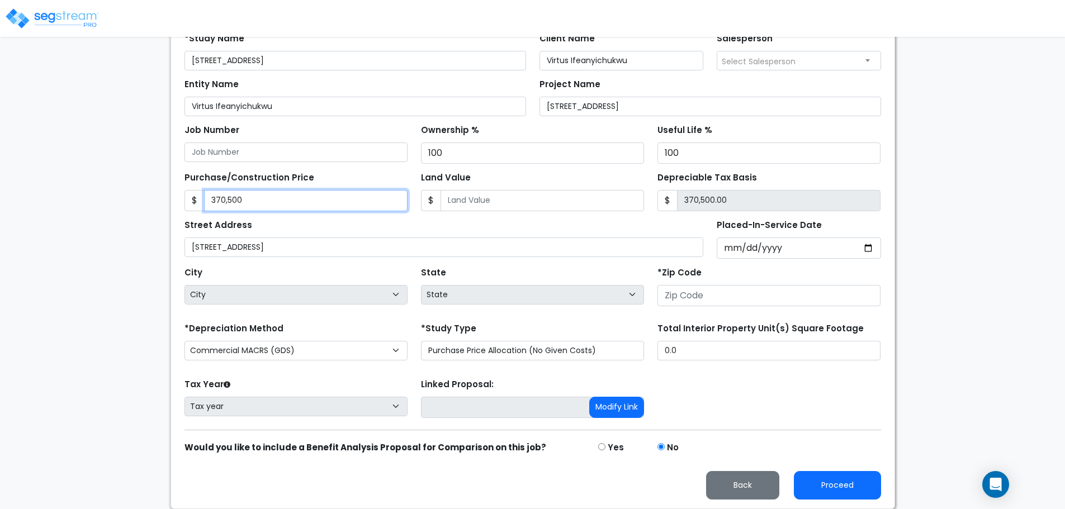
type input "370,500"
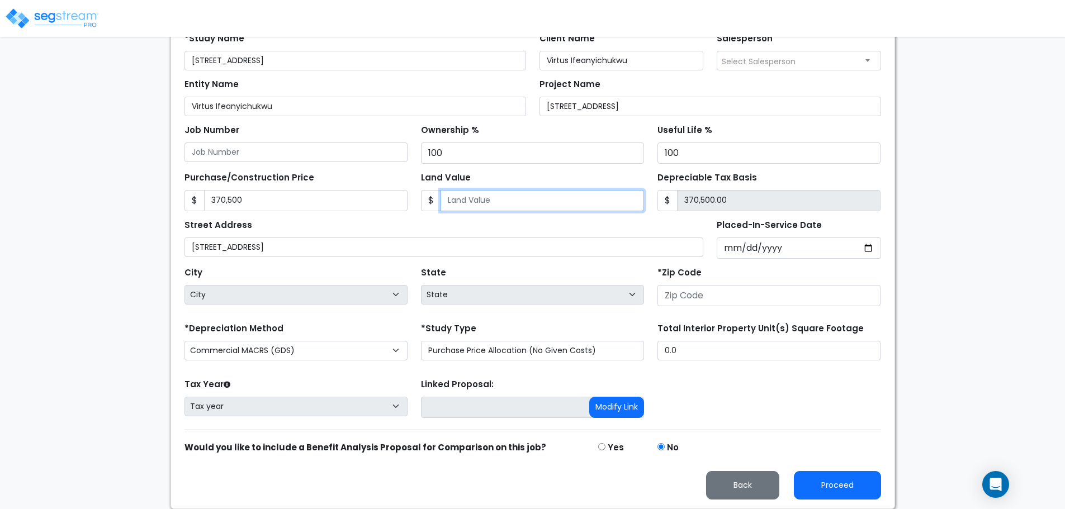
click at [489, 205] on input "Land Value" at bounding box center [543, 200] width 204 height 21
click at [477, 209] on input "Land Value" at bounding box center [543, 200] width 204 height 21
type input "3"
type input "370,497.00"
type input "35"
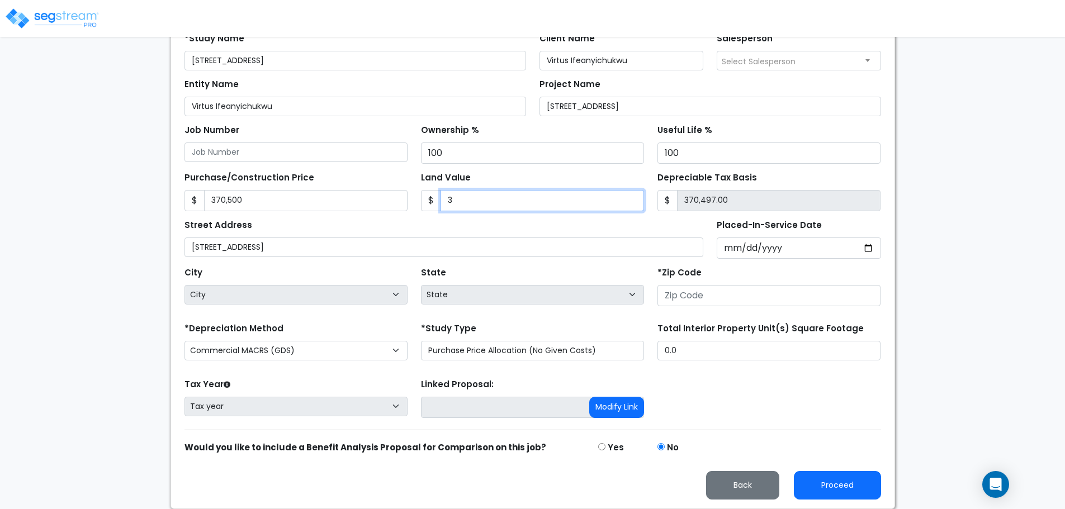
type input "370,465.00"
type input "354"
type input "370,146.00"
type input "3541"
type input "366,959.00"
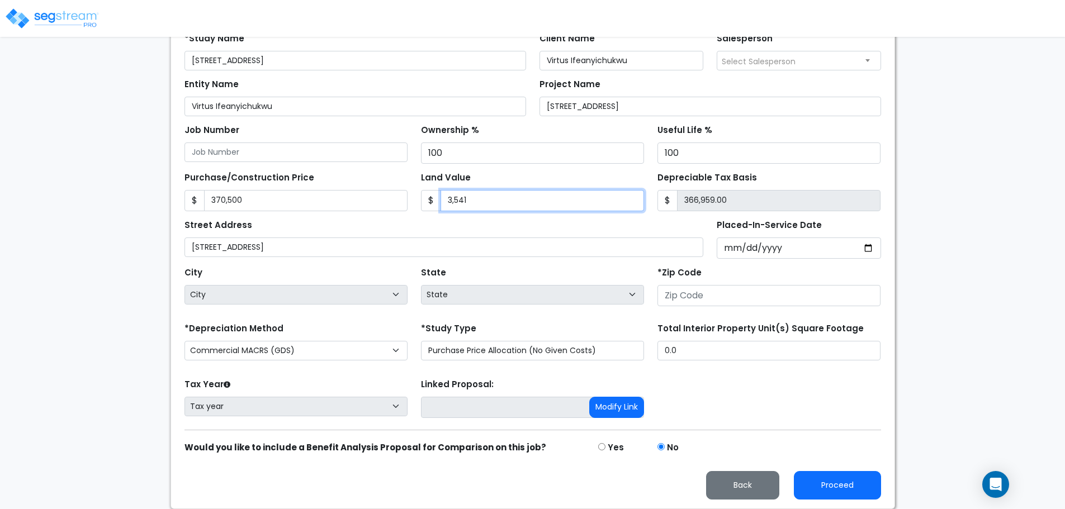
type input "3,5419"
type input "335,081.00"
type input "35,419.8"
type input "335,080.20"
type input "35,419.80"
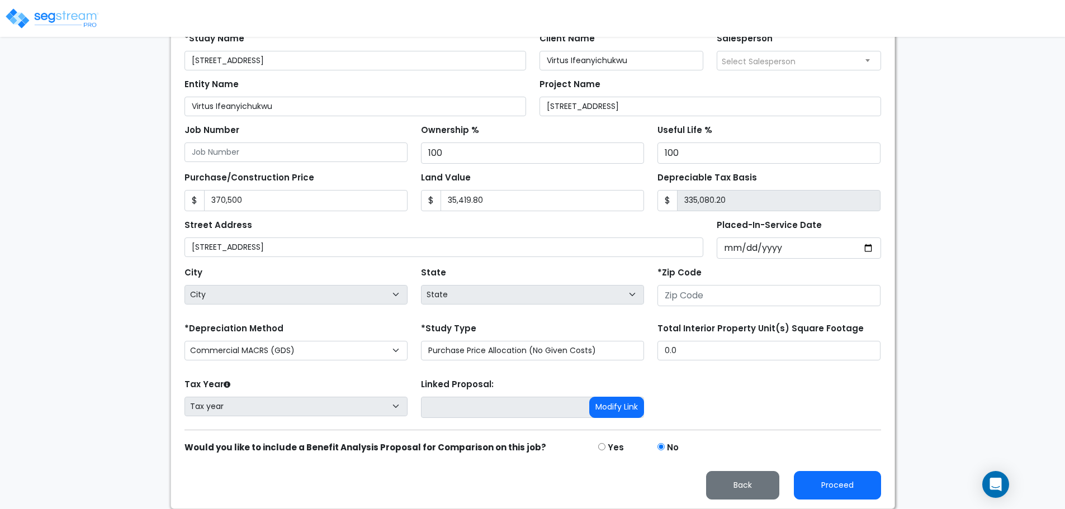
click at [488, 220] on div "Street Address 412 Avenue H" at bounding box center [445, 237] width 520 height 40
click at [731, 249] on input "Placed-In-Service Date" at bounding box center [799, 248] width 164 height 21
click at [748, 249] on input "Placed-In-Service Date" at bounding box center [799, 248] width 164 height 21
click at [757, 248] on input "Placed-In-Service Date" at bounding box center [799, 248] width 164 height 21
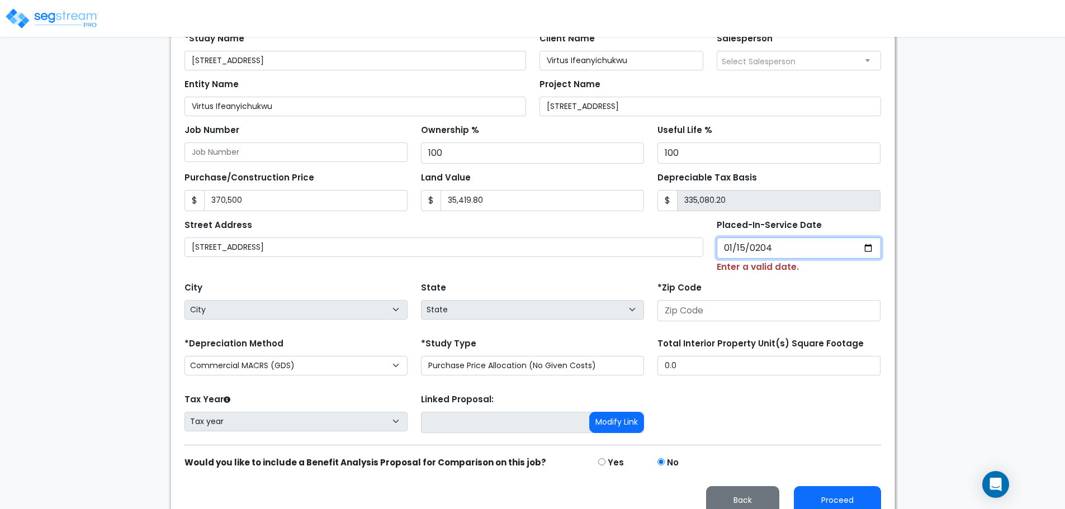
click at [758, 249] on input "0204-01-15" at bounding box center [799, 248] width 164 height 21
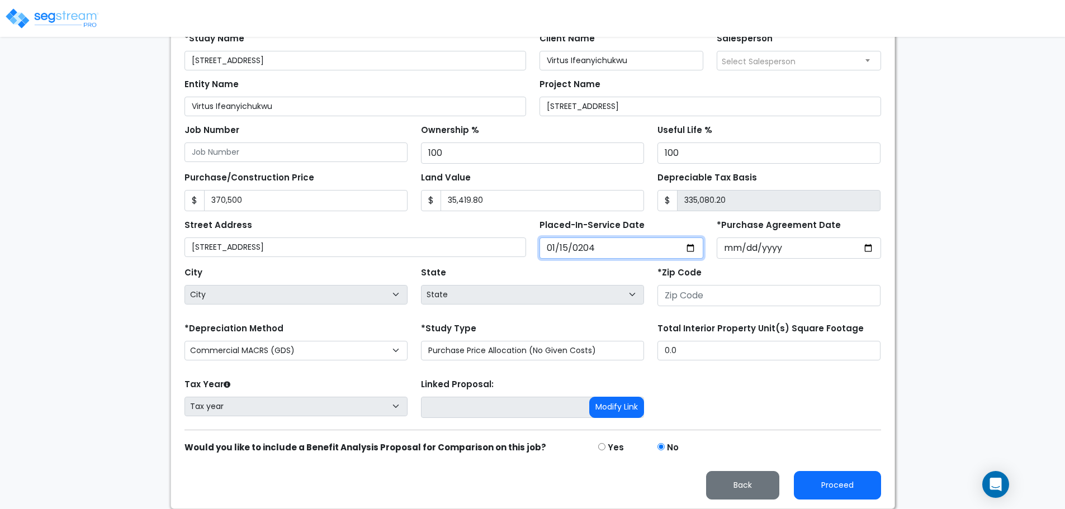
click at [581, 248] on input "2042-01-15" at bounding box center [622, 248] width 164 height 21
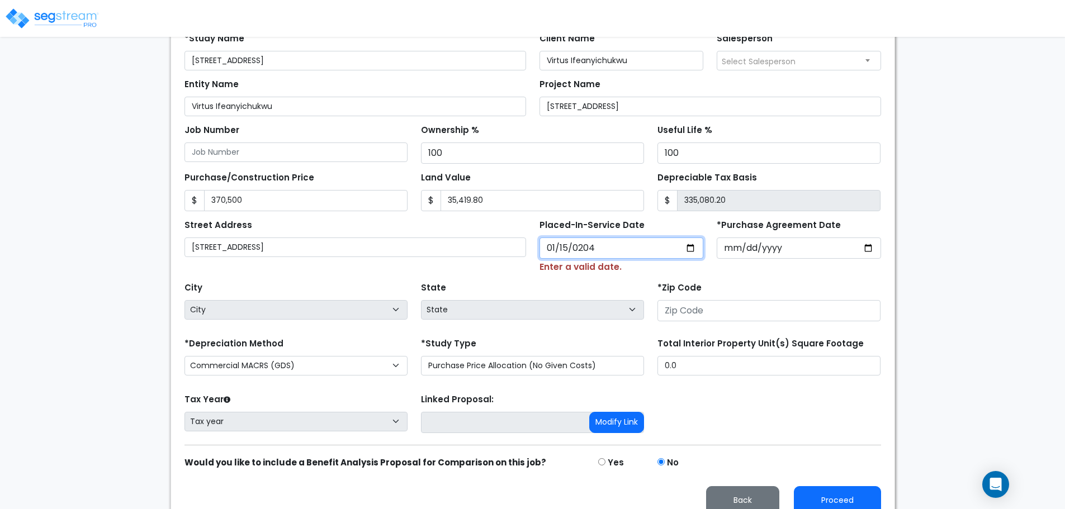
type input "275760-01-15"
click at [614, 246] on input "275760-01-15" at bounding box center [622, 248] width 164 height 21
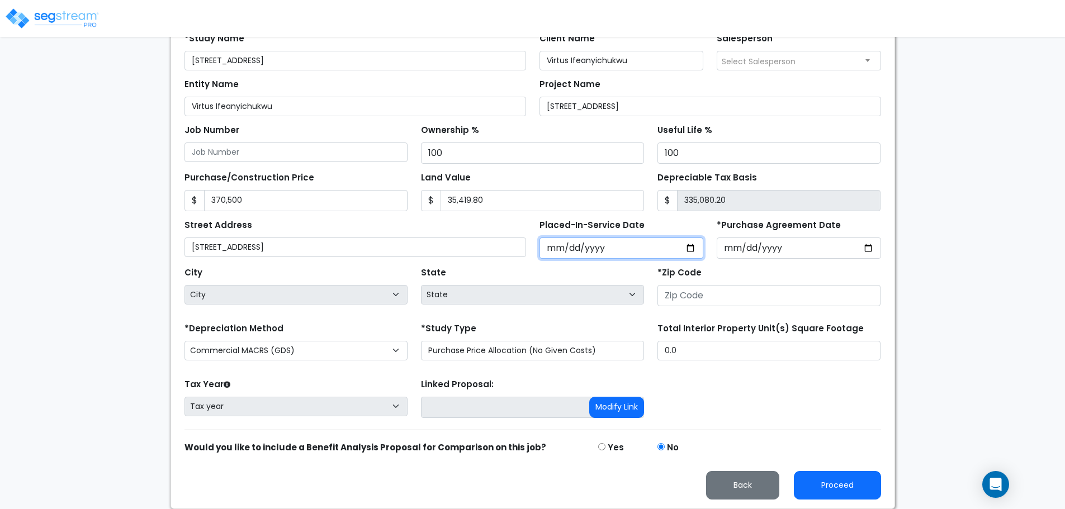
click at [563, 248] on input "Placed-In-Service Date" at bounding box center [622, 248] width 164 height 21
click at [563, 244] on input "Placed-In-Service Date" at bounding box center [622, 248] width 164 height 21
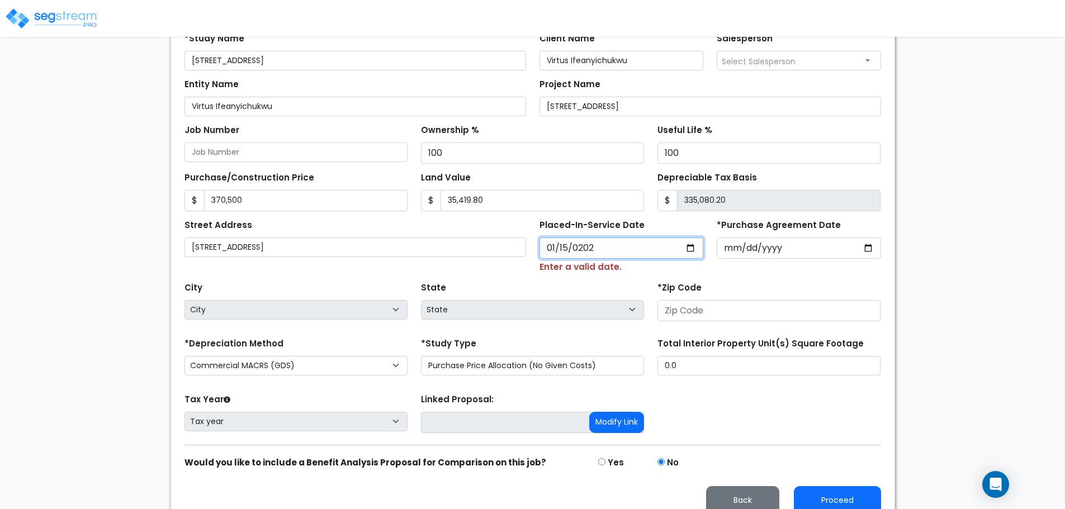
type input "[DATE]"
select select "2024"
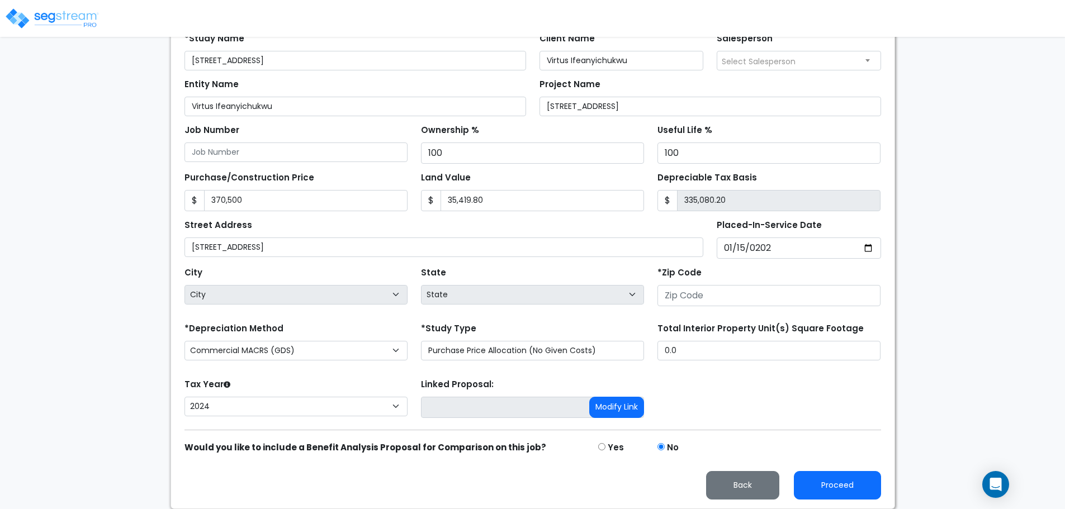
click at [673, 224] on div "Street Address 412 Avenue H" at bounding box center [445, 237] width 520 height 40
click at [288, 354] on select "Commercial MACRS (GDS) Residential Rental MACRS (GDS) + AmeriSouth Rules Commer…" at bounding box center [296, 351] width 223 height 20
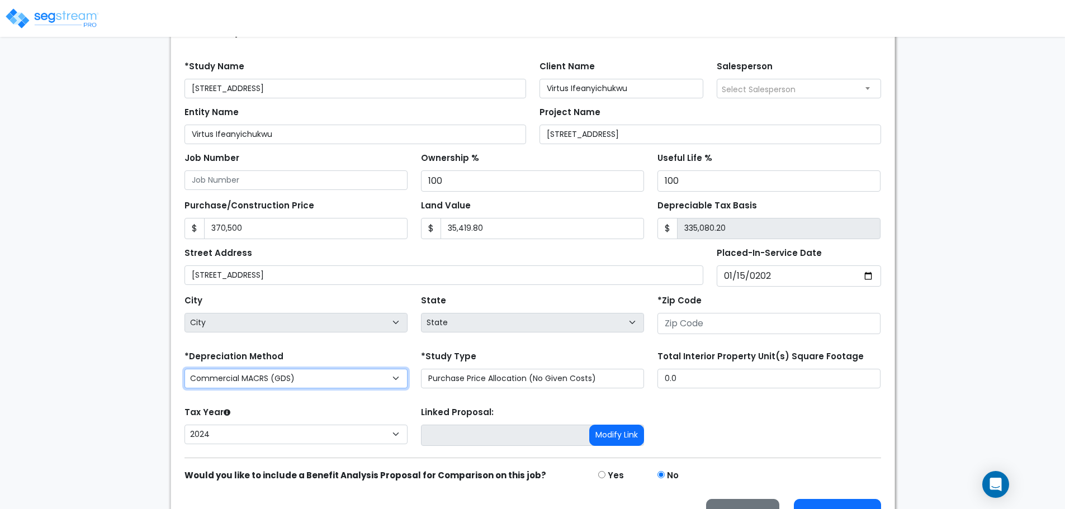
scroll to position [107, 0]
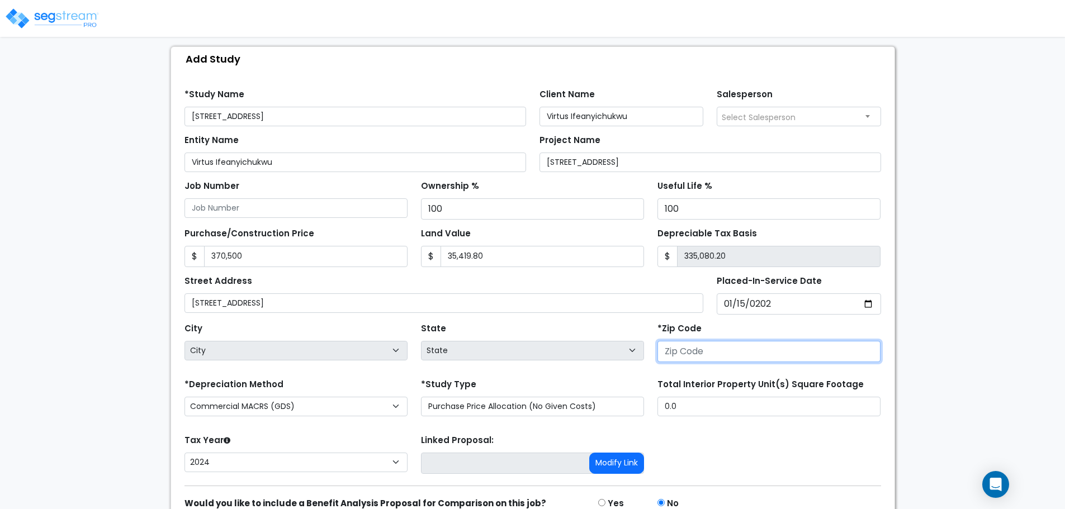
click at [725, 353] on input "number" at bounding box center [769, 351] width 223 height 21
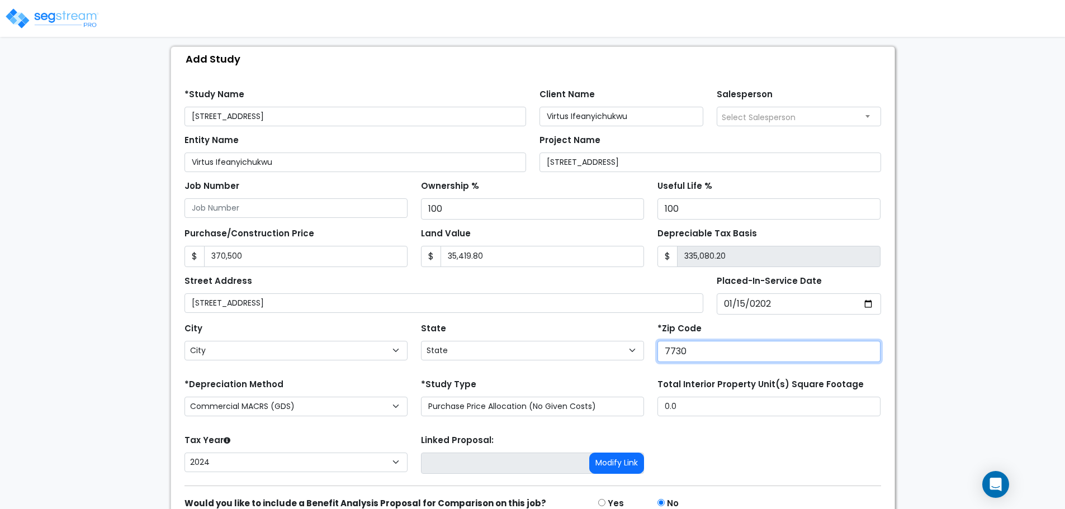
type input "77301"
select select "TX"
type input "77301"
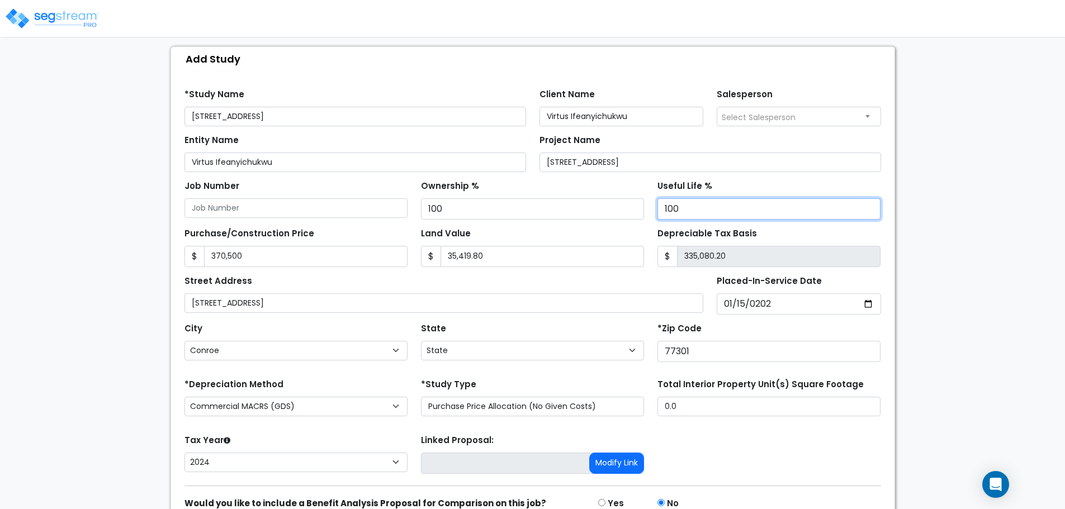
click at [937, 204] on div "We are Building your Study. So please grab a coffee and let us do the heavy lif…" at bounding box center [532, 253] width 1065 height 623
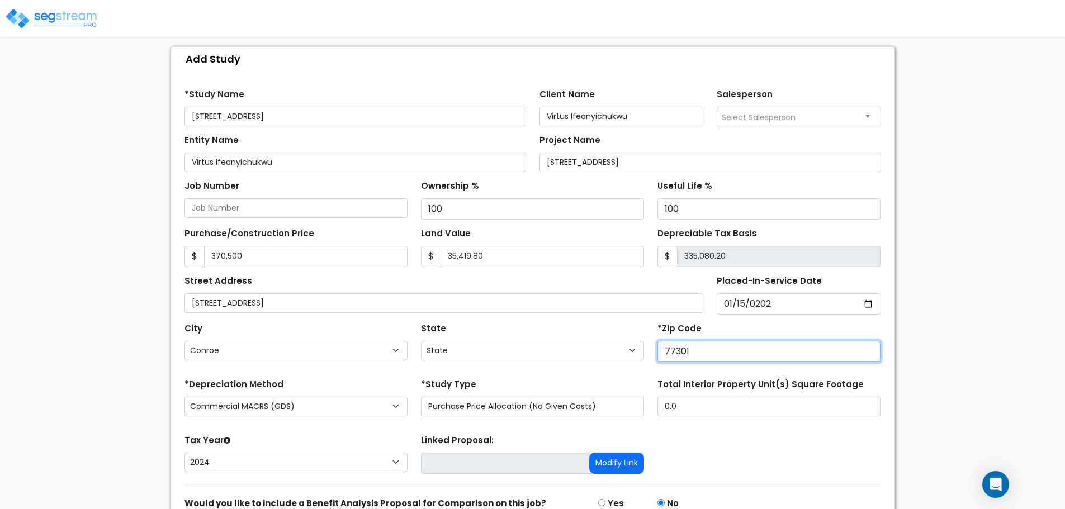
click at [711, 353] on input "77301" at bounding box center [769, 351] width 223 height 21
click at [1026, 311] on div "We are Building your Study. So please grab a coffee and let us do the heavy lif…" at bounding box center [532, 253] width 1065 height 623
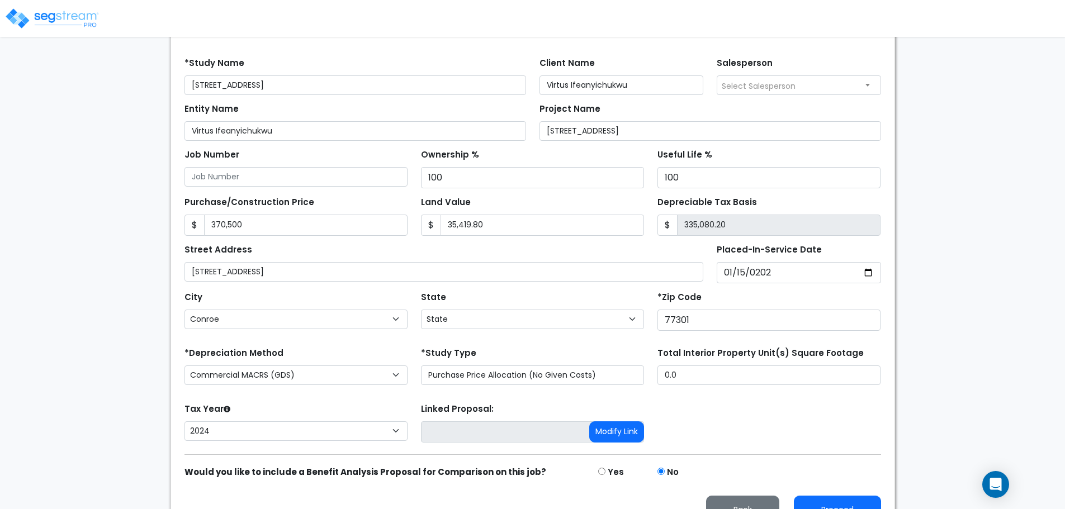
scroll to position [163, 0]
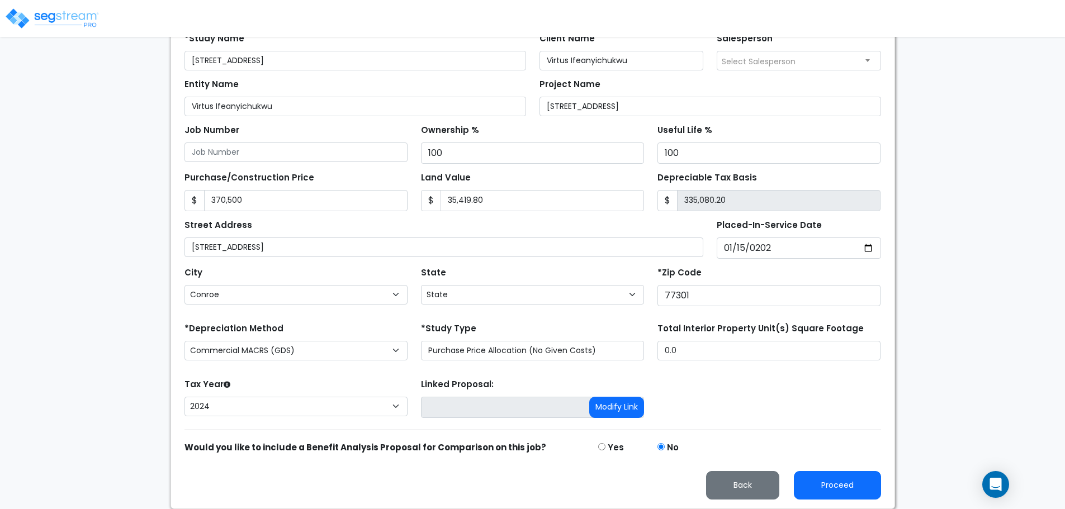
click at [140, 300] on div "We are Building your Study. So please grab a coffee and let us do the heavy lif…" at bounding box center [532, 197] width 1065 height 623
click at [701, 344] on input "0.0" at bounding box center [769, 351] width 223 height 20
click at [619, 319] on form "*Study Name 412 Avenue H Client Name Virtus Ifeanyichukwu Salesperson Select Sa…" at bounding box center [533, 262] width 697 height 475
click at [726, 352] on input "0.0" at bounding box center [769, 351] width 223 height 20
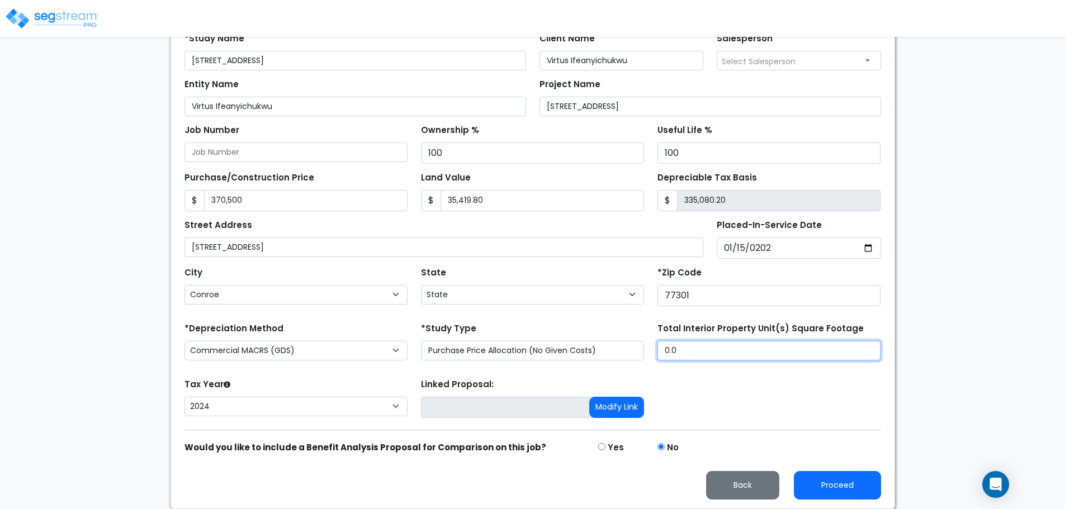
click at [726, 352] on input "0.0" at bounding box center [769, 351] width 223 height 20
click at [692, 348] on input "224" at bounding box center [769, 351] width 223 height 20
type input "2,244"
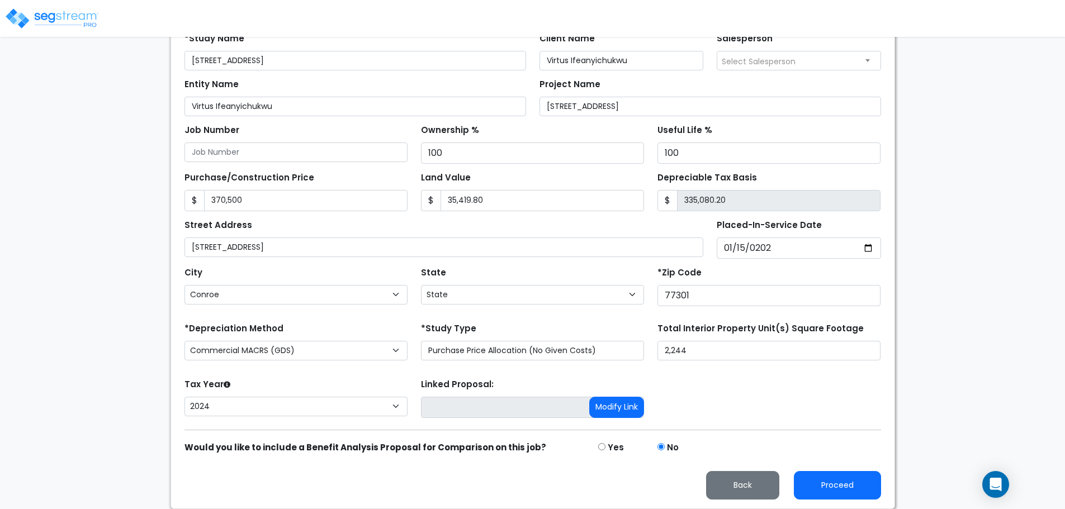
click at [692, 379] on div "Tax Year Please Enter The Placed In Service Date First. 2026 2025 2024 Prior Ye…" at bounding box center [533, 398] width 710 height 45
click at [835, 483] on button "Proceed" at bounding box center [837, 485] width 87 height 29
type input "370500"
type input "35419.8"
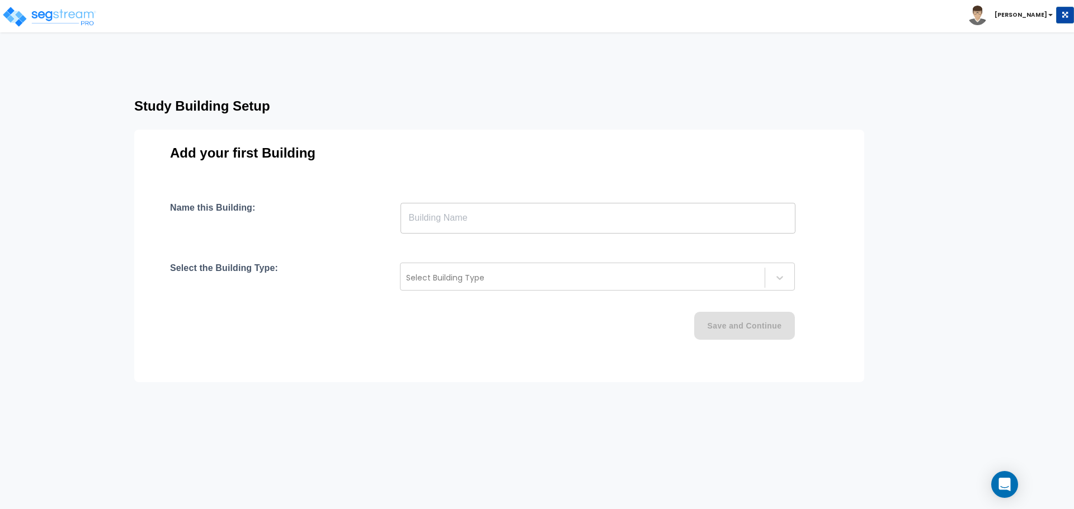
click at [470, 213] on input "text" at bounding box center [597, 217] width 395 height 31
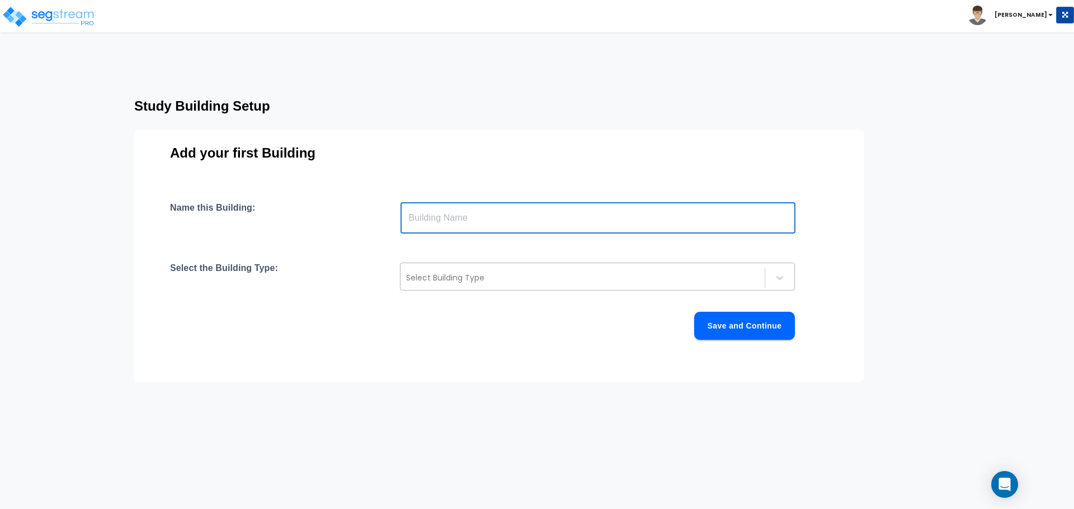
click at [465, 281] on div at bounding box center [582, 277] width 353 height 13
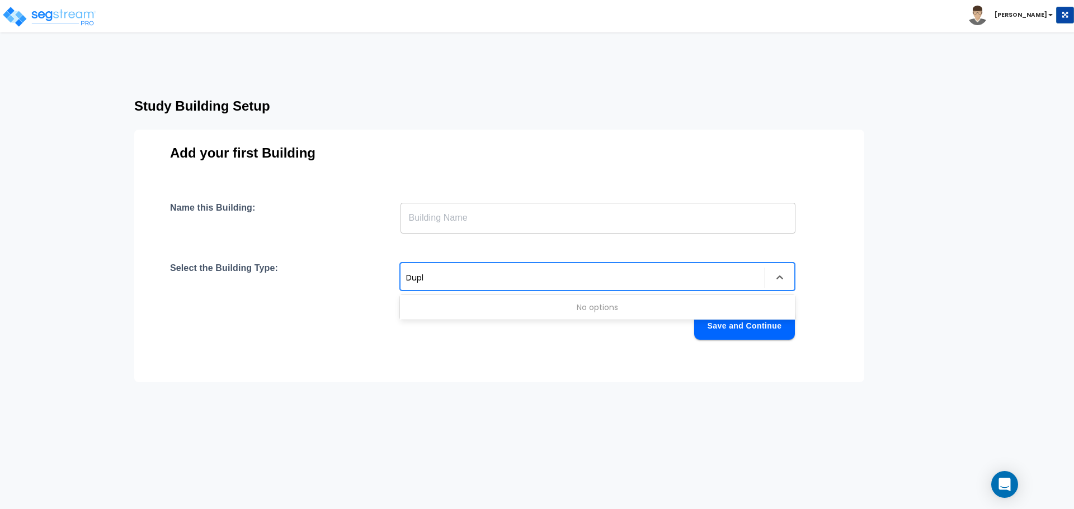
type input "Duple"
type input "Sinfl"
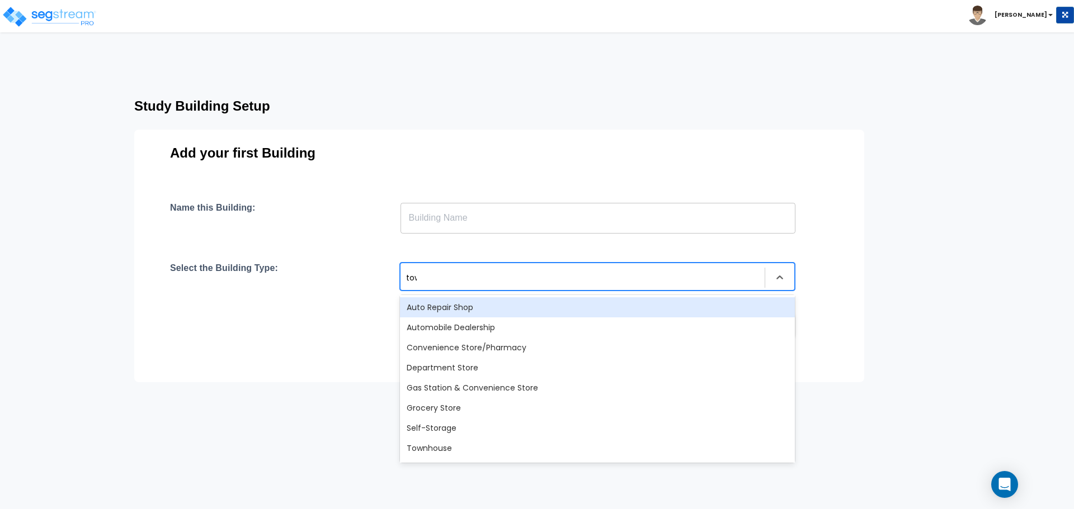
type input "town"
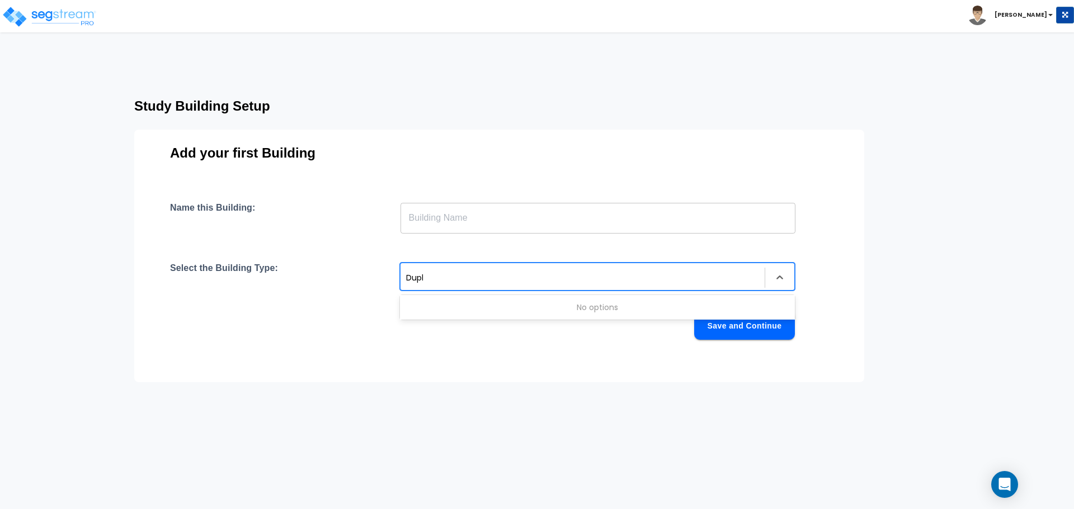
type input "Duple"
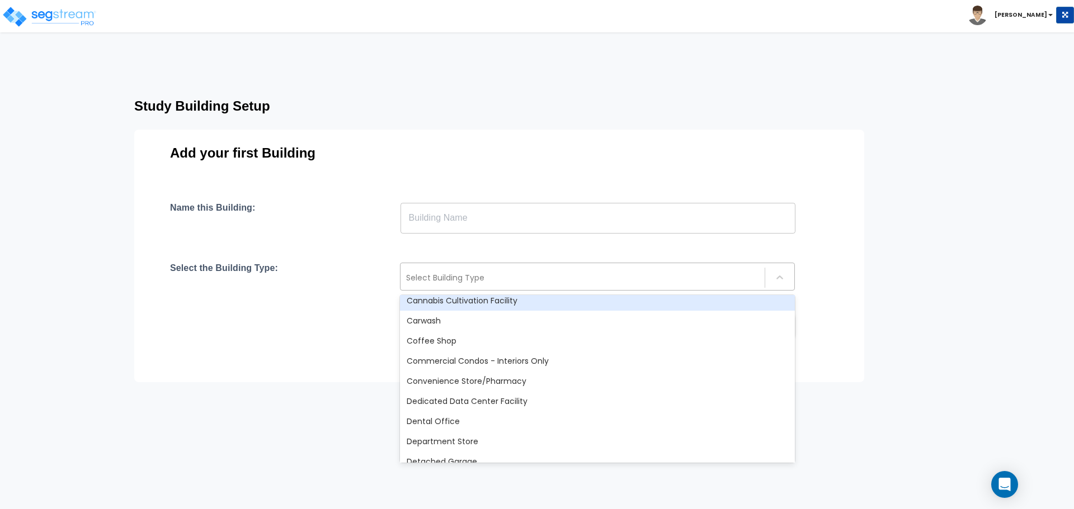
scroll to position [224, 0]
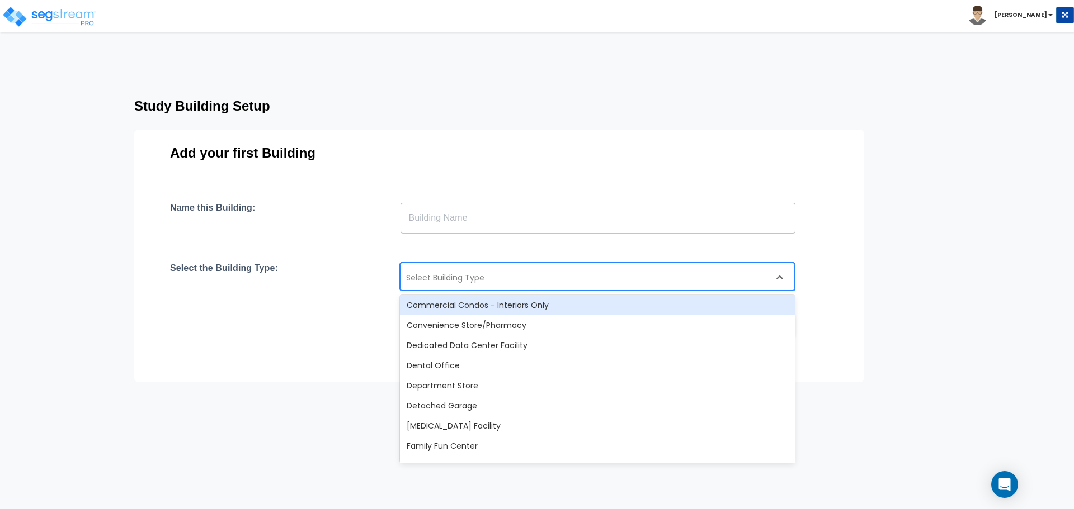
click at [437, 281] on div at bounding box center [582, 277] width 353 height 13
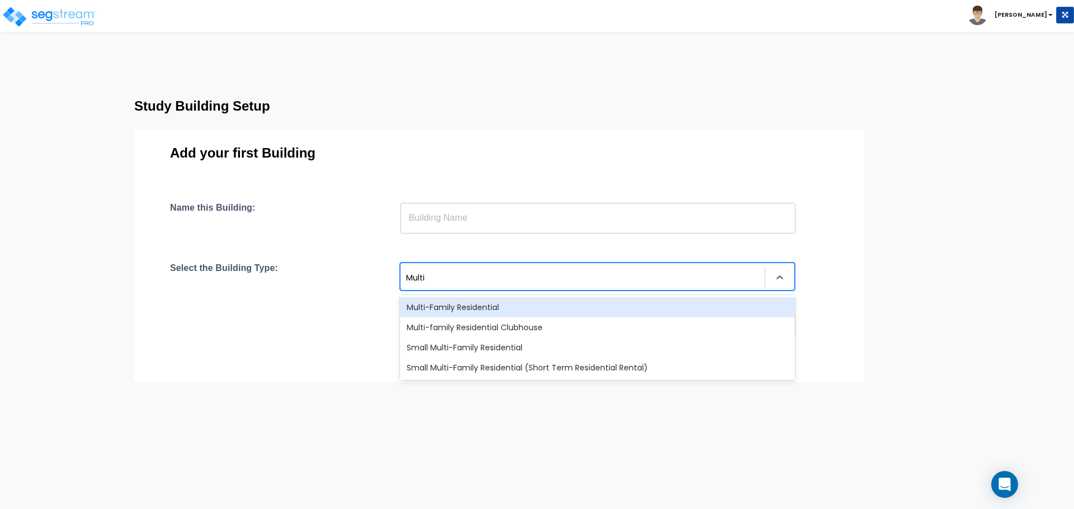
type input "Multi"
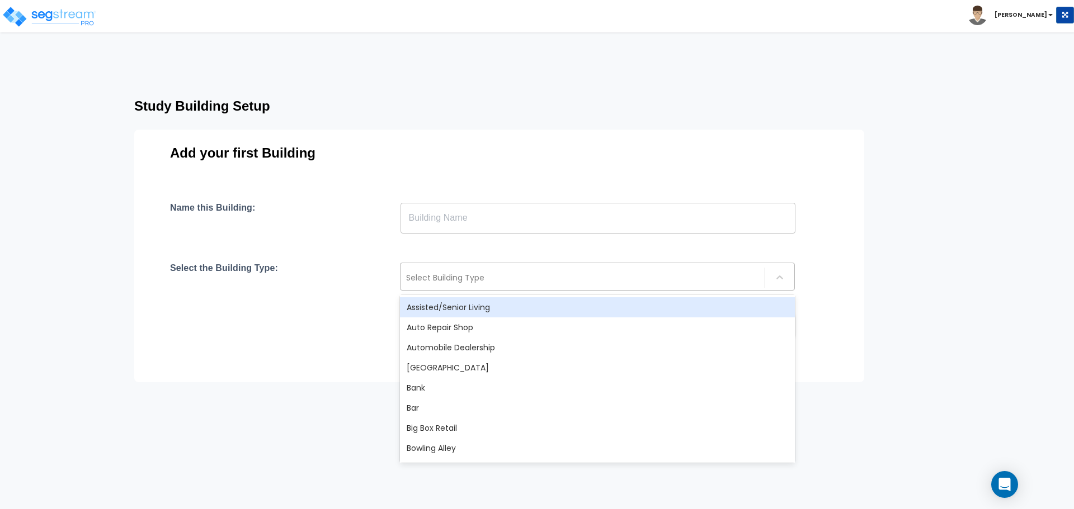
click at [449, 284] on div at bounding box center [582, 277] width 353 height 13
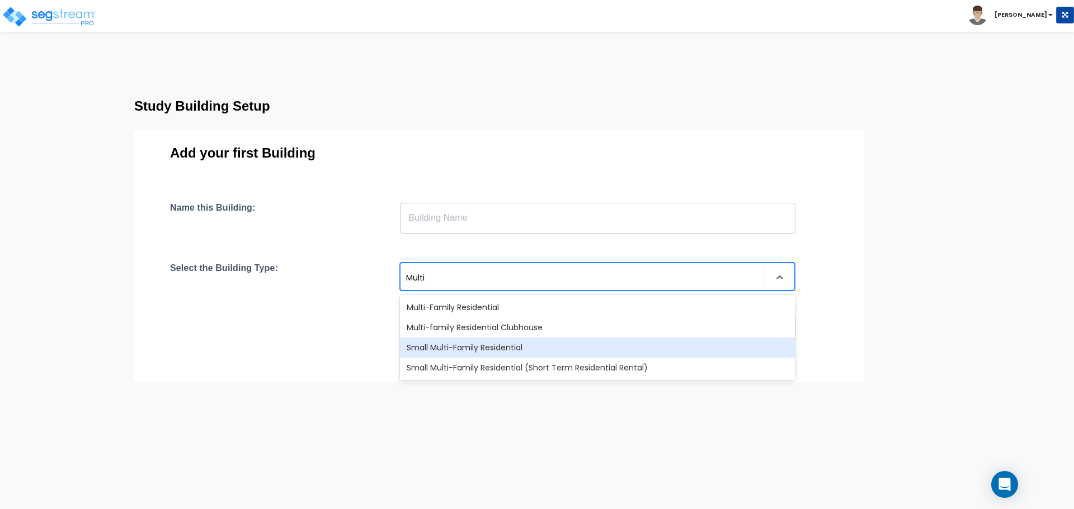
type input "Multi"
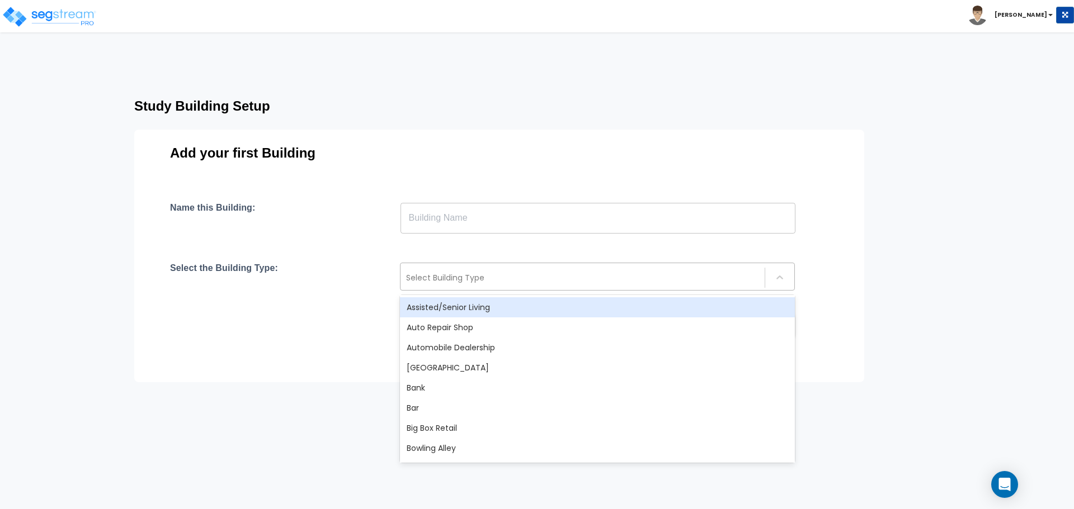
click at [473, 276] on div at bounding box center [582, 277] width 353 height 13
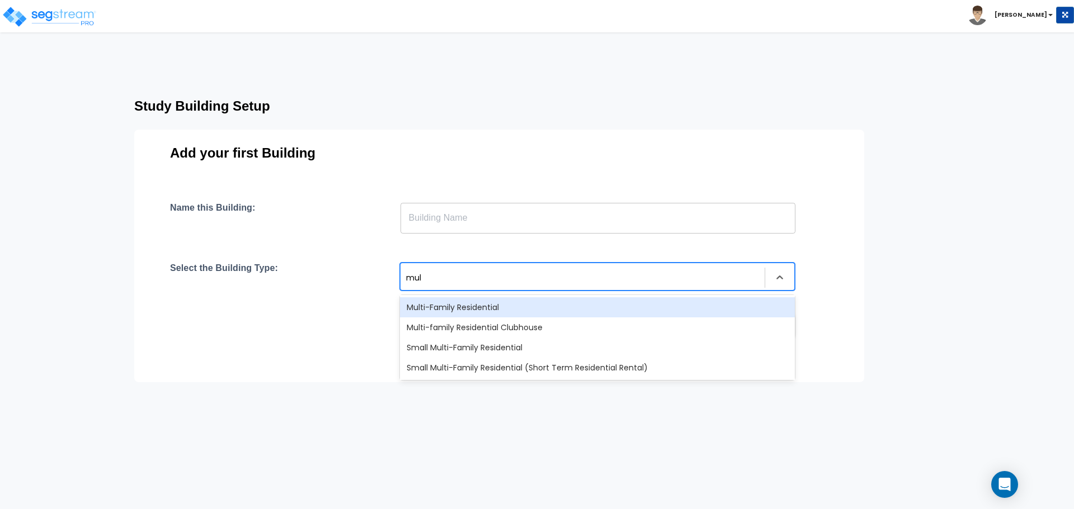
type input "mul"
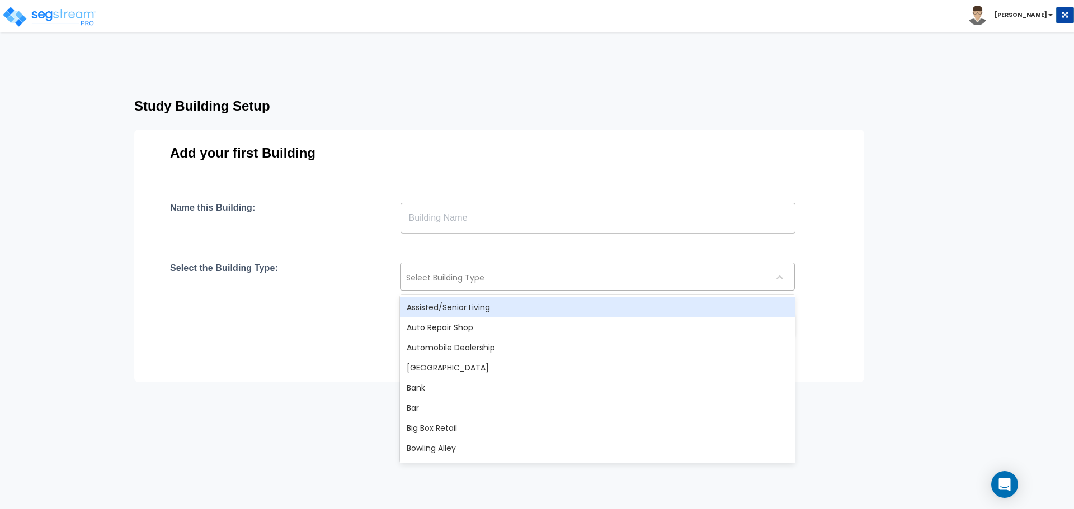
click at [454, 275] on div at bounding box center [582, 277] width 353 height 13
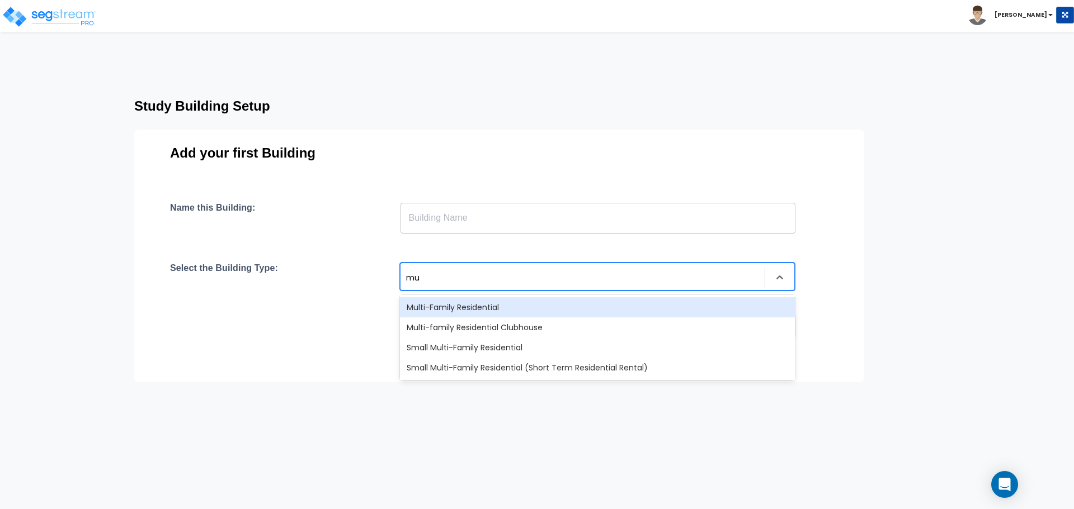
type input "mul"
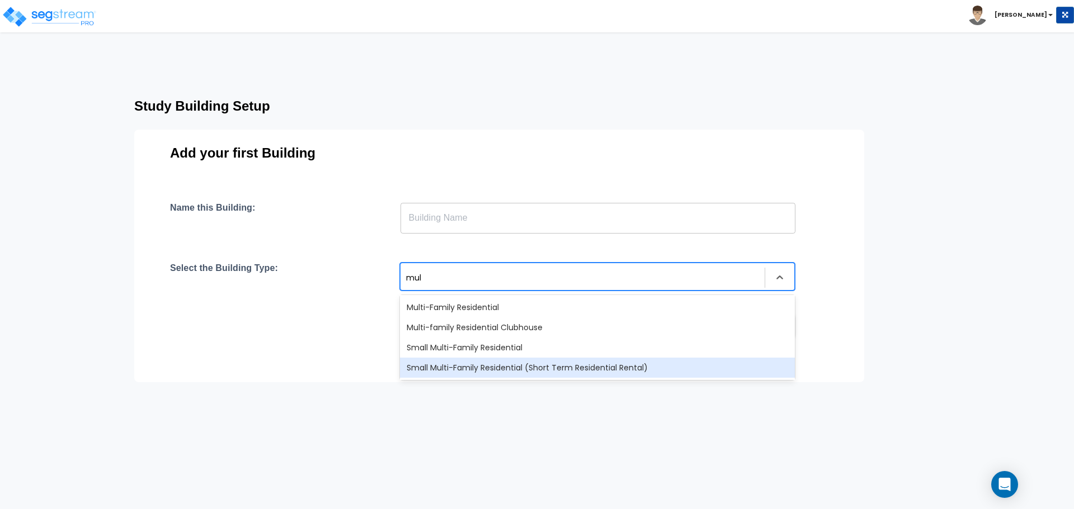
click at [473, 367] on div "Small Multi-Family Residential (Short Term Residential Rental)" at bounding box center [597, 368] width 395 height 20
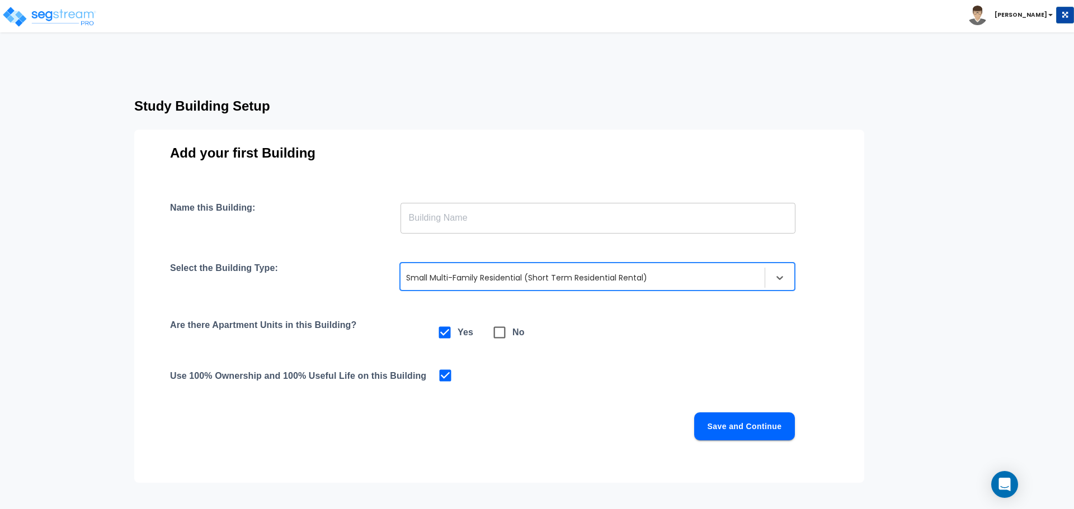
click at [495, 332] on icon at bounding box center [500, 333] width 16 height 16
checkbox input "false"
checkbox input "true"
click at [443, 336] on icon at bounding box center [445, 333] width 16 height 16
checkbox input "true"
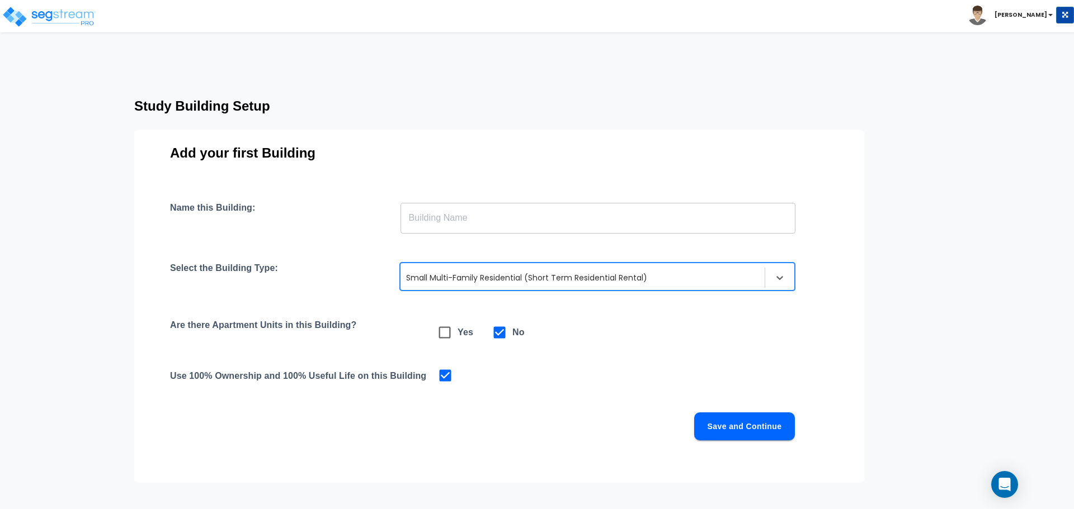
checkbox input "false"
click at [437, 287] on div "Small Multi-Family Residential (Short Term Residential Rental)" at bounding box center [597, 277] width 395 height 28
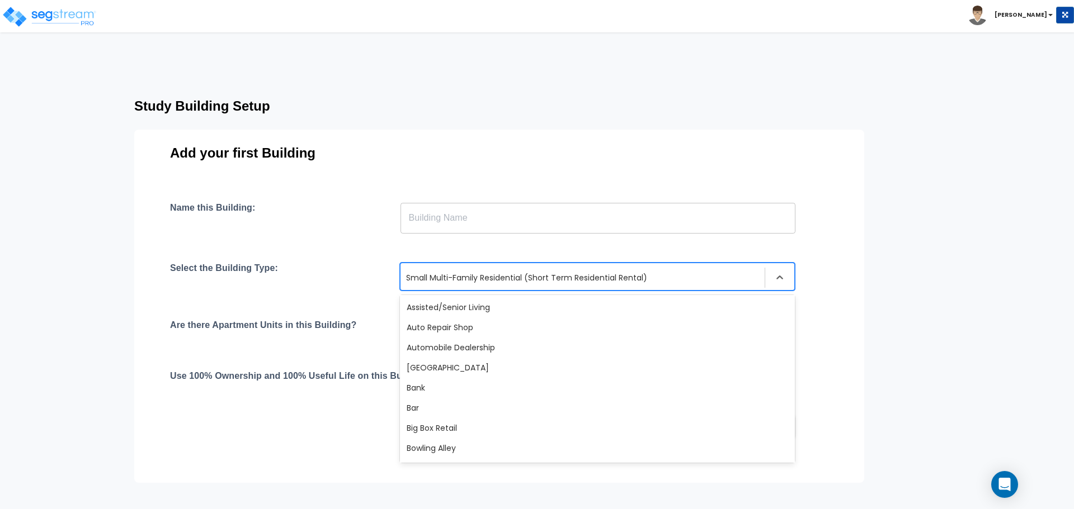
scroll to position [888, 0]
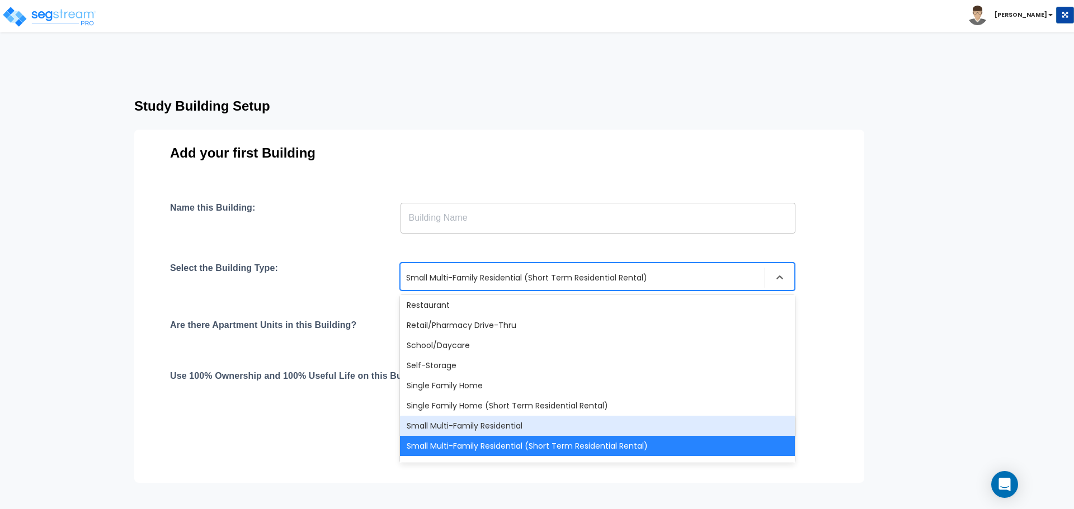
click at [455, 425] on div "Small Multi-Family Residential" at bounding box center [597, 426] width 395 height 20
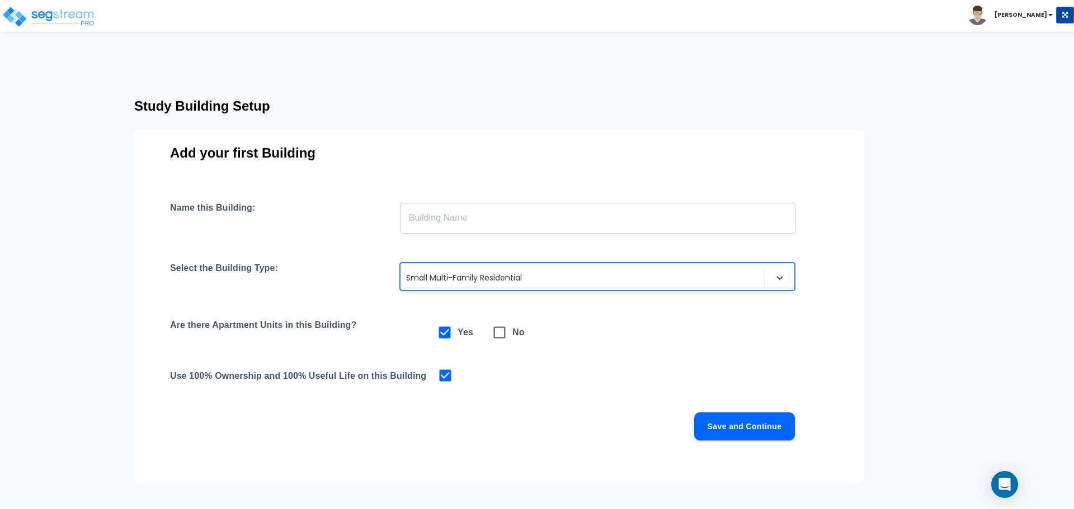
click at [484, 278] on div at bounding box center [582, 277] width 353 height 13
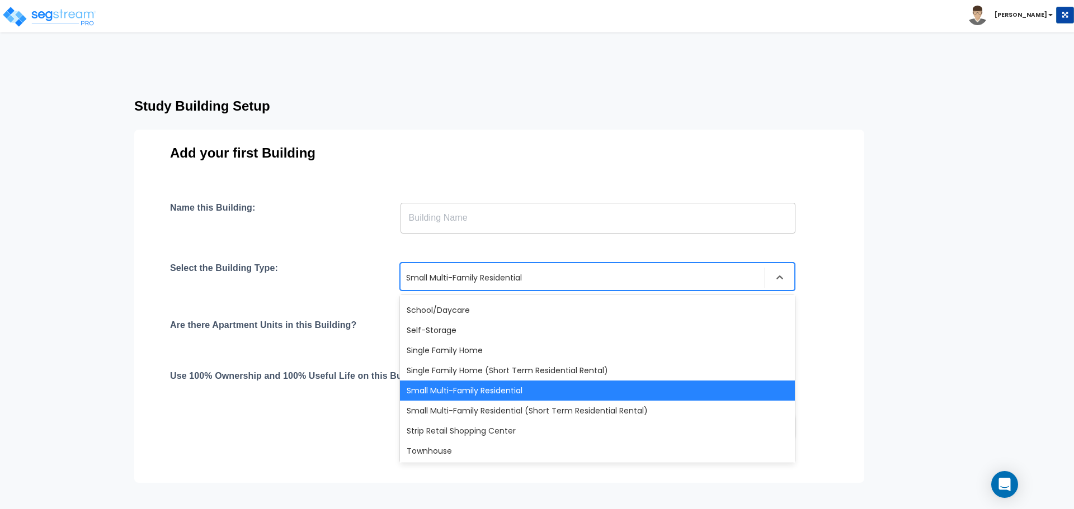
scroll to position [924, 0]
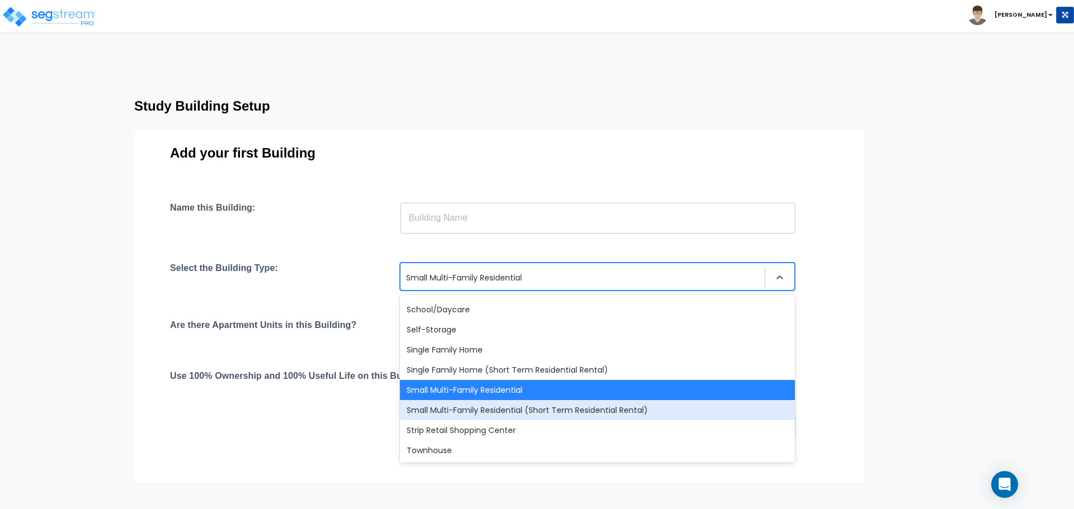
click at [484, 407] on div "Small Multi-Family Residential (Short Term Residential Rental)" at bounding box center [597, 410] width 395 height 20
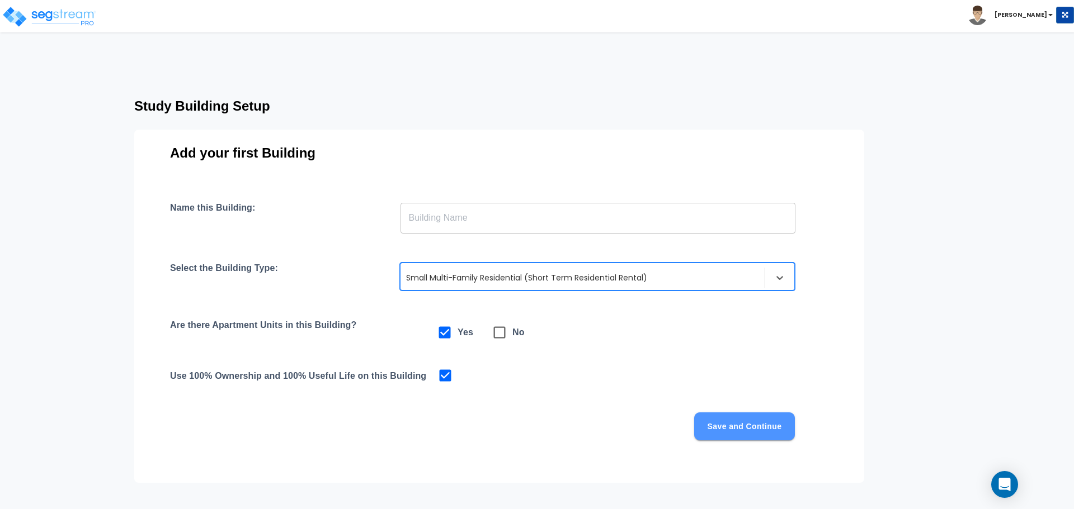
click at [752, 430] on button "Save and Continue" at bounding box center [744, 427] width 101 height 28
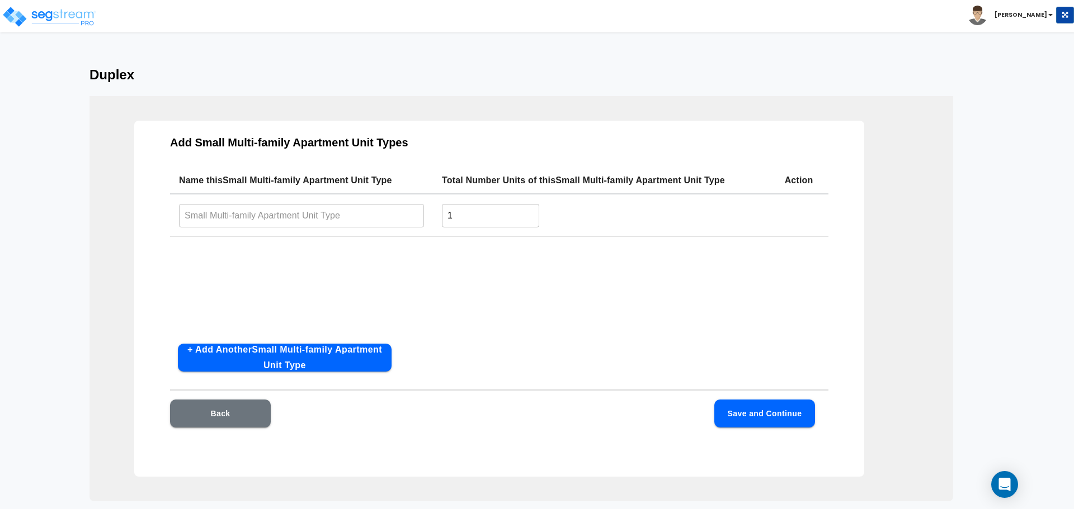
click at [325, 214] on input "text" at bounding box center [301, 216] width 245 height 24
type input "A"
click at [500, 222] on input "1" at bounding box center [490, 216] width 97 height 24
click at [273, 215] on input "A" at bounding box center [301, 216] width 245 height 24
click at [458, 215] on input "1" at bounding box center [490, 216] width 97 height 24
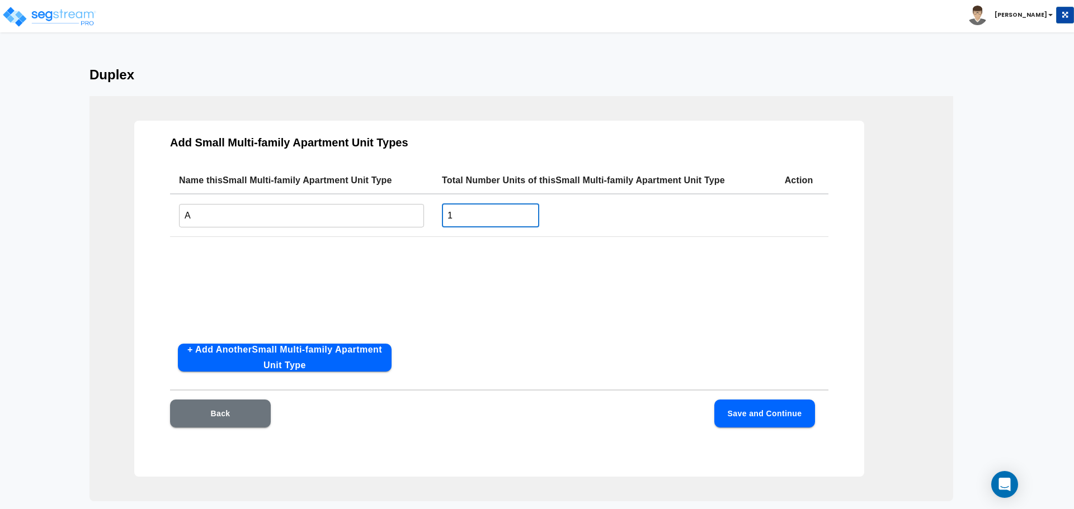
click at [458, 215] on input "1" at bounding box center [490, 216] width 97 height 24
type input "2"
click at [361, 239] on div "Name this Small Multi-family Apartment Unit Type Total Number Units of this Sma…" at bounding box center [499, 251] width 658 height 168
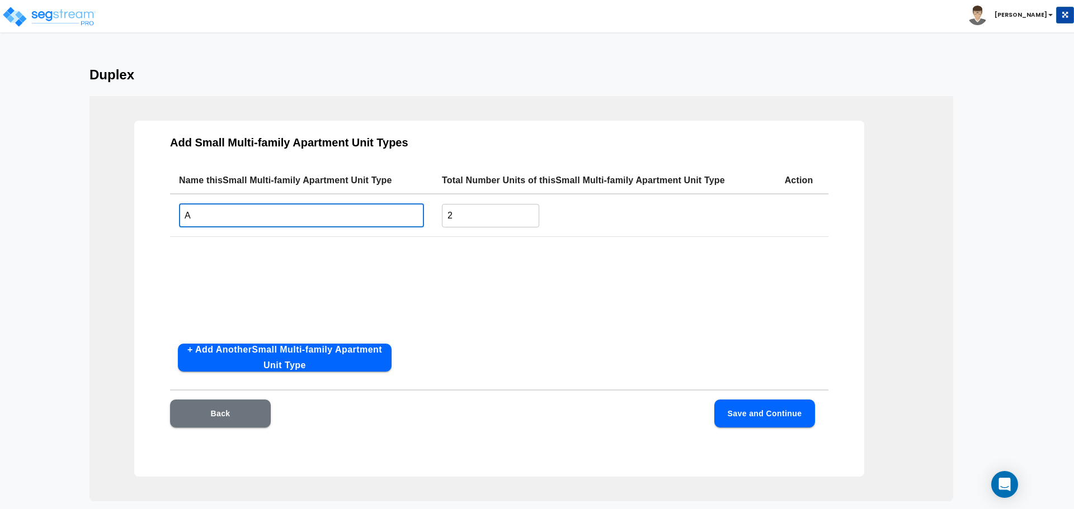
click at [347, 214] on input "A" at bounding box center [301, 216] width 245 height 24
click at [329, 213] on input "A" at bounding box center [301, 216] width 245 height 24
type input "D"
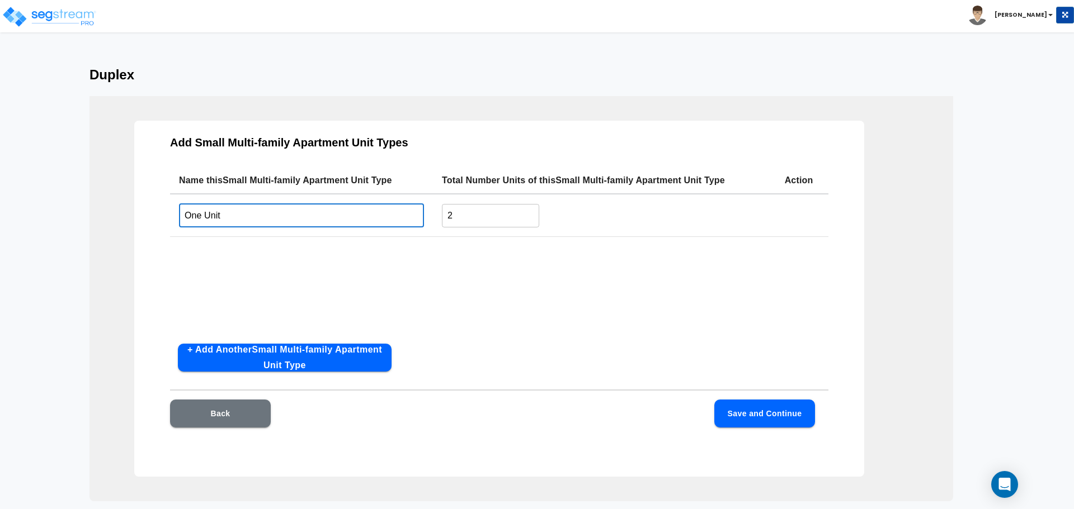
type input "One"
type input "U"
click at [315, 222] on input "Duplex 1 and 2" at bounding box center [301, 216] width 245 height 24
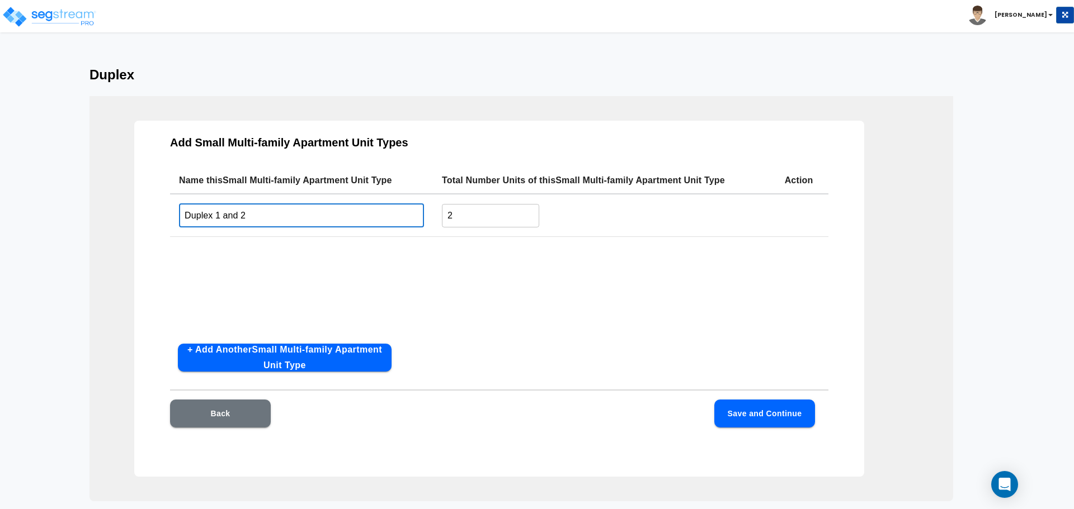
click at [275, 212] on input "Duplex 1 and 2" at bounding box center [301, 216] width 245 height 24
drag, startPoint x: 225, startPoint y: 215, endPoint x: 282, endPoint y: 215, distance: 57.6
click at [282, 215] on input "Duplex 1 and 2" at bounding box center [301, 216] width 245 height 24
type input "Duplex"
type input "S"
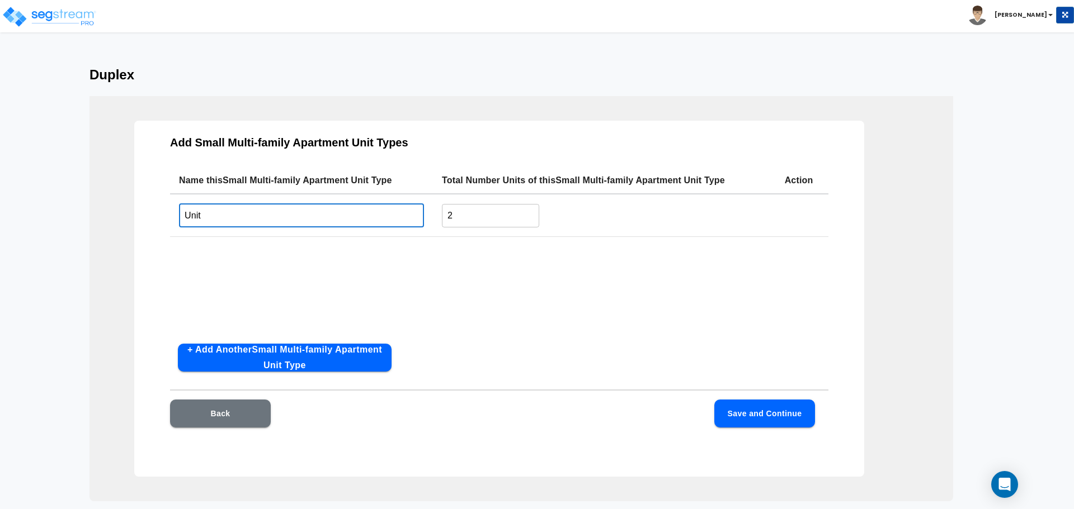
type input "Uni"
type input "Duple"
type input "U"
type input "Duplex"
type input "S"
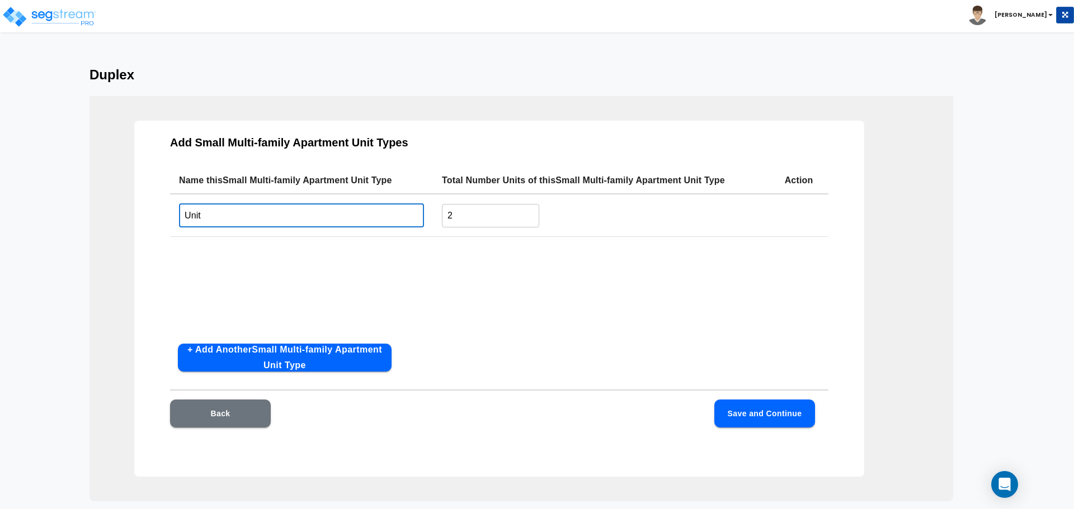
type input "Unit"
click at [747, 420] on button "Save and Continue" at bounding box center [764, 414] width 101 height 28
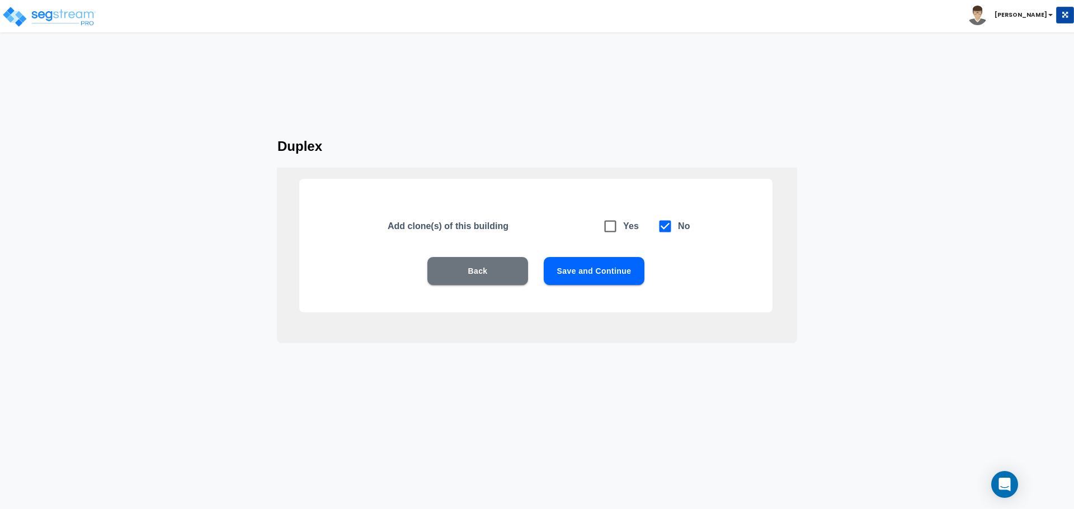
click at [574, 278] on button "Save and Continue" at bounding box center [594, 271] width 101 height 28
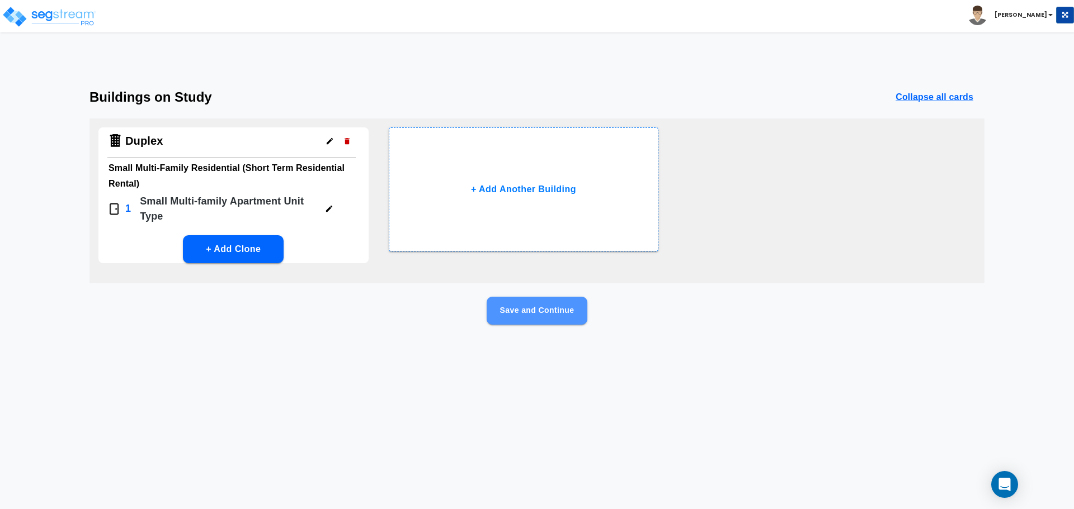
click at [512, 311] on button "Save and Continue" at bounding box center [537, 311] width 101 height 28
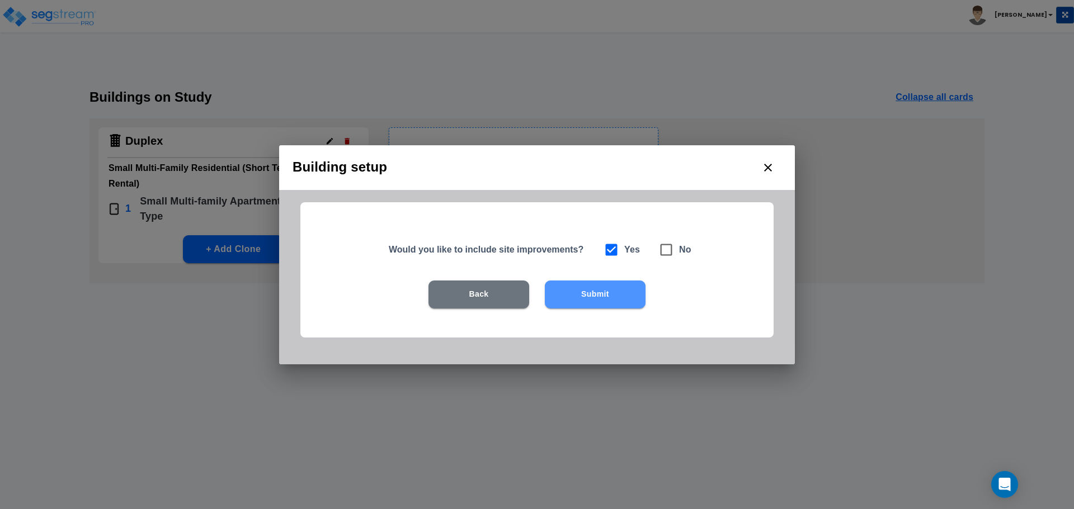
click at [602, 297] on button "Submit" at bounding box center [595, 295] width 101 height 28
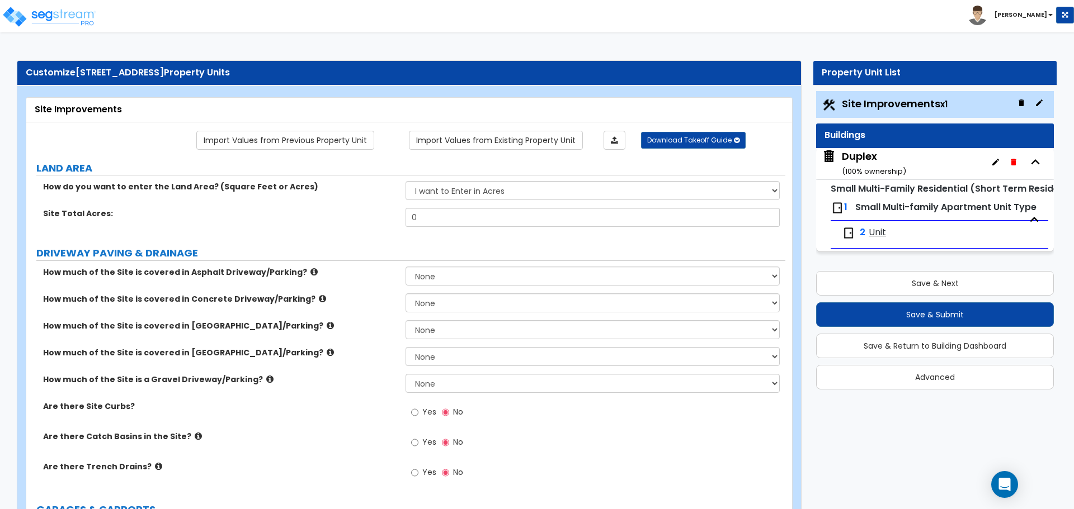
click at [886, 159] on div "Duplex ( 100 % ownership)" at bounding box center [874, 163] width 64 height 29
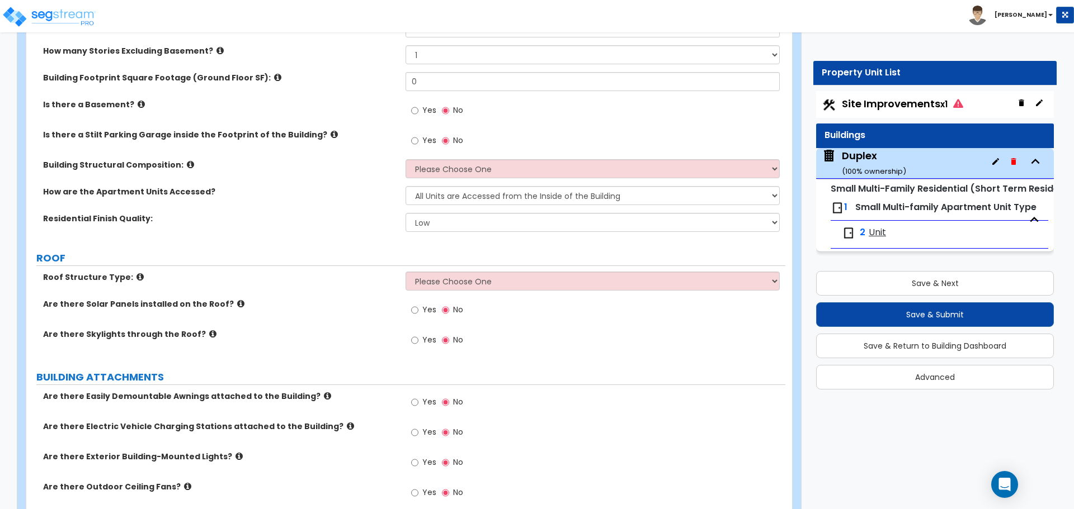
scroll to position [280, 0]
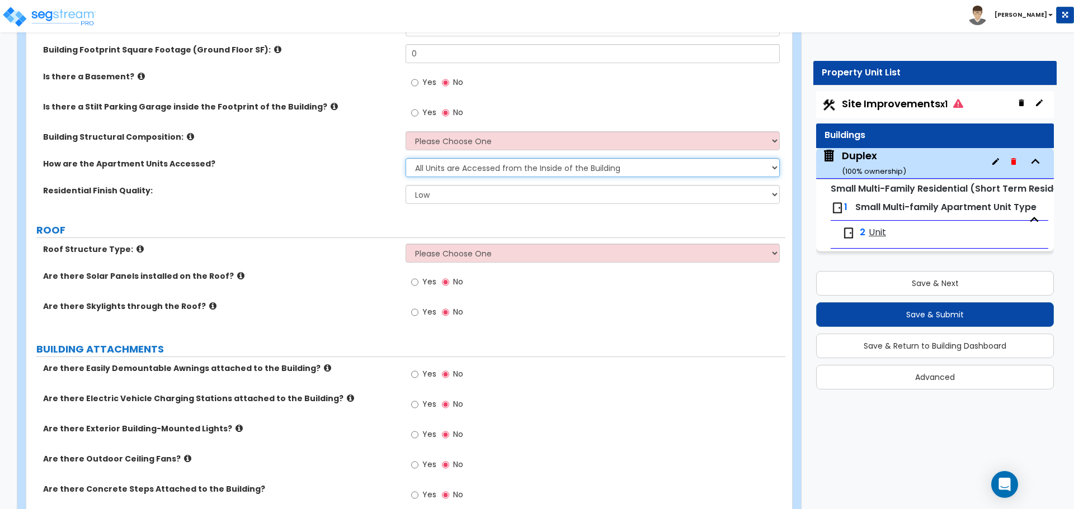
click at [440, 175] on select "All Units are Accessed from the Inside of the Building All Units are Accessed f…" at bounding box center [592, 167] width 374 height 19
select select "2"
click at [405, 158] on select "All Units are Accessed from the Inside of the Building All Units are Accessed f…" at bounding box center [592, 167] width 374 height 19
click at [466, 174] on select "All Units are Accessed from the Inside of the Building All Units are Accessed f…" at bounding box center [592, 167] width 374 height 19
click at [405, 158] on select "All Units are Accessed from the Inside of the Building All Units are Accessed f…" at bounding box center [592, 167] width 374 height 19
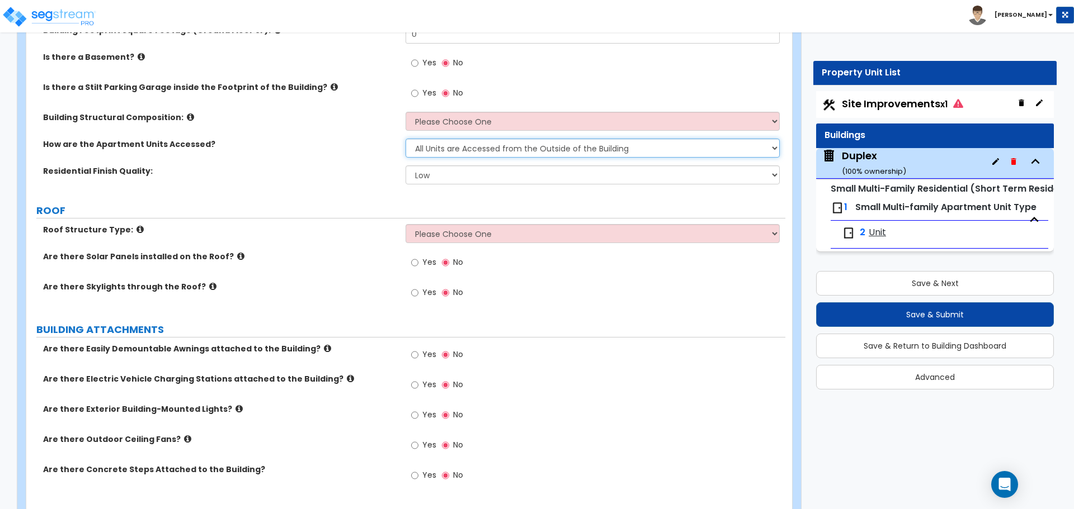
scroll to position [336, 0]
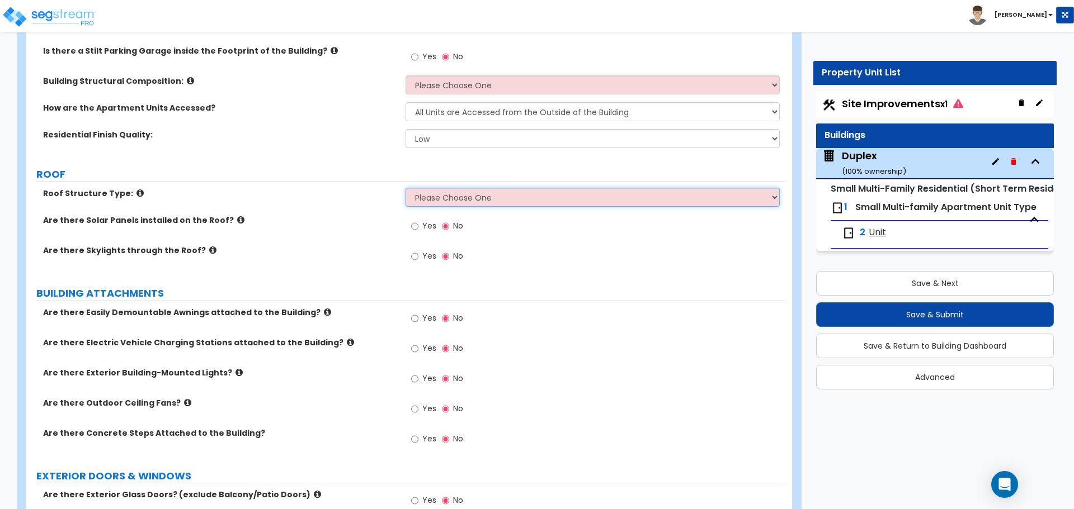
click at [452, 202] on select "Please Choose One Gabled Roof Flat Roof Hybrid Gable & Flat Roof" at bounding box center [592, 197] width 374 height 19
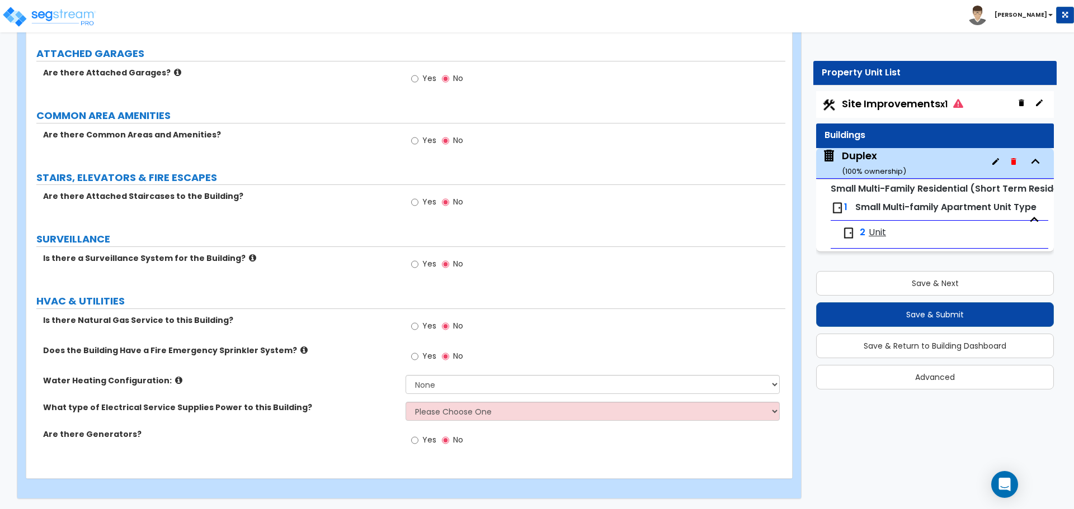
scroll to position [1210, 0]
click at [904, 206] on span "Small Multi-family Apartment Unit Type" at bounding box center [945, 207] width 181 height 13
click at [858, 233] on span "2" at bounding box center [853, 232] width 23 height 13
click at [881, 233] on span "Unit" at bounding box center [877, 232] width 17 height 13
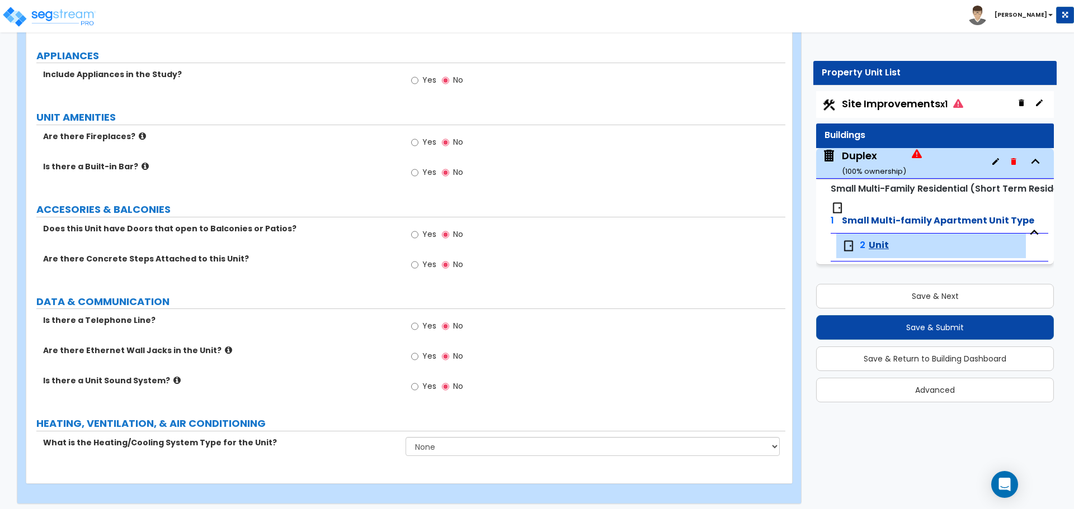
scroll to position [1069, 0]
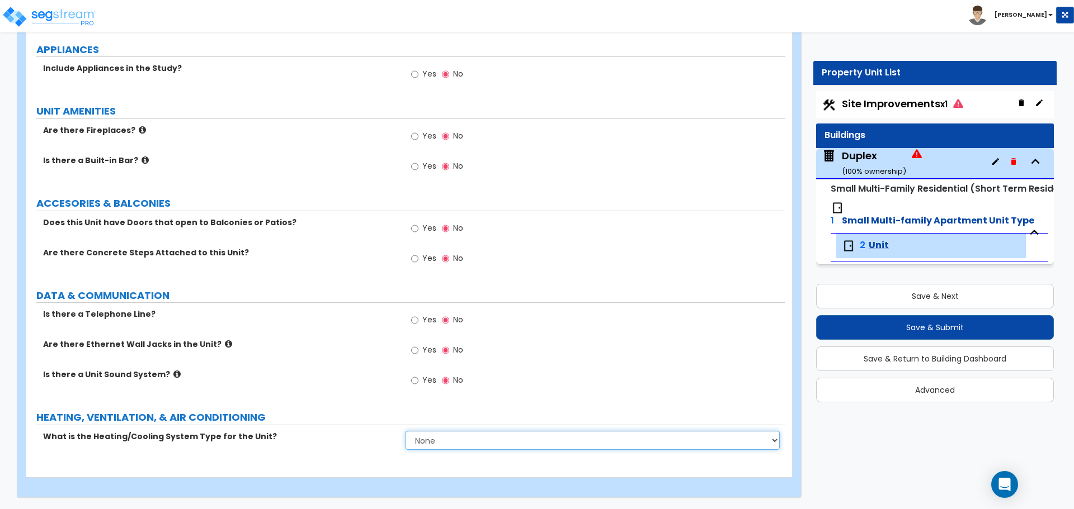
click at [423, 444] on select "None Heat Only Centralized Heating & Cooling Thru Wall Air Conditioners Mini Sp…" at bounding box center [592, 440] width 374 height 19
click at [347, 421] on label "HEATING, VENTILATION, & AIR CONDITIONING" at bounding box center [410, 417] width 749 height 15
click at [907, 158] on span "Duplex ( 100 % ownership)" at bounding box center [872, 163] width 100 height 29
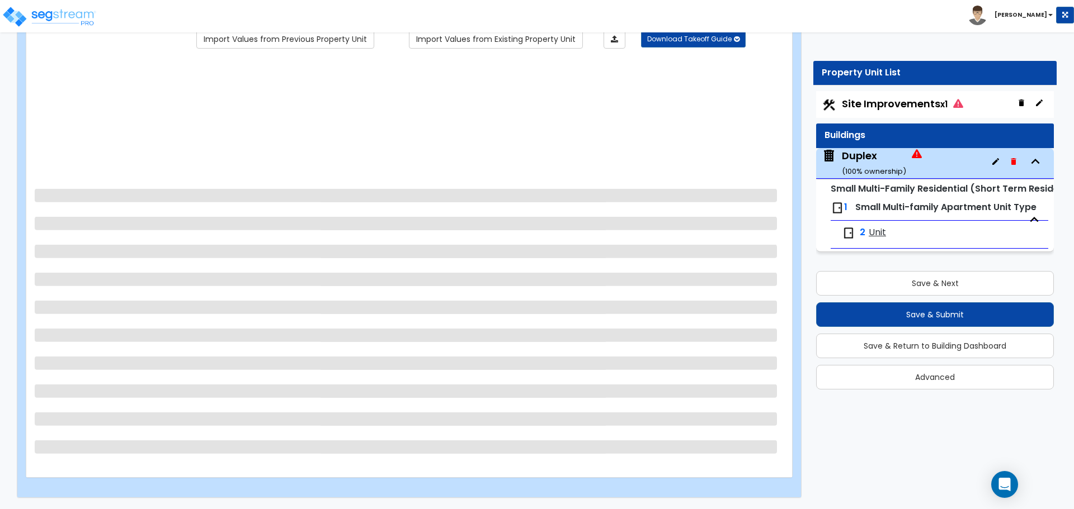
scroll to position [0, 0]
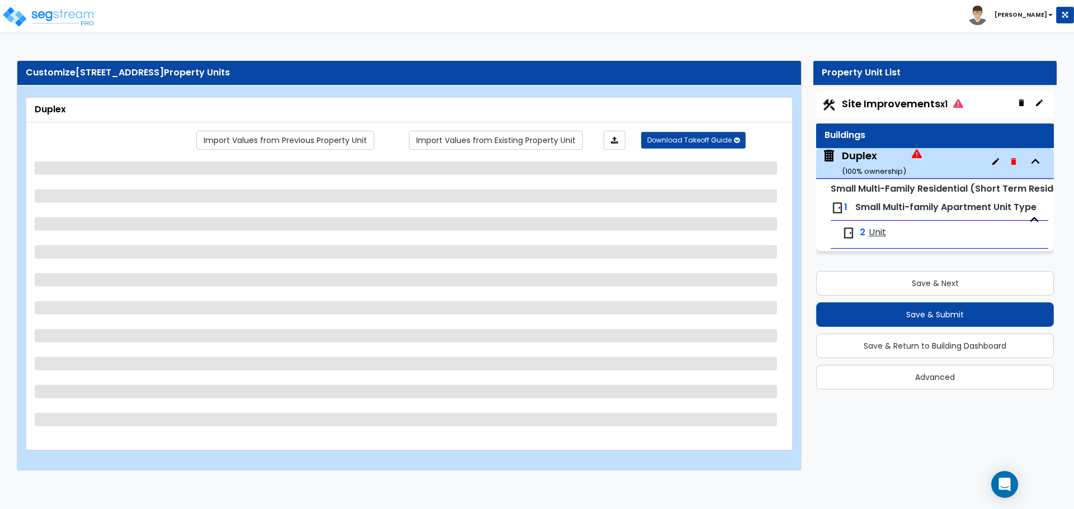
select select "2"
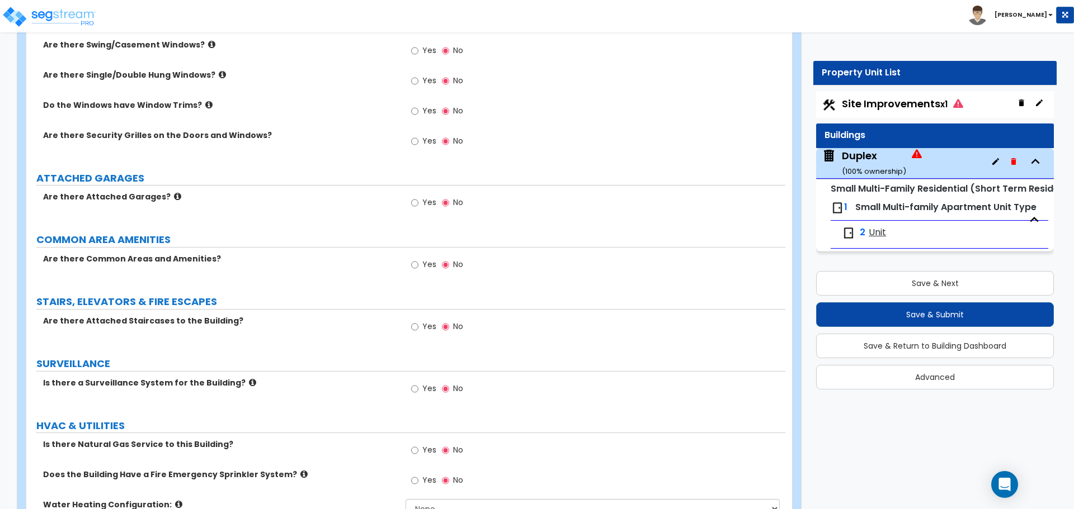
scroll to position [1348, 0]
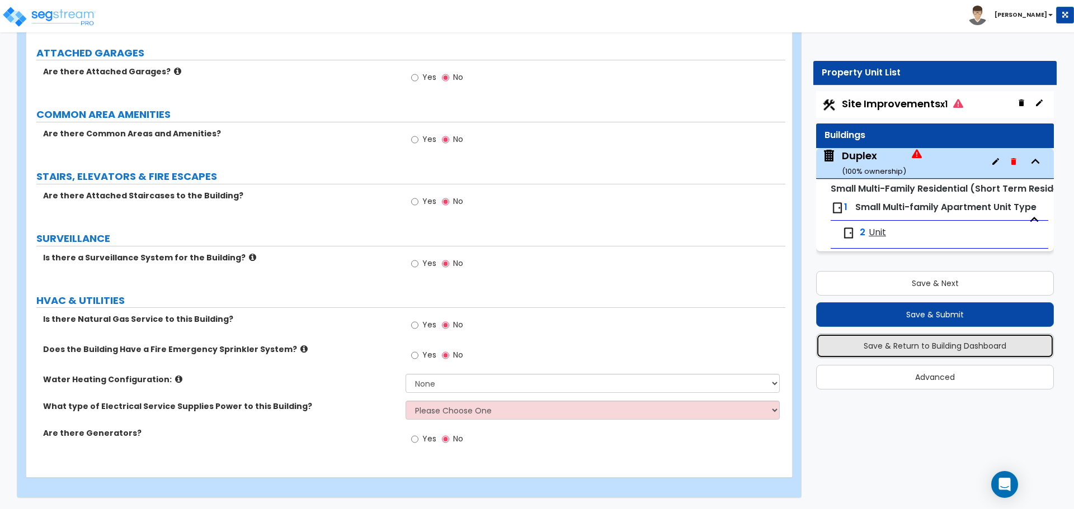
click at [932, 348] on button "Save & Return to Building Dashboard" at bounding box center [935, 346] width 238 height 25
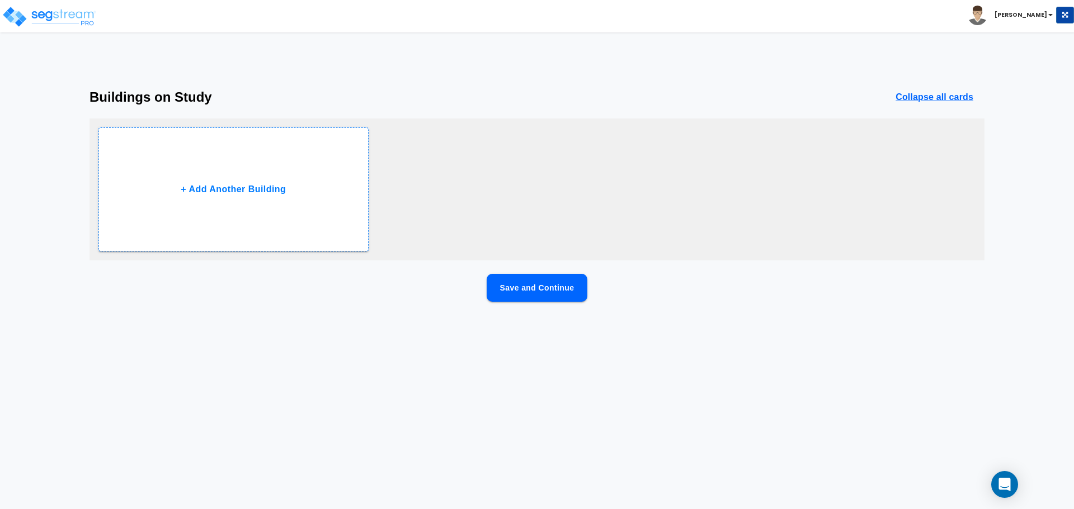
scroll to position [0, 0]
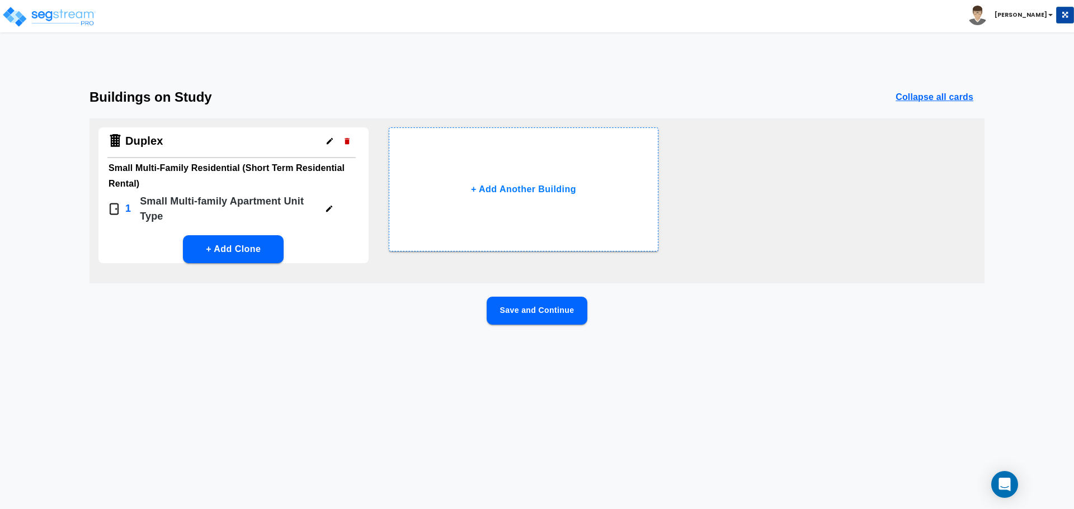
click at [326, 148] on button "button" at bounding box center [329, 141] width 17 height 17
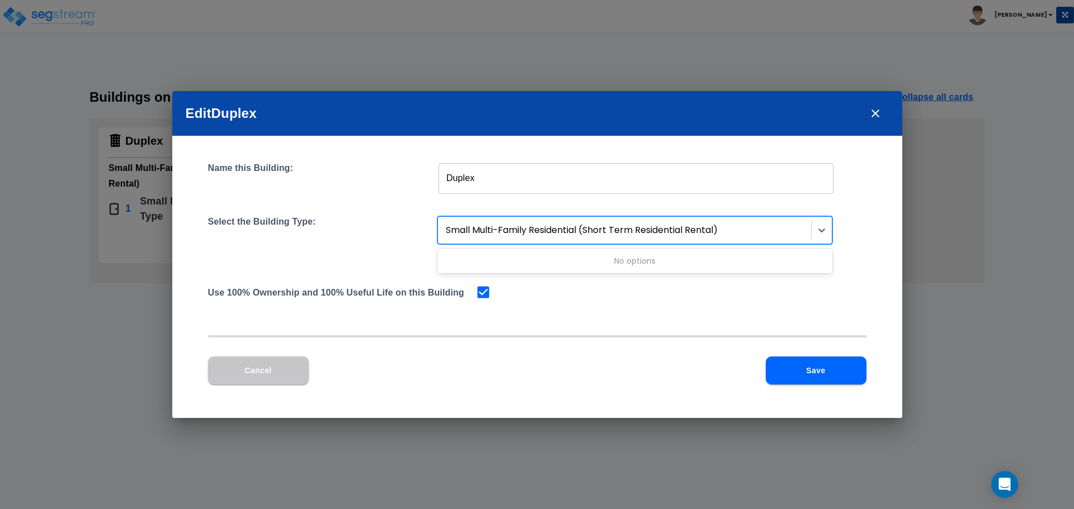
click at [523, 223] on div at bounding box center [626, 230] width 360 height 15
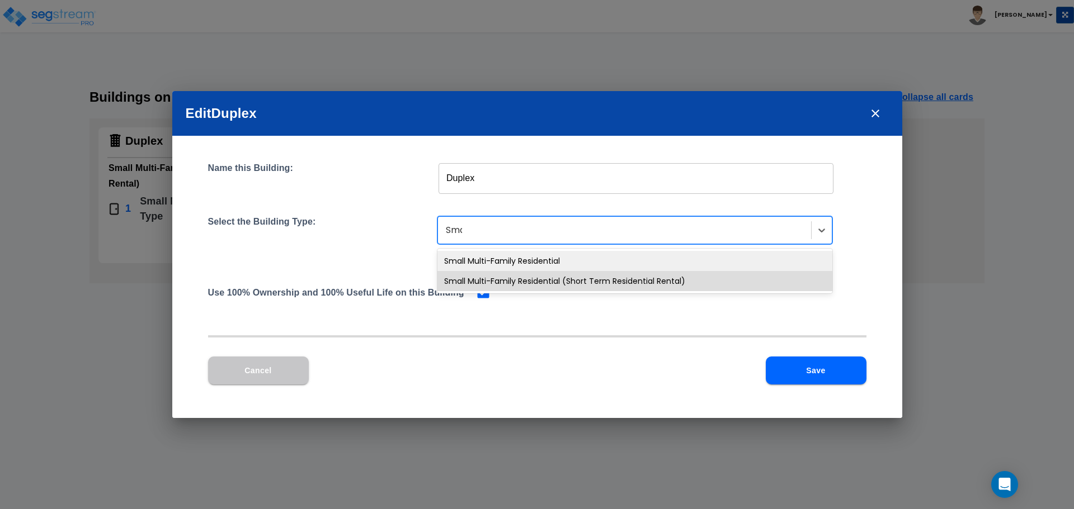
type input "Small"
click at [508, 260] on div "Small Multi-Family Residential" at bounding box center [634, 261] width 395 height 20
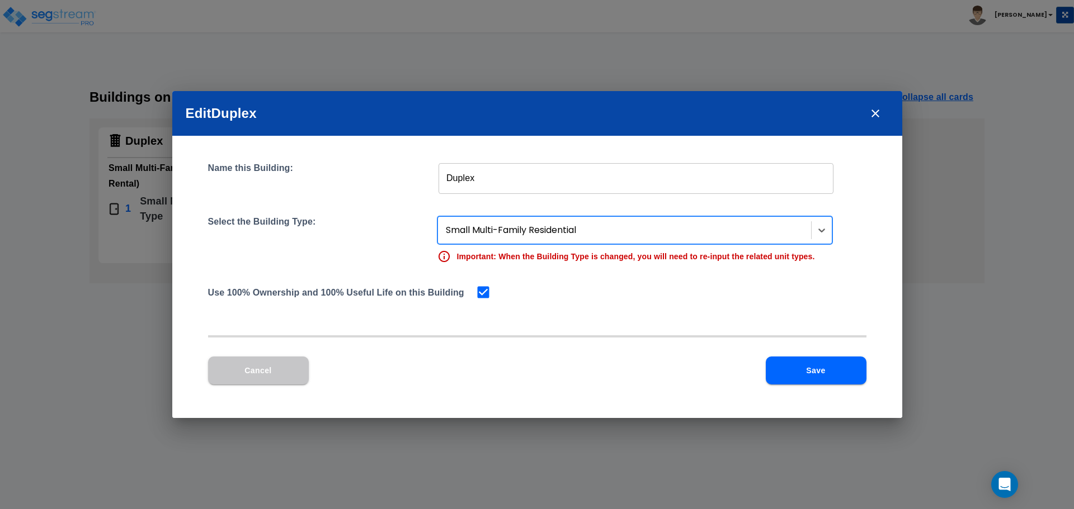
click at [801, 371] on button "Save" at bounding box center [816, 371] width 101 height 28
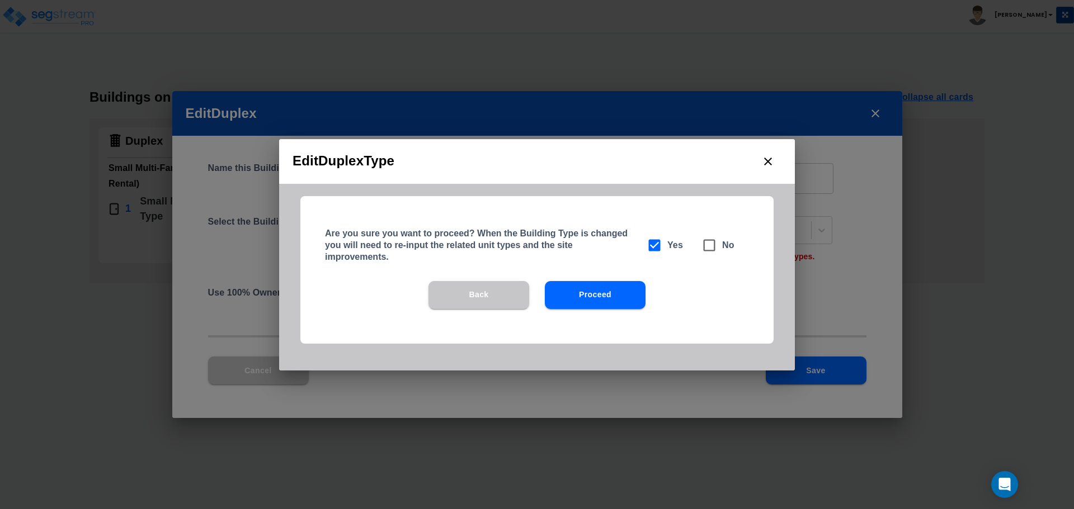
click at [604, 292] on button "Proceed" at bounding box center [595, 295] width 101 height 28
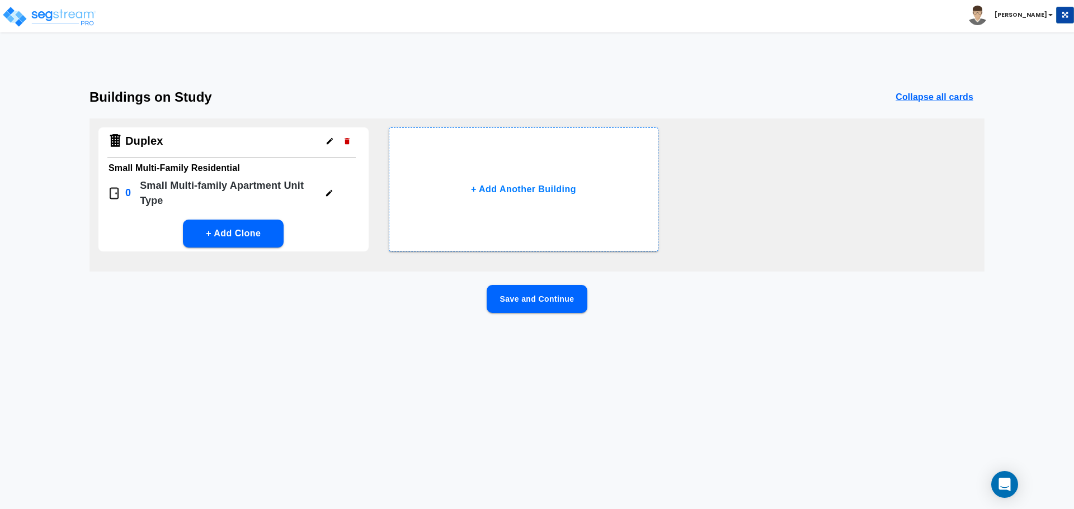
click at [346, 196] on div "0 Small Multi-family Apartment Unit Type" at bounding box center [231, 194] width 248 height 32
click at [334, 195] on button "button" at bounding box center [328, 193] width 17 height 17
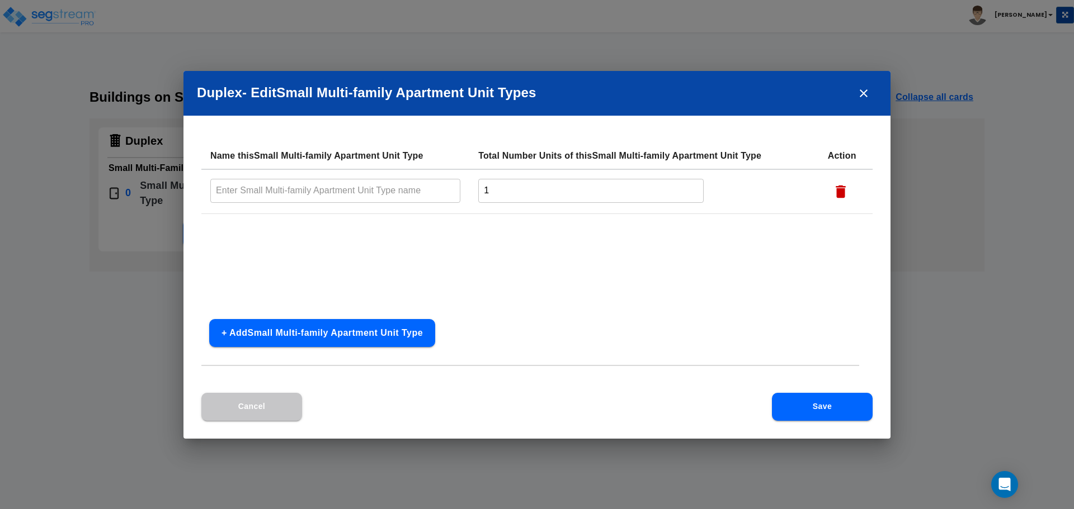
click at [376, 188] on input "text" at bounding box center [335, 191] width 250 height 24
type input "A"
type input "Unit"
click at [589, 195] on input "1" at bounding box center [590, 191] width 225 height 24
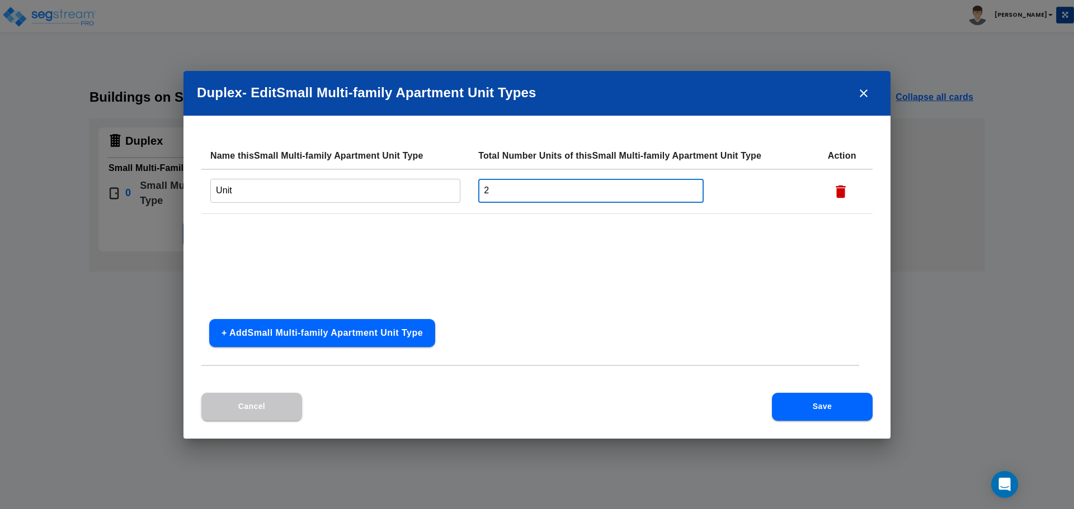
type input "2"
click at [818, 407] on button "Save" at bounding box center [822, 407] width 101 height 28
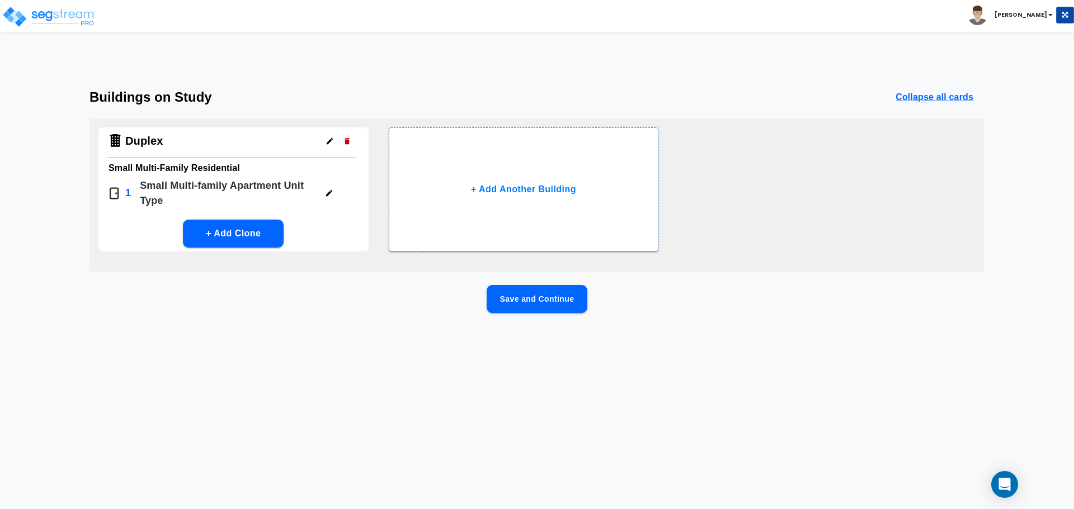
click at [530, 300] on button "Save and Continue" at bounding box center [537, 299] width 101 height 28
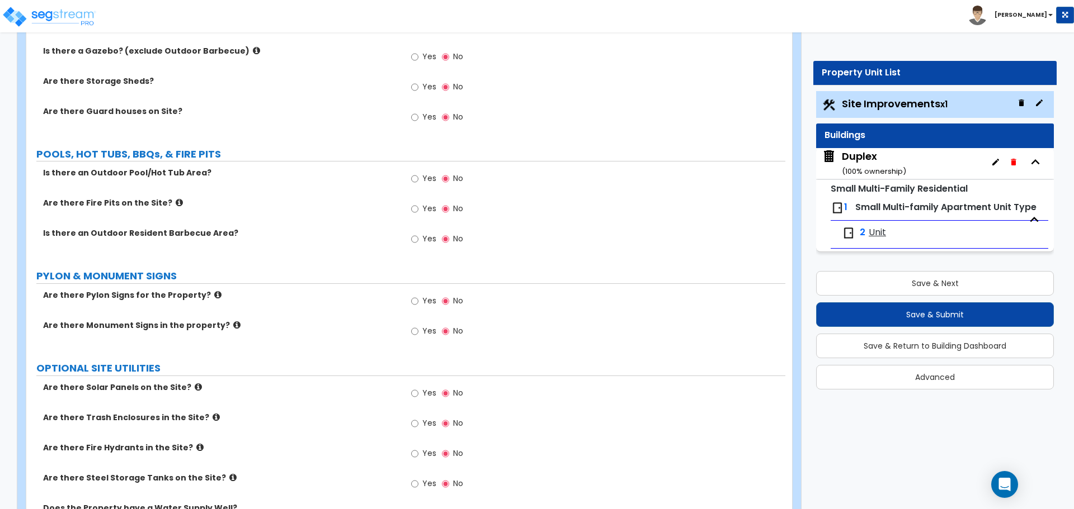
scroll to position [1401, 0]
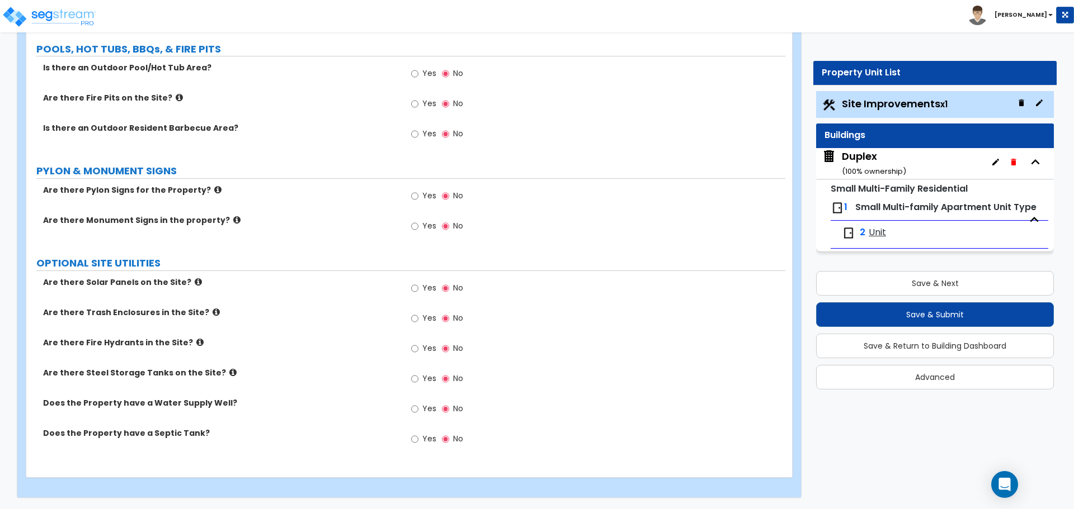
click at [892, 161] on div "Duplex ( 100 % ownership)" at bounding box center [874, 163] width 64 height 29
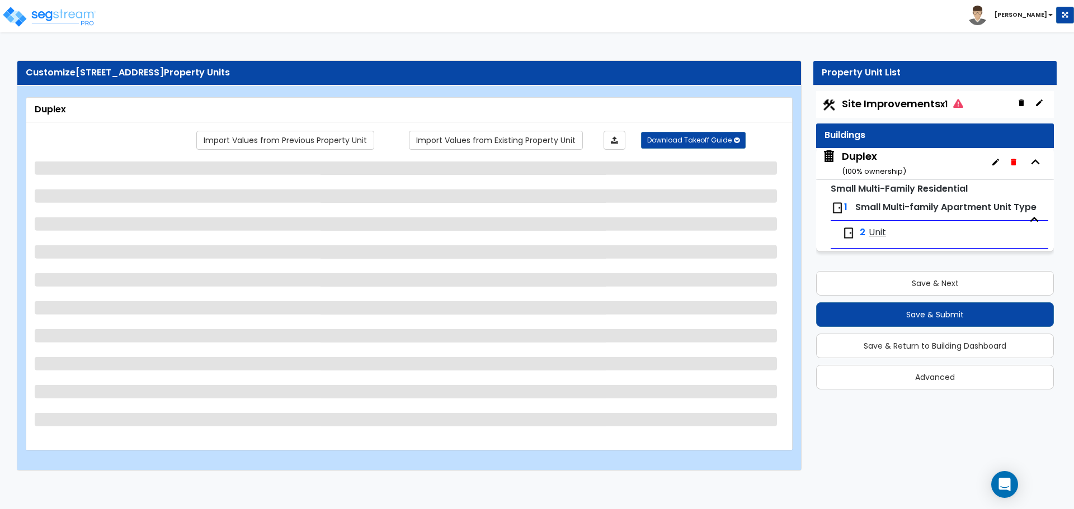
scroll to position [0, 0]
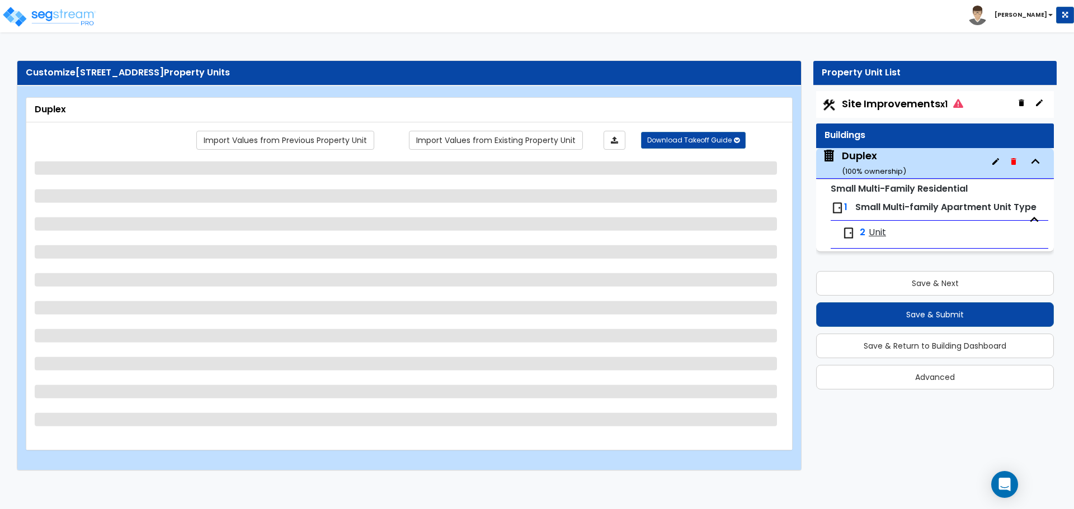
select select "2"
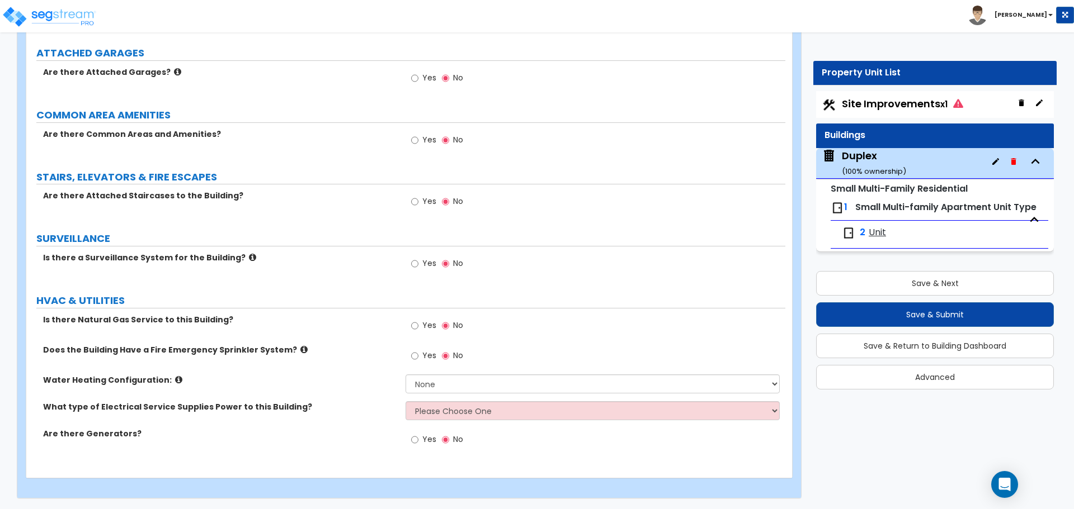
scroll to position [1210, 0]
click at [175, 378] on icon at bounding box center [178, 379] width 7 height 8
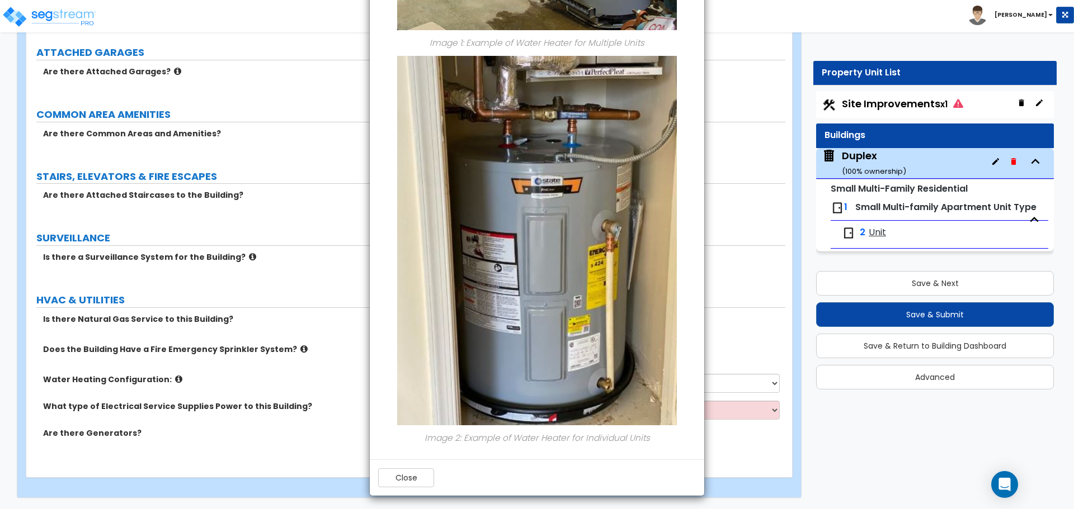
scroll to position [310, 0]
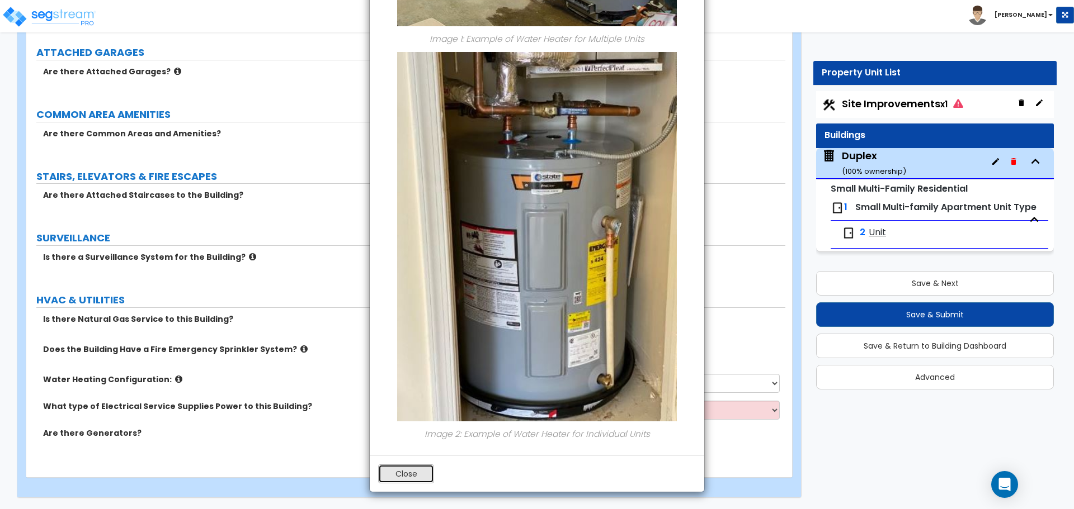
click at [403, 480] on button "Close" at bounding box center [406, 474] width 56 height 19
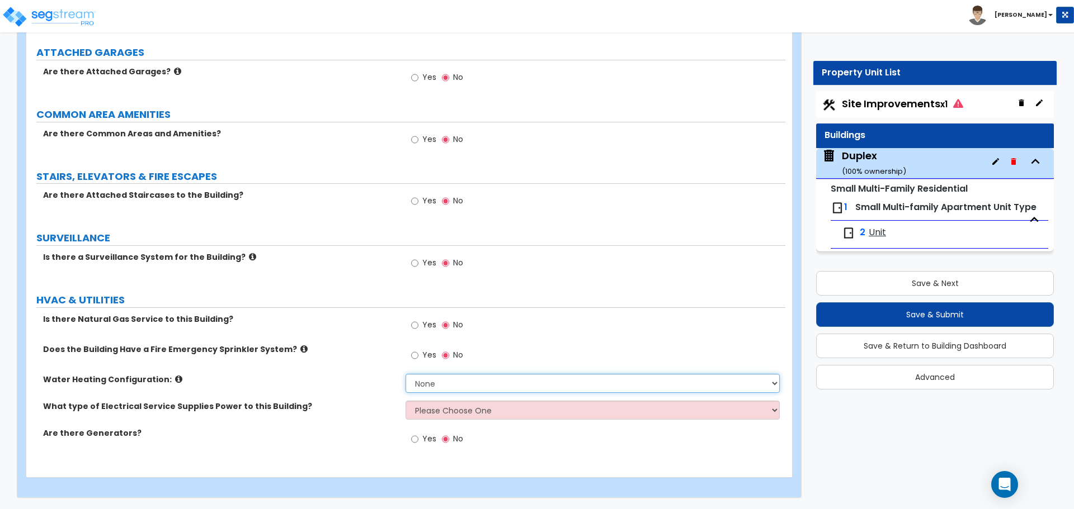
click at [434, 379] on select "None Water Heater for Multiple Units Water Heater for Individual Units" at bounding box center [592, 383] width 374 height 19
click at [436, 387] on select "None Water Heater for Multiple Units Water Heater for Individual Units" at bounding box center [592, 383] width 374 height 19
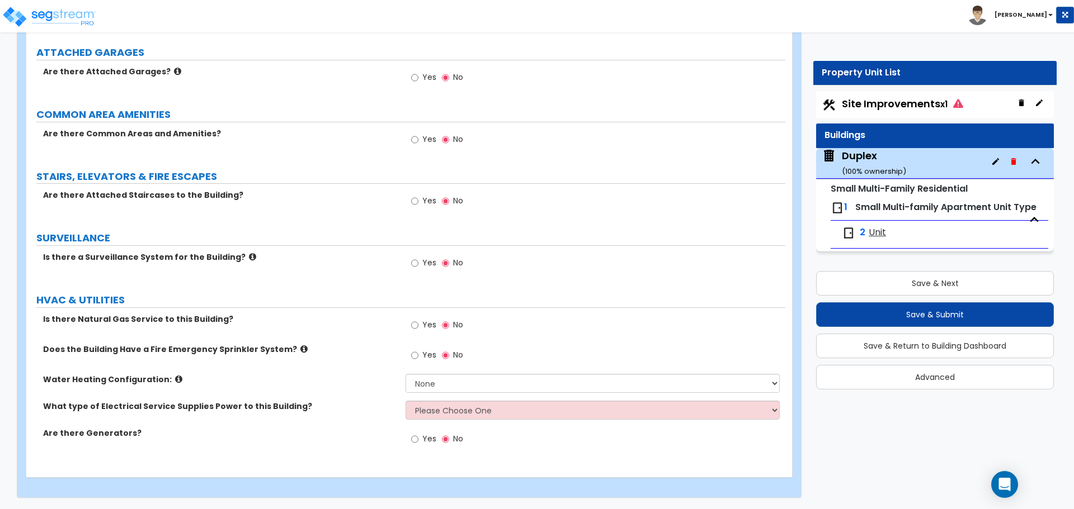
click at [419, 325] on label "Yes" at bounding box center [423, 326] width 25 height 19
click at [418, 325] on input "Yes" at bounding box center [414, 325] width 7 height 12
click at [443, 326] on input "No" at bounding box center [445, 325] width 7 height 12
radio input "false"
radio input "true"
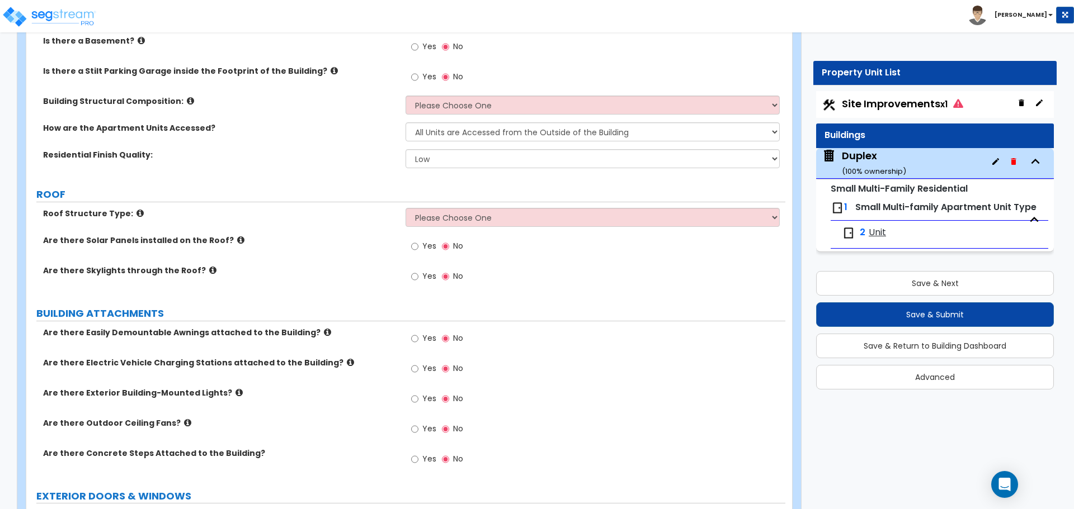
scroll to position [0, 0]
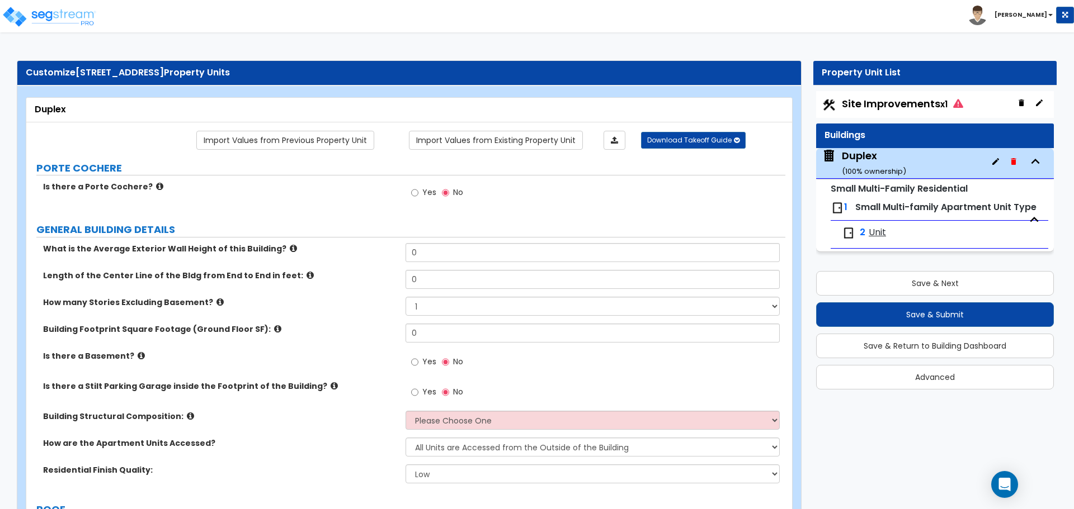
click at [930, 95] on div "Site Improvements x1" at bounding box center [935, 104] width 238 height 27
click at [917, 106] on span "Site Improvements x1" at bounding box center [902, 104] width 121 height 14
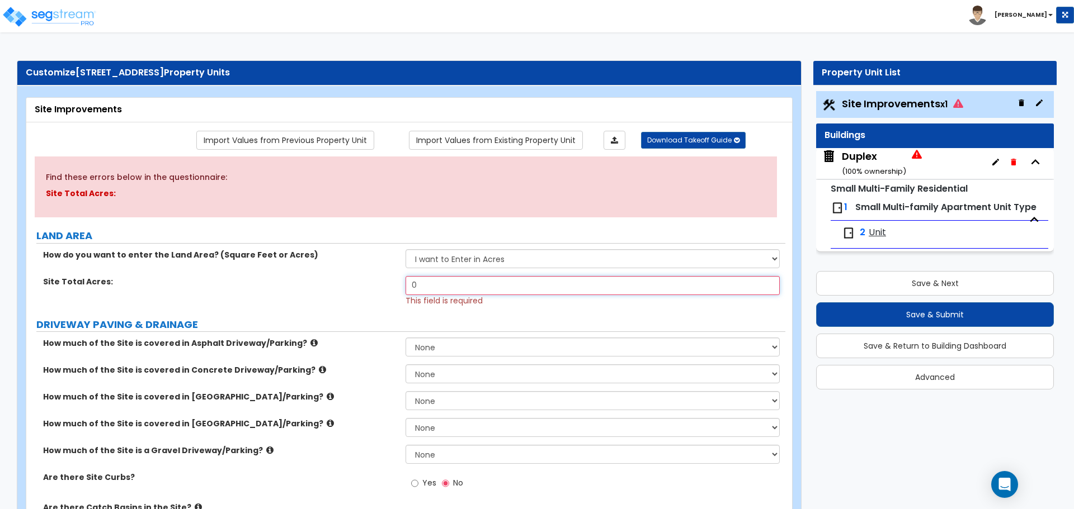
click at [426, 289] on input "0" at bounding box center [592, 285] width 374 height 19
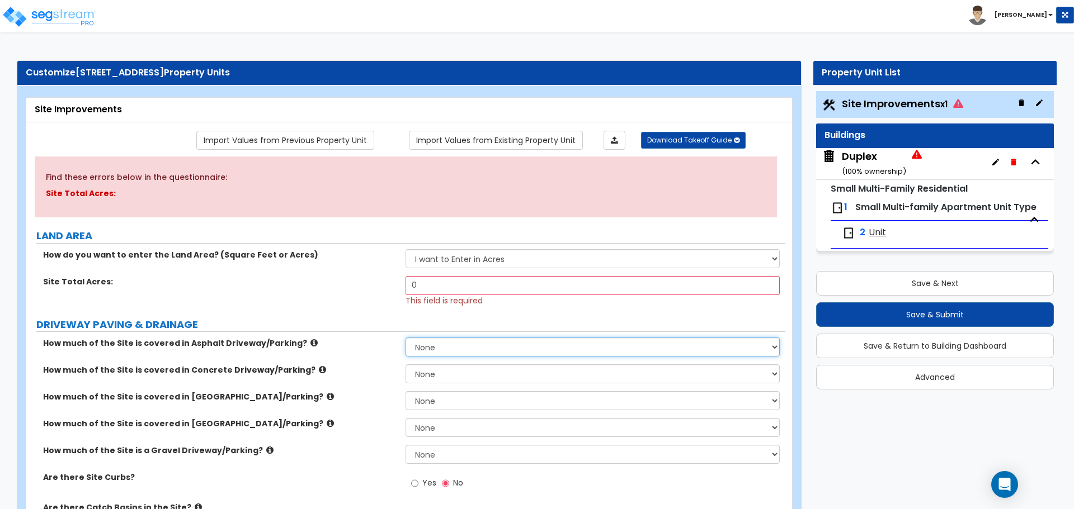
click at [447, 353] on select "None I want to Enter an Approximate Percentage I want to Enter the Square Foota…" at bounding box center [592, 347] width 374 height 19
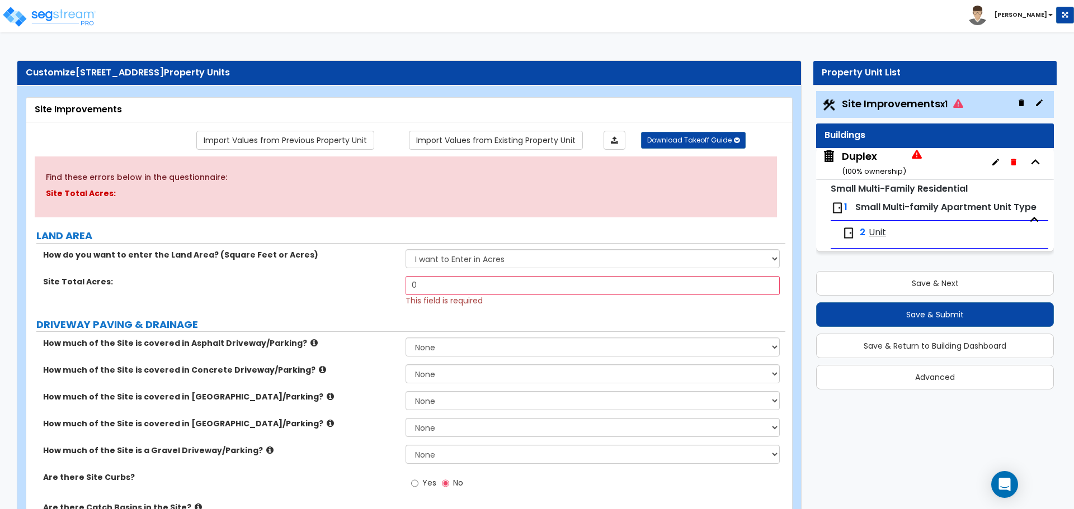
click at [338, 339] on label "How much of the Site is covered in Asphalt Driveway/Parking?" at bounding box center [220, 343] width 354 height 11
click at [422, 373] on select "None I want to Enter an Approximate Percentage I want to Enter the Square Foota…" at bounding box center [592, 374] width 374 height 19
select select "2"
click at [405, 365] on select "None I want to Enter an Approximate Percentage I want to Enter the Square Foota…" at bounding box center [592, 374] width 374 height 19
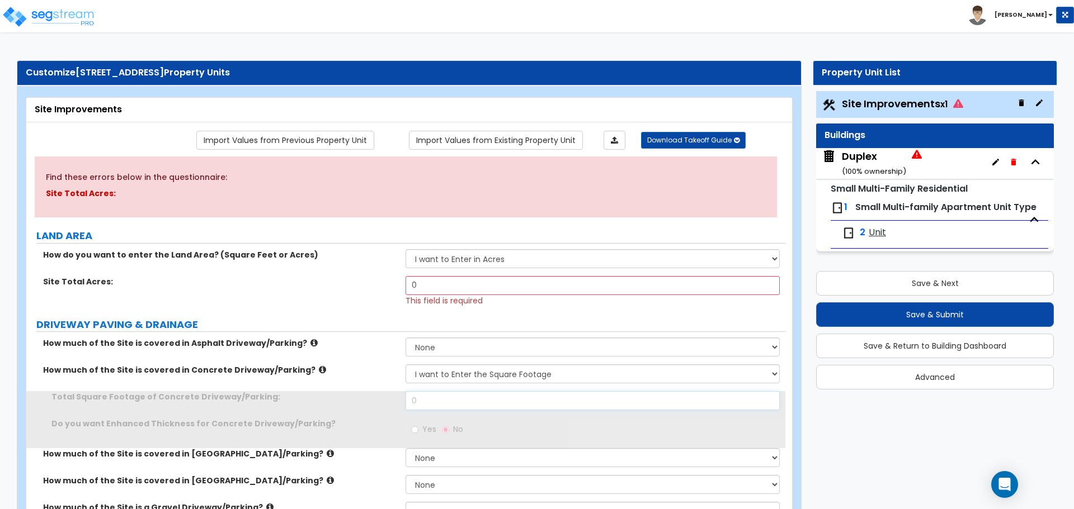
click at [431, 404] on input "0" at bounding box center [592, 400] width 374 height 19
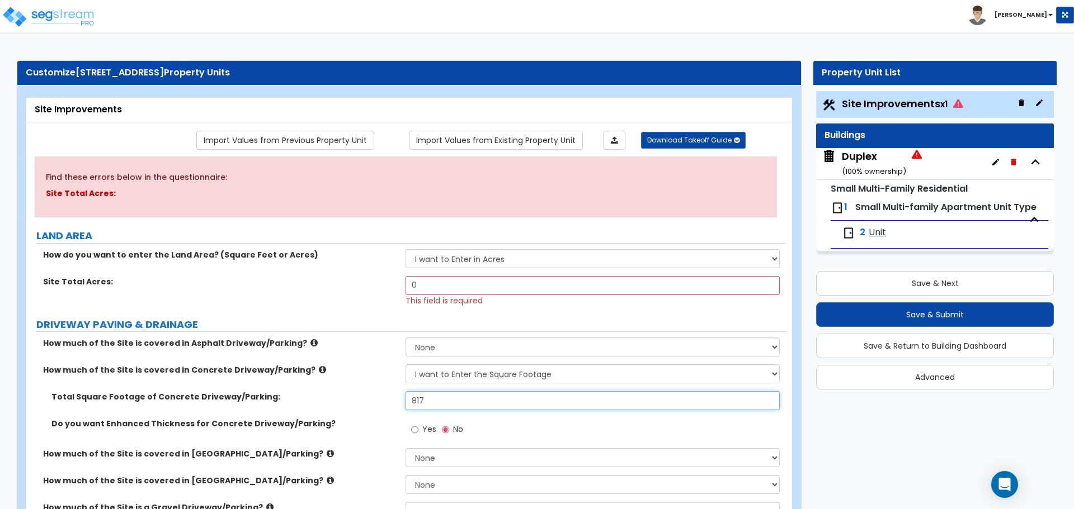
type input "817"
click at [449, 286] on input "0" at bounding box center [592, 285] width 374 height 19
click at [454, 288] on input "0" at bounding box center [592, 285] width 374 height 19
type input "0.13"
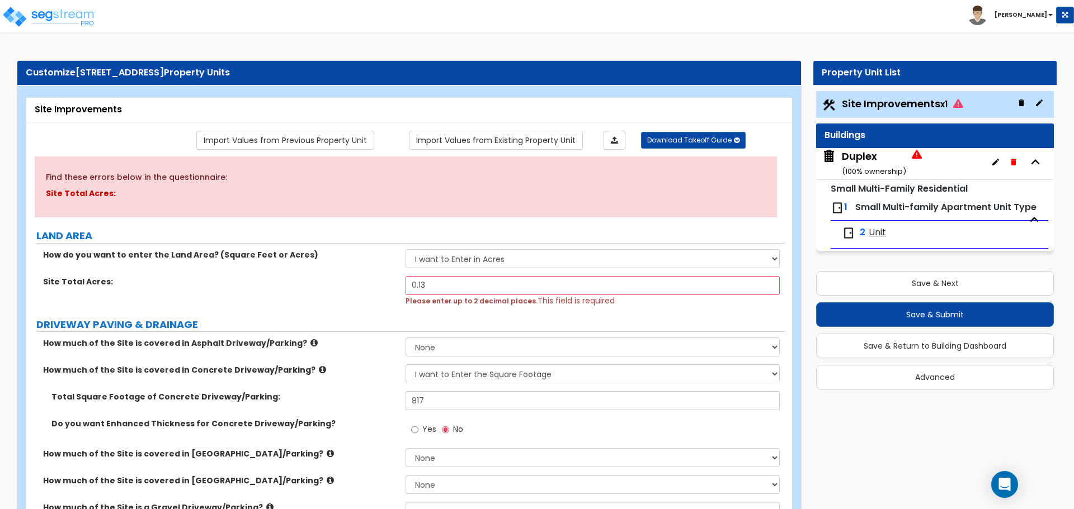
click at [382, 285] on label "Site Total Acres:" at bounding box center [220, 281] width 354 height 11
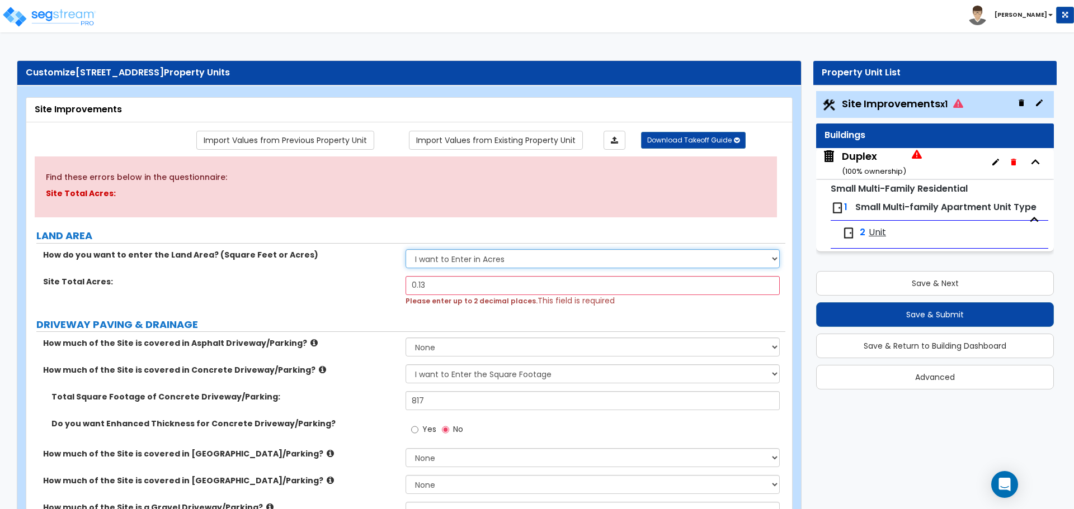
click at [437, 265] on select "I want to Enter in Acres I want to Enter in Square Feet" at bounding box center [592, 258] width 374 height 19
select select "2"
click at [405, 249] on select "I want to Enter in Acres I want to Enter in Square Feet" at bounding box center [592, 258] width 374 height 19
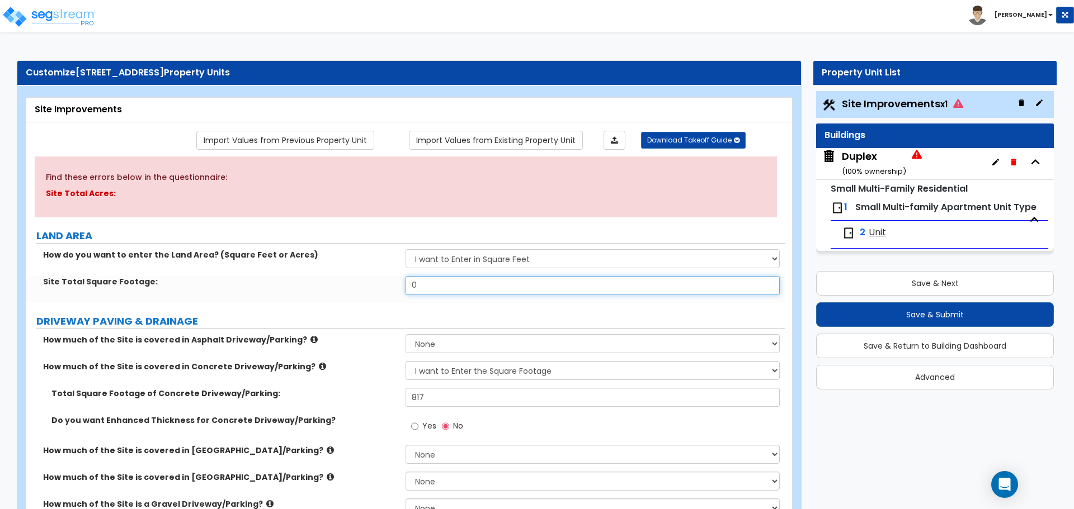
click at [435, 284] on input "0" at bounding box center [592, 285] width 374 height 19
click at [434, 285] on input "0" at bounding box center [592, 285] width 374 height 19
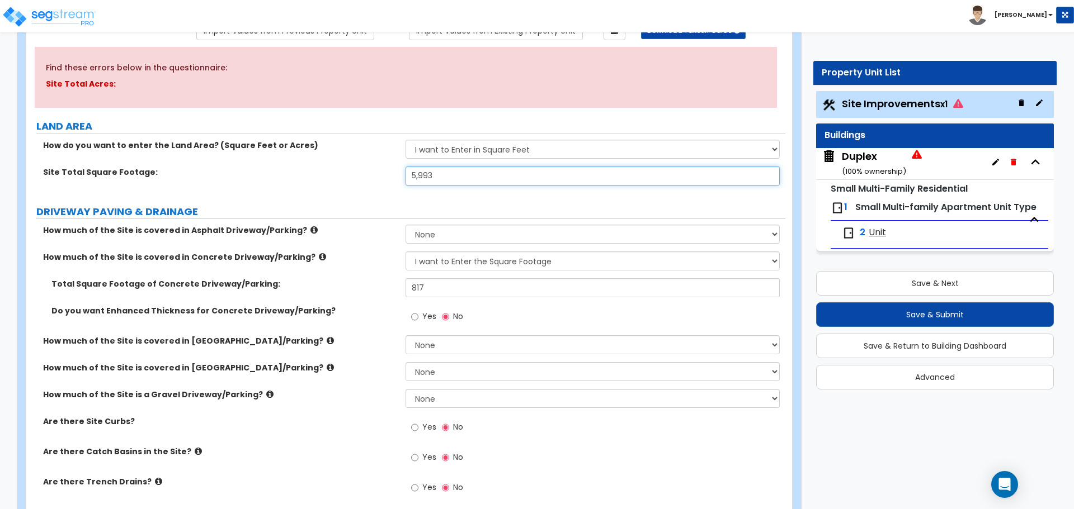
scroll to position [112, 0]
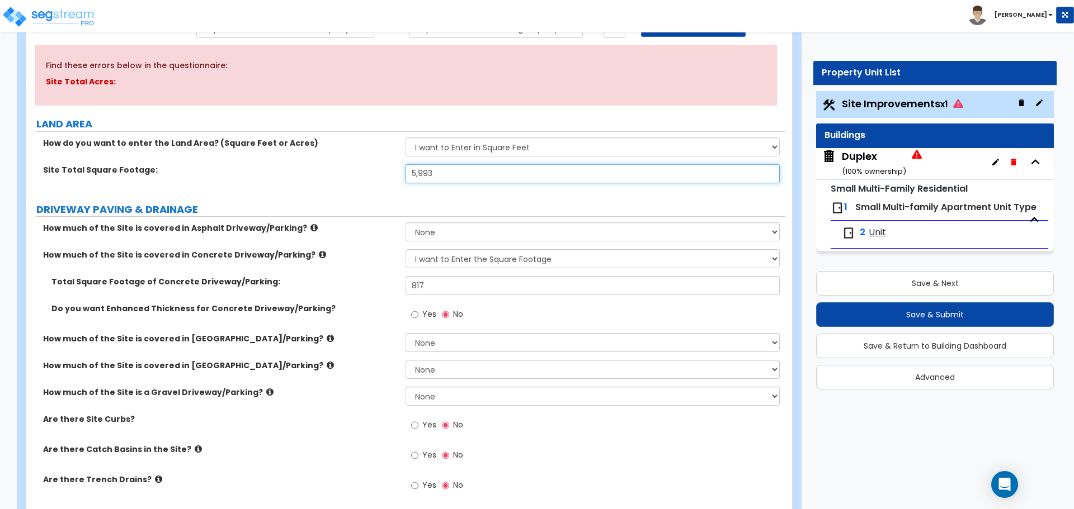
type input "5,993"
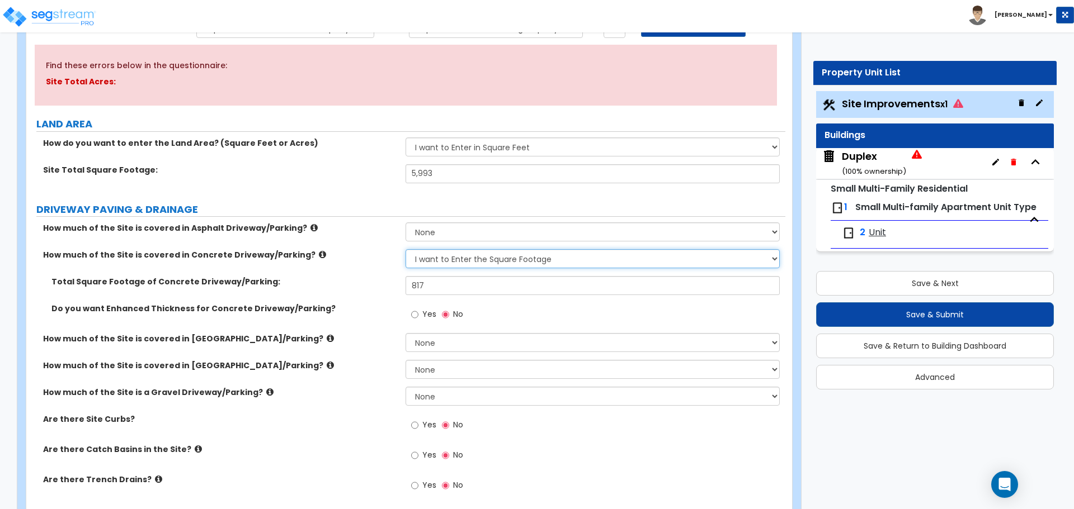
click at [452, 265] on select "None I want to Enter an Approximate Percentage I want to Enter the Square Foota…" at bounding box center [592, 258] width 374 height 19
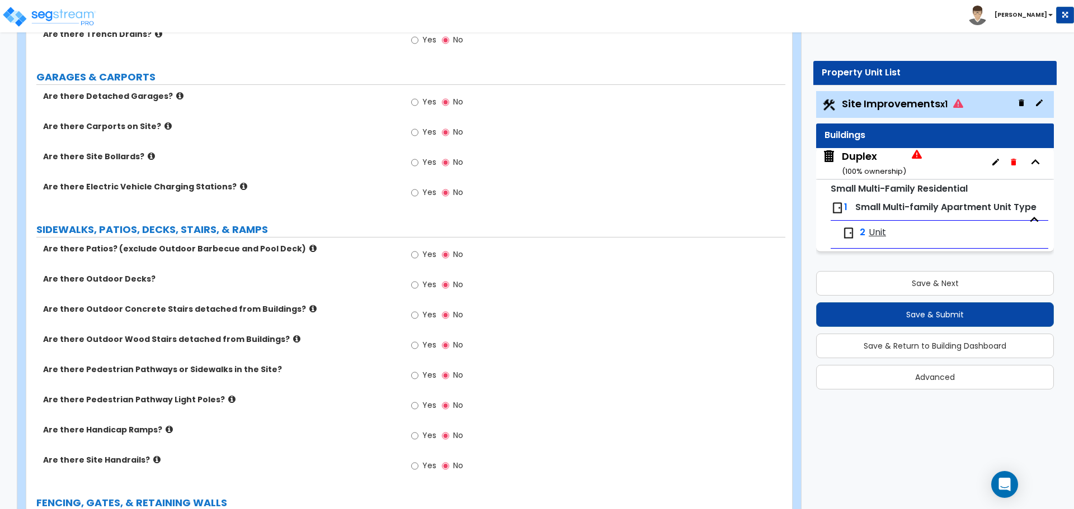
scroll to position [615, 0]
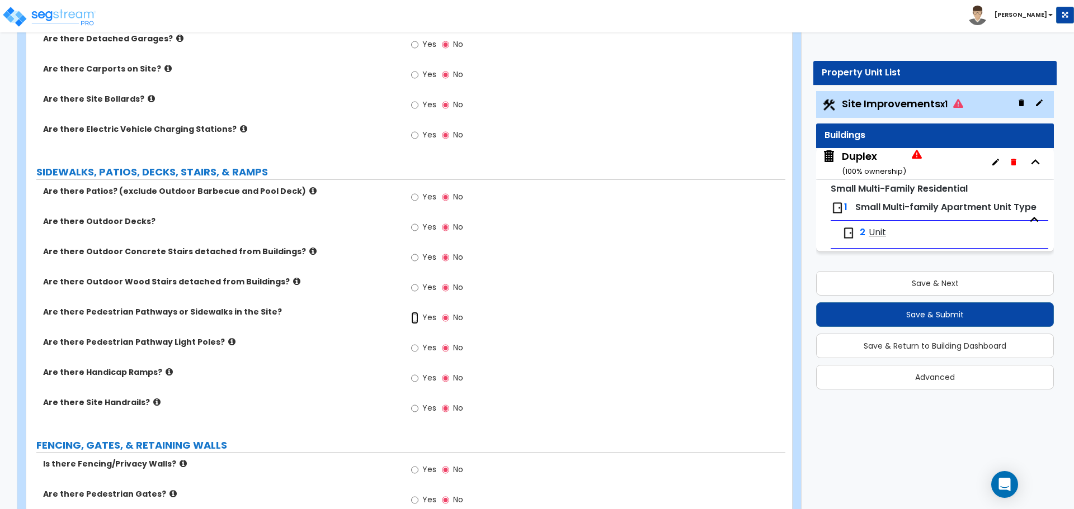
click at [416, 317] on input "Yes" at bounding box center [414, 318] width 7 height 12
radio input "true"
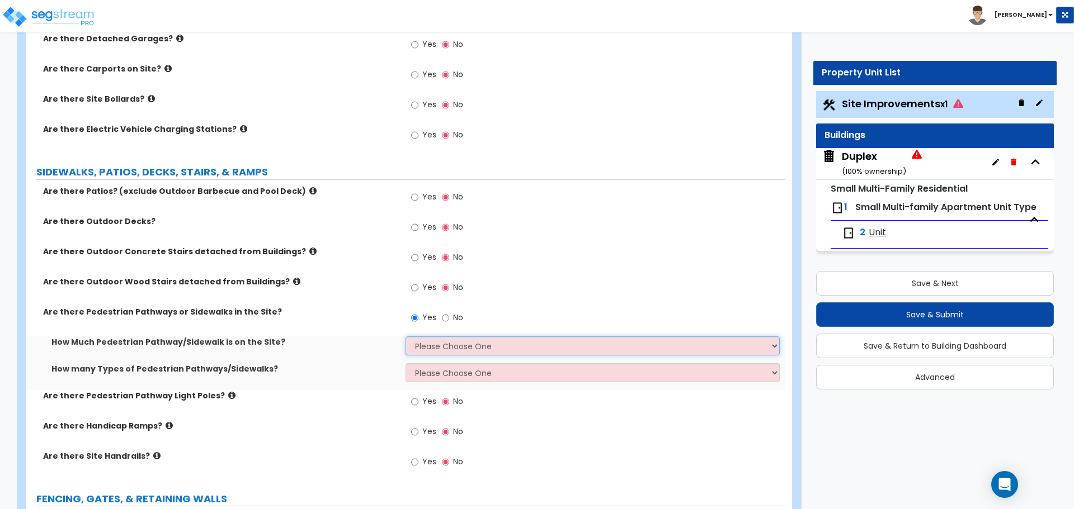
click at [432, 343] on select "Please Choose One I Don't Know, Please Estimate For Me Enter Linear Footage" at bounding box center [592, 346] width 374 height 19
select select "2"
click at [405, 337] on select "Please Choose One I Don't Know, Please Estimate For Me Enter Linear Footage" at bounding box center [592, 346] width 374 height 19
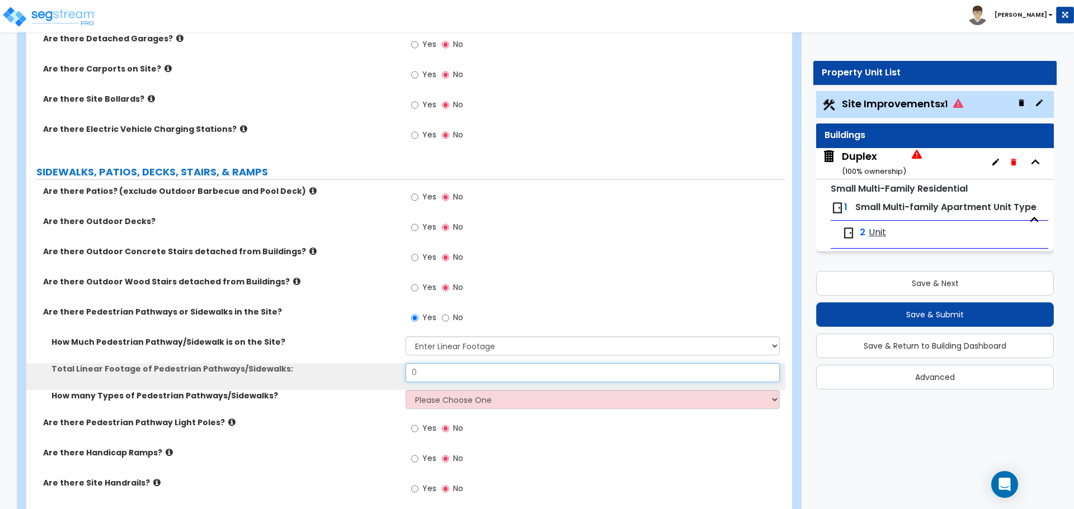
click at [441, 375] on input "0" at bounding box center [592, 373] width 374 height 19
click at [431, 368] on input "0" at bounding box center [592, 373] width 374 height 19
type input "24"
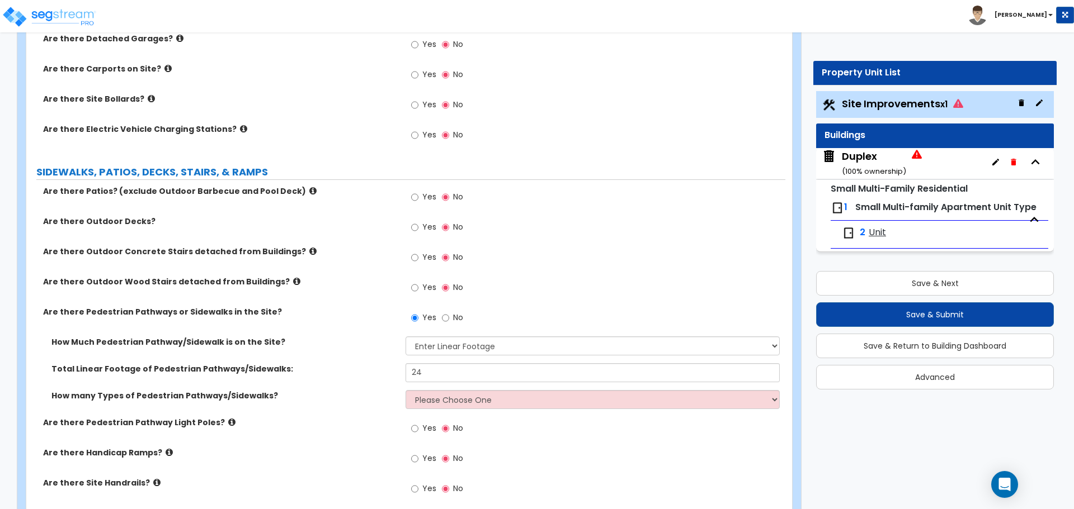
click at [365, 342] on label "How Much Pedestrian Pathway/Sidewalk is on the Site?" at bounding box center [224, 342] width 346 height 11
click at [421, 197] on label "Yes" at bounding box center [423, 198] width 25 height 19
click at [418, 197] on input "Yes" at bounding box center [414, 197] width 7 height 12
radio input "true"
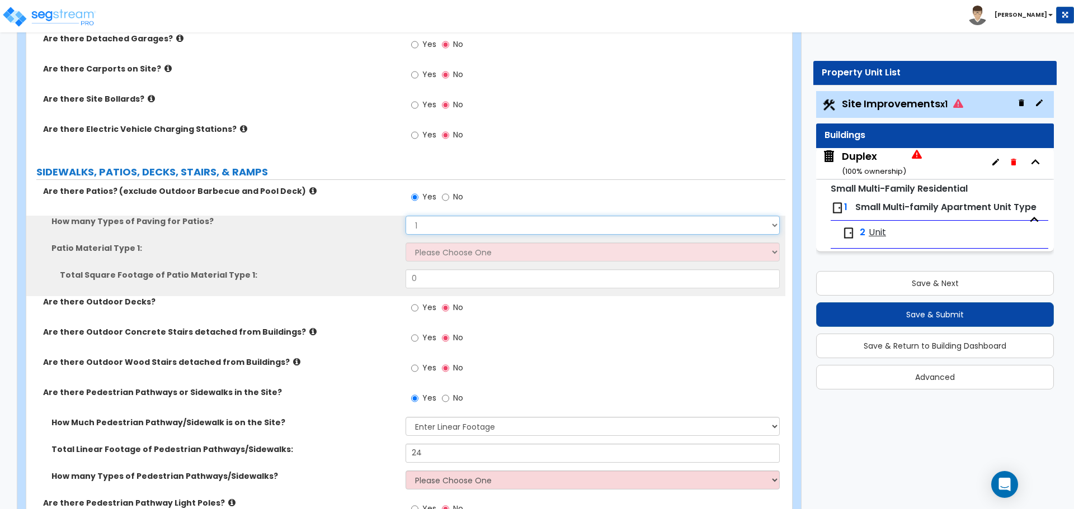
click at [421, 225] on select "1 2 3 4" at bounding box center [592, 225] width 374 height 19
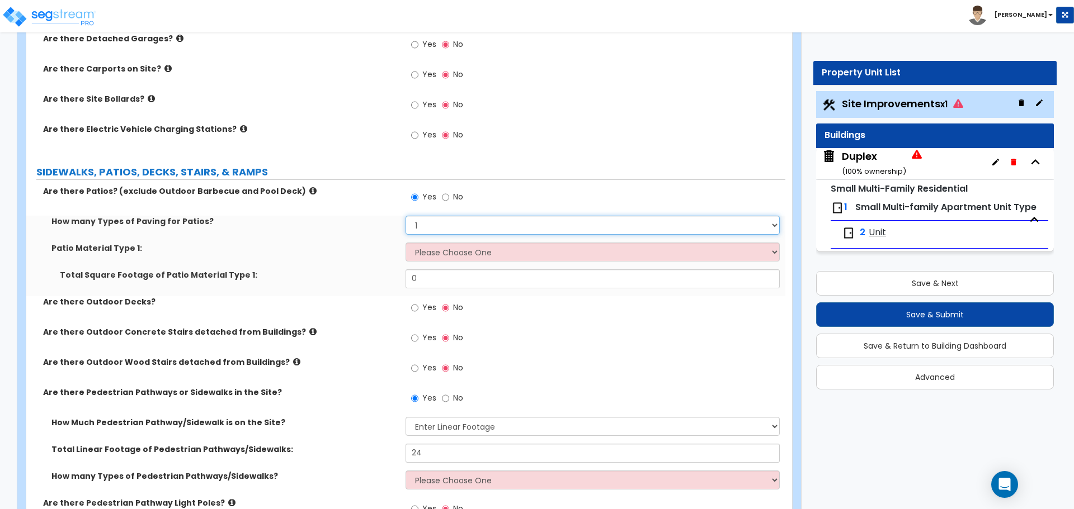
click at [421, 225] on select "1 2 3 4" at bounding box center [592, 225] width 374 height 19
click at [405, 216] on select "1 2 3 4" at bounding box center [592, 225] width 374 height 19
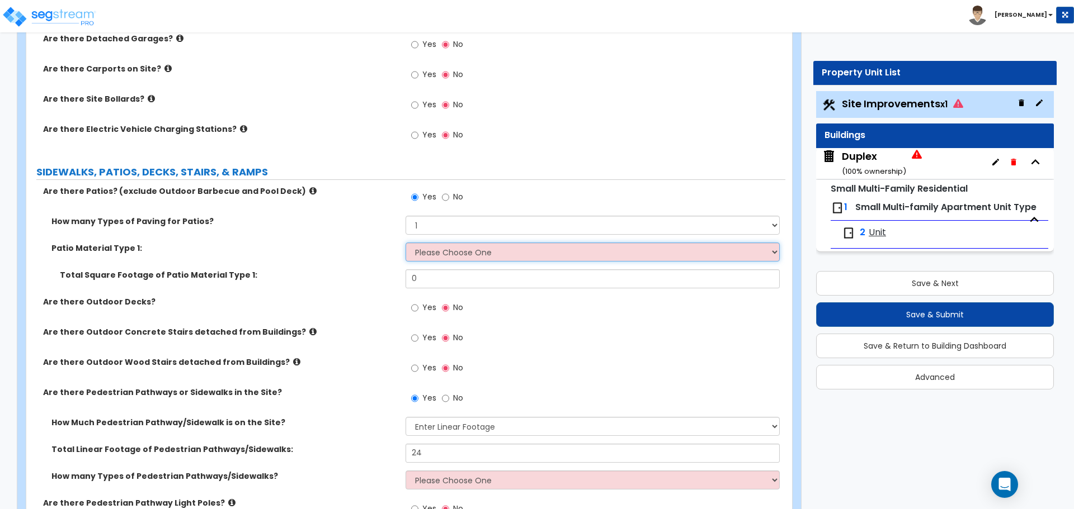
click at [425, 248] on select "Please Choose One Bare Concrete Stamped Concrete Brick Pavers Stone Pavers Tile…" at bounding box center [592, 252] width 374 height 19
select select "1"
click at [405, 243] on select "Please Choose One Bare Concrete Stamped Concrete Brick Pavers Stone Pavers Tile…" at bounding box center [592, 252] width 374 height 19
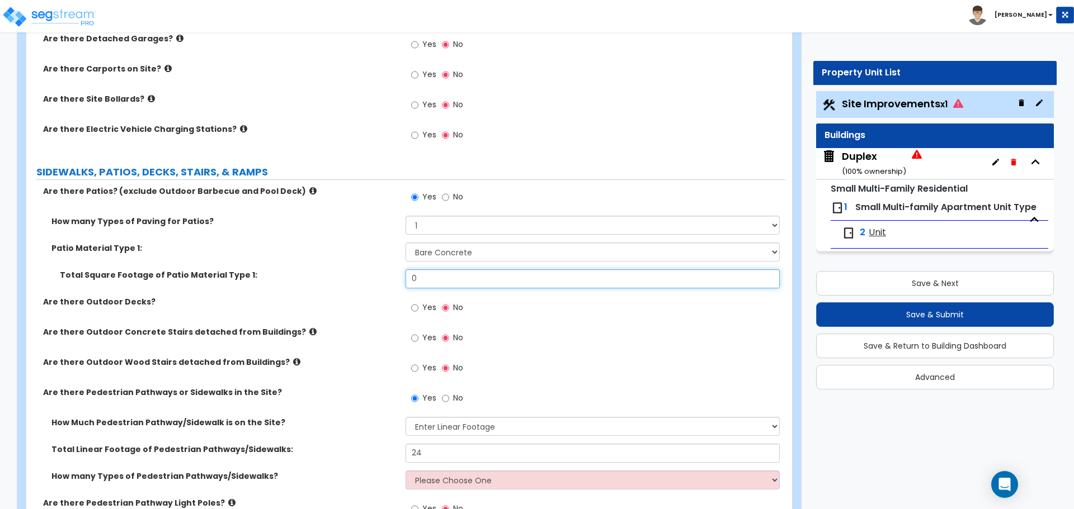
click at [437, 279] on input "0" at bounding box center [592, 279] width 374 height 19
click at [384, 265] on div "Patio Material Type 1: Please Choose One Bare Concrete Stamped Concrete Brick P…" at bounding box center [405, 256] width 759 height 27
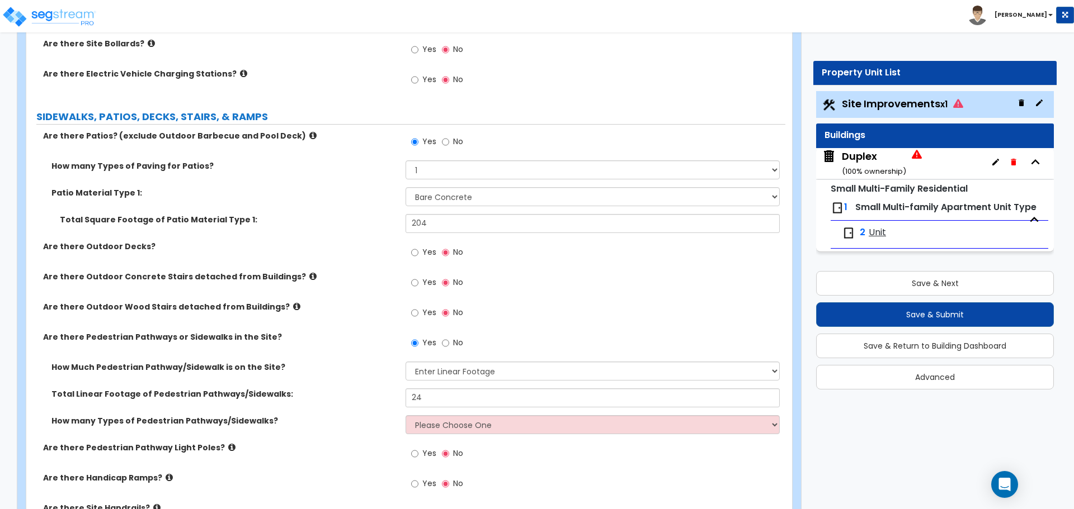
scroll to position [671, 0]
click at [459, 223] on input "204" at bounding box center [592, 223] width 374 height 19
type input "100"
click at [353, 205] on div "Patio Material Type 1: Please Choose One Bare Concrete Stamped Concrete Brick P…" at bounding box center [405, 200] width 759 height 27
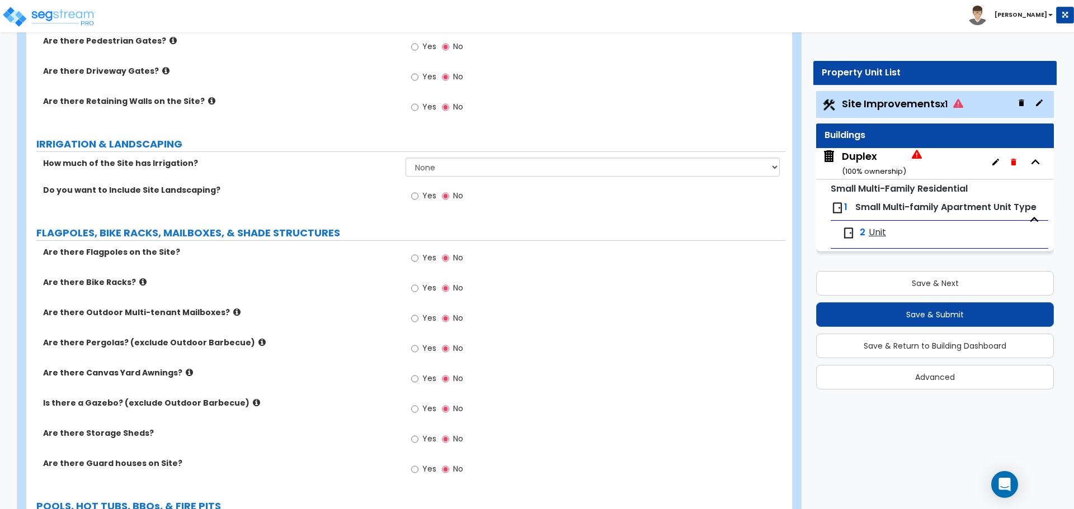
scroll to position [1230, 0]
click at [413, 192] on input "Yes" at bounding box center [414, 196] width 7 height 12
radio input "true"
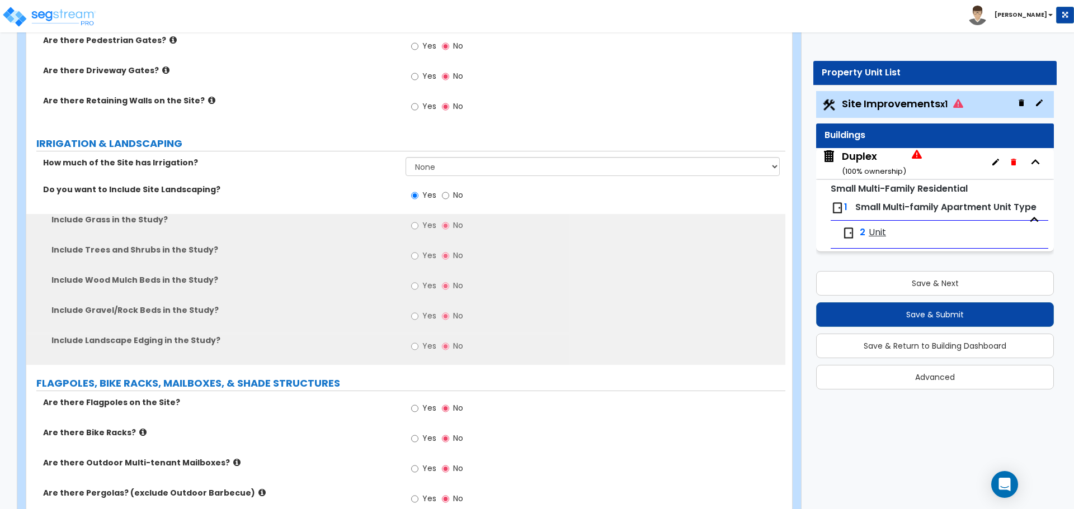
click at [433, 220] on span "Yes" at bounding box center [429, 225] width 14 height 11
click at [418, 220] on input "Yes" at bounding box center [414, 226] width 7 height 12
radio input "true"
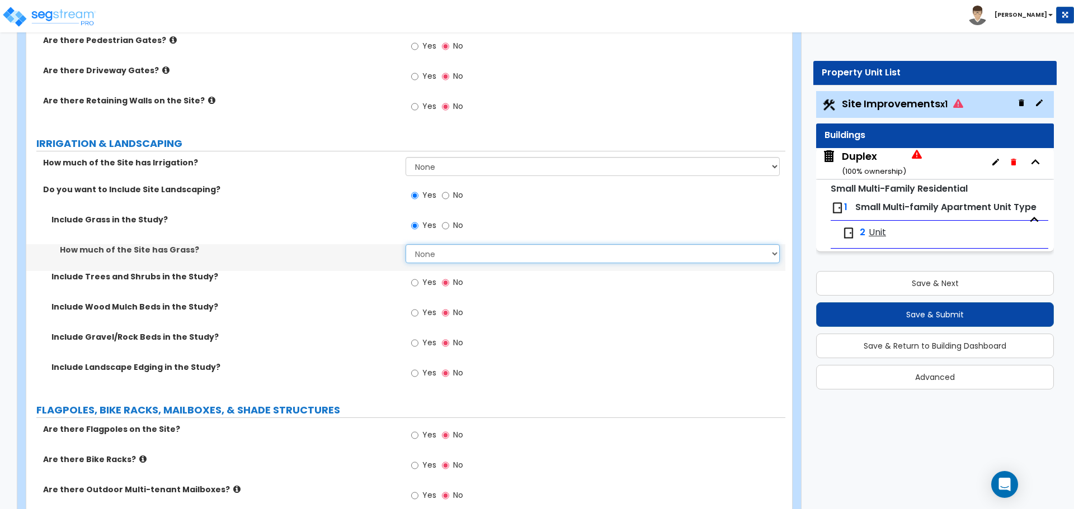
click at [422, 251] on select "None I want to Enter an Approximate Percentage I want to Enter the Square Foota…" at bounding box center [592, 253] width 374 height 19
select select "2"
click at [405, 244] on select "None I want to Enter an Approximate Percentage I want to Enter the Square Foota…" at bounding box center [592, 253] width 374 height 19
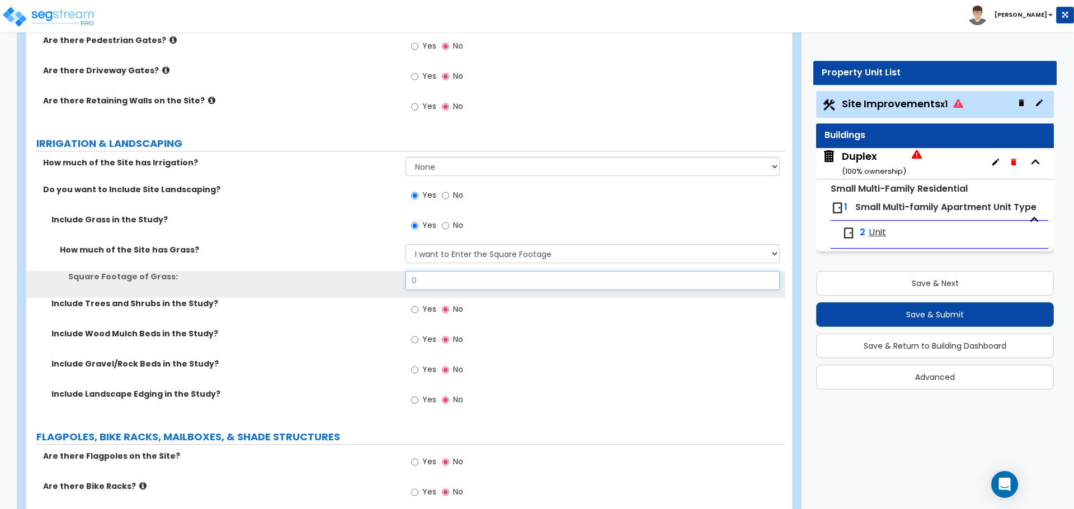
click at [432, 284] on input "0" at bounding box center [592, 280] width 374 height 19
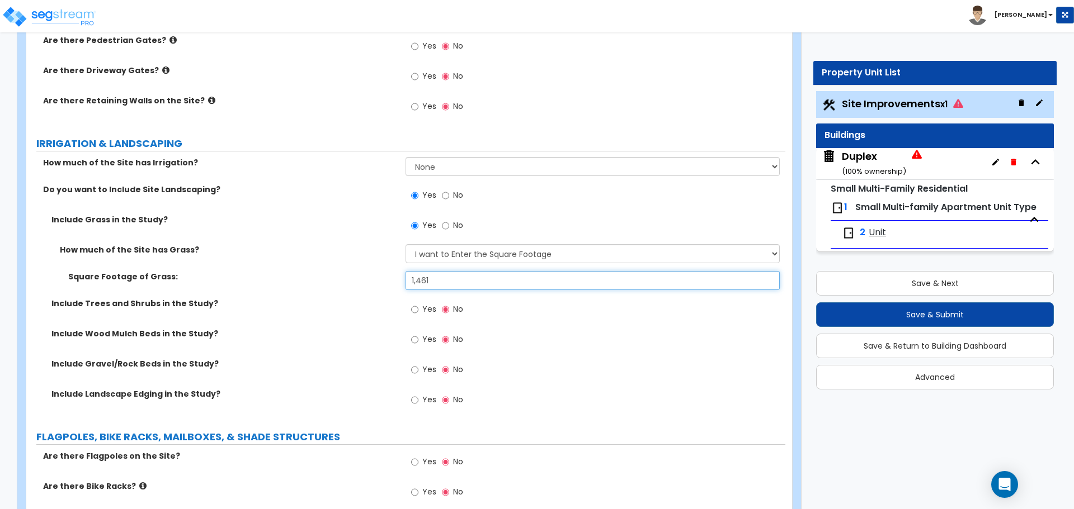
type input "1,461"
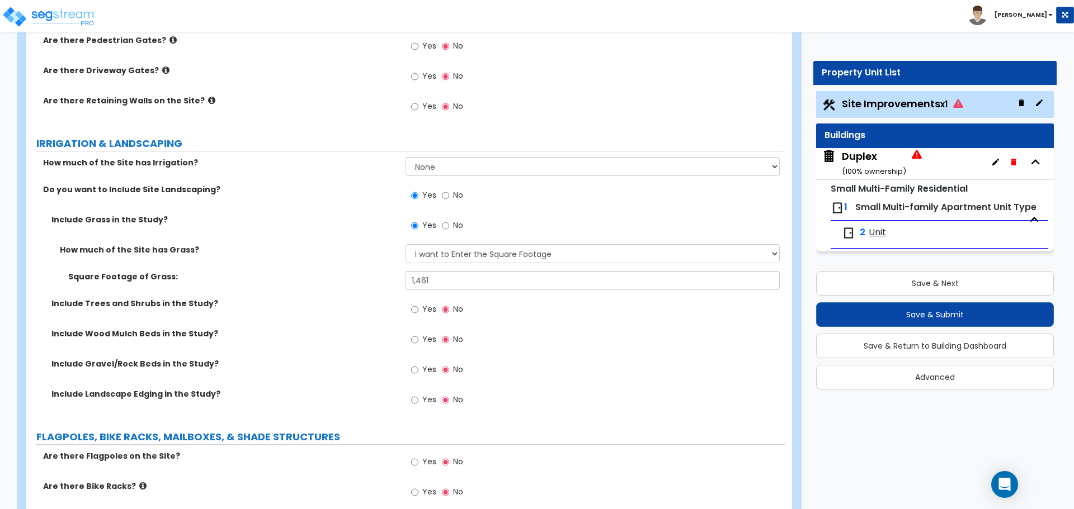
click at [381, 271] on div "How much of the Site has Grass? None I want to Enter an Approximate Percentage …" at bounding box center [405, 257] width 759 height 27
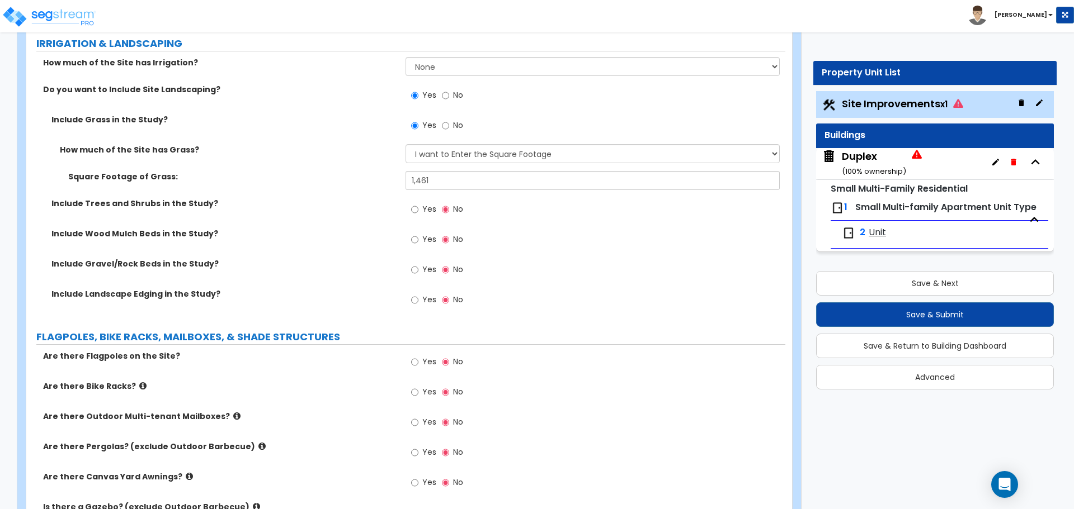
scroll to position [1342, 0]
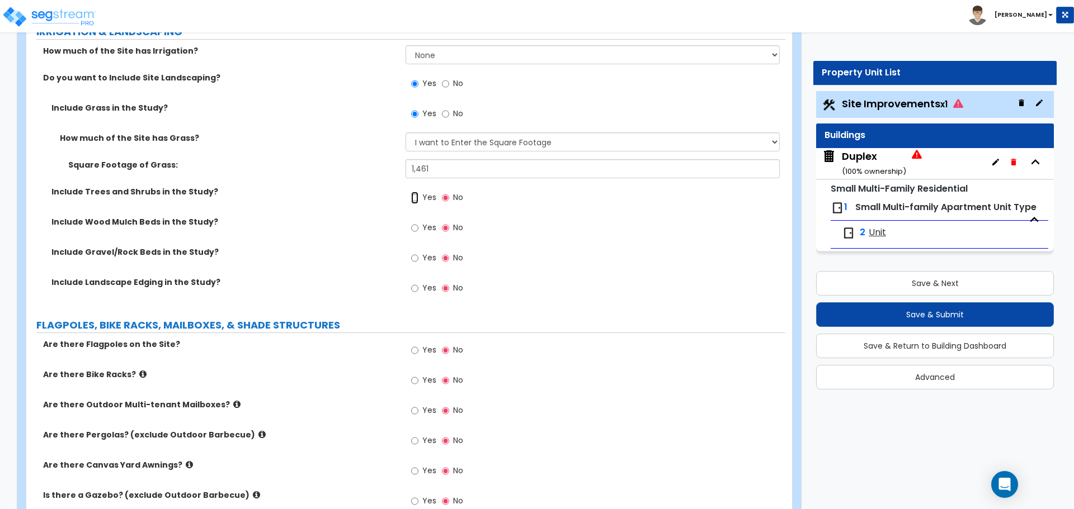
click at [413, 196] on input "Yes" at bounding box center [414, 198] width 7 height 12
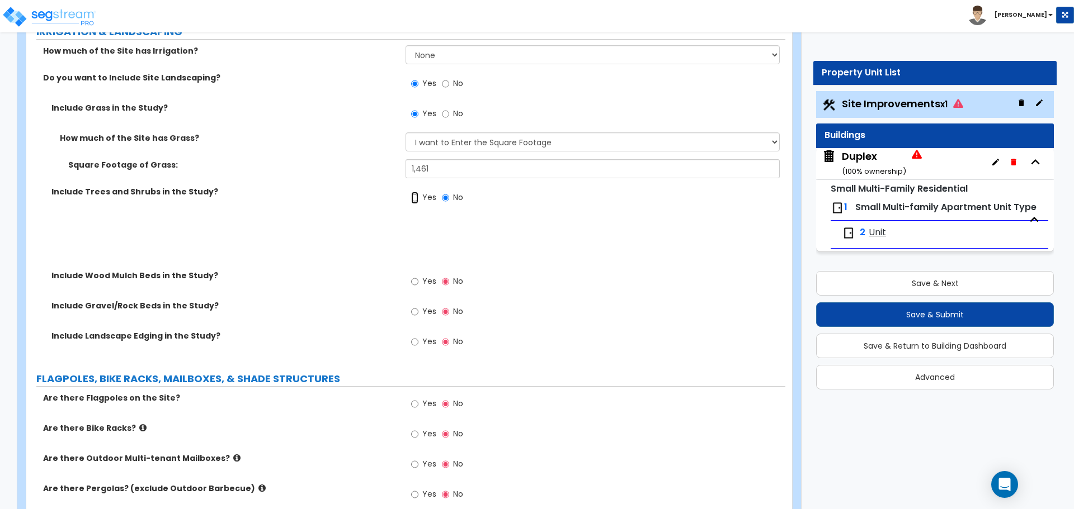
radio input "true"
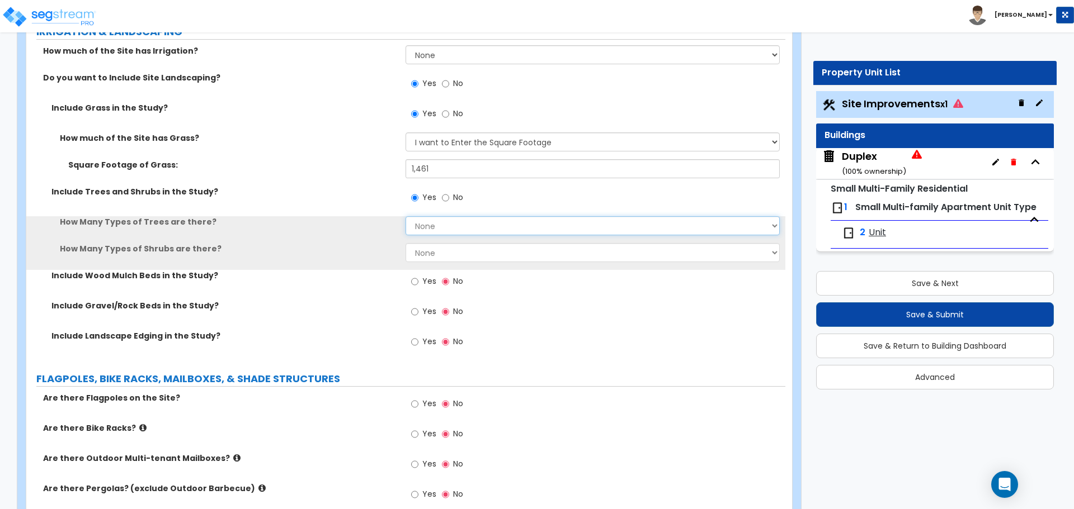
click at [435, 232] on select "None 1 2 3" at bounding box center [592, 225] width 374 height 19
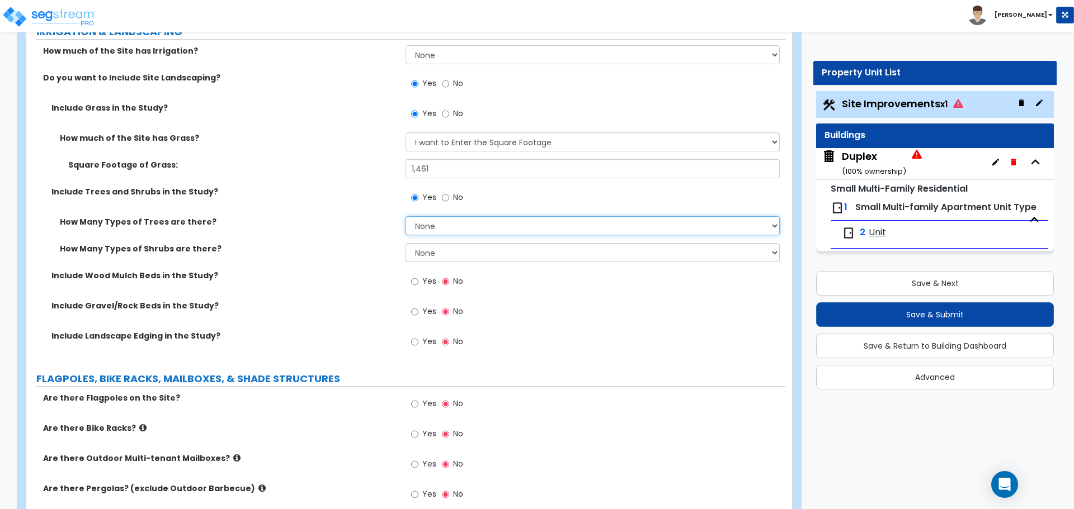
select select "1"
click at [405, 216] on select "None 1 2 3" at bounding box center [592, 225] width 374 height 19
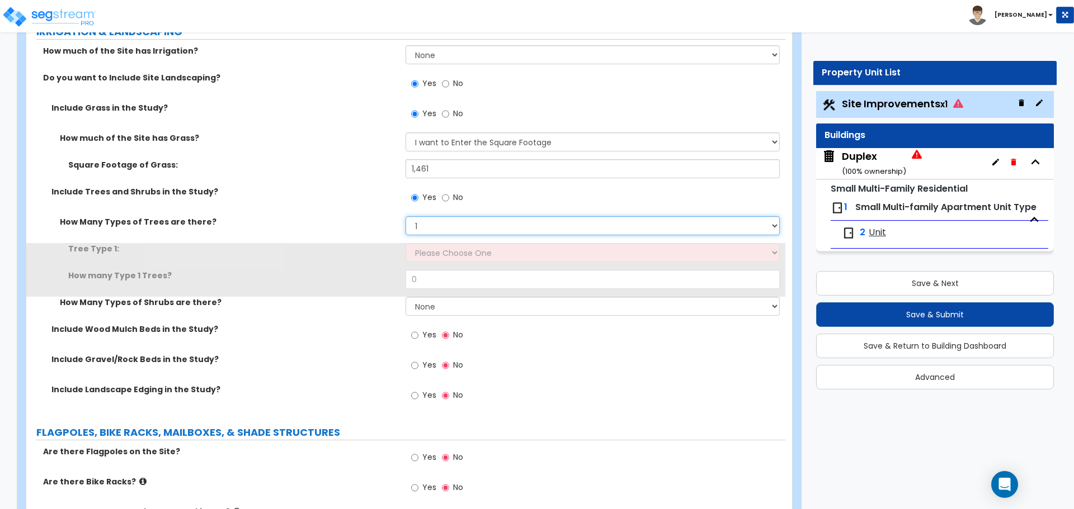
click at [433, 232] on select "None 1 2 3" at bounding box center [592, 225] width 374 height 19
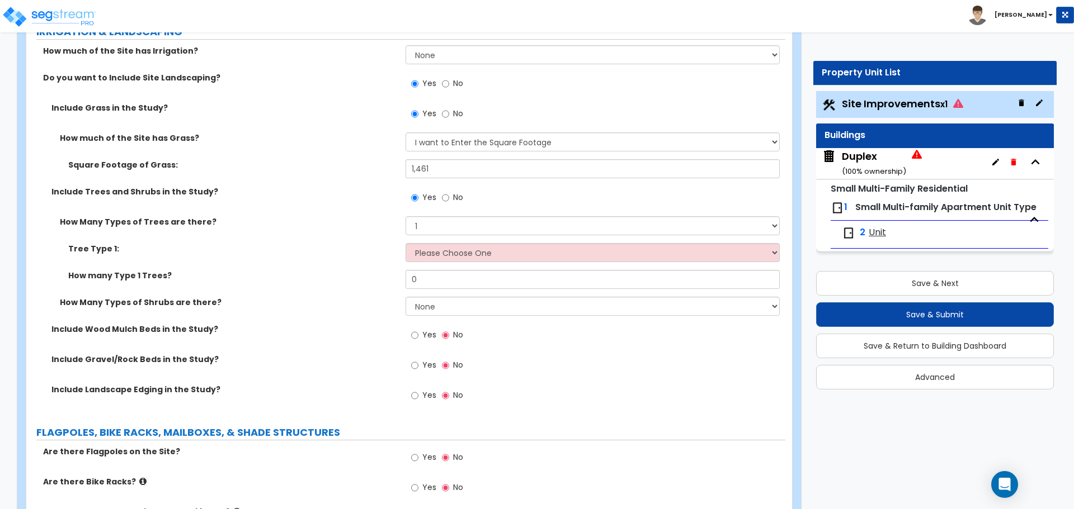
click at [352, 226] on label "How Many Types of Trees are there?" at bounding box center [228, 221] width 337 height 11
click at [433, 253] on select "Please Choose One Honey Locust Planetree Poplar Elm Hawthorn Linden Maple Red M…" at bounding box center [592, 252] width 374 height 19
select select "2"
click at [405, 243] on select "Please Choose One Honey Locust Planetree Poplar Elm Hawthorn Linden Maple Red M…" at bounding box center [592, 252] width 374 height 19
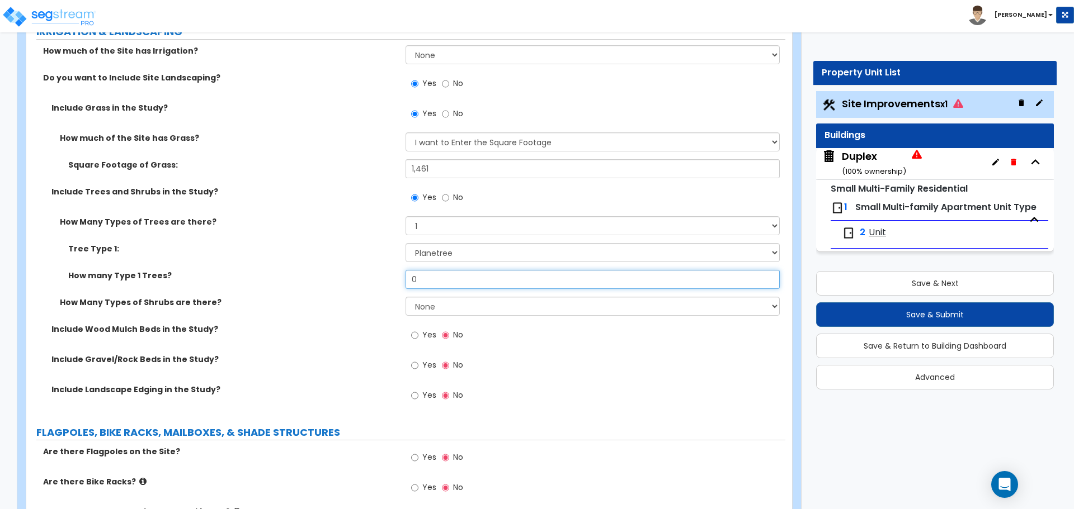
click at [428, 276] on input "0" at bounding box center [592, 279] width 374 height 19
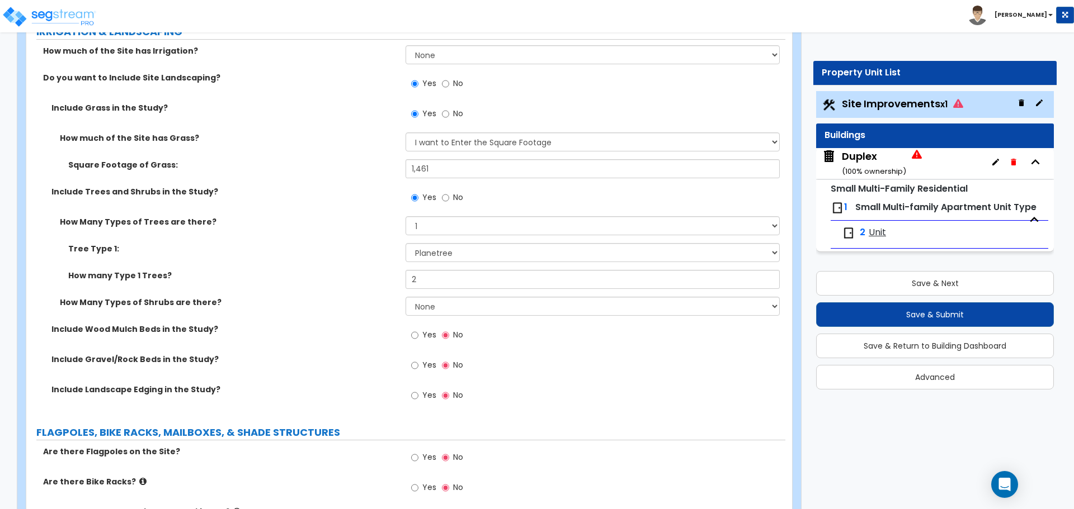
click at [379, 275] on label "How many Type 1 Trees?" at bounding box center [232, 275] width 329 height 11
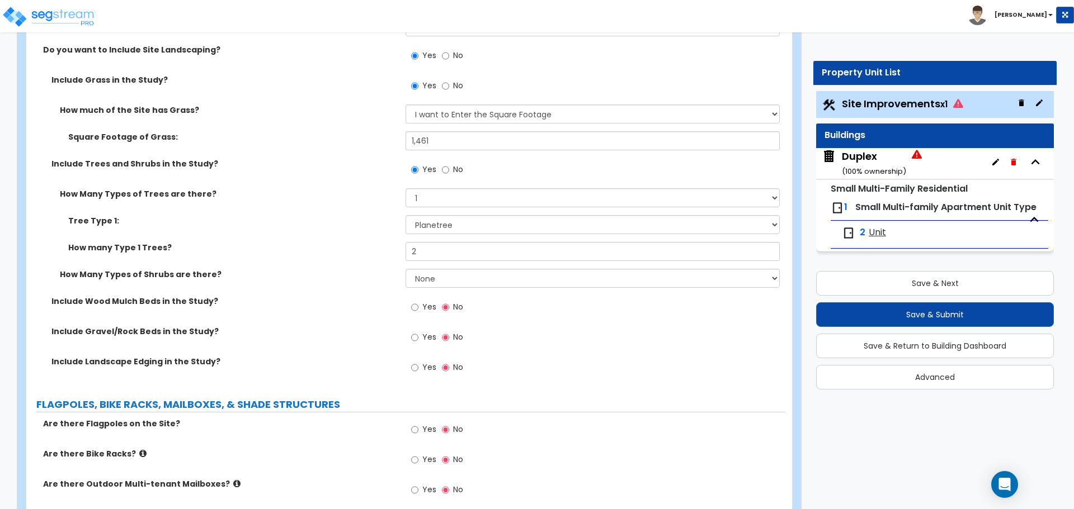
scroll to position [1398, 0]
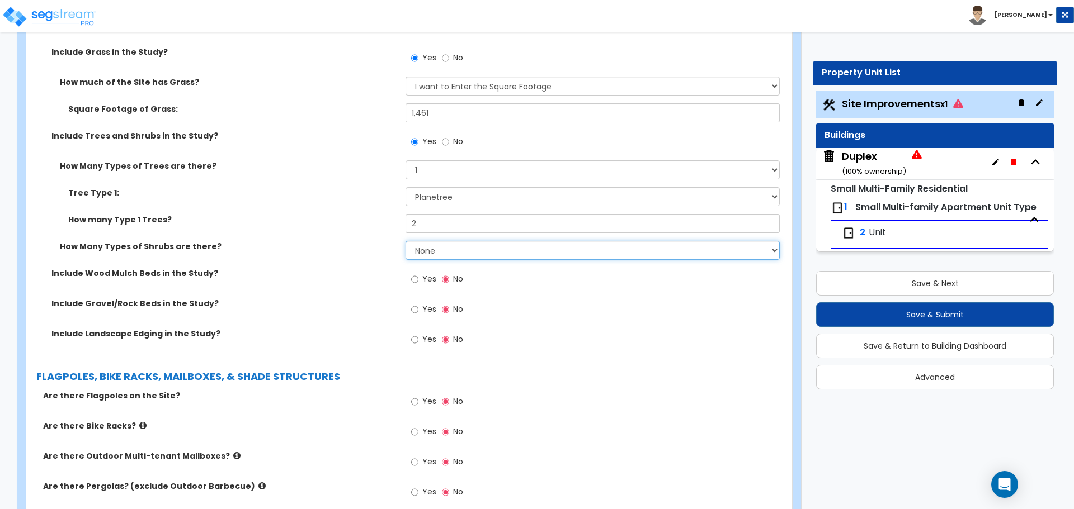
click at [430, 249] on select "None 1 2 3" at bounding box center [592, 250] width 374 height 19
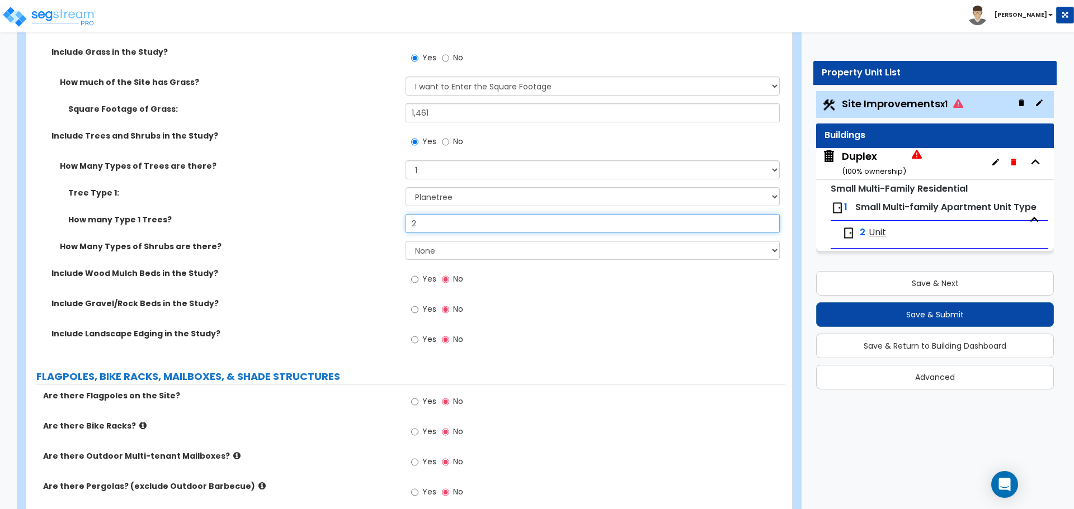
click at [449, 222] on input "2" at bounding box center [592, 223] width 374 height 19
type input "6"
click at [389, 221] on label "How many Type 1 Trees?" at bounding box center [232, 219] width 329 height 11
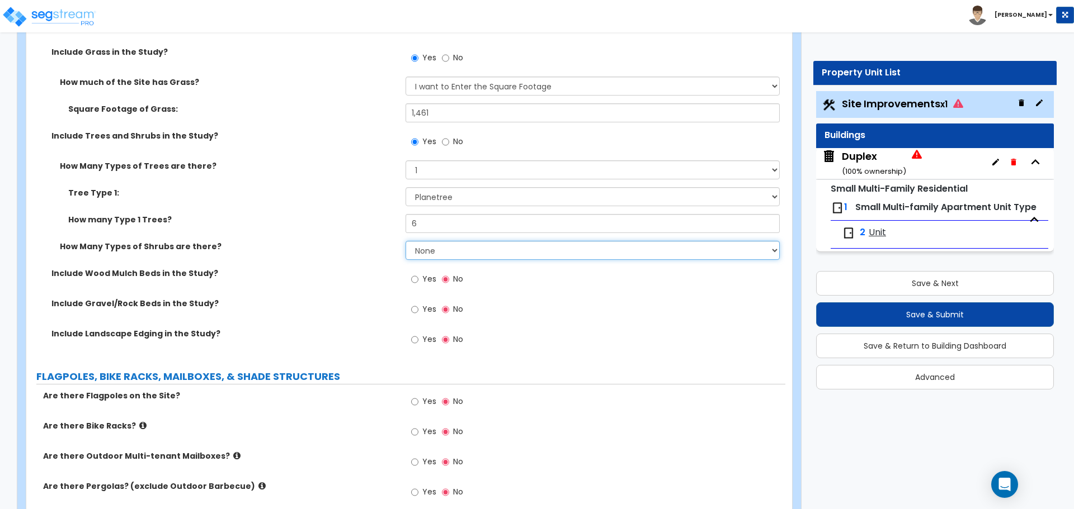
click at [424, 242] on select "None 1 2 3" at bounding box center [592, 250] width 374 height 19
click at [424, 243] on select "None 1 2 3" at bounding box center [592, 250] width 374 height 19
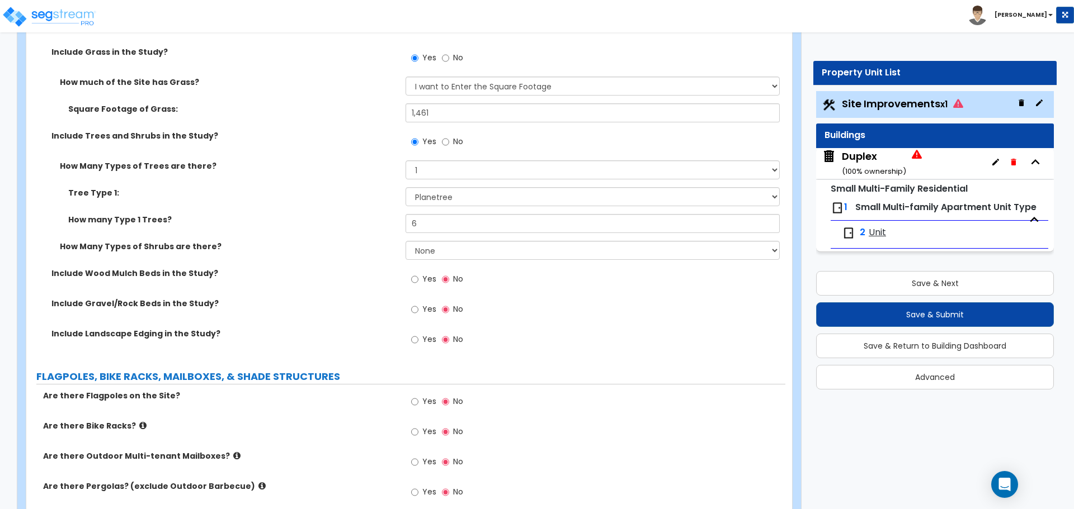
drag, startPoint x: 348, startPoint y: 250, endPoint x: 388, endPoint y: 271, distance: 45.0
click at [348, 251] on label "How Many Types of Shrubs are there?" at bounding box center [228, 246] width 337 height 11
click at [419, 282] on label "Yes" at bounding box center [423, 280] width 25 height 19
click at [418, 282] on input "Yes" at bounding box center [414, 279] width 7 height 12
radio input "true"
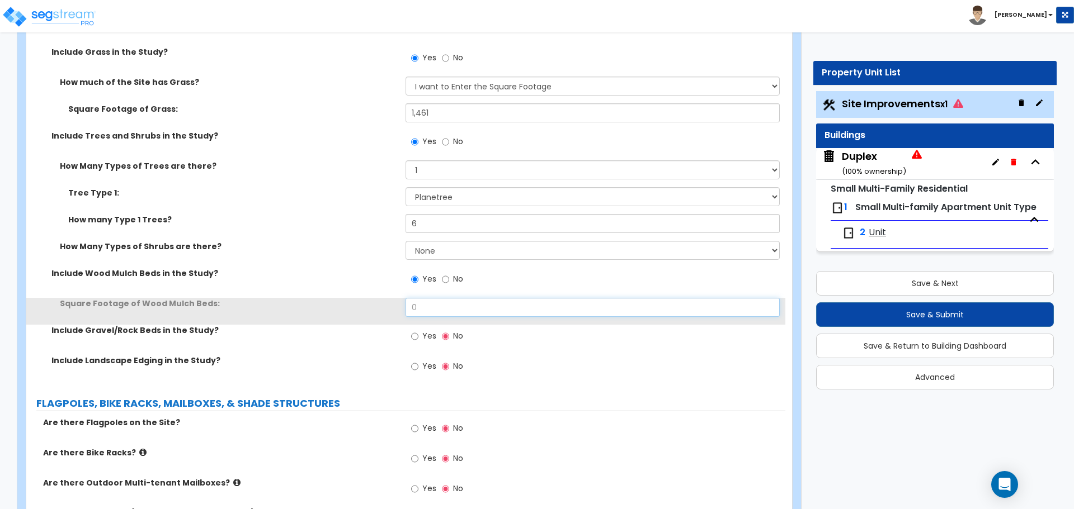
click at [424, 309] on input "0" at bounding box center [592, 307] width 374 height 19
click at [441, 317] on input "0" at bounding box center [592, 307] width 374 height 19
click at [431, 313] on input "0" at bounding box center [592, 307] width 374 height 19
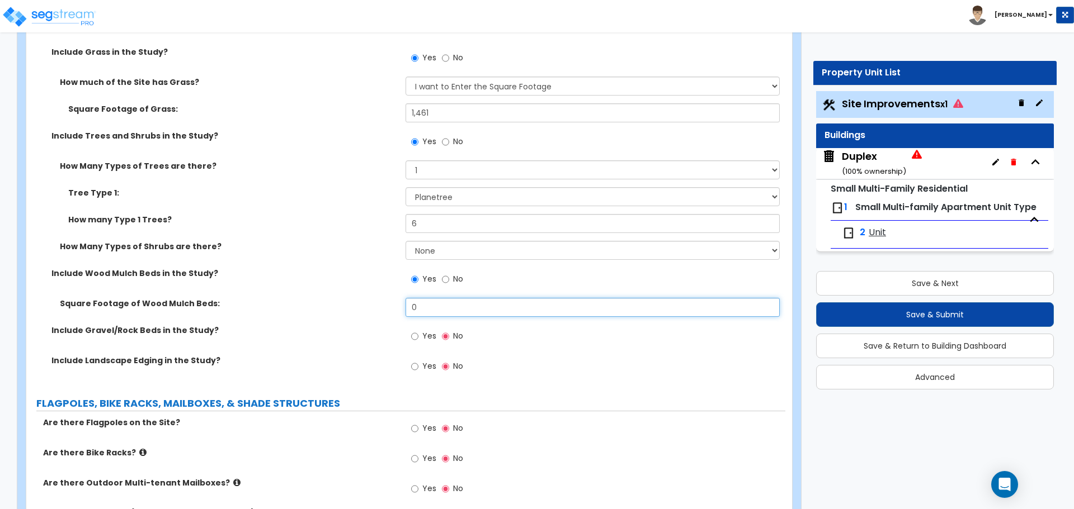
click at [431, 313] on input "0" at bounding box center [592, 307] width 374 height 19
type input "73"
click at [416, 341] on input "Yes" at bounding box center [414, 337] width 7 height 12
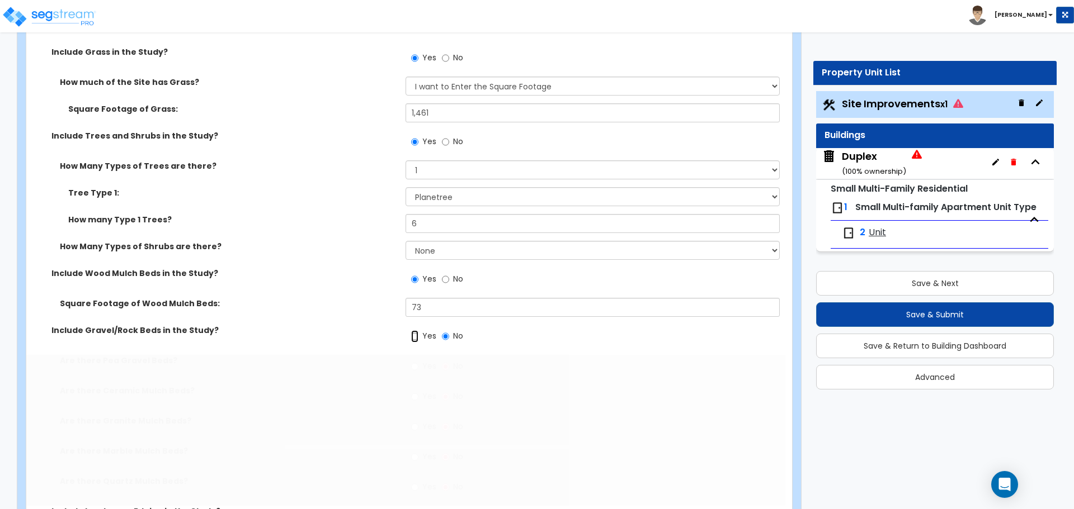
radio input "true"
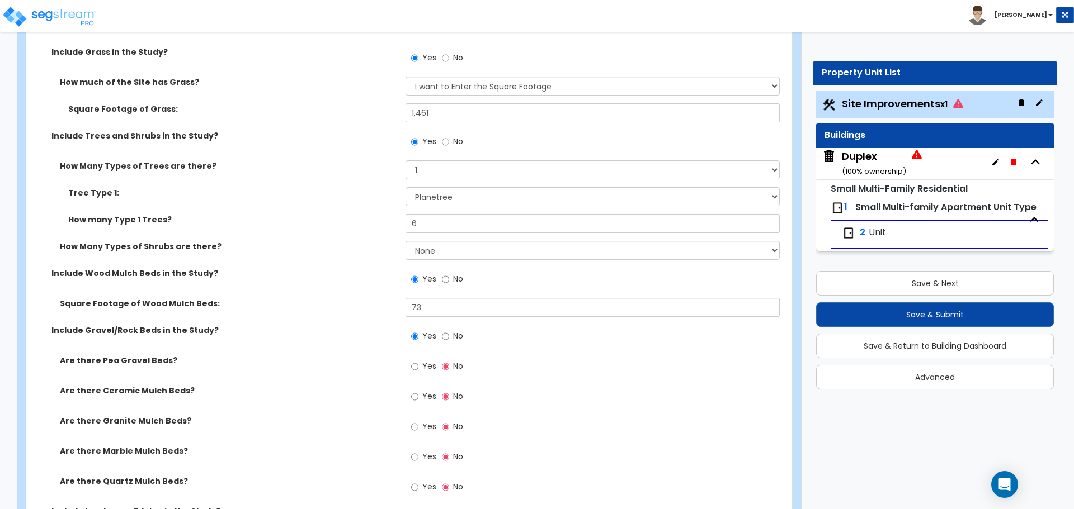
click at [419, 367] on label "Yes" at bounding box center [423, 367] width 25 height 19
click at [418, 367] on input "Yes" at bounding box center [414, 367] width 7 height 12
radio input "true"
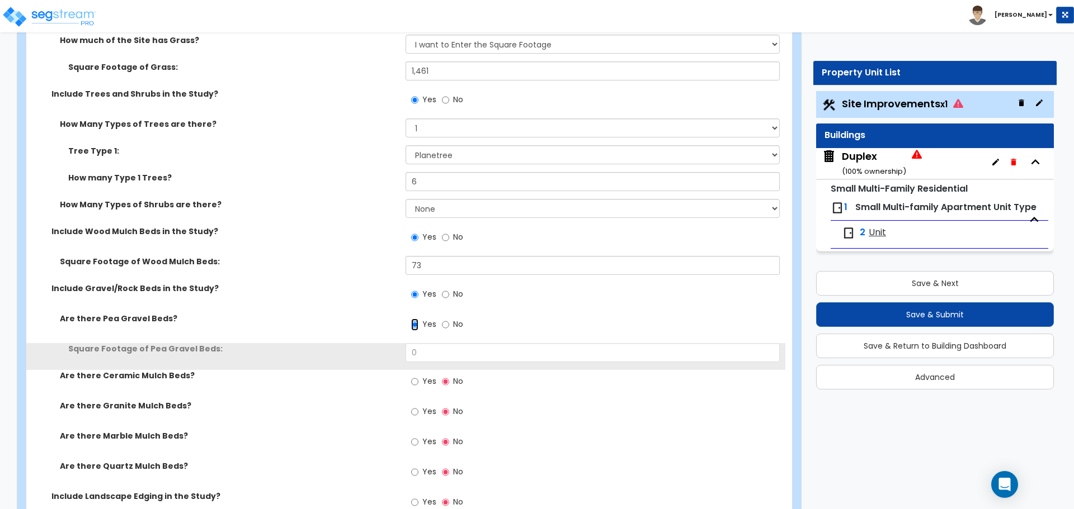
scroll to position [1454, 0]
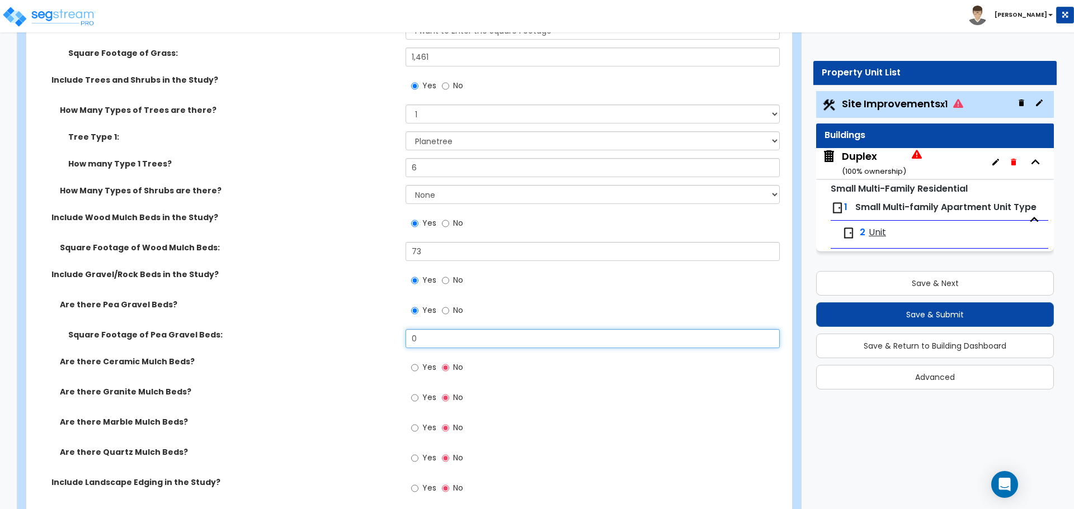
click at [421, 339] on input "0" at bounding box center [592, 338] width 374 height 19
type input "532"
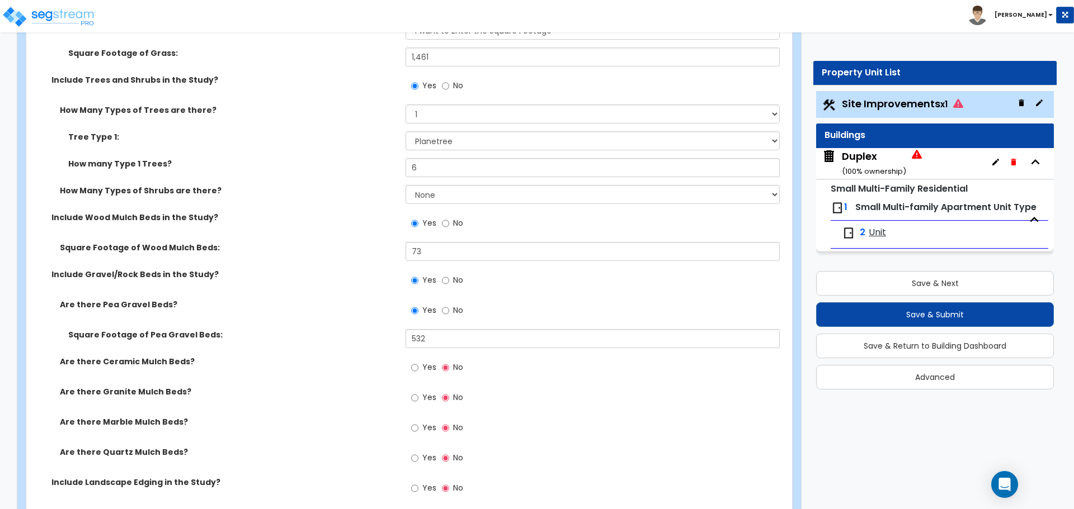
click at [349, 251] on label "Square Footage of Wood Mulch Beds:" at bounding box center [228, 247] width 337 height 11
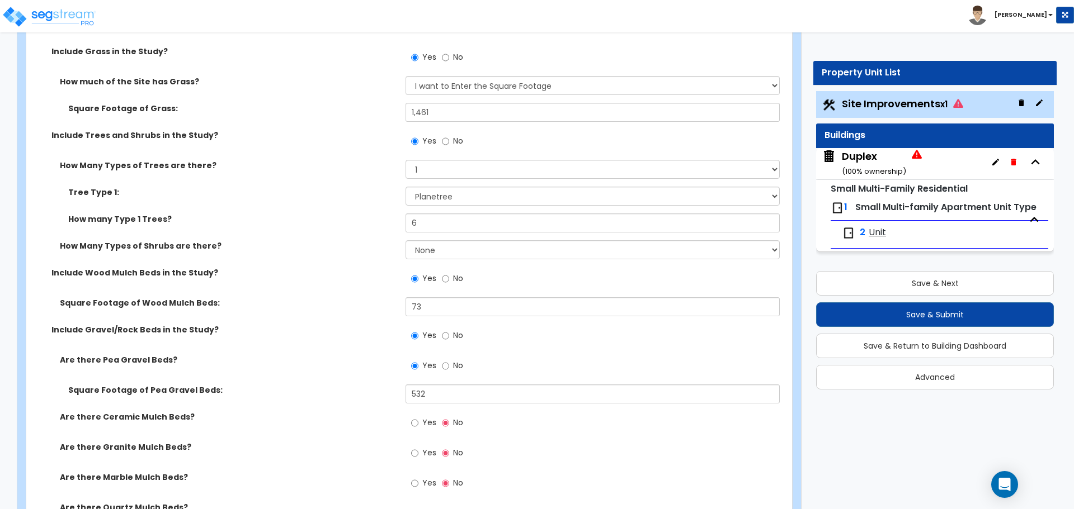
scroll to position [1398, 0]
click at [446, 117] on input "1,461" at bounding box center [592, 112] width 374 height 19
click at [439, 114] on input "1,461" at bounding box center [592, 112] width 374 height 19
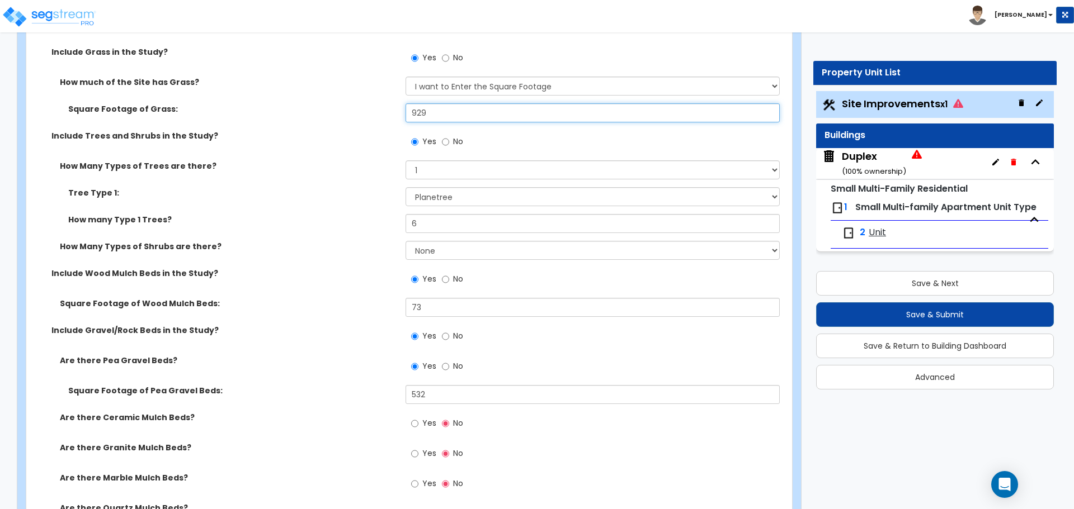
type input "929"
click at [320, 182] on div "How Many Types of Trees are there? None 1 2 3" at bounding box center [405, 174] width 759 height 27
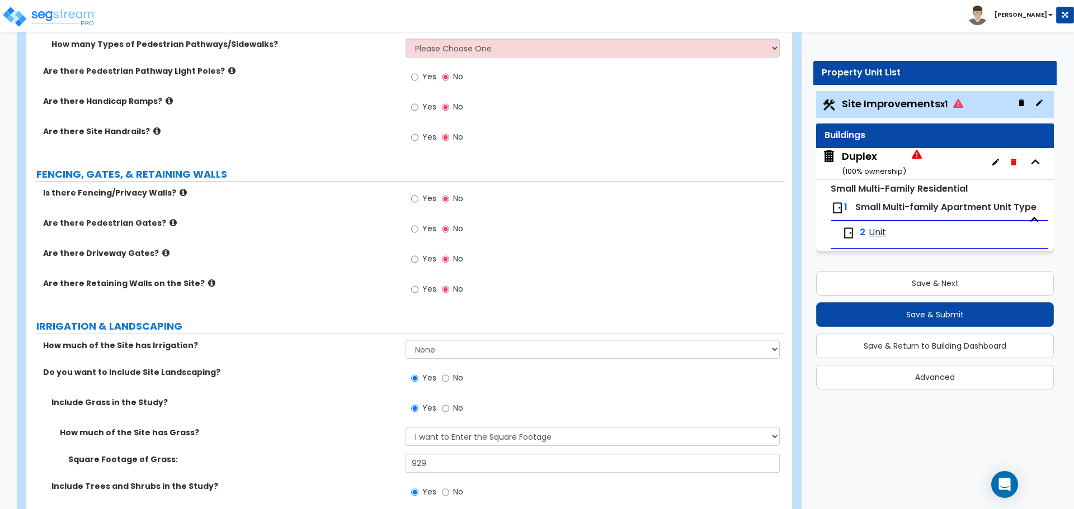
scroll to position [1085, 0]
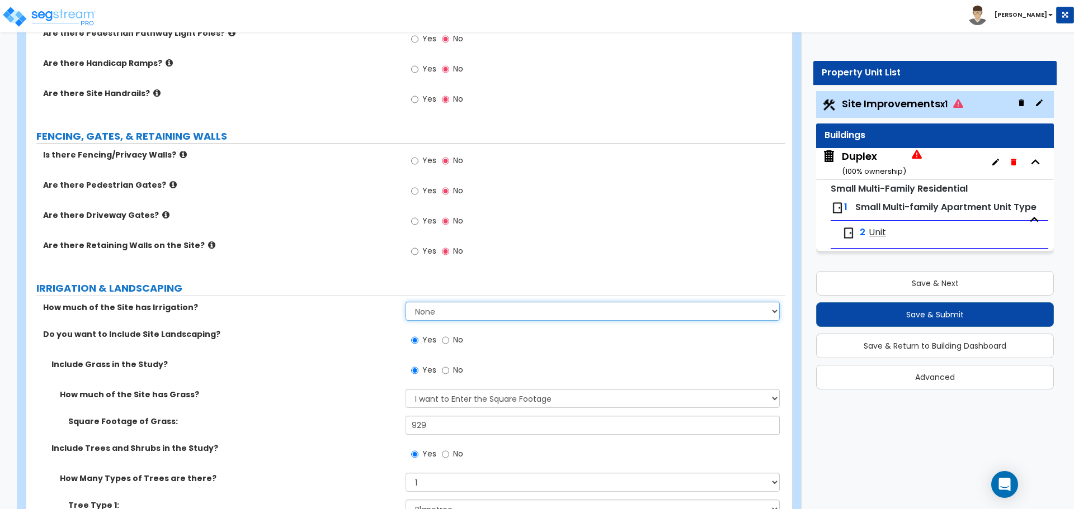
click at [443, 311] on select "None I want to Enter an Approximate Percentage I want to Enter the Square Foota…" at bounding box center [592, 311] width 374 height 19
select select "2"
click at [405, 302] on select "None I want to Enter an Approximate Percentage I want to Enter the Square Foota…" at bounding box center [592, 311] width 374 height 19
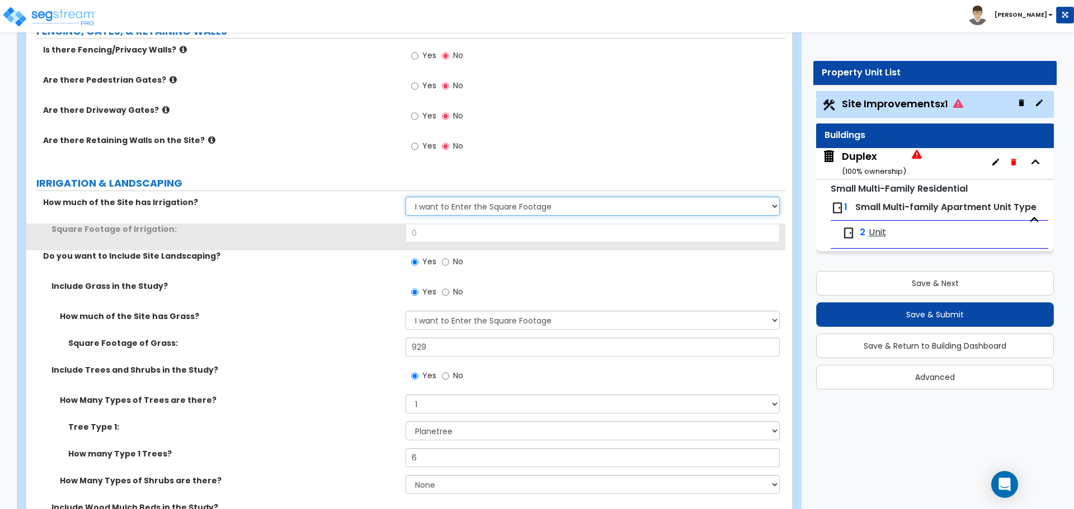
scroll to position [1197, 0]
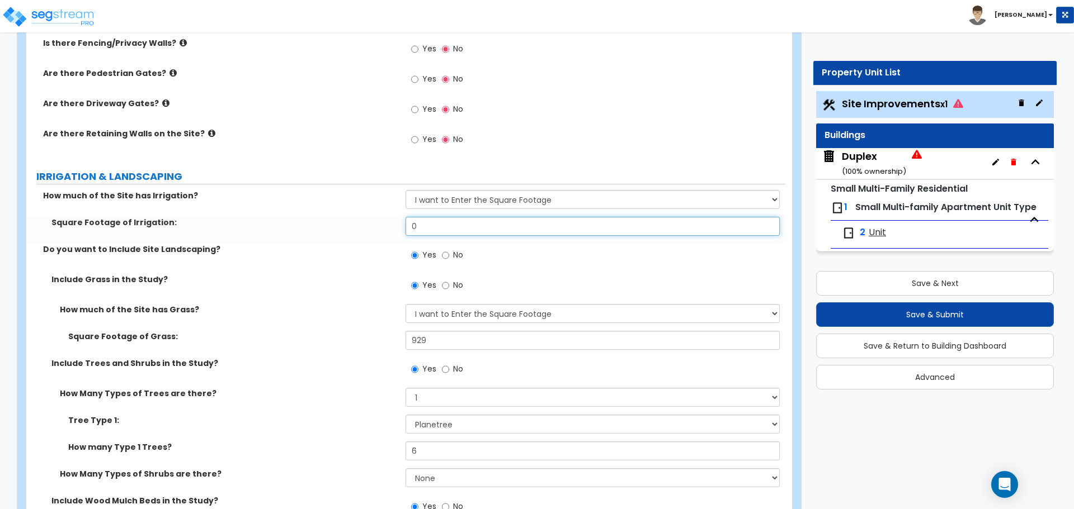
click at [442, 228] on input "0" at bounding box center [592, 226] width 374 height 19
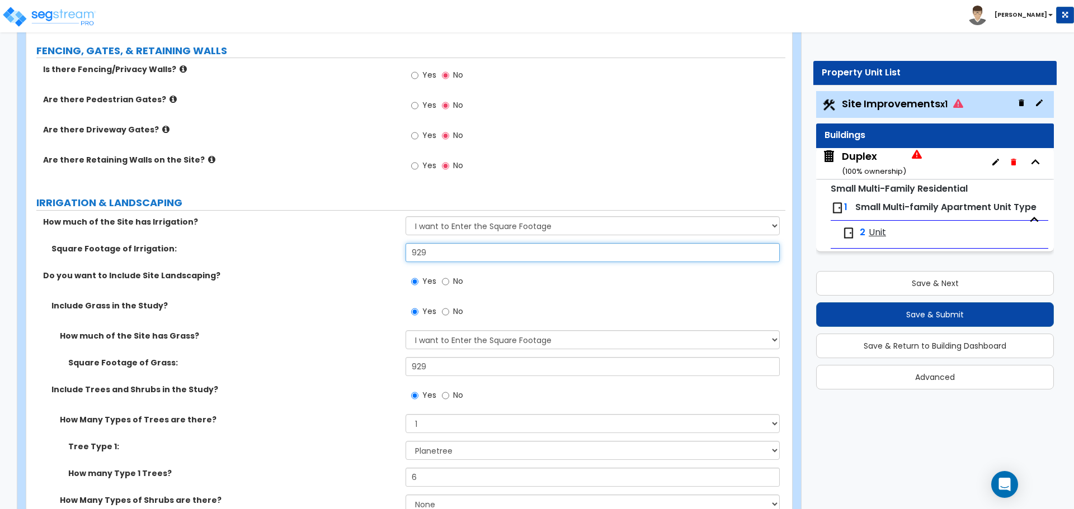
scroll to position [1085, 0]
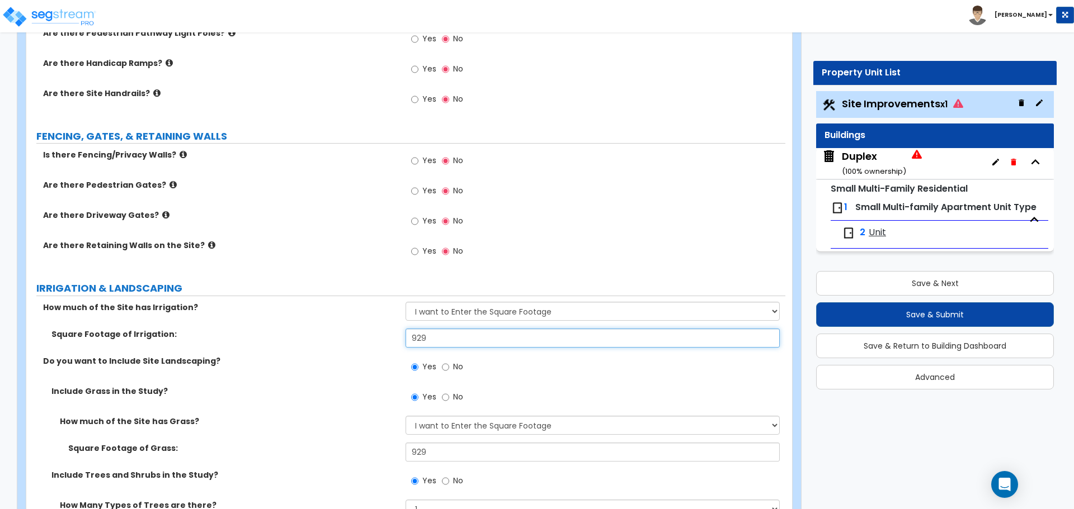
type input "929"
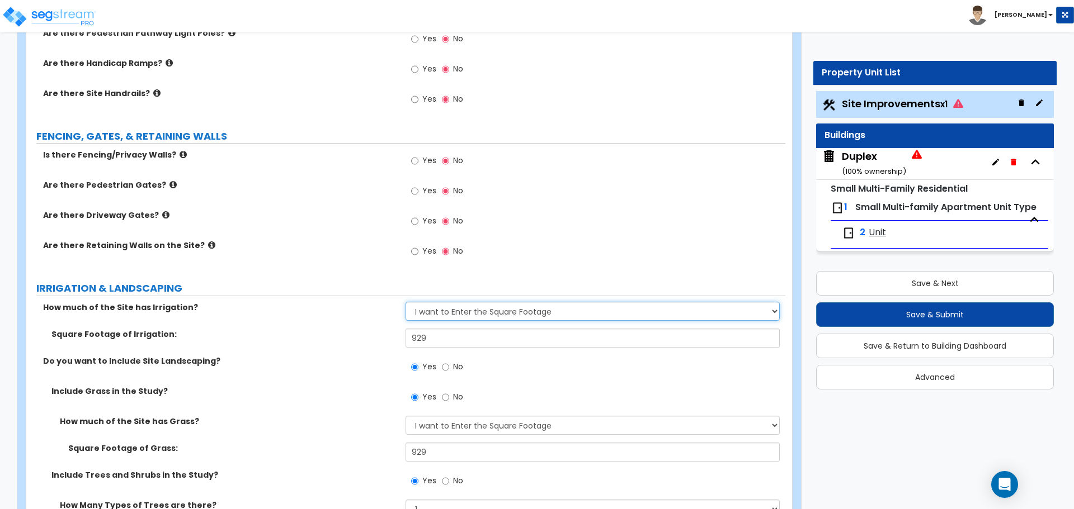
click at [438, 315] on select "None I want to Enter an Approximate Percentage I want to Enter the Square Foota…" at bounding box center [592, 311] width 374 height 19
select select "0"
click at [405, 302] on select "None I want to Enter an Approximate Percentage I want to Enter the Square Foota…" at bounding box center [592, 311] width 374 height 19
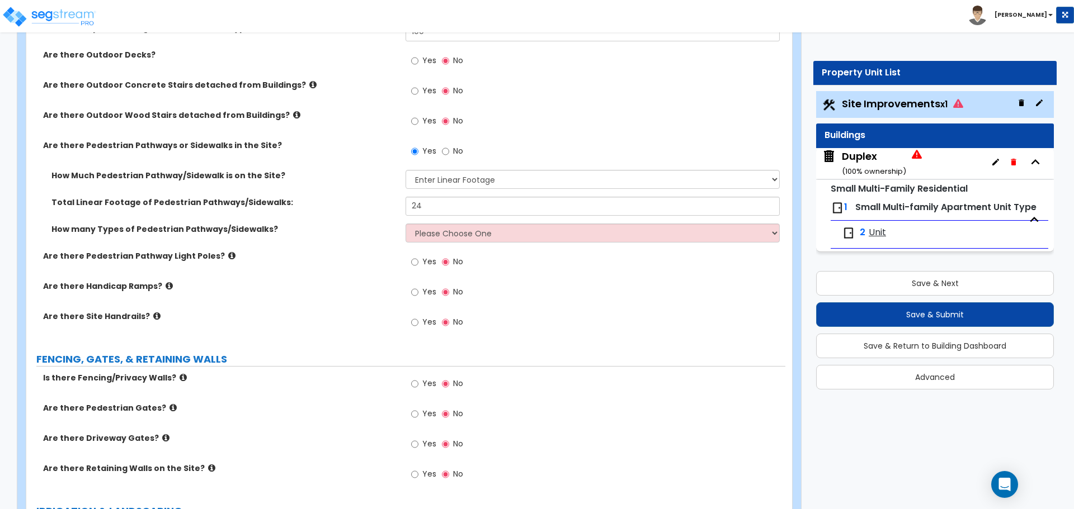
scroll to position [862, 0]
drag, startPoint x: 428, startPoint y: 236, endPoint x: 428, endPoint y: 242, distance: 6.2
click at [428, 236] on select "Please Choose One 1 2 3" at bounding box center [592, 233] width 374 height 19
select select "1"
click at [405, 224] on select "Please Choose One 1 2 3" at bounding box center [592, 233] width 374 height 19
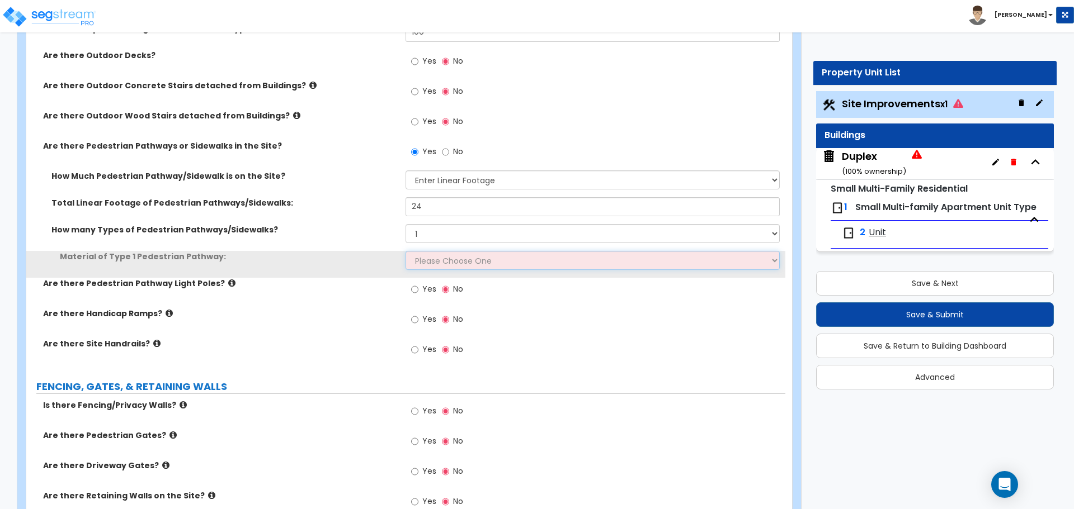
drag, startPoint x: 433, startPoint y: 264, endPoint x: 441, endPoint y: 259, distance: 9.0
click at [441, 259] on select "Please Choose One Bare Concrete Stamped Concrete Brick Pavers Stone Pavers Wood…" at bounding box center [592, 260] width 374 height 19
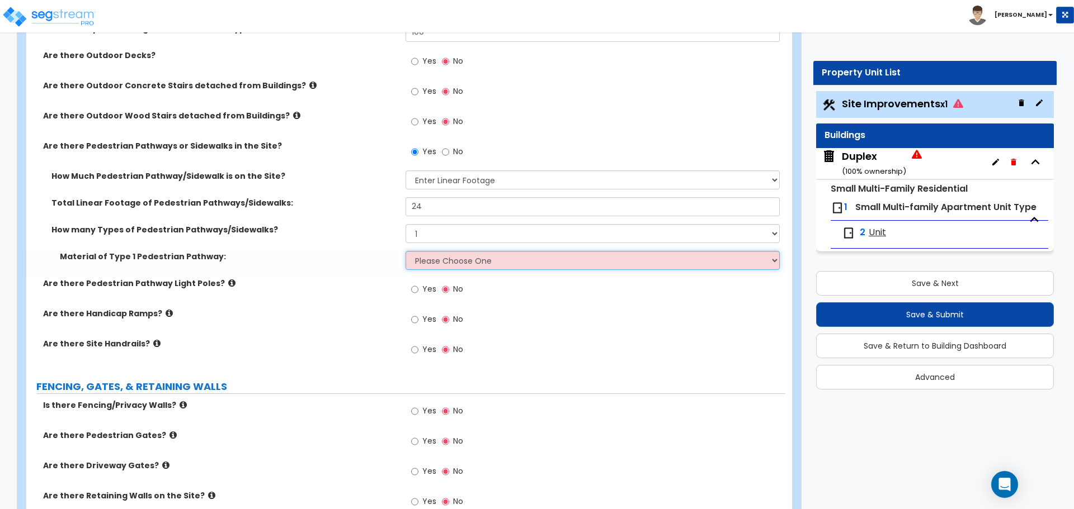
select select "1"
click at [405, 251] on select "Please Choose One Bare Concrete Stamped Concrete Brick Pavers Stone Pavers Wood…" at bounding box center [592, 260] width 374 height 19
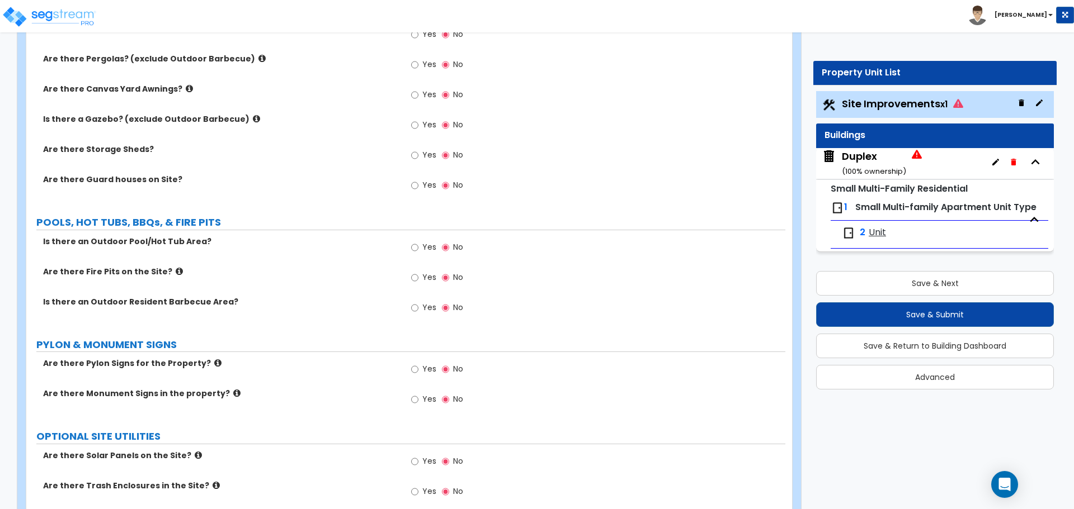
scroll to position [2231, 0]
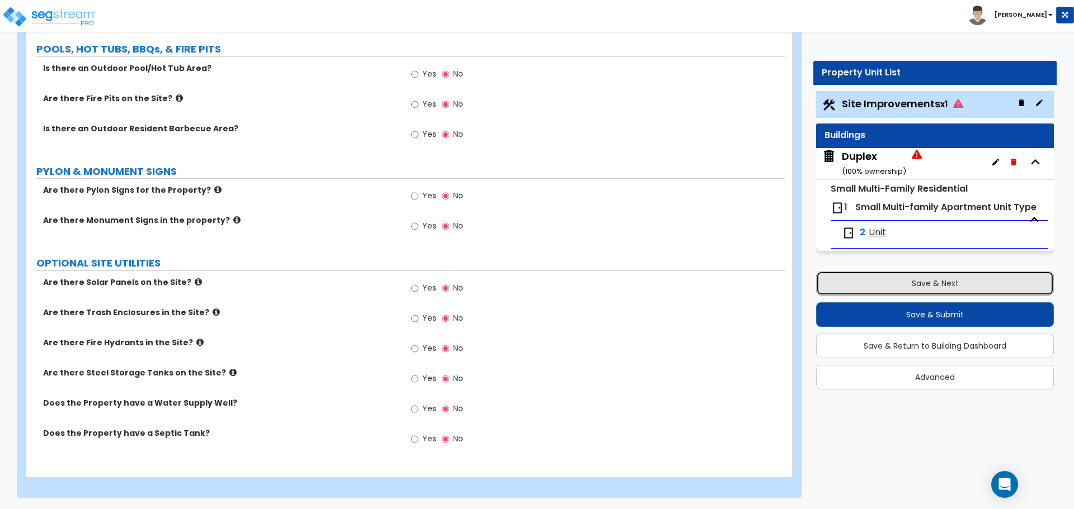
click at [911, 279] on button "Save & Next" at bounding box center [935, 283] width 238 height 25
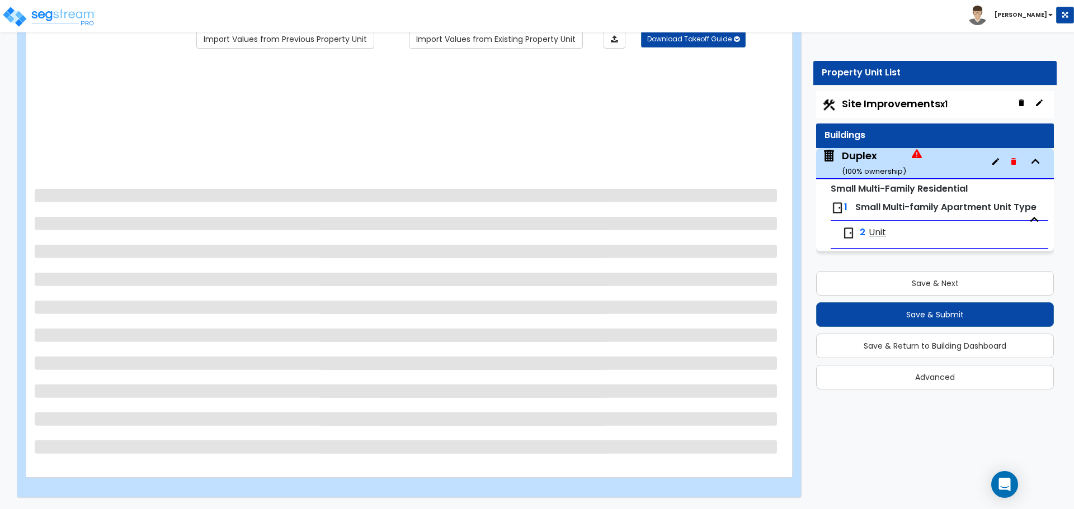
scroll to position [0, 0]
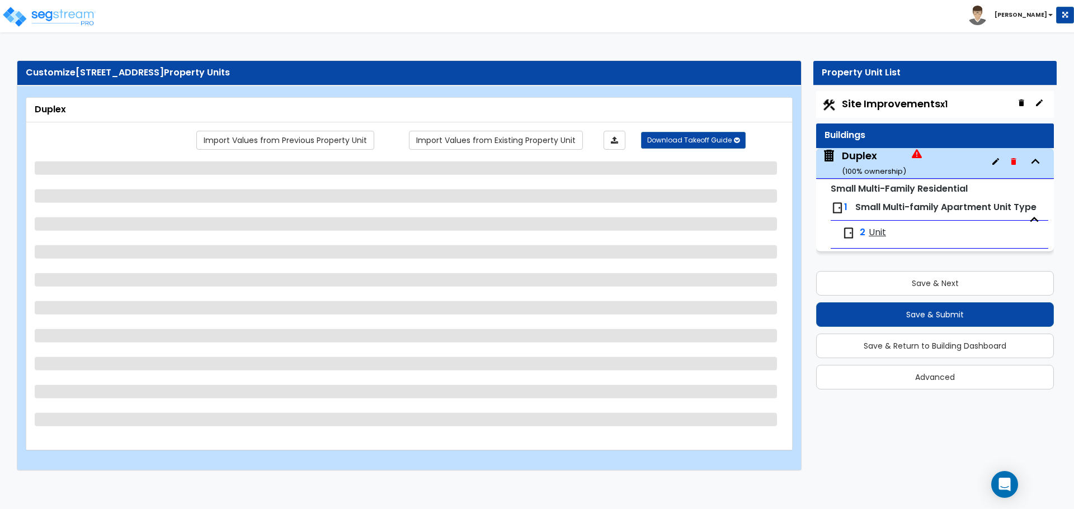
select select "2"
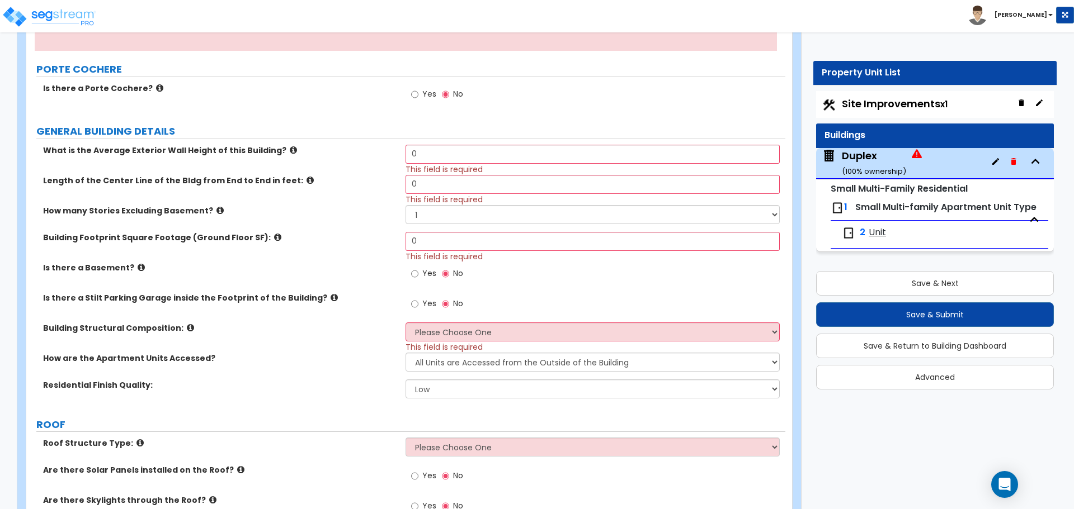
scroll to position [224, 0]
click at [437, 154] on input "0" at bounding box center [592, 153] width 374 height 19
click at [434, 152] on input "0" at bounding box center [592, 153] width 374 height 19
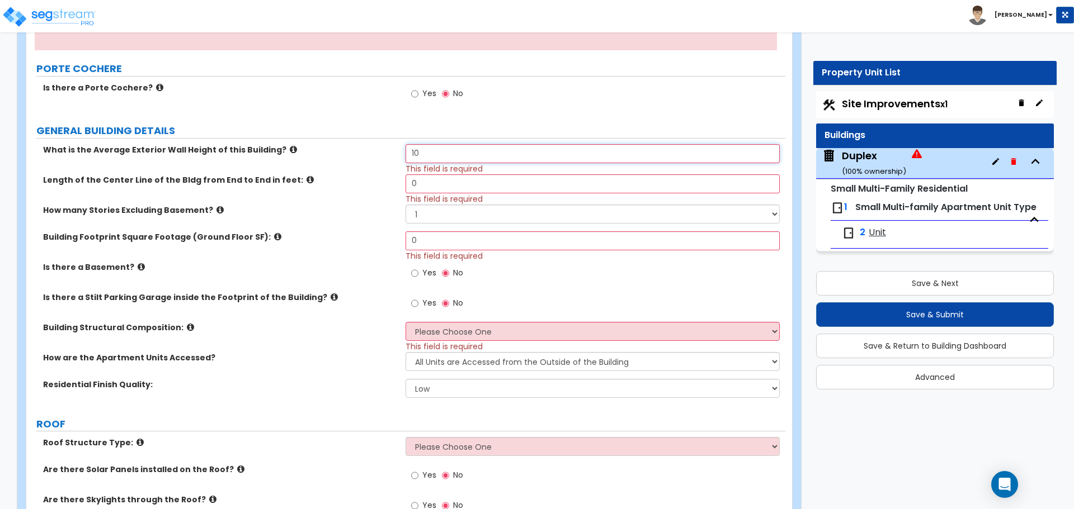
type input "10"
click at [384, 192] on div "Length of the Center Line of the Bldg from End to End in feet: 0 This field is …" at bounding box center [405, 189] width 759 height 30
click at [439, 183] on input "0" at bounding box center [592, 183] width 374 height 19
click at [306, 178] on icon at bounding box center [309, 180] width 7 height 8
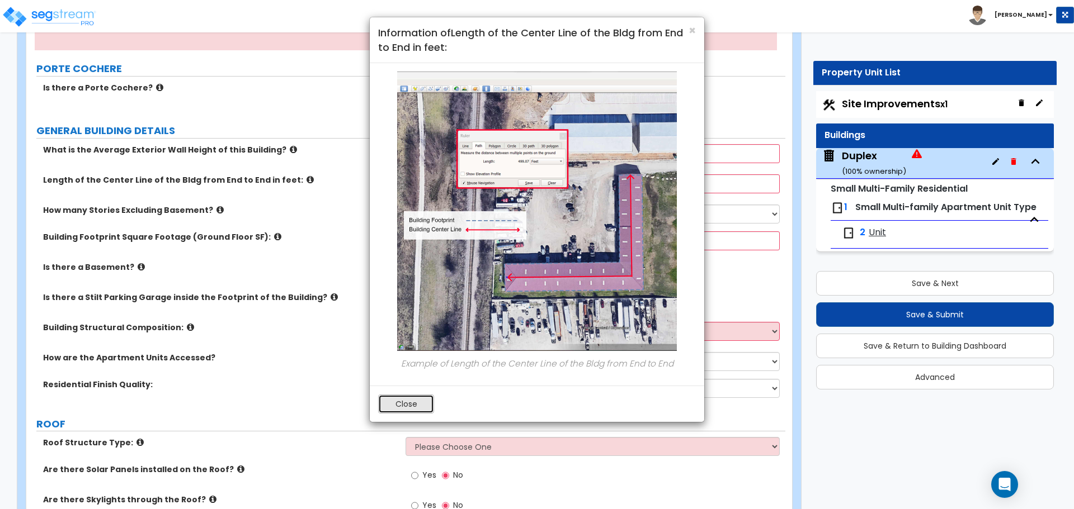
click at [402, 409] on button "Close" at bounding box center [406, 404] width 56 height 19
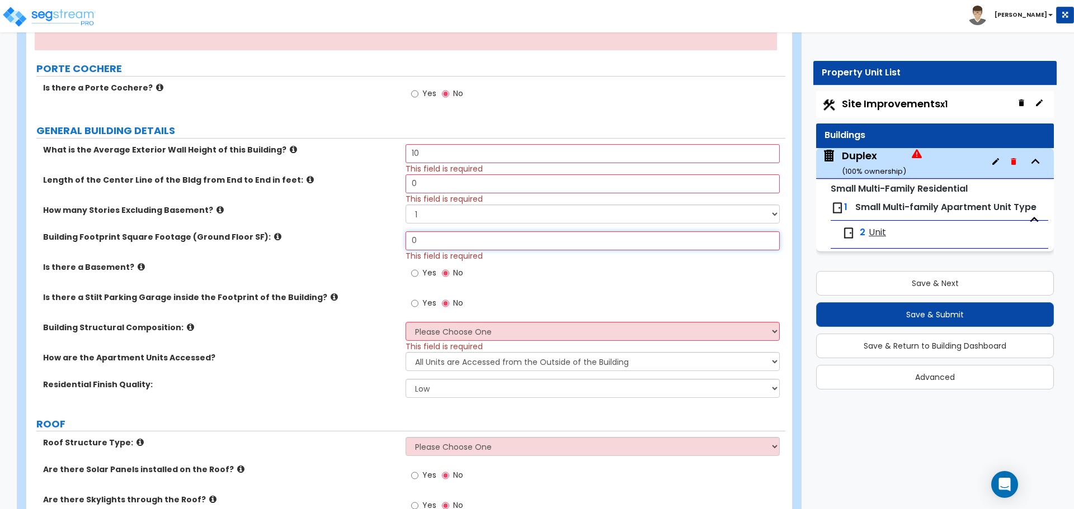
click at [442, 238] on input "0" at bounding box center [592, 241] width 374 height 19
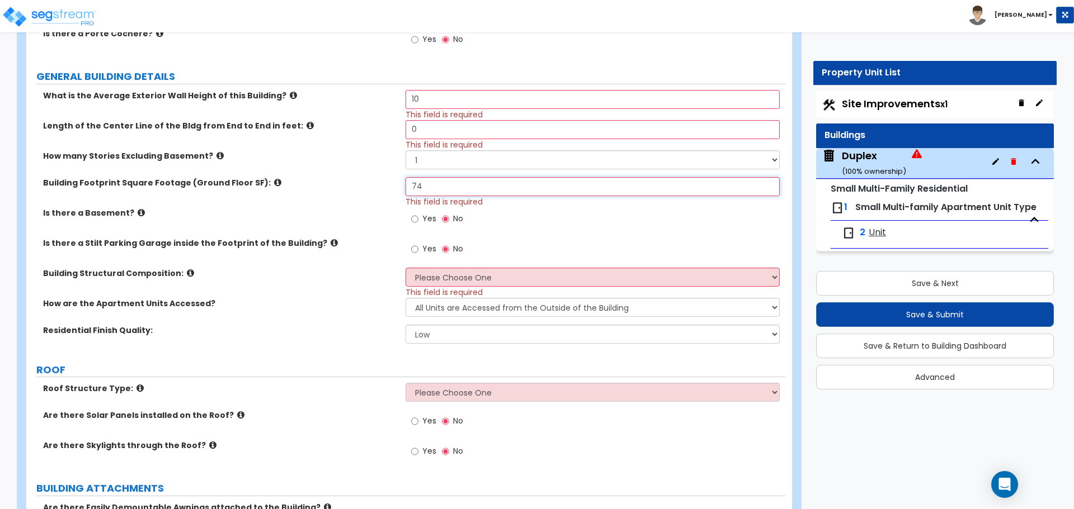
scroll to position [280, 0]
type input "74"
click at [441, 129] on input "0" at bounding box center [592, 128] width 374 height 19
type input "74"
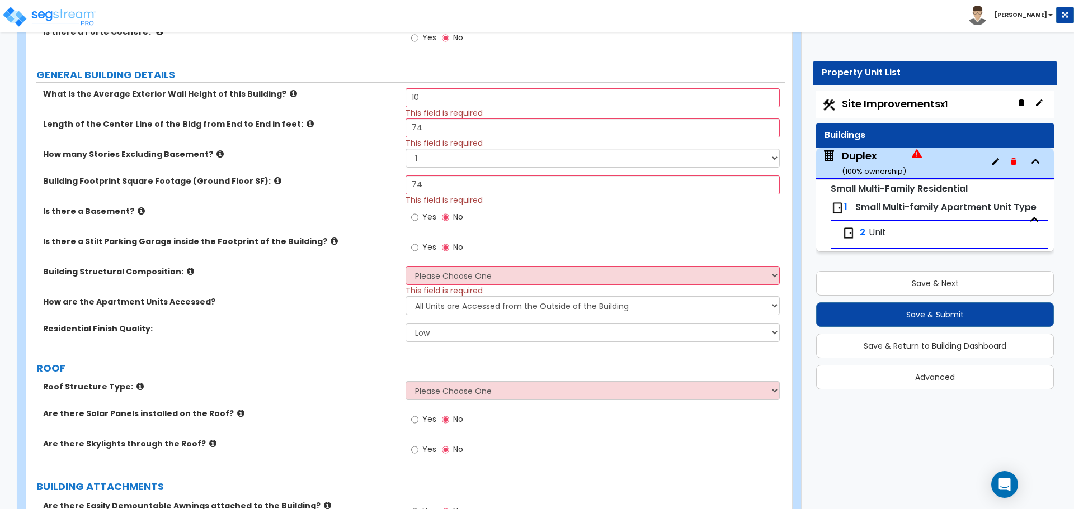
click at [352, 131] on div "Length of the Center Line of the Bldg from End to End in feet: 74 This field is…" at bounding box center [405, 134] width 759 height 30
click at [427, 187] on input "74" at bounding box center [592, 185] width 374 height 19
click at [423, 184] on input "74" at bounding box center [592, 185] width 374 height 19
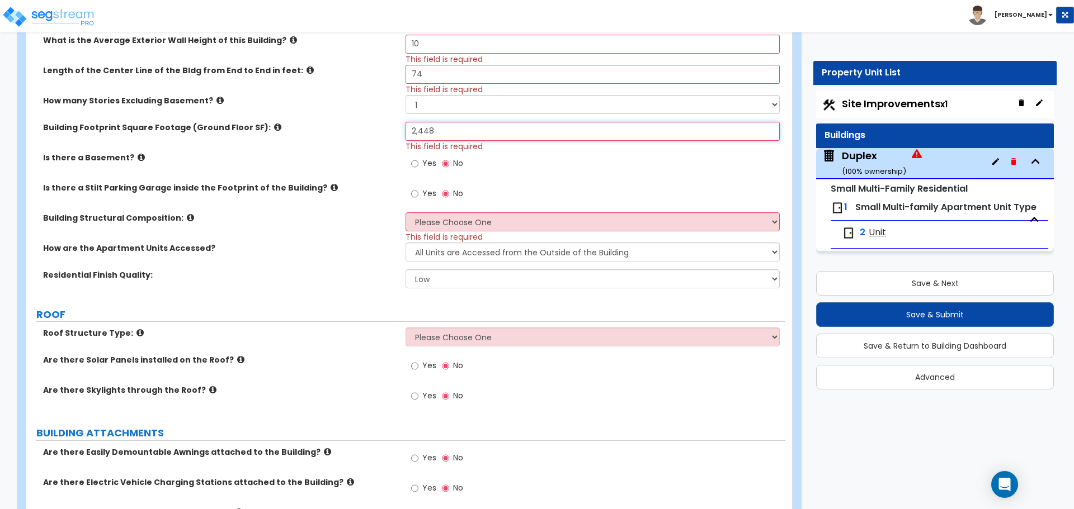
scroll to position [336, 0]
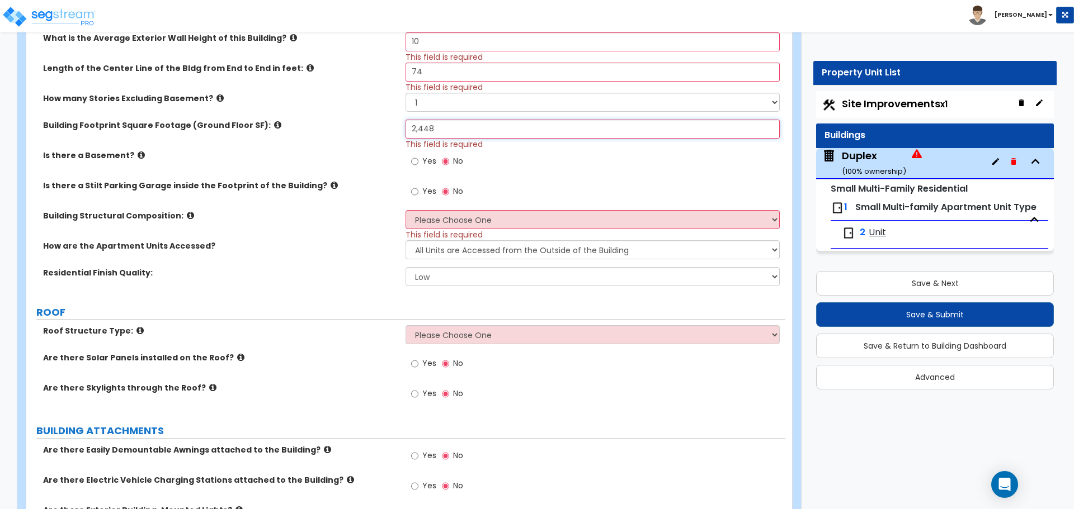
type input "2,448"
click at [432, 223] on select "Please Choose One Reinforced Concrete Structural Steel Brick Masonry CMU Masonr…" at bounding box center [592, 219] width 374 height 19
select select "7"
click at [405, 210] on select "Please Choose One Reinforced Concrete Structural Steel Brick Masonry CMU Masonr…" at bounding box center [592, 219] width 374 height 19
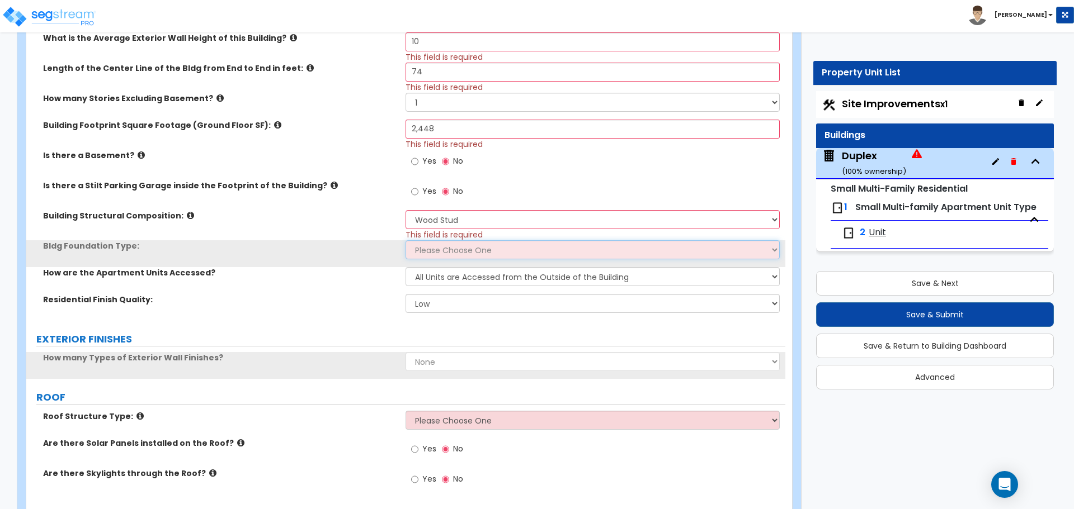
click at [454, 253] on select "Please Choose One Spread Ftg, Col, & Beam FDN Slab on Grade" at bounding box center [592, 249] width 374 height 19
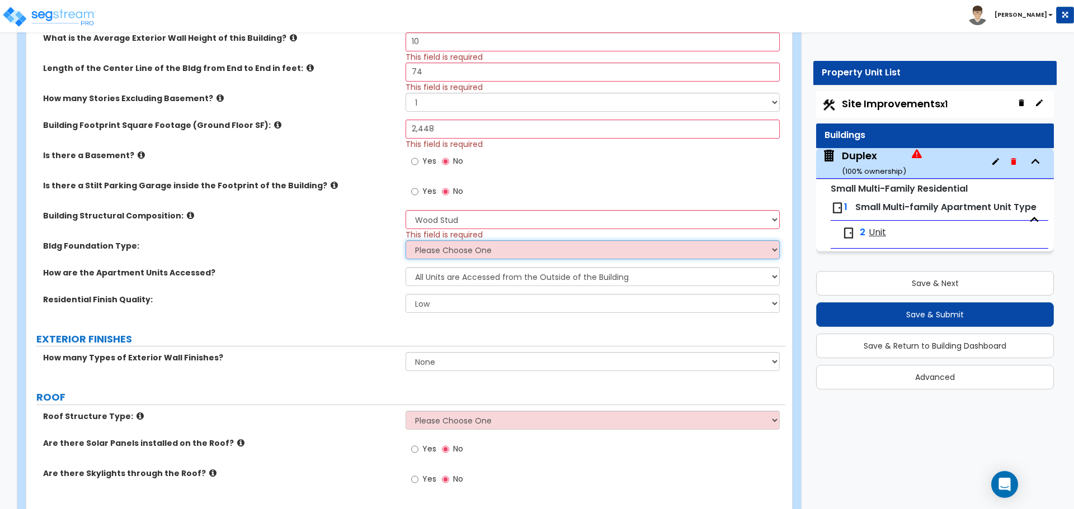
select select "2"
click at [405, 240] on select "Please Choose One Spread Ftg, Col, & Beam FDN Slab on Grade" at bounding box center [592, 249] width 374 height 19
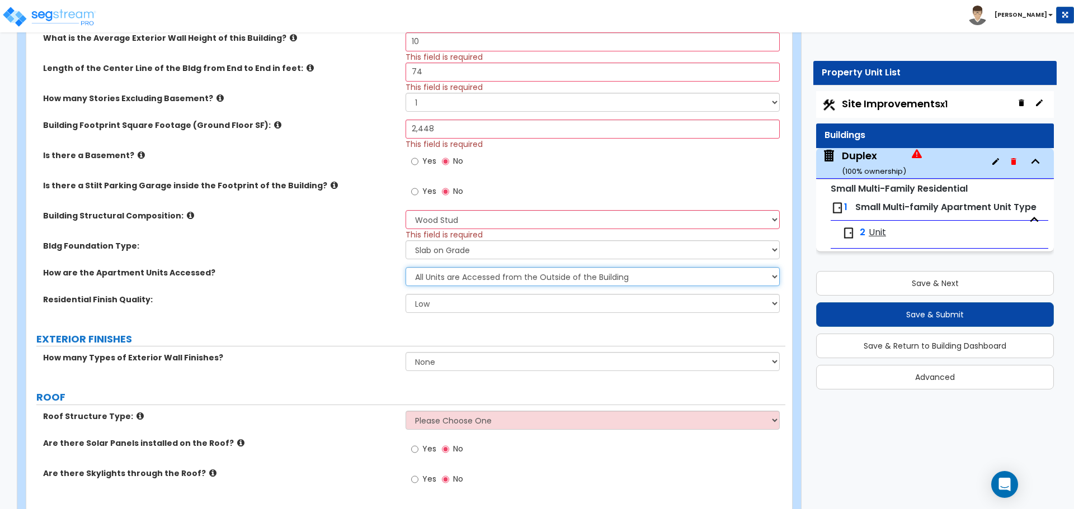
click at [438, 277] on select "All Units are Accessed from the Inside of the Building All Units are Accessed f…" at bounding box center [592, 276] width 374 height 19
click at [405, 267] on select "All Units are Accessed from the Inside of the Building All Units are Accessed f…" at bounding box center [592, 276] width 374 height 19
click at [434, 305] on select "Low Average High" at bounding box center [592, 303] width 374 height 19
select select "1"
click at [405, 294] on select "Low Average High" at bounding box center [592, 303] width 374 height 19
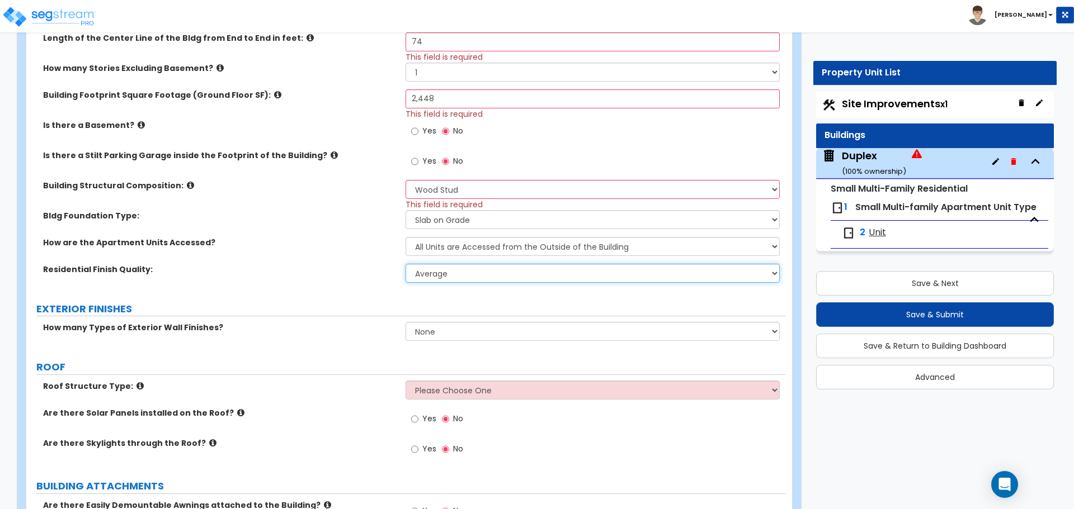
scroll to position [447, 0]
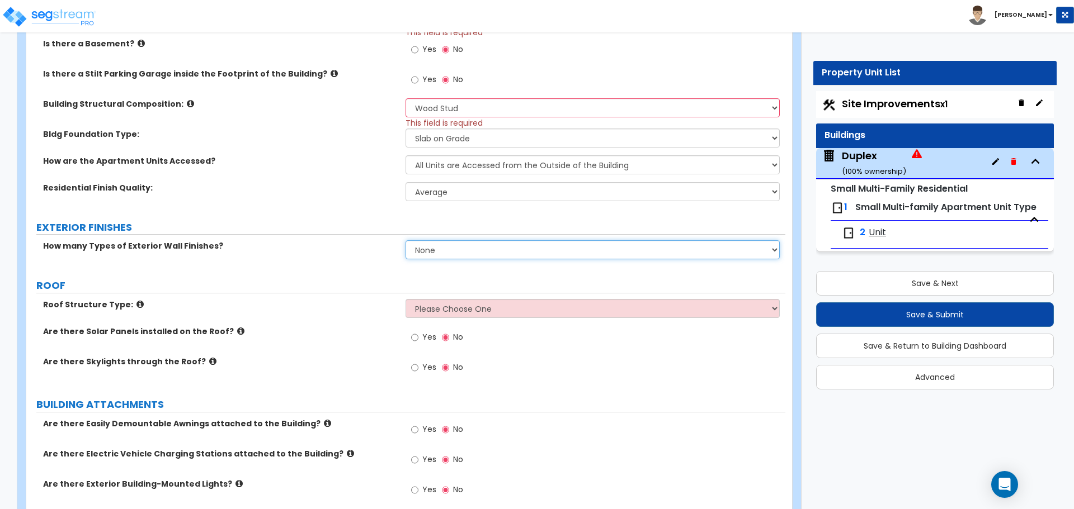
click at [438, 247] on select "None 1 2 3" at bounding box center [592, 249] width 374 height 19
select select "1"
click at [405, 240] on select "None 1 2 3" at bounding box center [592, 249] width 374 height 19
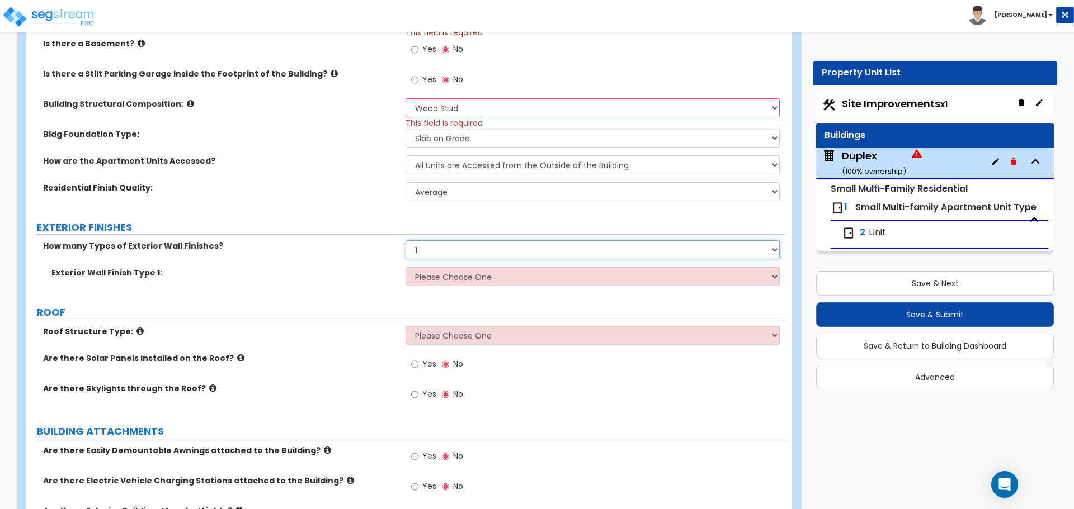
click at [440, 251] on select "None 1 2 3" at bounding box center [592, 249] width 374 height 19
click at [439, 282] on select "Please Choose One No Finish/Shared Wall No Wall Brick Veneer Stone Veneer Wood …" at bounding box center [592, 276] width 374 height 19
select select "5"
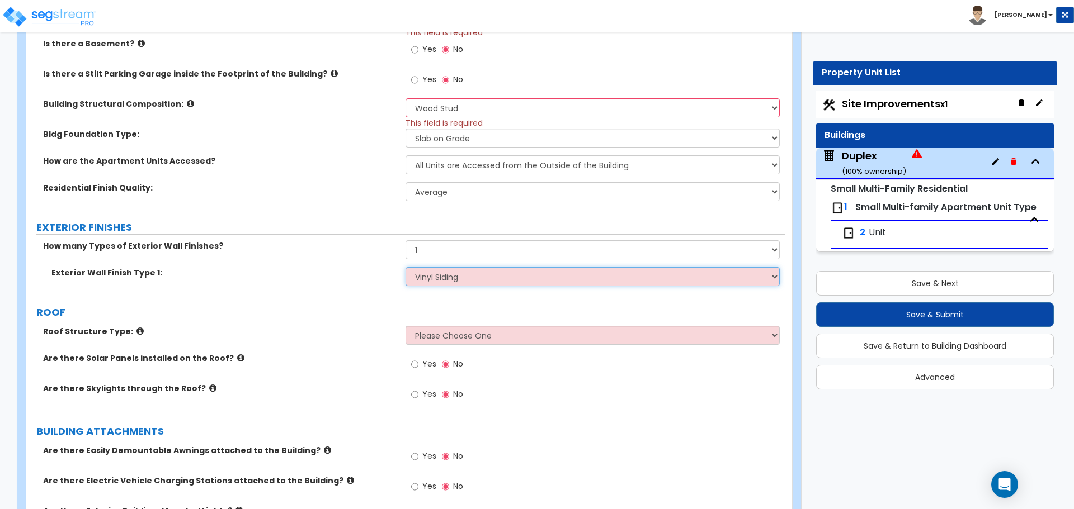
click at [405, 267] on select "Please Choose One No Finish/Shared Wall No Wall Brick Veneer Stone Veneer Wood …" at bounding box center [592, 276] width 374 height 19
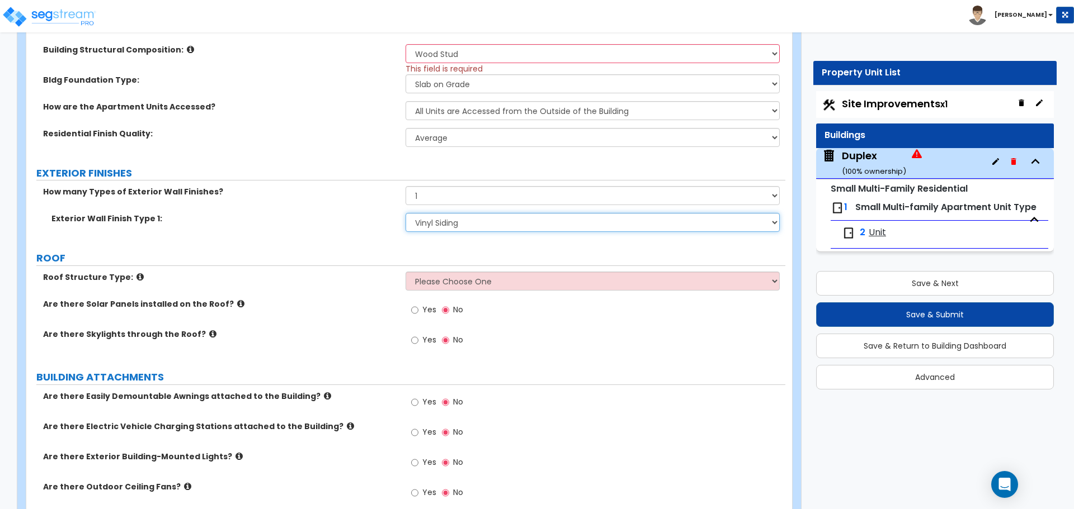
scroll to position [503, 0]
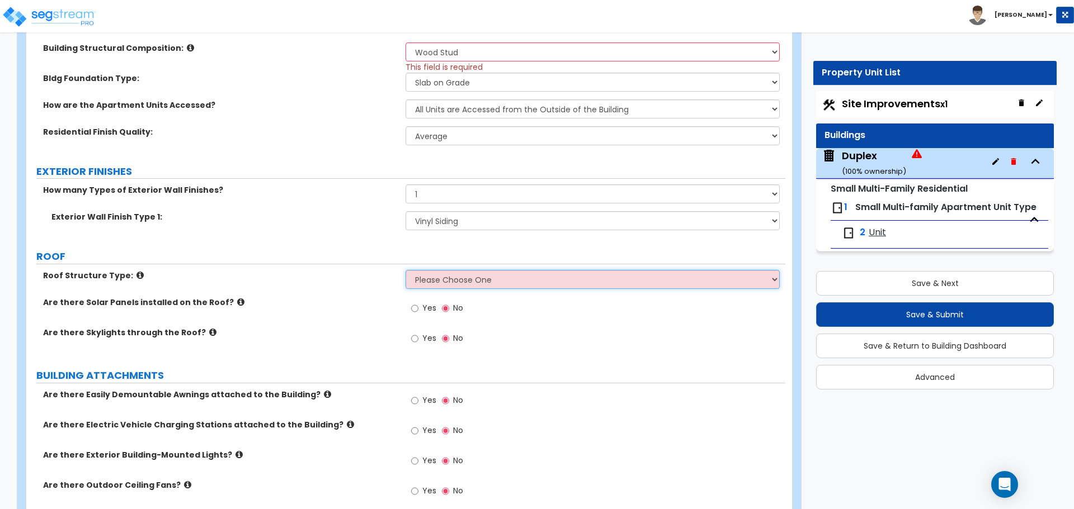
click at [445, 283] on select "Please Choose One Gabled Roof Flat Roof Hybrid Gable & Flat Roof" at bounding box center [592, 279] width 374 height 19
click at [443, 287] on select "Please Choose One Gabled Roof Flat Roof Hybrid Gable & Flat Roof" at bounding box center [592, 279] width 374 height 19
select select "1"
click at [405, 270] on select "Please Choose One Gabled Roof Flat Roof Hybrid Gable & Flat Roof" at bounding box center [592, 279] width 374 height 19
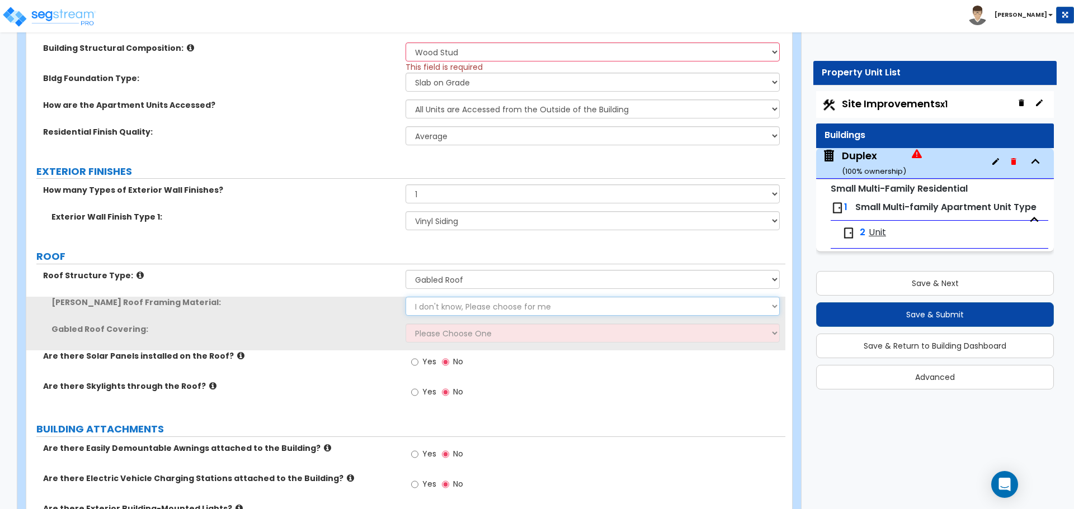
click at [440, 304] on select "I don't know, Please choose for me Metal Wood" at bounding box center [592, 306] width 374 height 19
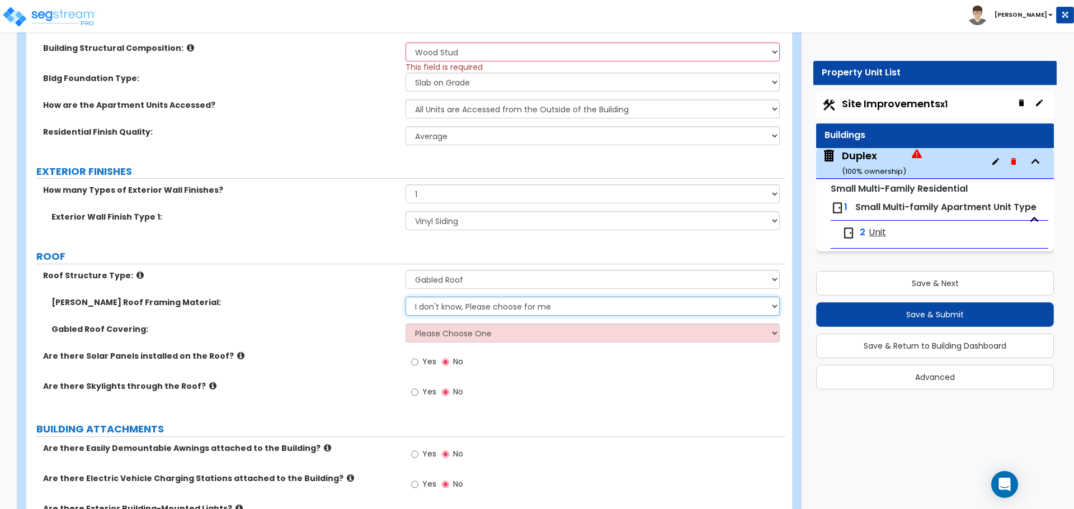
select select "2"
click at [405, 297] on select "I don't know, Please choose for me Metal Wood" at bounding box center [592, 306] width 374 height 19
click at [443, 341] on select "Please Choose One Asphalt Shingle Clay Tile Wood Shingle Metal Shingle Standing…" at bounding box center [592, 333] width 374 height 19
select select "1"
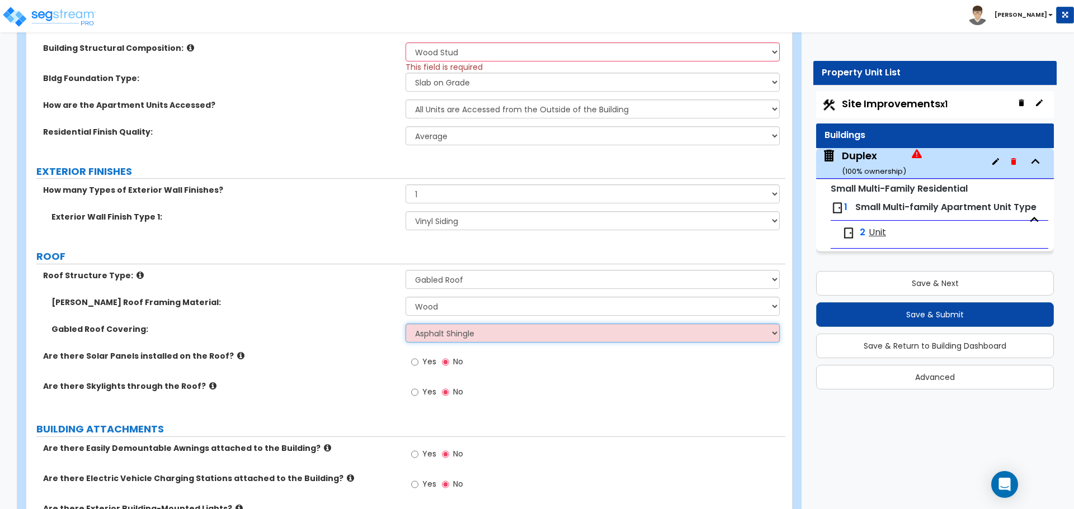
click at [405, 324] on select "Please Choose One Asphalt Shingle Clay Tile Wood Shingle Metal Shingle Standing…" at bounding box center [592, 333] width 374 height 19
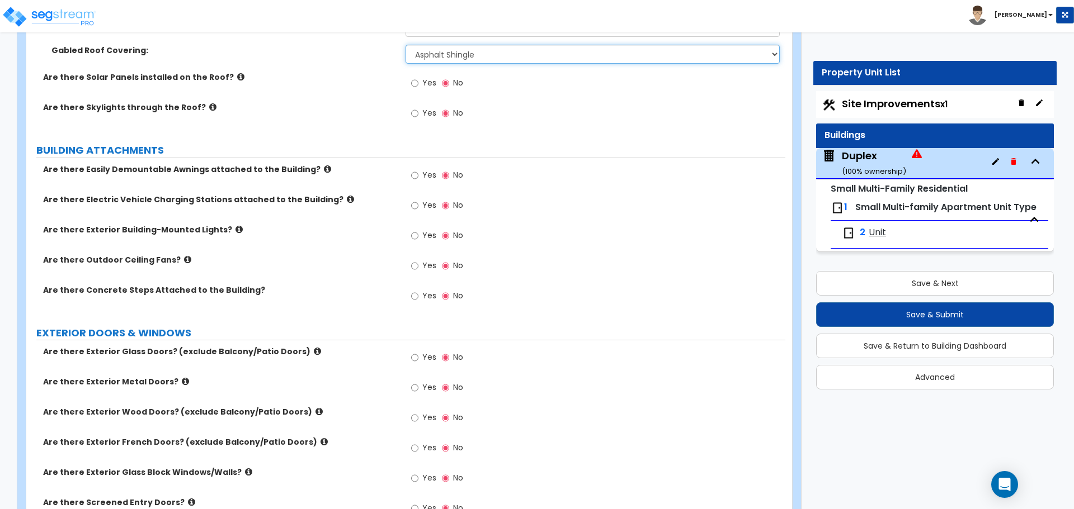
scroll to position [783, 0]
click at [414, 237] on input "Yes" at bounding box center [414, 235] width 7 height 12
radio input "true"
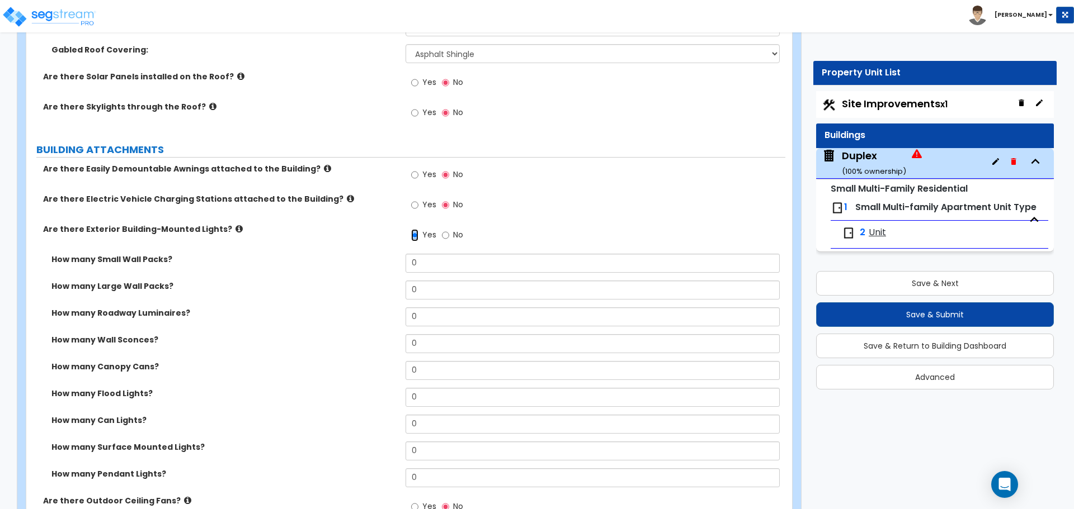
scroll to position [839, 0]
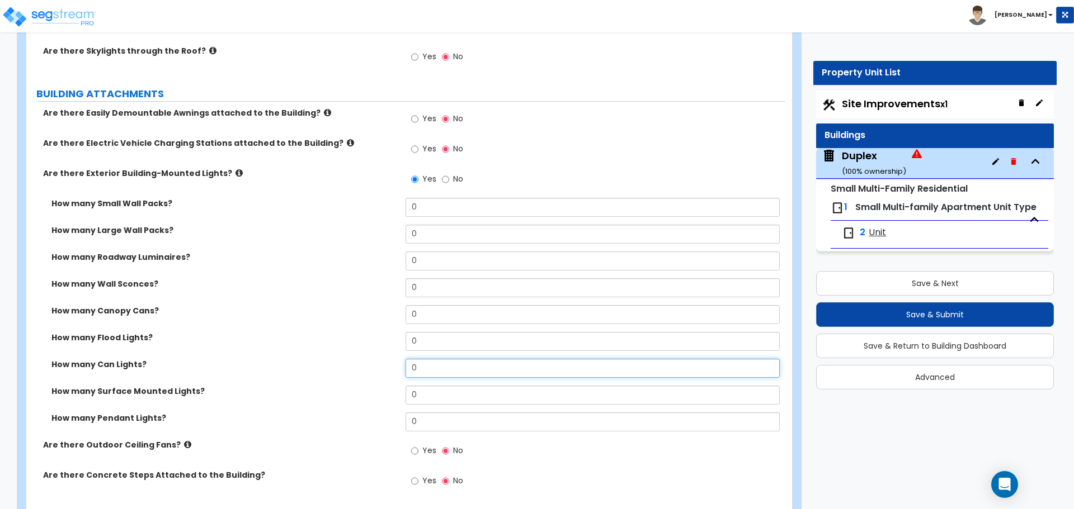
click at [413, 370] on input "0" at bounding box center [592, 368] width 374 height 19
type input "2"
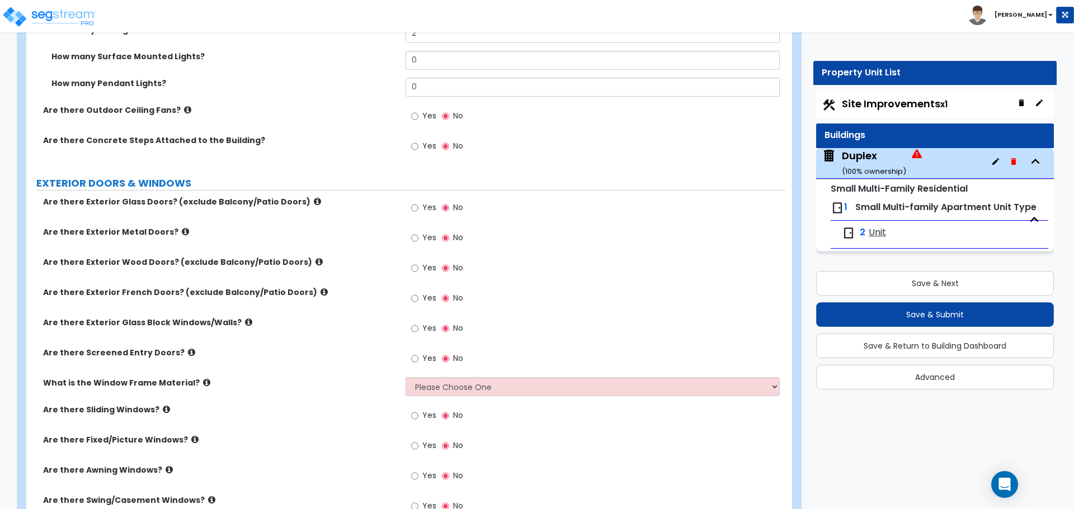
scroll to position [1174, 0]
click at [415, 267] on input "Yes" at bounding box center [414, 268] width 7 height 12
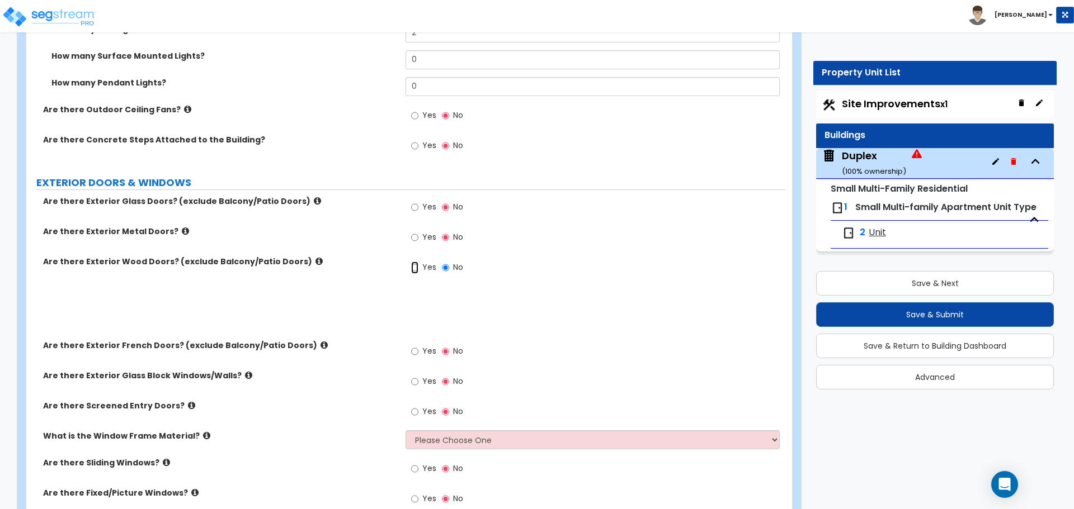
radio input "true"
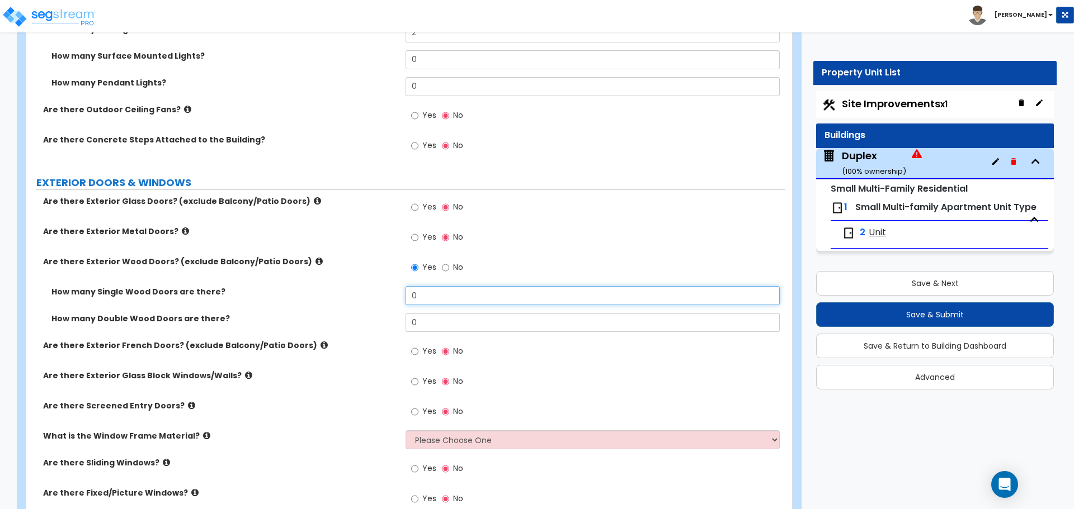
click at [427, 296] on input "0" at bounding box center [592, 295] width 374 height 19
type input "4"
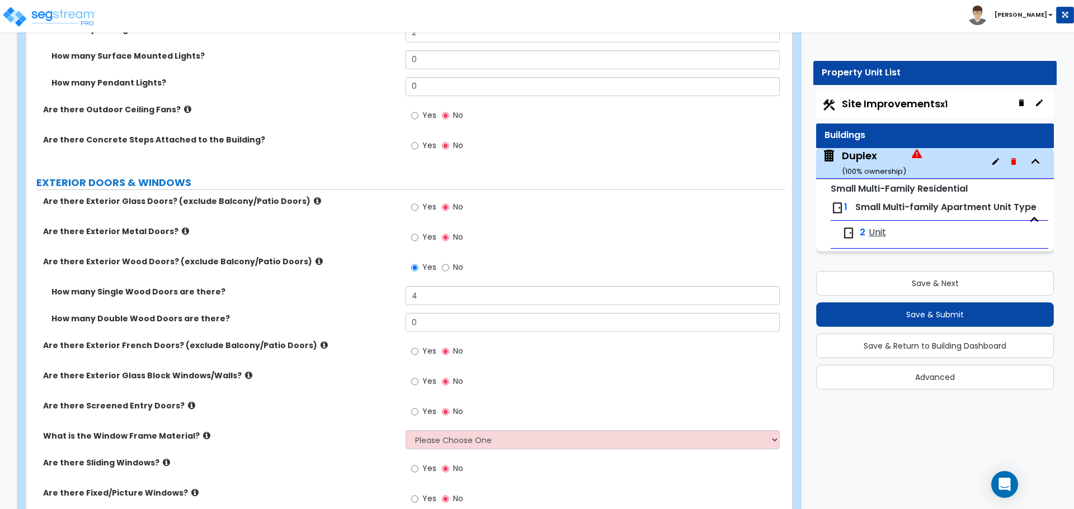
click at [369, 309] on div "How many Single Wood Doors are there? 4" at bounding box center [405, 299] width 759 height 27
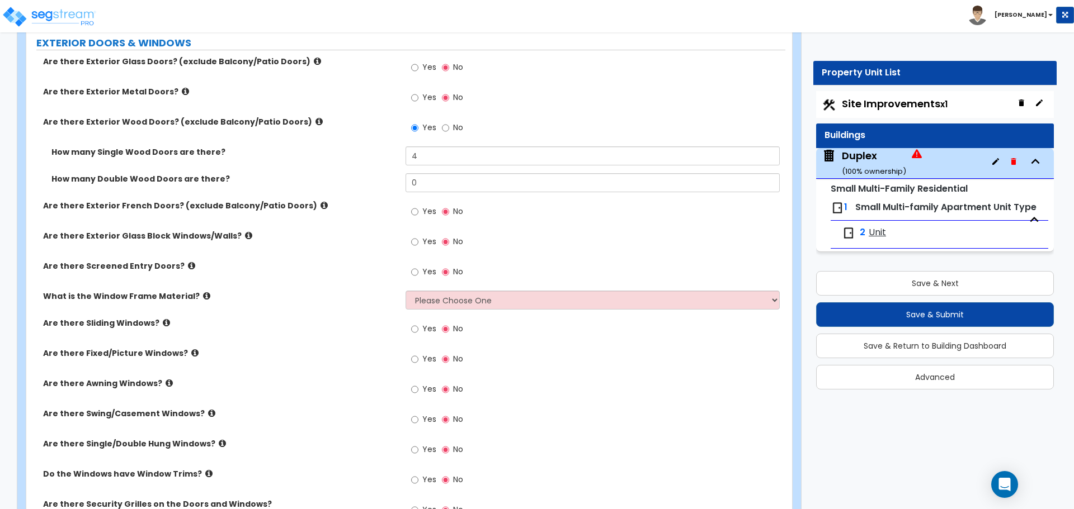
scroll to position [1342, 0]
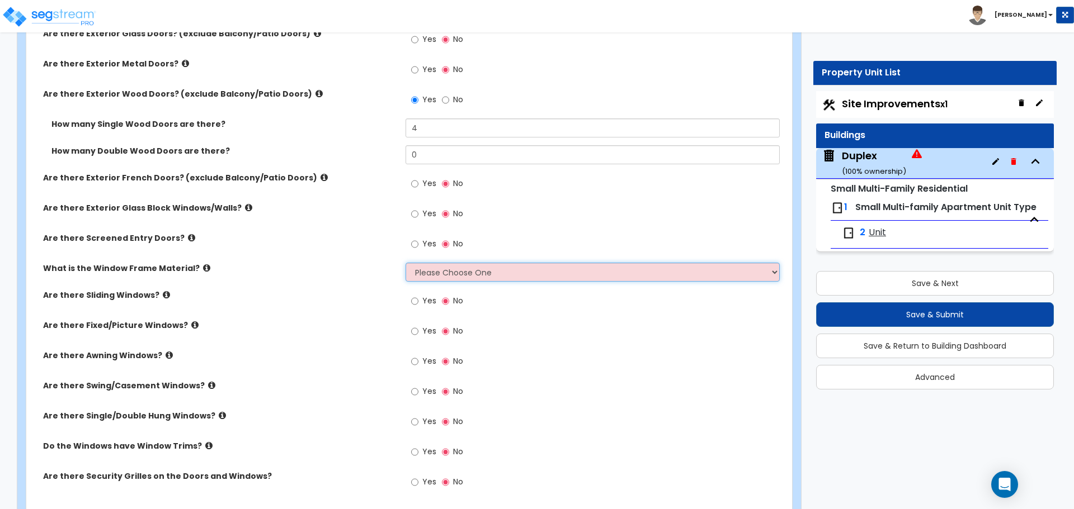
click at [426, 274] on select "Please Choose One Vinyl Aluminum Wood" at bounding box center [592, 272] width 374 height 19
select select "1"
click at [405, 263] on select "Please Choose One Vinyl Aluminum Wood" at bounding box center [592, 272] width 374 height 19
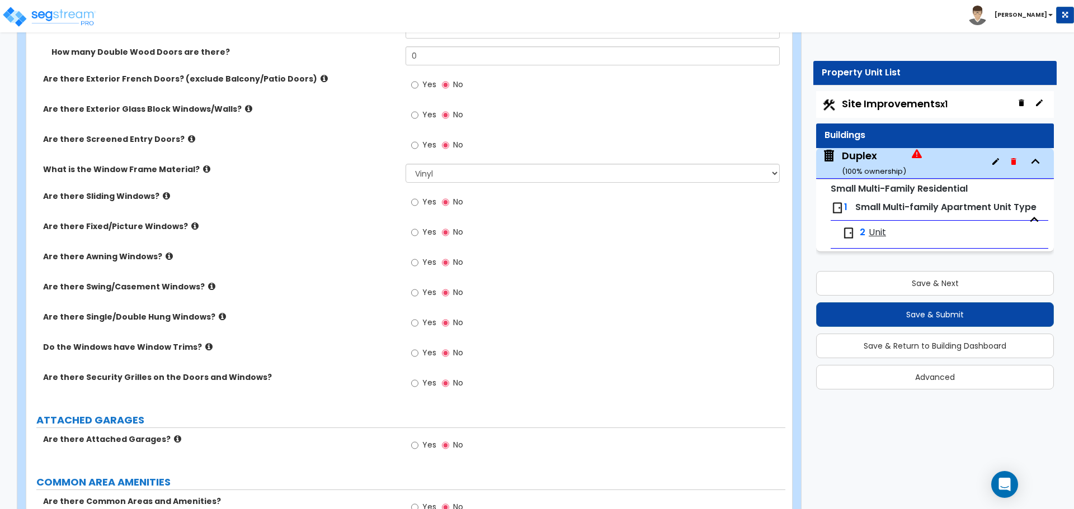
scroll to position [1454, 0]
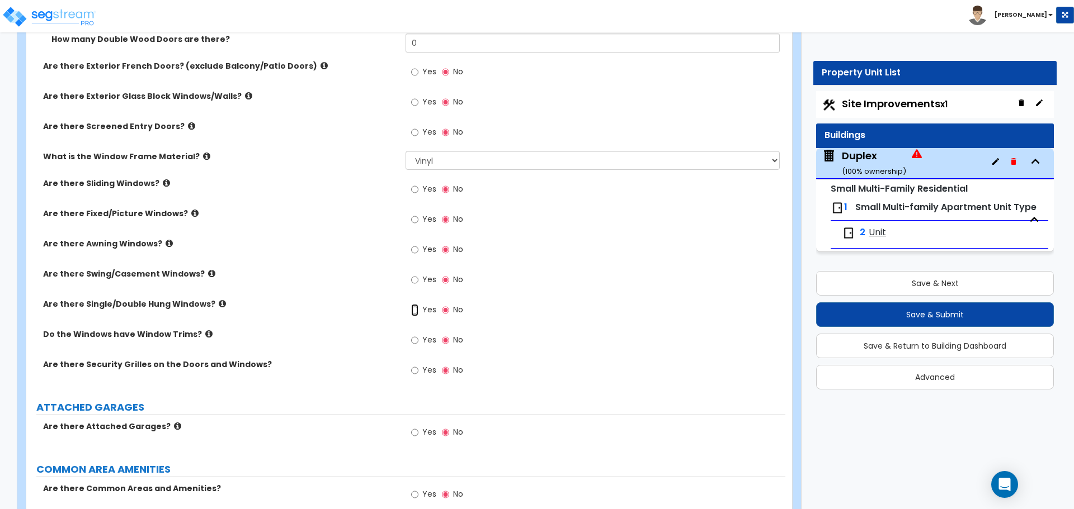
click at [418, 313] on input "Yes" at bounding box center [414, 310] width 7 height 12
radio input "true"
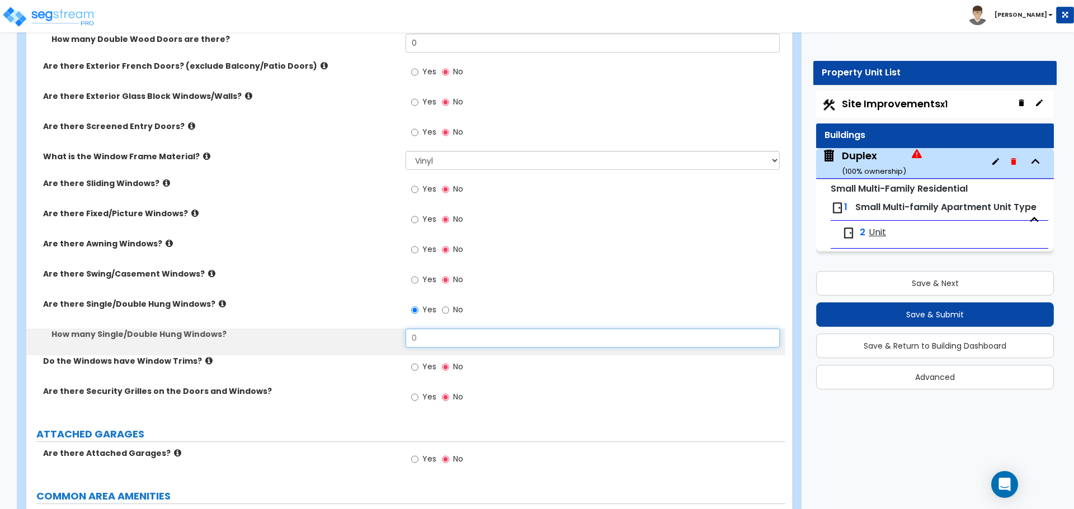
click at [428, 340] on input "0" at bounding box center [592, 338] width 374 height 19
type input "10"
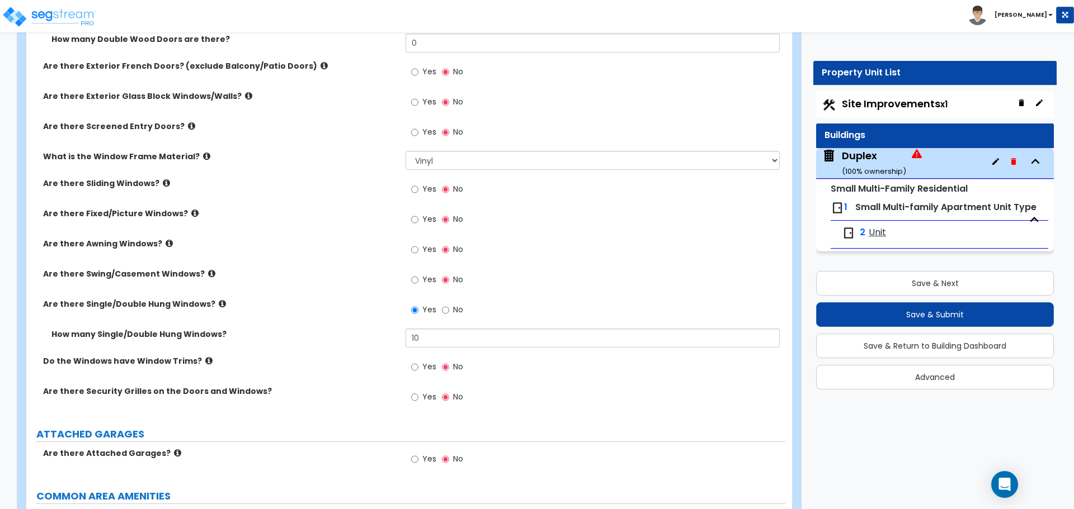
click at [354, 332] on label "How many Single/Double Hung Windows?" at bounding box center [224, 334] width 346 height 11
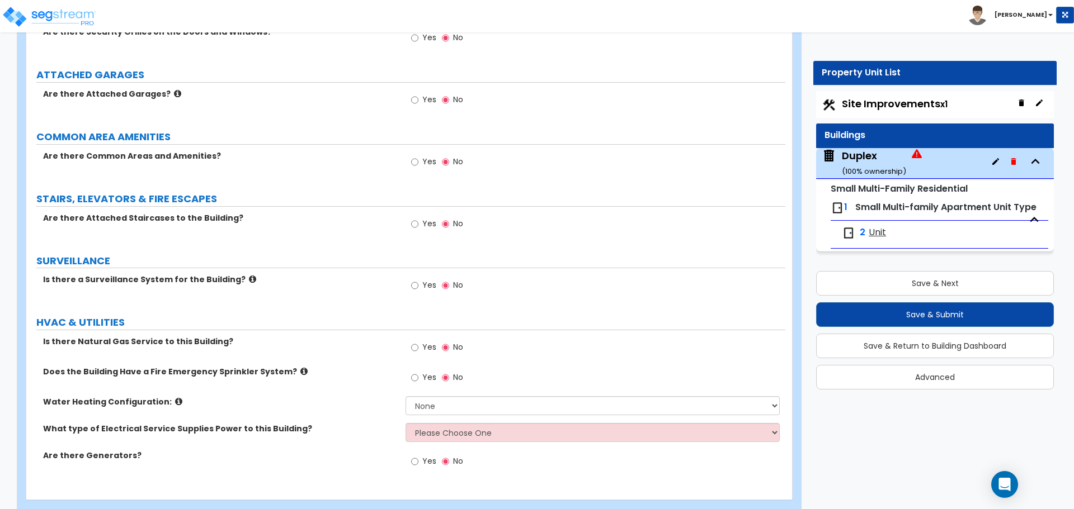
scroll to position [1836, 0]
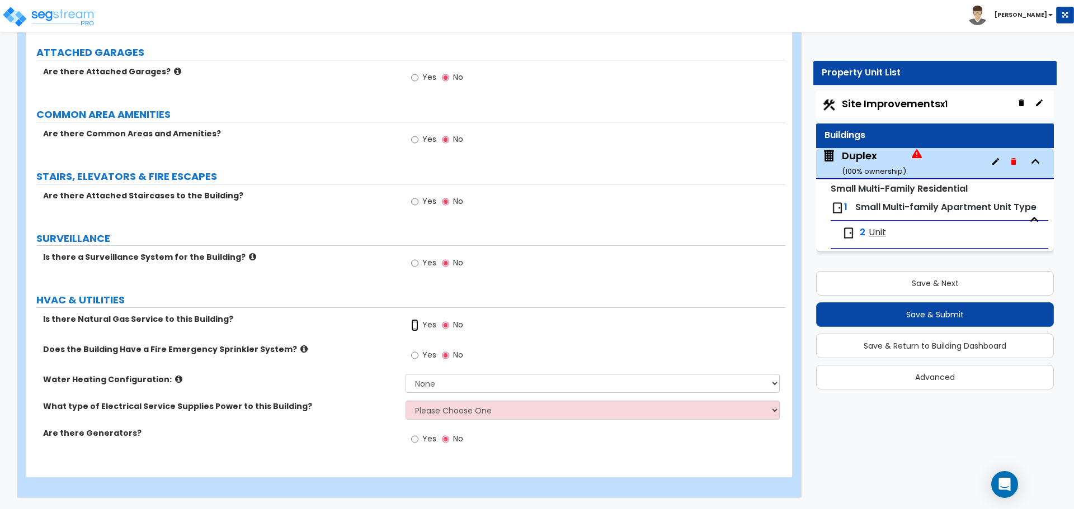
click at [412, 327] on input "Yes" at bounding box center [414, 325] width 7 height 12
radio input "true"
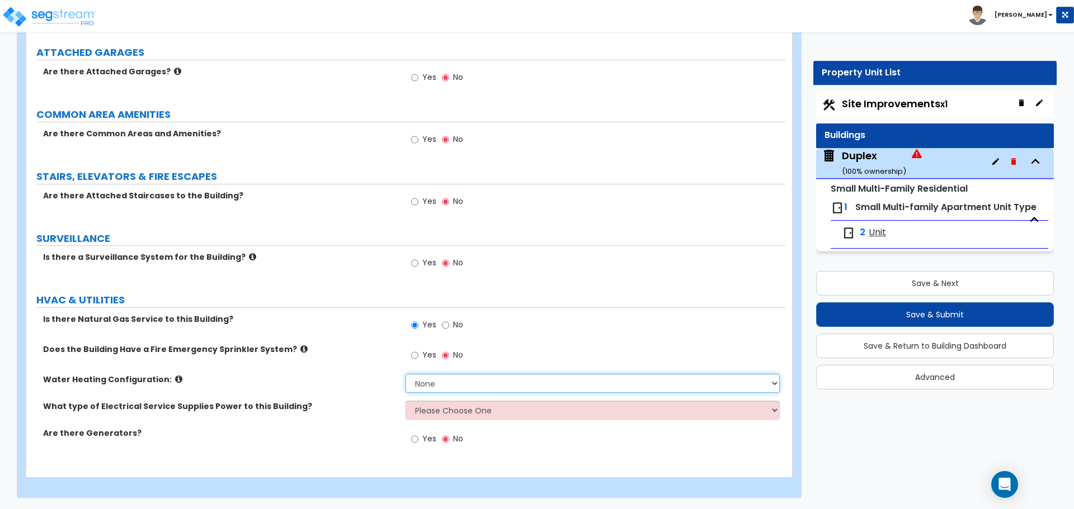
click at [426, 385] on select "None Water Heater for Multiple Units Water Heater for Individual Units" at bounding box center [592, 383] width 374 height 19
select select "2"
click at [405, 374] on select "None Water Heater for Multiple Units Water Heater for Individual Units" at bounding box center [592, 383] width 374 height 19
click at [446, 420] on div "What type of Electrical Service Supplies Power to this Building? Please Choose …" at bounding box center [405, 414] width 759 height 27
click at [450, 413] on select "Please Choose One Overhead Underground" at bounding box center [592, 410] width 374 height 19
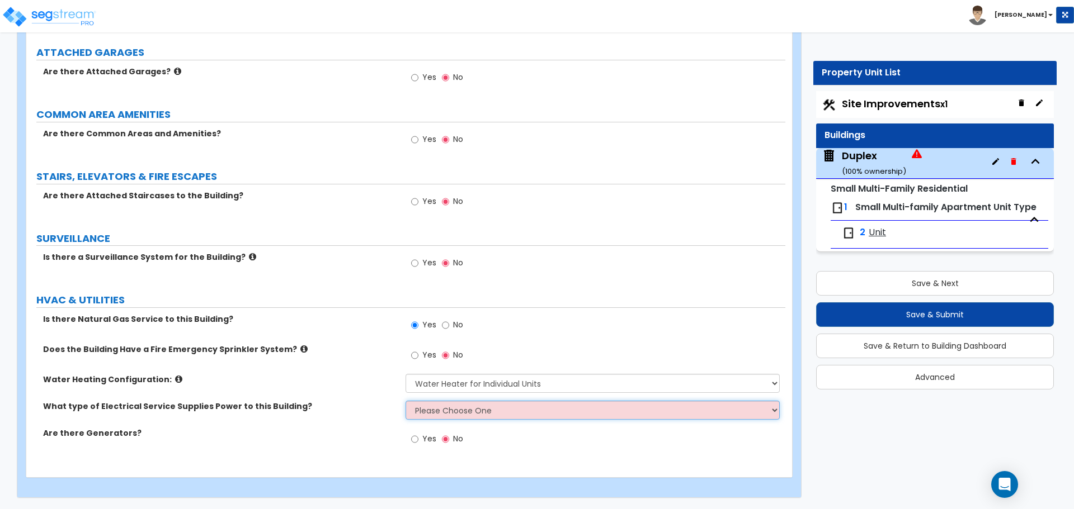
select select "2"
click at [405, 401] on select "Please Choose One Overhead Underground" at bounding box center [592, 410] width 374 height 19
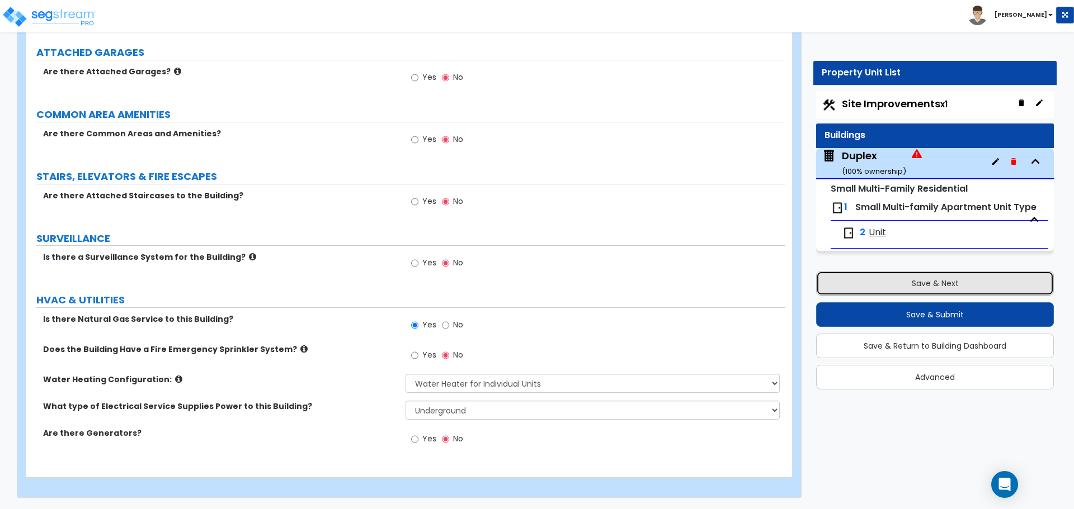
click at [935, 284] on button "Save & Next" at bounding box center [935, 283] width 238 height 25
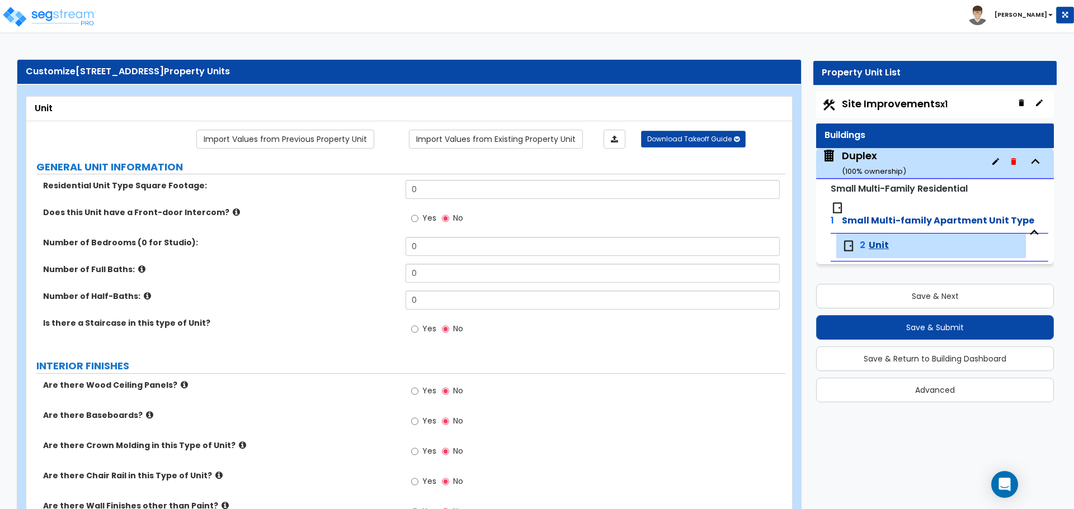
scroll to position [0, 0]
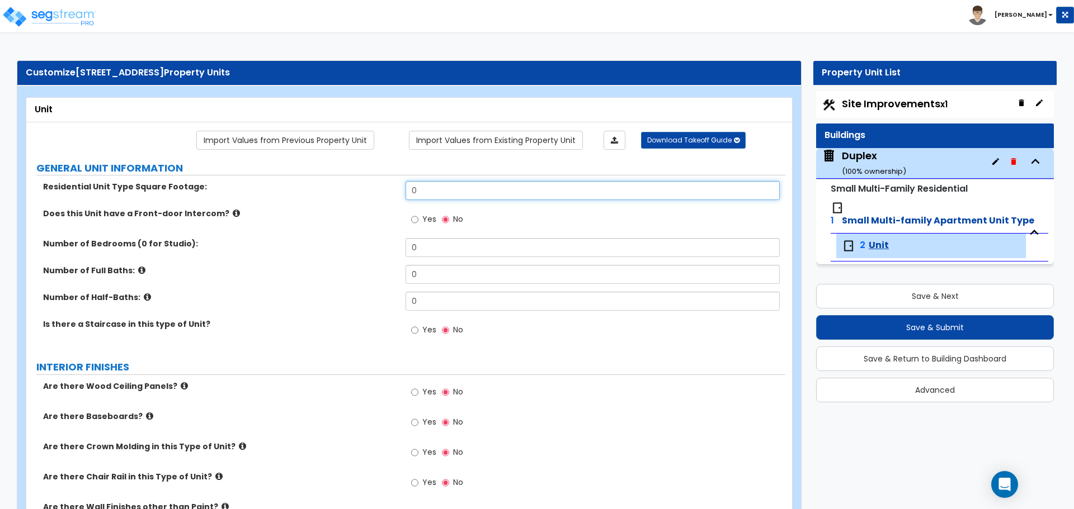
click at [422, 190] on input "0" at bounding box center [592, 190] width 374 height 19
click at [442, 191] on input "0" at bounding box center [592, 190] width 374 height 19
click at [443, 197] on input "0" at bounding box center [592, 190] width 374 height 19
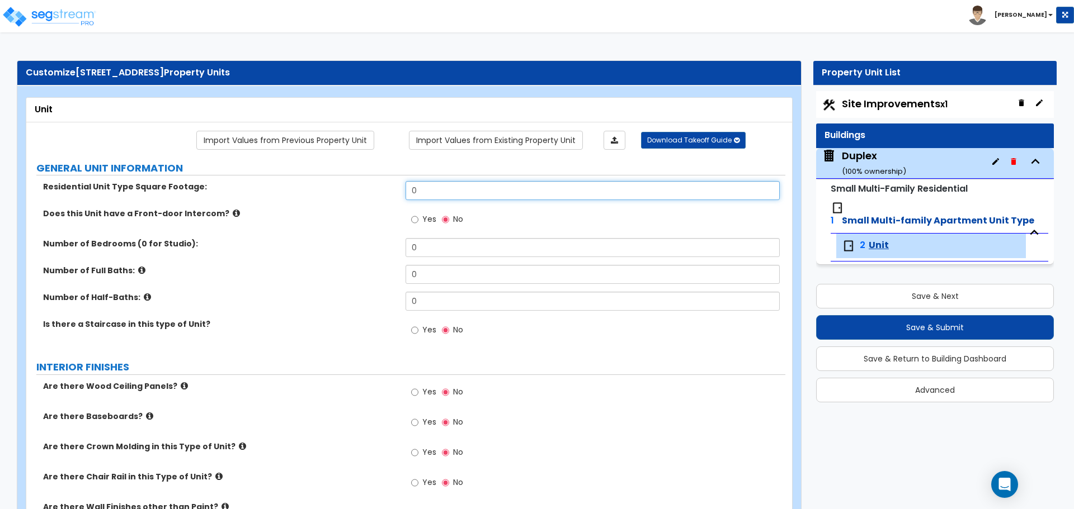
click at [482, 191] on input "0" at bounding box center [592, 190] width 374 height 19
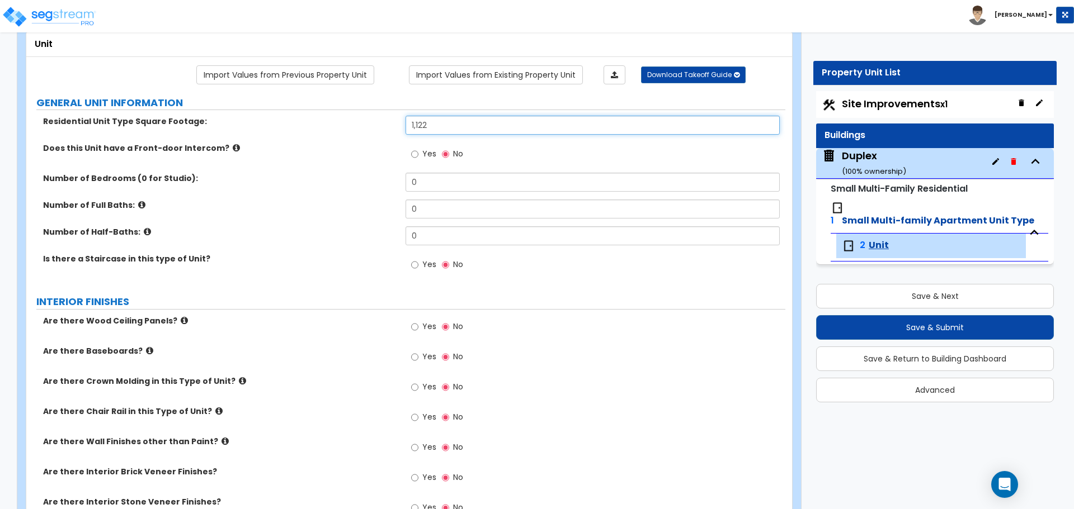
scroll to position [112, 0]
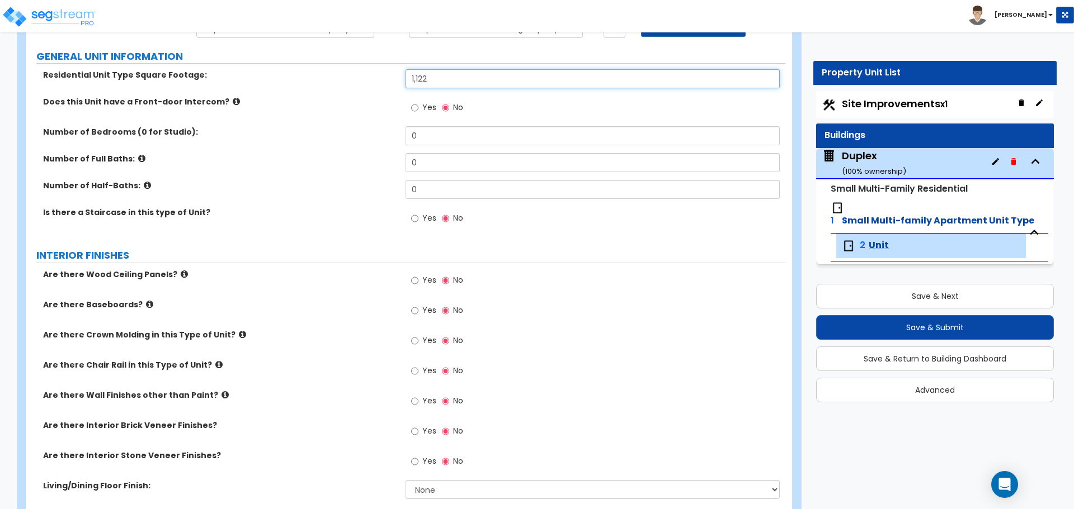
type input "1,122"
click at [433, 140] on input "0" at bounding box center [592, 135] width 374 height 19
type input "3"
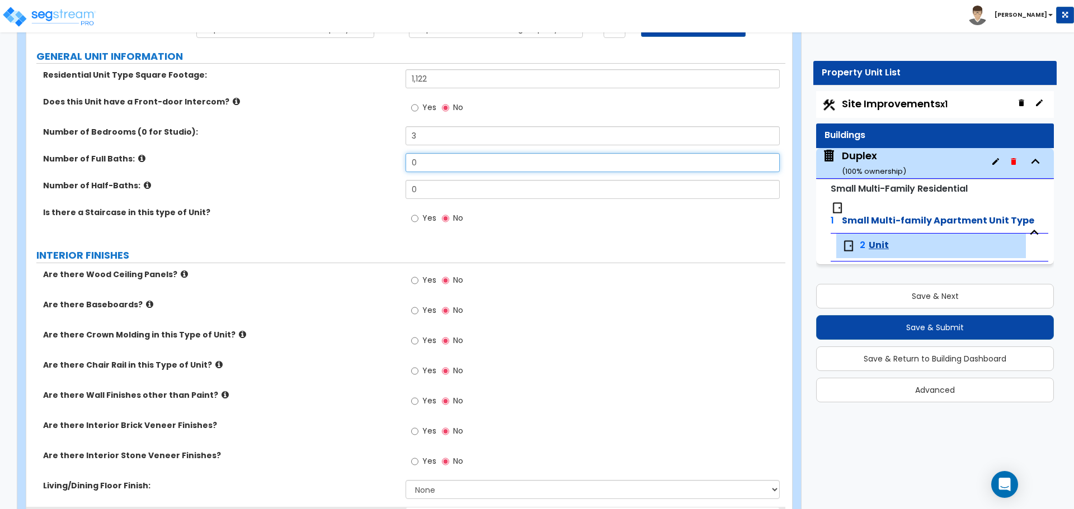
click at [436, 159] on input "0" at bounding box center [592, 162] width 374 height 19
click at [424, 164] on input "0" at bounding box center [592, 162] width 374 height 19
type input "2"
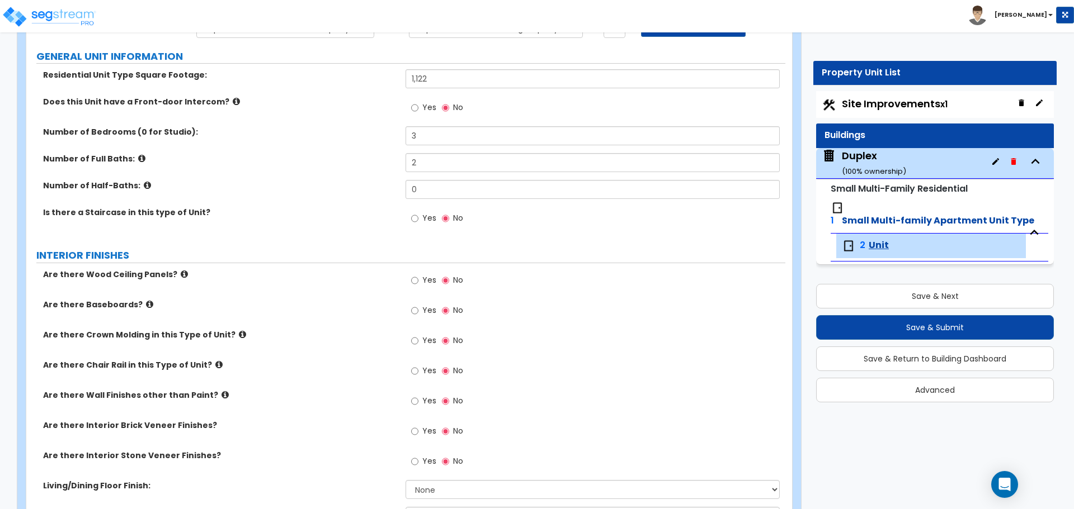
click at [381, 163] on label "Number of Full Baths:" at bounding box center [220, 158] width 354 height 11
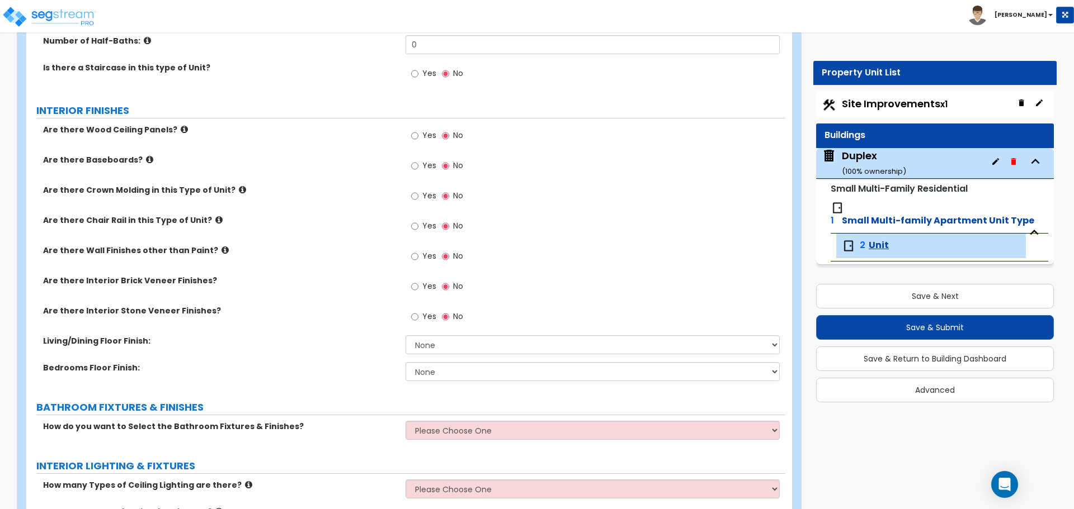
scroll to position [280, 0]
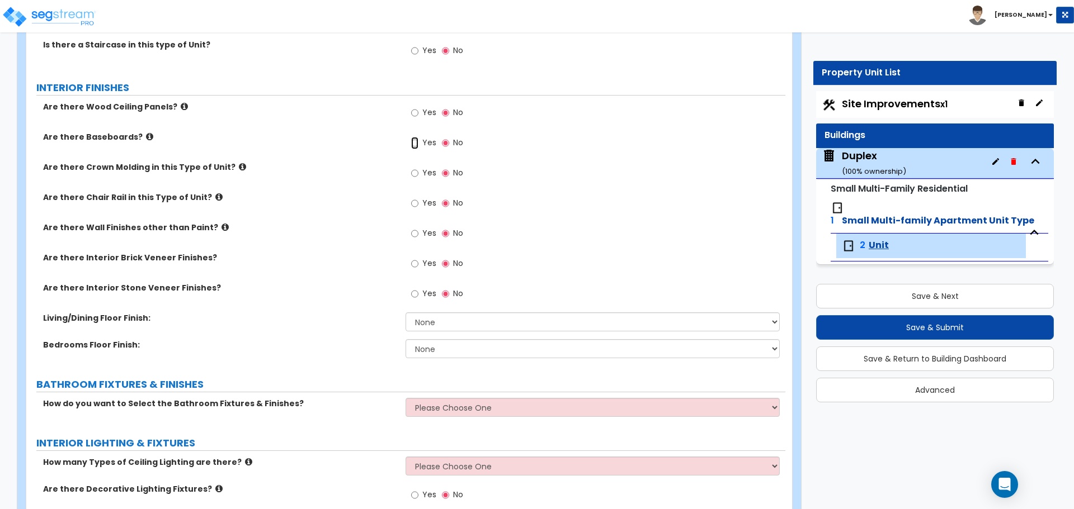
click at [414, 143] on input "Yes" at bounding box center [414, 143] width 7 height 12
radio input "true"
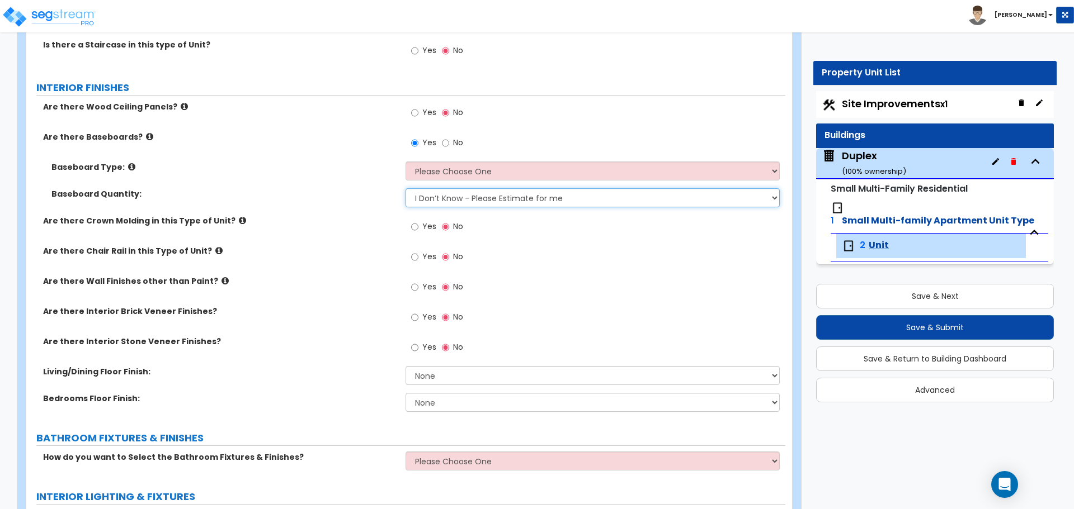
click at [447, 197] on select "I Don’t Know - Please Estimate for me I want to Enter the Linear Footage" at bounding box center [592, 197] width 374 height 19
click at [452, 175] on select "Please Choose One Wood Vinyl Carpet Tile" at bounding box center [592, 171] width 374 height 19
select select "1"
click at [405, 162] on select "Please Choose One Wood Vinyl Carpet Tile" at bounding box center [592, 171] width 374 height 19
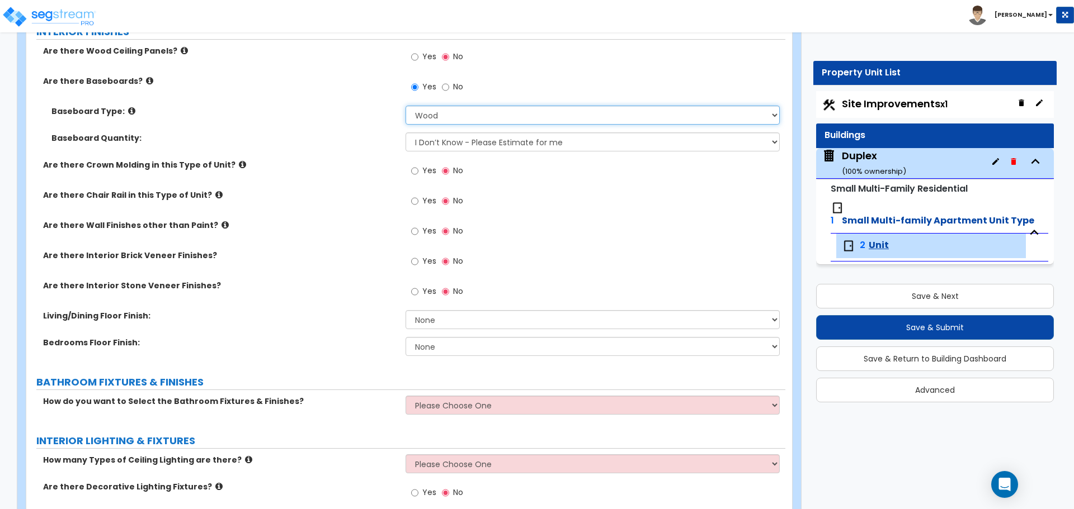
scroll to position [391, 0]
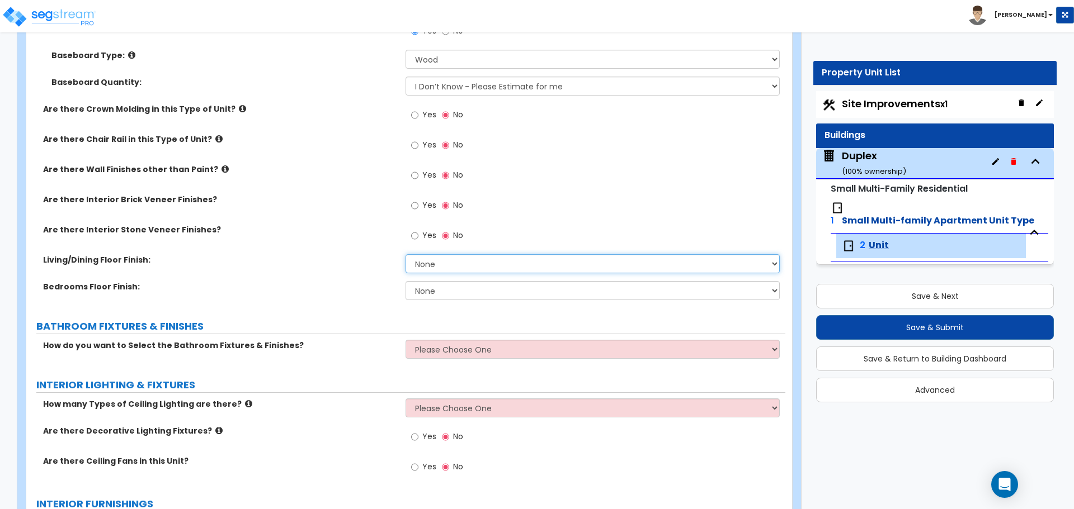
click at [450, 264] on select "None Tile Flooring Hardwood Flooring Resilient Laminate Flooring VCT Flooring S…" at bounding box center [592, 263] width 374 height 19
select select "3"
click at [405, 254] on select "None Tile Flooring Hardwood Flooring Resilient Laminate Flooring VCT Flooring S…" at bounding box center [592, 263] width 374 height 19
click at [450, 291] on select "None Tile Flooring Hardwood Flooring Resilient Laminate Flooring VCT Flooring S…" at bounding box center [592, 290] width 374 height 19
select select "3"
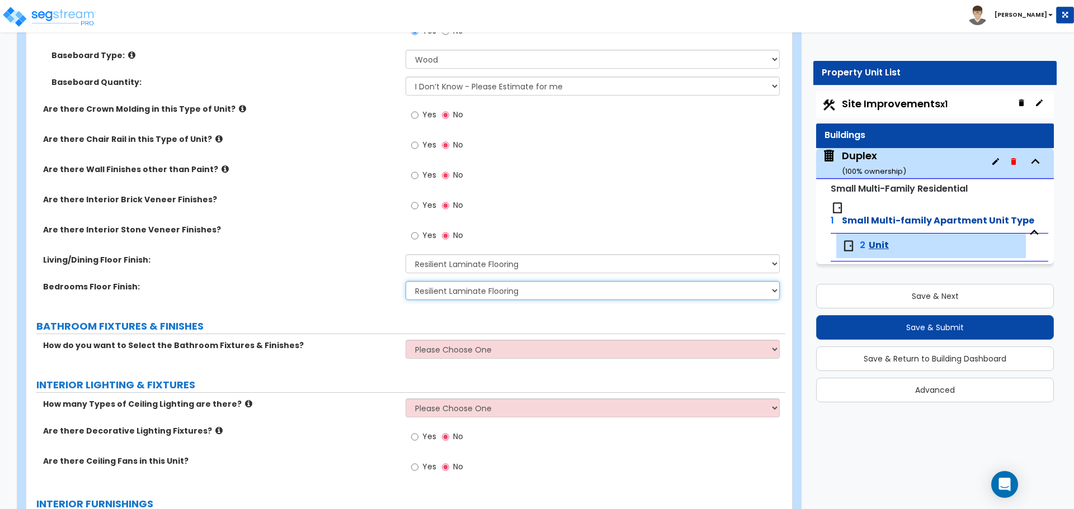
click at [405, 281] on select "None Tile Flooring Hardwood Flooring Resilient Laminate Flooring VCT Flooring S…" at bounding box center [592, 290] width 374 height 19
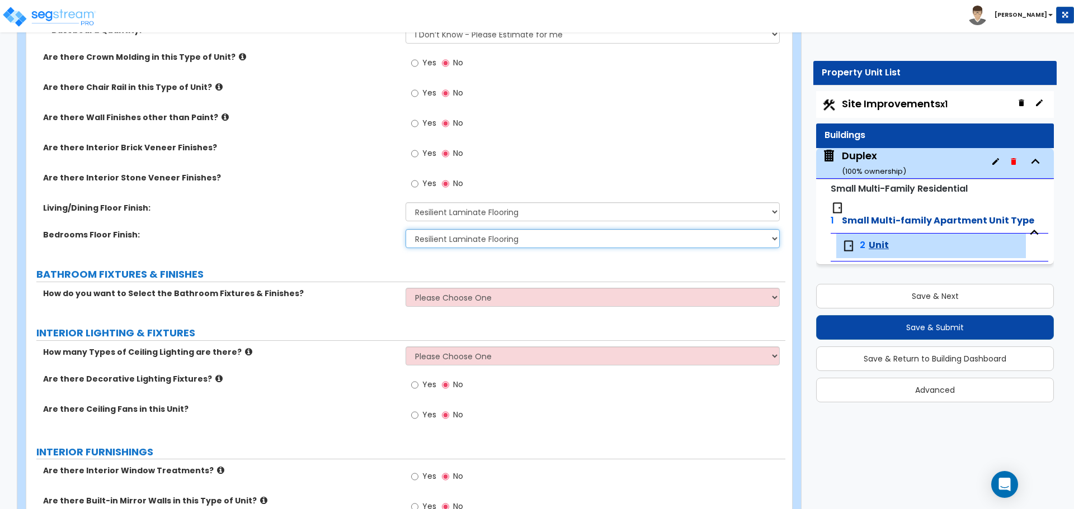
scroll to position [447, 0]
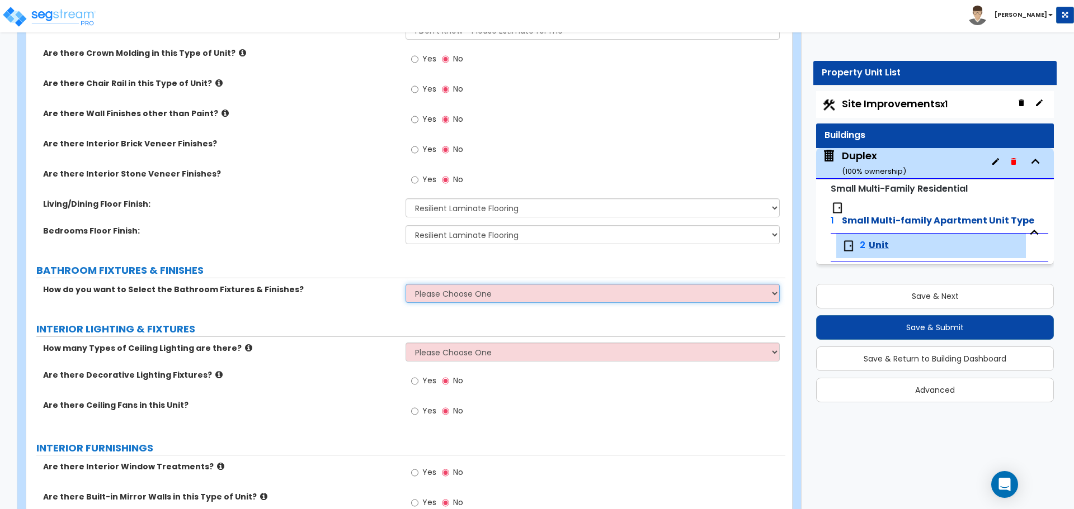
click at [448, 294] on select "Please Choose One Select the type of Fixtures and Finishes only for one Bath an…" at bounding box center [592, 293] width 374 height 19
select select "2"
click at [405, 284] on select "Please Choose One Select the type of Fixtures and Finishes only for one Bath an…" at bounding box center [592, 293] width 374 height 19
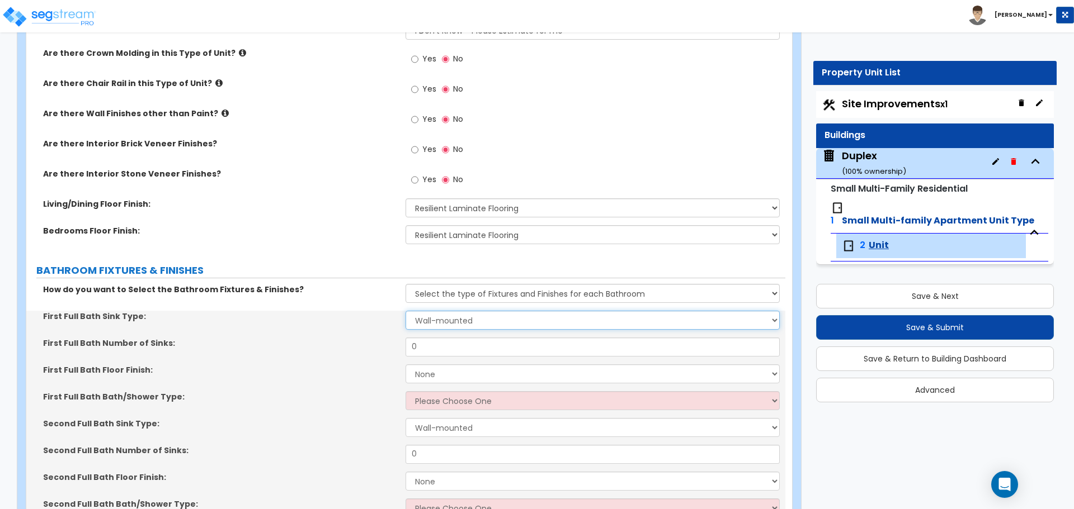
click at [434, 319] on select "Wall-mounted Pedestal-mounted Vanity-mounted" at bounding box center [592, 320] width 374 height 19
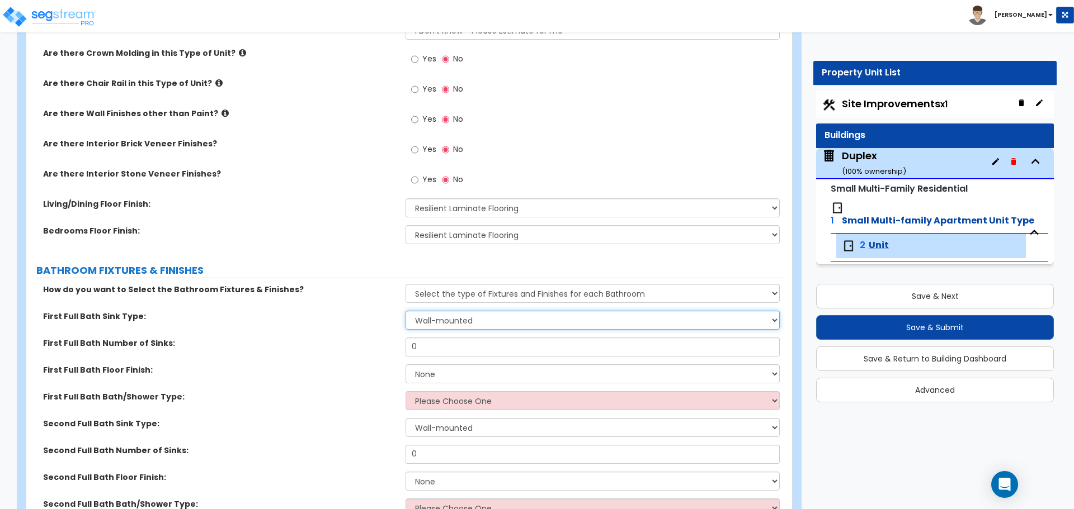
select select "3"
click at [405, 311] on select "Wall-mounted Pedestal-mounted Vanity-mounted" at bounding box center [592, 320] width 374 height 19
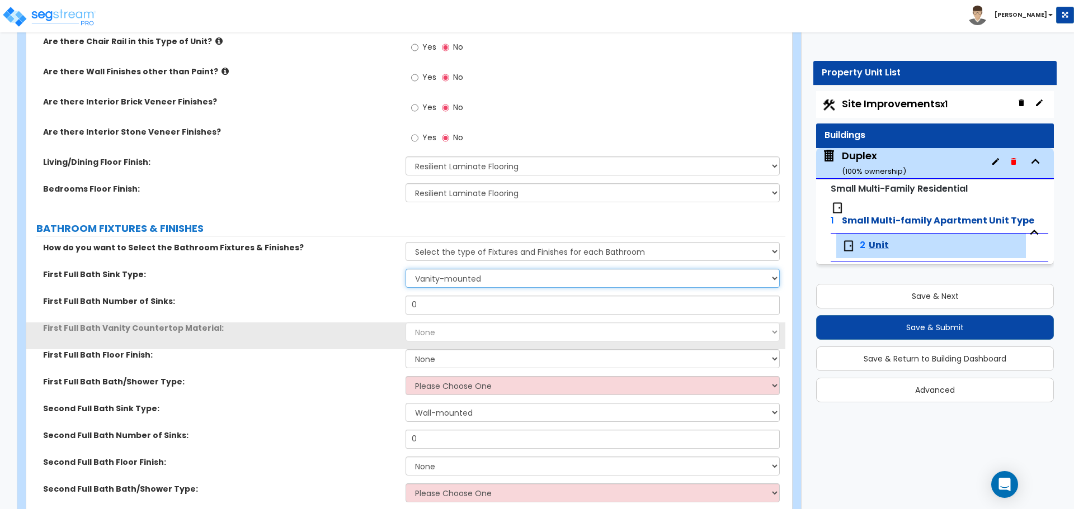
scroll to position [503, 0]
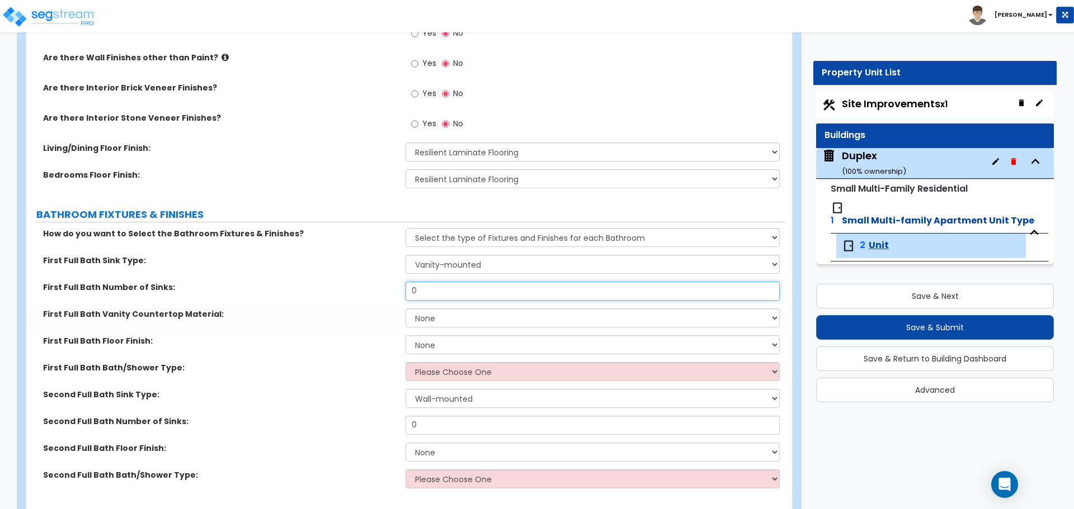
click at [440, 289] on input "0" at bounding box center [592, 291] width 374 height 19
type input "1"
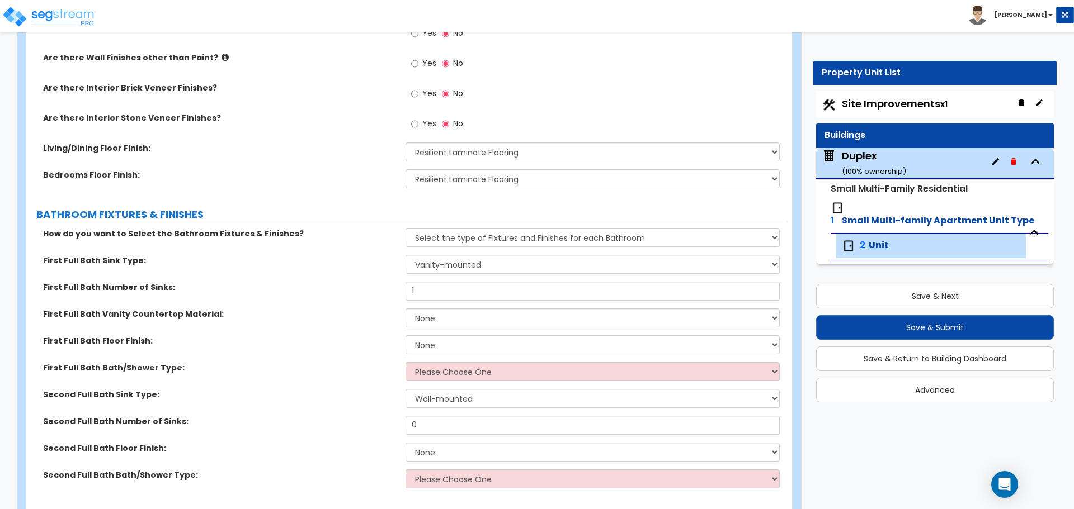
click at [436, 329] on div "First Full Bath Vanity Countertop Material: None Plastic Laminate Solid Surface…" at bounding box center [405, 322] width 759 height 27
click at [434, 320] on select "None Plastic Laminate Solid Surface Stone Quartz Marble Tile Wood" at bounding box center [592, 318] width 374 height 19
select select "4"
click at [405, 309] on select "None Plastic Laminate Solid Surface Stone Quartz Marble Tile Wood" at bounding box center [592, 318] width 374 height 19
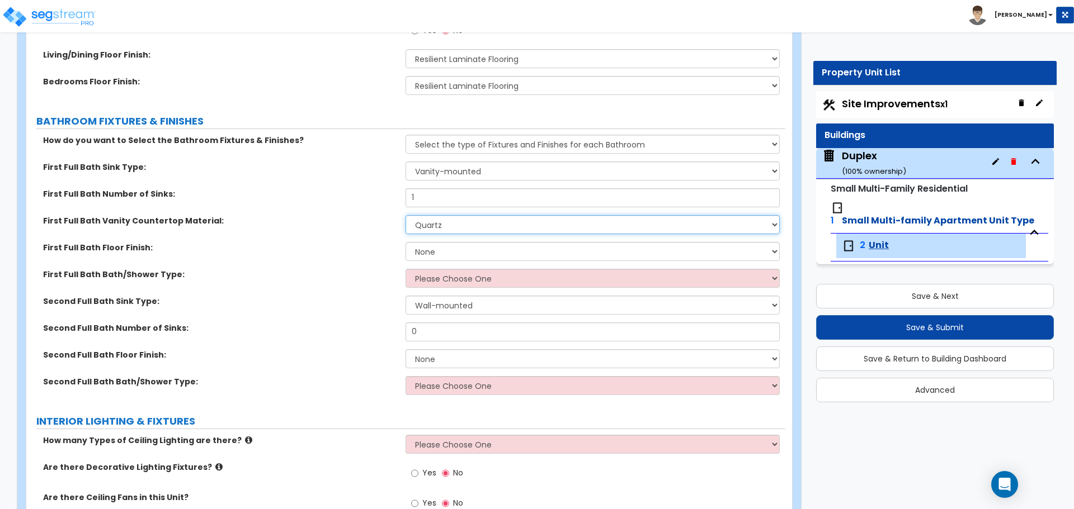
scroll to position [615, 0]
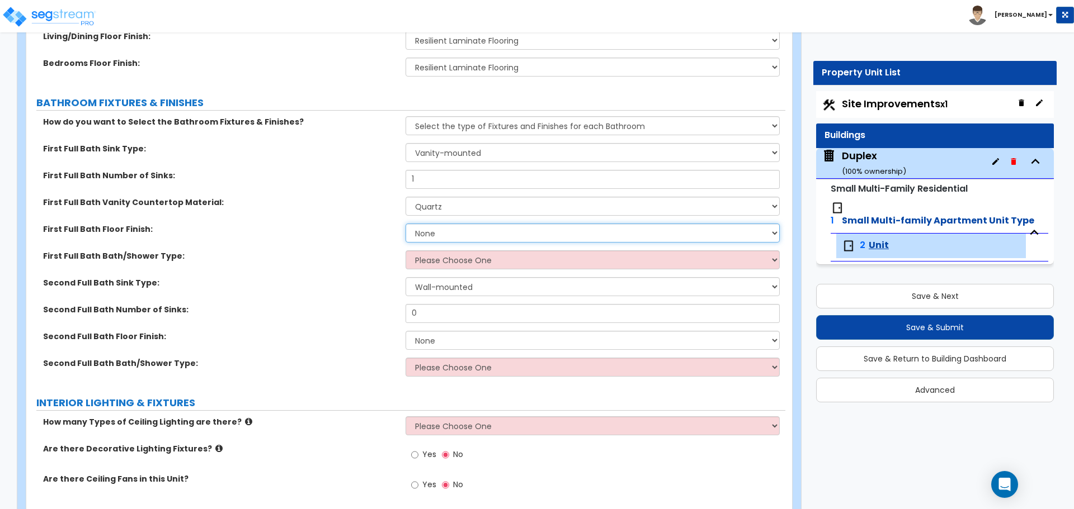
click at [441, 230] on select "None Tile Flooring Hardwood Flooring Resilient Laminate Flooring VCT Flooring S…" at bounding box center [592, 233] width 374 height 19
click at [445, 221] on div "First Full Bath Vanity Countertop Material: None Plastic Laminate Solid Surface…" at bounding box center [405, 210] width 759 height 27
click at [437, 229] on select "None Tile Flooring Hardwood Flooring Resilient Laminate Flooring VCT Flooring S…" at bounding box center [592, 233] width 374 height 19
select select "3"
click at [405, 224] on select "None Tile Flooring Hardwood Flooring Resilient Laminate Flooring VCT Flooring S…" at bounding box center [592, 233] width 374 height 19
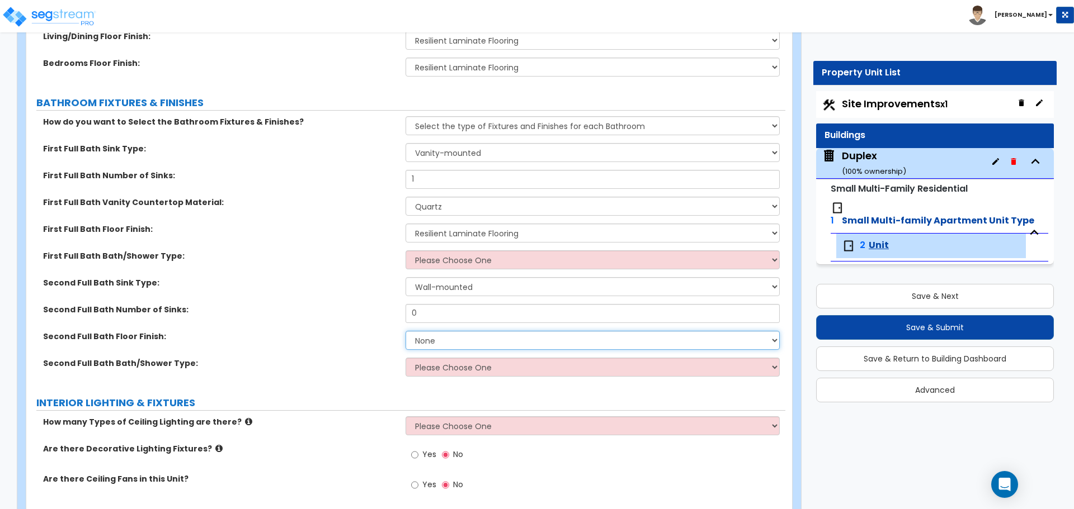
click at [435, 338] on select "None Tile Flooring Hardwood Flooring Resilient Laminate Flooring VCT Flooring S…" at bounding box center [592, 340] width 374 height 19
select select "3"
click at [405, 331] on select "None Tile Flooring Hardwood Flooring Resilient Laminate Flooring VCT Flooring S…" at bounding box center [592, 340] width 374 height 19
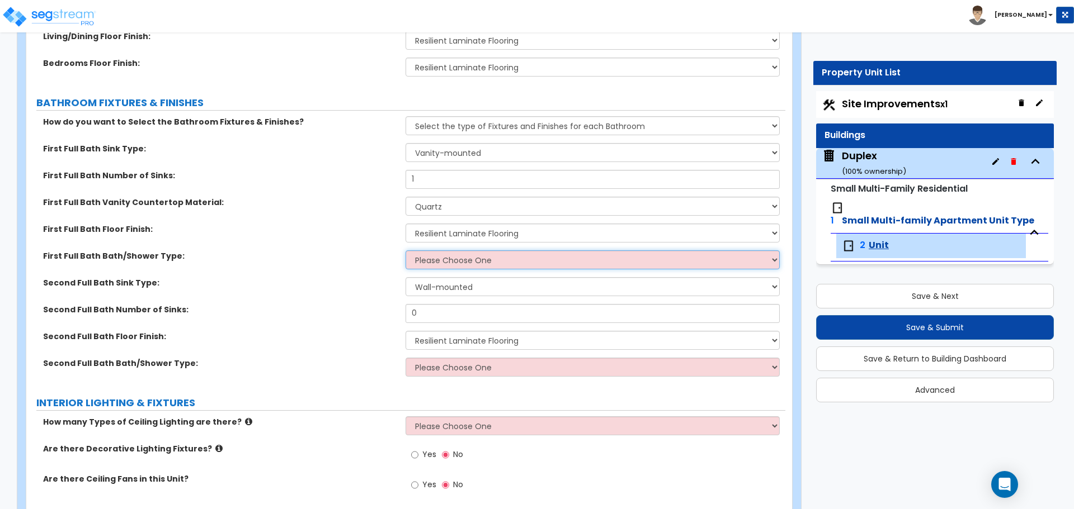
click at [468, 256] on select "Please Choose One Standalone Shower Bathtub - Shower Combo" at bounding box center [592, 260] width 374 height 19
select select "2"
click at [405, 251] on select "Please Choose One Standalone Shower Bathtub - Shower Combo" at bounding box center [592, 260] width 374 height 19
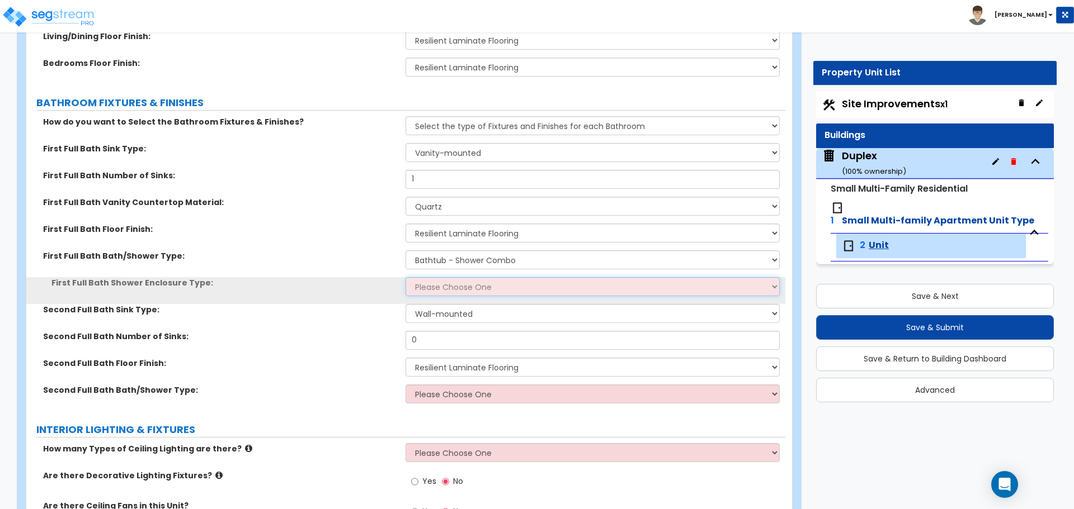
click at [447, 284] on select "Please Choose One Curtain & Rod Glass Sliding Doors Glass Hinged Doors" at bounding box center [592, 286] width 374 height 19
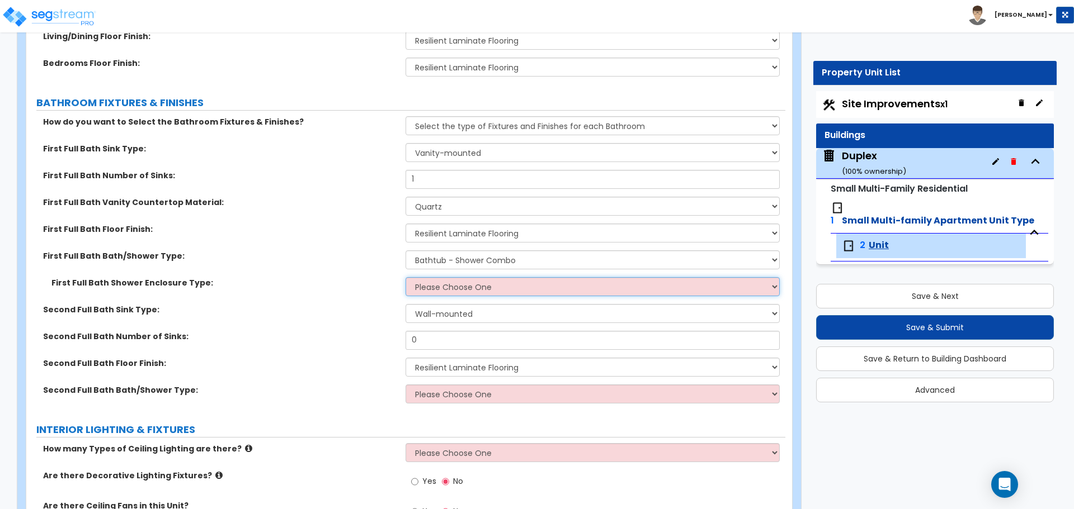
select select "1"
click at [405, 277] on select "Please Choose One Curtain & Rod Glass Sliding Doors Glass Hinged Doors" at bounding box center [592, 286] width 374 height 19
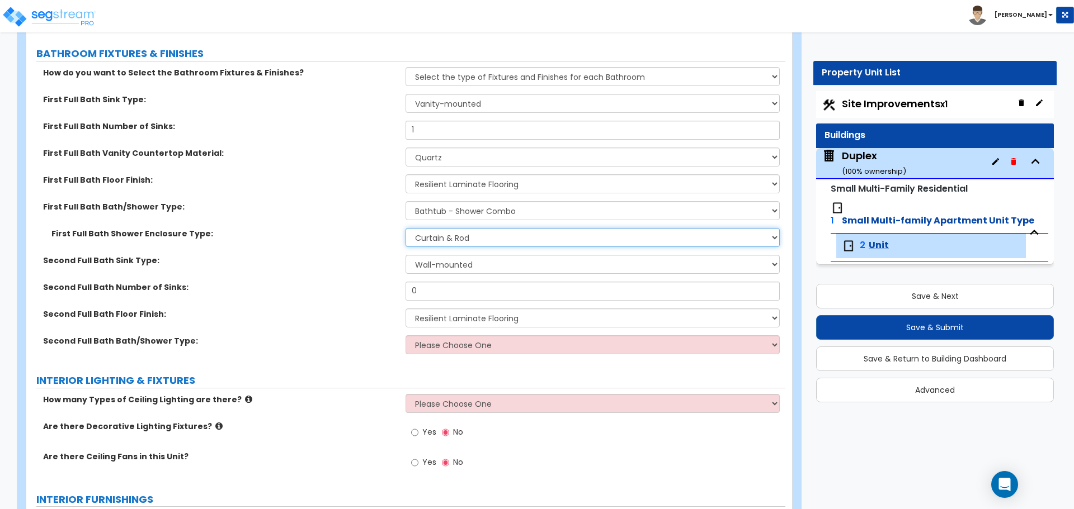
scroll to position [671, 0]
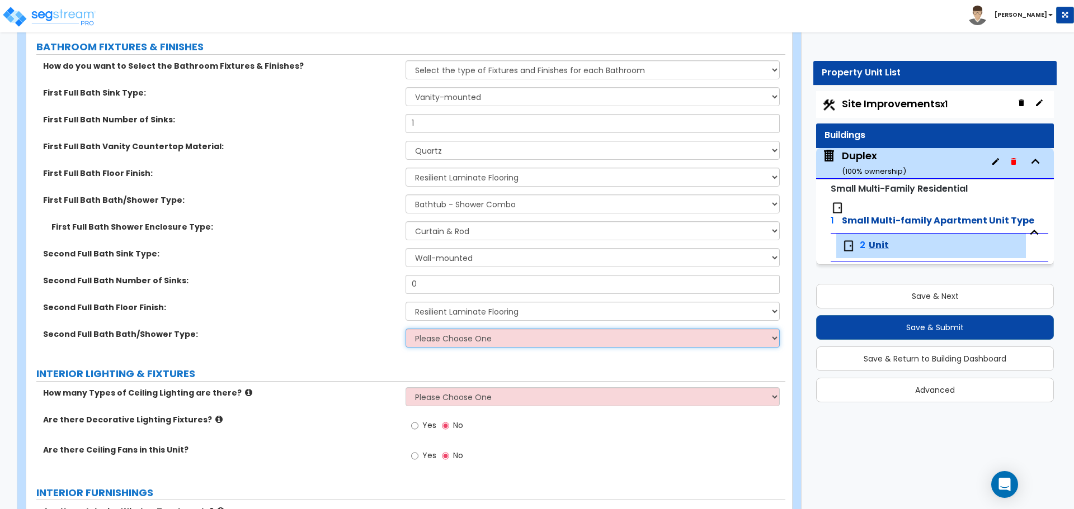
click at [459, 343] on select "Please Choose One Standalone Shower Bathtub - Shower Combo" at bounding box center [592, 338] width 374 height 19
select select "2"
click at [405, 329] on select "Please Choose One Standalone Shower Bathtub - Shower Combo" at bounding box center [592, 338] width 374 height 19
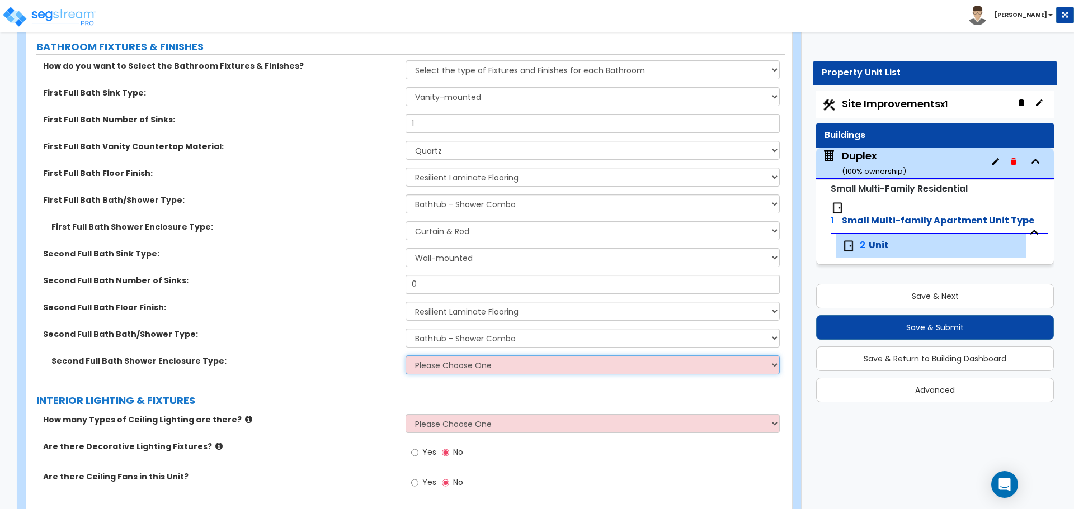
click at [438, 362] on select "Please Choose One Curtain & Rod Glass Sliding Doors Glass Hinged Doors" at bounding box center [592, 365] width 374 height 19
click at [468, 370] on select "Please Choose One Curtain & Rod Glass Sliding Doors Glass Hinged Doors" at bounding box center [592, 365] width 374 height 19
click at [475, 362] on select "Please Choose One Curtain & Rod Glass Sliding Doors Glass Hinged Doors" at bounding box center [592, 365] width 374 height 19
select select "1"
click at [405, 356] on select "Please Choose One Curtain & Rod Glass Sliding Doors Glass Hinged Doors" at bounding box center [592, 365] width 374 height 19
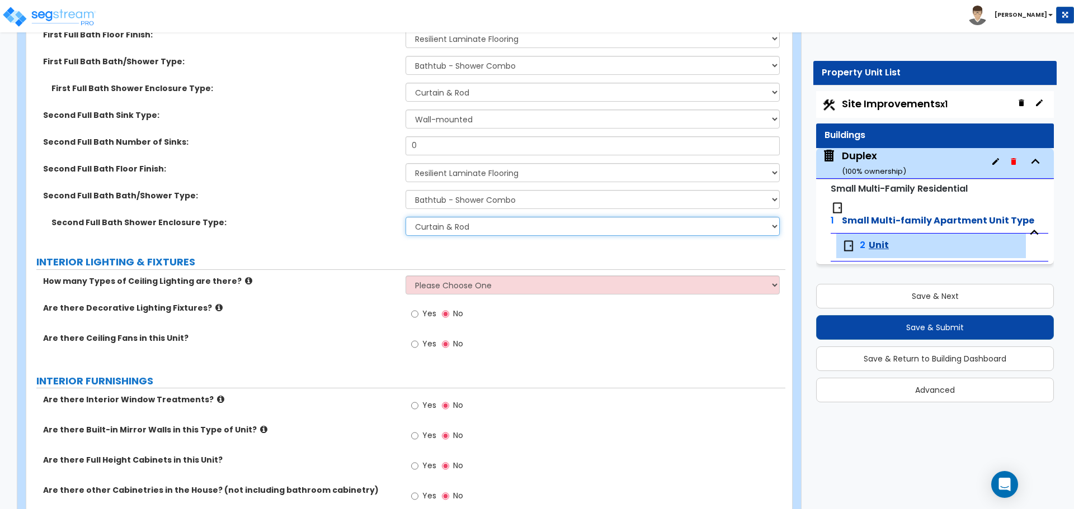
scroll to position [839, 0]
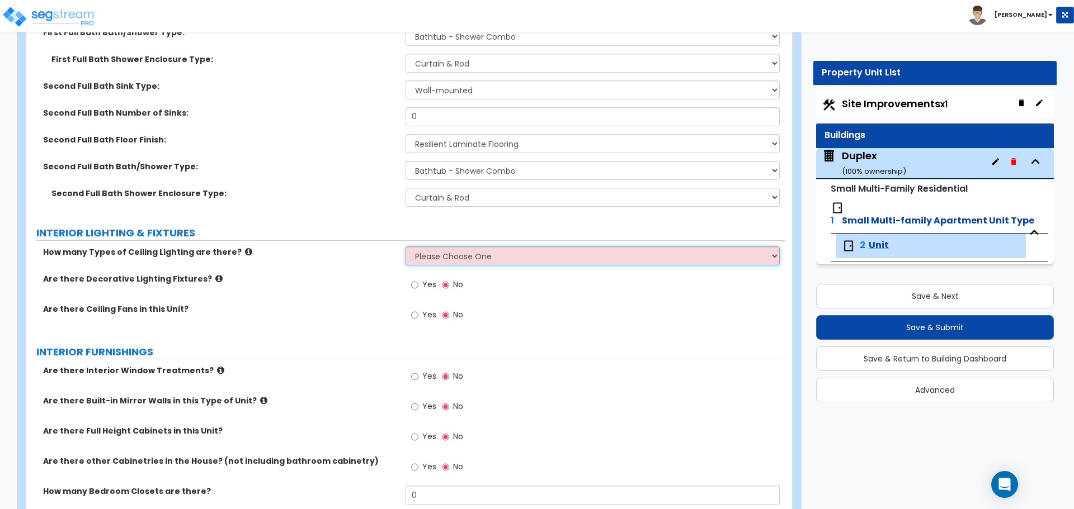
click at [455, 253] on select "Please Choose One 1 2 3" at bounding box center [592, 256] width 374 height 19
select select "1"
click at [405, 247] on select "Please Choose One 1 2 3" at bounding box center [592, 256] width 374 height 19
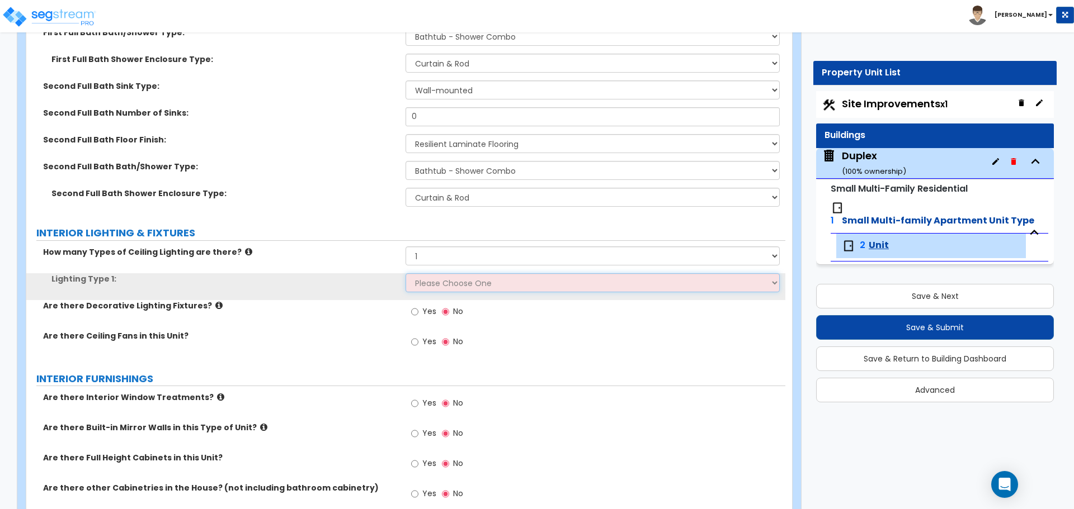
click at [446, 284] on select "Please Choose One LED Surface-Mounted LED Recessed Fluorescent Surface-Mounted …" at bounding box center [592, 282] width 374 height 19
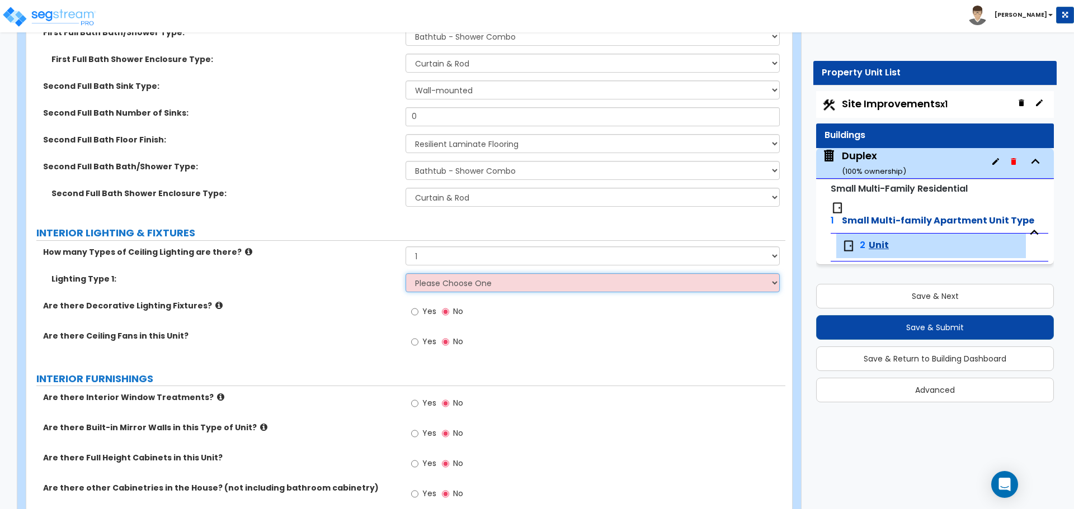
select select "5"
click at [405, 273] on select "Please Choose One LED Surface-Mounted LED Recessed Fluorescent Surface-Mounted …" at bounding box center [592, 282] width 374 height 19
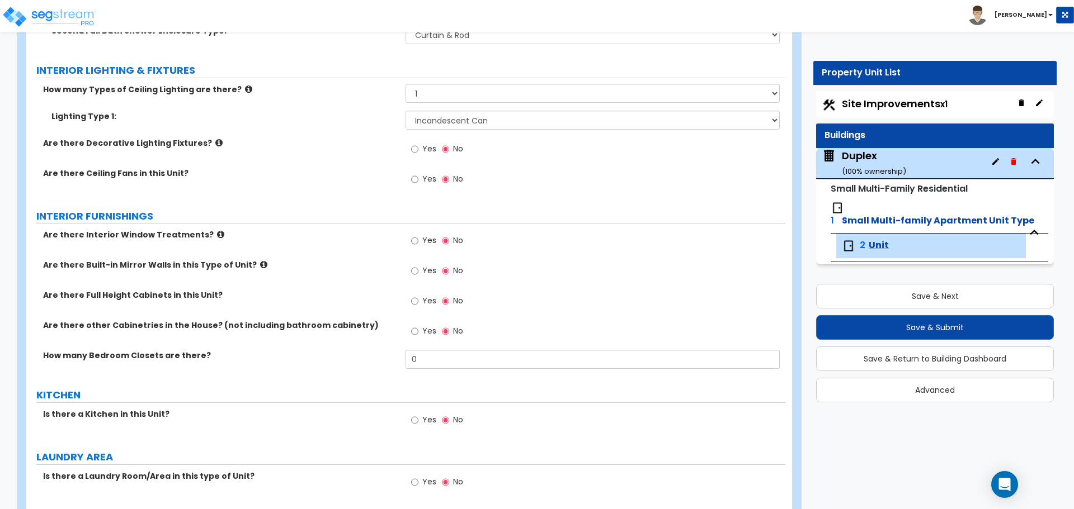
scroll to position [1007, 0]
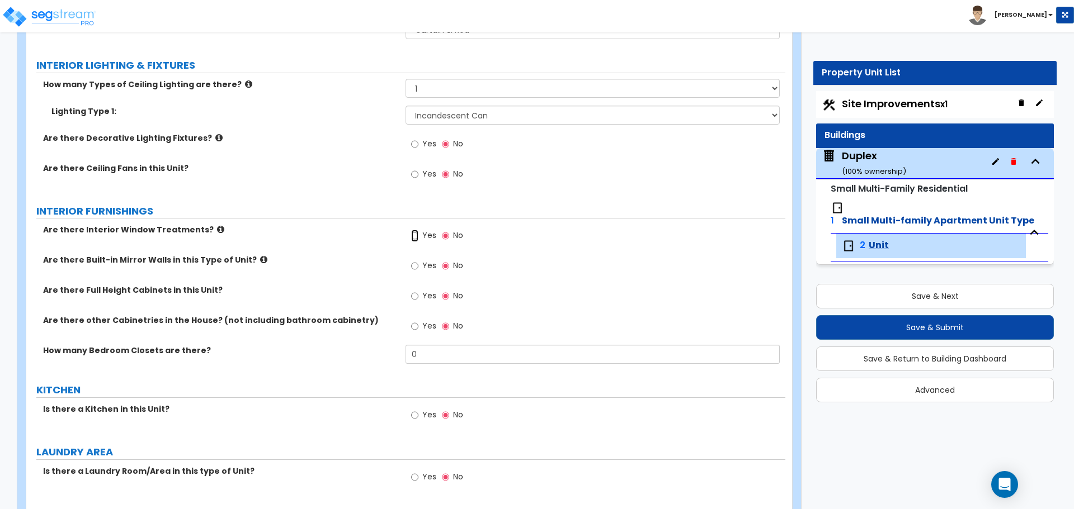
click at [416, 236] on input "Yes" at bounding box center [414, 236] width 7 height 12
radio input "true"
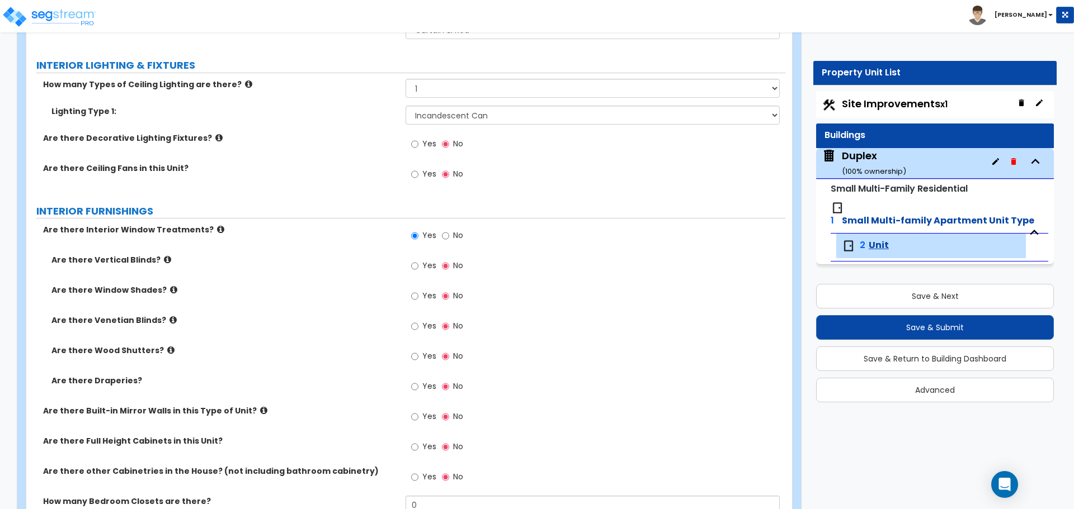
click at [419, 267] on label "Yes" at bounding box center [423, 267] width 25 height 19
click at [418, 267] on input "Yes" at bounding box center [414, 266] width 7 height 12
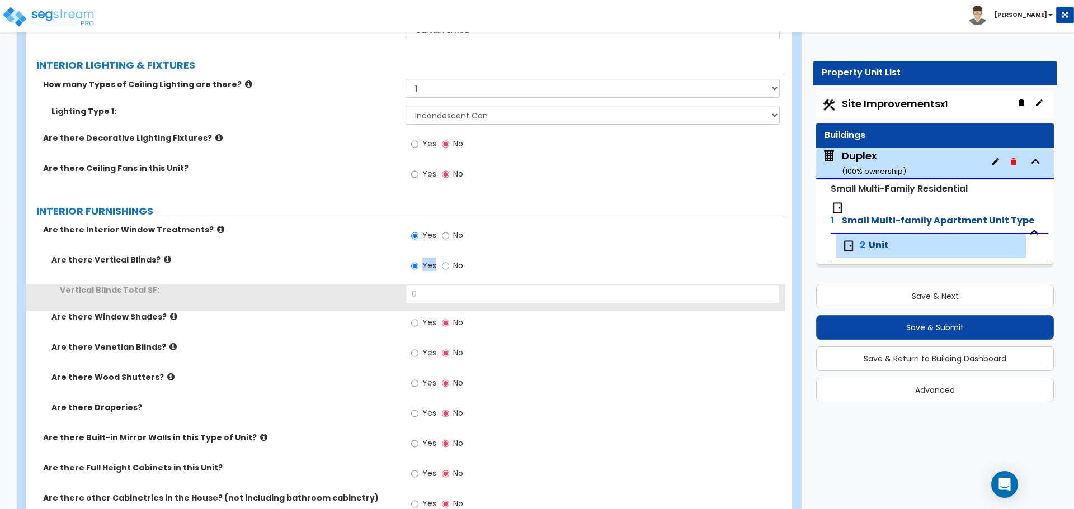
click at [419, 267] on label "Yes" at bounding box center [423, 267] width 25 height 19
click at [418, 267] on input "Yes" at bounding box center [414, 266] width 7 height 12
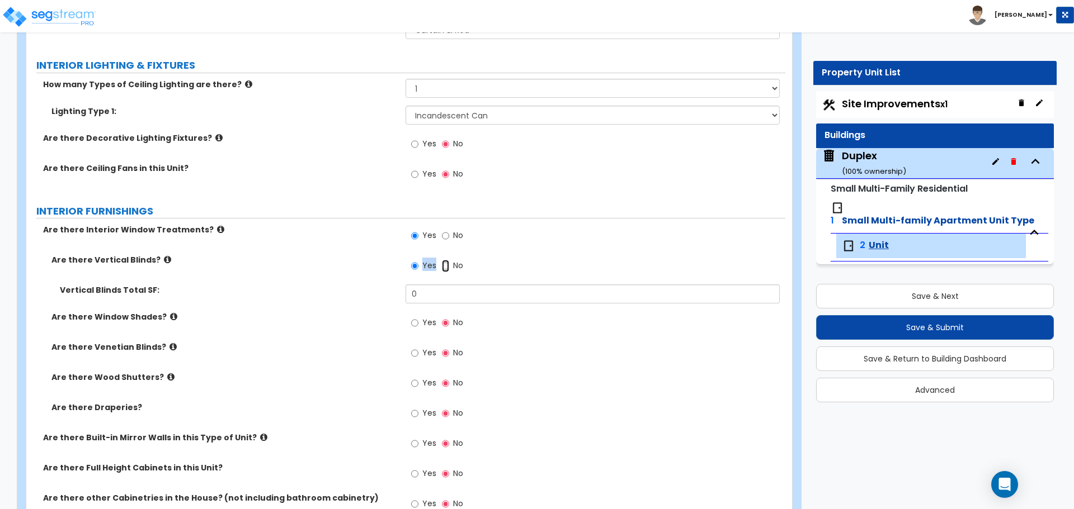
click at [446, 268] on input "No" at bounding box center [445, 266] width 7 height 12
radio input "false"
radio input "true"
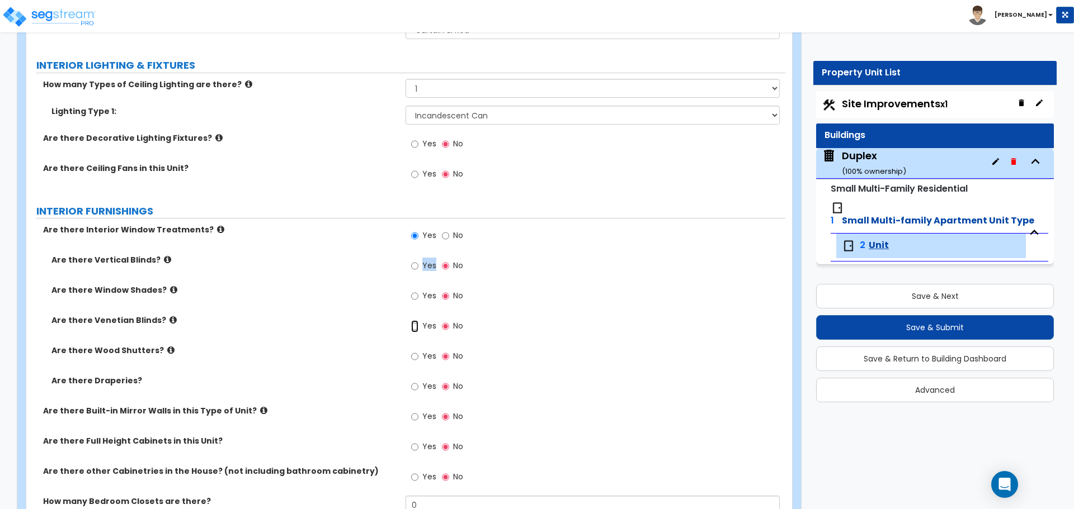
click at [417, 324] on input "Yes" at bounding box center [414, 326] width 7 height 12
radio input "true"
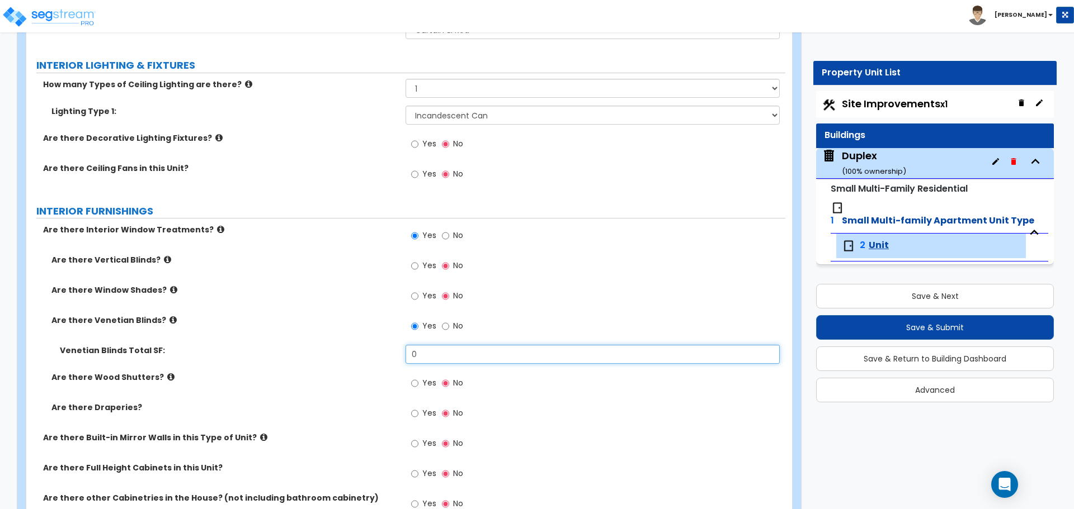
click at [435, 358] on input "0" at bounding box center [592, 354] width 374 height 19
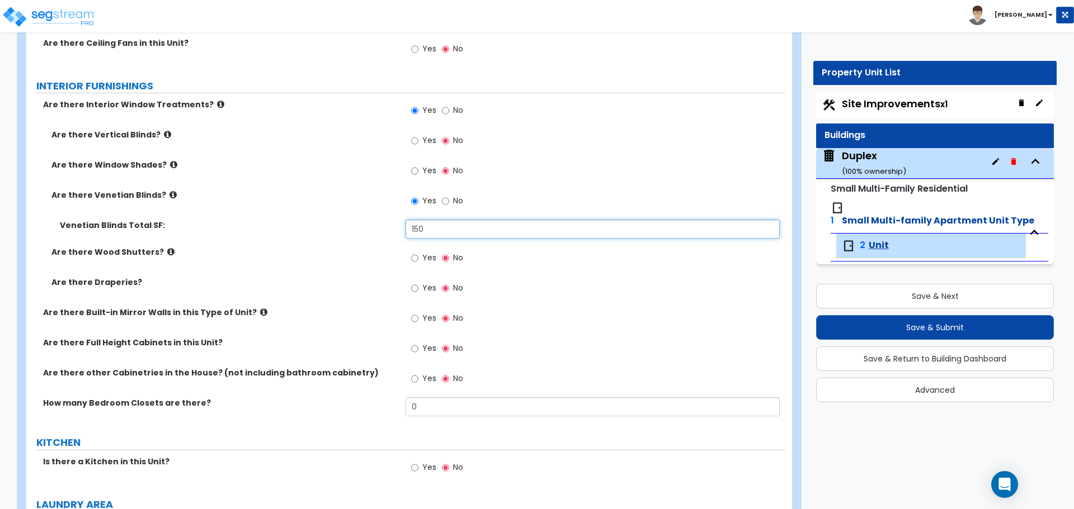
scroll to position [1174, 0]
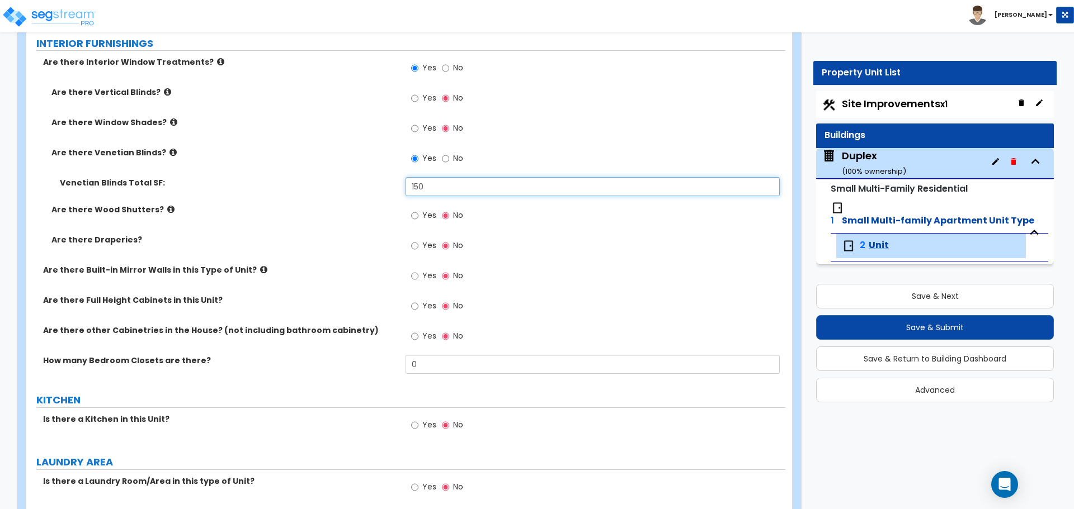
type input "150"
click at [413, 305] on input "Yes" at bounding box center [414, 306] width 7 height 12
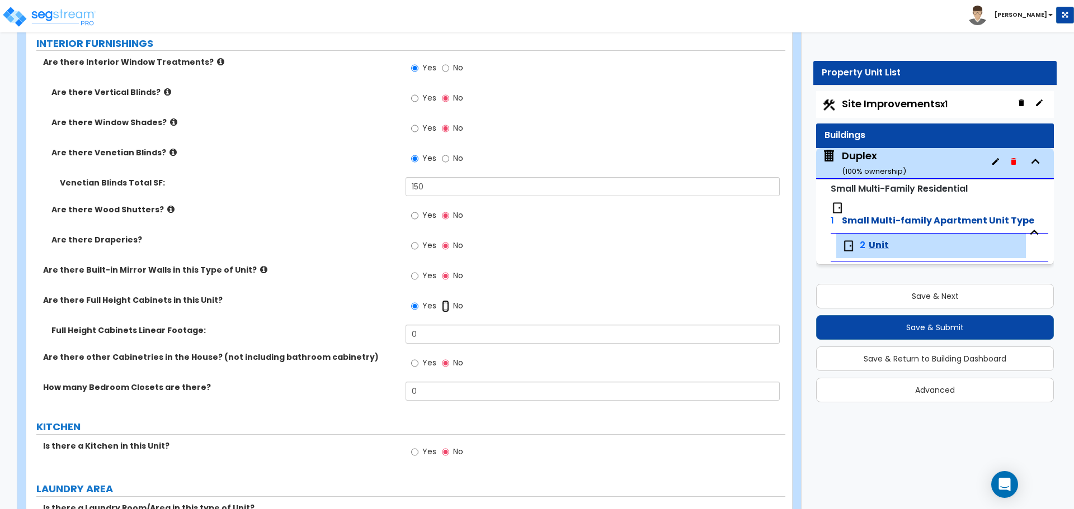
click at [442, 304] on input "No" at bounding box center [445, 306] width 7 height 12
radio input "false"
radio input "true"
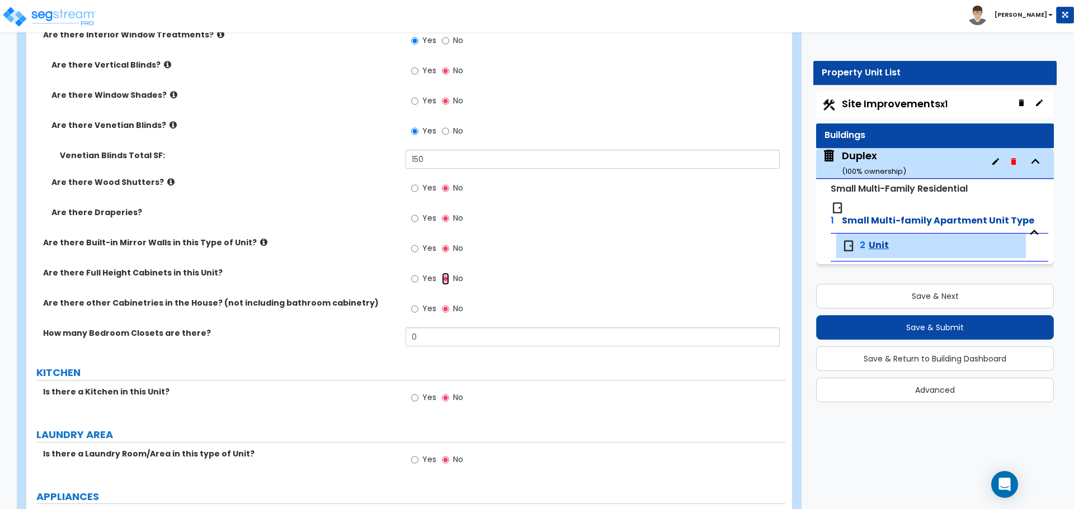
scroll to position [1230, 0]
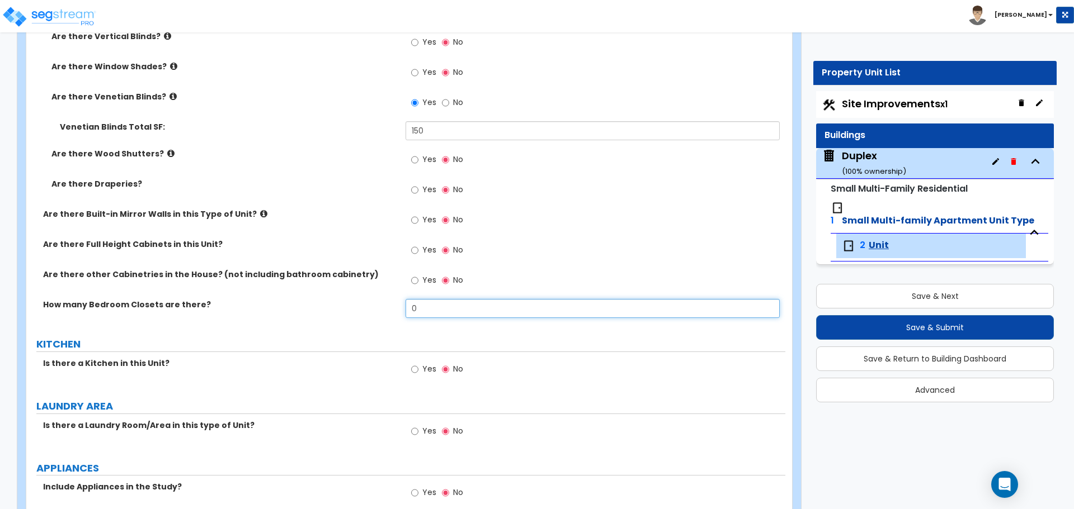
click at [432, 306] on input "0" at bounding box center [592, 308] width 374 height 19
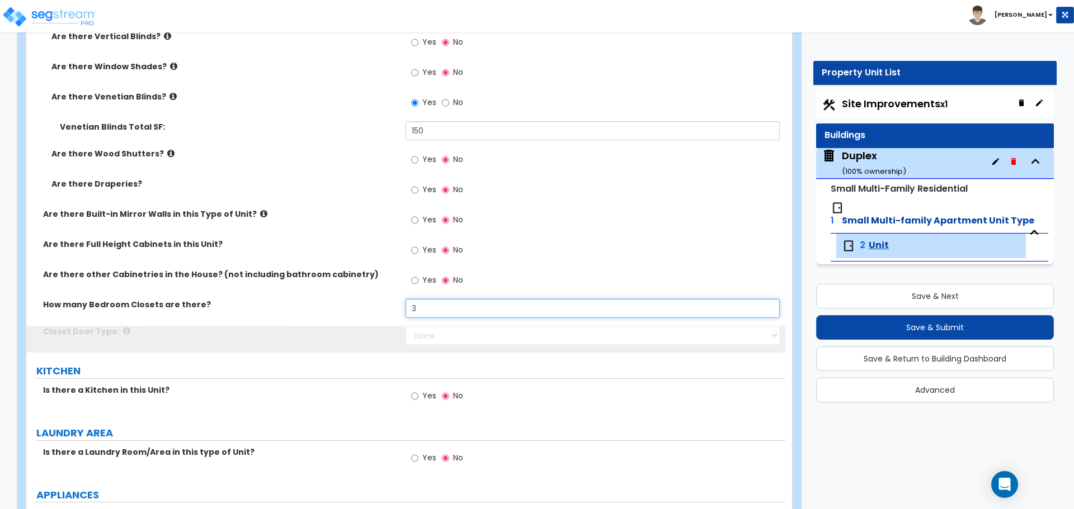
type input "3"
click at [370, 310] on label "How many Bedroom Closets are there?" at bounding box center [220, 304] width 354 height 11
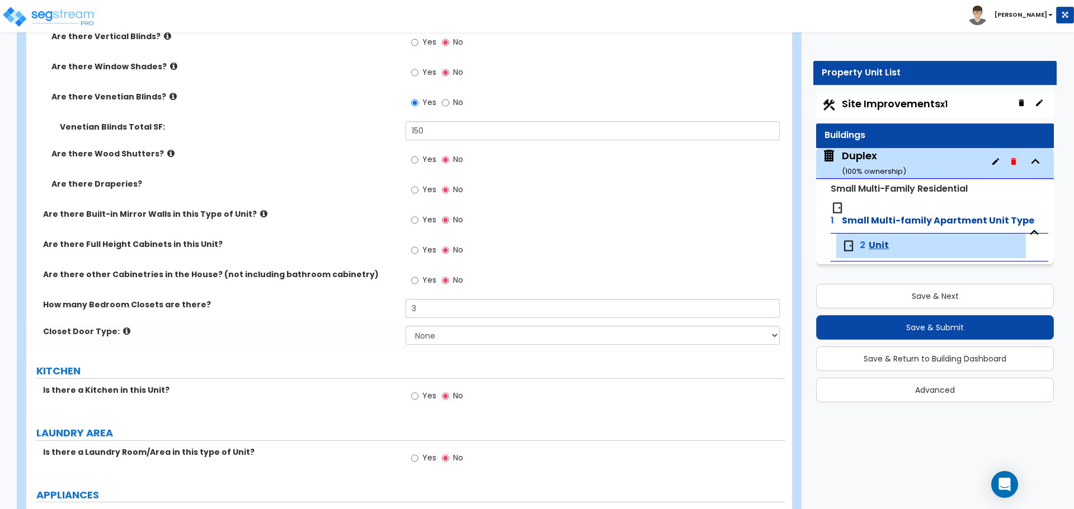
click at [428, 325] on div "How many Bedroom Closets are there? 3" at bounding box center [405, 312] width 759 height 27
click at [428, 329] on select "None Bi-fold Louvered Doors Bi-fold Panel Doors Sliding Doors Hinged Wood Door" at bounding box center [592, 335] width 374 height 19
select select "3"
click at [405, 326] on select "None Bi-fold Louvered Doors Bi-fold Panel Doors Sliding Doors Hinged Wood Door" at bounding box center [592, 335] width 374 height 19
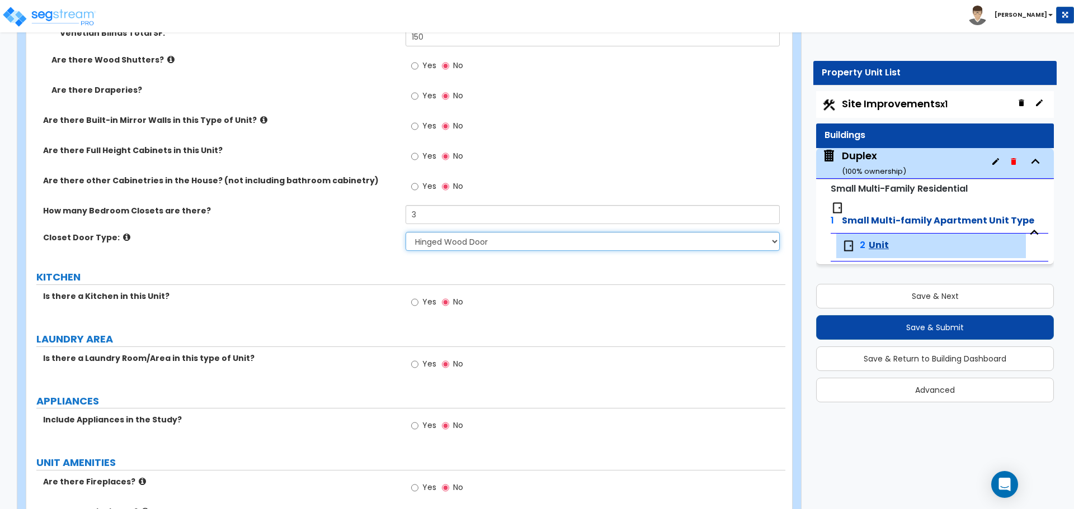
scroll to position [1342, 0]
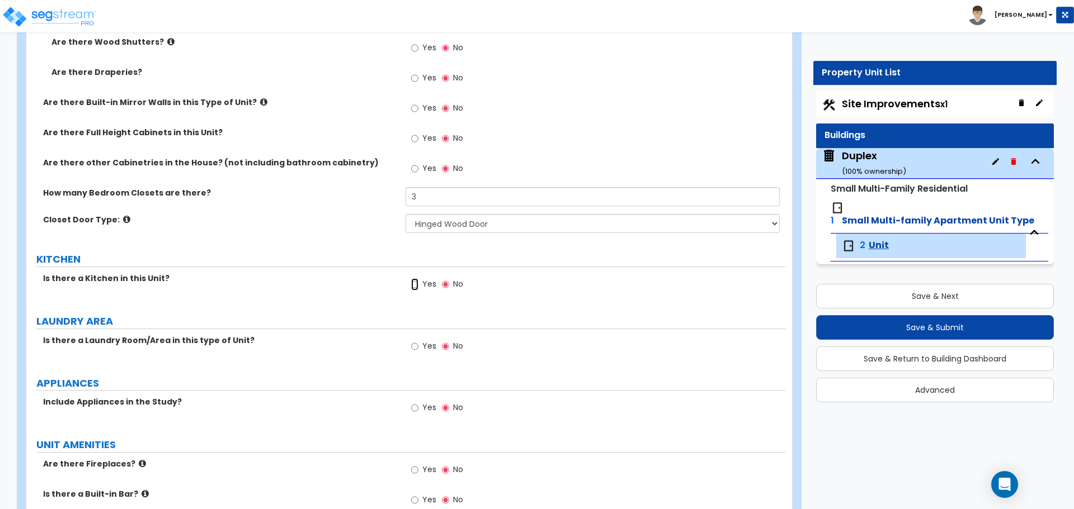
click at [413, 288] on input "Yes" at bounding box center [414, 285] width 7 height 12
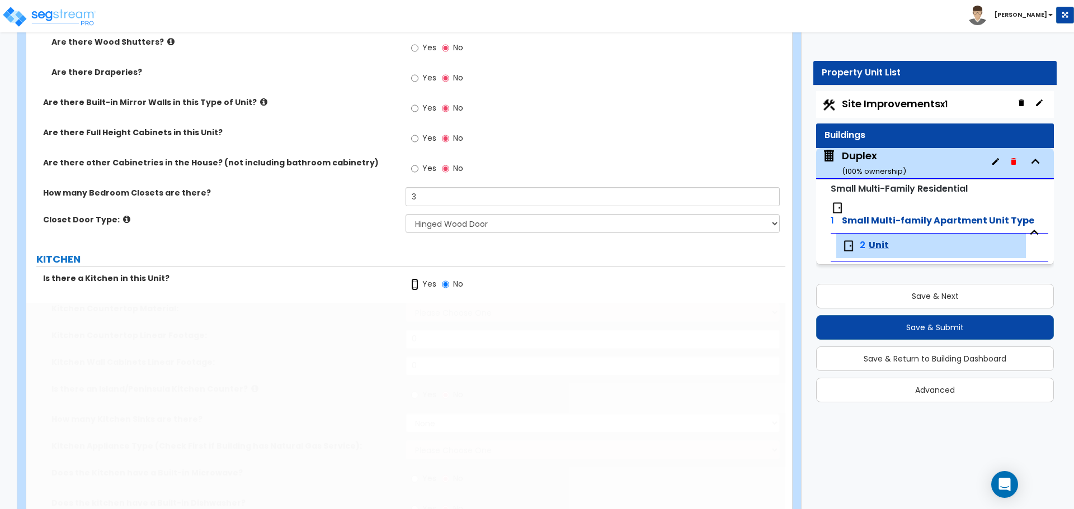
radio input "true"
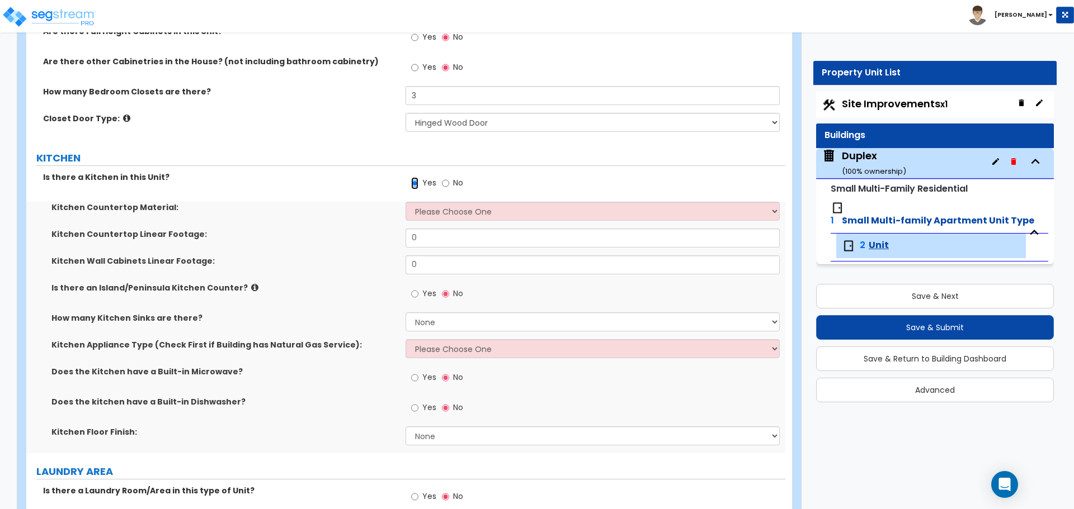
scroll to position [1454, 0]
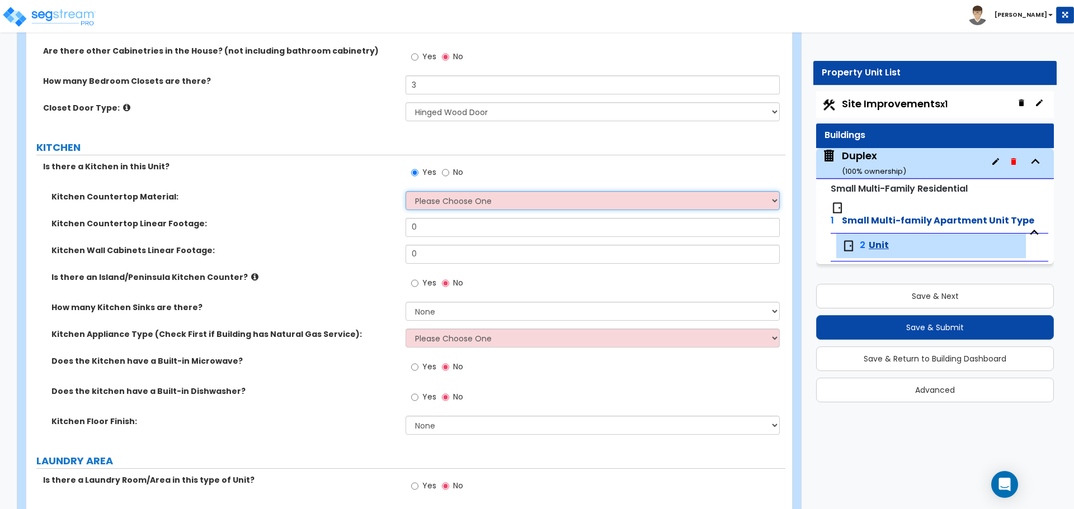
click at [470, 195] on select "Please Choose One Plastic Laminate Solid Surface Stone Quartz Marble Tile Wood …" at bounding box center [592, 200] width 374 height 19
select select "4"
click at [405, 191] on select "Please Choose One Plastic Laminate Solid Surface Stone Quartz Marble Tile Wood …" at bounding box center [592, 200] width 374 height 19
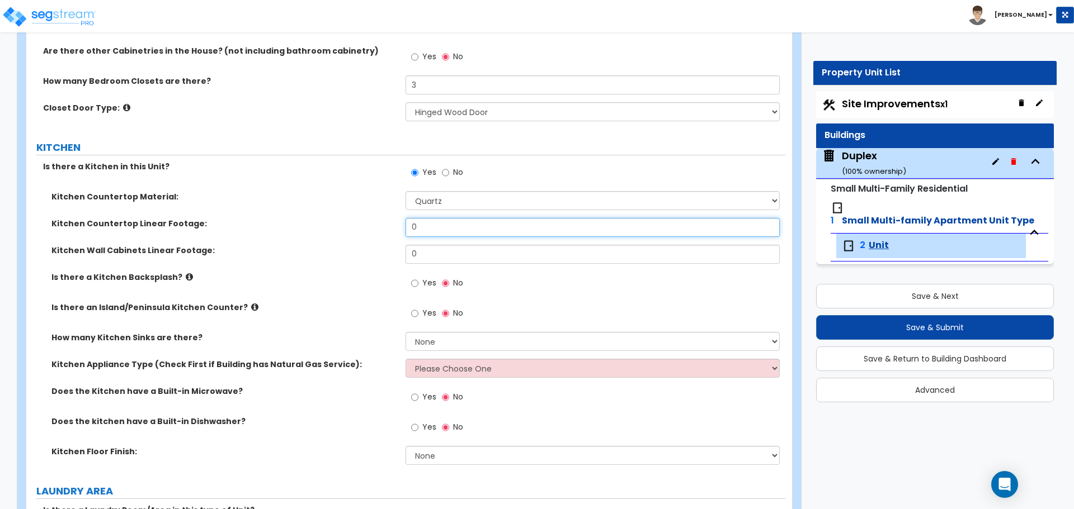
click at [427, 225] on input "0" at bounding box center [592, 227] width 374 height 19
type input "10"
click at [432, 252] on input "0" at bounding box center [592, 254] width 374 height 19
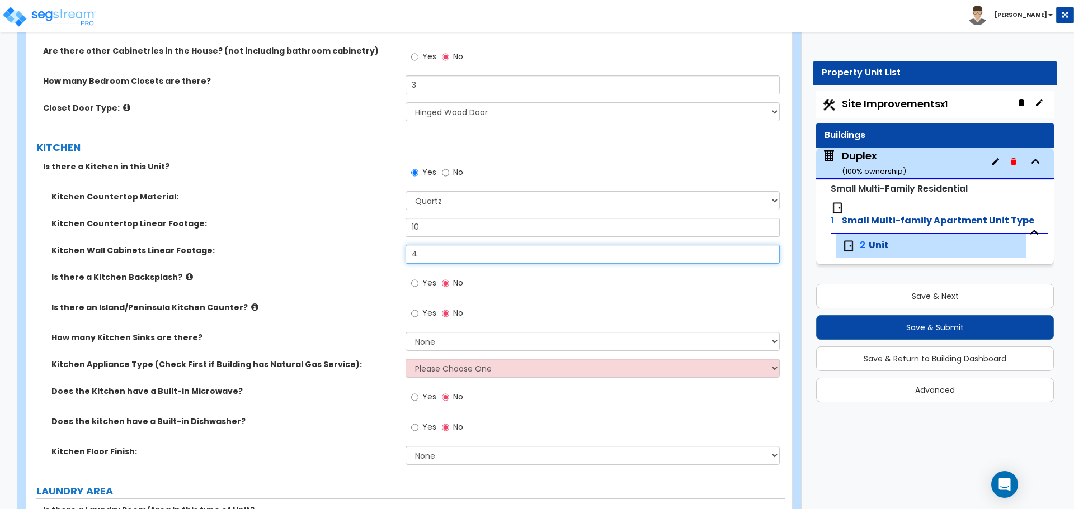
type input "4"
click at [420, 282] on label "Yes" at bounding box center [423, 284] width 25 height 19
click at [418, 282] on input "Yes" at bounding box center [414, 283] width 7 height 12
radio input "true"
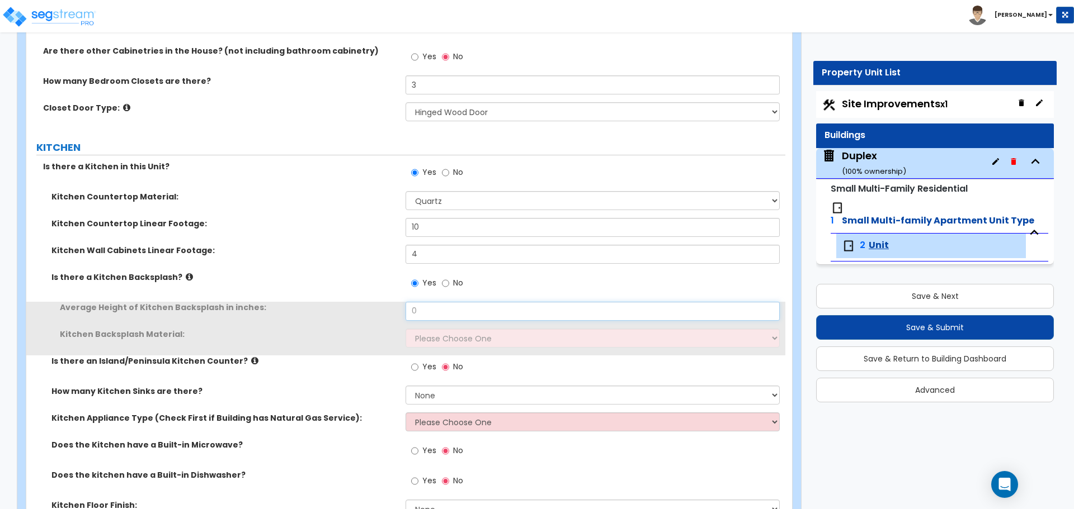
click at [428, 309] on input "0" at bounding box center [592, 311] width 374 height 19
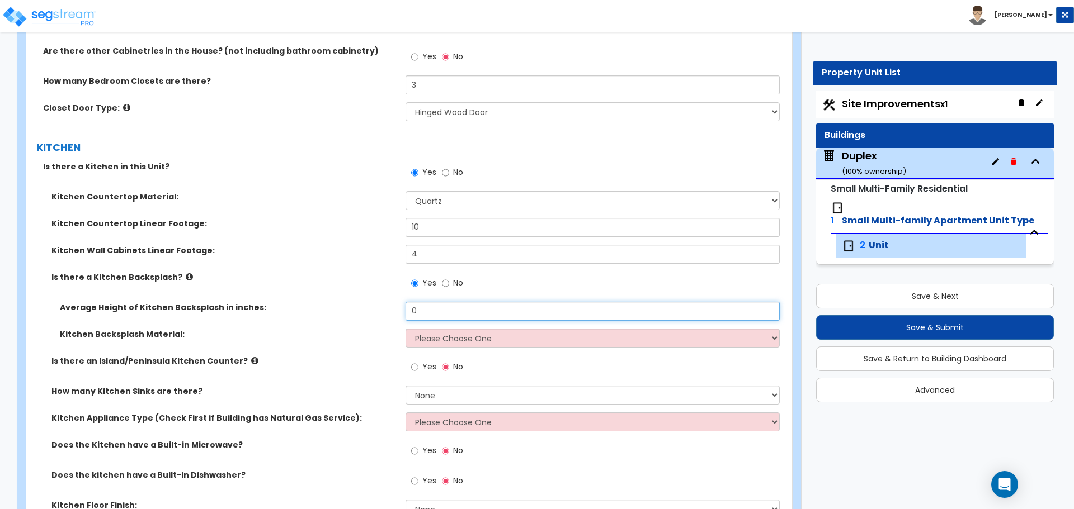
click at [430, 308] on input "0" at bounding box center [592, 311] width 374 height 19
type input "12"
click at [445, 347] on select "Please Choose One Plastic Laminate Solid Surface Stone Quartz Tile Stainless St…" at bounding box center [592, 338] width 374 height 19
select select "6"
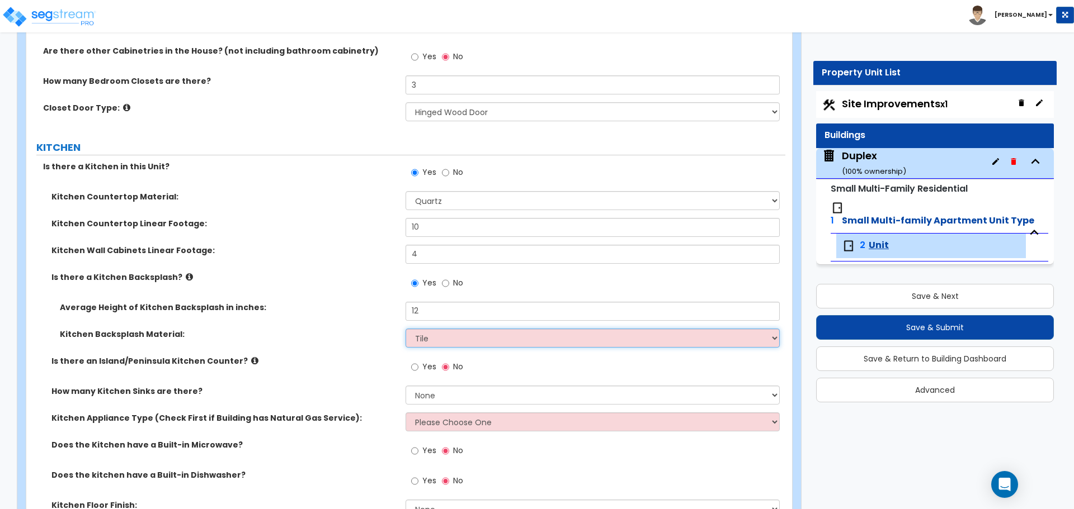
click at [405, 329] on select "Please Choose One Plastic Laminate Solid Surface Stone Quartz Tile Stainless St…" at bounding box center [592, 338] width 374 height 19
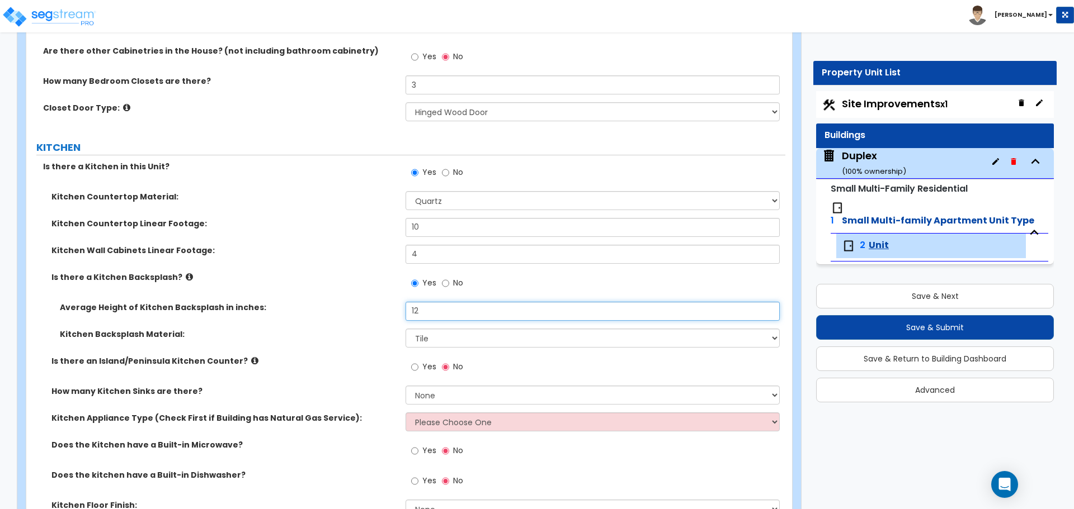
click at [436, 317] on input "12" at bounding box center [592, 311] width 374 height 19
click at [375, 321] on div "Average Height of Kitchen Backsplash in inches: 4" at bounding box center [405, 315] width 759 height 27
click at [436, 313] on input "4" at bounding box center [592, 311] width 374 height 19
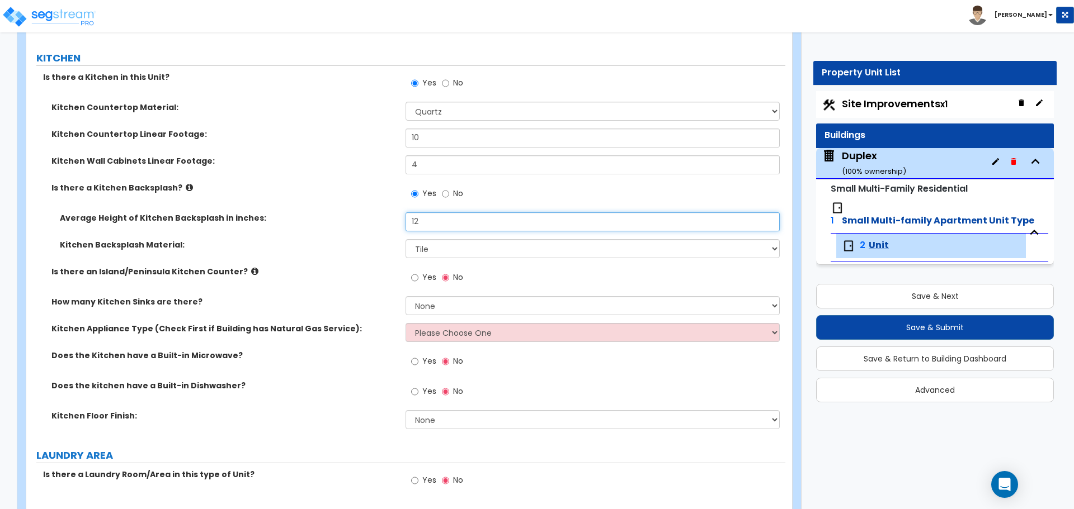
scroll to position [1566, 0]
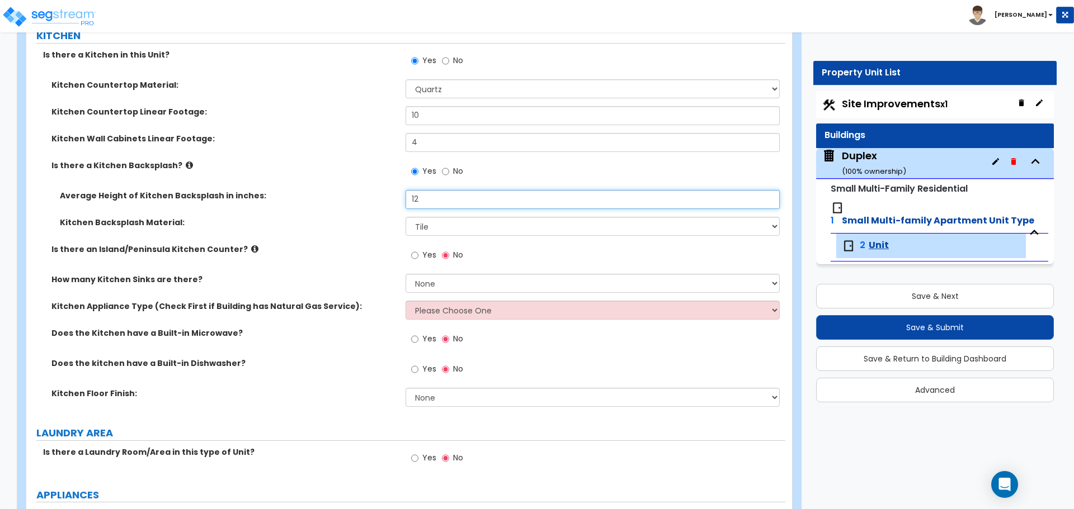
type input "12"
click at [456, 315] on select "Please Choose One Gas Electric" at bounding box center [592, 310] width 374 height 19
click at [405, 301] on select "Please Choose One Gas Electric" at bounding box center [592, 310] width 374 height 19
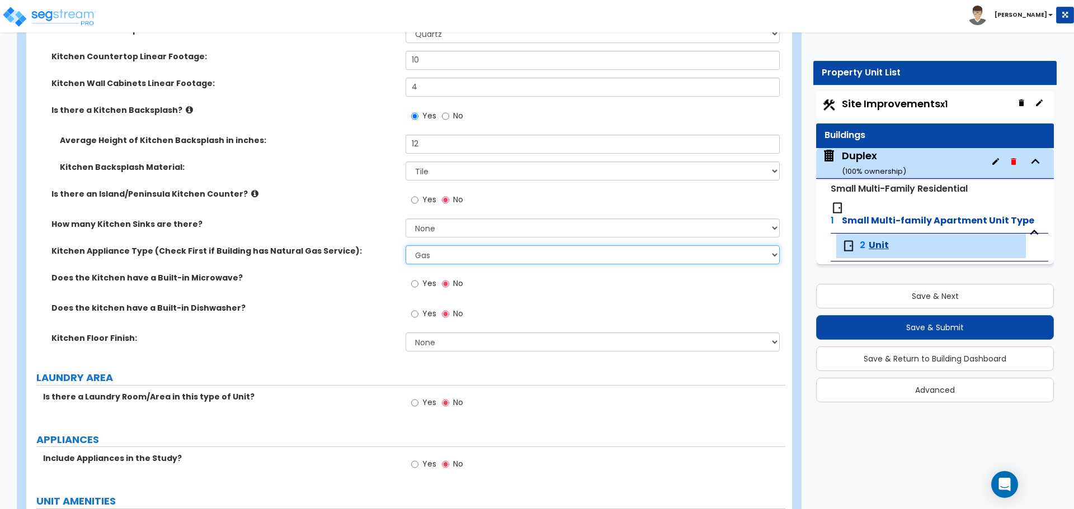
scroll to position [1622, 0]
click at [434, 264] on div "Kitchen Appliance Type (Check First if Building has Natural Gas Service): Pleas…" at bounding box center [405, 258] width 759 height 27
click at [437, 256] on select "Please Choose One Gas Electric" at bounding box center [592, 254] width 374 height 19
select select "2"
click at [405, 245] on select "Please Choose One Gas Electric" at bounding box center [592, 254] width 374 height 19
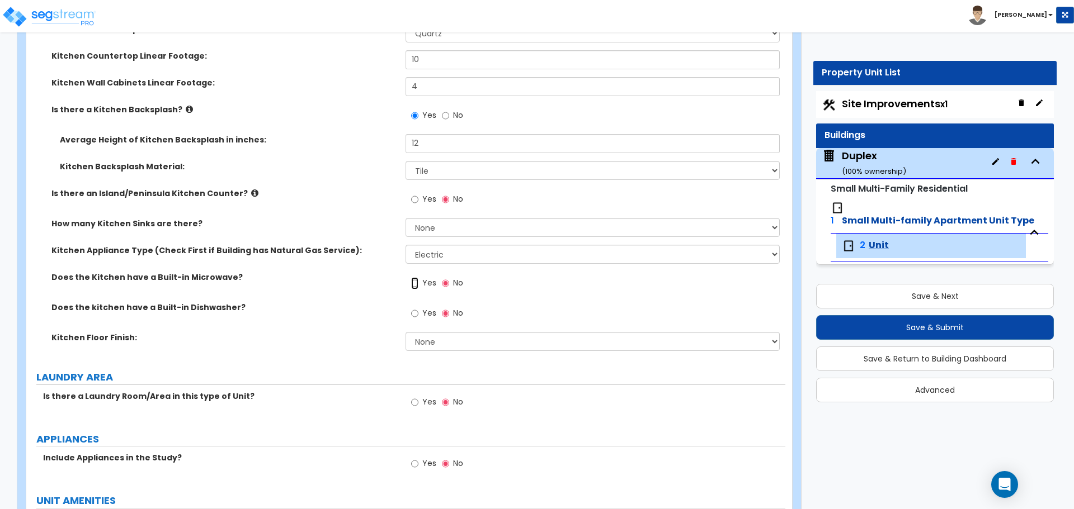
click at [414, 282] on input "Yes" at bounding box center [414, 283] width 7 height 12
radio input "true"
click at [414, 316] on input "Yes" at bounding box center [414, 314] width 7 height 12
radio input "true"
click at [431, 334] on select "None Tile Flooring Hardwood Flooring Resilient Laminate Flooring VCT Flooring S…" at bounding box center [592, 341] width 374 height 19
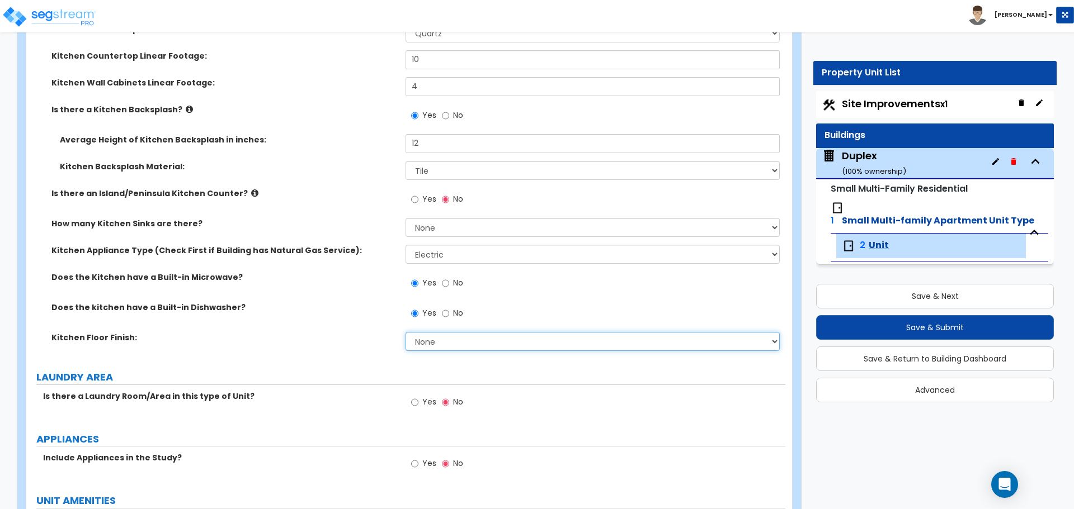
select select "3"
click at [405, 332] on select "None Tile Flooring Hardwood Flooring Resilient Laminate Flooring VCT Flooring S…" at bounding box center [592, 341] width 374 height 19
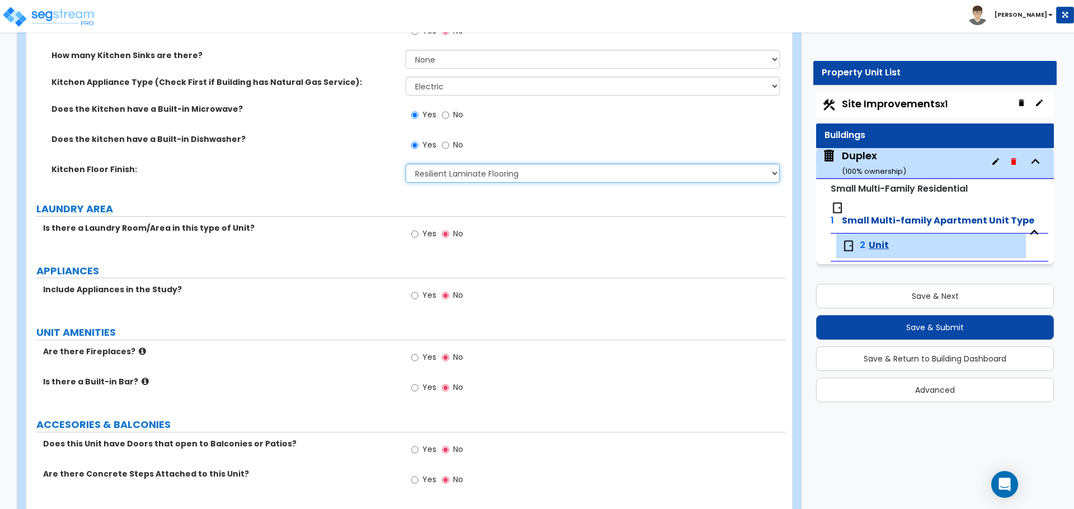
scroll to position [1790, 0]
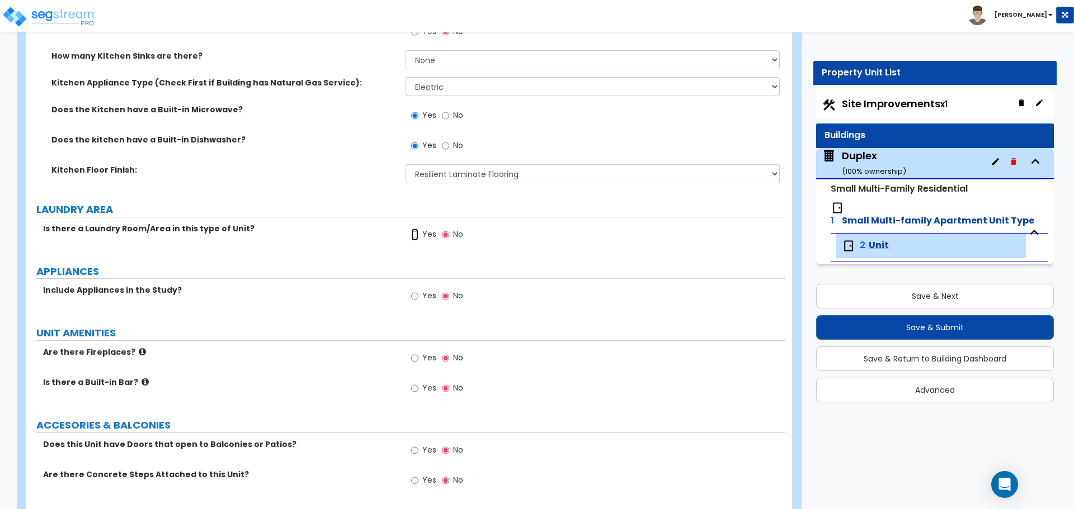
click at [413, 235] on input "Yes" at bounding box center [414, 235] width 7 height 12
radio input "true"
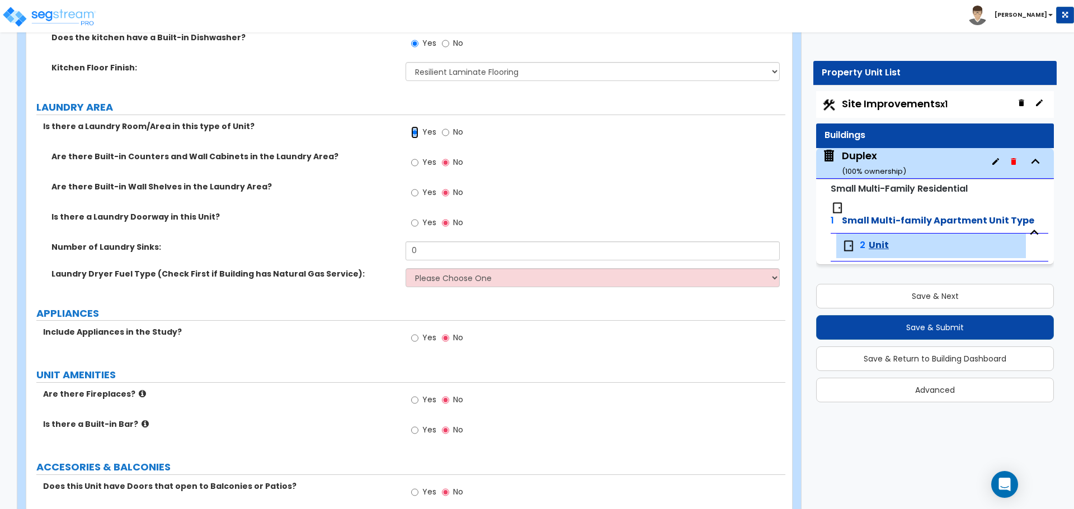
scroll to position [1901, 0]
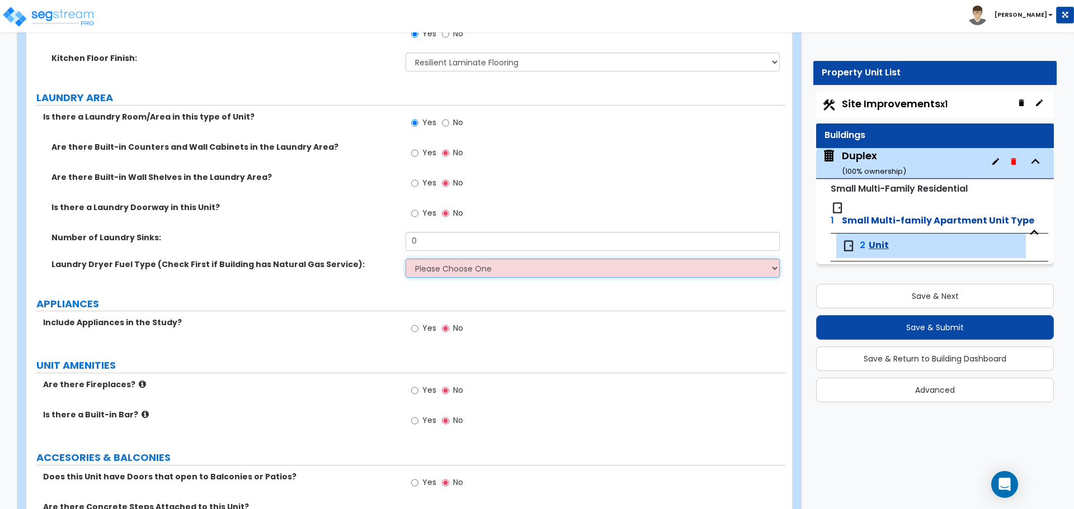
click at [428, 262] on select "Please Choose One Gas Electric" at bounding box center [592, 268] width 374 height 19
select select "2"
click at [405, 259] on select "Please Choose One Gas Electric" at bounding box center [592, 268] width 374 height 19
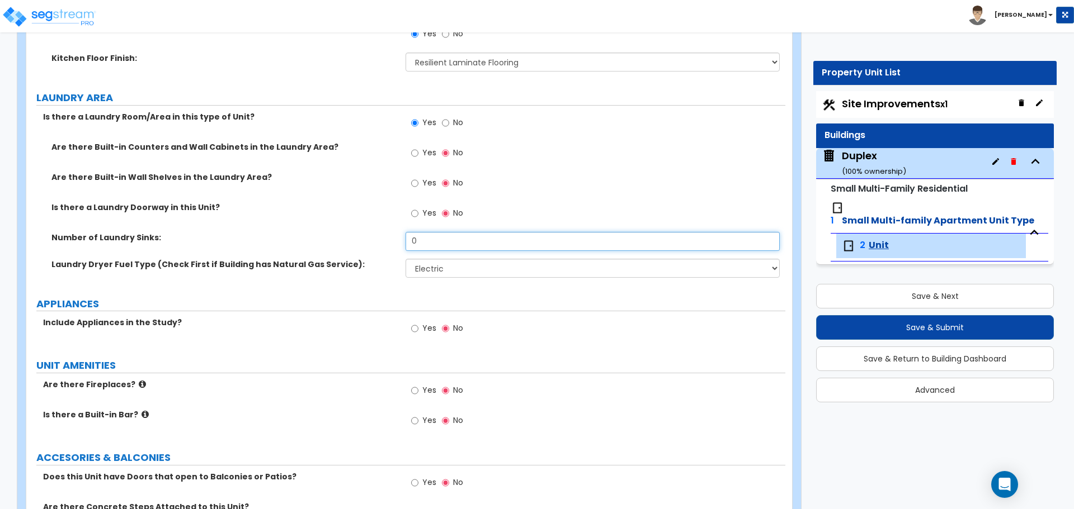
click at [436, 247] on input "0" at bounding box center [592, 241] width 374 height 19
click at [402, 241] on div "Number of Laundry Sinks:" at bounding box center [215, 237] width 379 height 11
click at [428, 272] on select "Please Choose One Gas Electric" at bounding box center [592, 268] width 374 height 19
click at [391, 263] on label "Laundry Dryer Fuel Type (Check First if Building has Natural Gas Service):" at bounding box center [224, 264] width 346 height 11
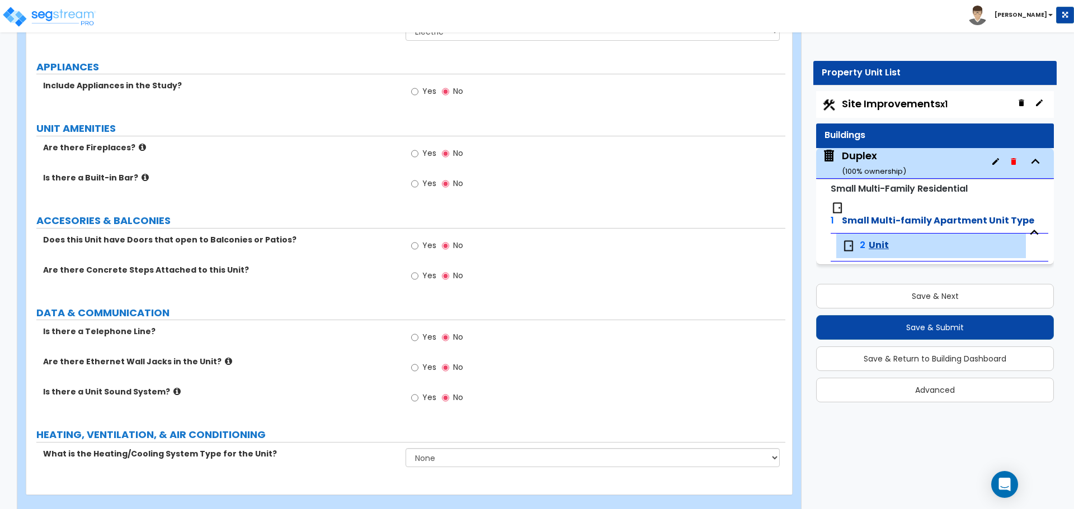
scroll to position [2156, 0]
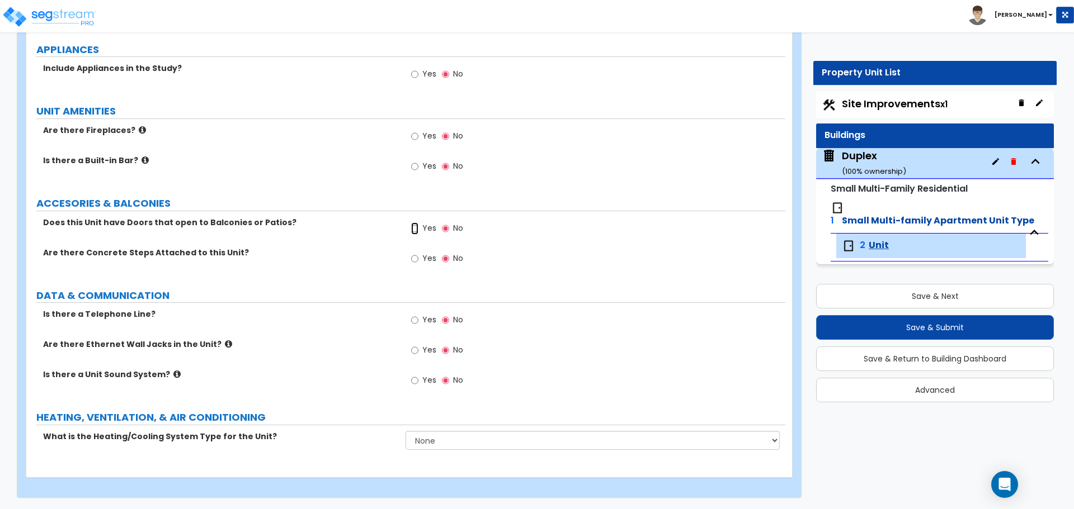
click at [417, 231] on input "Yes" at bounding box center [414, 229] width 7 height 12
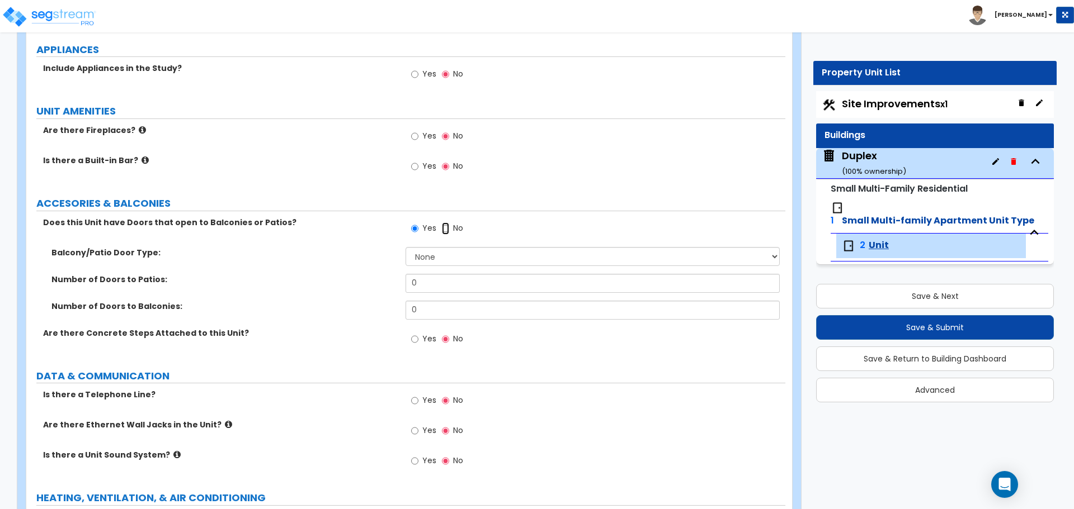
click at [442, 229] on input "No" at bounding box center [445, 229] width 7 height 12
radio input "false"
radio input "true"
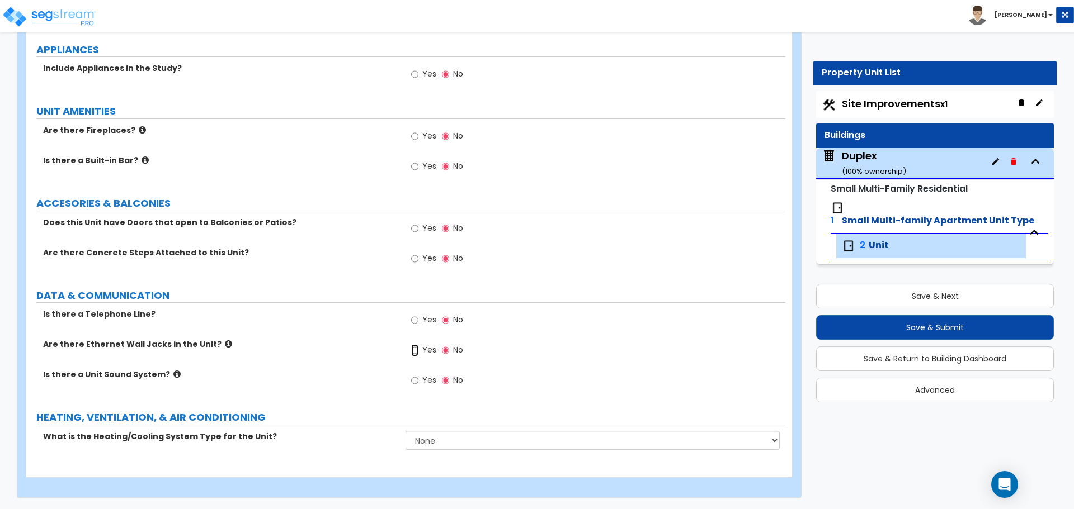
click at [415, 352] on input "Yes" at bounding box center [414, 350] width 7 height 12
radio input "true"
click at [415, 323] on input "Yes" at bounding box center [414, 320] width 7 height 12
radio input "true"
click at [447, 456] on div "What is the Heating/Cooling System Type for the Unit? None Heat Only Centralize…" at bounding box center [405, 444] width 759 height 27
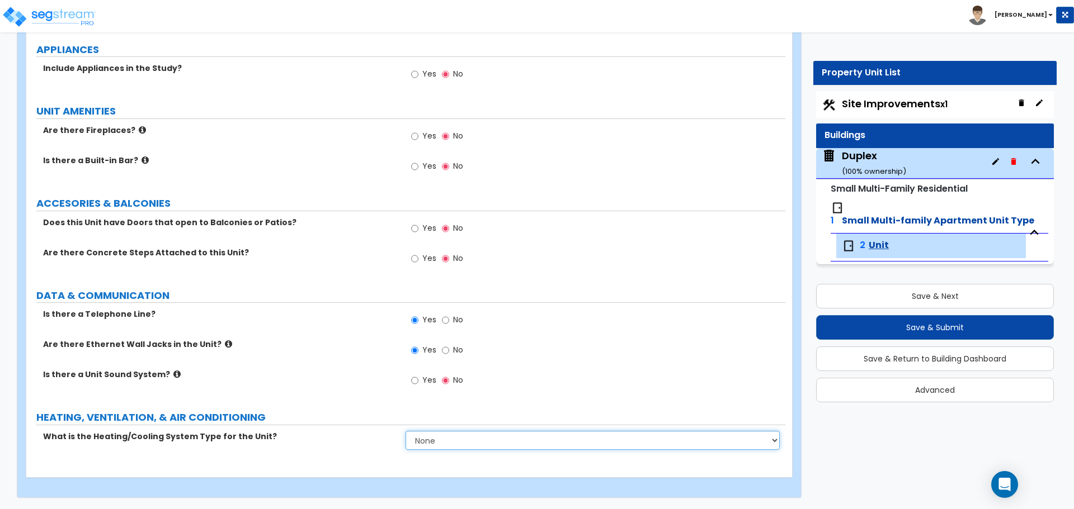
click at [447, 448] on select "None Heat Only Centralized Heating & Cooling Thru Wall Air Conditioners Mini Sp…" at bounding box center [592, 440] width 374 height 19
select select "2"
click at [405, 431] on select "None Heat Only Centralized Heating & Cooling Thru Wall Air Conditioners Mini Sp…" at bounding box center [592, 440] width 374 height 19
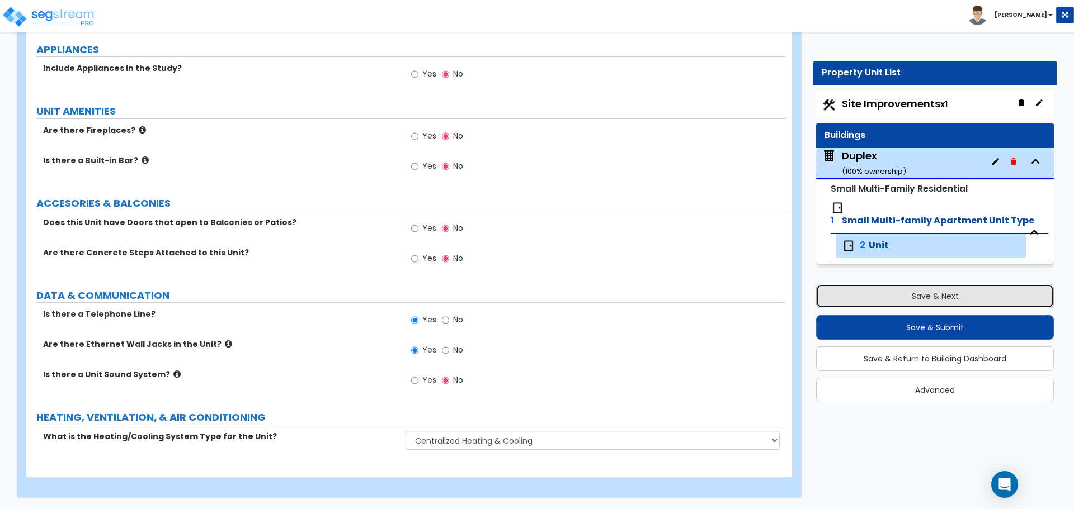
click at [911, 284] on button "Save & Next" at bounding box center [935, 296] width 238 height 25
select select "2"
select select "1"
select select "2"
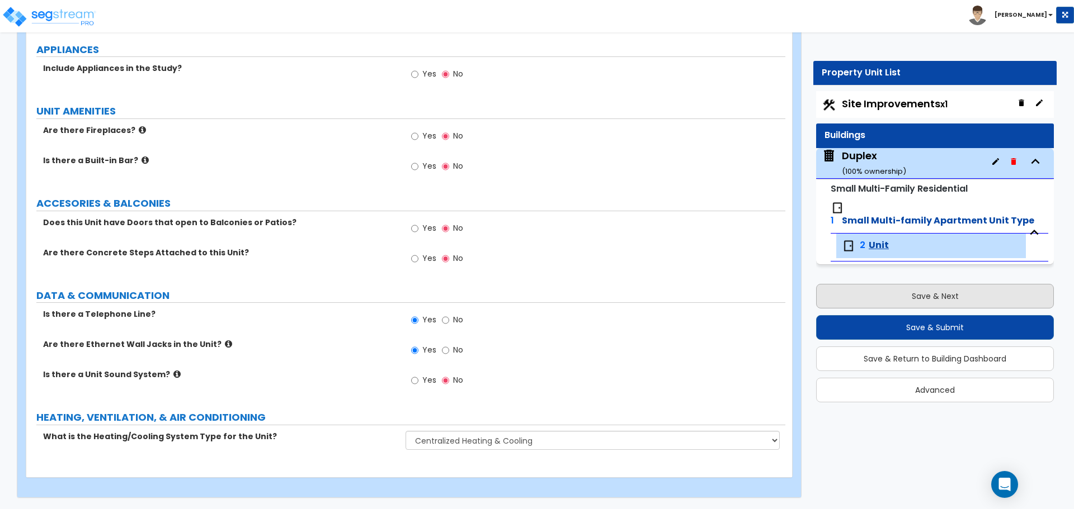
select select "1"
select select "2"
select select "1"
select select "2"
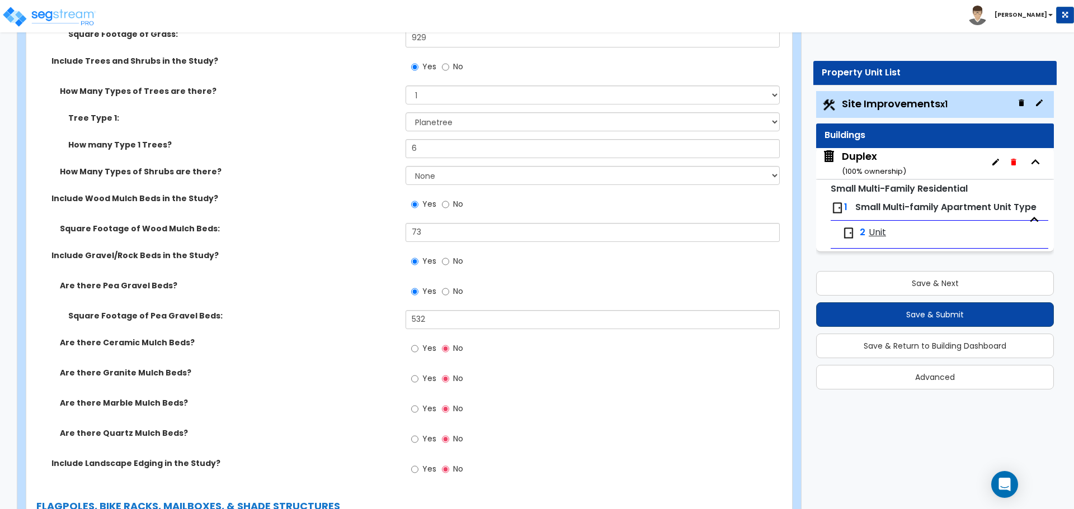
scroll to position [1566, 0]
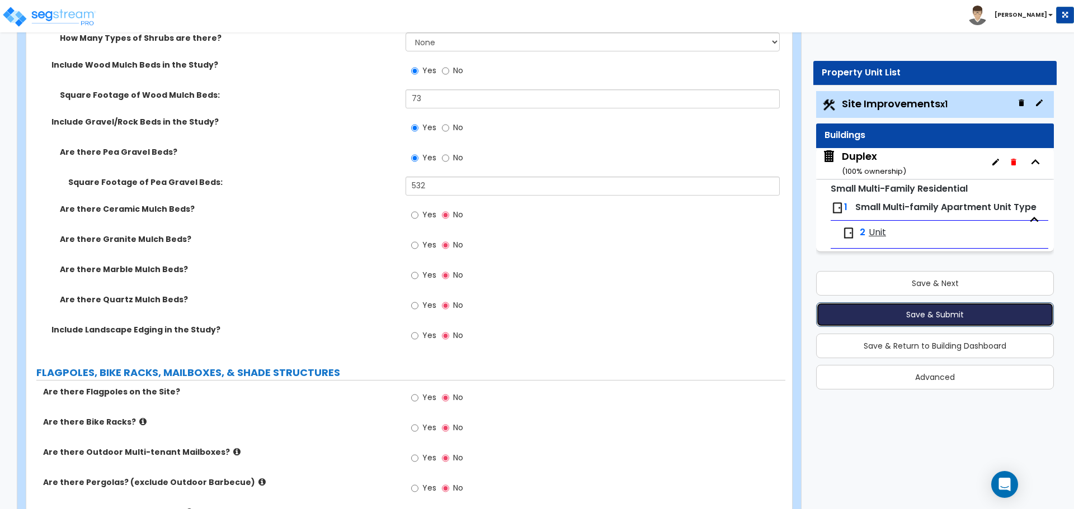
click at [890, 311] on button "Save & Submit" at bounding box center [935, 315] width 238 height 25
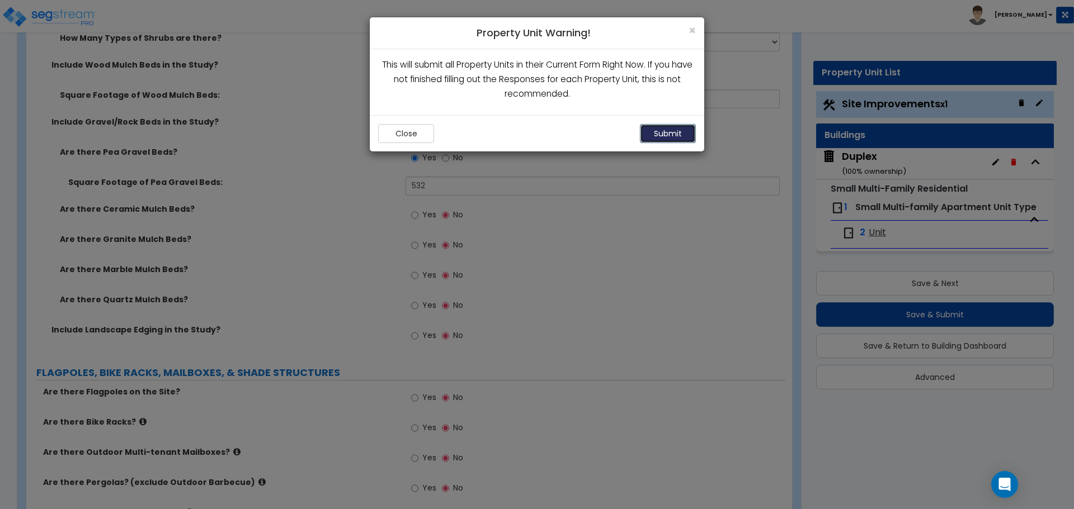
click at [668, 126] on button "Submit" at bounding box center [668, 133] width 56 height 19
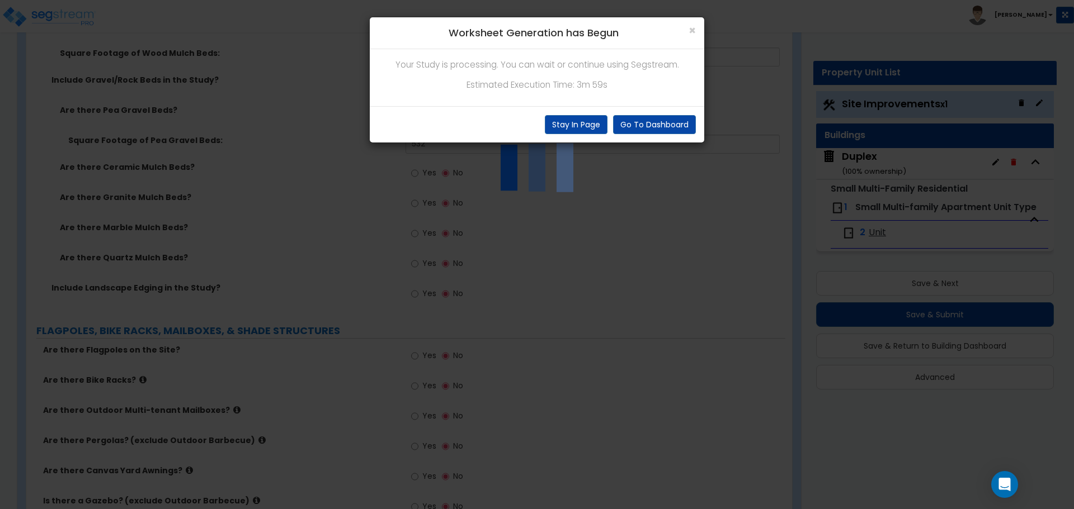
scroll to position [1734, 0]
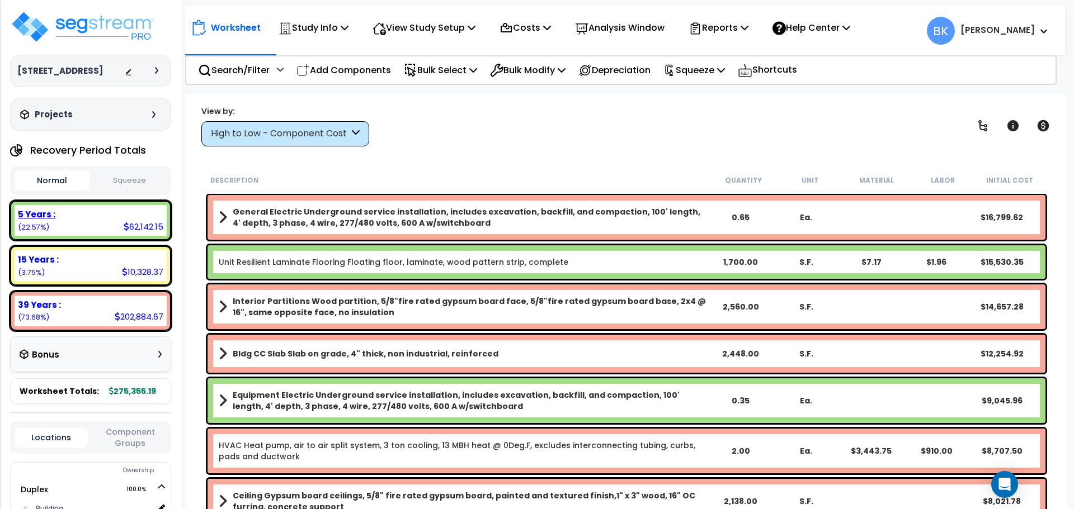
click at [92, 224] on div "5 Years : 62,142.15 (22.57%)" at bounding box center [91, 220] width 152 height 31
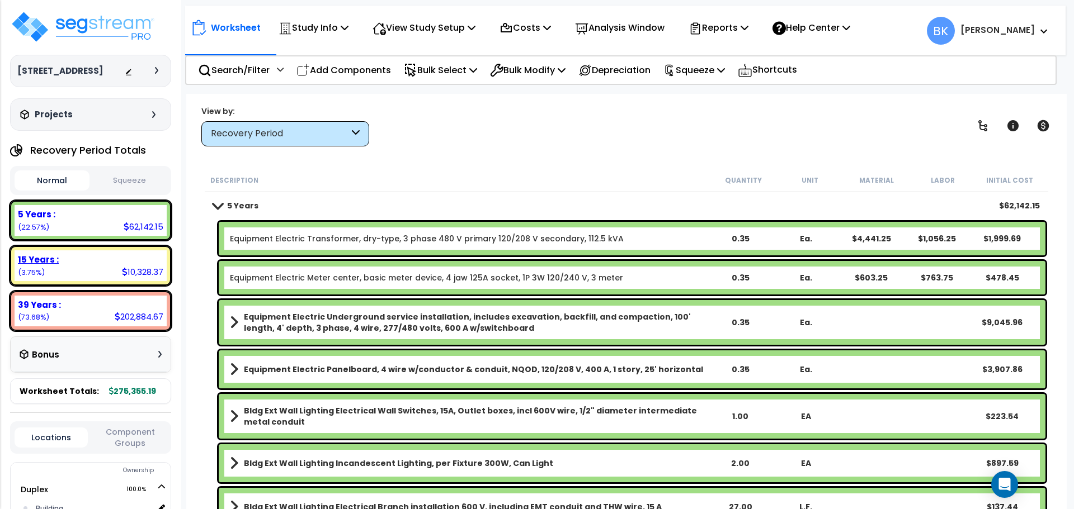
click at [89, 259] on div "15 Years :" at bounding box center [90, 260] width 145 height 12
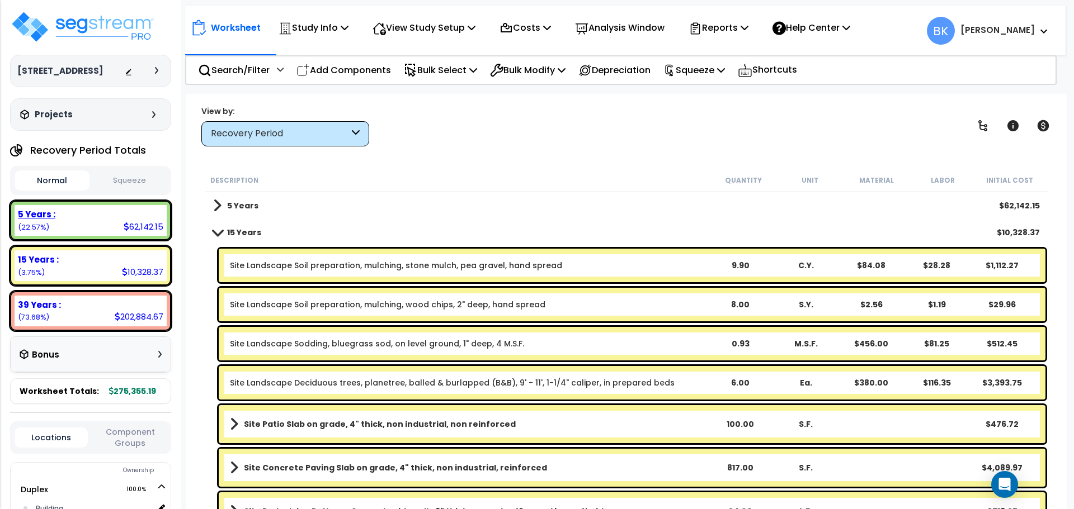
click at [102, 218] on div "5 Years :" at bounding box center [90, 215] width 145 height 12
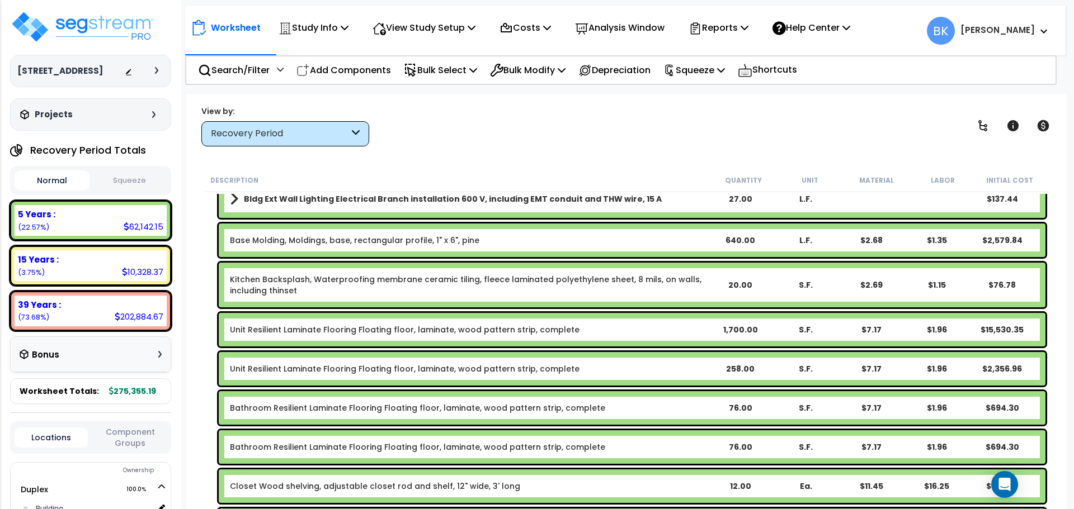
scroll to position [336, 0]
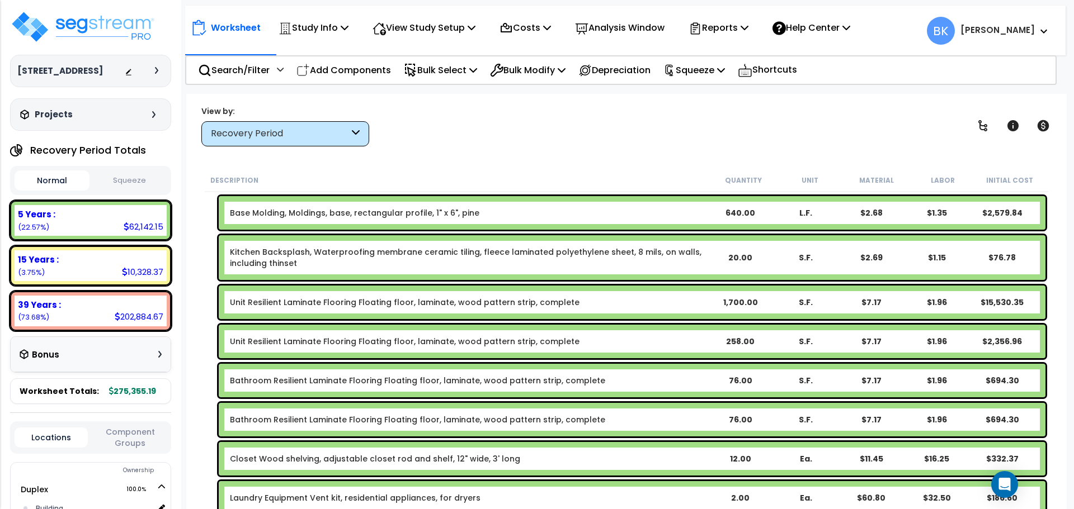
click at [309, 255] on link "Kitchen Backsplash, Waterproofing membrane ceramic tiling, fleece laminated pol…" at bounding box center [468, 258] width 477 height 22
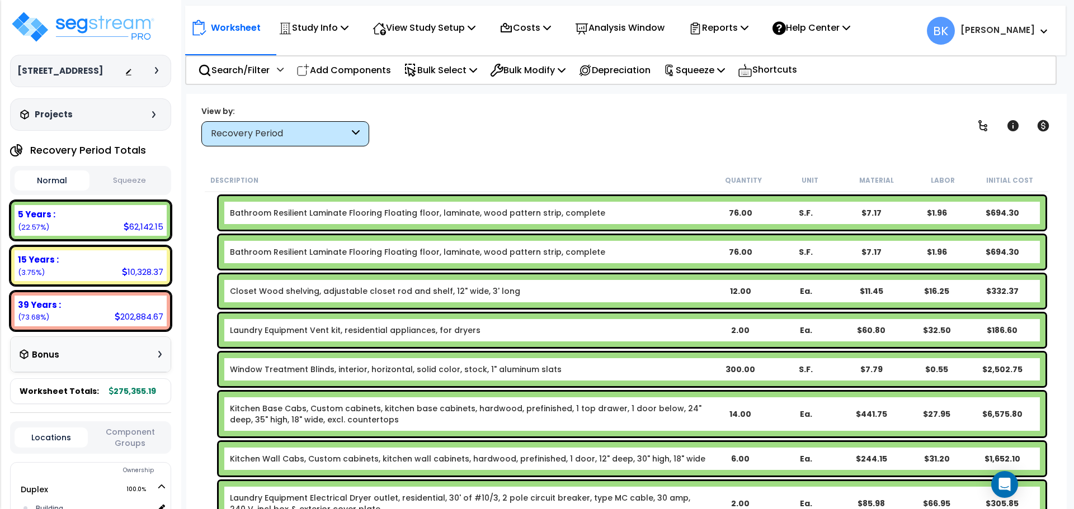
scroll to position [559, 0]
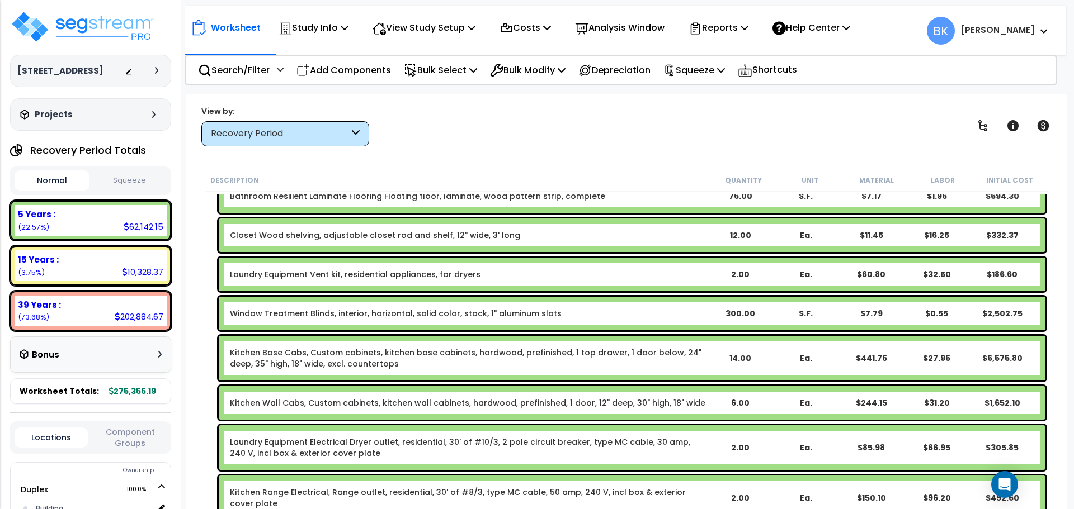
click at [275, 358] on link "Kitchen Base Cabs, Custom cabinets, kitchen base cabinets, hardwood, prefinishe…" at bounding box center [468, 358] width 477 height 22
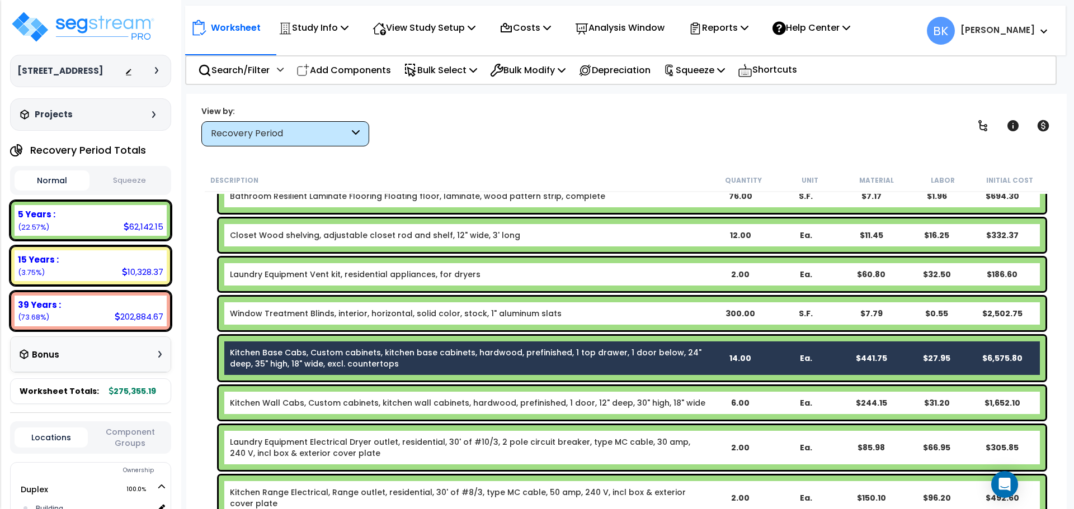
click at [294, 392] on div "Kitchen Wall Cabs, Custom cabinets, kitchen wall cabinets, hardwood, prefinishe…" at bounding box center [632, 403] width 827 height 34
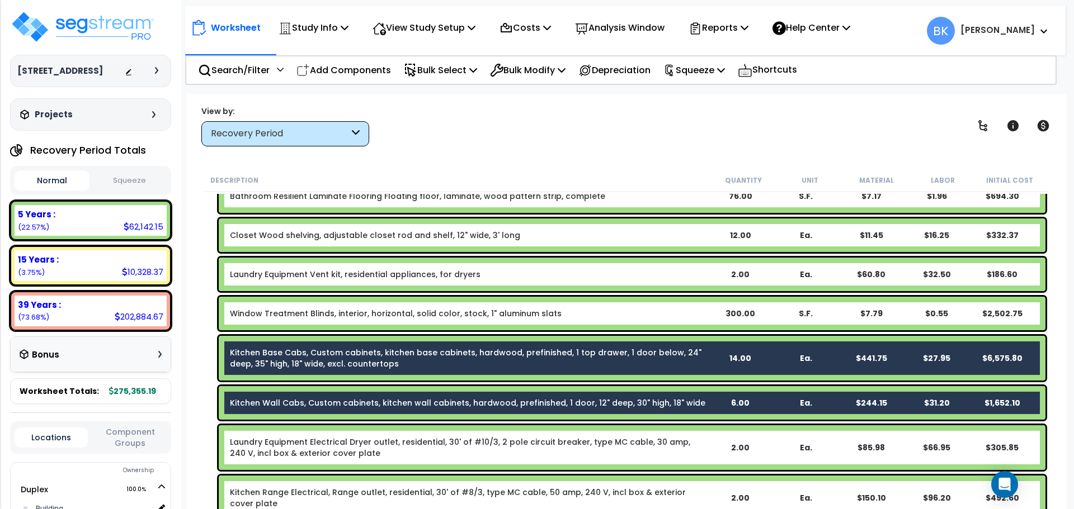
click at [286, 362] on link "Kitchen Base Cabs, Custom cabinets, kitchen base cabinets, hardwood, prefinishe…" at bounding box center [468, 358] width 477 height 22
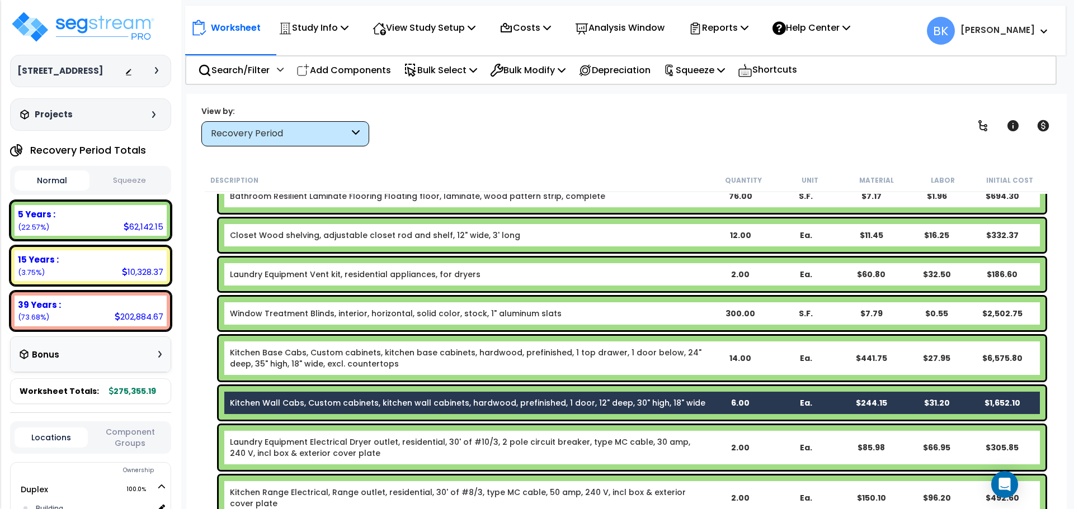
click at [280, 399] on link "Kitchen Wall Cabs, Custom cabinets, kitchen wall cabinets, hardwood, prefinishe…" at bounding box center [467, 403] width 475 height 11
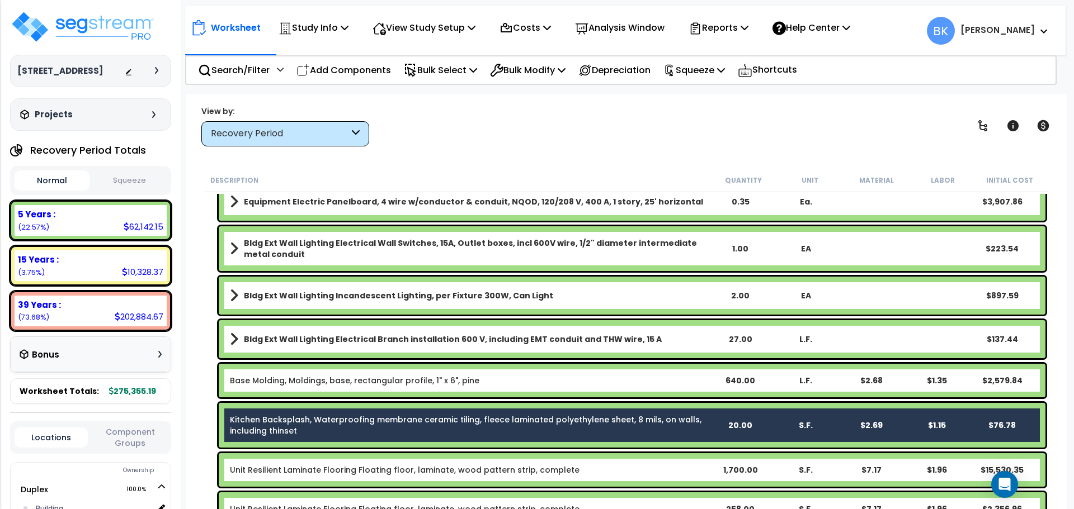
click at [295, 422] on link "Kitchen Backsplash, Waterproofing membrane ceramic tiling, fleece laminated pol…" at bounding box center [468, 425] width 477 height 22
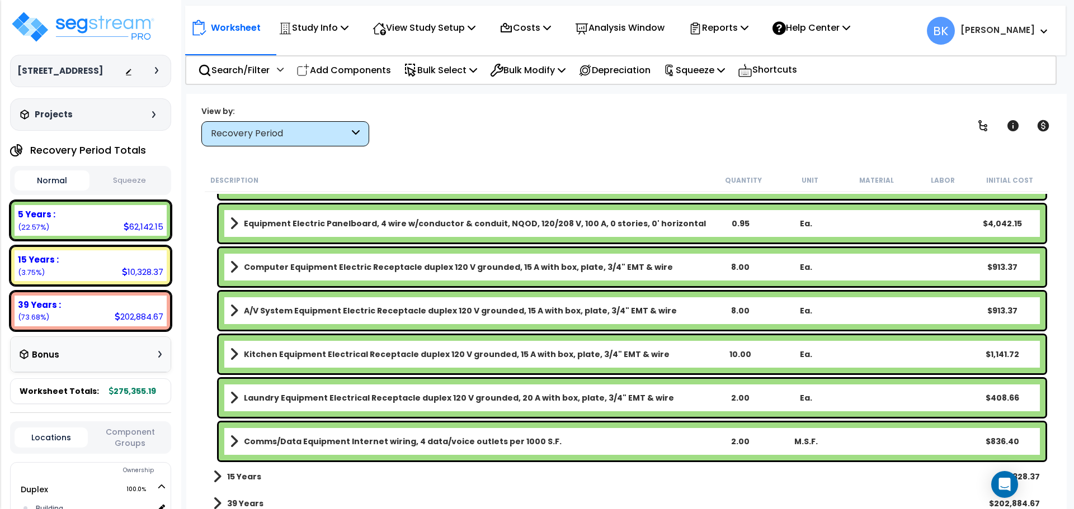
scroll to position [1176, 0]
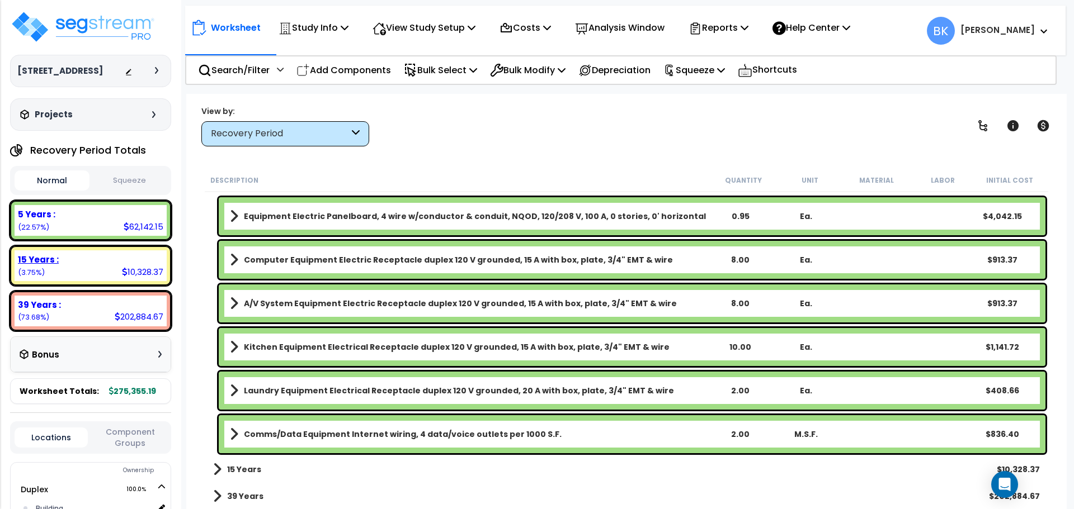
click at [81, 270] on div "15 Years : 10,328.37 (3.75%)" at bounding box center [91, 266] width 152 height 31
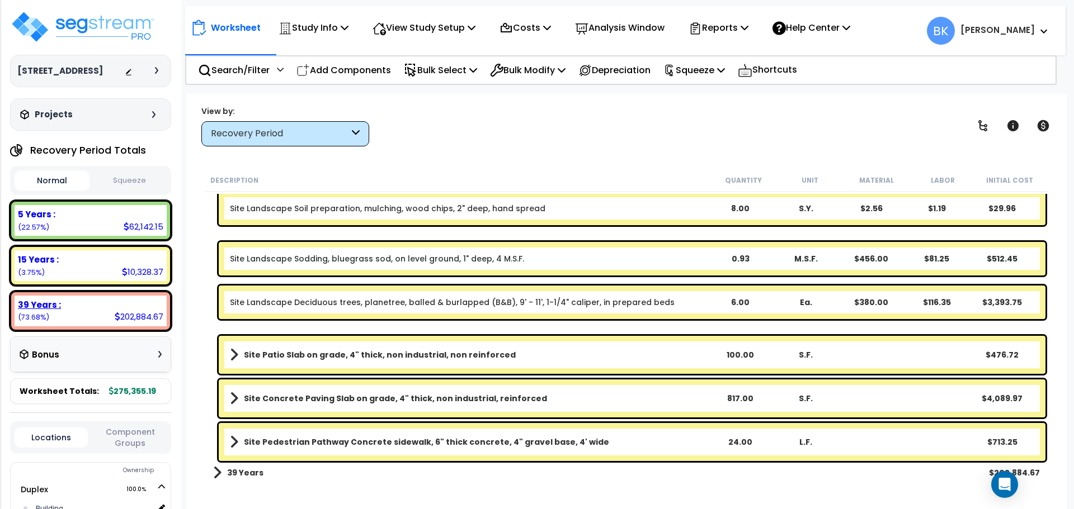
click at [73, 308] on div "39 Years :" at bounding box center [90, 305] width 145 height 12
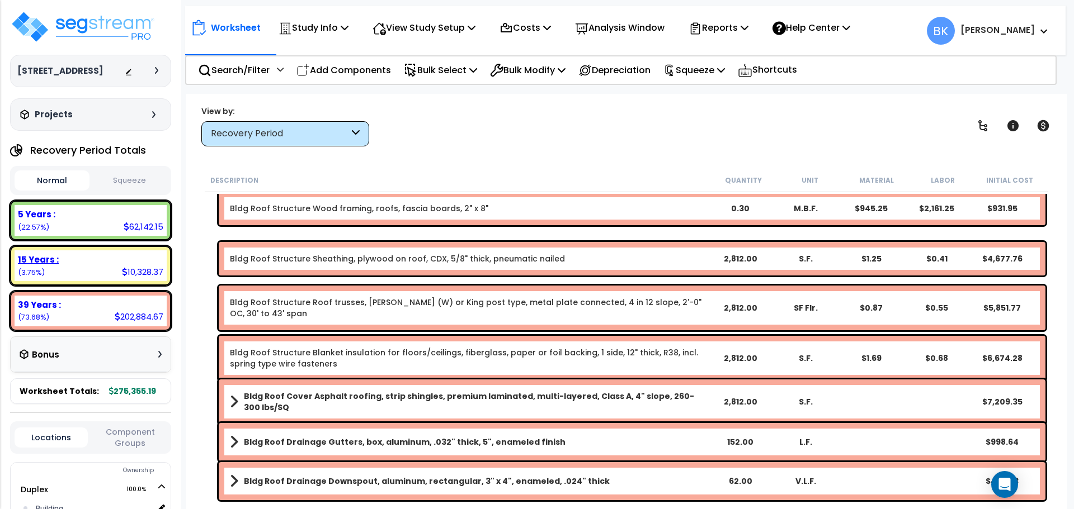
click at [79, 275] on div "15 Years : 10,328.37 (3.75%)" at bounding box center [91, 266] width 152 height 31
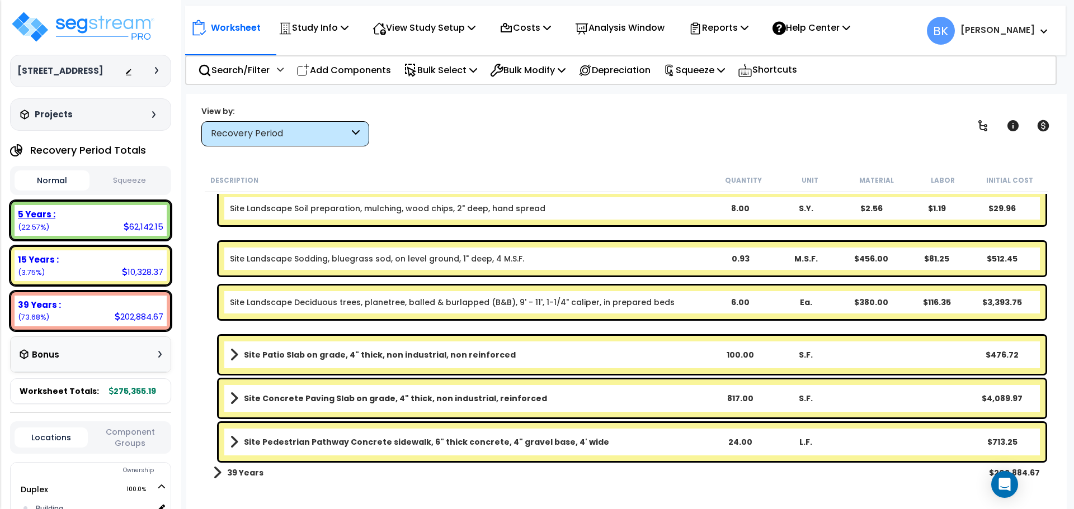
click at [91, 214] on div "5 Years :" at bounding box center [90, 215] width 145 height 12
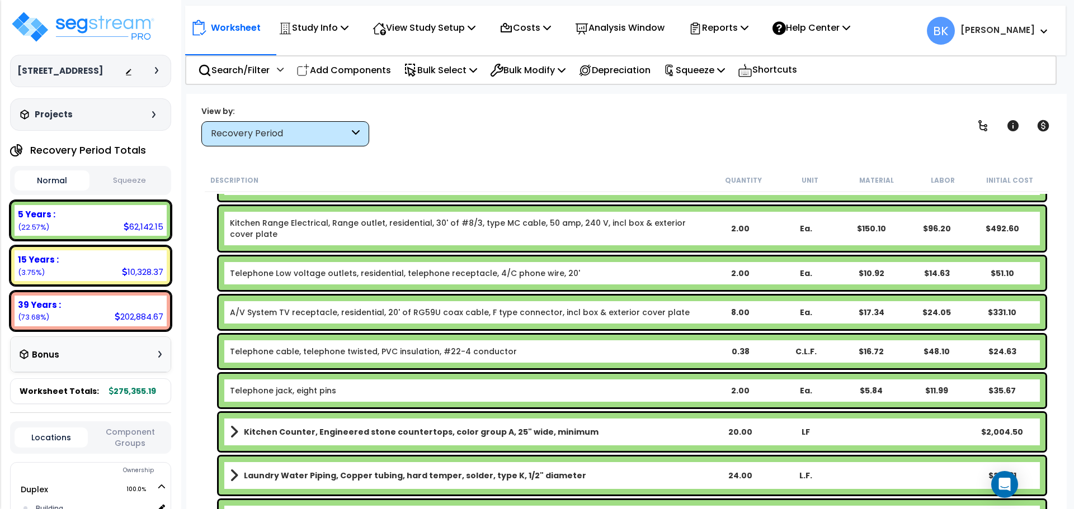
scroll to position [1003, 0]
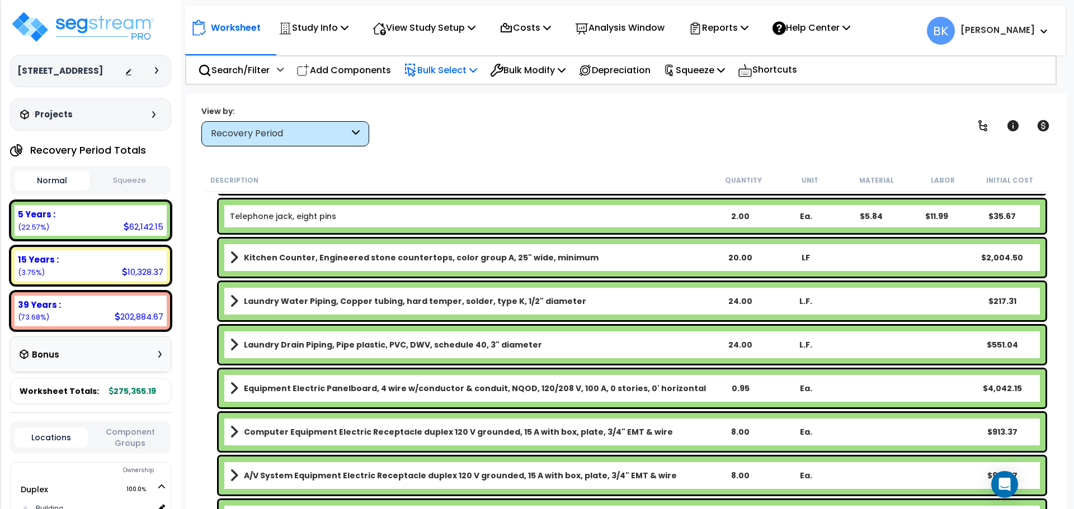
click at [448, 65] on p "Bulk Select" at bounding box center [440, 70] width 73 height 15
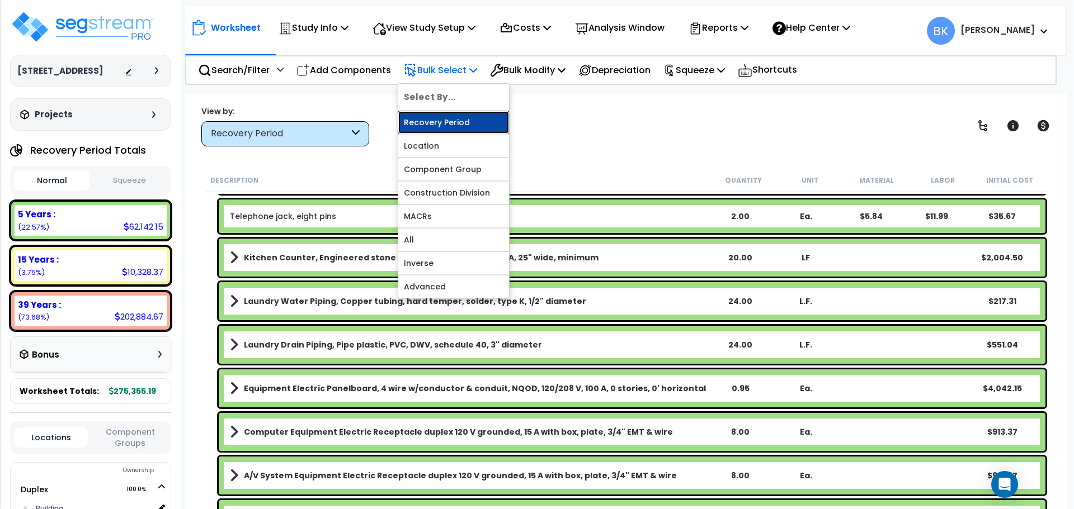
click at [447, 125] on link "Recovery Period" at bounding box center [453, 122] width 111 height 22
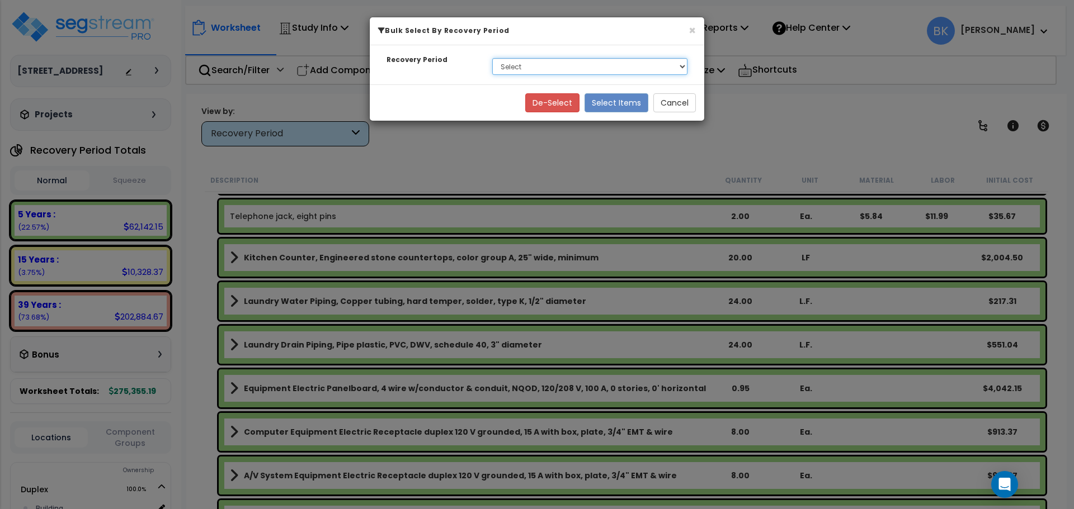
click at [520, 63] on select "Select 5 Years 15 Years 39 Years" at bounding box center [589, 66] width 195 height 17
select select "5Y"
click at [492, 58] on select "Select 5 Years 15 Years 39 Years" at bounding box center [589, 66] width 195 height 17
click at [615, 102] on button "Select Items" at bounding box center [616, 102] width 64 height 19
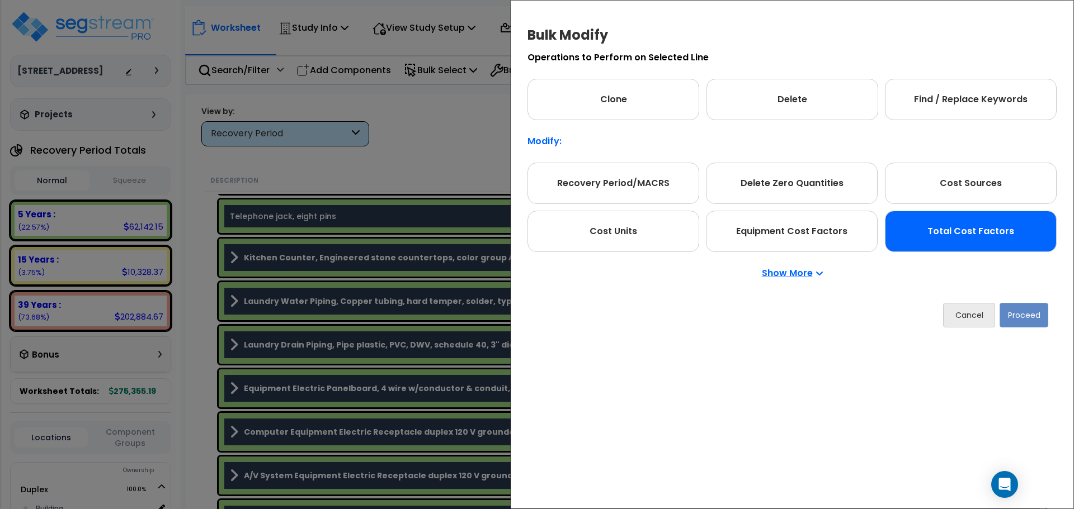
click at [966, 225] on div "Total Cost Factors" at bounding box center [971, 231] width 172 height 41
click at [1020, 310] on button "Proceed" at bounding box center [1023, 315] width 49 height 25
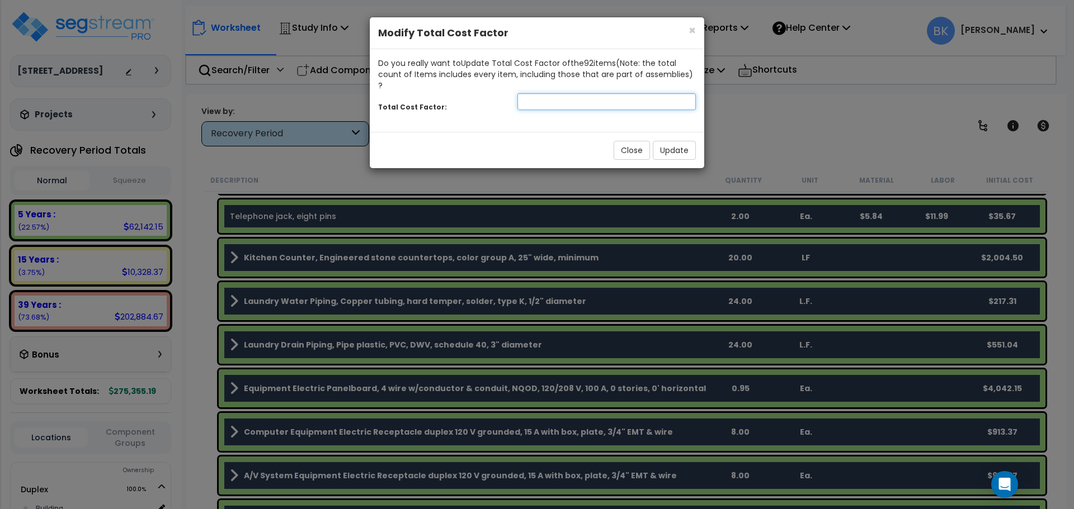
click at [573, 93] on input "number" at bounding box center [606, 101] width 178 height 17
type input "0.88"
click at [674, 157] on div "Close Update" at bounding box center [537, 150] width 334 height 36
click at [676, 141] on button "Update" at bounding box center [674, 150] width 43 height 19
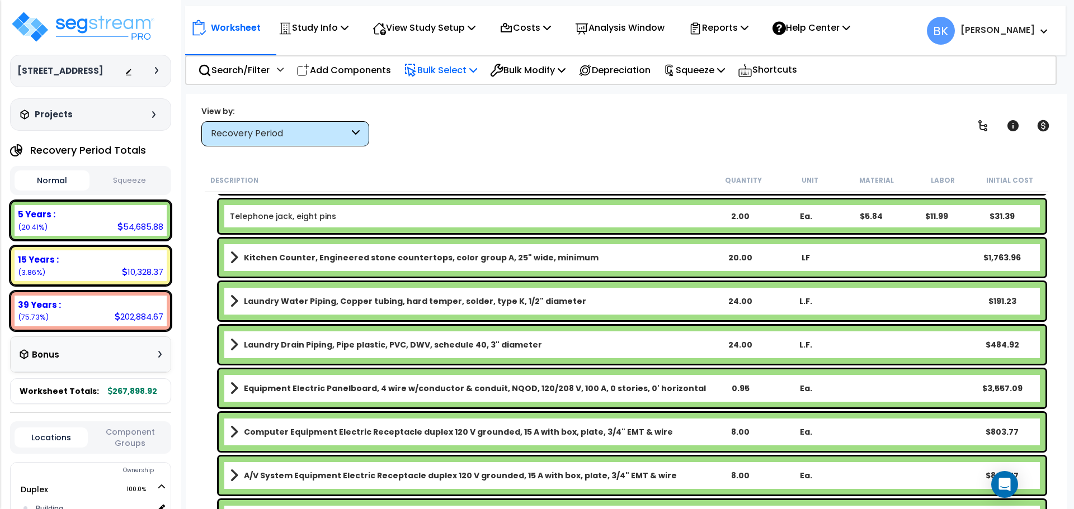
click at [452, 71] on p "Bulk Select" at bounding box center [440, 70] width 73 height 15
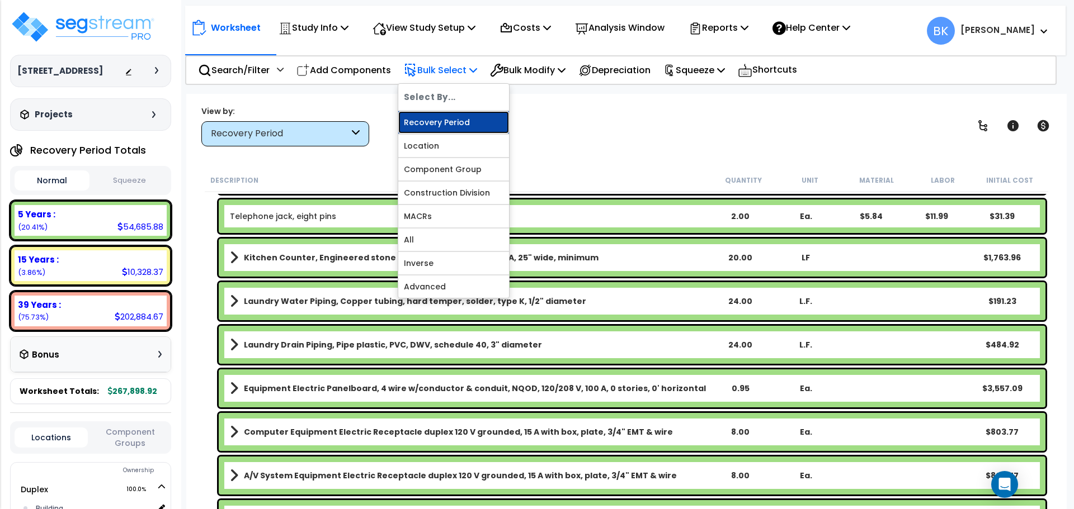
click at [459, 119] on link "Recovery Period" at bounding box center [453, 122] width 111 height 22
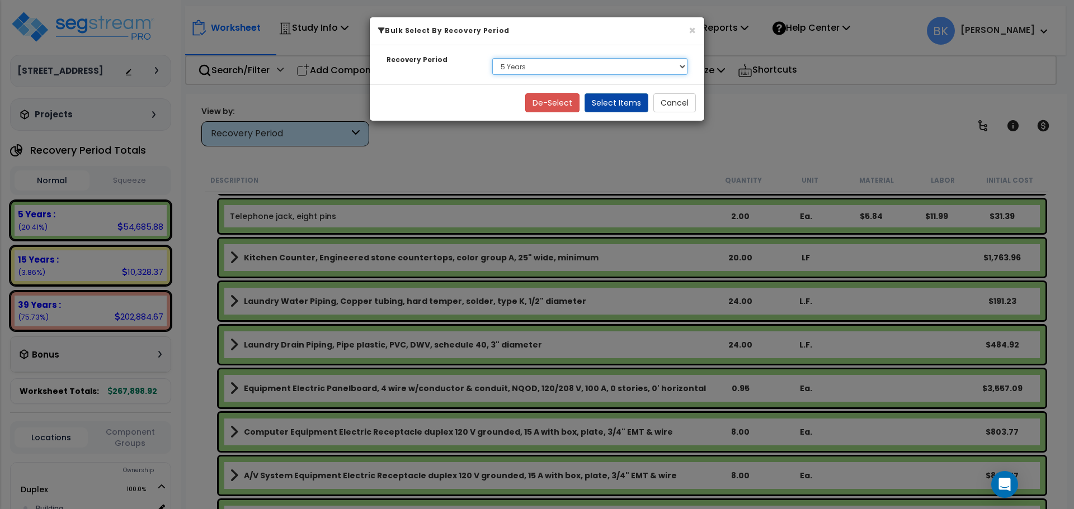
click at [537, 69] on select "Select 5 Years 15 Years 39 Years" at bounding box center [589, 66] width 195 height 17
click at [492, 58] on select "Select 5 Years 15 Years 39 Years" at bounding box center [589, 66] width 195 height 17
click at [621, 102] on button "Select Items" at bounding box center [616, 102] width 64 height 19
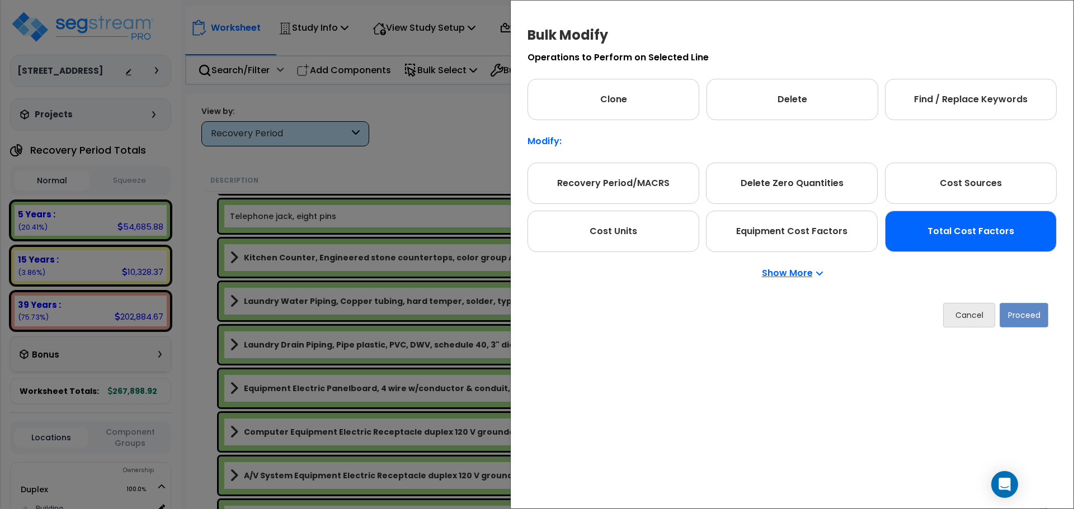
click at [967, 247] on div "Total Cost Factors" at bounding box center [971, 231] width 172 height 41
click at [1022, 312] on button "Proceed" at bounding box center [1023, 315] width 49 height 25
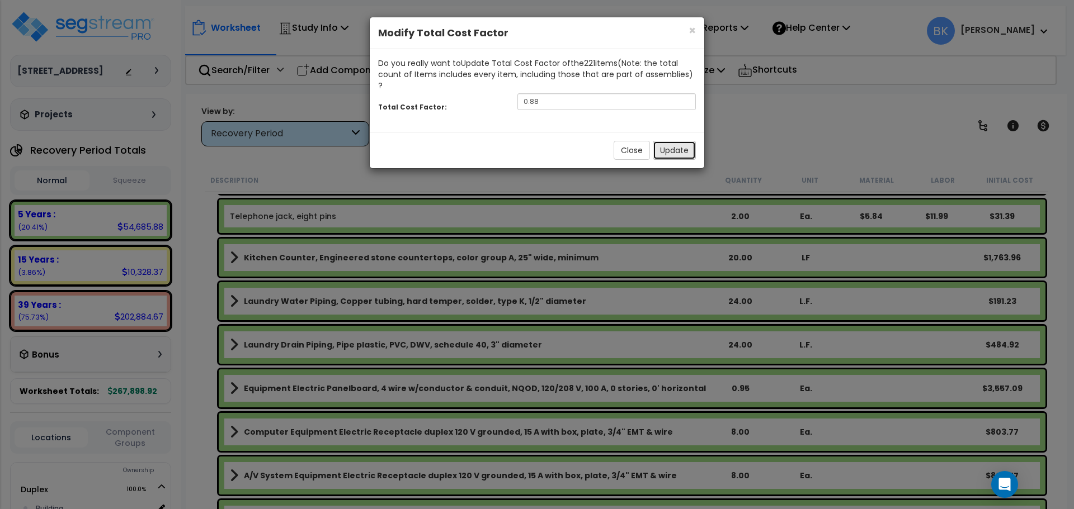
click at [658, 141] on button "Update" at bounding box center [674, 150] width 43 height 19
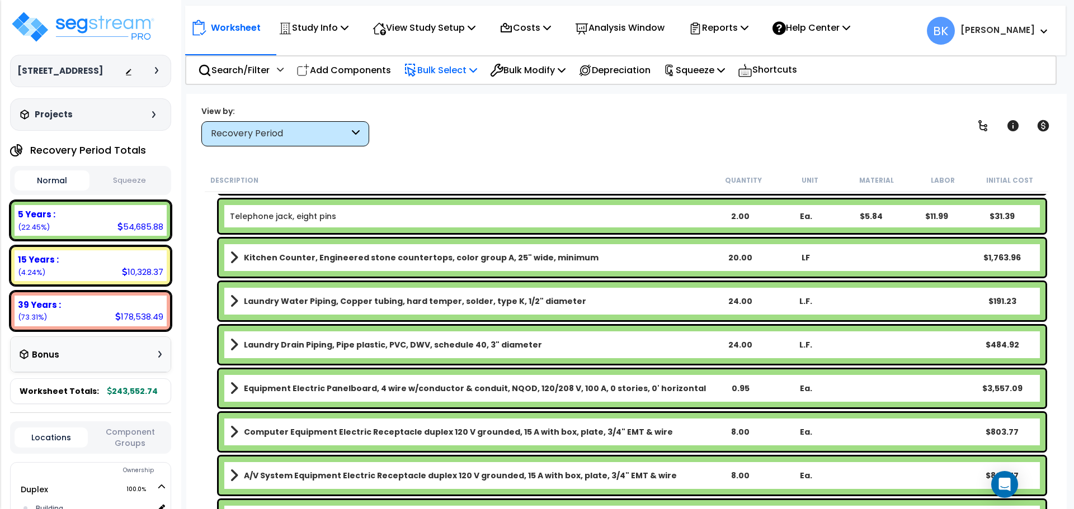
click at [447, 73] on p "Bulk Select" at bounding box center [440, 70] width 73 height 15
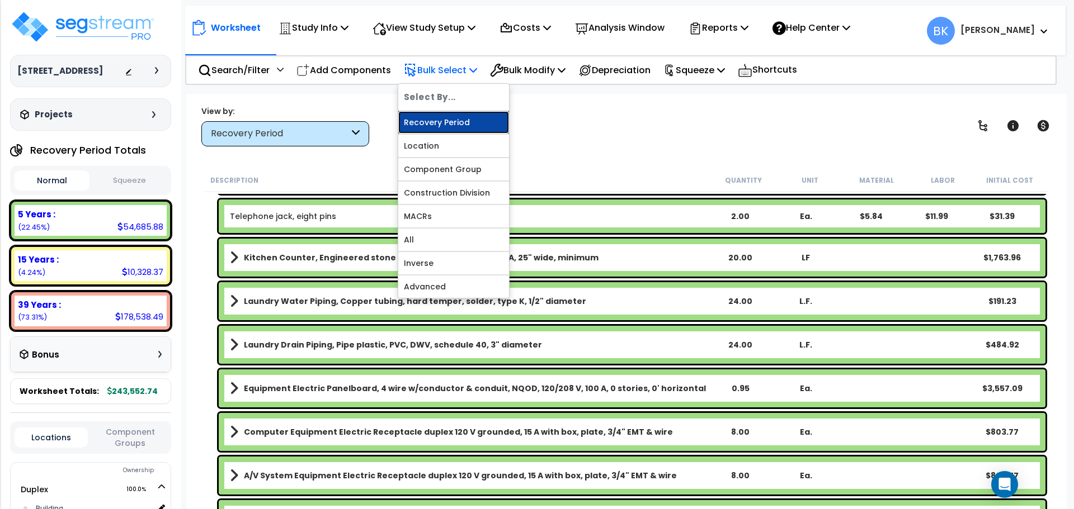
click at [444, 124] on link "Recovery Period" at bounding box center [453, 122] width 111 height 22
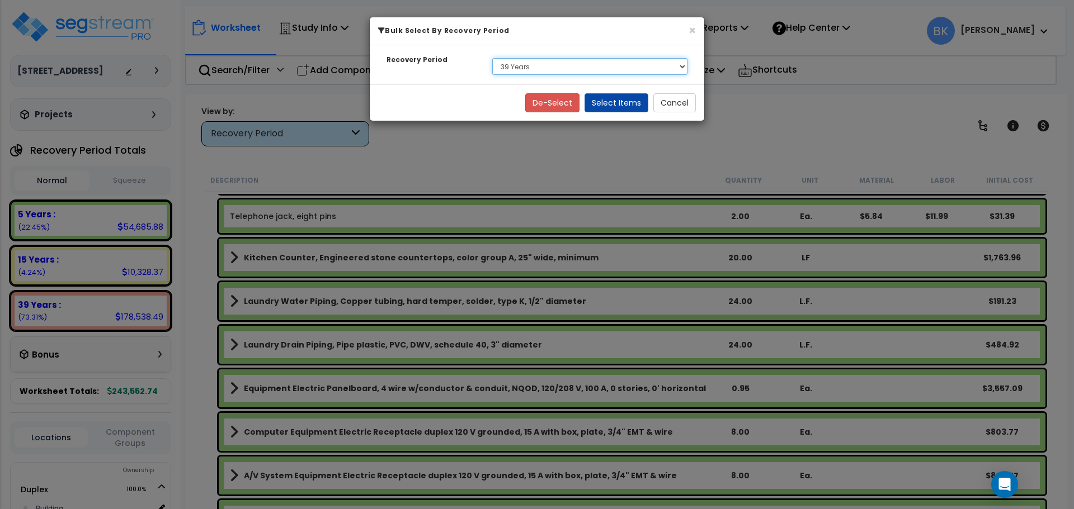
click at [537, 73] on select "Select 5 Years 15 Years 39 Years" at bounding box center [589, 66] width 195 height 17
select select "15Y"
click at [492, 58] on select "Select 5 Years 15 Years 39 Years" at bounding box center [589, 66] width 195 height 17
click at [613, 106] on button "Select Items" at bounding box center [616, 102] width 64 height 19
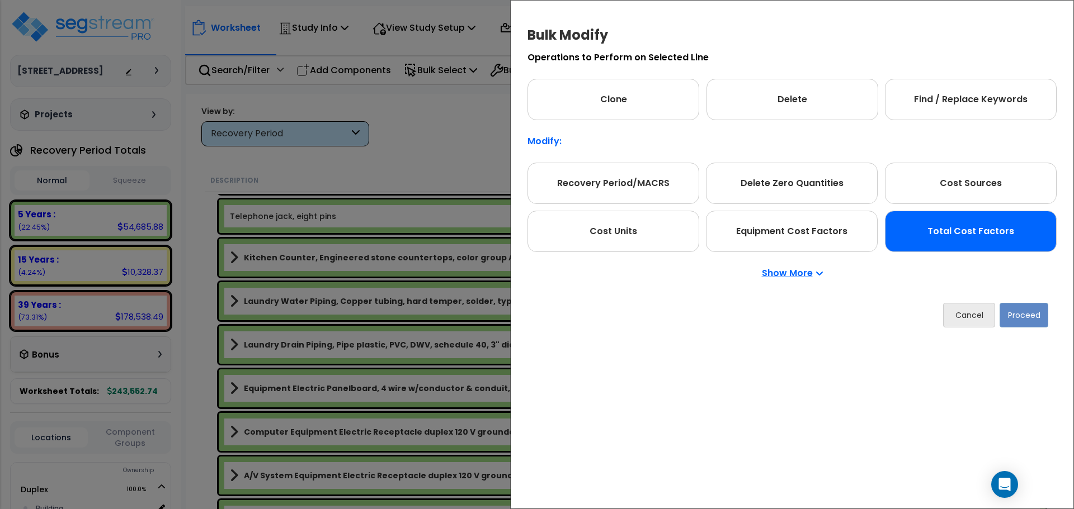
click at [946, 233] on div "Total Cost Factors" at bounding box center [971, 231] width 172 height 41
click at [1031, 317] on button "Proceed" at bounding box center [1024, 315] width 49 height 25
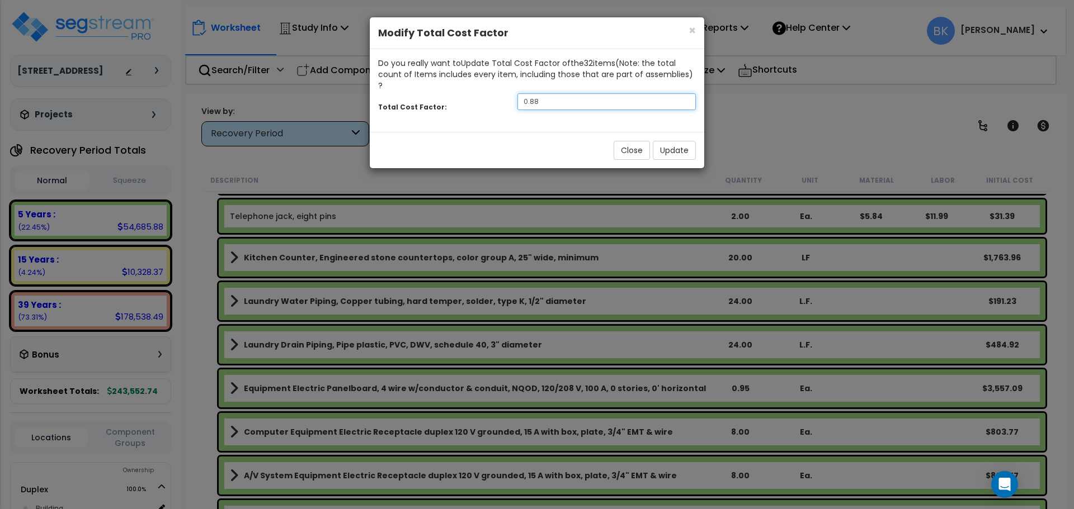
click at [599, 93] on input "0.88" at bounding box center [606, 101] width 178 height 17
type input "0.75"
click at [678, 143] on button "Update" at bounding box center [674, 150] width 43 height 19
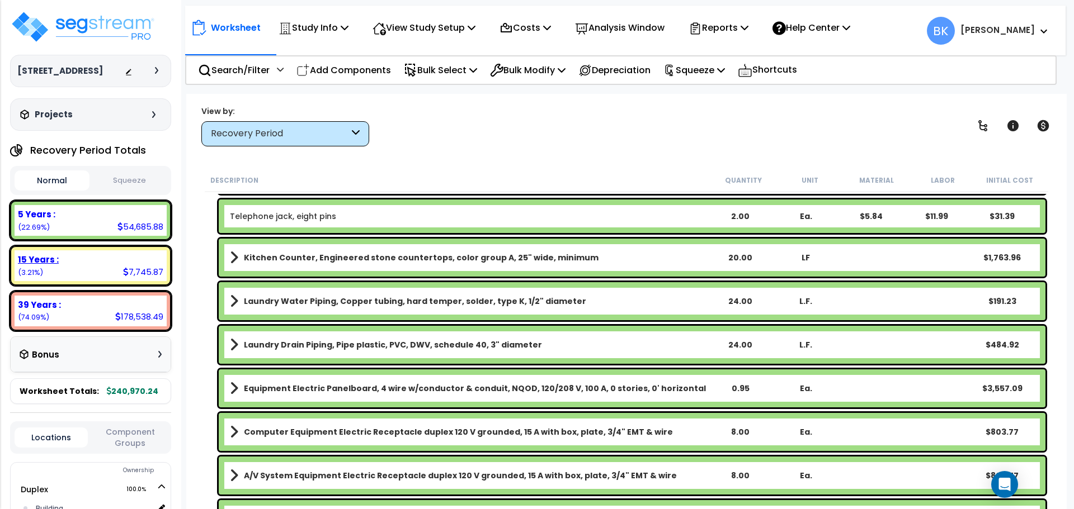
click at [117, 267] on div "15 Years : 7,745.87 (3.21%)" at bounding box center [91, 266] width 152 height 31
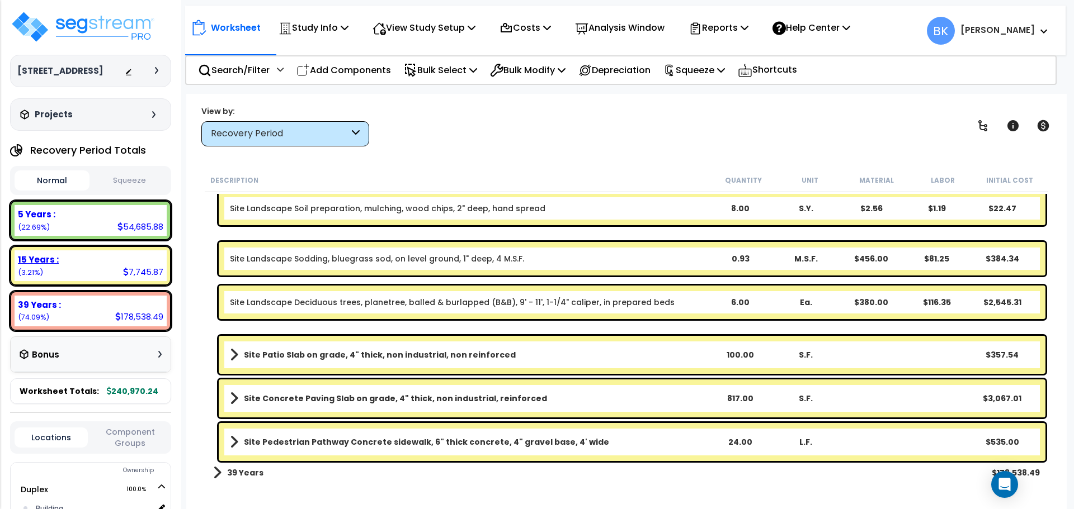
scroll to position [108, 0]
click at [110, 229] on div "5 Years : 54,685.88 (22.69%)" at bounding box center [91, 220] width 152 height 31
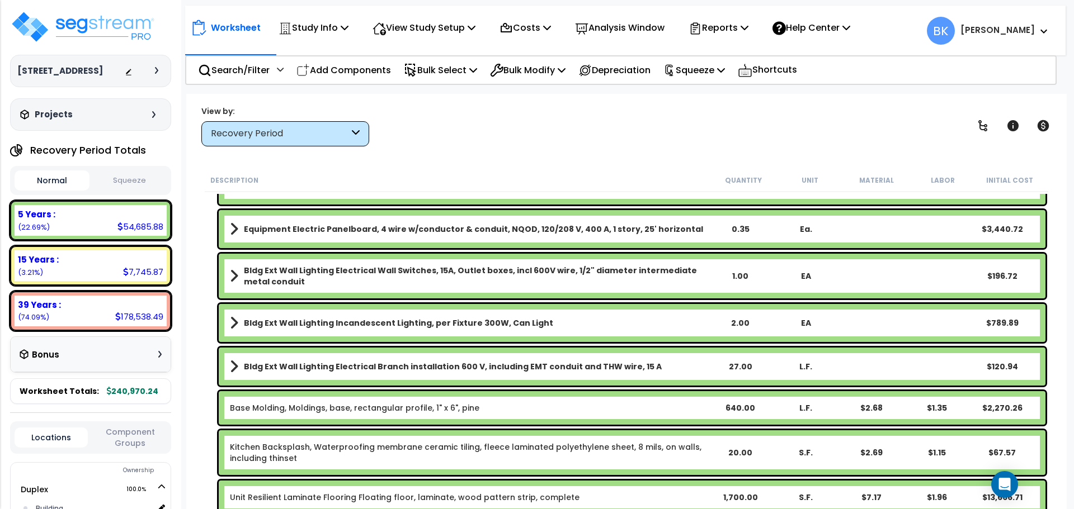
scroll to position [0, 0]
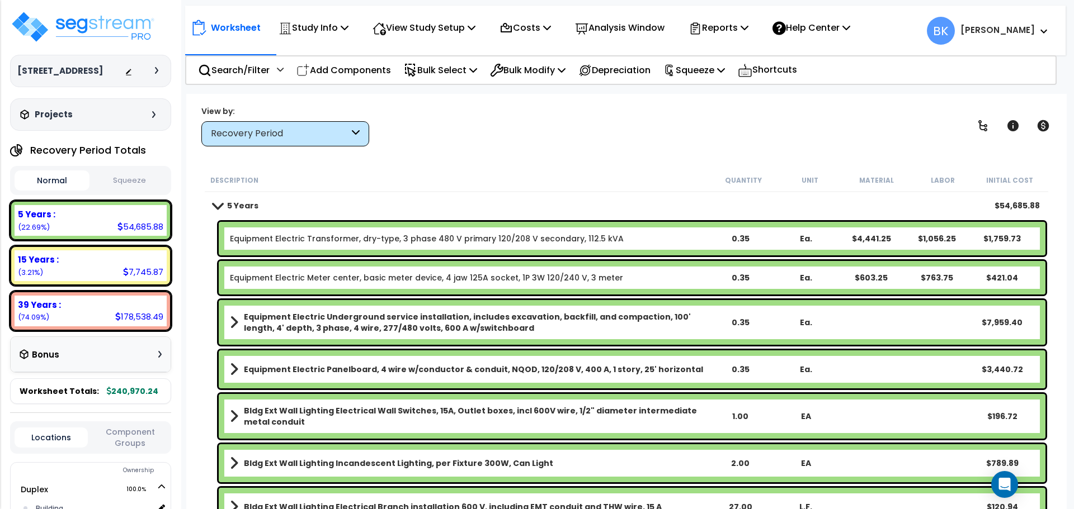
click at [306, 271] on div "Equipment Electric Meter center, basic meter device, 4 jaw 125A socket, 1P 3W 1…" at bounding box center [632, 278] width 827 height 34
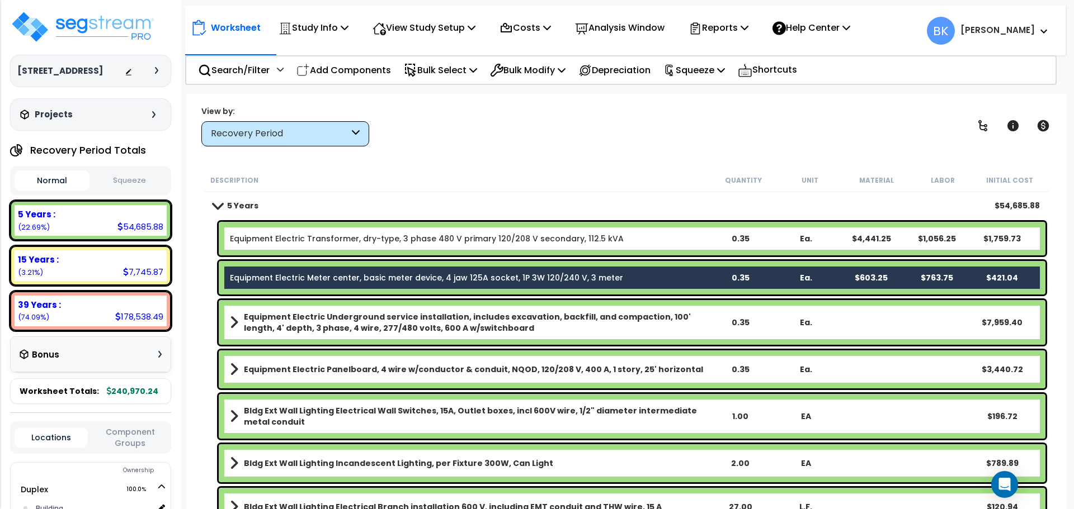
click at [321, 239] on link "Equipment Electric Transformer, dry-type, 3 phase 480 V primary 120/208 V secon…" at bounding box center [427, 238] width 394 height 11
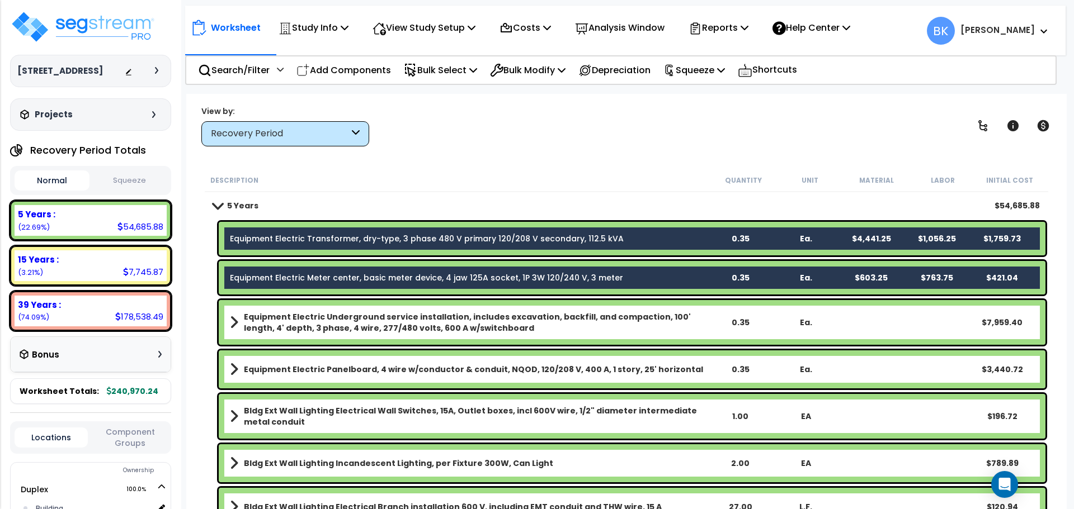
click at [317, 311] on b "Equipment Electric Underground service installation, includes excavation, backf…" at bounding box center [475, 322] width 463 height 22
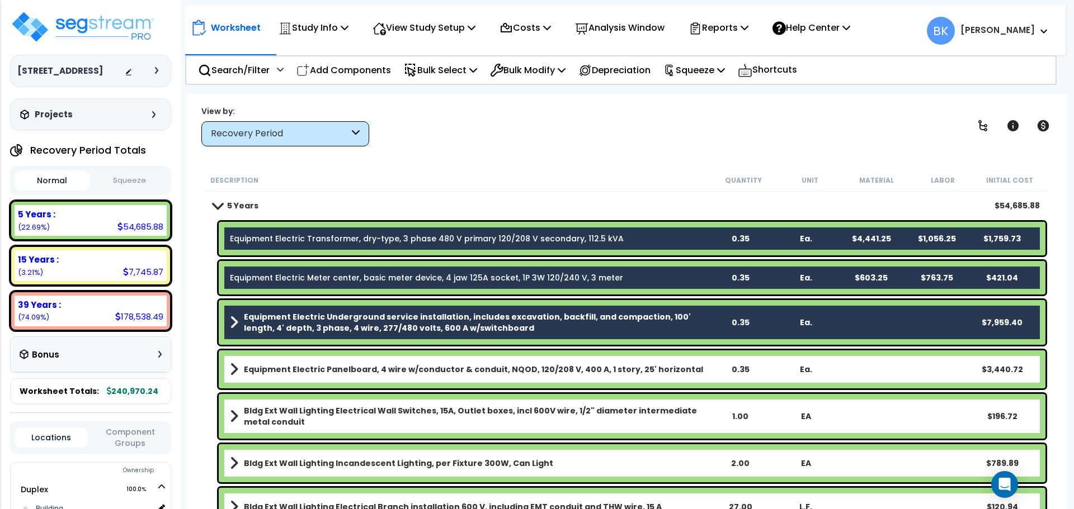
click at [311, 372] on b "Equipment Electric Panelboard, 4 wire w/conductor & conduit, NQOD, 120/208 V, 4…" at bounding box center [473, 369] width 459 height 11
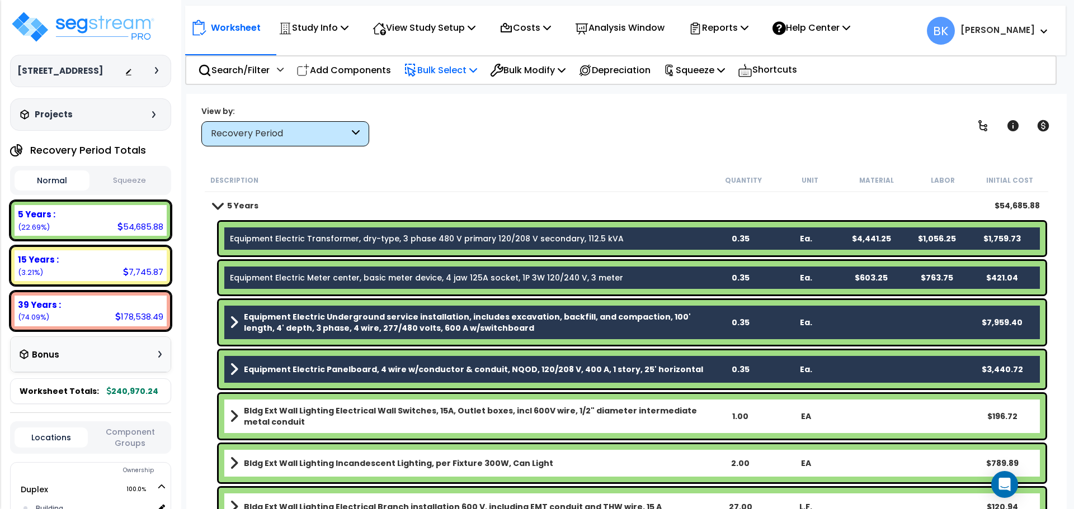
click at [459, 65] on p "Bulk Select" at bounding box center [440, 70] width 73 height 15
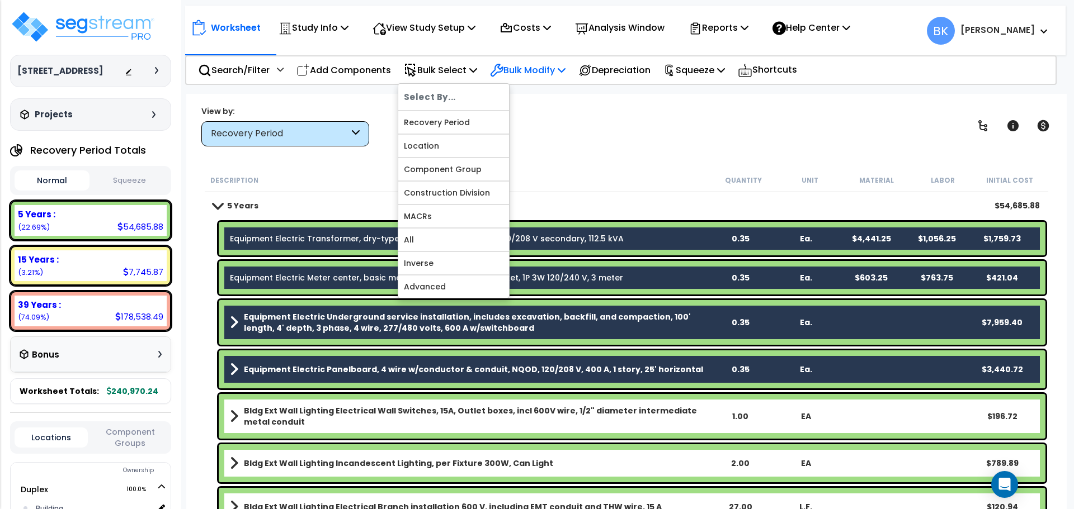
click at [543, 74] on p "Bulk Modify" at bounding box center [527, 70] width 75 height 15
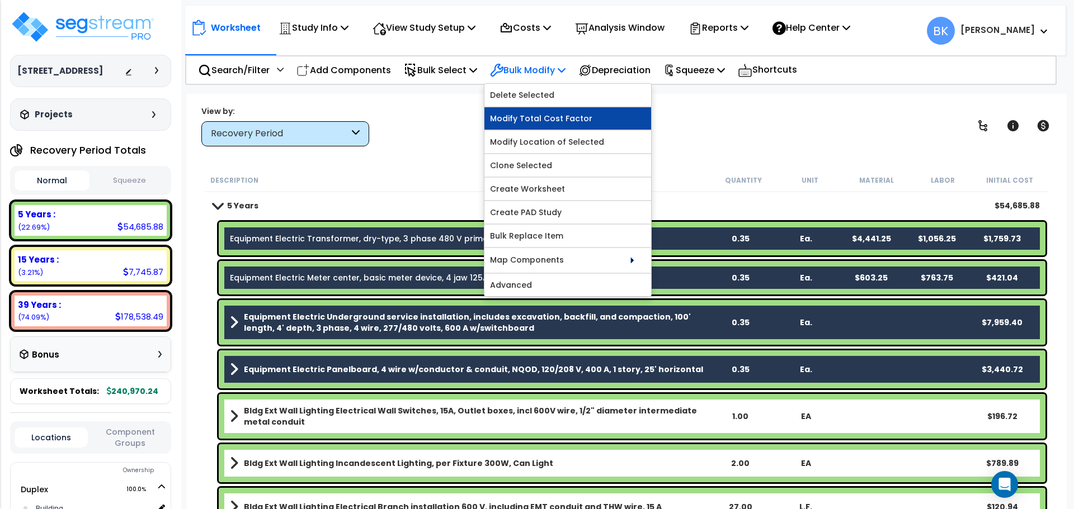
click at [577, 120] on link "Modify Total Cost Factor" at bounding box center [567, 118] width 167 height 22
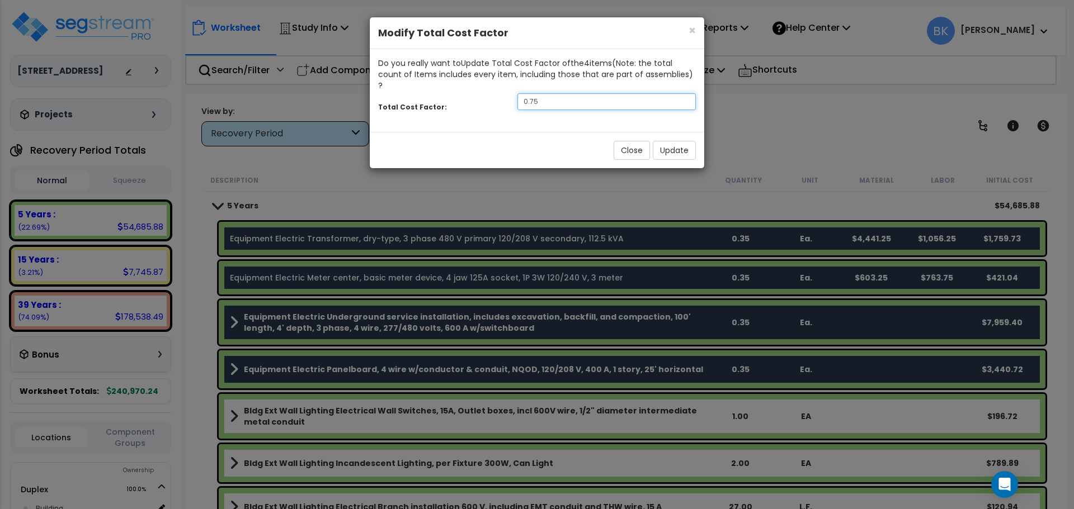
click at [595, 93] on input "0.75" at bounding box center [606, 101] width 178 height 17
click at [669, 141] on button "Update" at bounding box center [674, 150] width 43 height 19
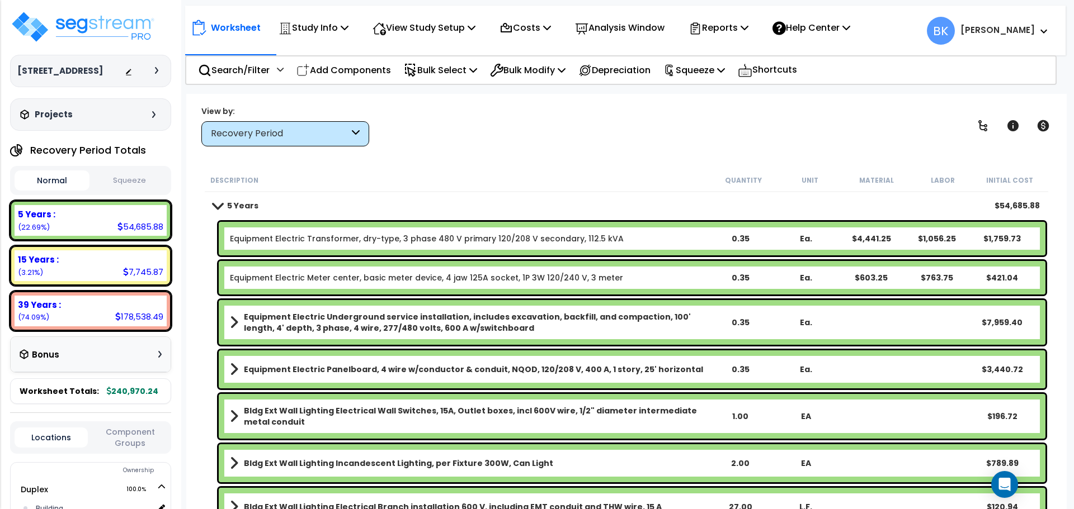
click at [320, 244] on link "Equipment Electric Transformer, dry-type, 3 phase 480 V primary 120/208 V secon…" at bounding box center [427, 238] width 394 height 11
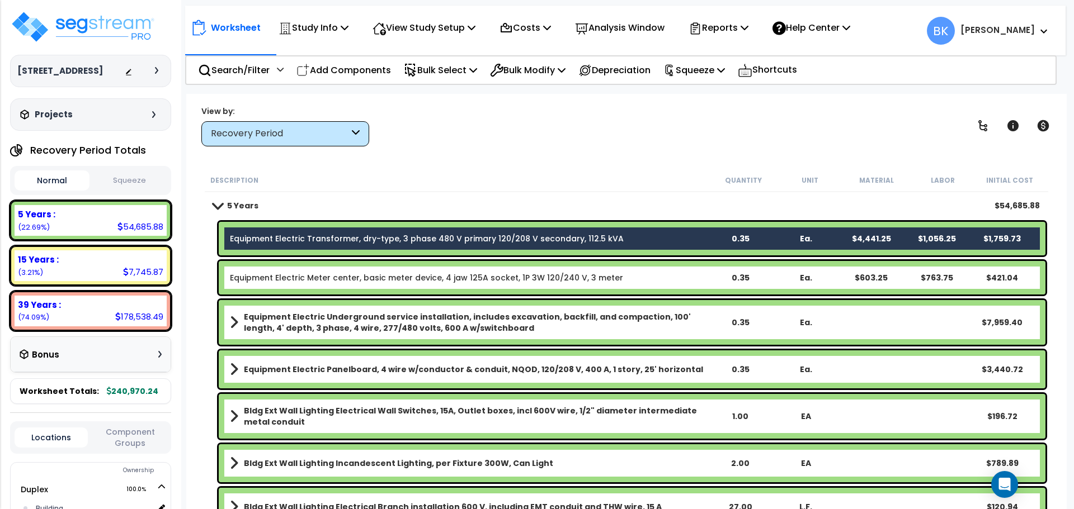
click at [307, 276] on link "Equipment Electric Meter center, basic meter device, 4 jaw 125A socket, 1P 3W 1…" at bounding box center [426, 277] width 393 height 11
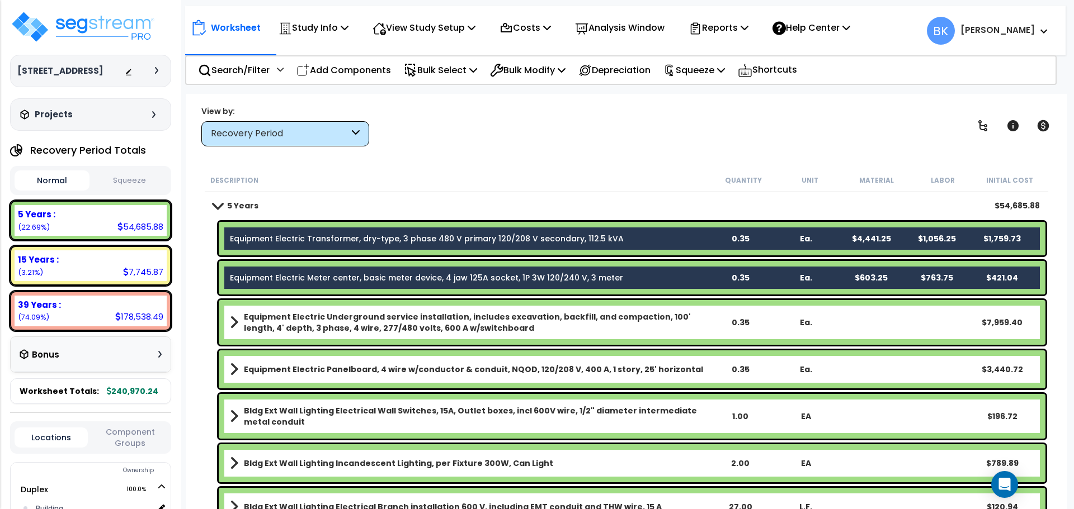
click at [296, 324] on b "Equipment Electric Underground service installation, includes excavation, backf…" at bounding box center [475, 322] width 463 height 22
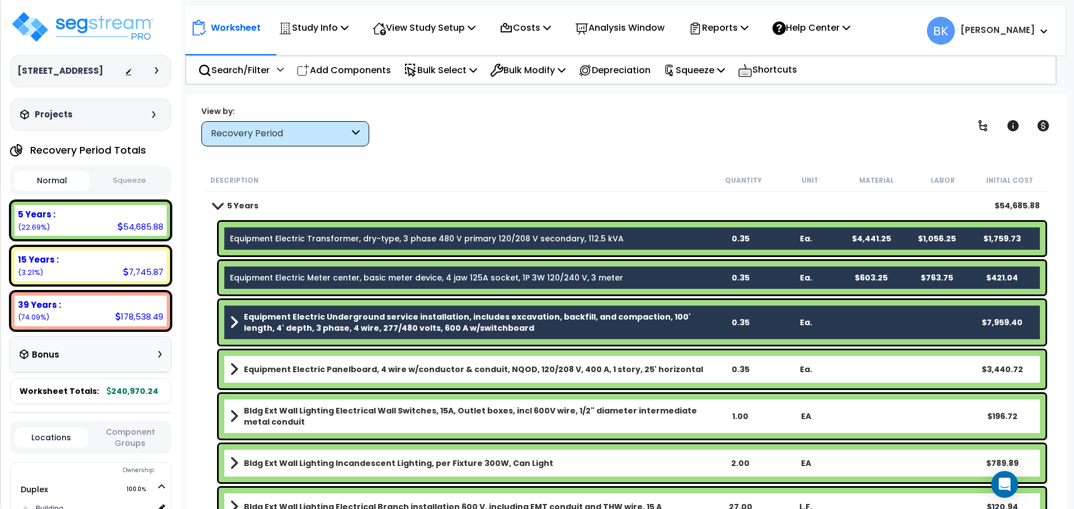
click at [296, 372] on b "Equipment Electric Panelboard, 4 wire w/conductor & conduit, NQOD, 120/208 V, 4…" at bounding box center [473, 369] width 459 height 11
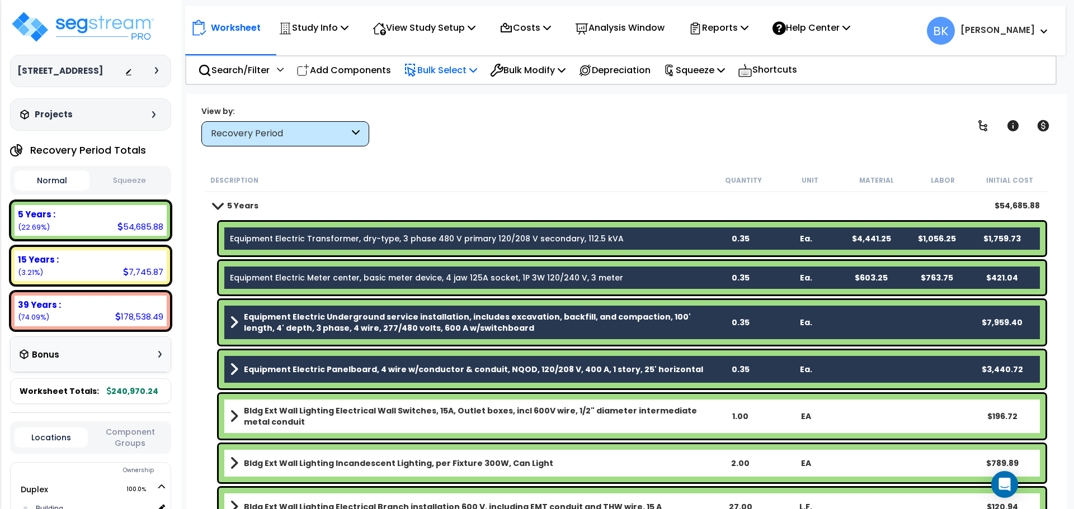
click at [457, 77] on p "Bulk Select" at bounding box center [440, 70] width 73 height 15
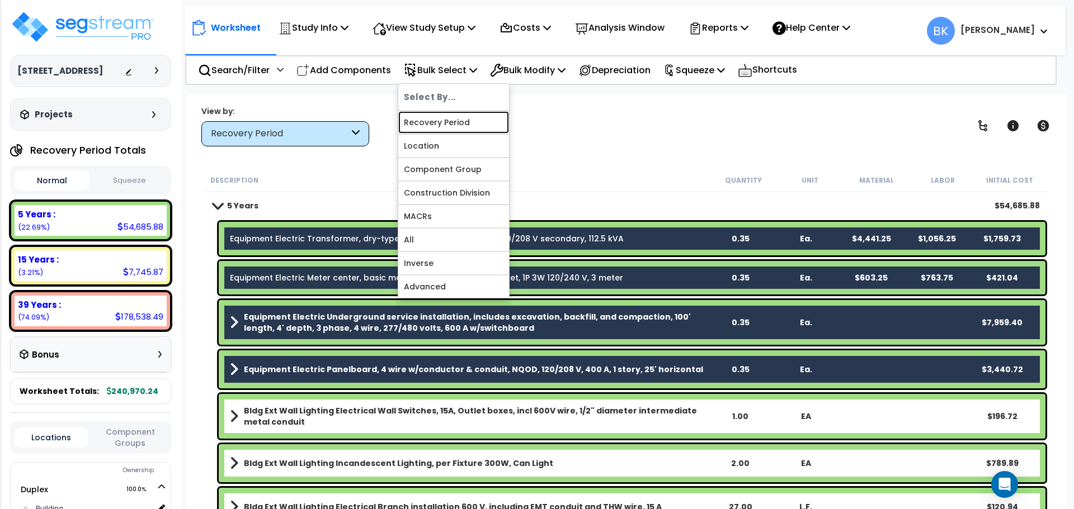
click at [449, 124] on link "Recovery Period" at bounding box center [453, 122] width 111 height 22
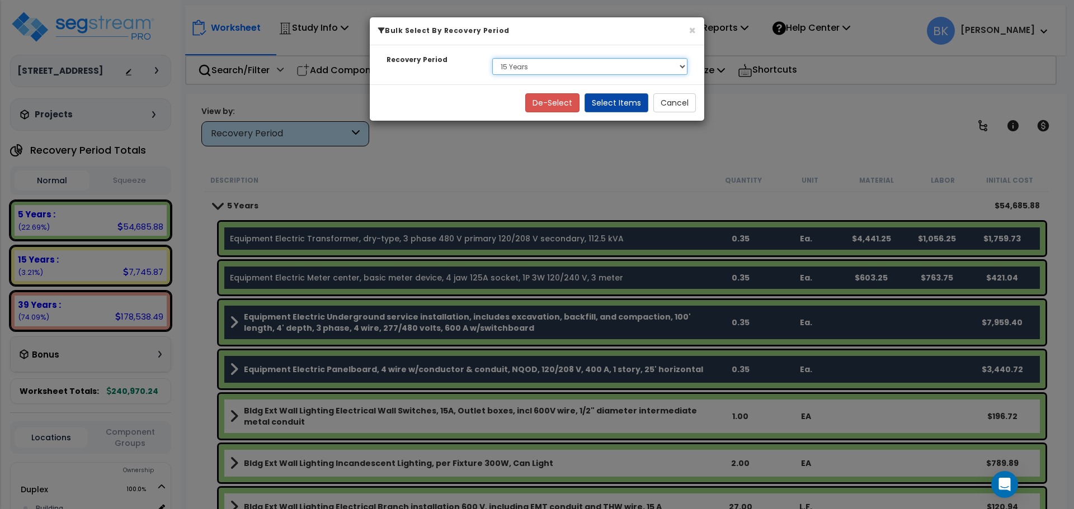
click at [544, 66] on select "Select 5 Years 15 Years 39 Years" at bounding box center [589, 66] width 195 height 17
select select "5Y"
click at [492, 58] on select "Select 5 Years 15 Years 39 Years" at bounding box center [589, 66] width 195 height 17
click at [609, 99] on button "Select Items" at bounding box center [616, 102] width 64 height 19
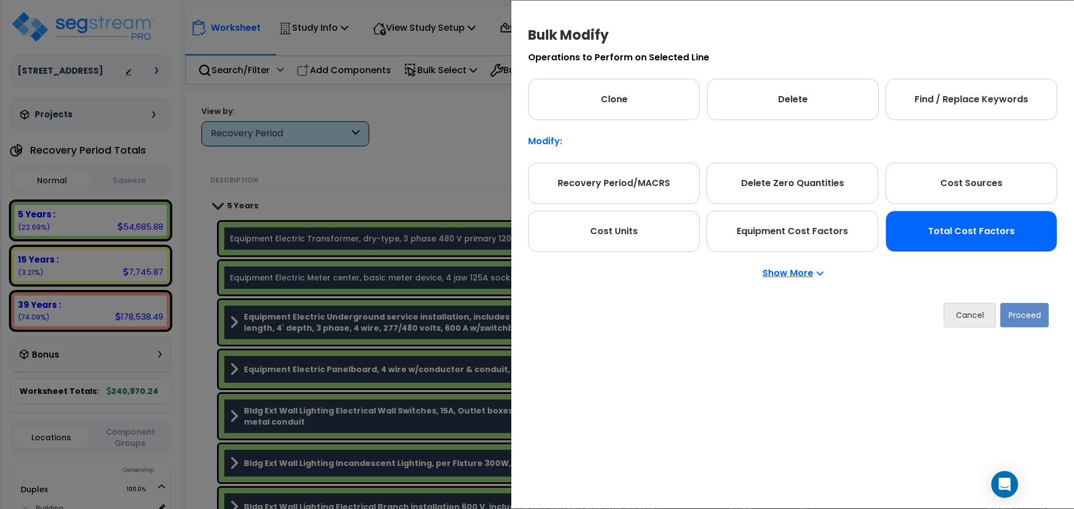
click at [930, 243] on div "Total Cost Factors" at bounding box center [971, 231] width 172 height 41
click at [1025, 316] on button "Proceed" at bounding box center [1024, 315] width 49 height 25
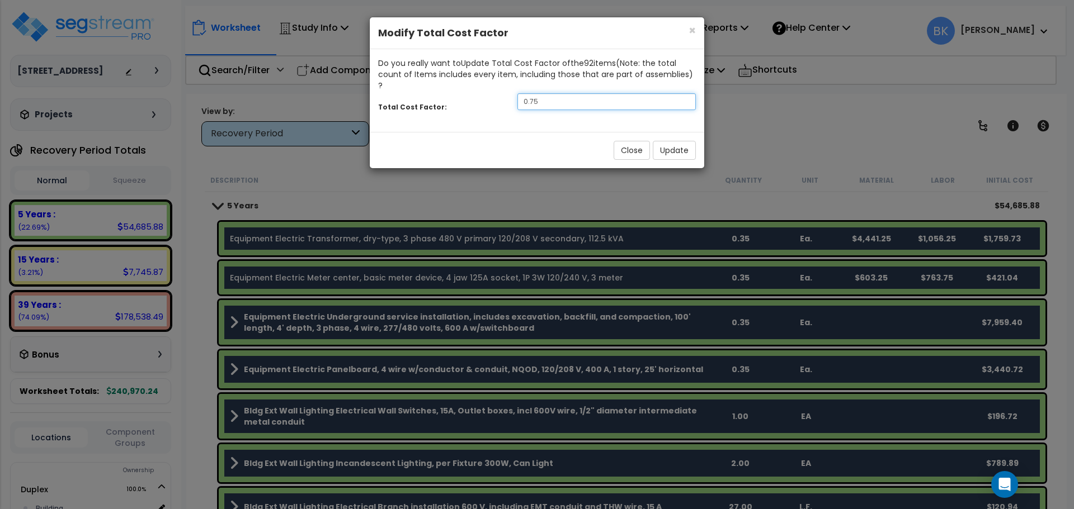
click at [565, 93] on input "0.75" at bounding box center [606, 101] width 178 height 17
type input "0.88"
click at [678, 141] on button "Update" at bounding box center [674, 150] width 43 height 19
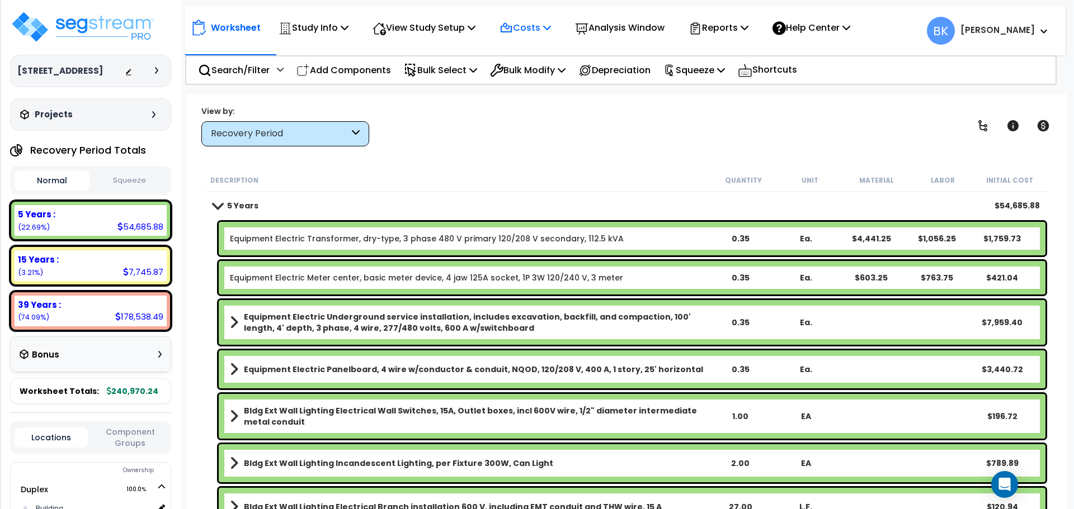
click at [542, 28] on p "Costs" at bounding box center [524, 27] width 51 height 15
click at [525, 77] on link "Direct Costs" at bounding box center [549, 76] width 111 height 22
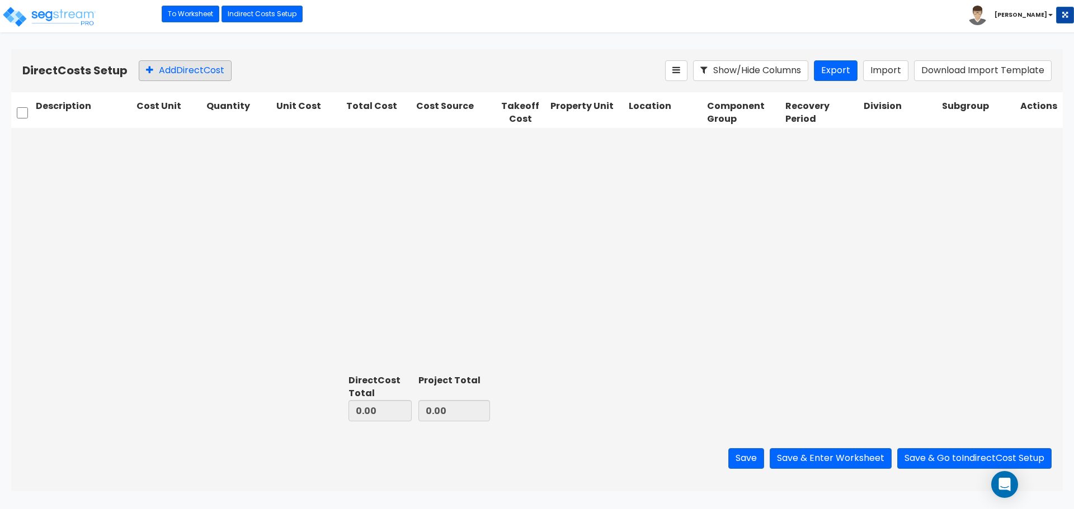
click at [166, 74] on button "Add Direct Cost" at bounding box center [185, 70] width 93 height 21
click at [90, 146] on input "text" at bounding box center [84, 140] width 96 height 21
type input "Refrigerator"
click at [181, 140] on div at bounding box center [164, 141] width 43 height 15
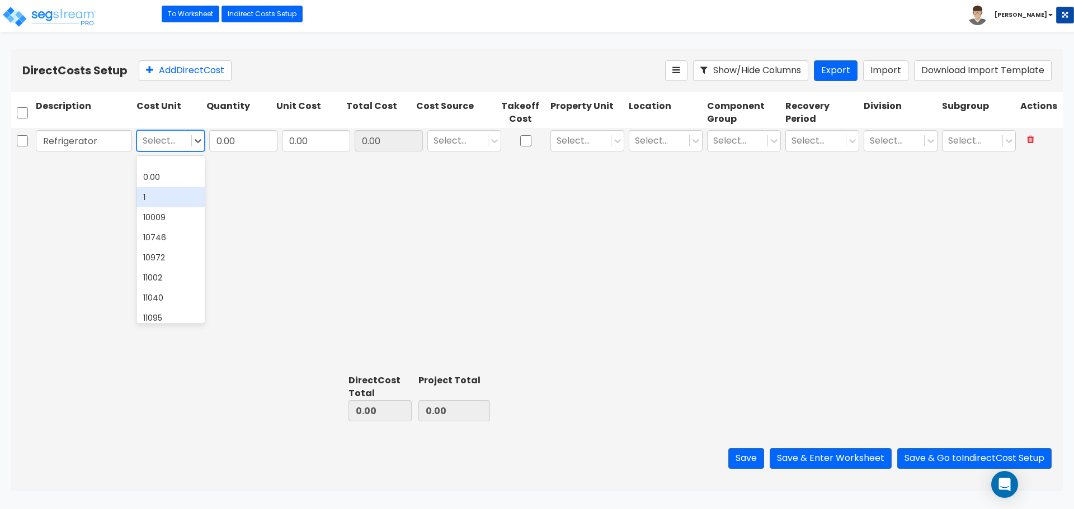
click at [160, 188] on div "1" at bounding box center [170, 197] width 68 height 20
click at [229, 140] on input "0.00" at bounding box center [243, 140] width 68 height 21
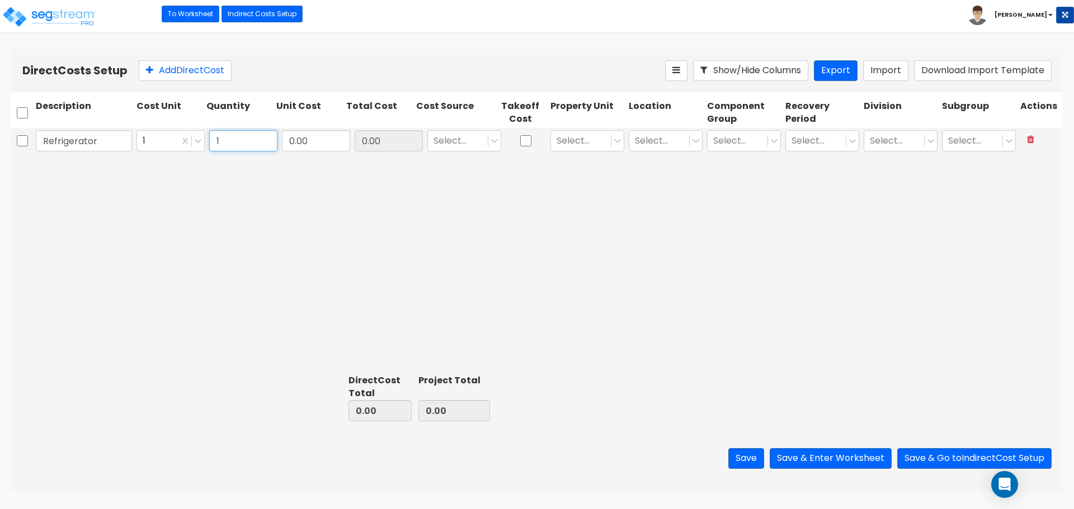
type input "1"
click at [334, 143] on input "0.00" at bounding box center [316, 140] width 68 height 21
click at [383, 138] on input "0.00" at bounding box center [389, 140] width 68 height 21
click at [462, 138] on div at bounding box center [457, 141] width 49 height 15
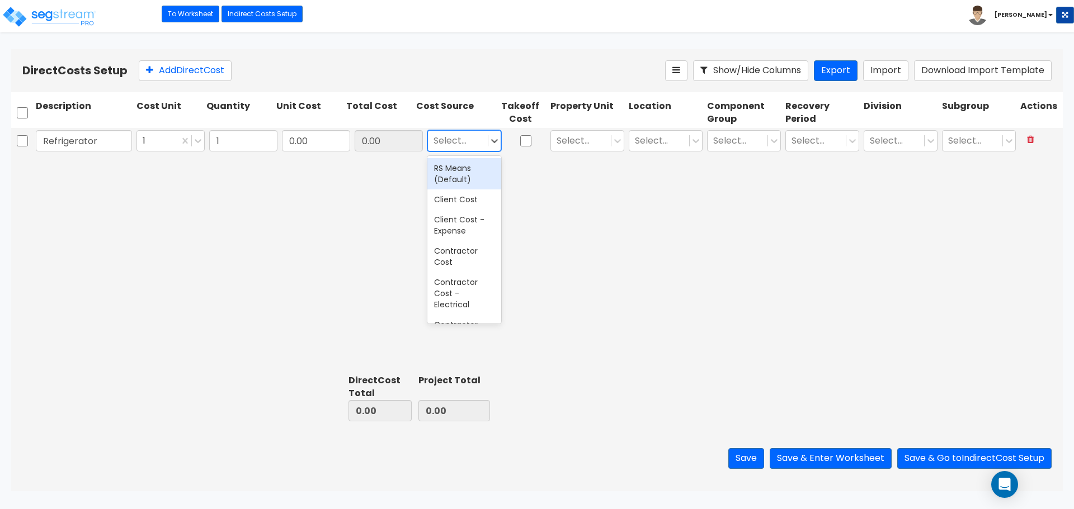
type input "C"
type input "Various"
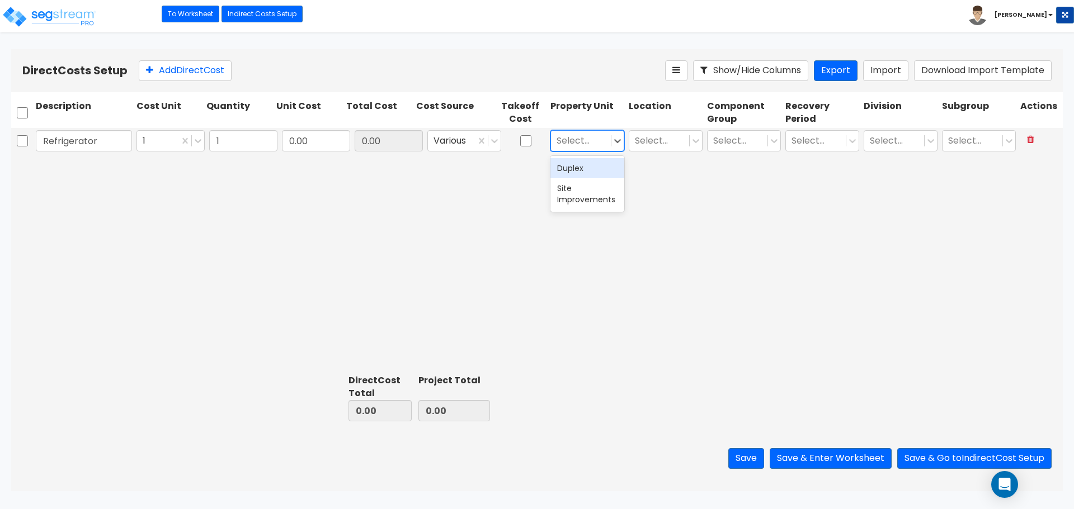
click at [554, 144] on div "Select..." at bounding box center [581, 141] width 60 height 20
click at [583, 167] on div "Duplex" at bounding box center [587, 168] width 74 height 20
click at [646, 141] on div at bounding box center [659, 141] width 49 height 15
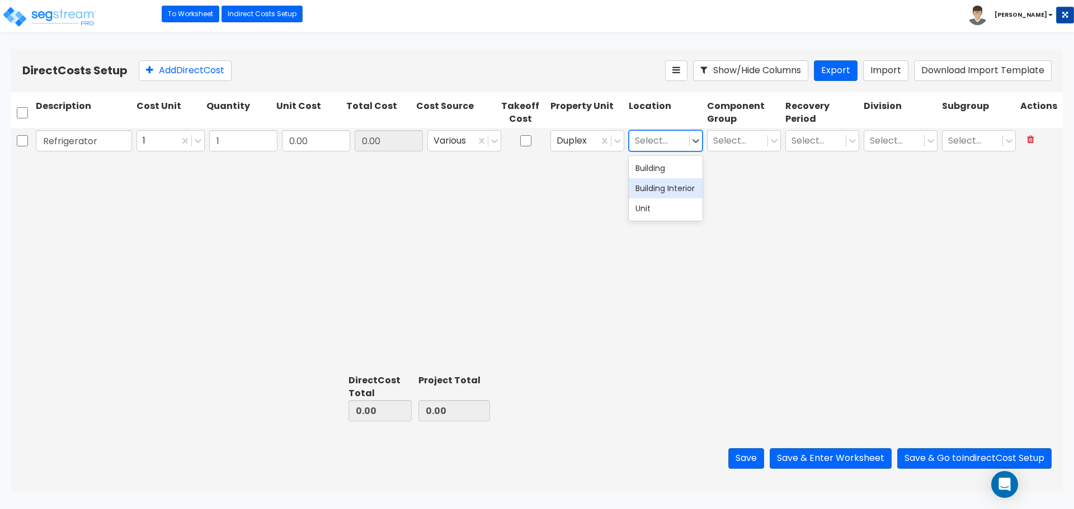
click at [658, 188] on div "Building Interior" at bounding box center [666, 188] width 74 height 20
click at [657, 144] on div at bounding box center [653, 141] width 36 height 15
click at [667, 213] on div "Unit" at bounding box center [666, 209] width 74 height 20
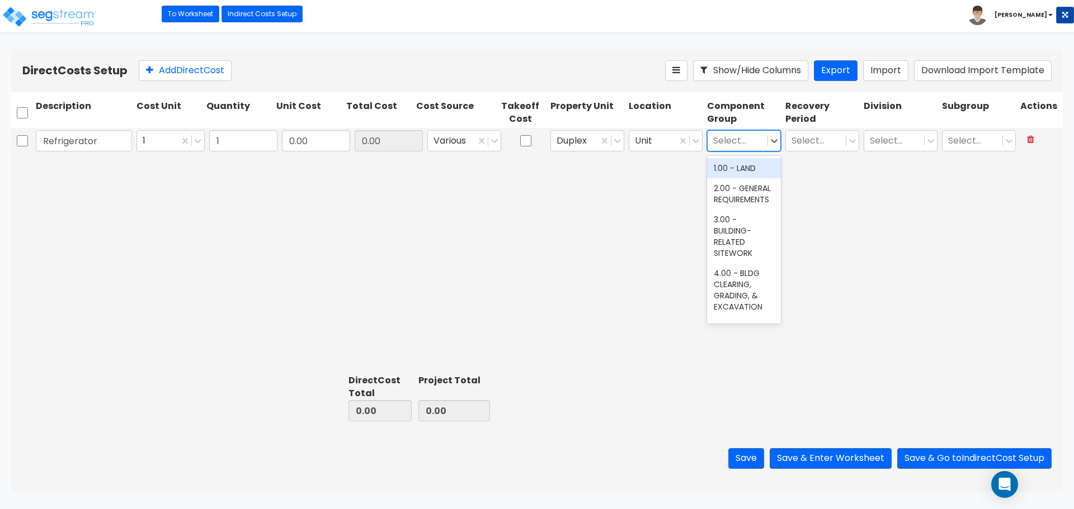
click at [727, 146] on div at bounding box center [737, 141] width 49 height 15
type input "kitch"
click at [718, 229] on div "263.00 - KITCHEN EQUIPMENT" at bounding box center [744, 222] width 74 height 43
click at [792, 139] on input "text" at bounding box center [792, 141] width 2 height 13
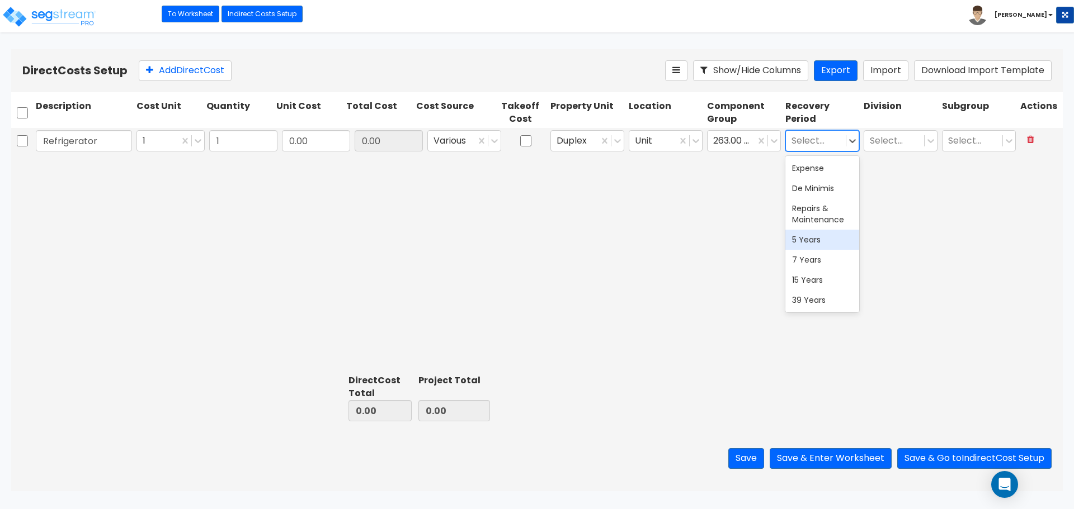
click at [813, 240] on div "5 Years" at bounding box center [822, 240] width 74 height 20
click at [894, 139] on div at bounding box center [894, 141] width 49 height 15
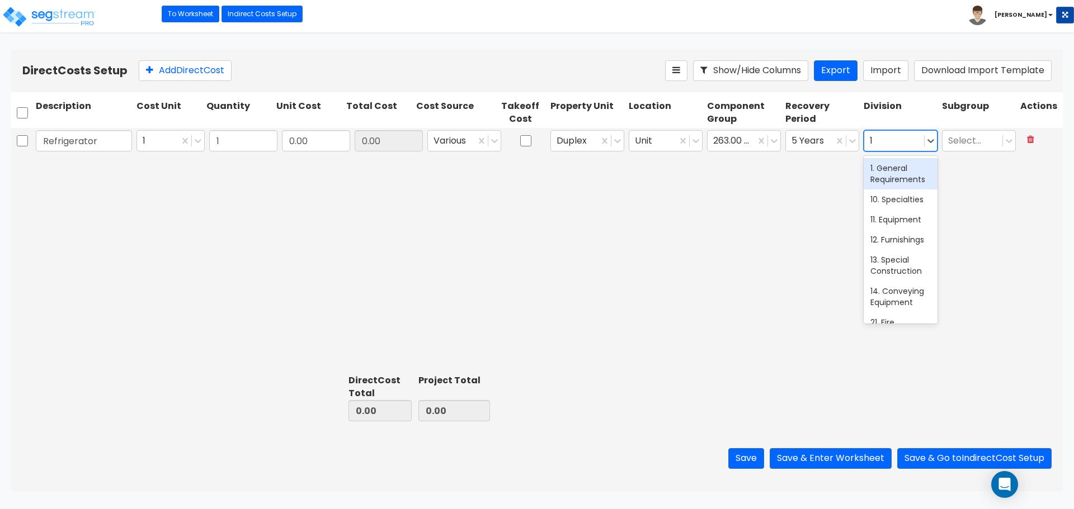
type input "11"
click at [888, 164] on div "11. Equipment" at bounding box center [900, 168] width 74 height 20
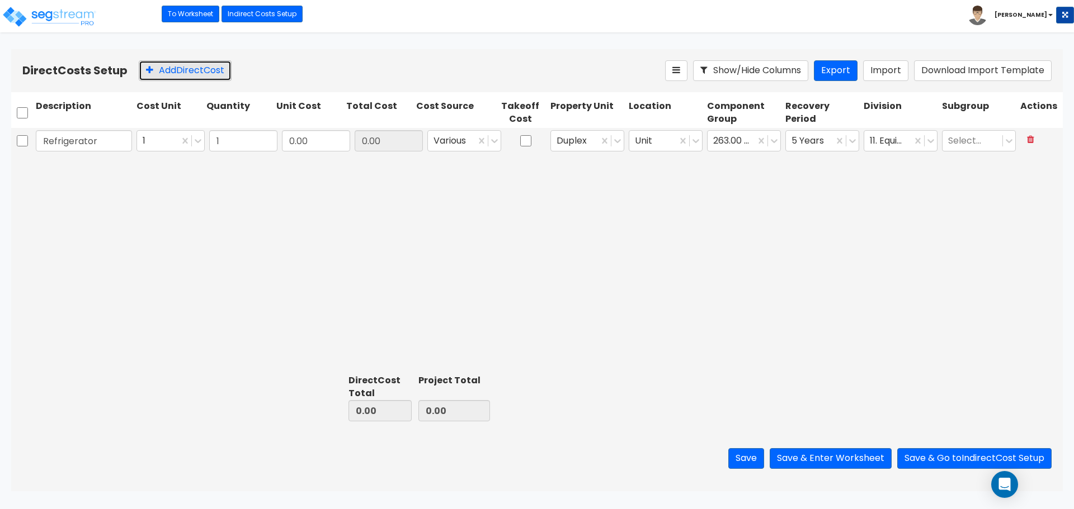
click at [163, 71] on button "Add Direct Cost" at bounding box center [185, 70] width 93 height 21
click at [168, 140] on div at bounding box center [158, 141] width 31 height 15
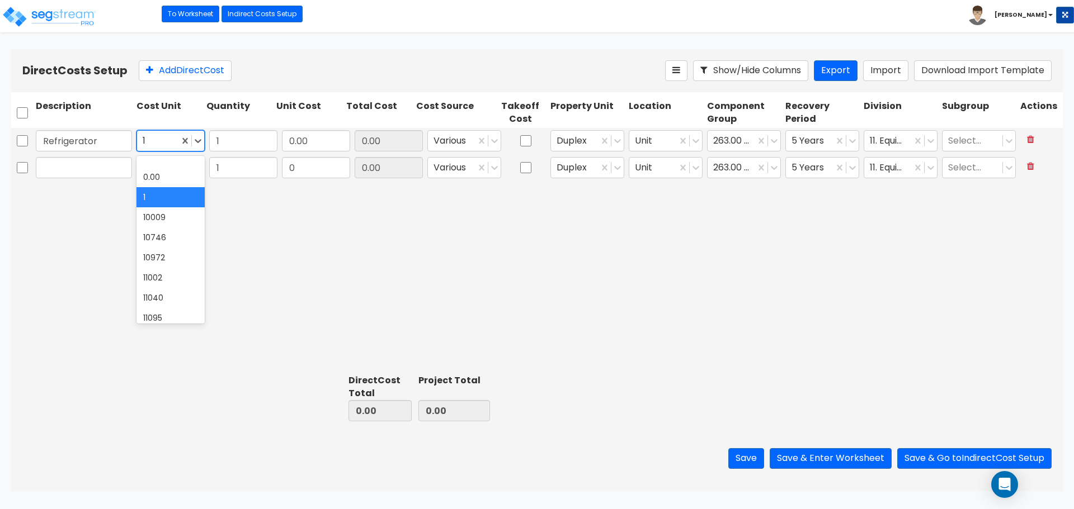
type input "2"
click at [154, 144] on div at bounding box center [158, 141] width 31 height 15
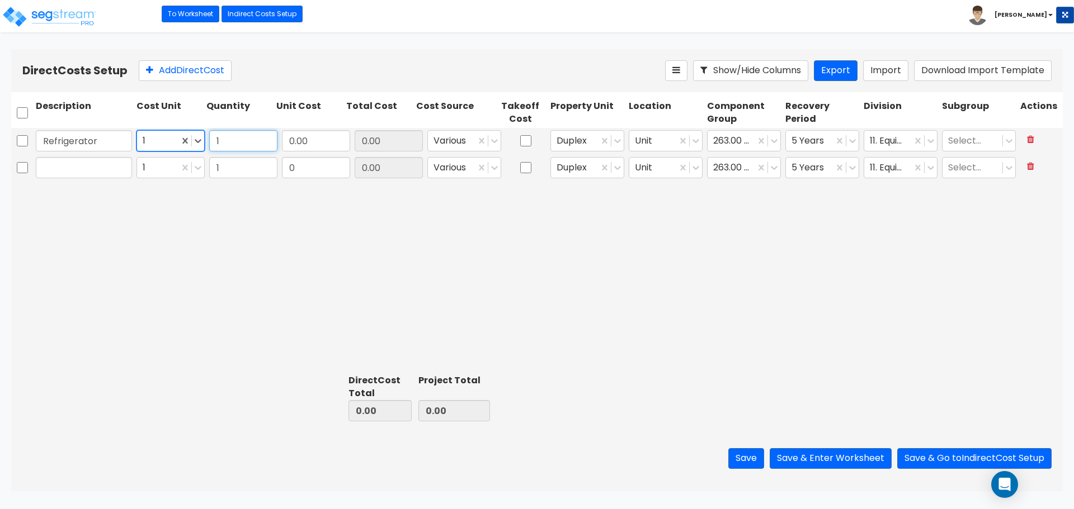
click at [240, 144] on input "1" at bounding box center [243, 140] width 68 height 21
type input "2"
click at [244, 166] on input "1" at bounding box center [243, 167] width 68 height 21
type input "2"
click at [83, 169] on input "text" at bounding box center [84, 167] width 96 height 21
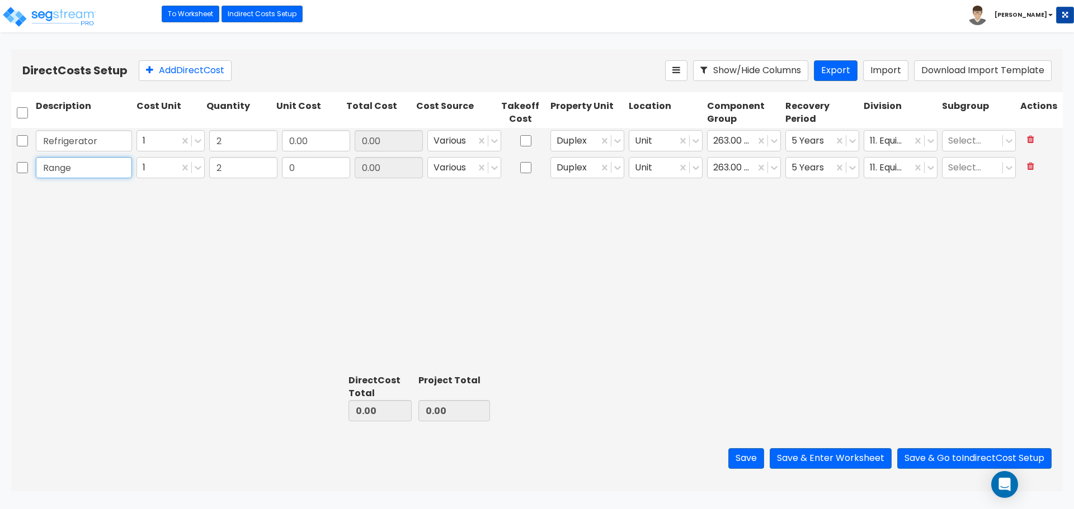
type input "Range"
click at [117, 196] on div "Refrigerator 1 2 0.00 0.00 Various Duplex Unit 263.00 - KITCHEN EQUIPMENT 5 Yea…" at bounding box center [536, 249] width 1051 height 242
click at [167, 73] on button "Add Direct Cost" at bounding box center [185, 70] width 93 height 21
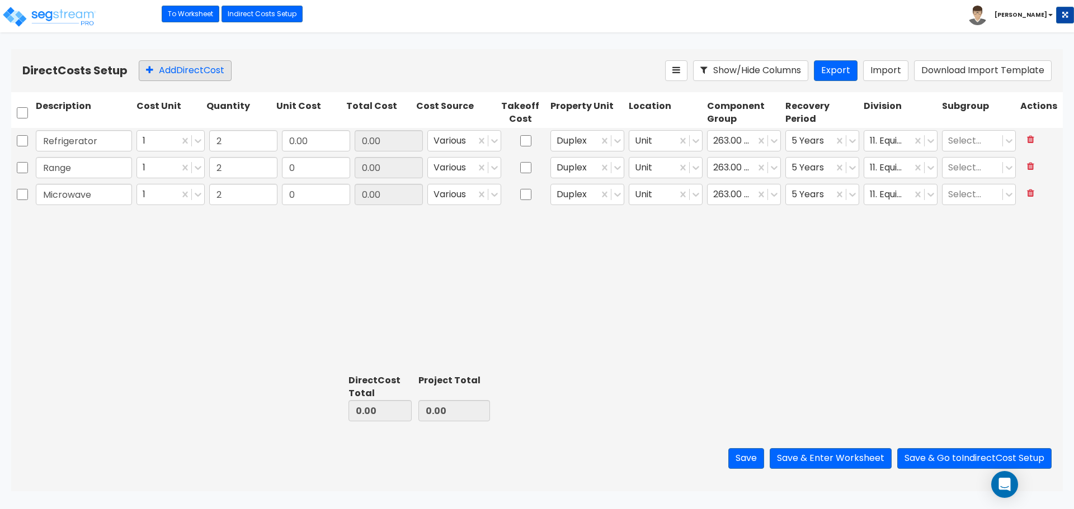
type input "Microwave"
click at [175, 78] on button "Add Direct Cost" at bounding box center [185, 70] width 93 height 21
click at [305, 141] on input "0.00" at bounding box center [316, 140] width 68 height 21
type input "2,499"
type input "4,998.00"
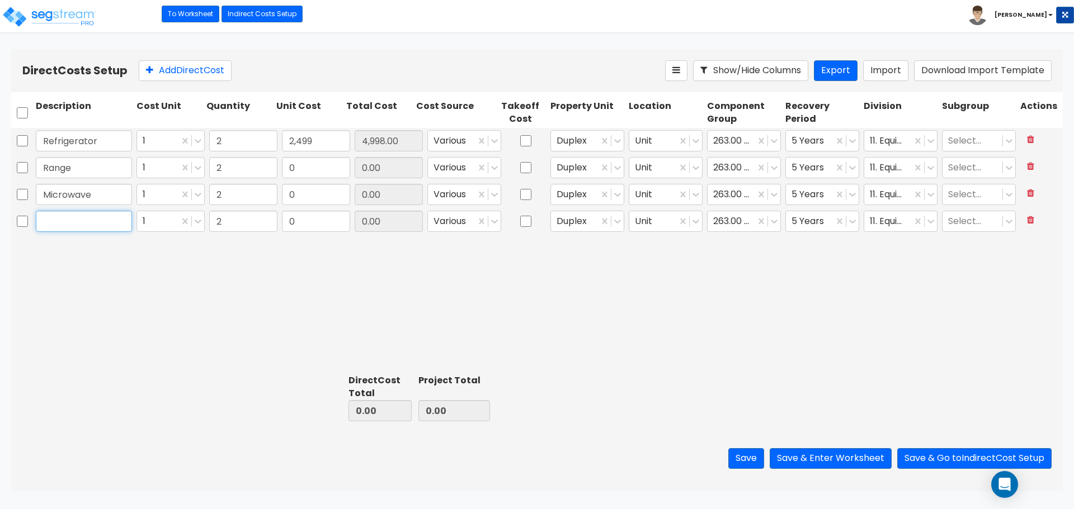
click at [70, 218] on input "text" at bounding box center [84, 221] width 96 height 21
click at [309, 194] on input "0" at bounding box center [316, 194] width 68 height 21
type input "429"
type input "858.00"
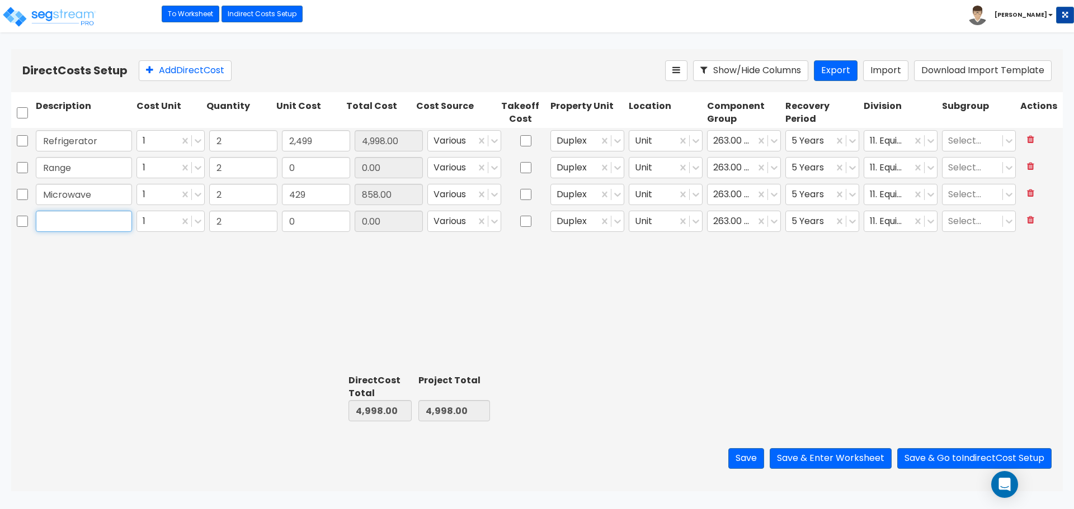
click at [90, 220] on input "text" at bounding box center [84, 221] width 96 height 21
click at [84, 218] on input "text" at bounding box center [84, 221] width 96 height 21
type input "Dishwasher"
click at [322, 221] on input "0" at bounding box center [316, 221] width 68 height 21
type input "469"
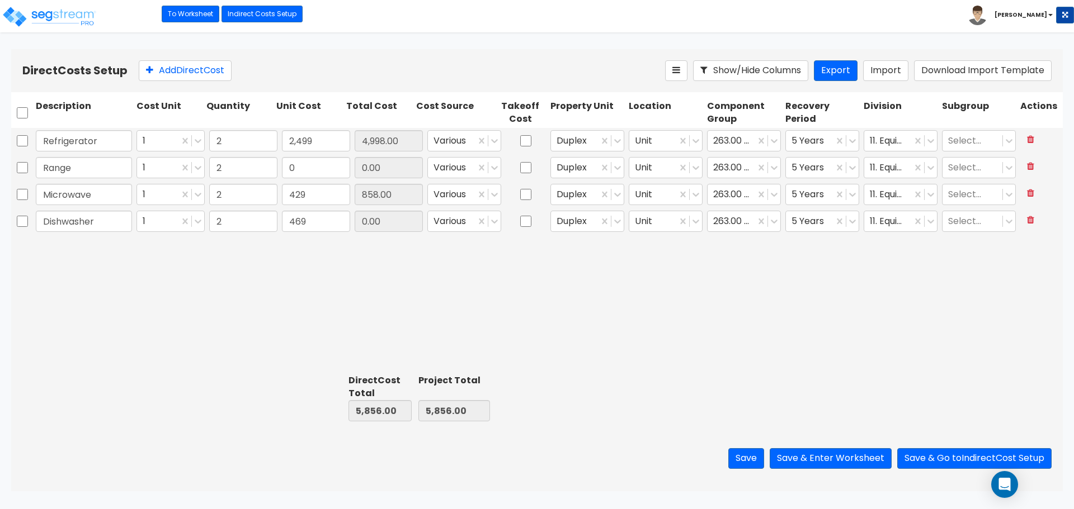
type input "938.00"
click at [301, 267] on div "Refrigerator 1 2 2,499 4,998.00 Various Duplex Unit 263.00 - KITCHEN EQUIPMENT …" at bounding box center [536, 249] width 1051 height 242
click at [257, 171] on input "2" at bounding box center [243, 167] width 68 height 21
click at [300, 167] on input "0" at bounding box center [316, 167] width 68 height 21
type input "999"
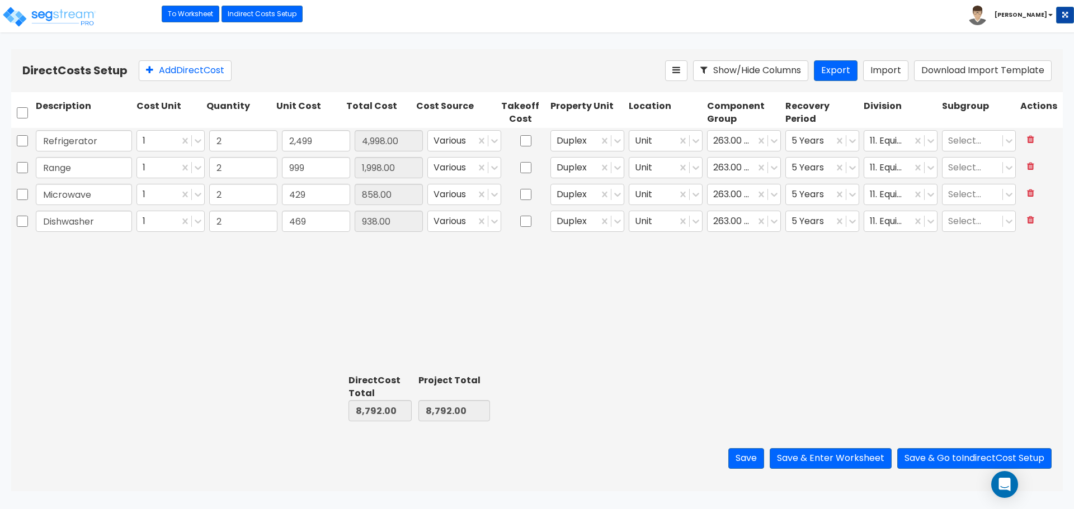
type input "1,998.00"
click at [369, 292] on div "Refrigerator 1 2 2,499 4,998.00 Various Duplex Unit 263.00 - KITCHEN EQUIPMENT …" at bounding box center [536, 249] width 1051 height 242
click at [810, 459] on button "Save & Enter Worksheet" at bounding box center [831, 459] width 122 height 21
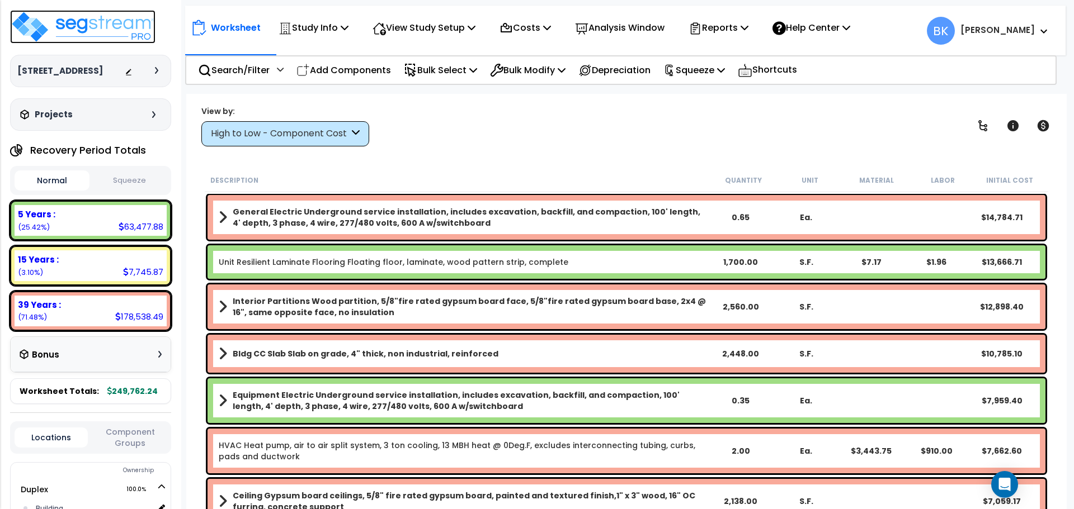
click at [97, 19] on img at bounding box center [82, 27] width 145 height 34
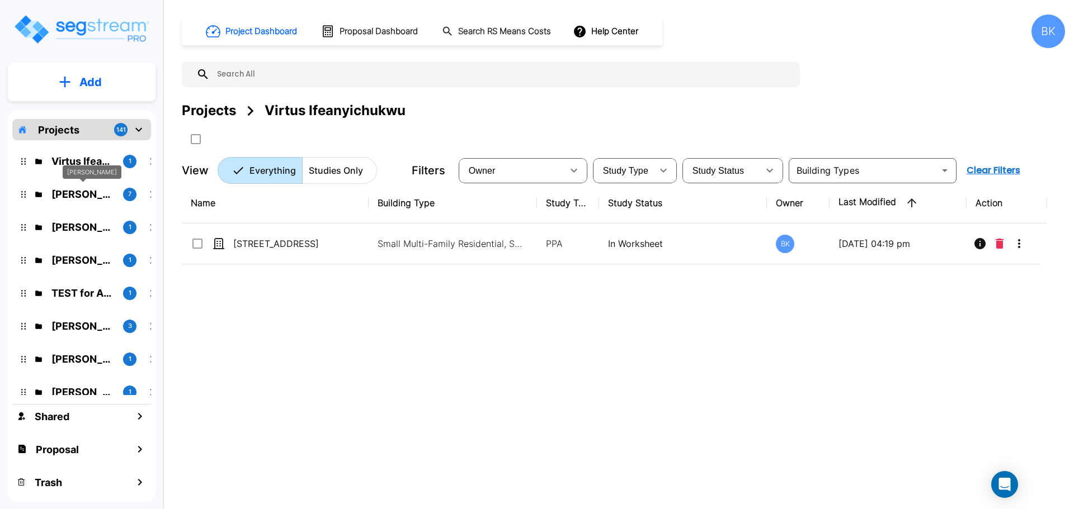
click at [75, 191] on p "[PERSON_NAME]" at bounding box center [82, 194] width 63 height 15
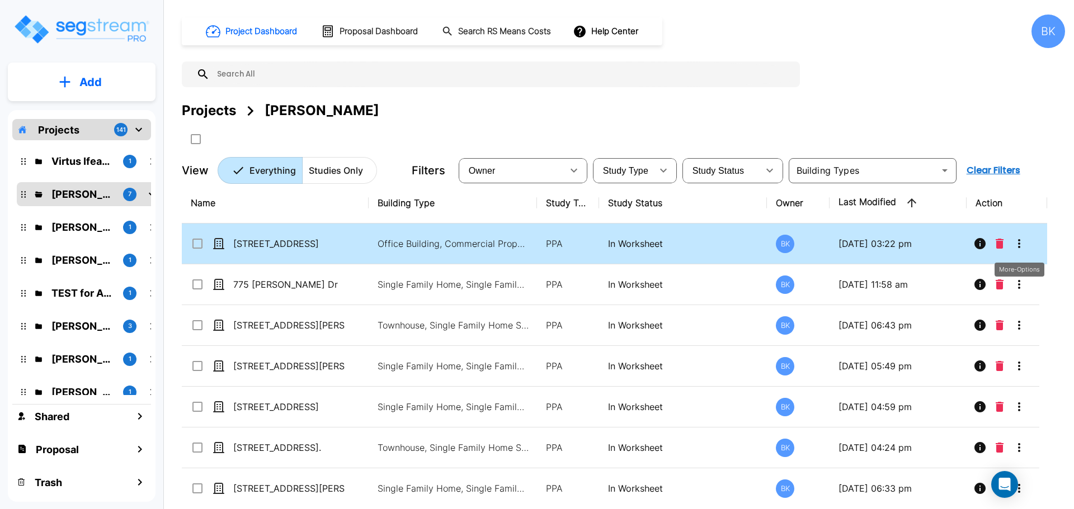
click at [1020, 241] on icon "More-Options" at bounding box center [1018, 243] width 13 height 13
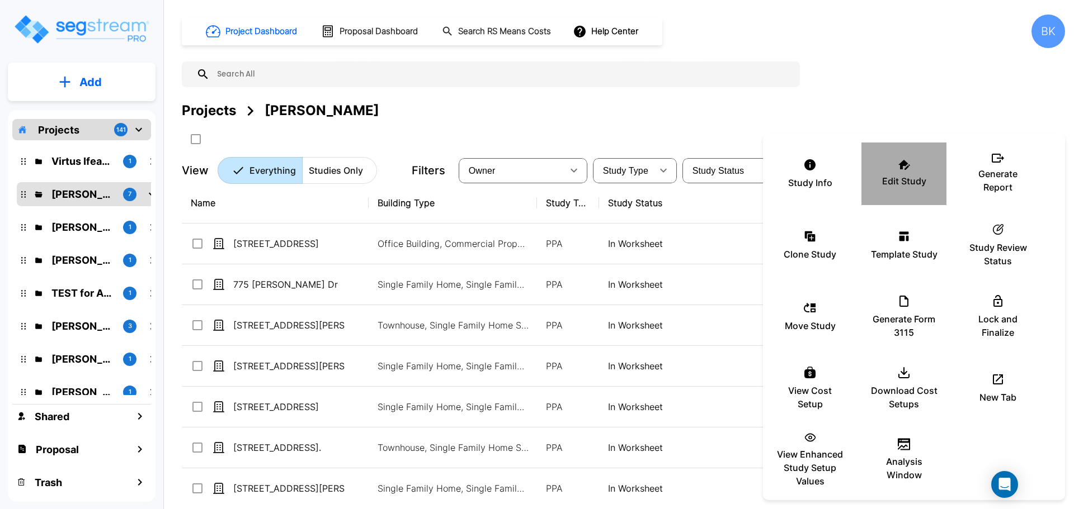
click at [907, 180] on p "Edit Study" at bounding box center [904, 180] width 44 height 13
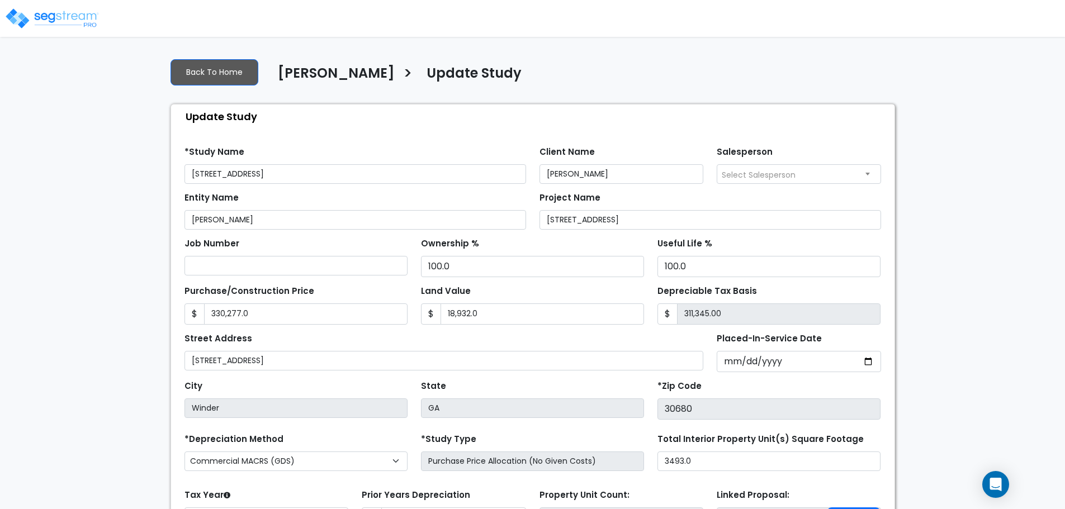
select select "2024"
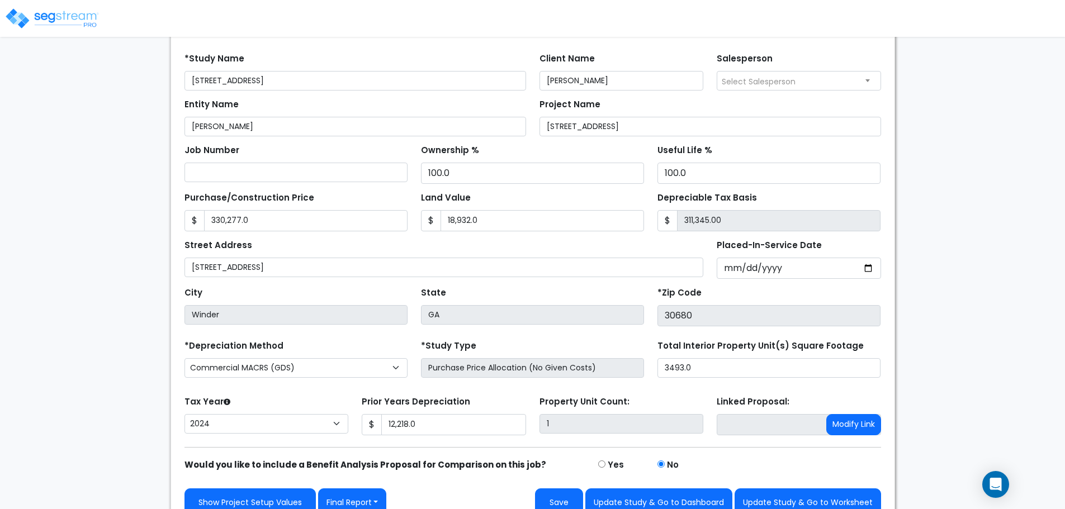
scroll to position [111, 0]
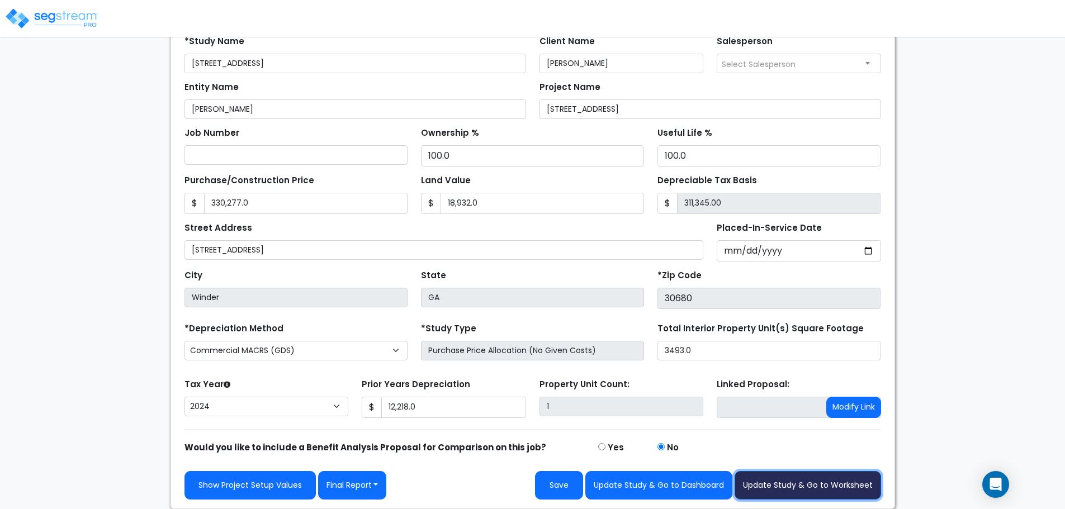
click at [792, 483] on button "Update Study & Go to Worksheet" at bounding box center [808, 485] width 147 height 29
type input "330277"
type input "18932"
type input "12218"
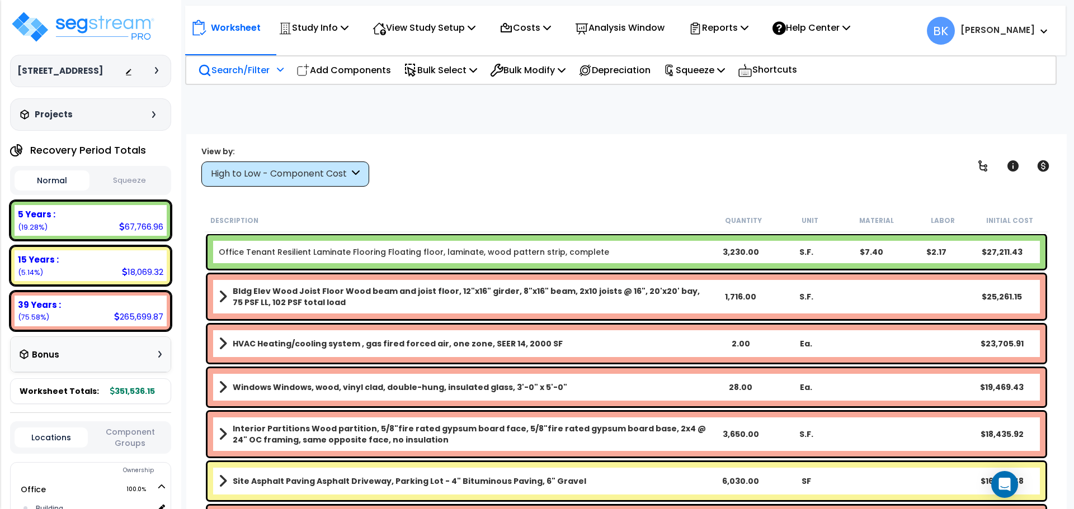
click at [232, 73] on p "Search/Filter" at bounding box center [234, 70] width 72 height 15
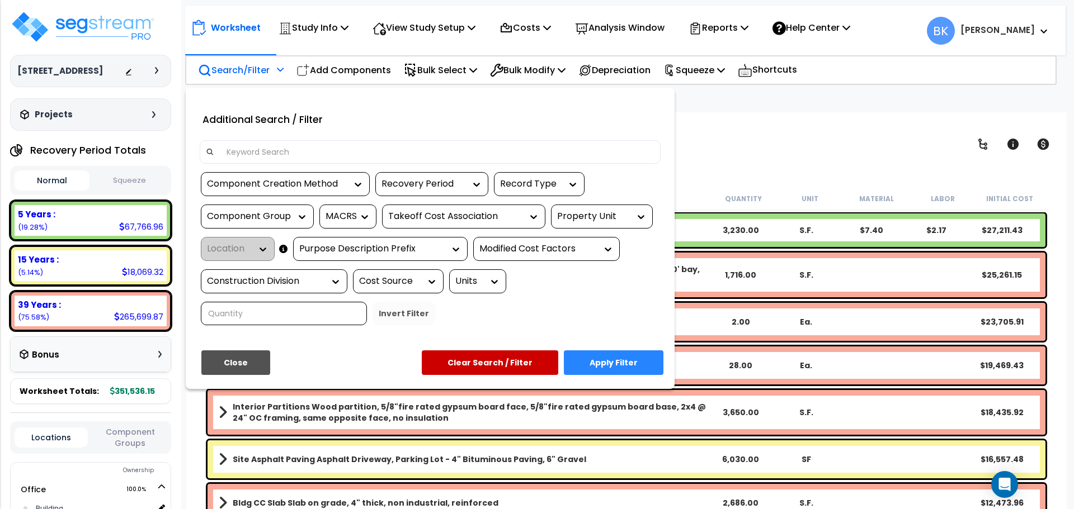
click at [257, 149] on input at bounding box center [437, 152] width 435 height 17
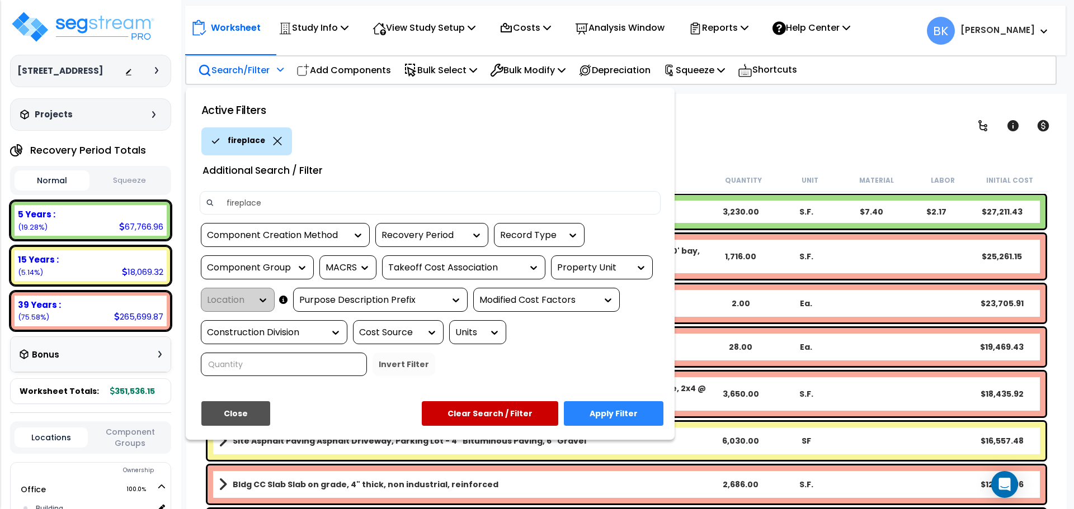
type input "fireplace"
click at [627, 416] on button "Apply Filter" at bounding box center [614, 414] width 100 height 25
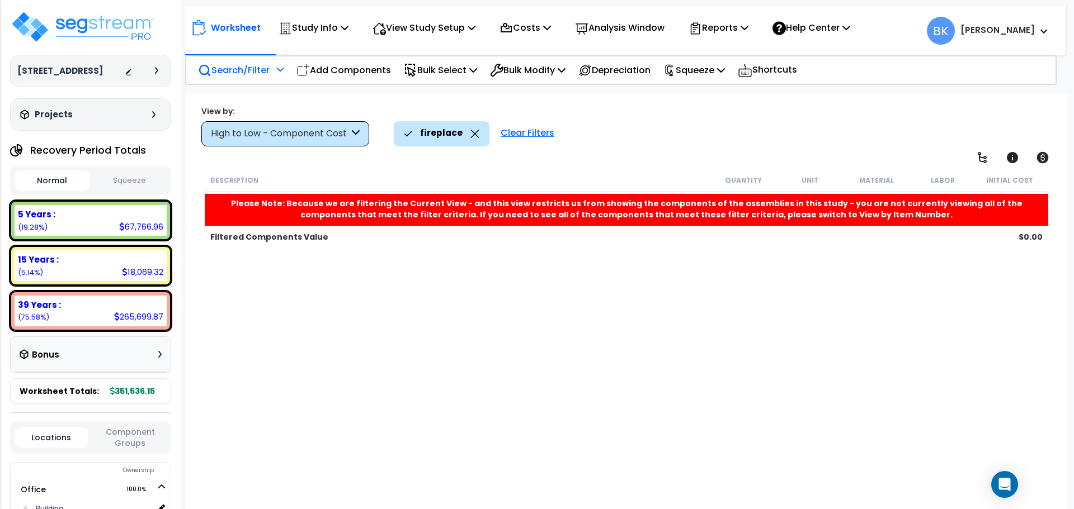
click at [472, 131] on icon at bounding box center [474, 134] width 9 height 8
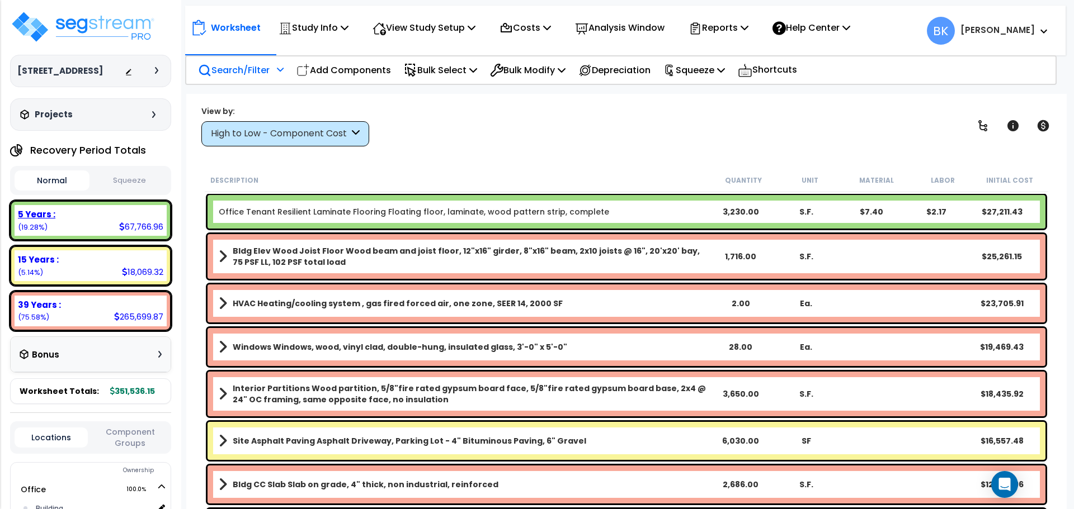
click at [67, 215] on div "5 Years :" at bounding box center [90, 215] width 145 height 12
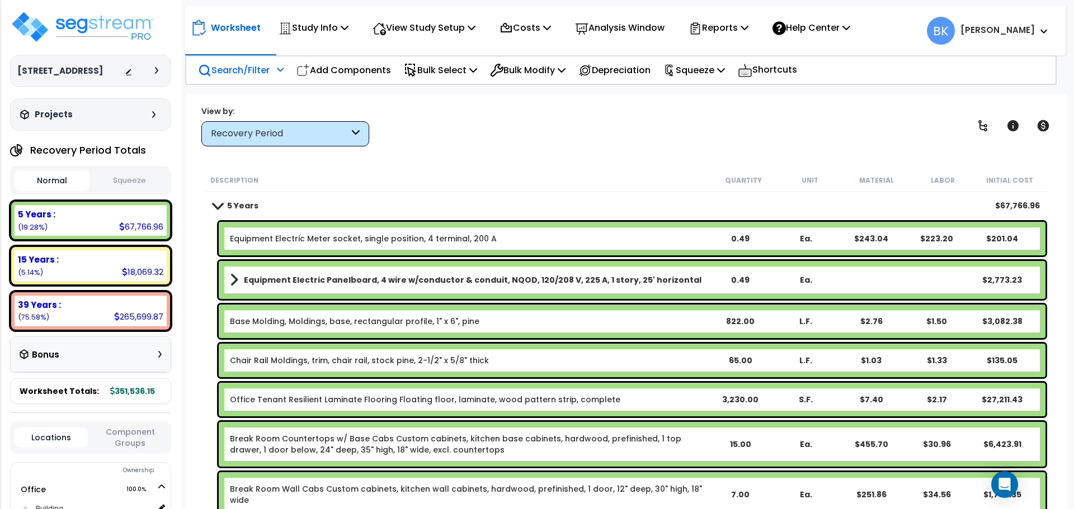
click at [229, 72] on p "Search/Filter" at bounding box center [234, 70] width 72 height 15
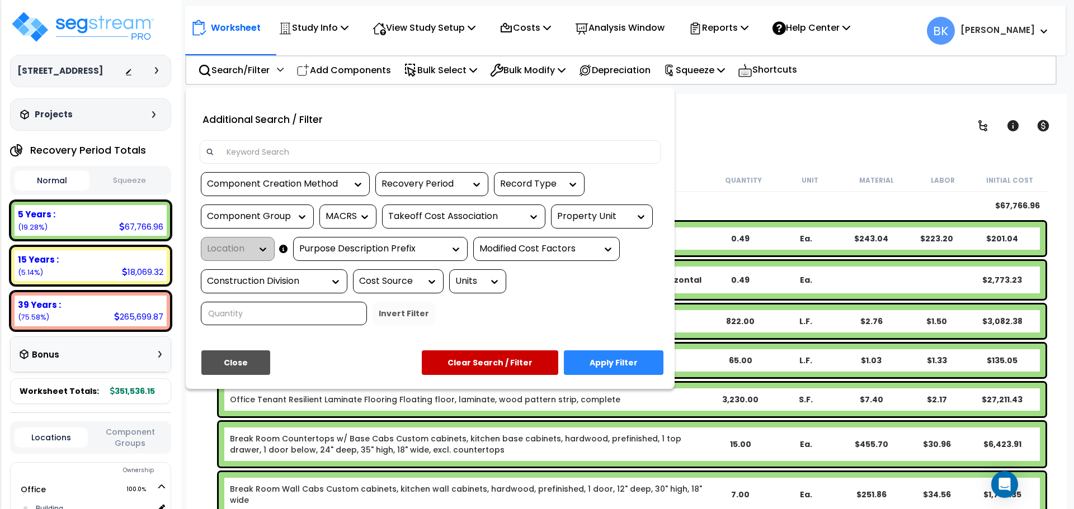
click at [263, 161] on div at bounding box center [430, 151] width 461 height 23
click at [263, 149] on input at bounding box center [437, 152] width 435 height 17
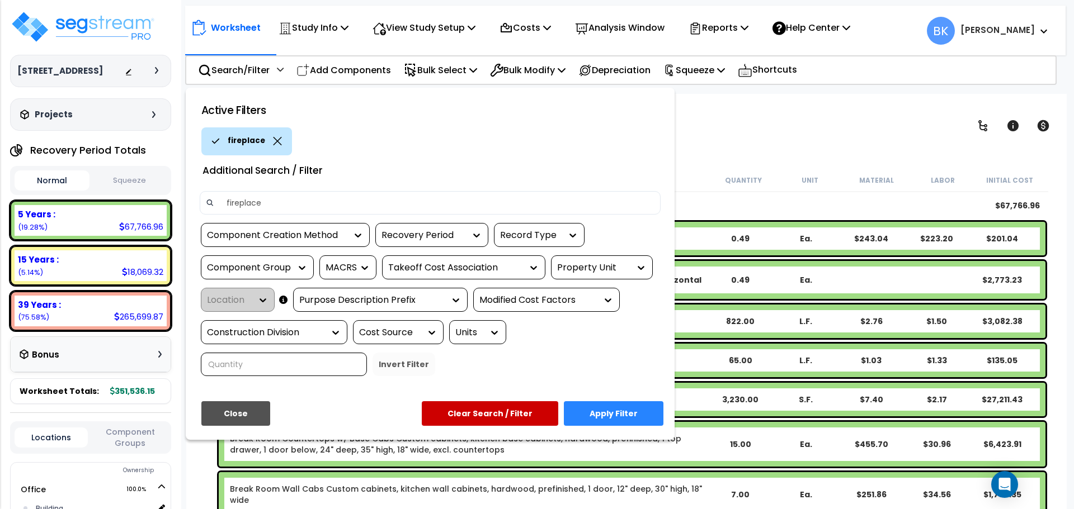
type input "fireplace"
click at [633, 423] on button "Apply Filter" at bounding box center [614, 414] width 100 height 25
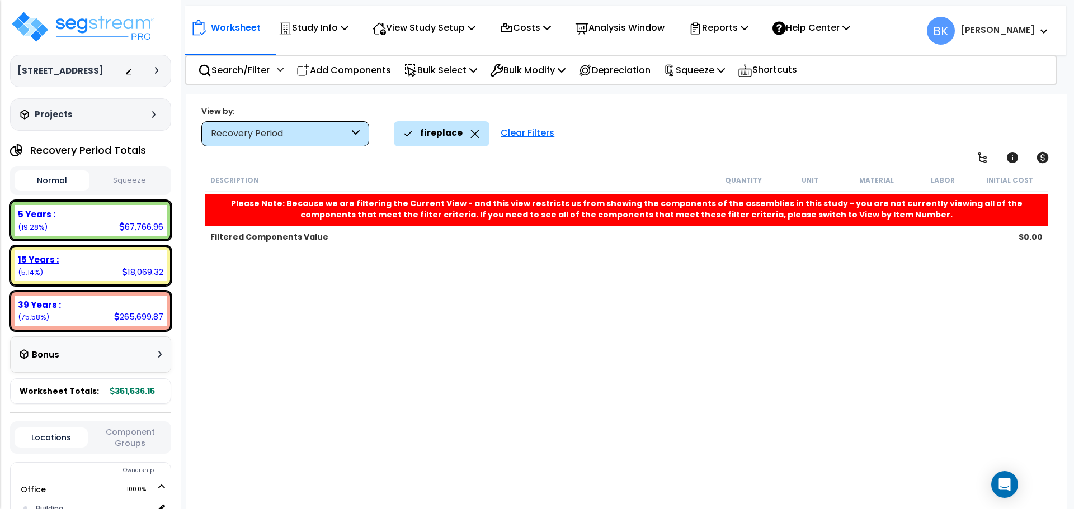
click at [77, 267] on div "15 Years : 18,069.32 (5.14%)" at bounding box center [91, 266] width 152 height 31
click at [82, 304] on div "39 Years :" at bounding box center [90, 305] width 145 height 12
click at [356, 134] on icon at bounding box center [356, 134] width 8 height 13
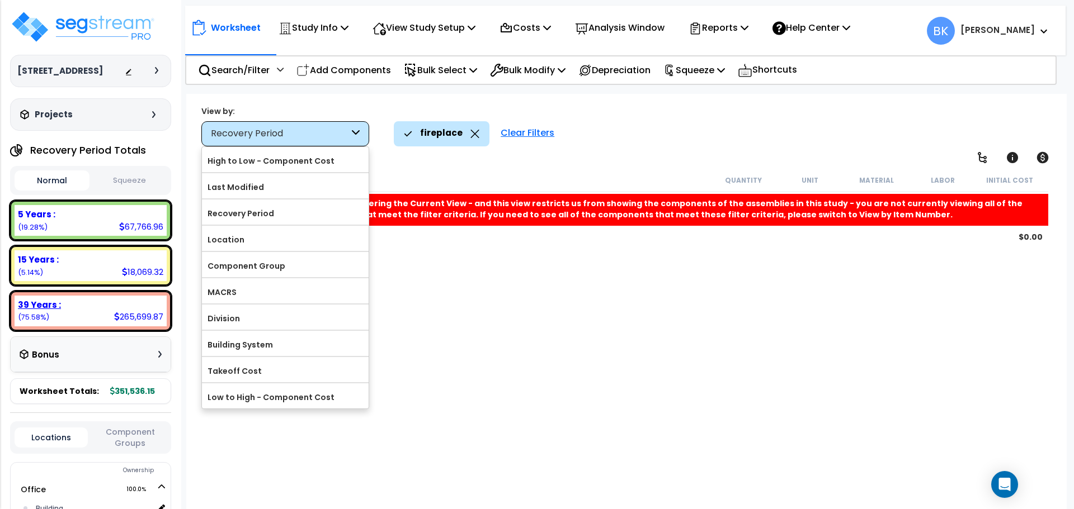
click at [79, 319] on div "39 Years : 265,699.87 (75.58%)" at bounding box center [91, 311] width 152 height 31
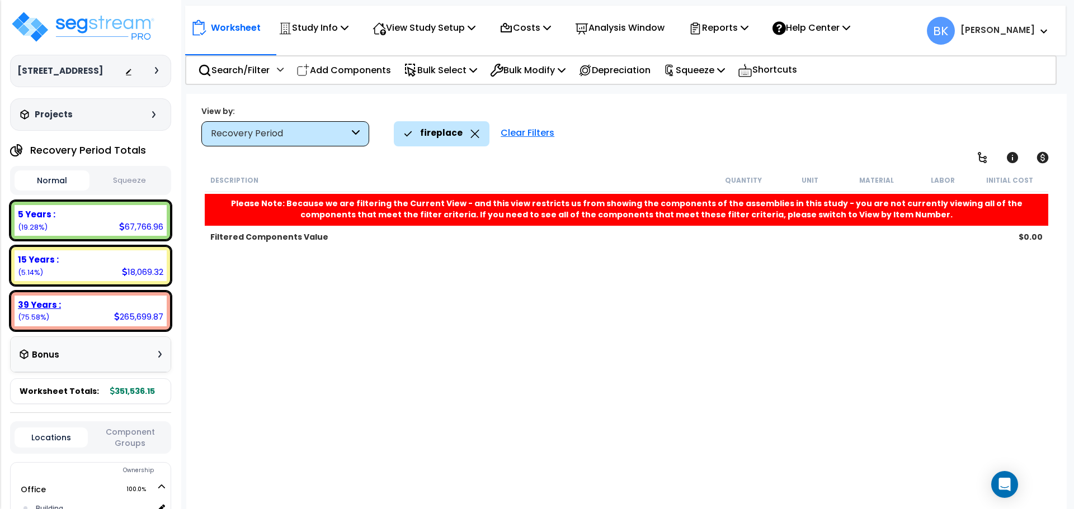
click at [58, 314] on div "39 Years : 265,699.87 (75.58%)" at bounding box center [91, 311] width 152 height 31
click at [471, 136] on icon at bounding box center [474, 134] width 9 height 8
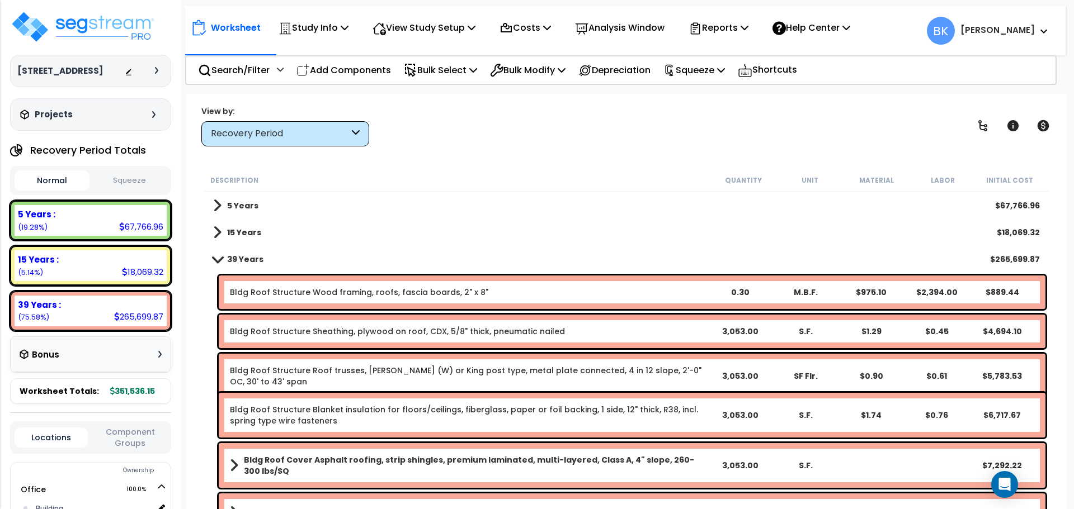
click at [470, 158] on div "Worksheet Study Info Study Setup Add Property Unit Template study Clone study BK" at bounding box center [626, 348] width 880 height 509
click at [234, 244] on div "15 Years $18,069.32" at bounding box center [626, 232] width 838 height 27
click at [229, 226] on link "15 Years" at bounding box center [237, 233] width 48 height 16
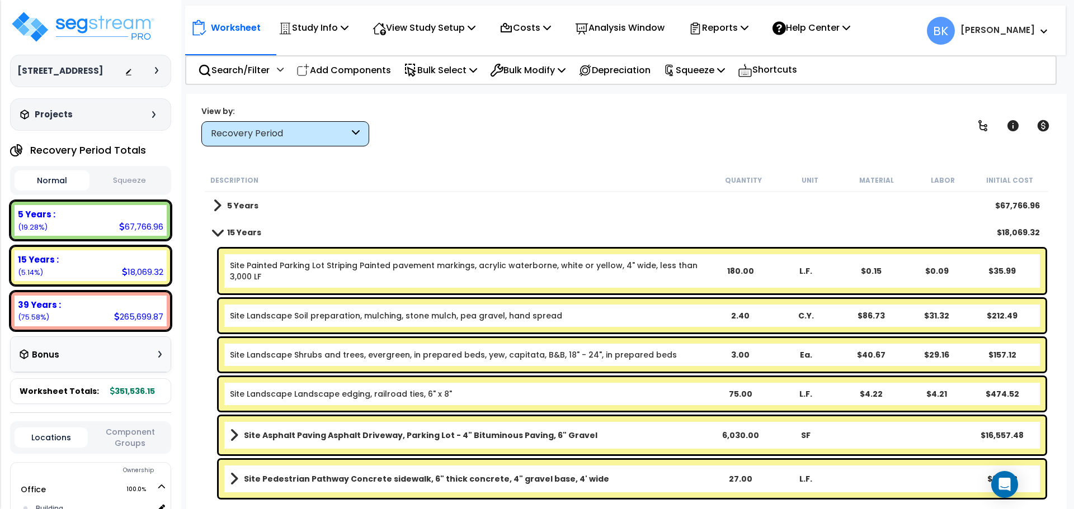
click at [228, 213] on link "5 Years" at bounding box center [235, 206] width 45 height 16
